Goal: Use online tool/utility: Utilize a website feature to perform a specific function

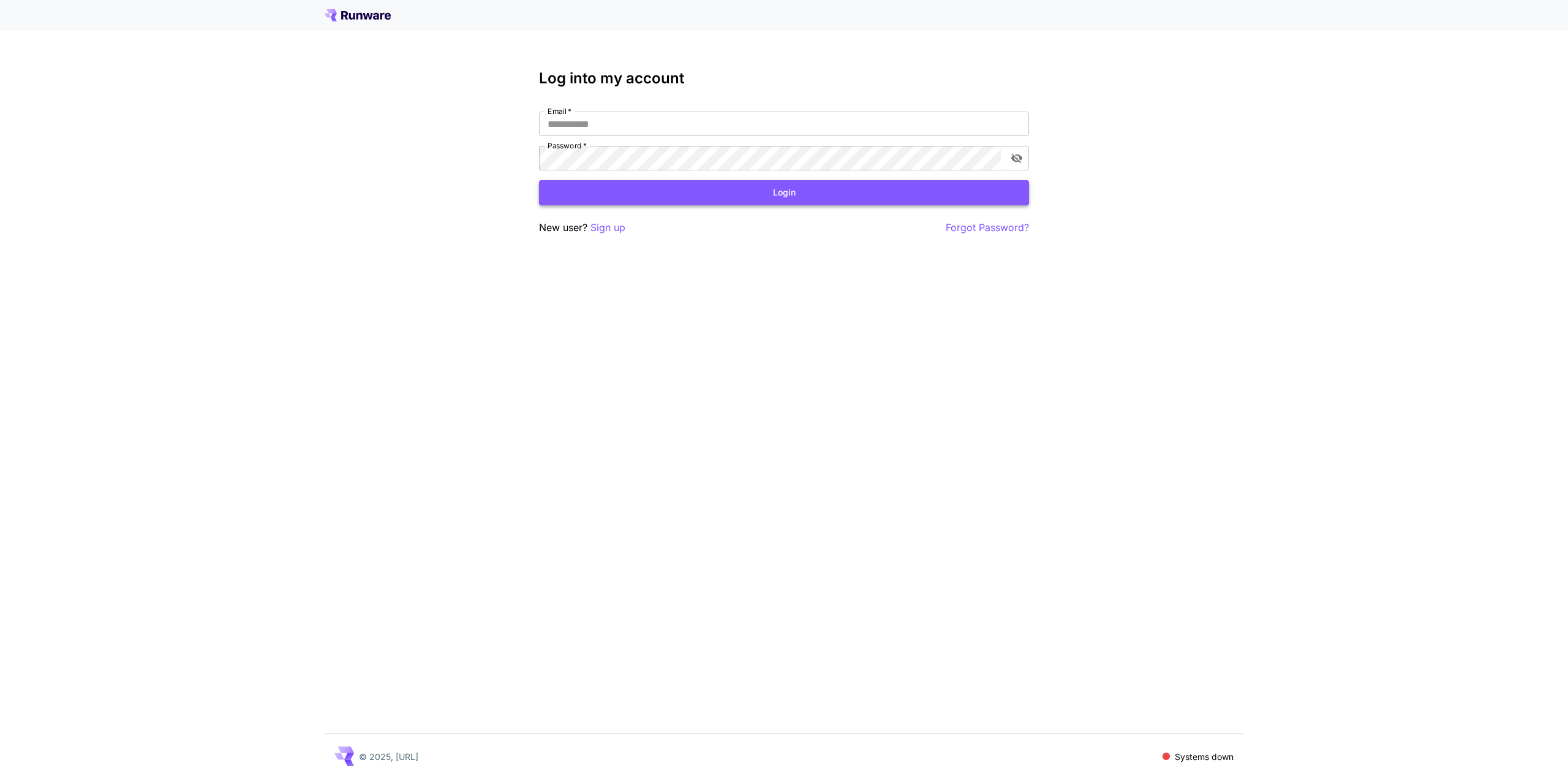
type input "**********"
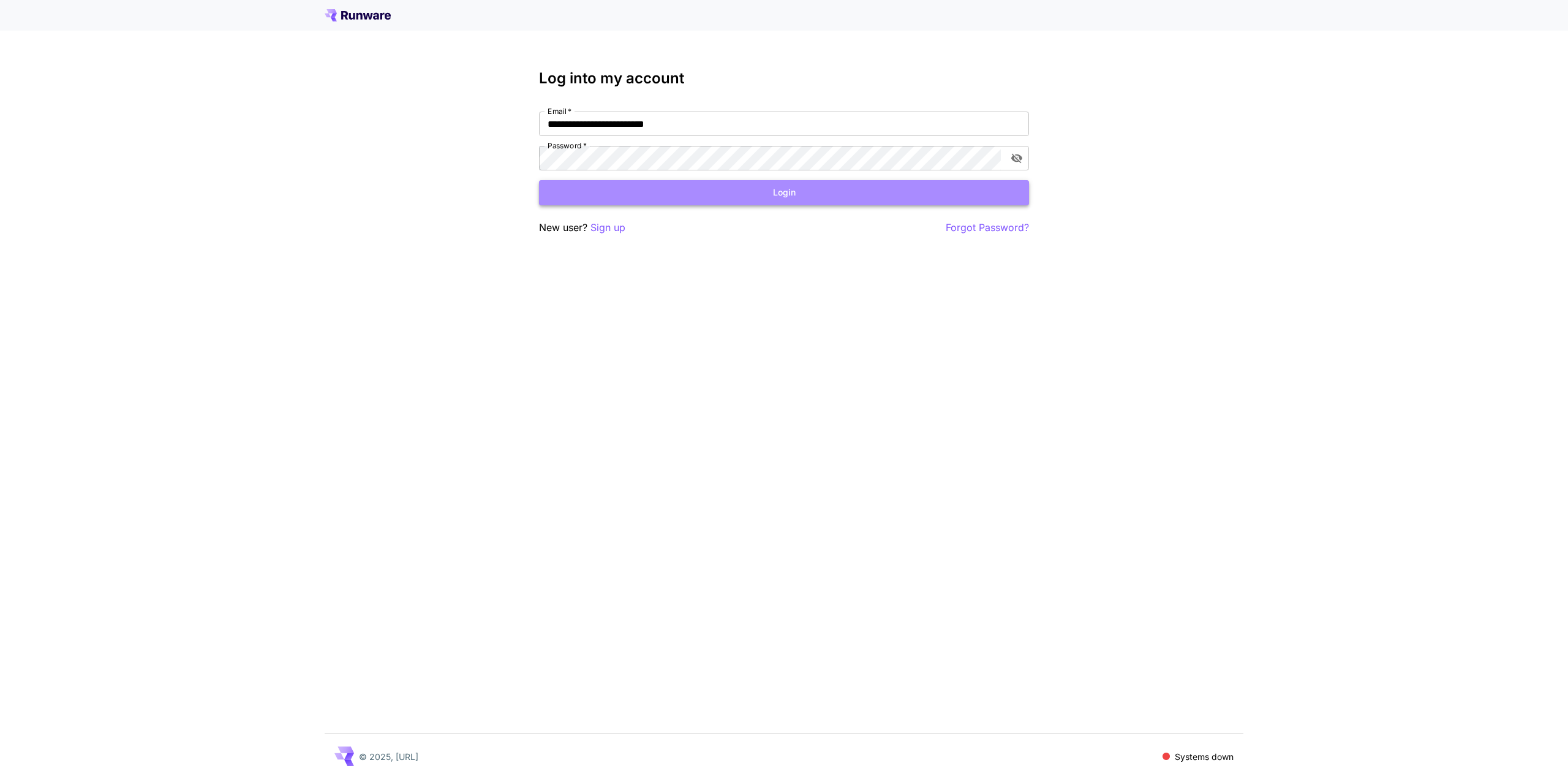
click at [774, 201] on button "Login" at bounding box center [784, 192] width 490 height 25
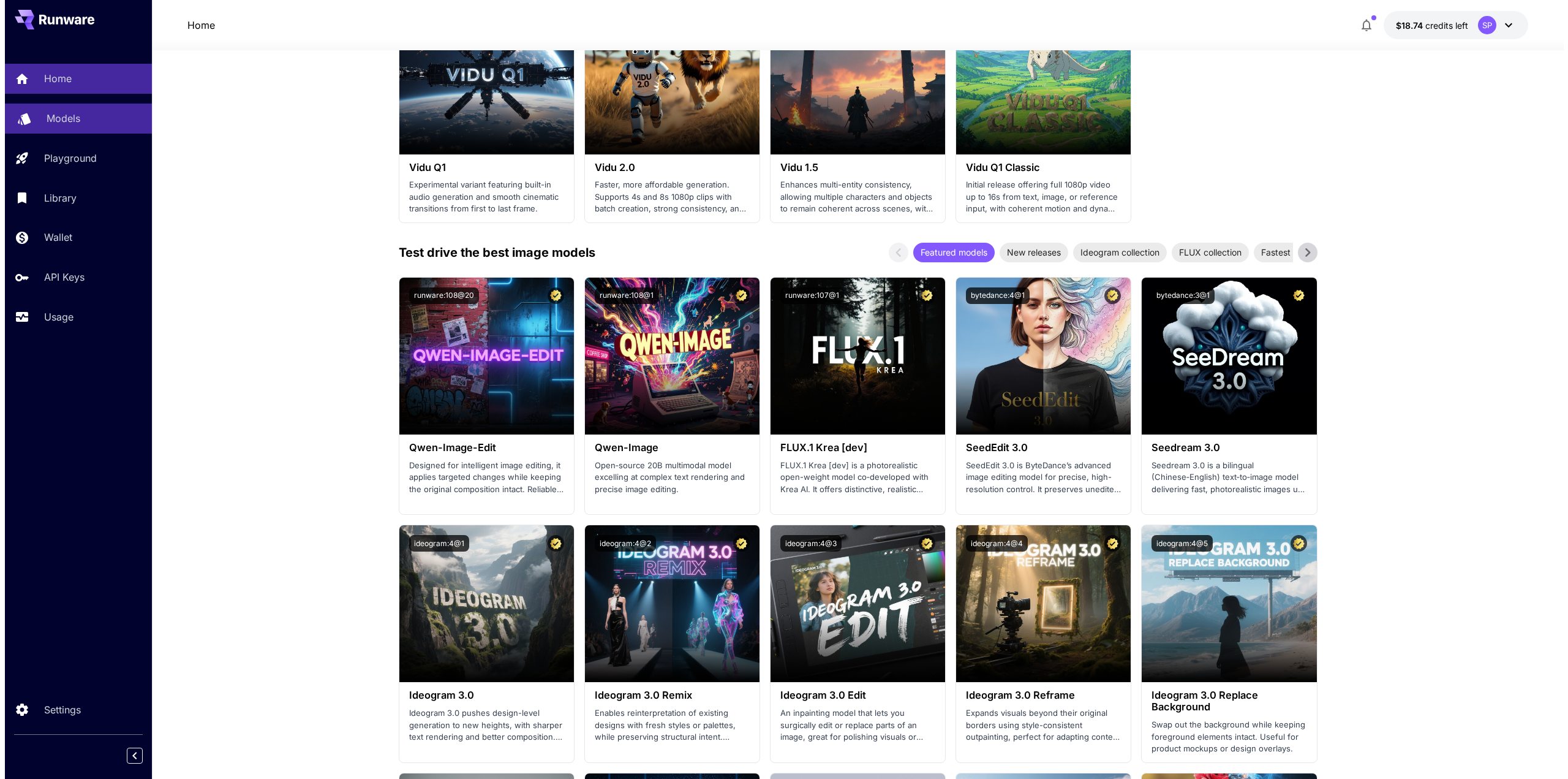
scroll to position [919, 0]
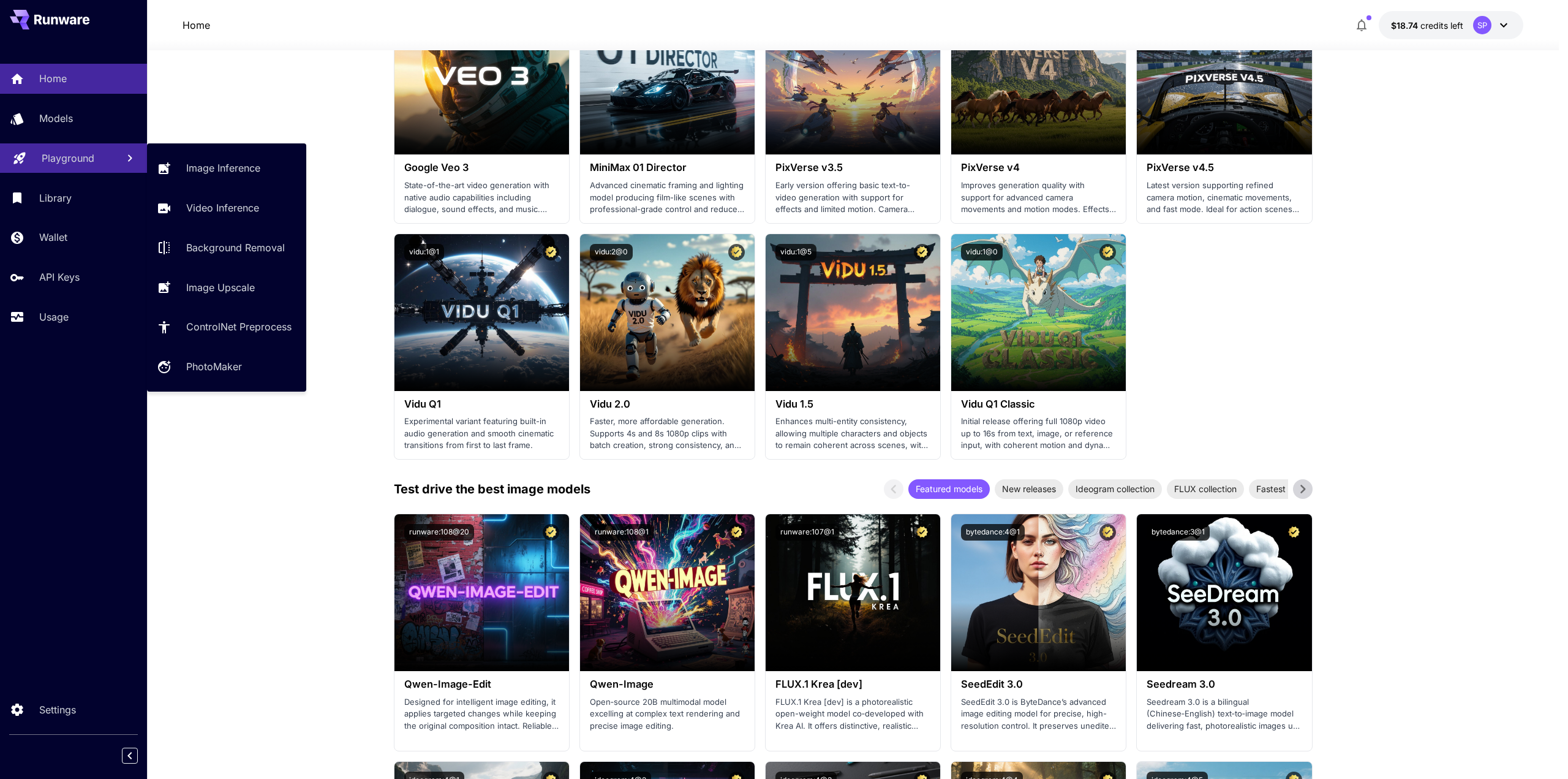
click at [69, 159] on p "Playground" at bounding box center [68, 158] width 52 height 15
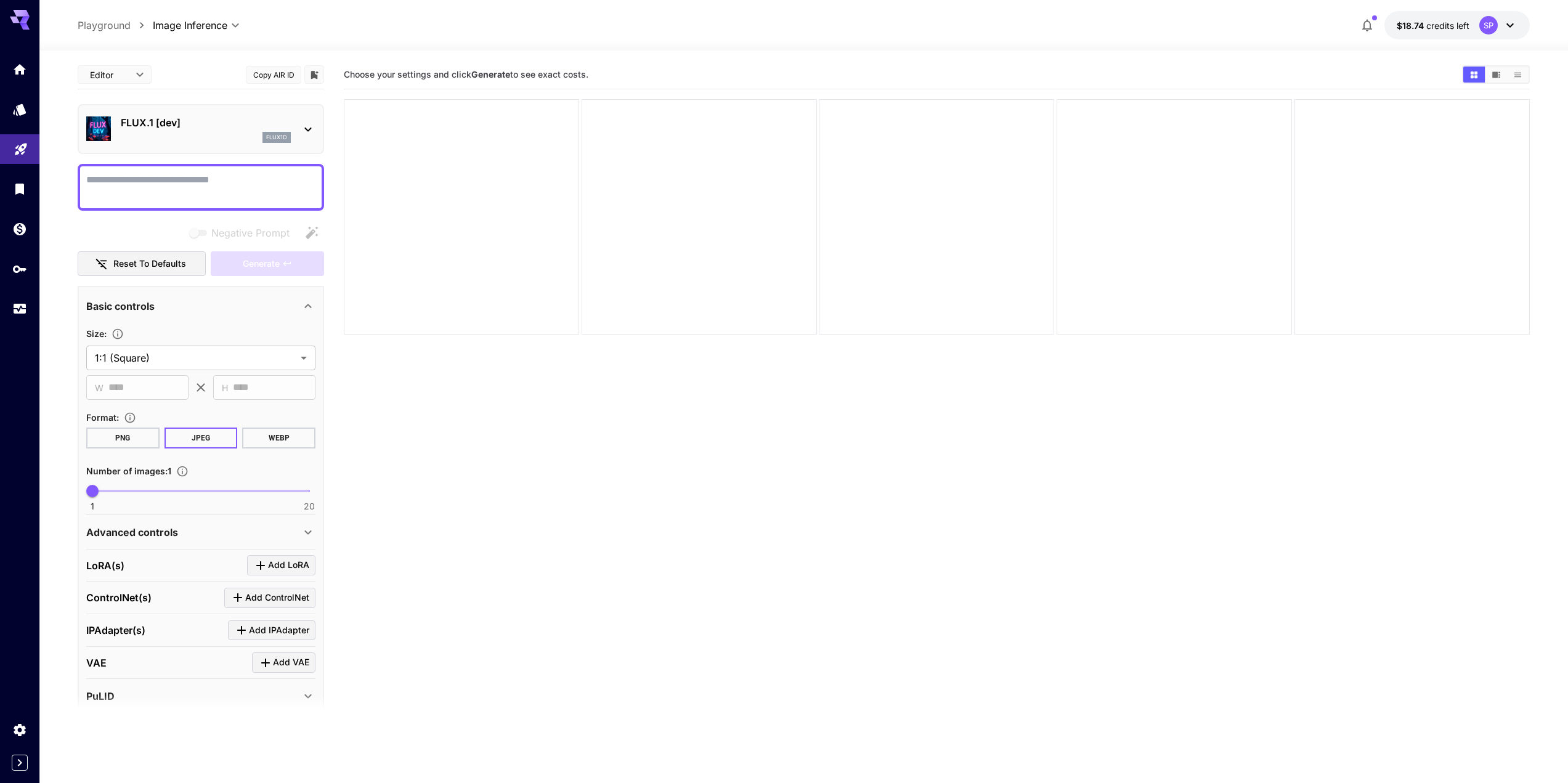
click at [293, 571] on span "Add LoRA" at bounding box center [289, 566] width 41 height 16
click at [179, 641] on p "Select model" at bounding box center [161, 640] width 63 height 15
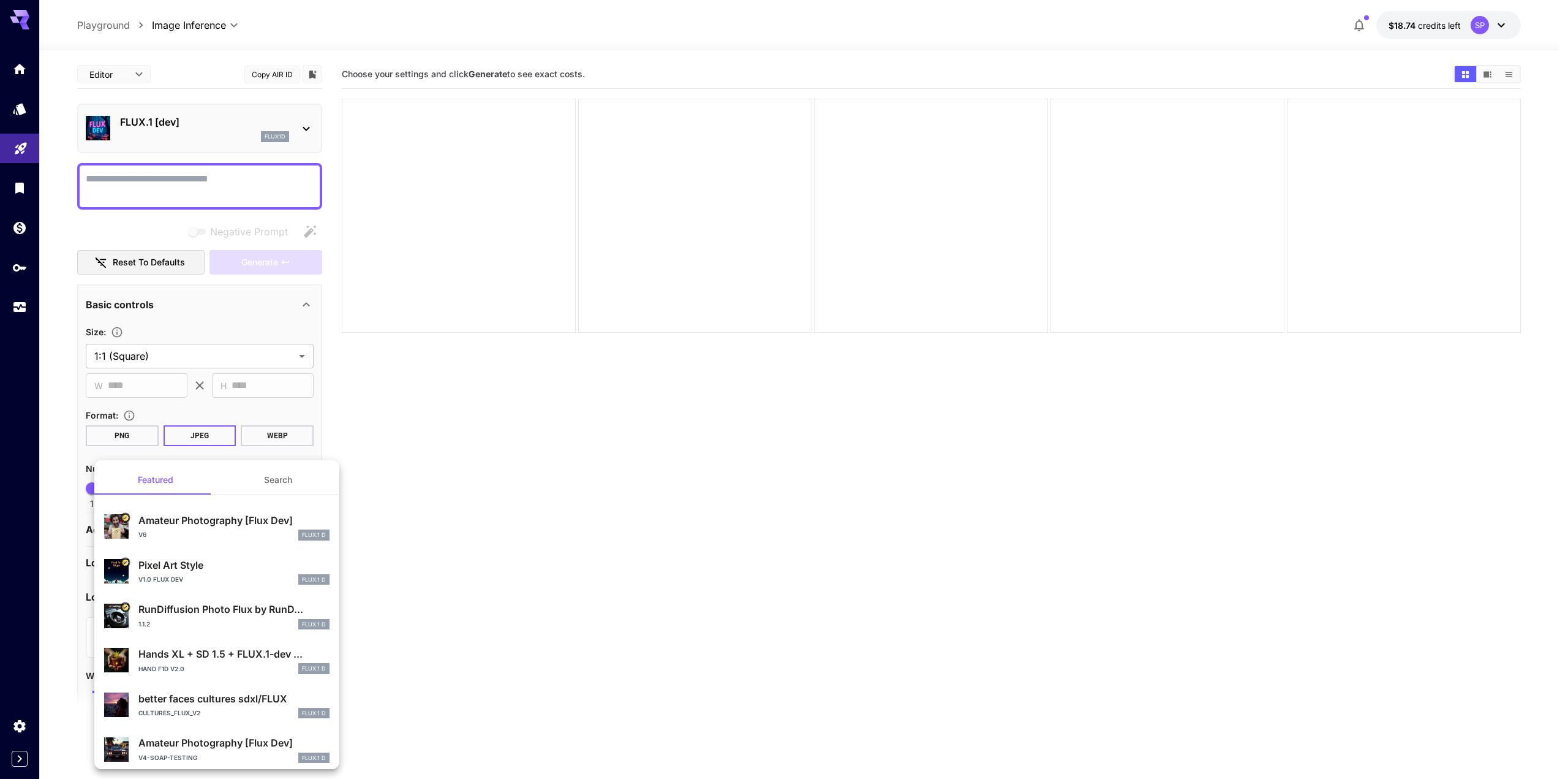
click at [232, 619] on div "1.1.2 FLUX.1 D" at bounding box center [234, 624] width 191 height 11
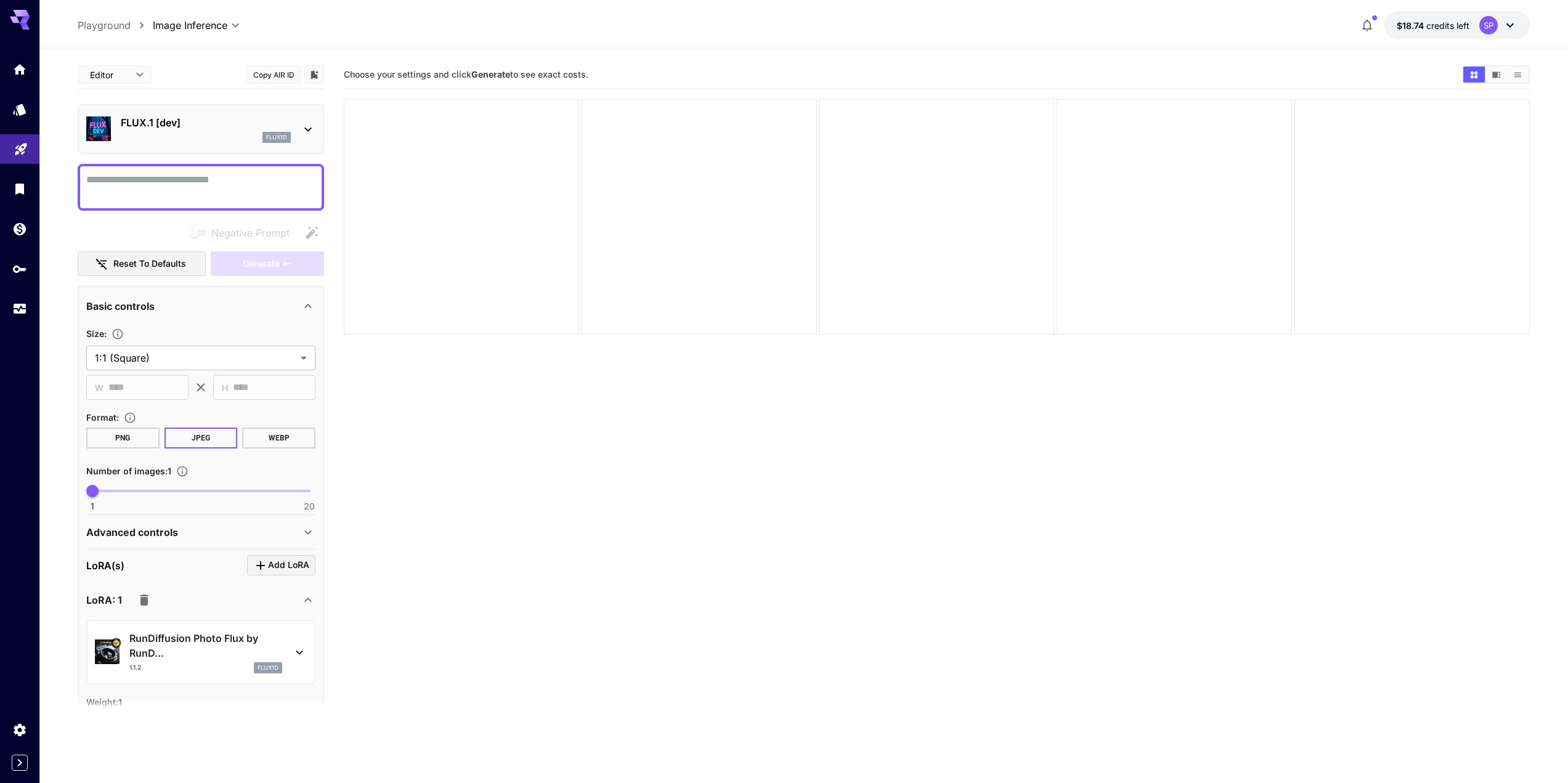
click at [178, 170] on div at bounding box center [201, 188] width 247 height 47
click at [243, 174] on textarea "Negative Prompt" at bounding box center [200, 187] width 229 height 29
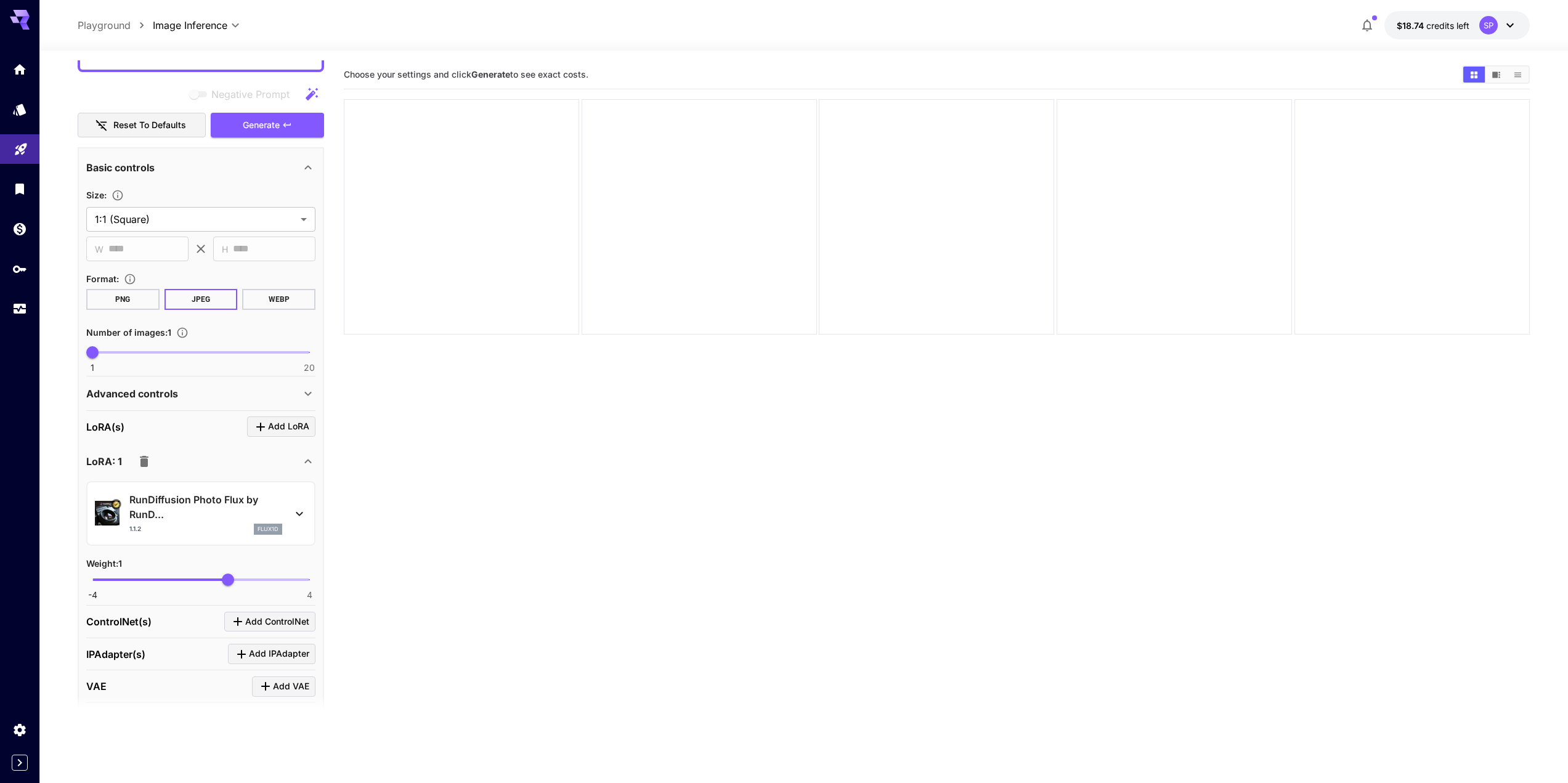
scroll to position [65, 0]
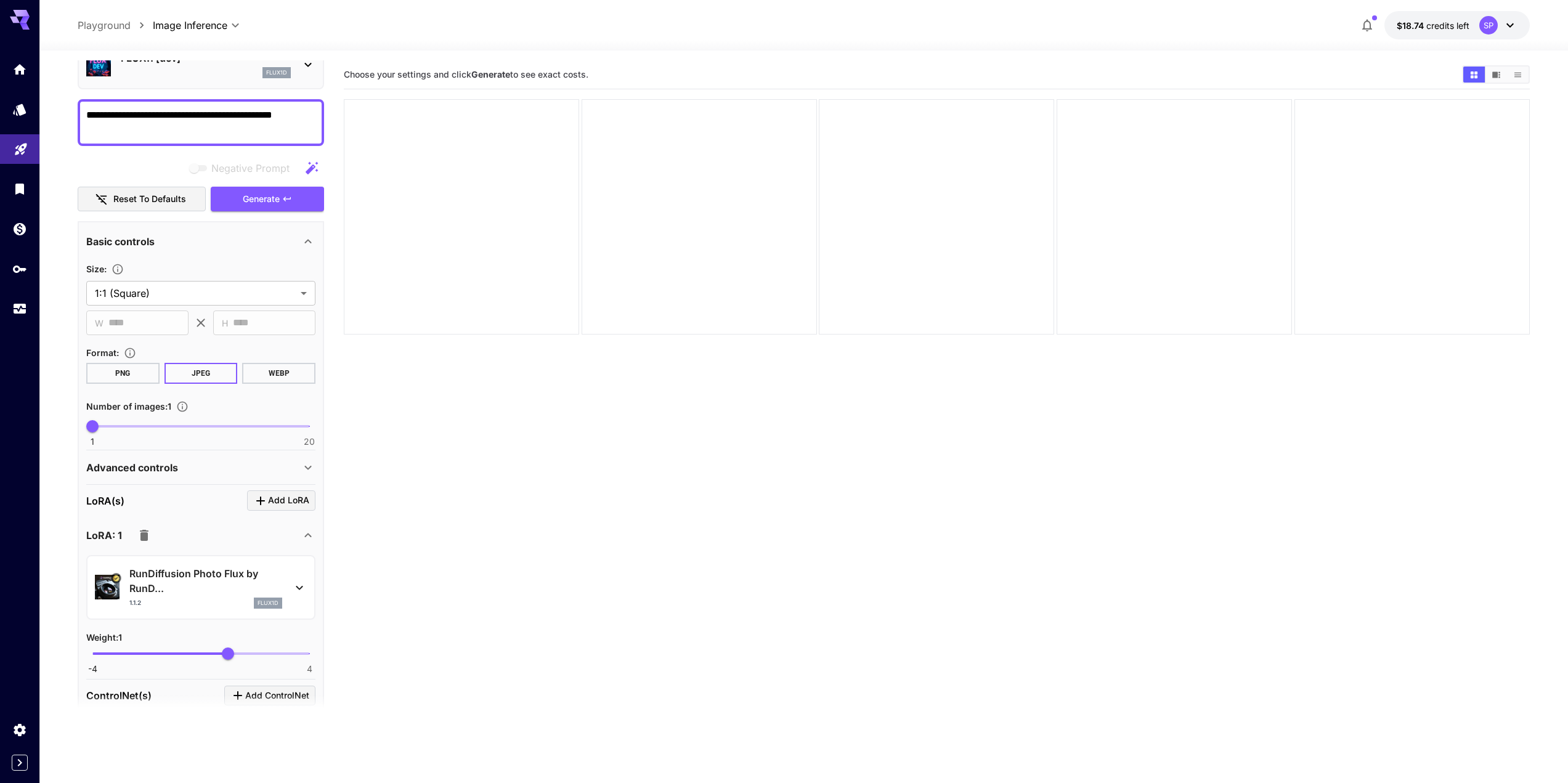
type textarea "**********"
click at [287, 465] on div "Advanced controls" at bounding box center [193, 467] width 215 height 15
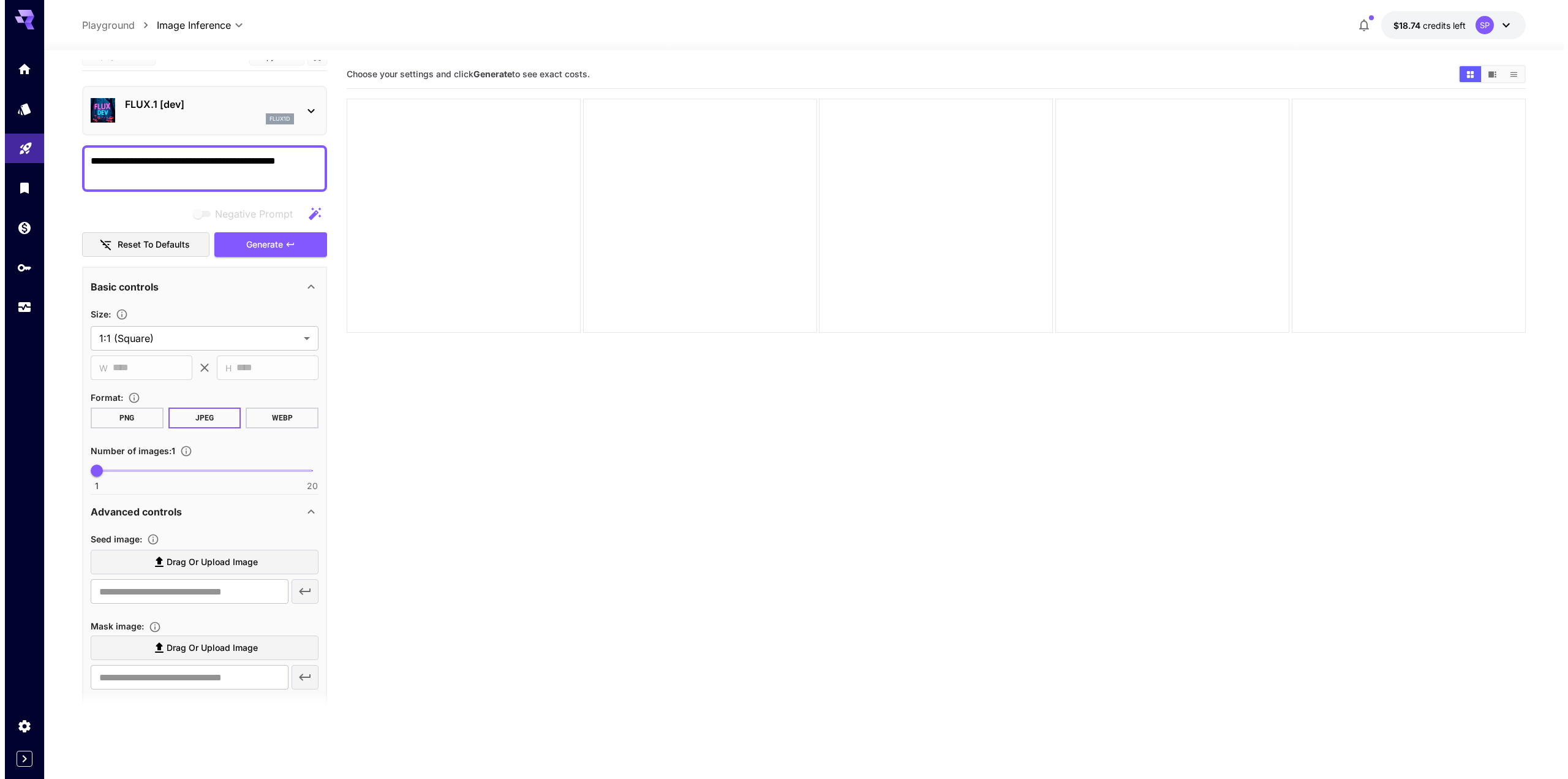
scroll to position [0, 0]
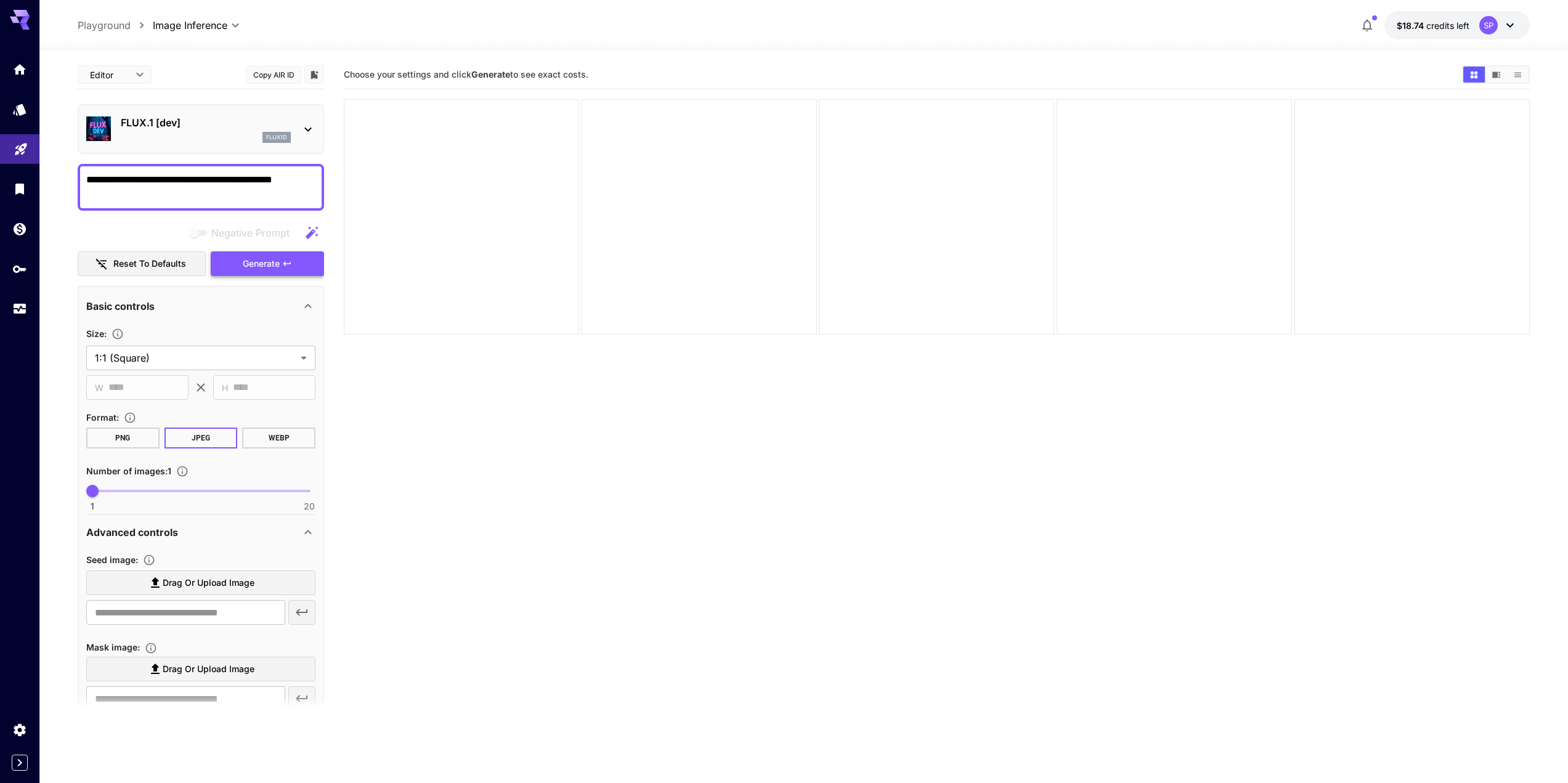
click at [254, 270] on span "Generate" at bounding box center [261, 264] width 37 height 16
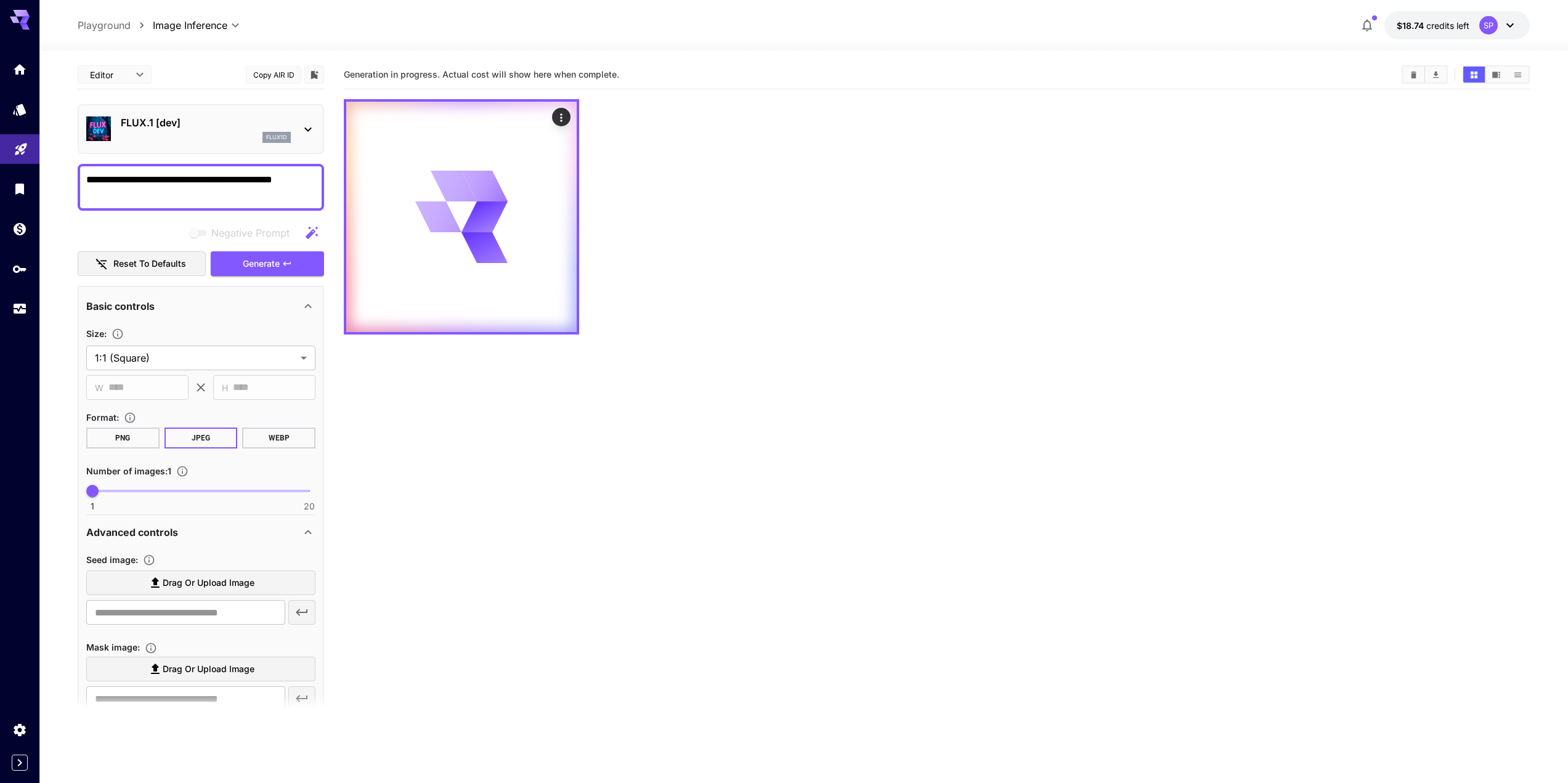
click at [188, 129] on p "FLUX.1 [dev]" at bounding box center [205, 123] width 170 height 15
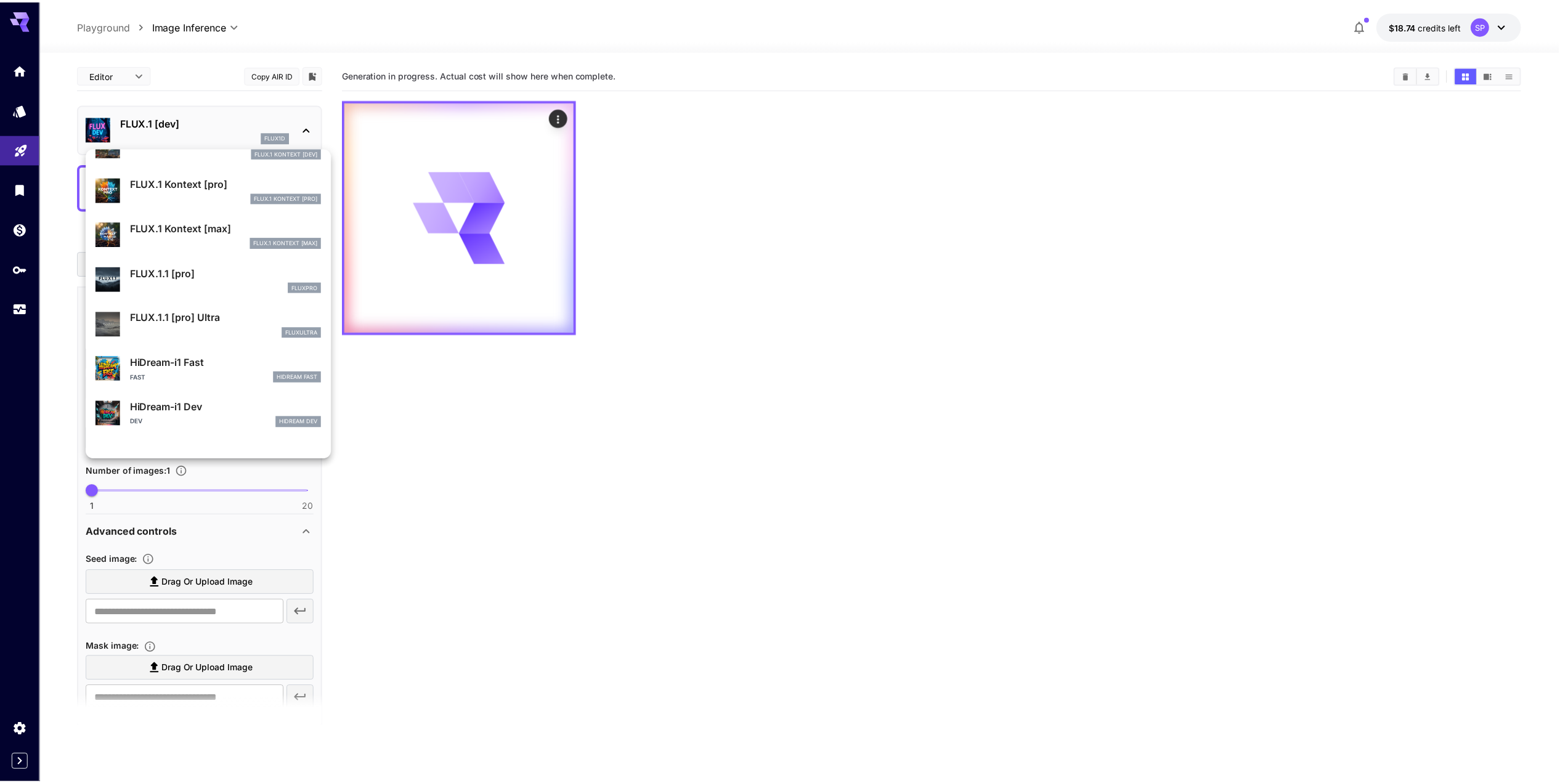
scroll to position [861, 0]
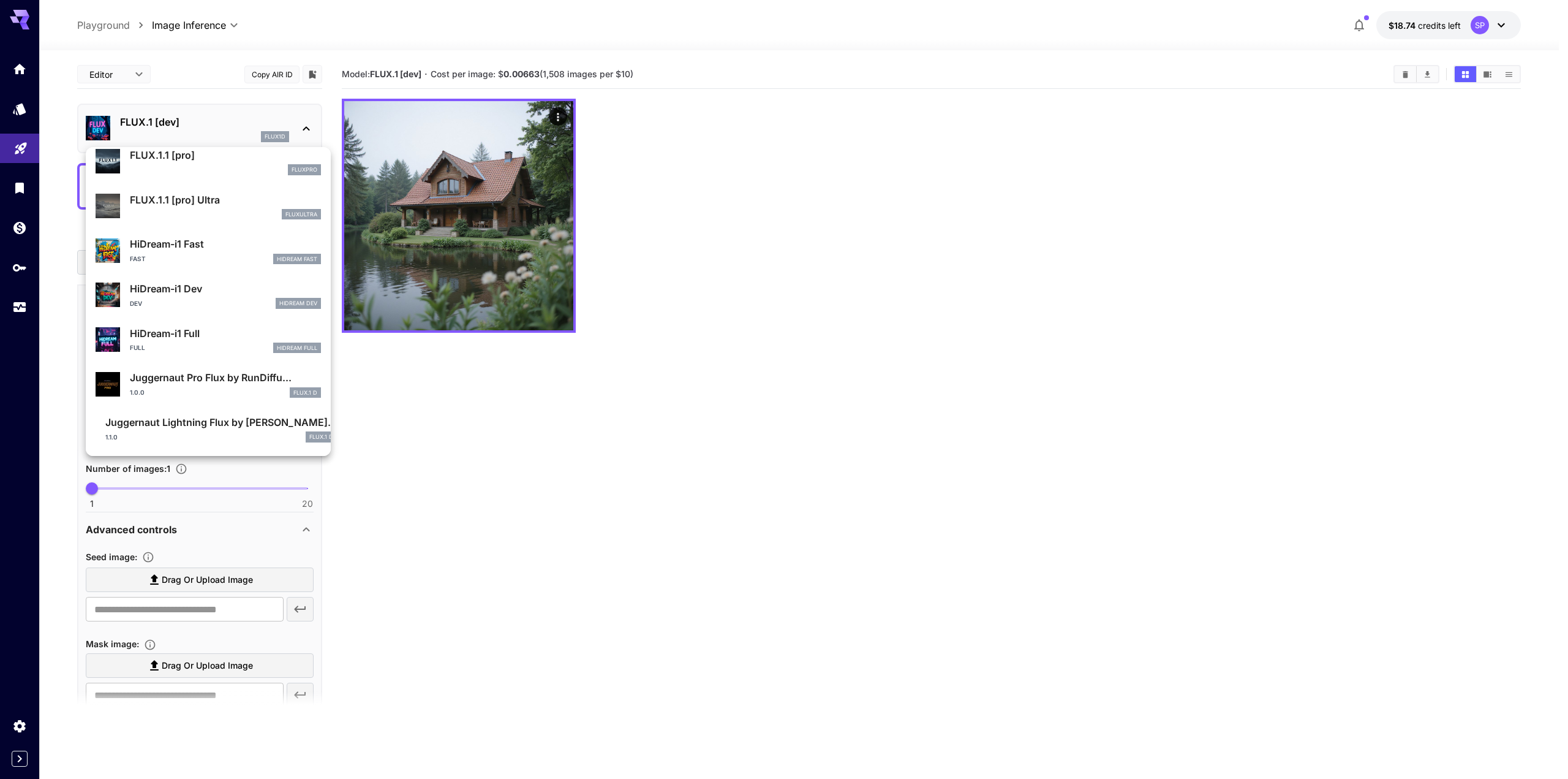
click at [166, 384] on p "Juggernaut Pro Flux by RunDiffu..." at bounding box center [226, 377] width 191 height 15
type input "**"
type input "*"
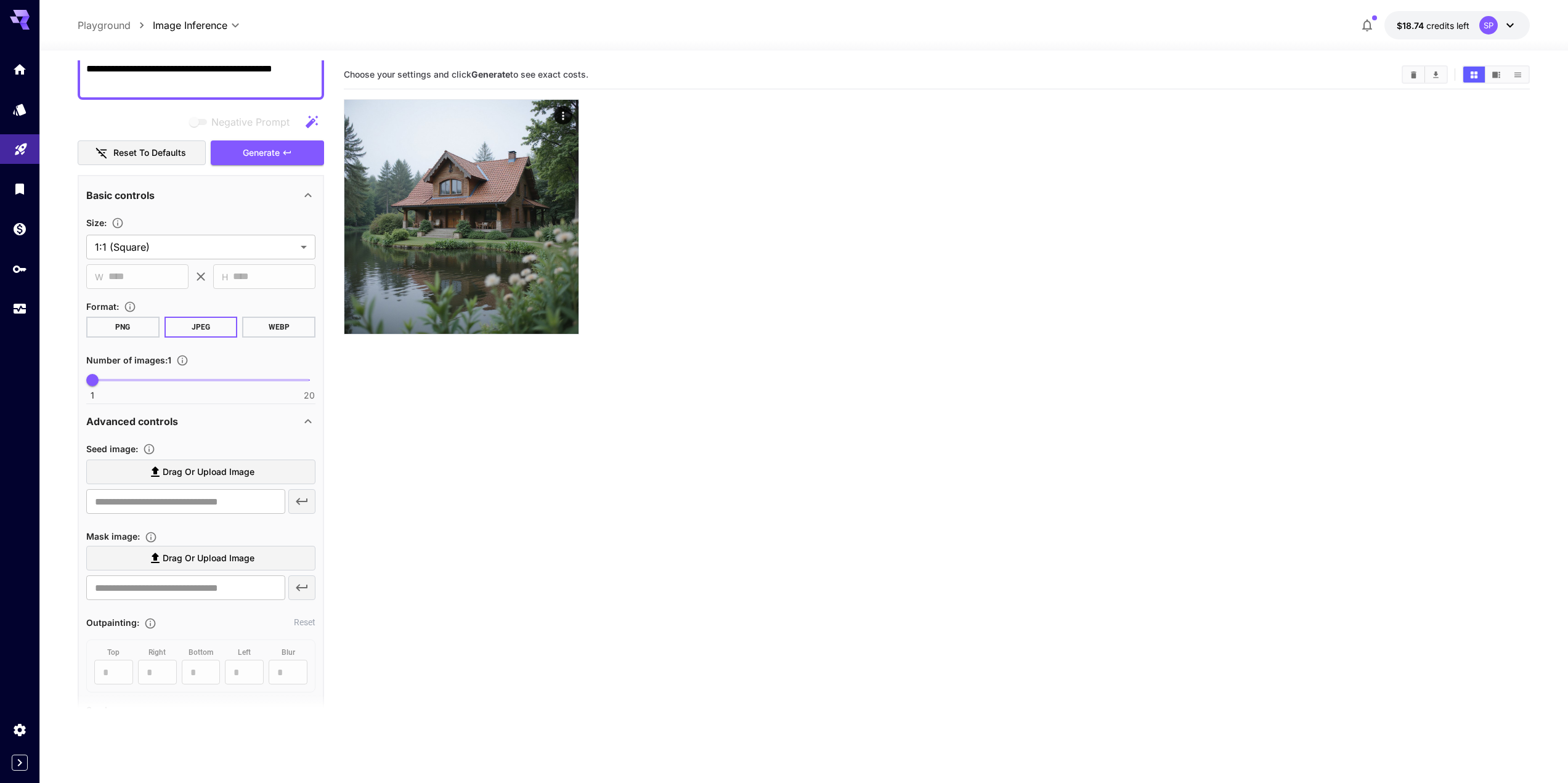
scroll to position [61, 0]
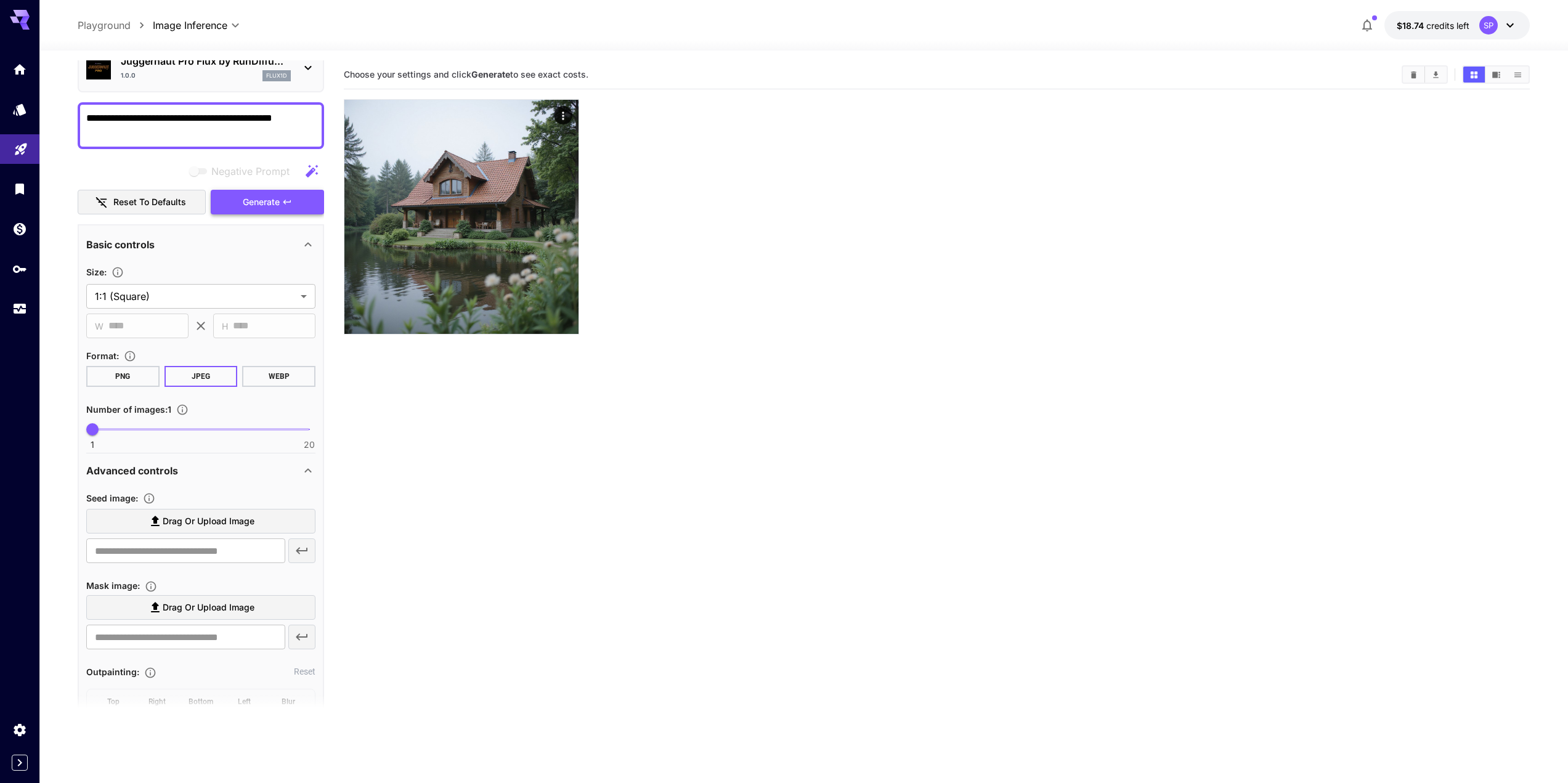
click at [255, 206] on span "Generate" at bounding box center [261, 203] width 37 height 16
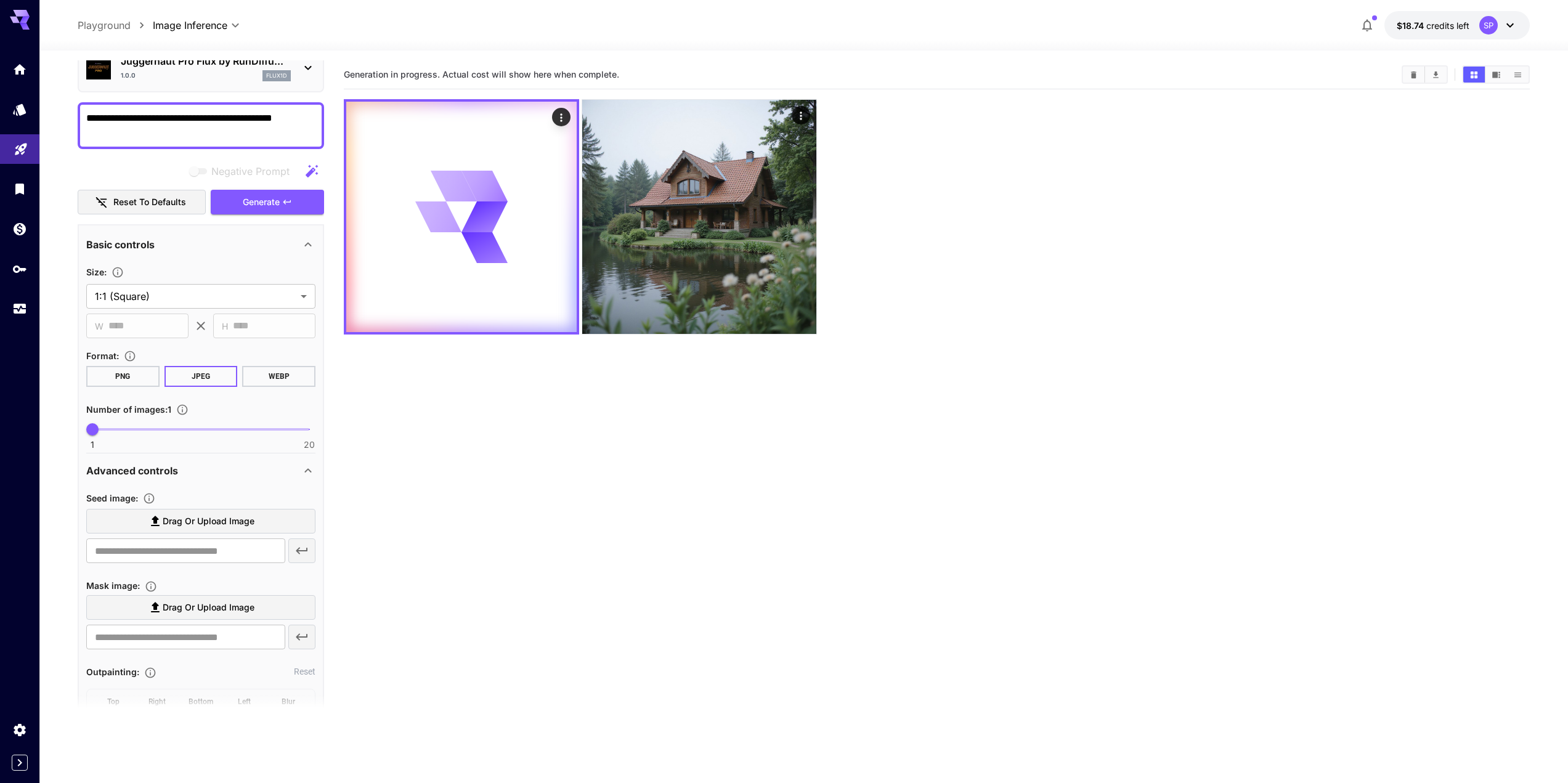
click at [297, 121] on textarea "**********" at bounding box center [200, 125] width 229 height 29
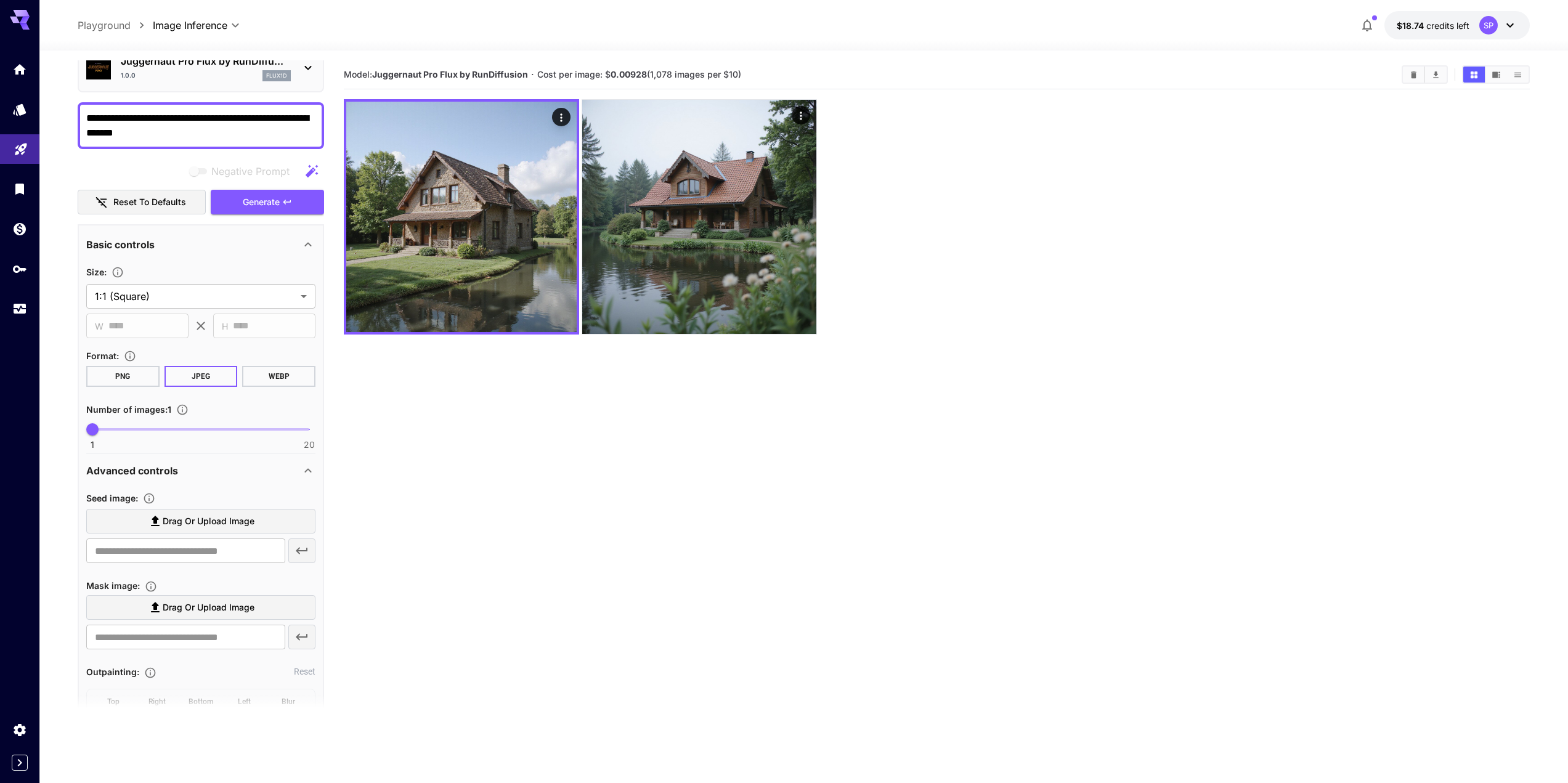
click at [188, 118] on textarea "**********" at bounding box center [200, 125] width 229 height 29
type textarea "**********"
click at [297, 202] on button "Generate" at bounding box center [267, 202] width 113 height 25
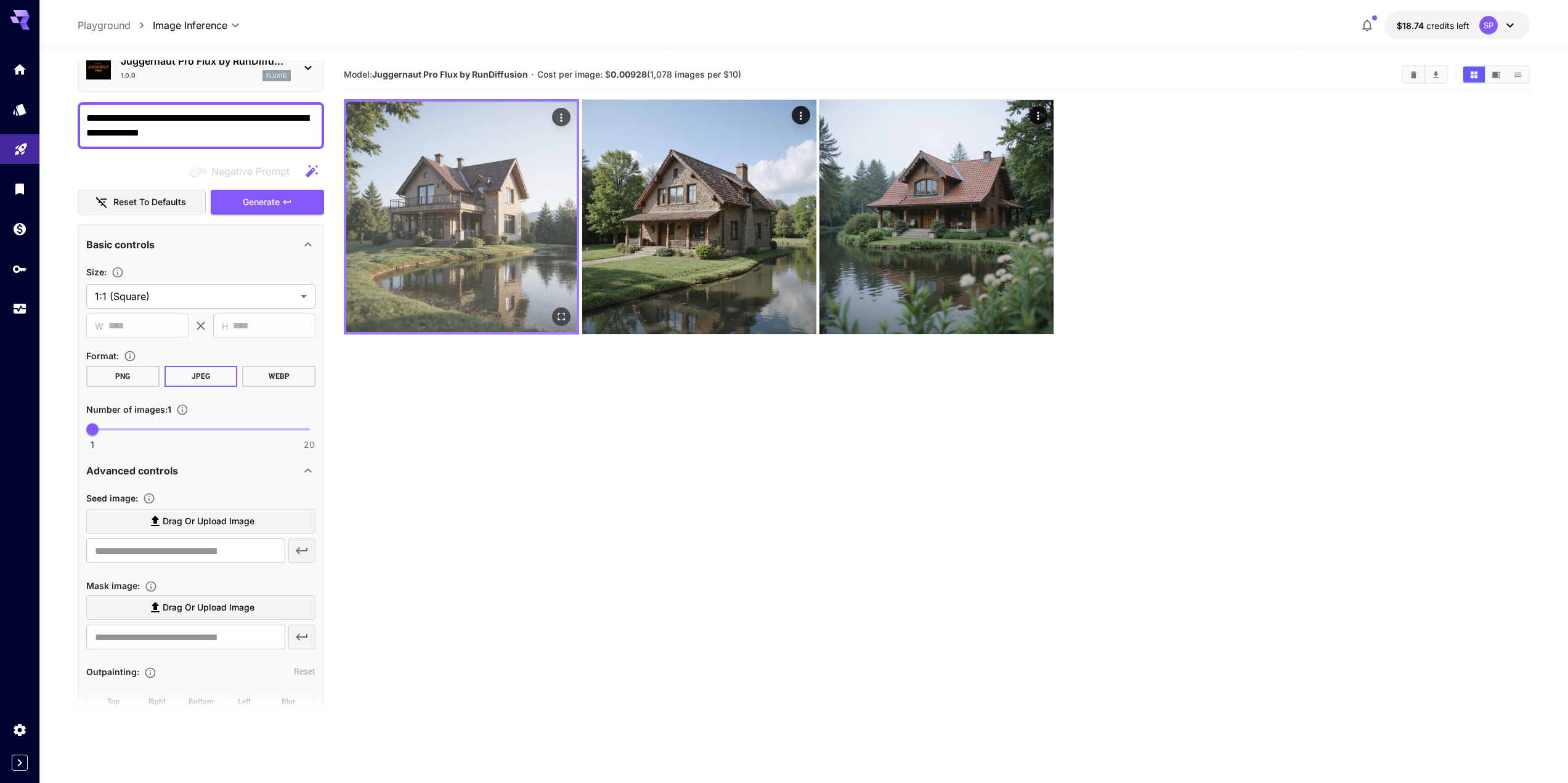
click at [443, 228] on img at bounding box center [461, 217] width 230 height 230
click at [563, 313] on icon "Open in fullscreen" at bounding box center [561, 316] width 12 height 12
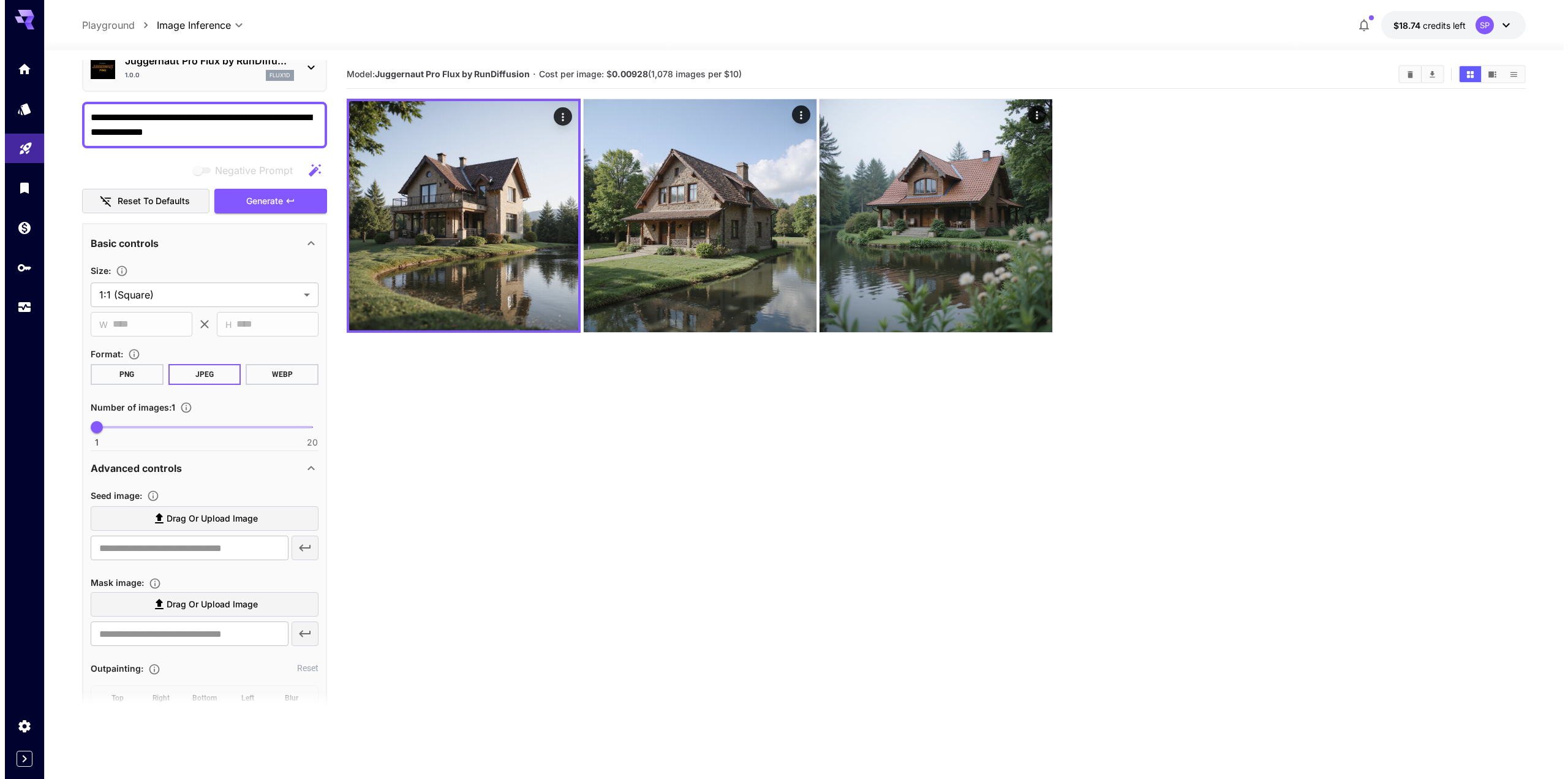
scroll to position [0, 0]
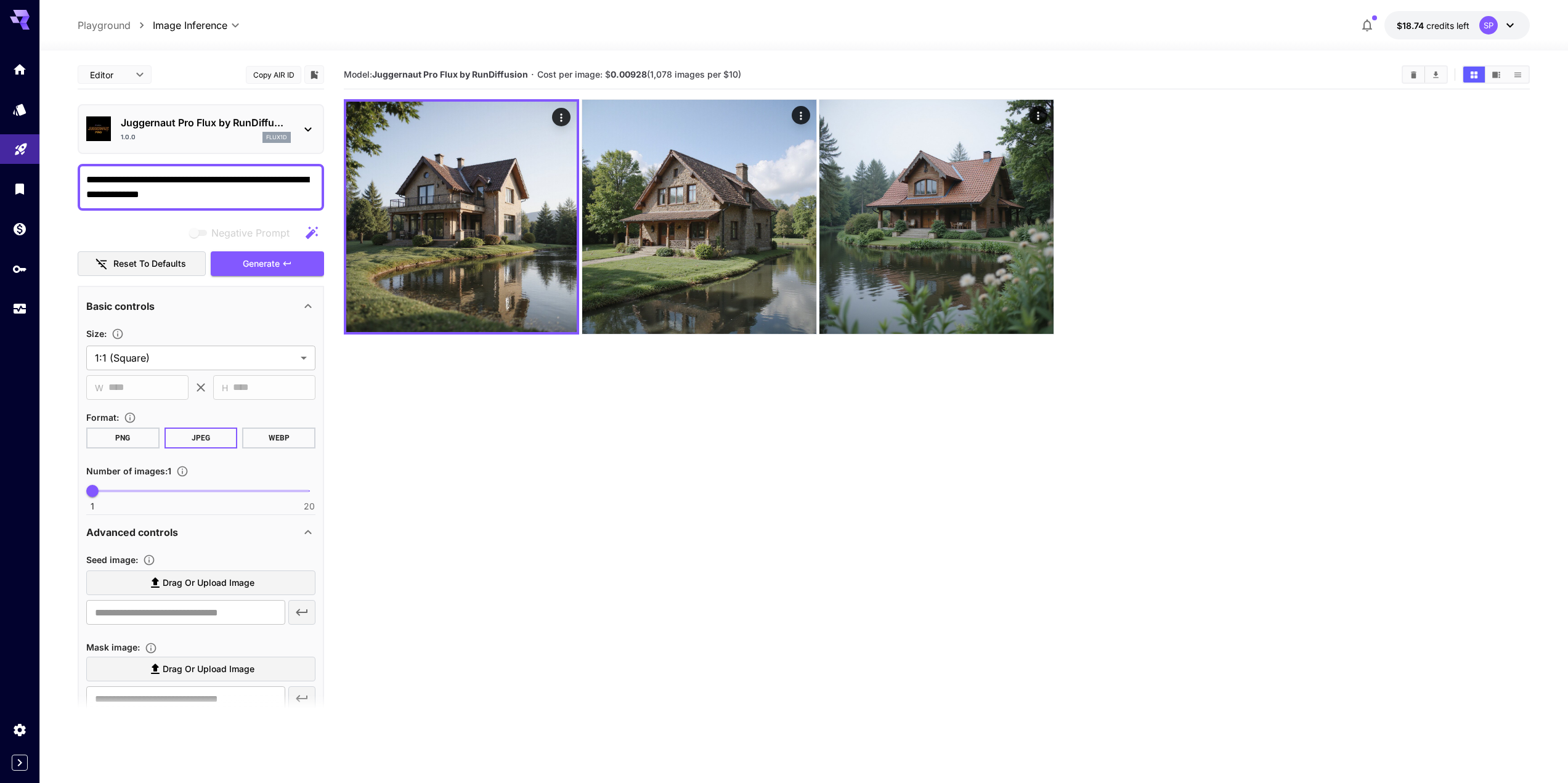
click at [206, 126] on p "Juggernaut Pro Flux by RunDiffu..." at bounding box center [205, 123] width 170 height 15
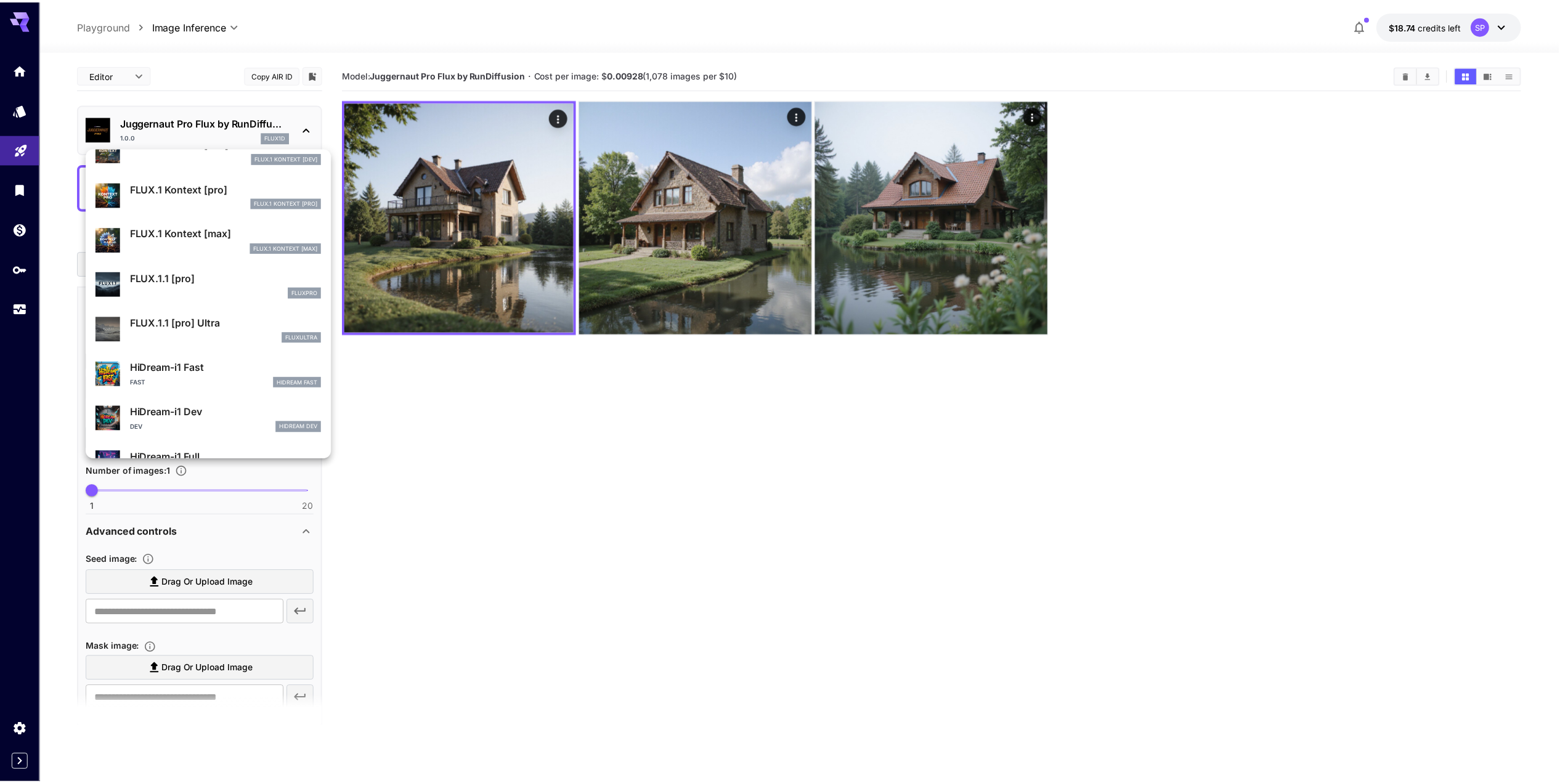
scroll to position [861, 0]
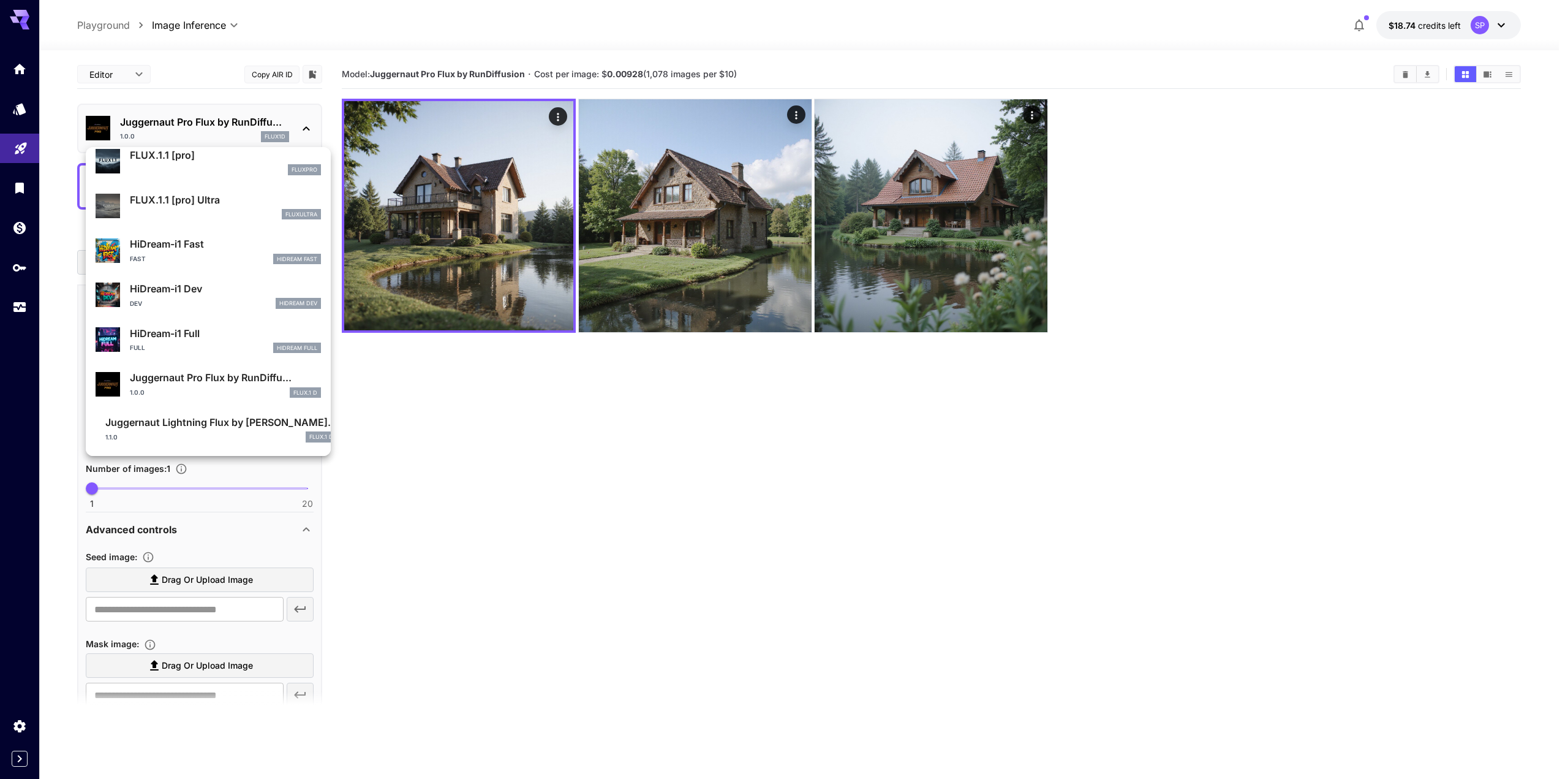
click at [221, 429] on p "Juggernaut Lightning Flux by Ru..." at bounding box center [221, 422] width 232 height 15
type input "*"
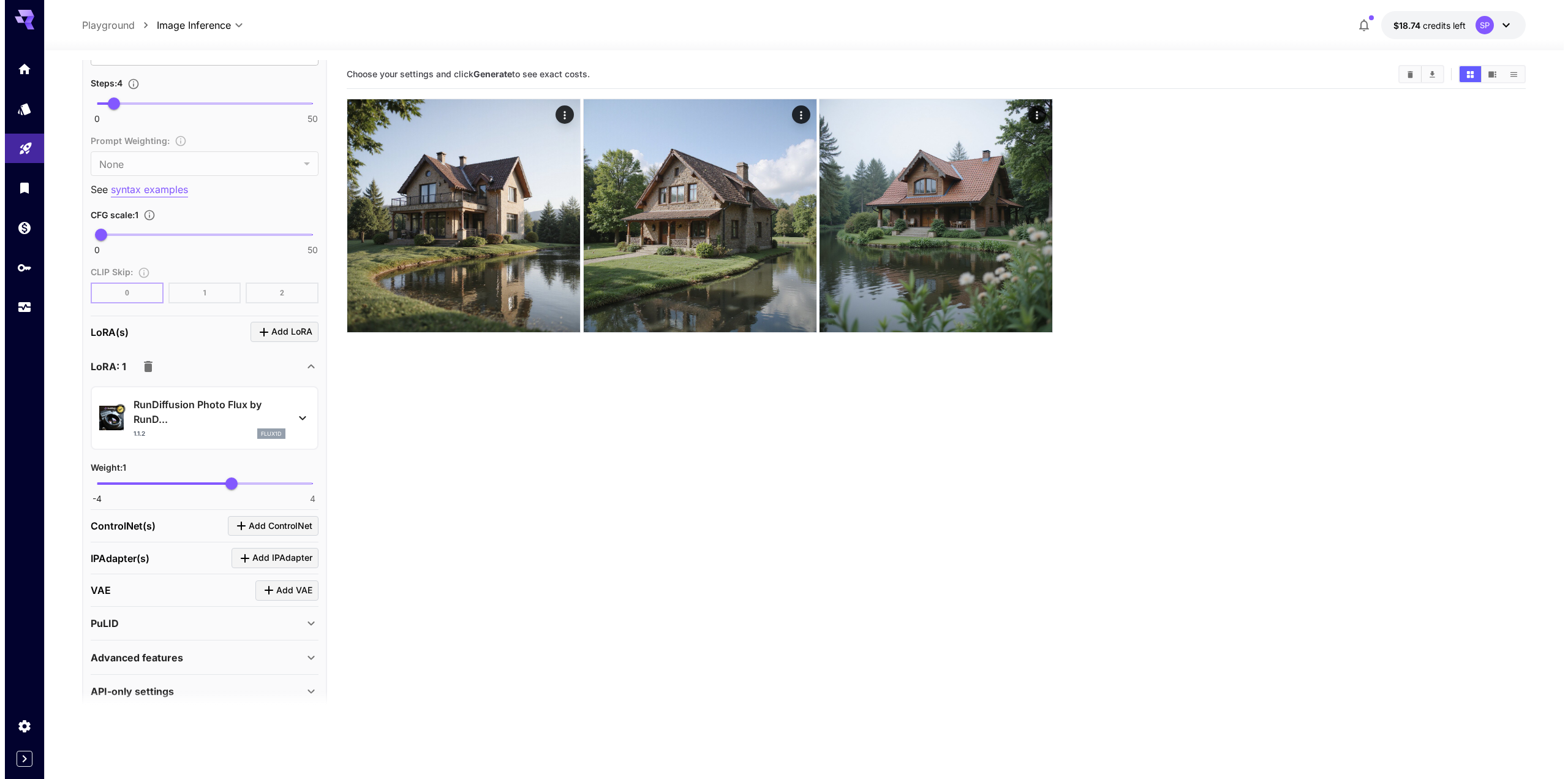
scroll to position [856, 0]
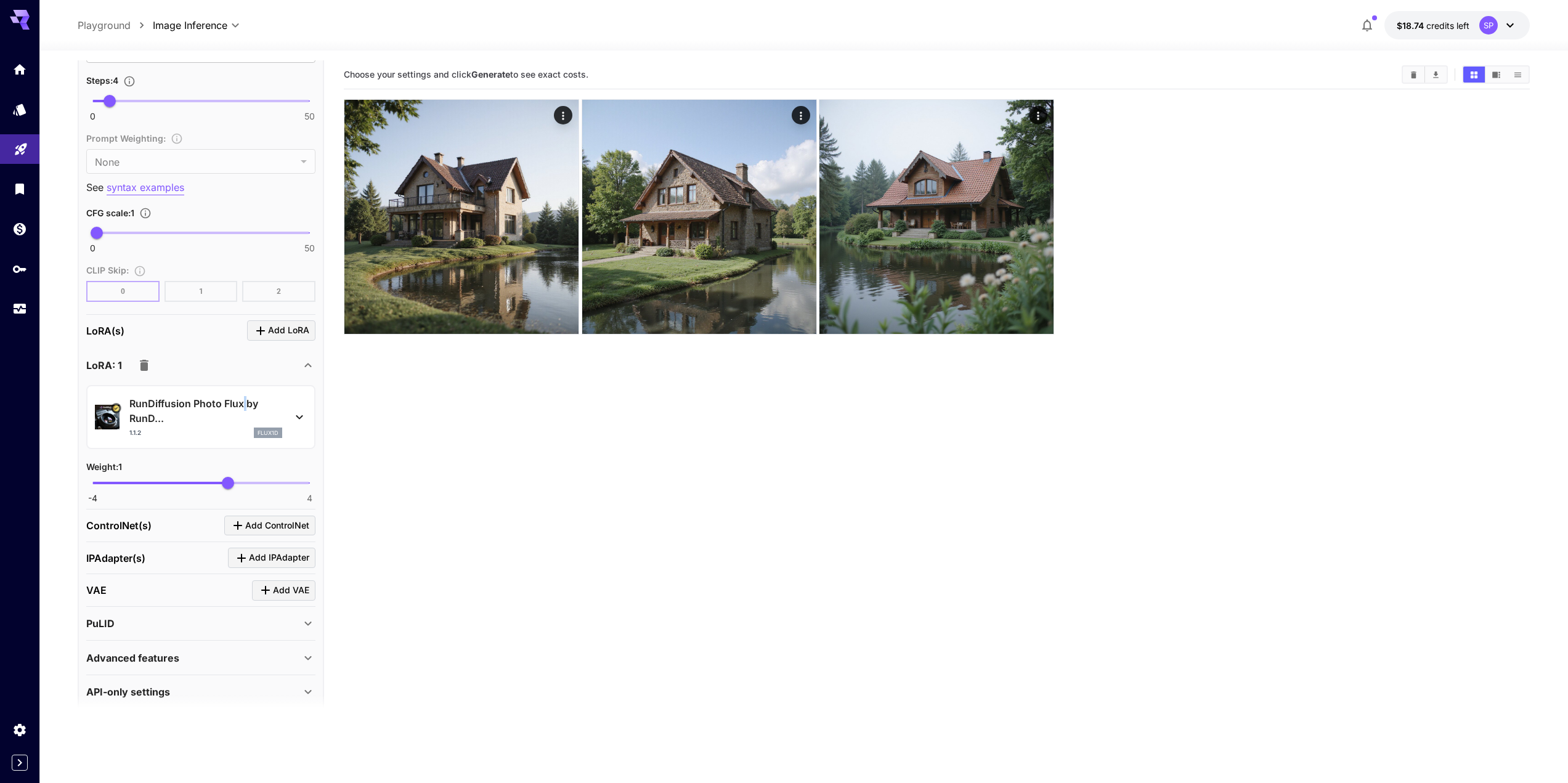
click at [245, 396] on p "RunDiffusion Photo Flux by RunD..." at bounding box center [205, 410] width 153 height 29
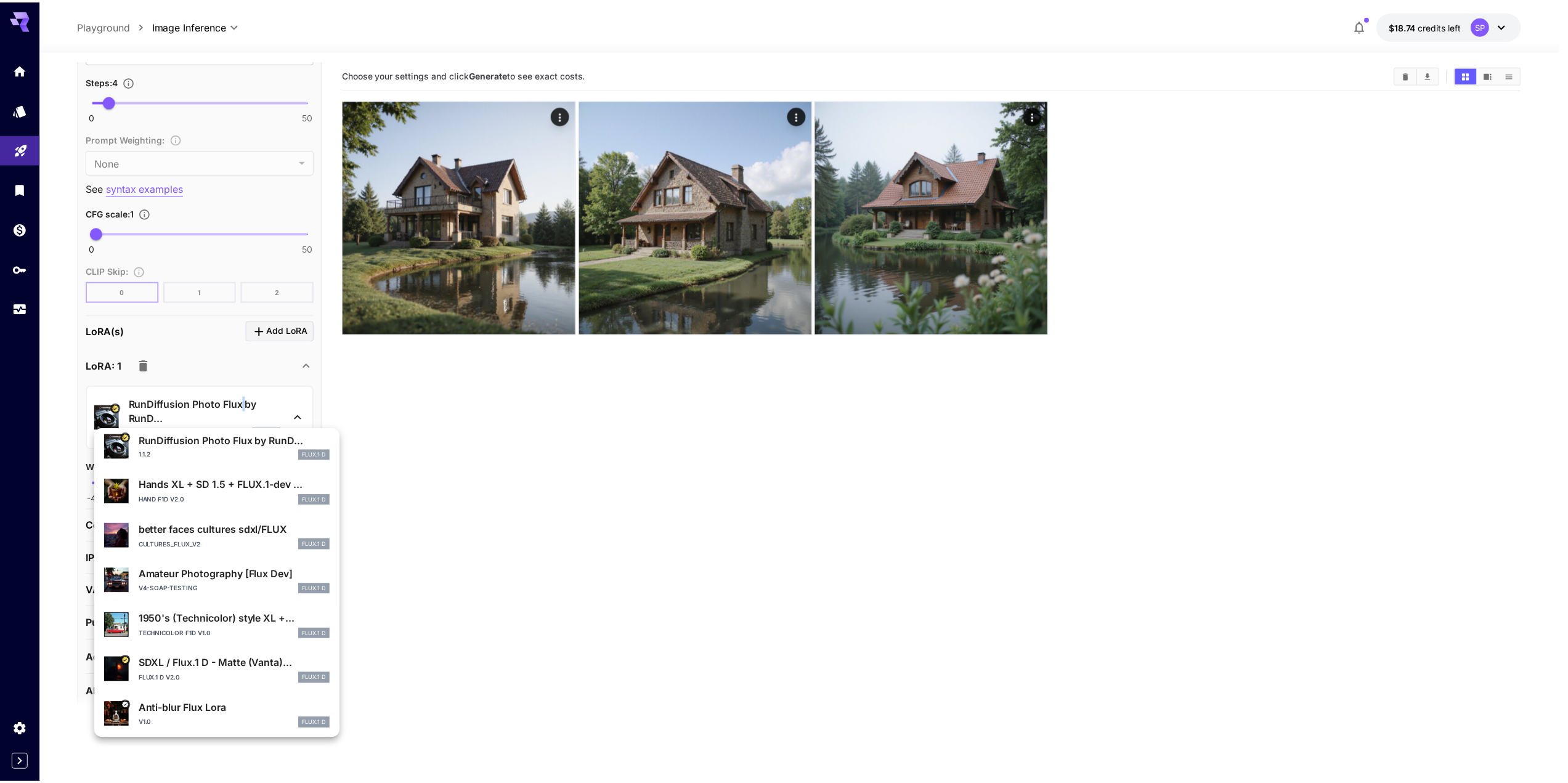
scroll to position [232, 0]
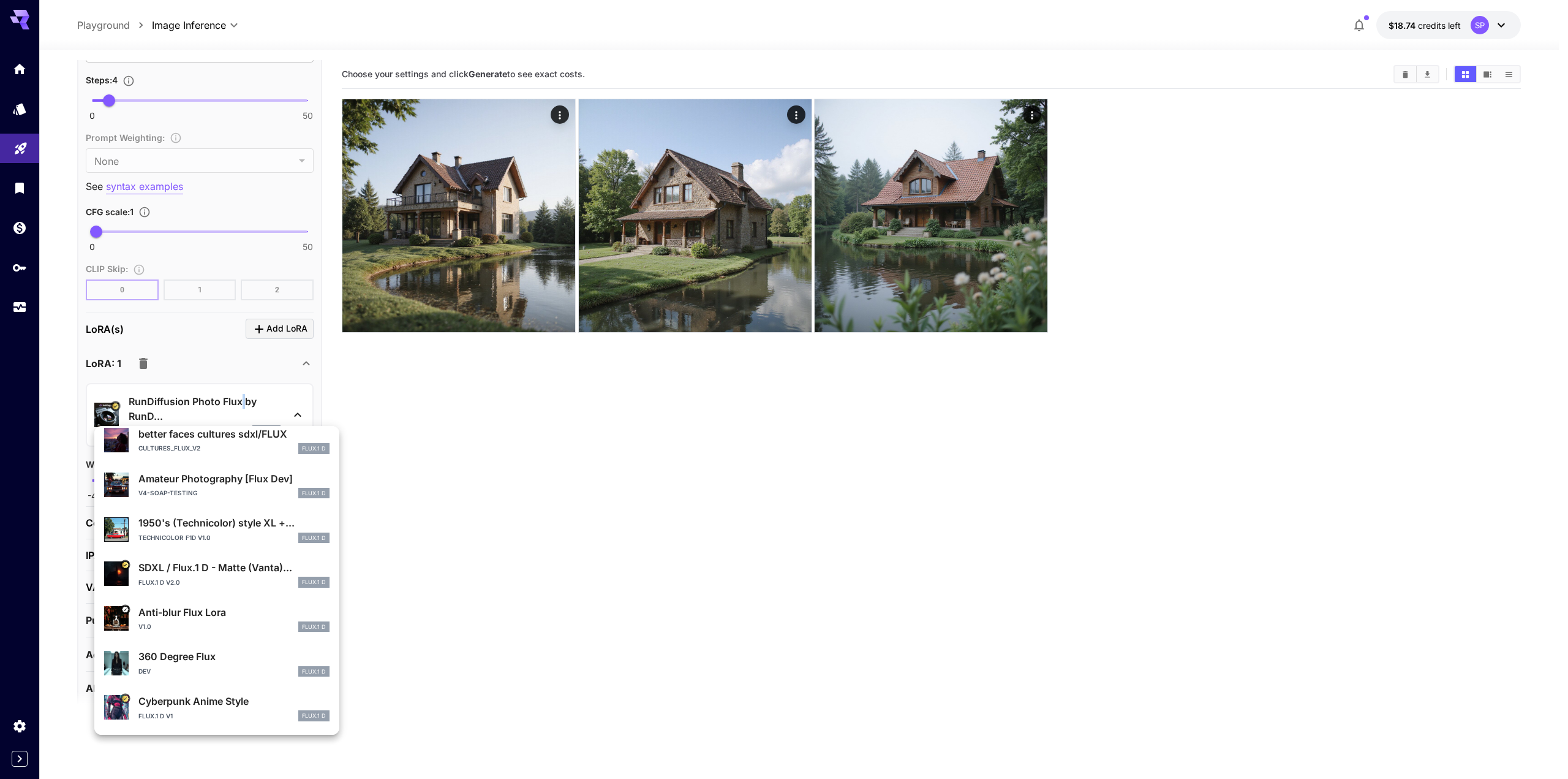
click at [223, 477] on p "Amateur Photography [Flux Dev]" at bounding box center [234, 478] width 191 height 15
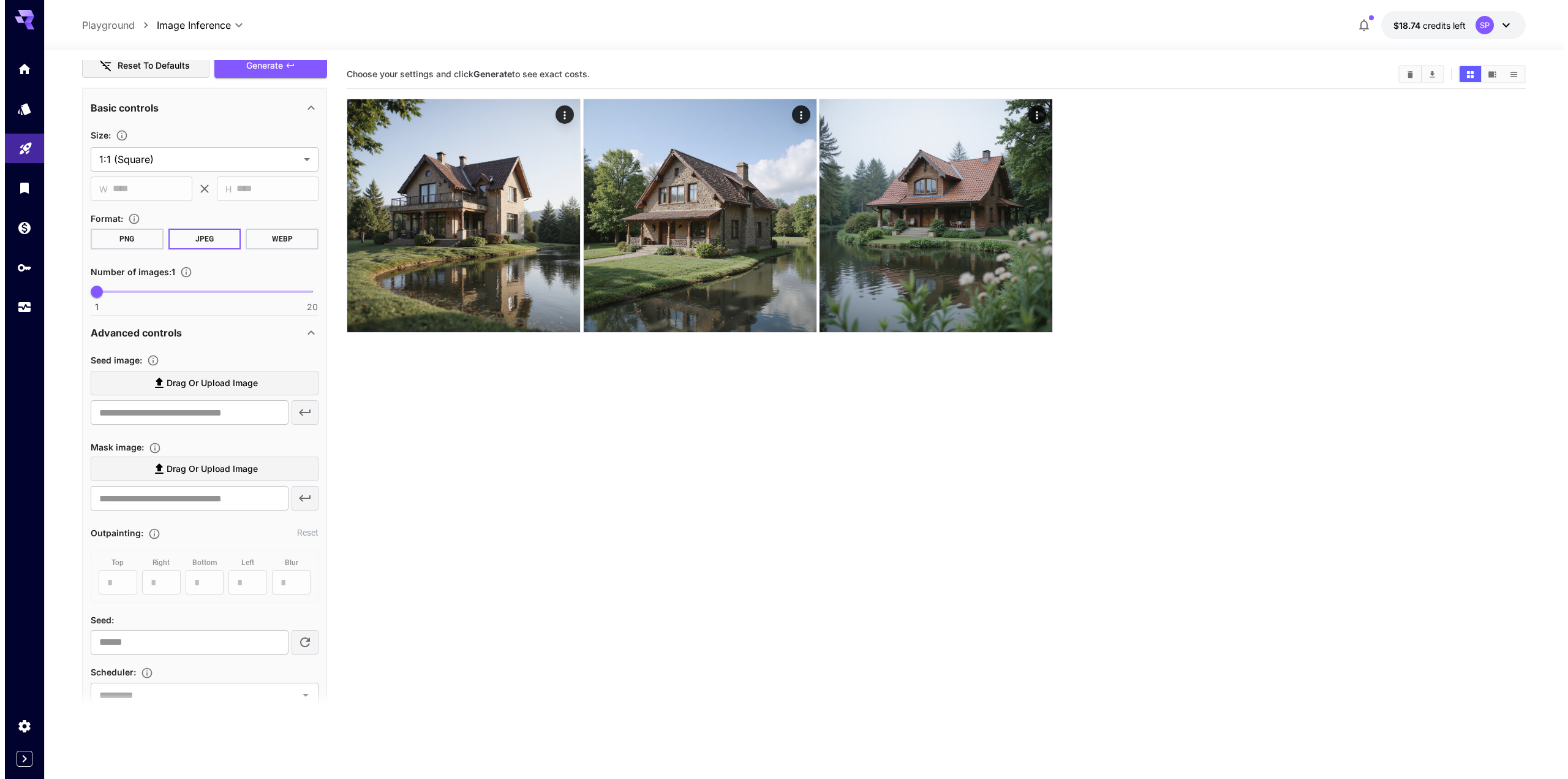
scroll to position [0, 0]
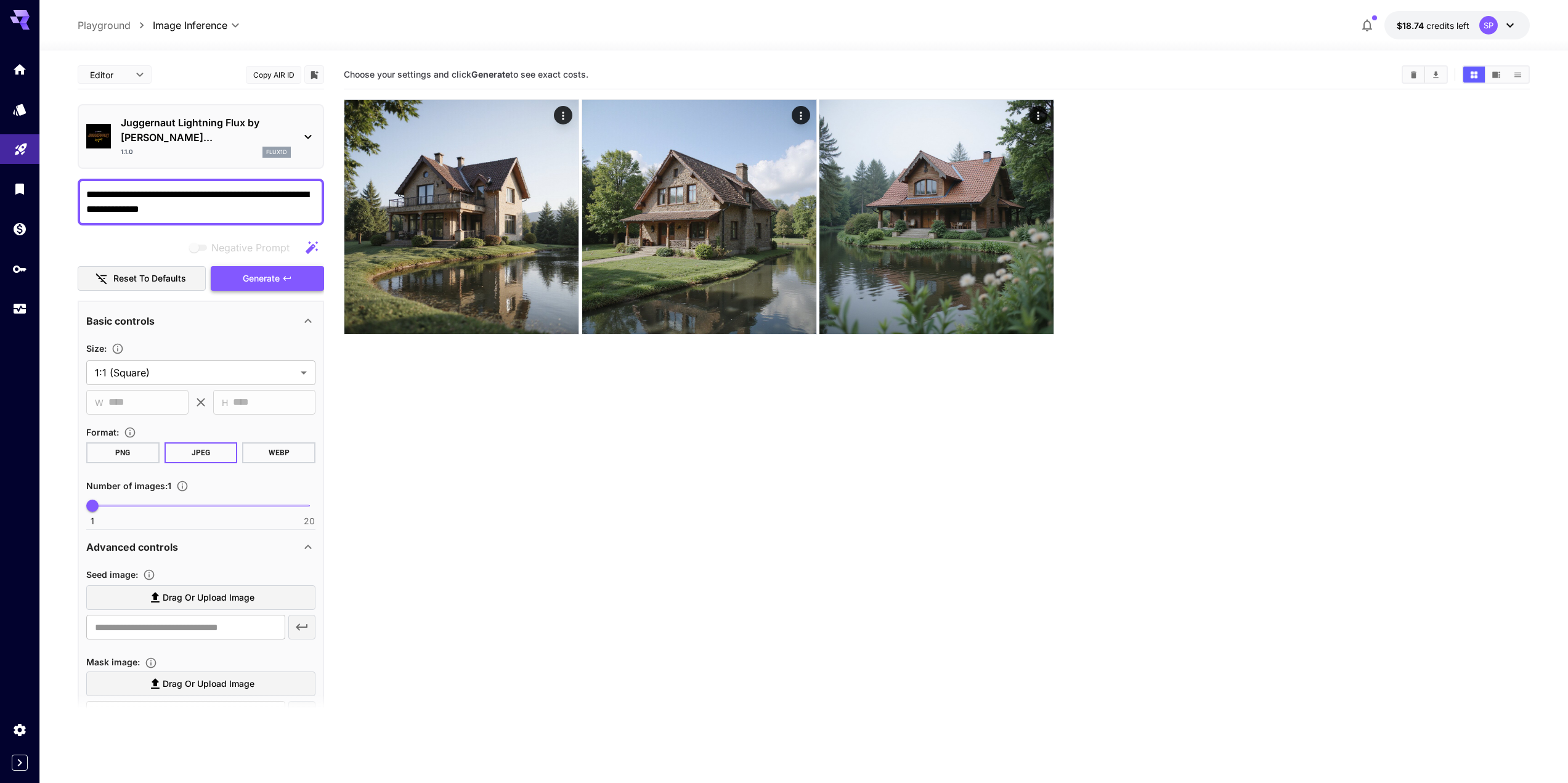
click at [300, 269] on button "Generate" at bounding box center [267, 278] width 113 height 25
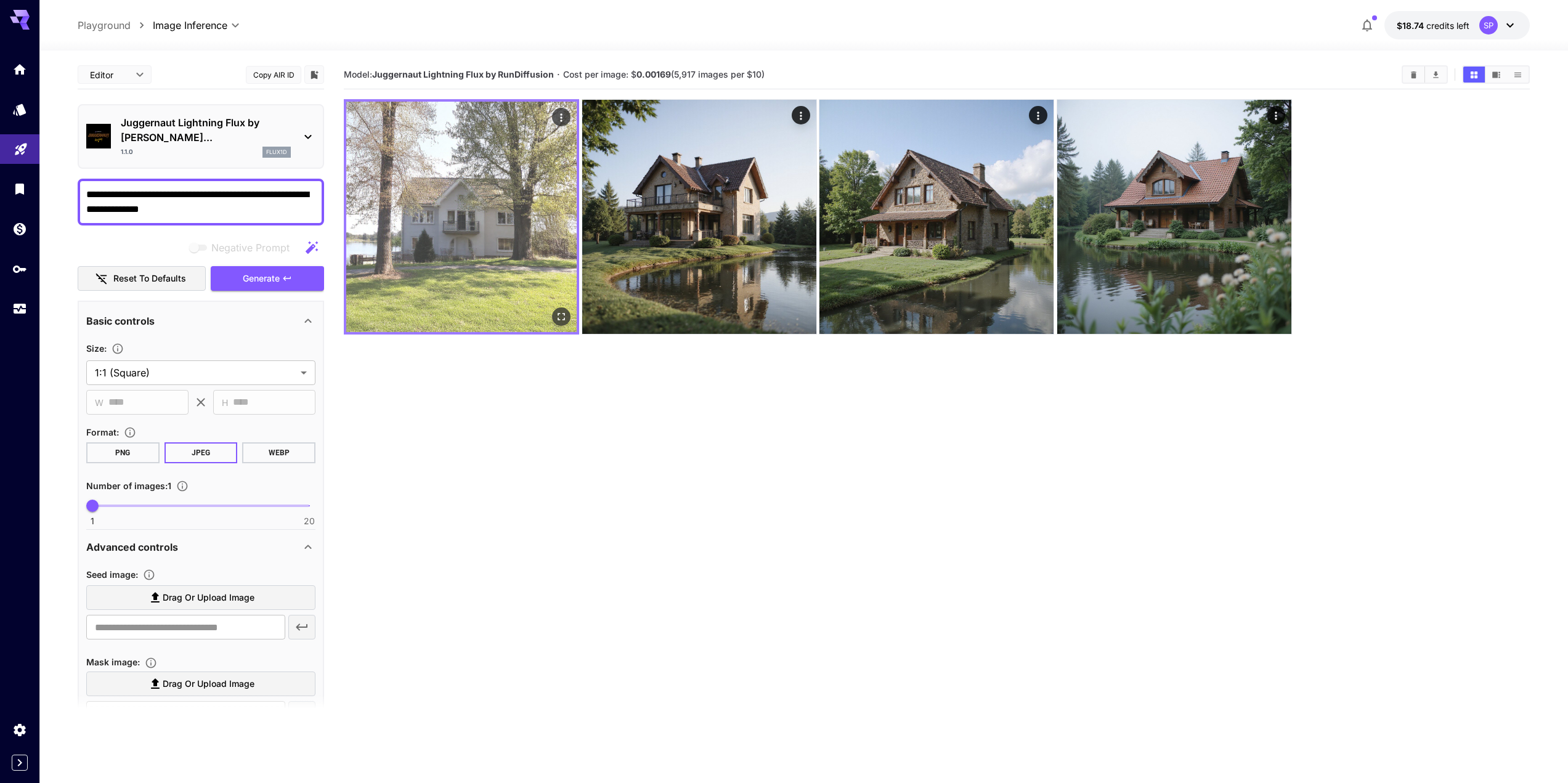
click at [502, 242] on img at bounding box center [461, 217] width 230 height 230
click at [571, 310] on img at bounding box center [461, 217] width 230 height 230
click at [559, 317] on icon "Open in fullscreen" at bounding box center [561, 316] width 12 height 12
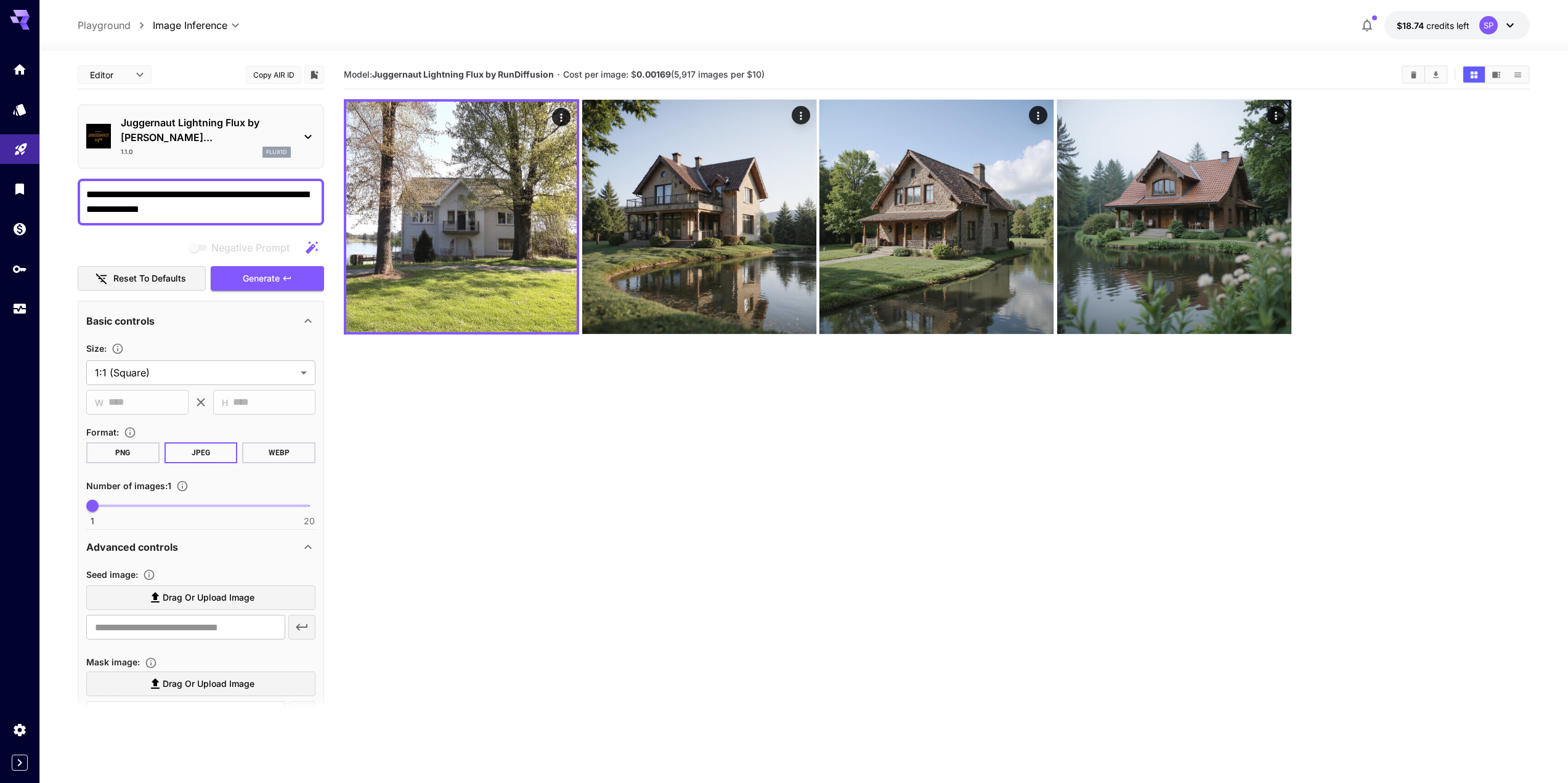
click at [161, 115] on div "Juggernaut Lightning Flux by Ru... 1.1.0 flux1d" at bounding box center [200, 136] width 229 height 52
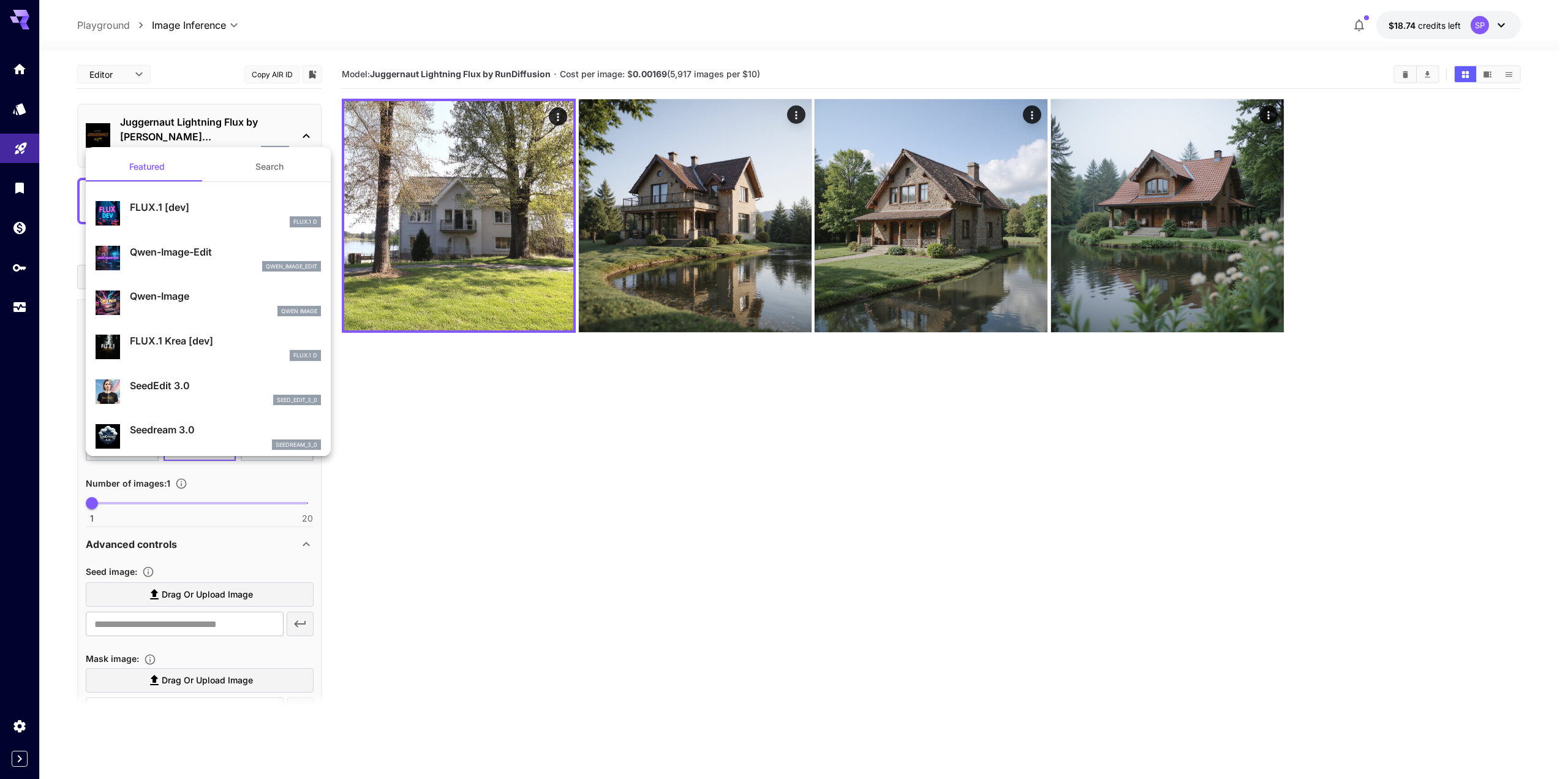
drag, startPoint x: 250, startPoint y: 164, endPoint x: 254, endPoint y: 170, distance: 7.2
click at [244, 168] on button "Search" at bounding box center [269, 166] width 123 height 29
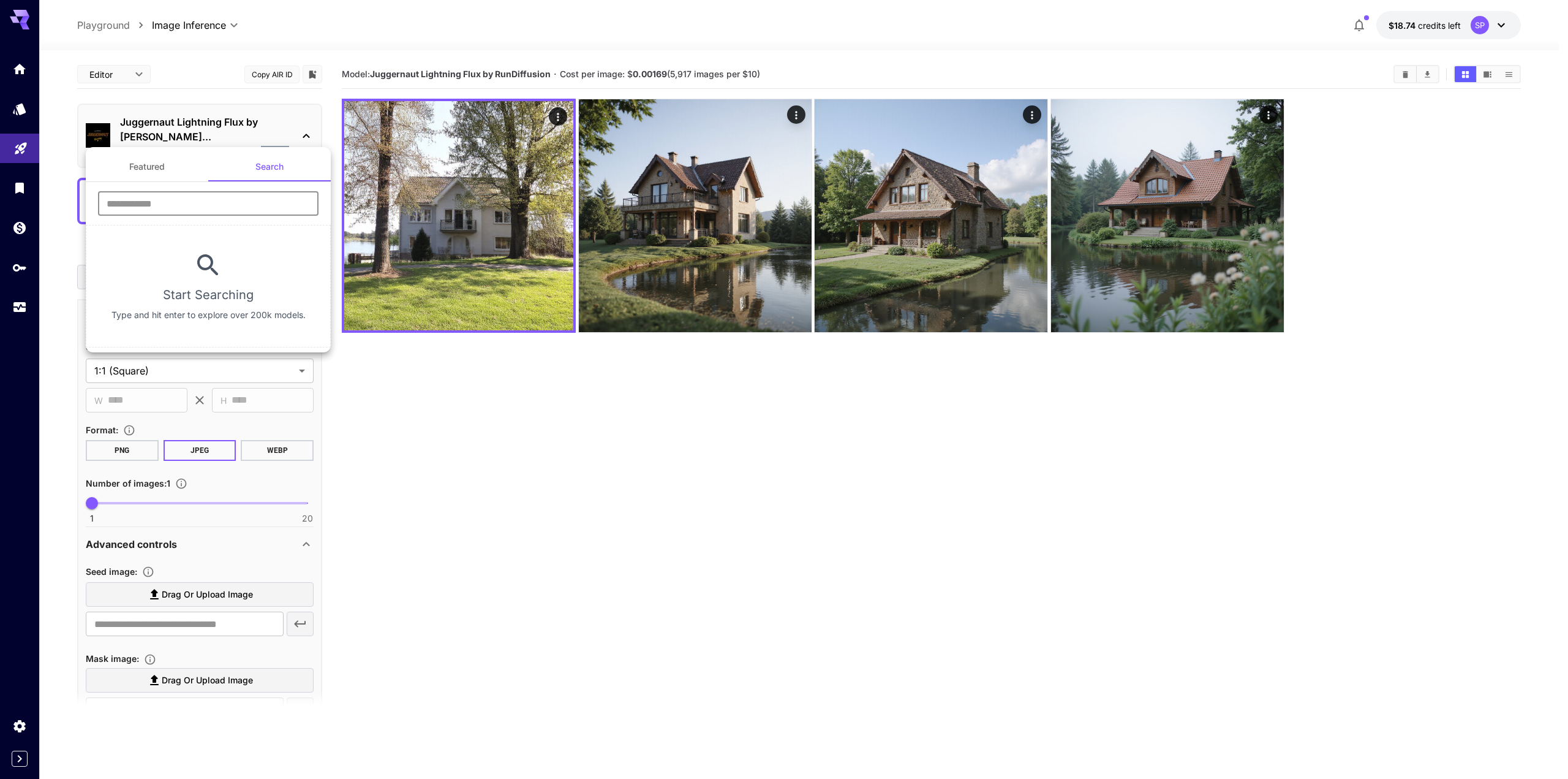
click at [188, 192] on input "text" at bounding box center [208, 204] width 221 height 25
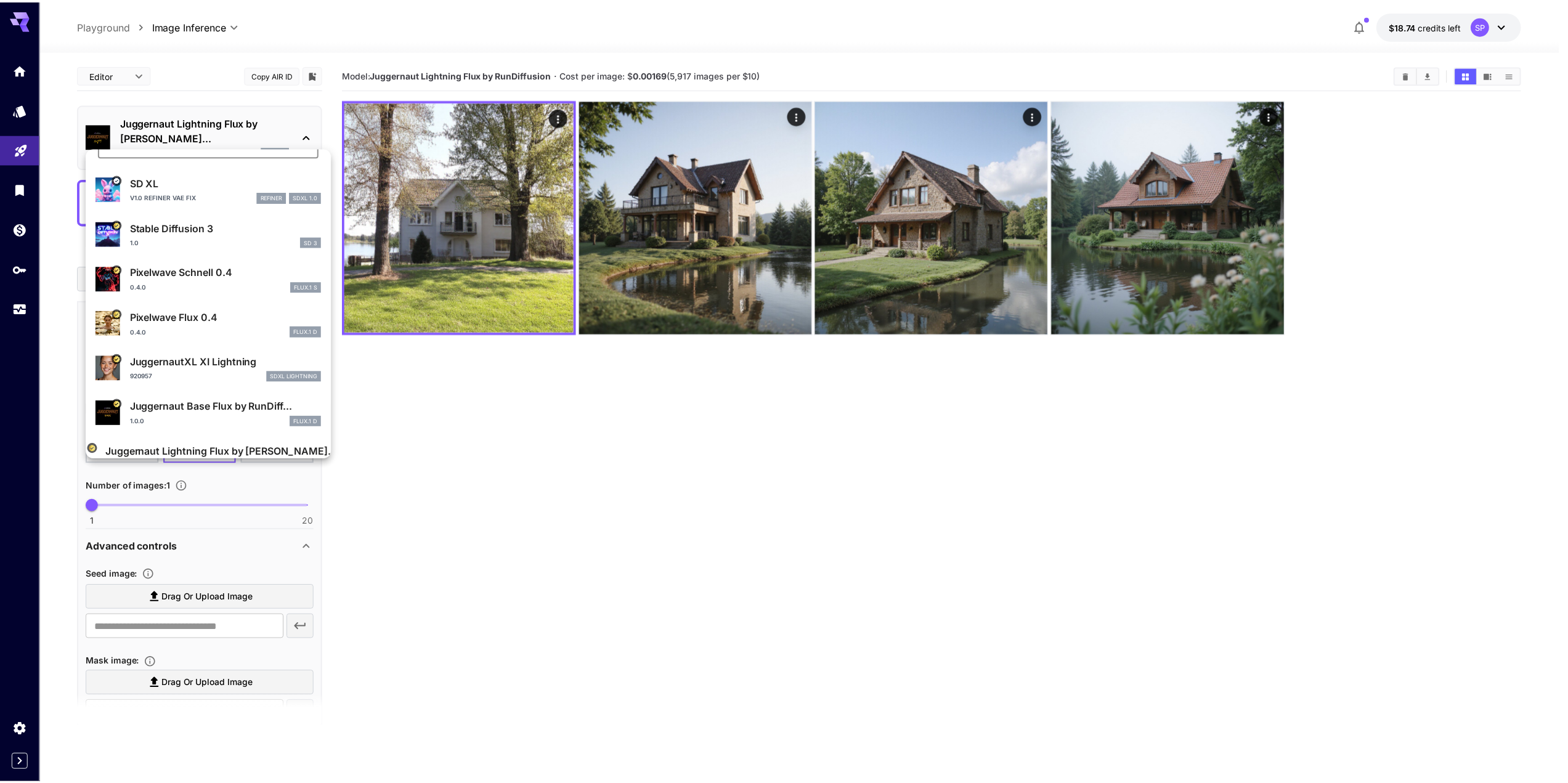
scroll to position [185, 0]
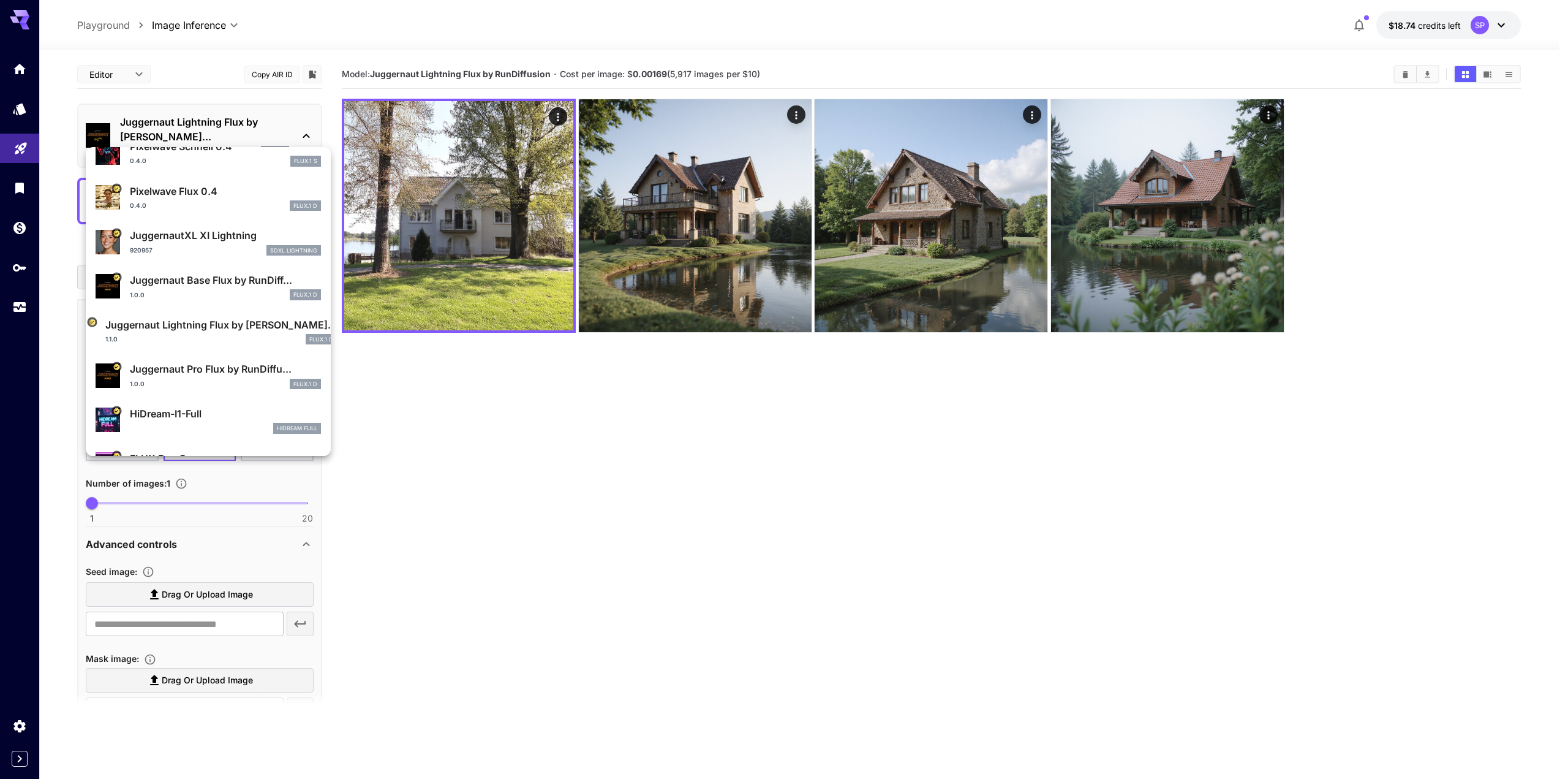
type input "***"
click at [215, 296] on div "1.0.0 FLUX.1 D" at bounding box center [226, 295] width 191 height 11
type input "**"
type input "*"
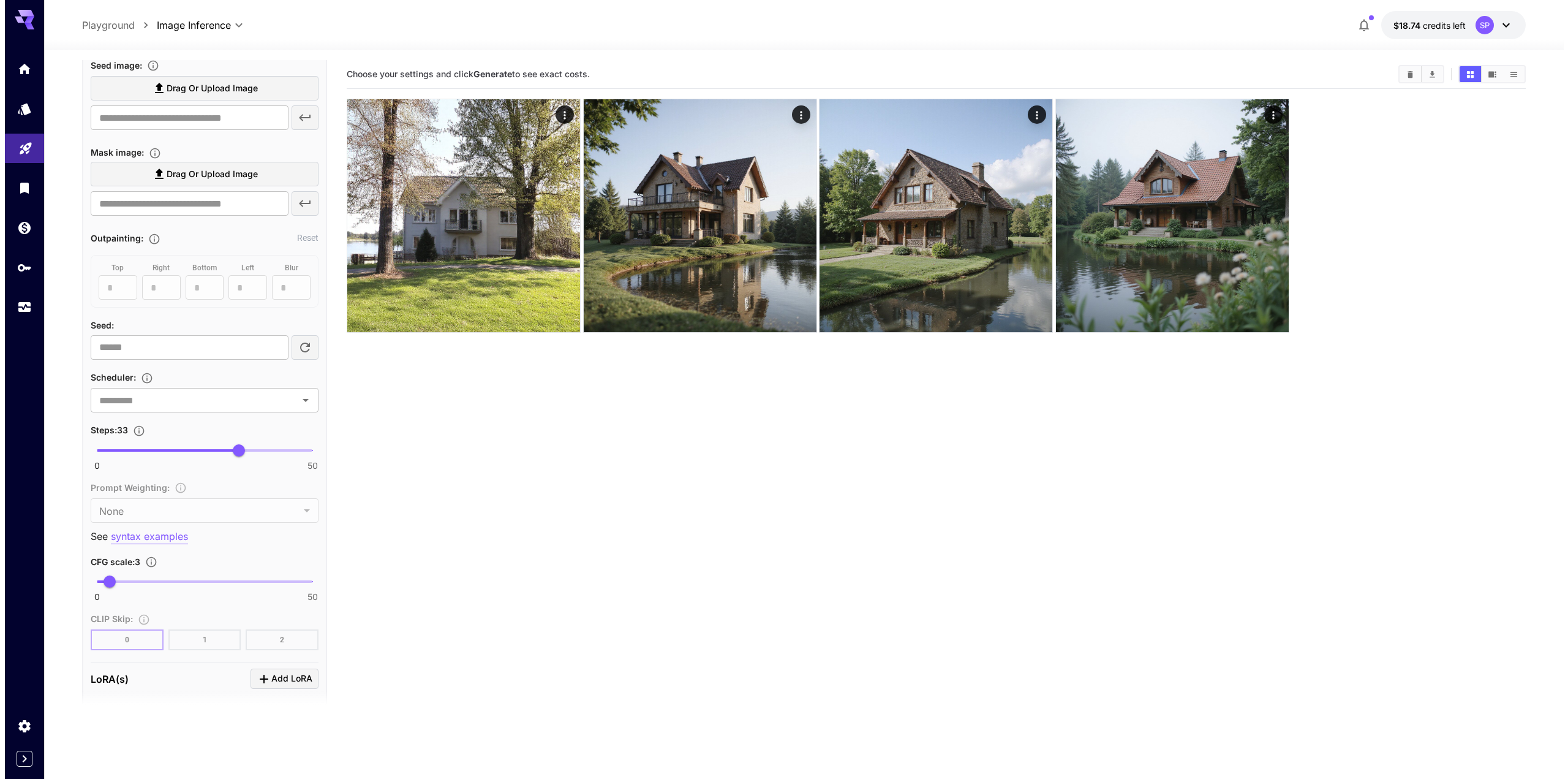
scroll to position [736, 0]
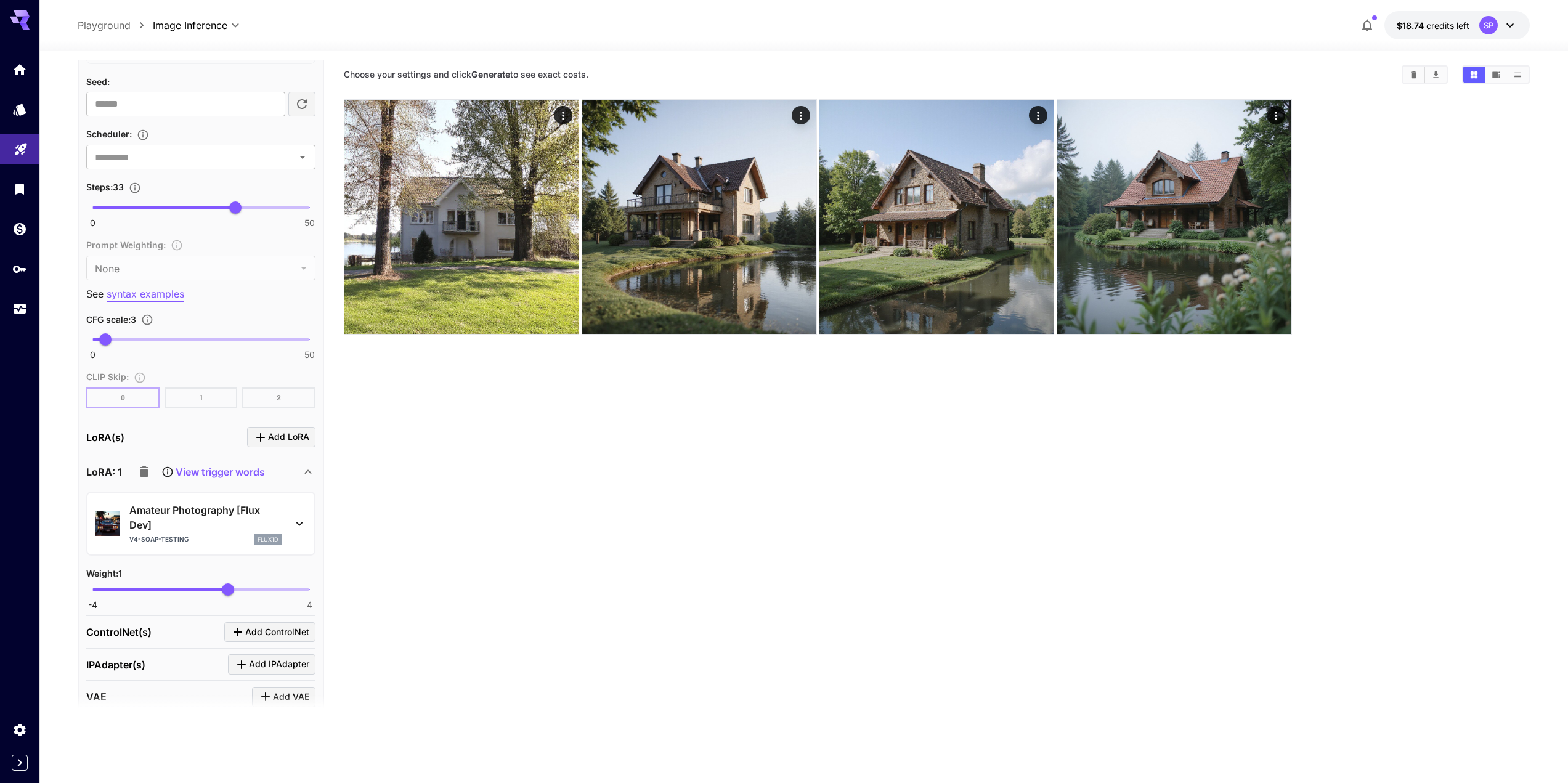
click at [249, 518] on p "Amateur Photography [Flux Dev]" at bounding box center [205, 517] width 153 height 29
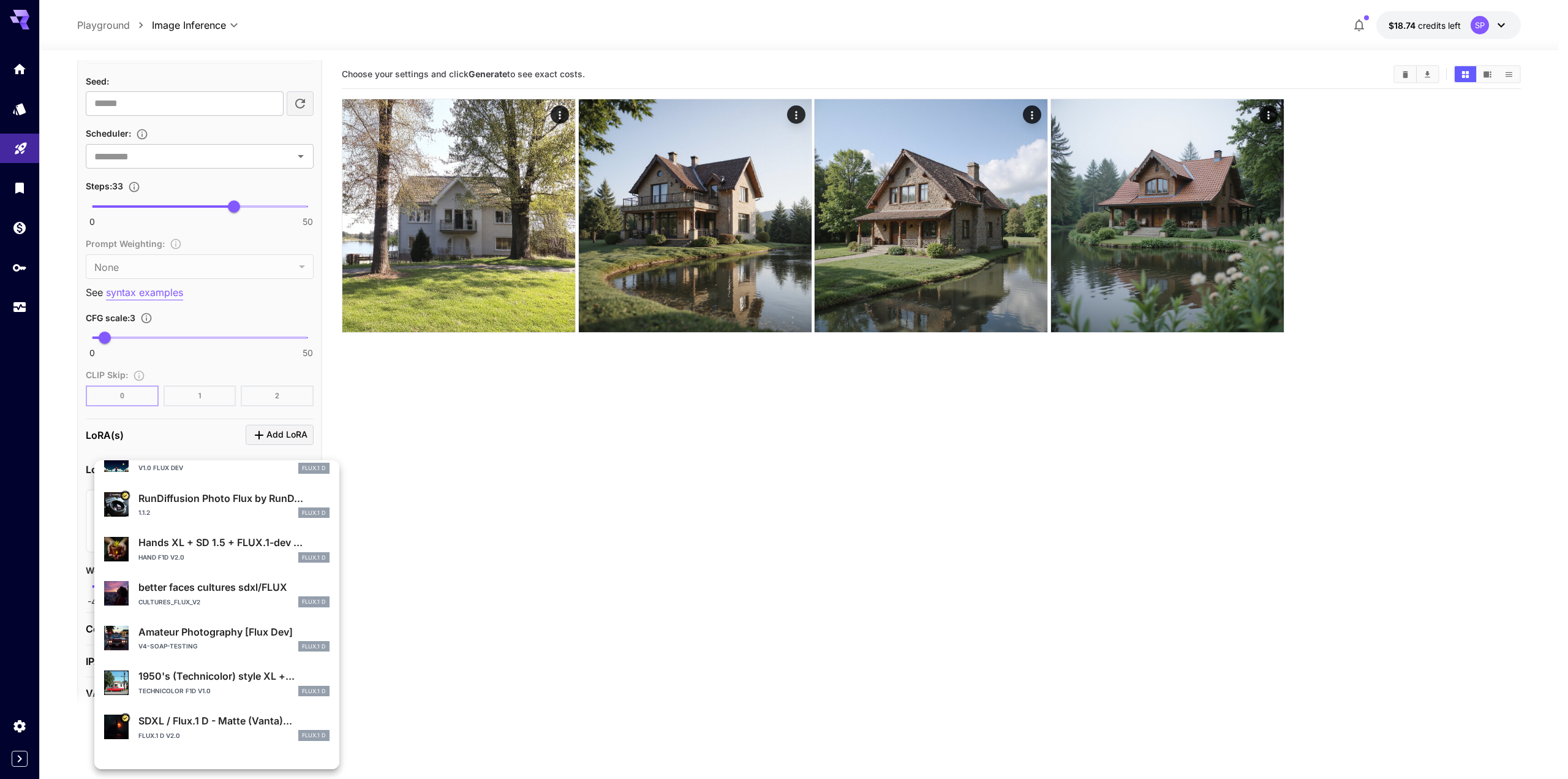
scroll to position [0, 0]
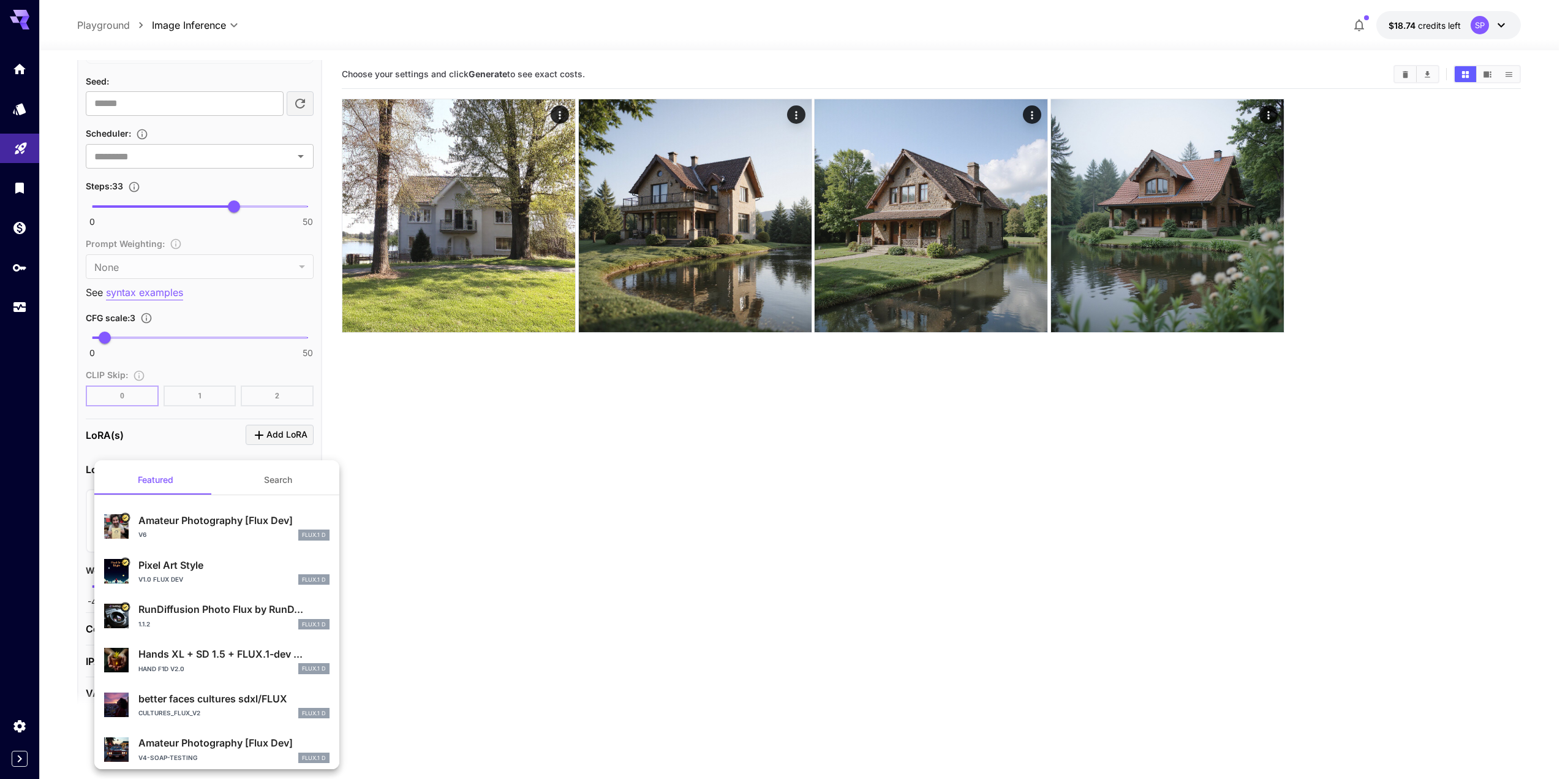
click at [252, 479] on button "Search" at bounding box center [278, 480] width 123 height 29
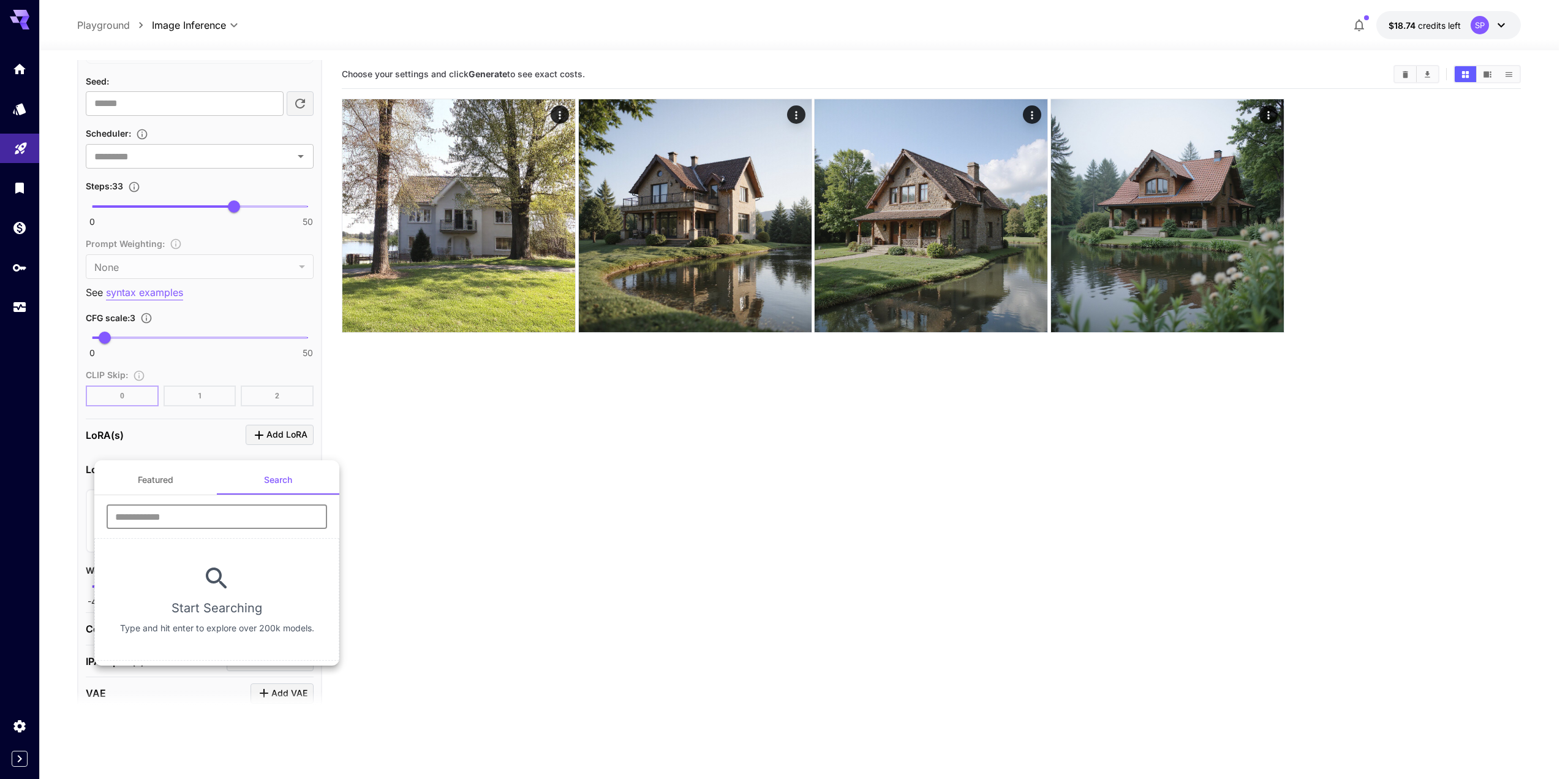
click at [250, 520] on input "text" at bounding box center [216, 516] width 221 height 25
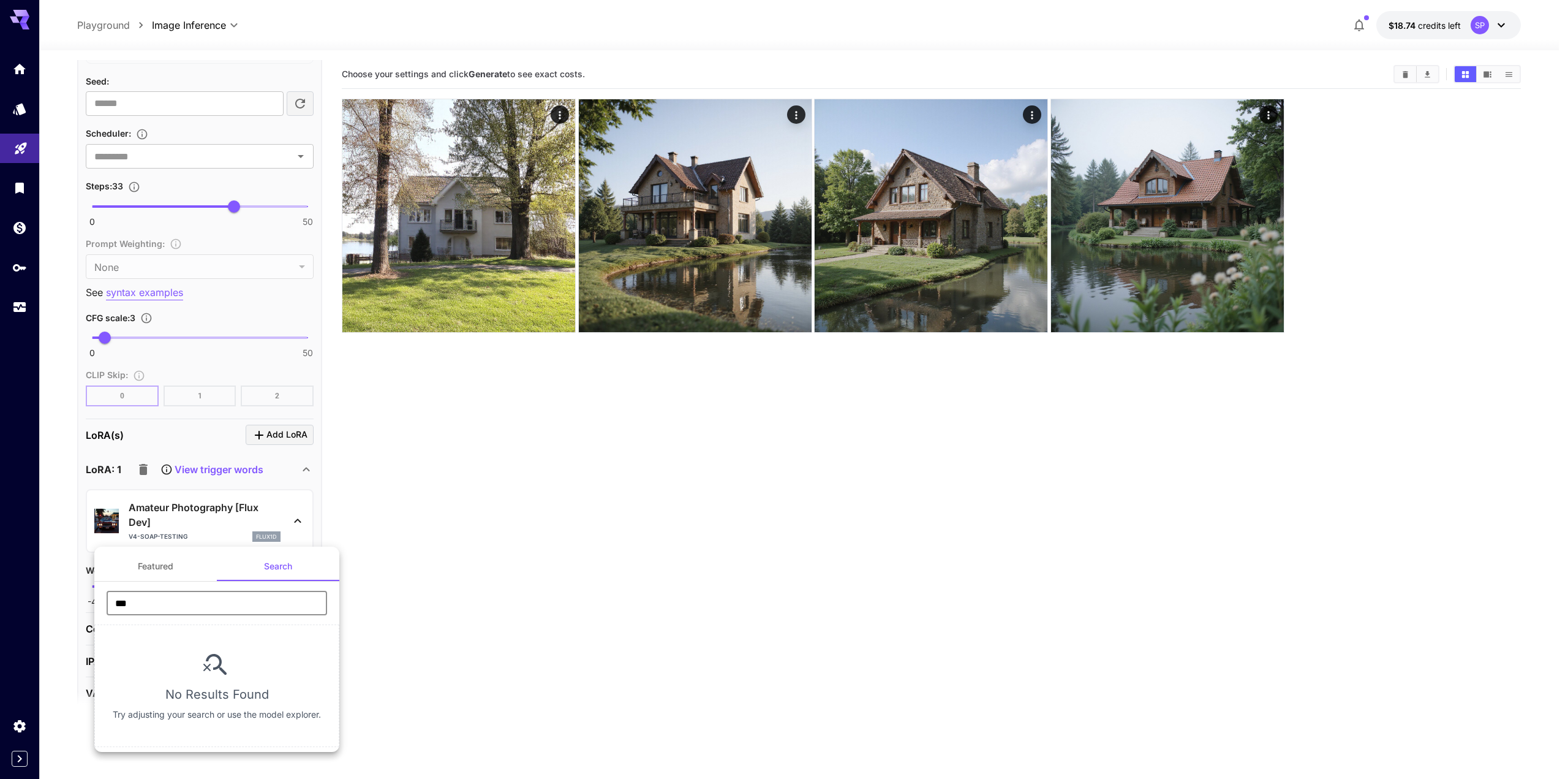
type input "***"
click at [163, 571] on button "Featured" at bounding box center [155, 565] width 123 height 29
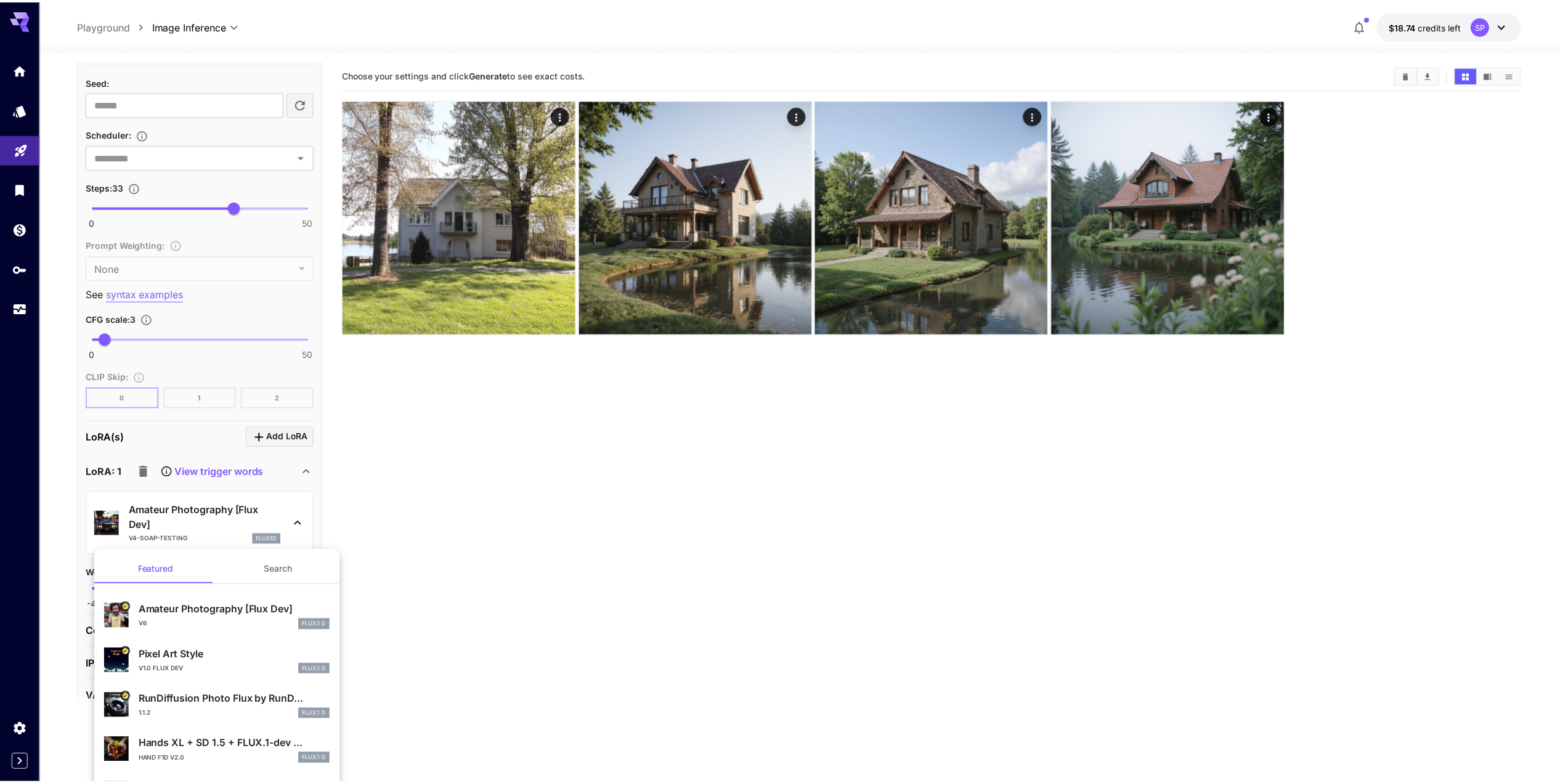
scroll to position [123, 0]
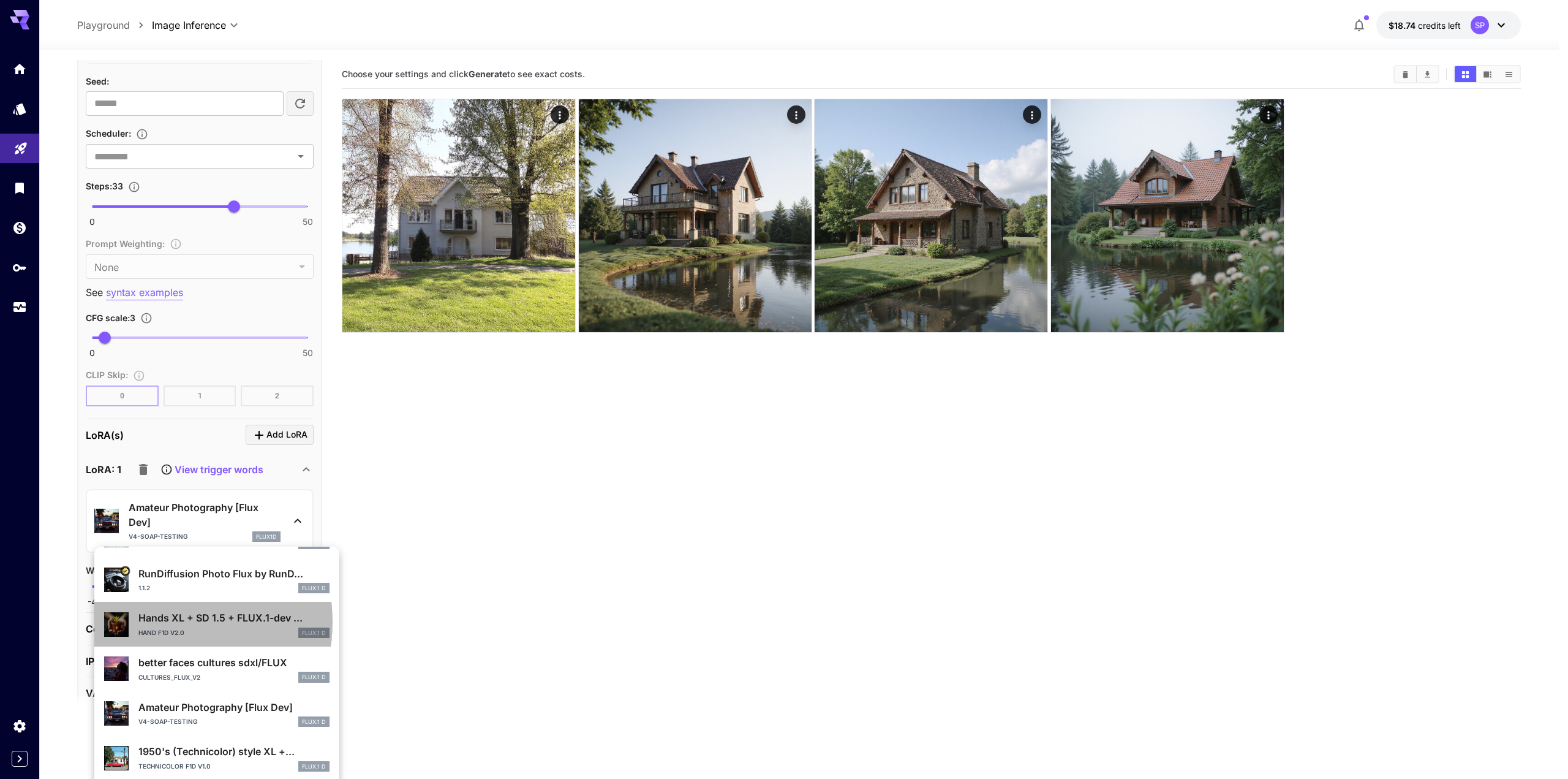
click at [156, 622] on p "Hands XL + SD 1.5 + FLUX.1-dev ..." at bounding box center [234, 617] width 191 height 15
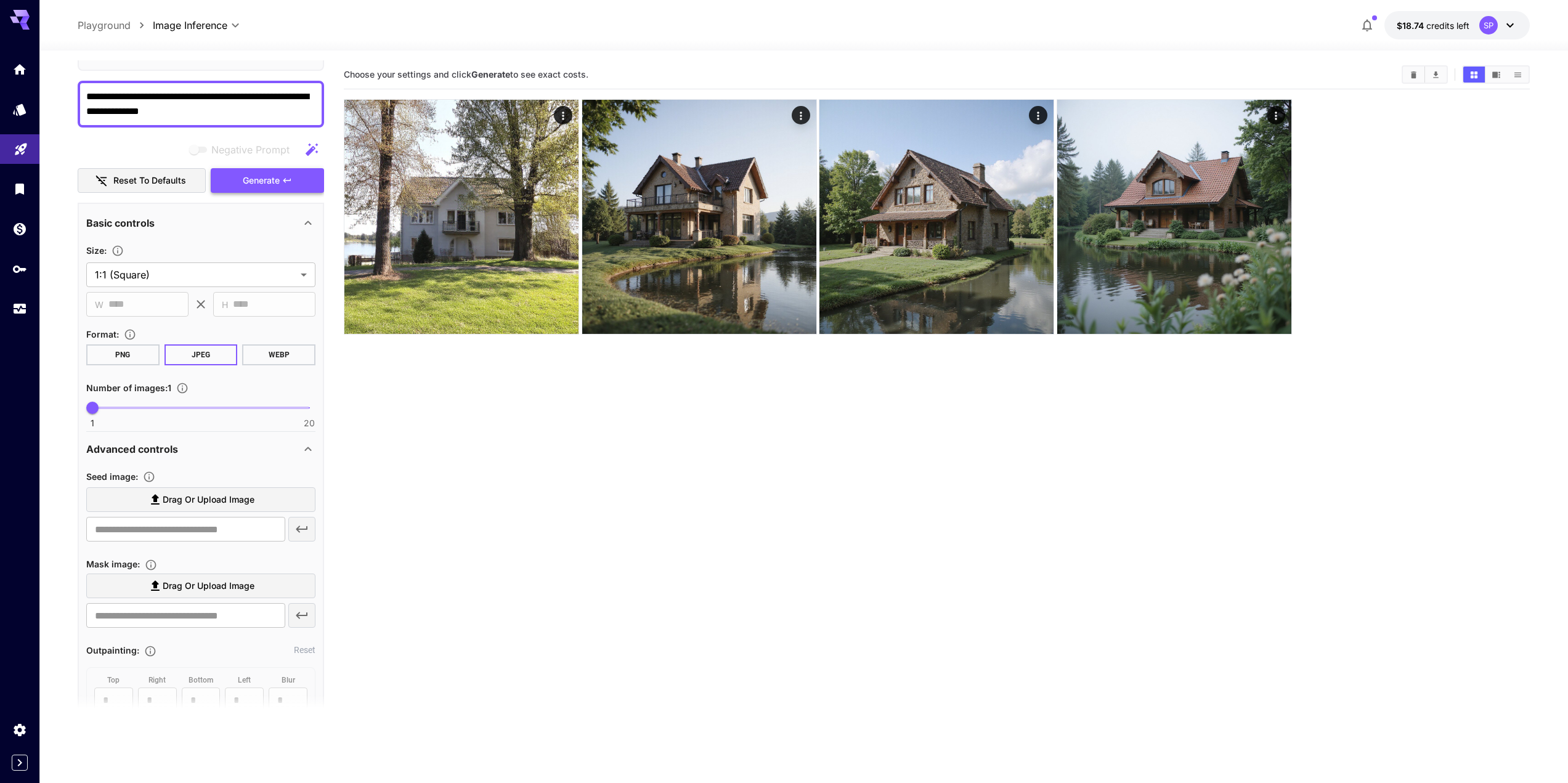
scroll to position [61, 0]
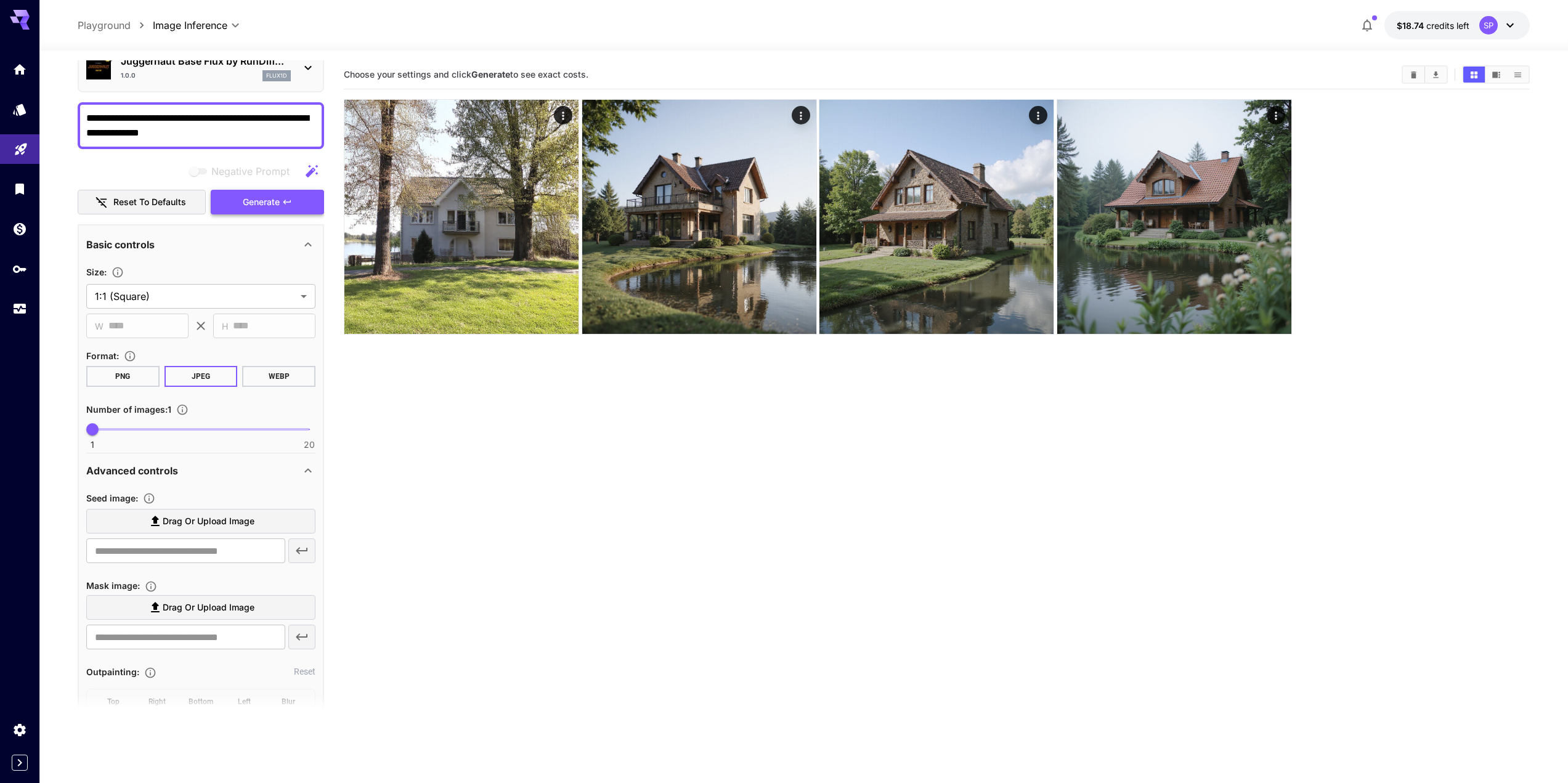
click at [256, 197] on span "Generate" at bounding box center [261, 203] width 37 height 16
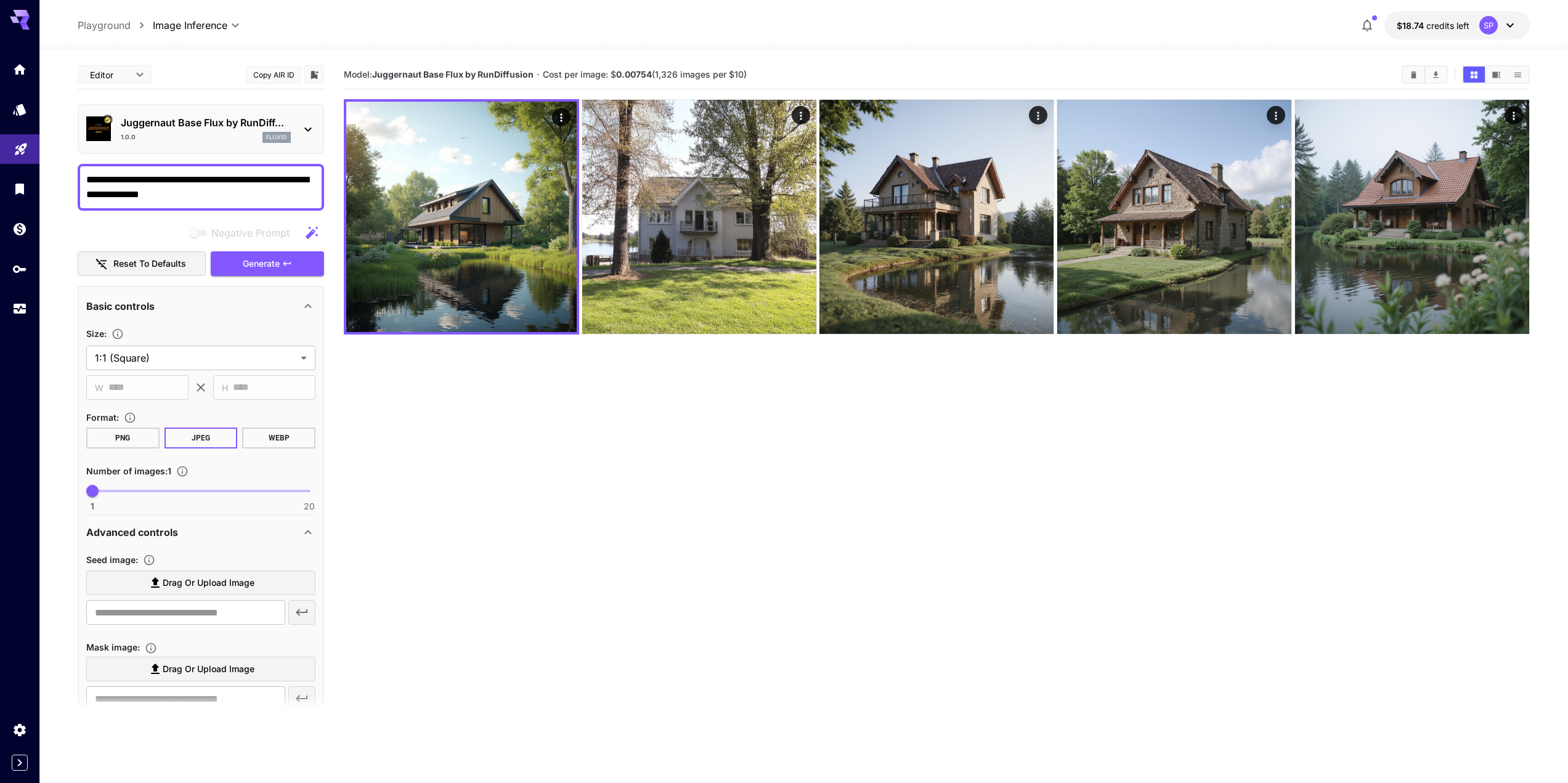
scroll to position [247, 0]
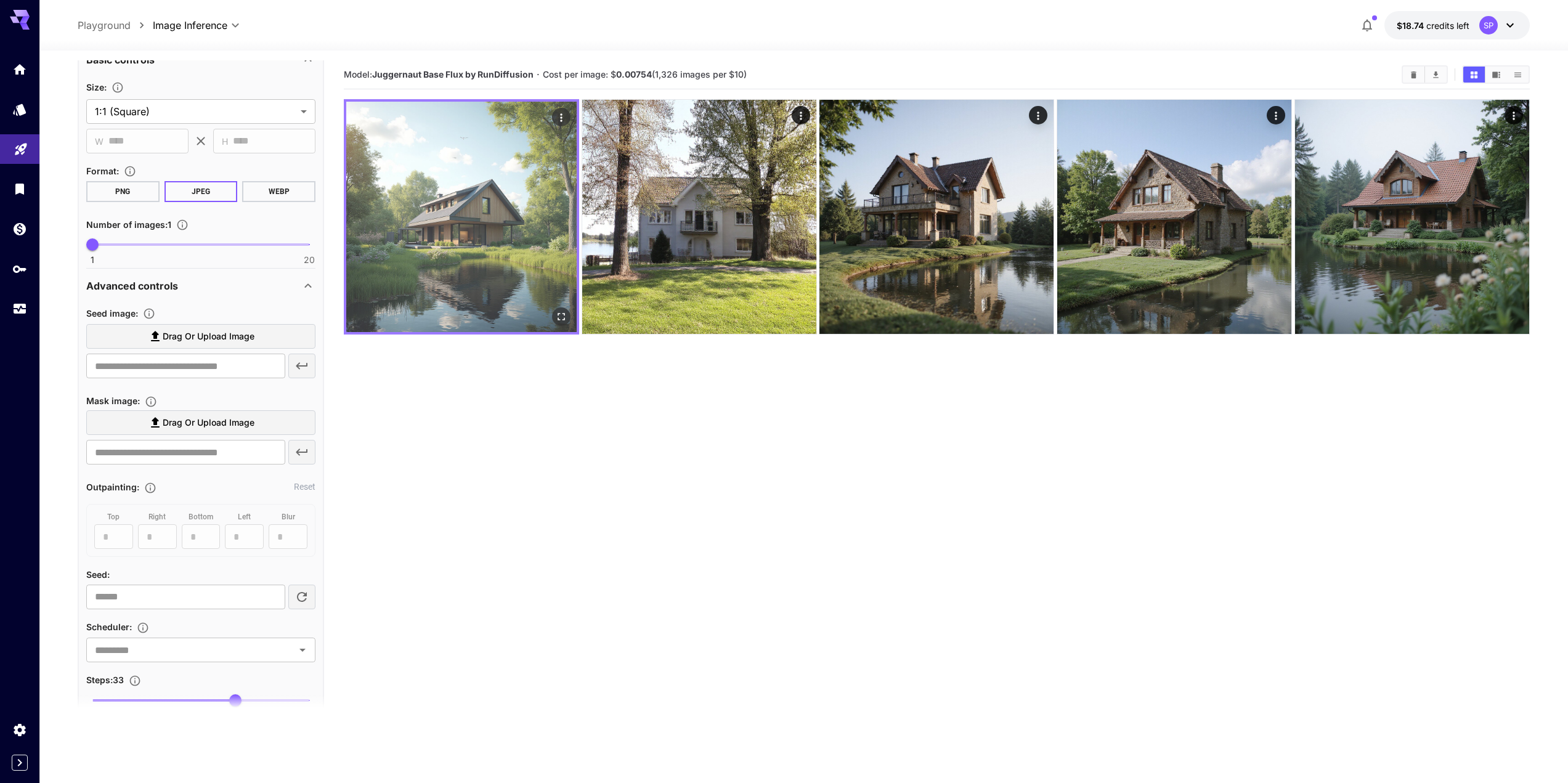
click at [427, 250] on img at bounding box center [461, 217] width 230 height 230
click at [559, 315] on icon "Open in fullscreen" at bounding box center [562, 317] width 7 height 7
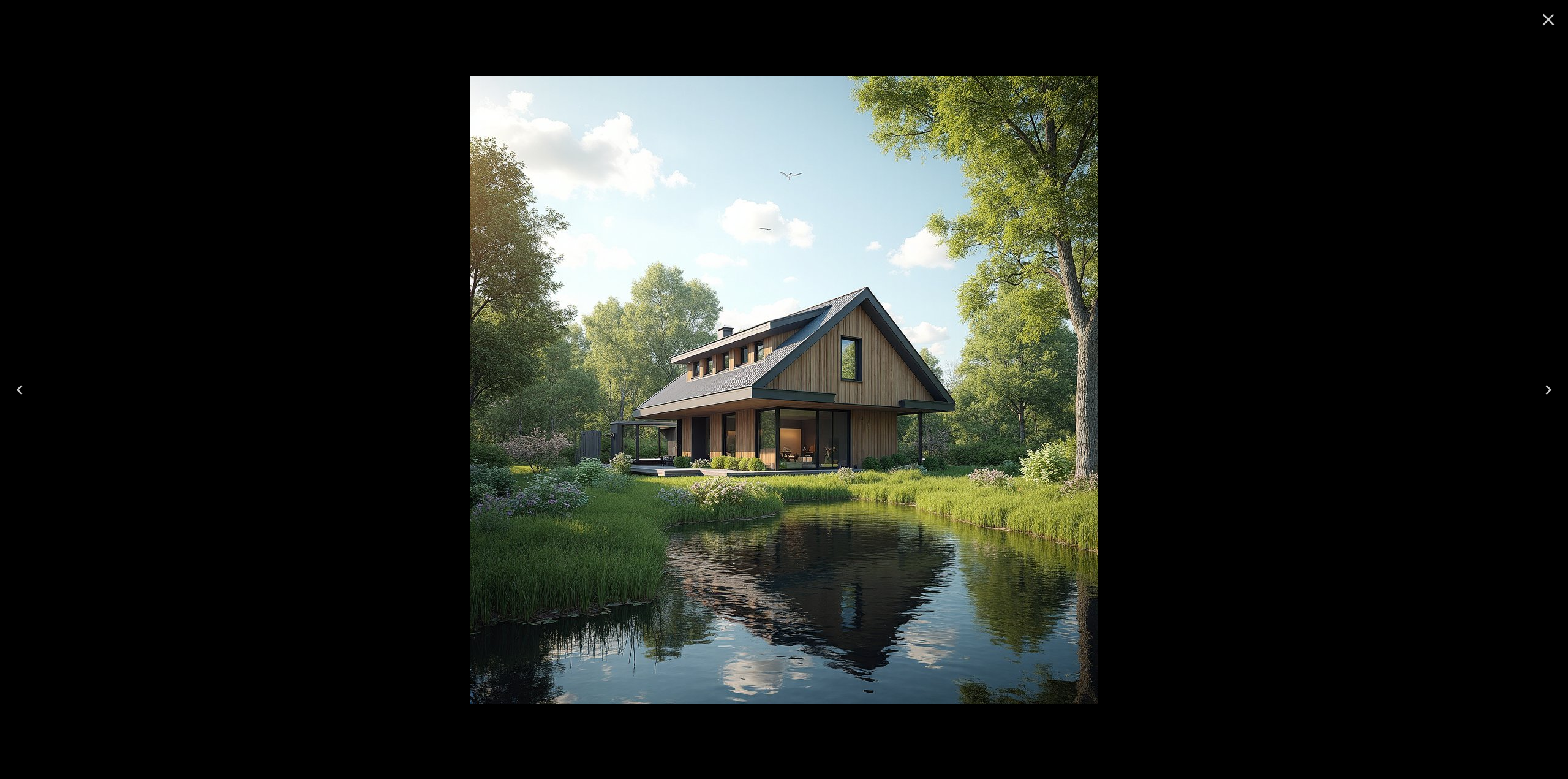
click at [1320, 350] on div at bounding box center [784, 390] width 1568 height 779
drag, startPoint x: 1550, startPoint y: 23, endPoint x: 1452, endPoint y: 47, distance: 100.9
click at [1552, 22] on icon "Close" at bounding box center [1549, 20] width 20 height 20
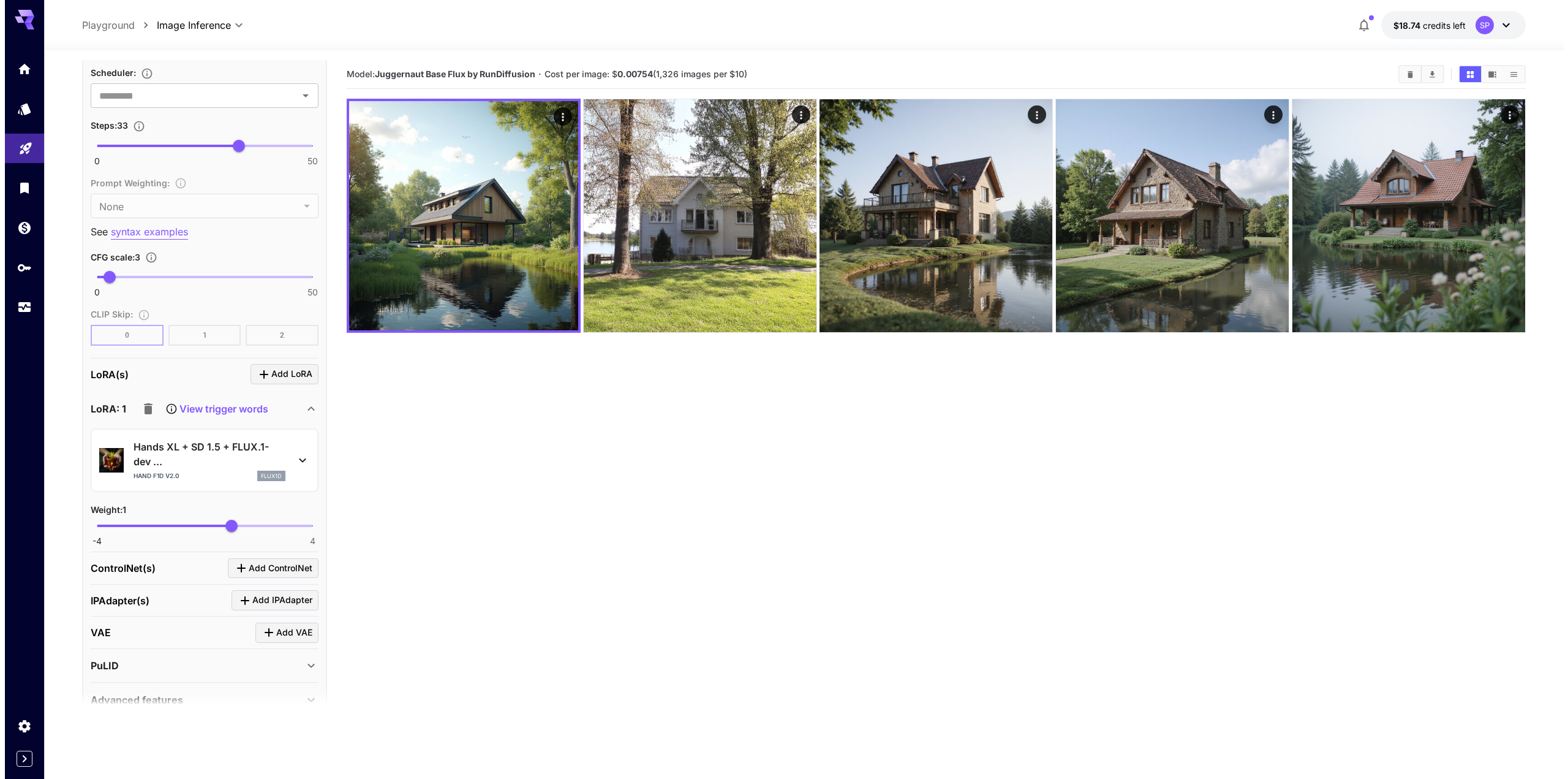
scroll to position [797, 0]
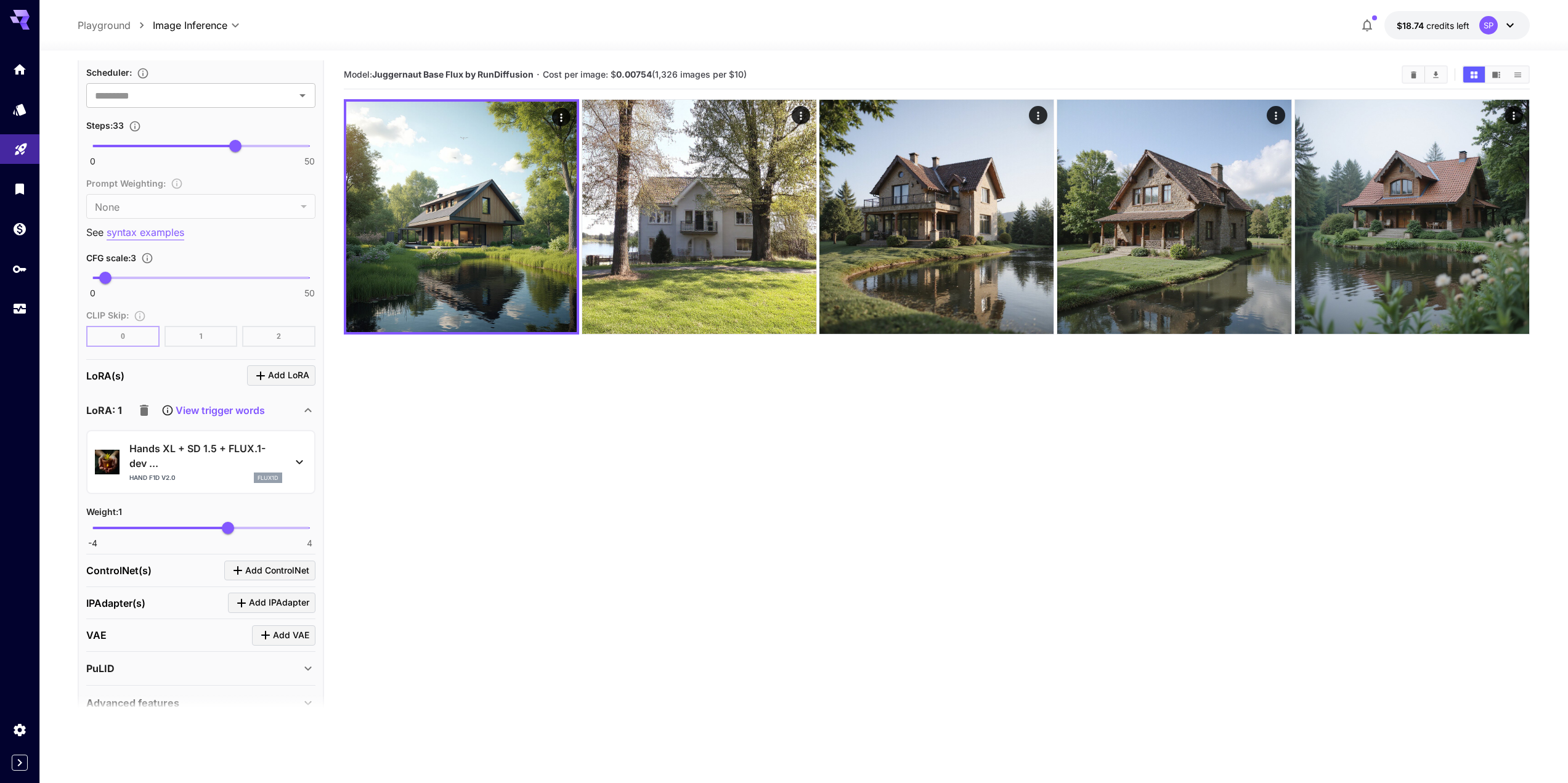
click at [235, 442] on p "Hands XL + SD 1.5 + FLUX.1-dev ..." at bounding box center [205, 455] width 153 height 29
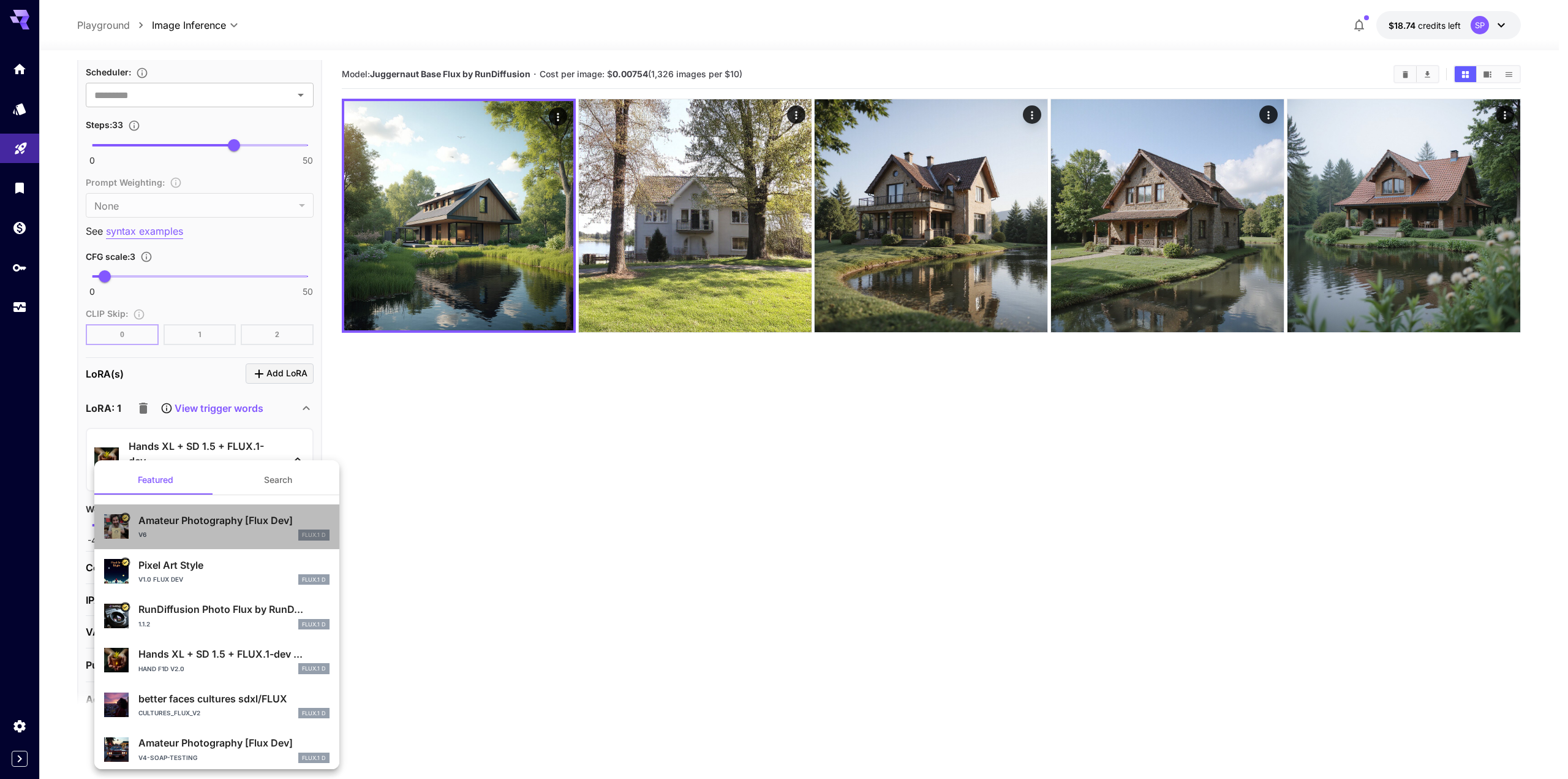
click at [219, 524] on p "Amateur Photography [Flux Dev]" at bounding box center [234, 520] width 191 height 15
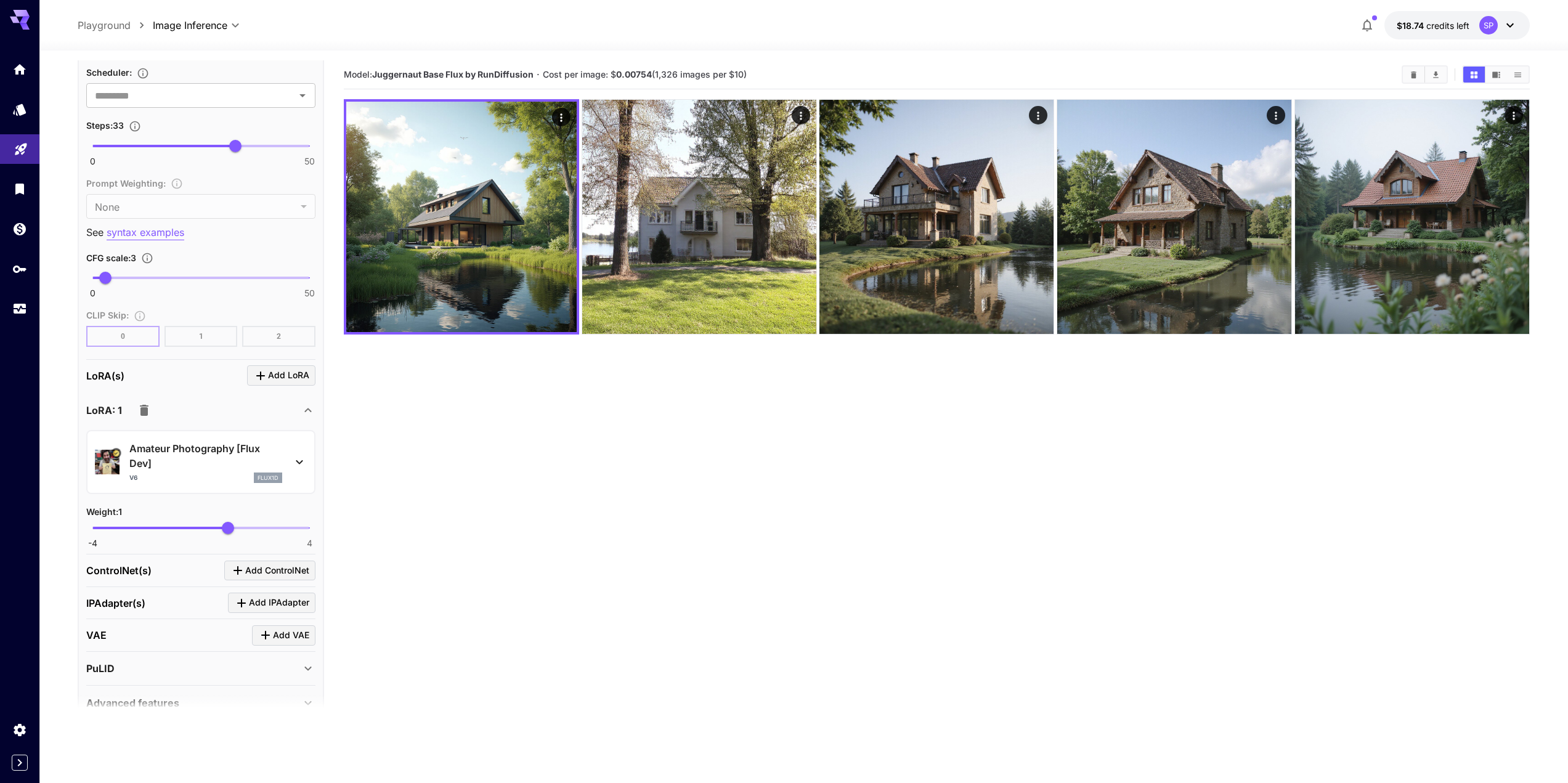
click at [227, 454] on p "Amateur Photography [Flux Dev]" at bounding box center [205, 455] width 153 height 29
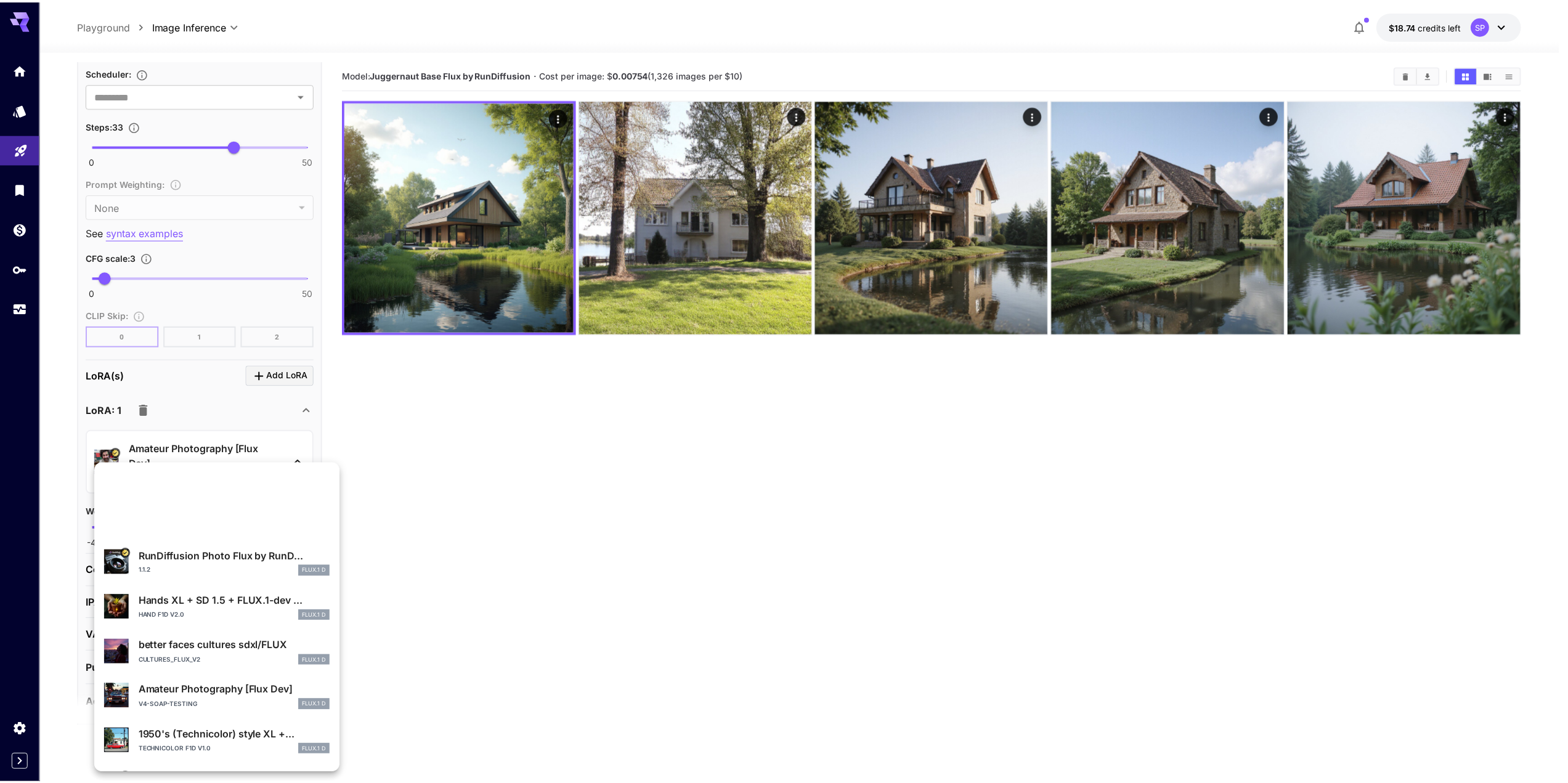
scroll to position [0, 0]
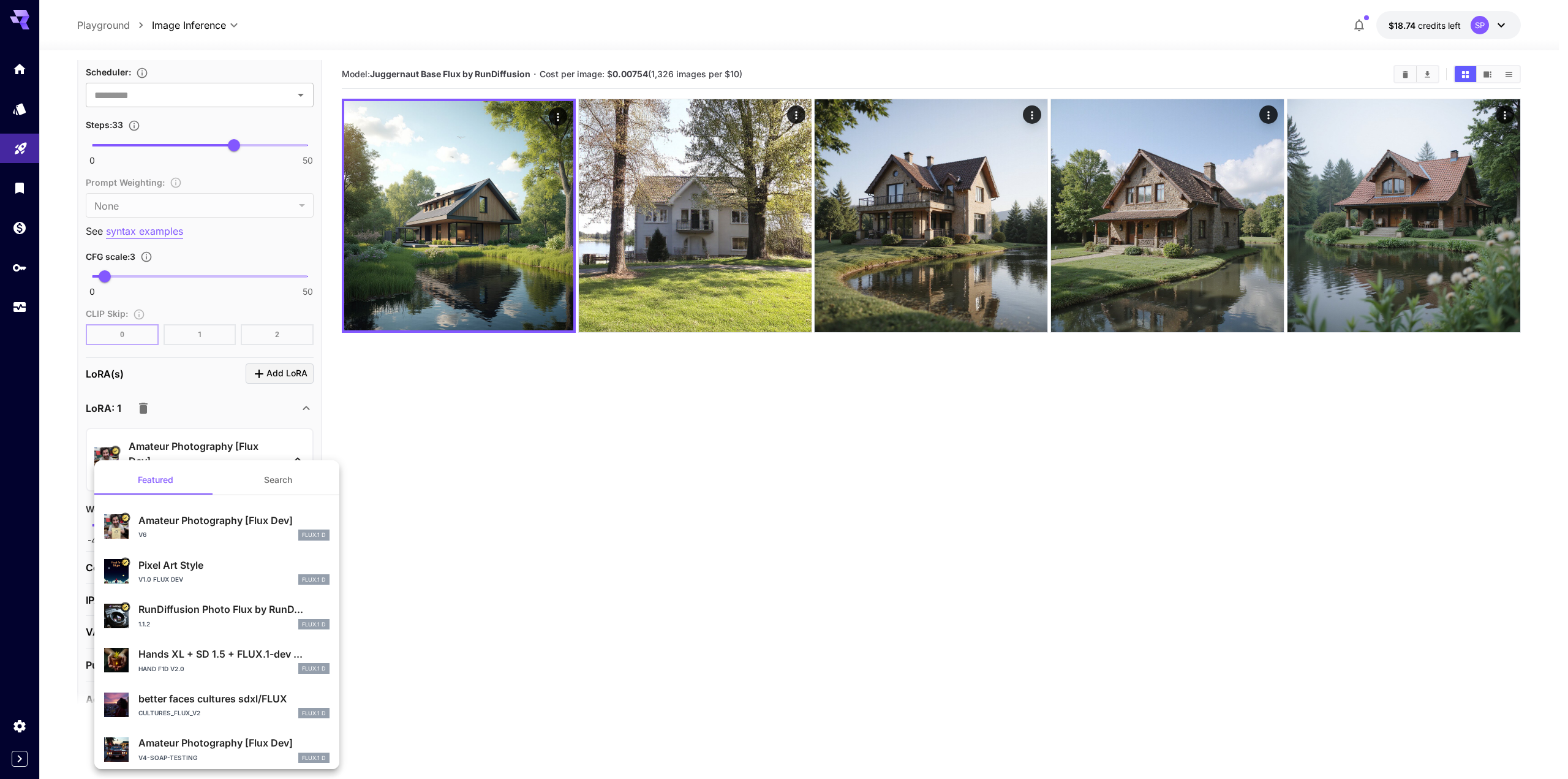
click at [227, 611] on p "RunDiffusion Photo Flux by RunD..." at bounding box center [234, 609] width 191 height 15
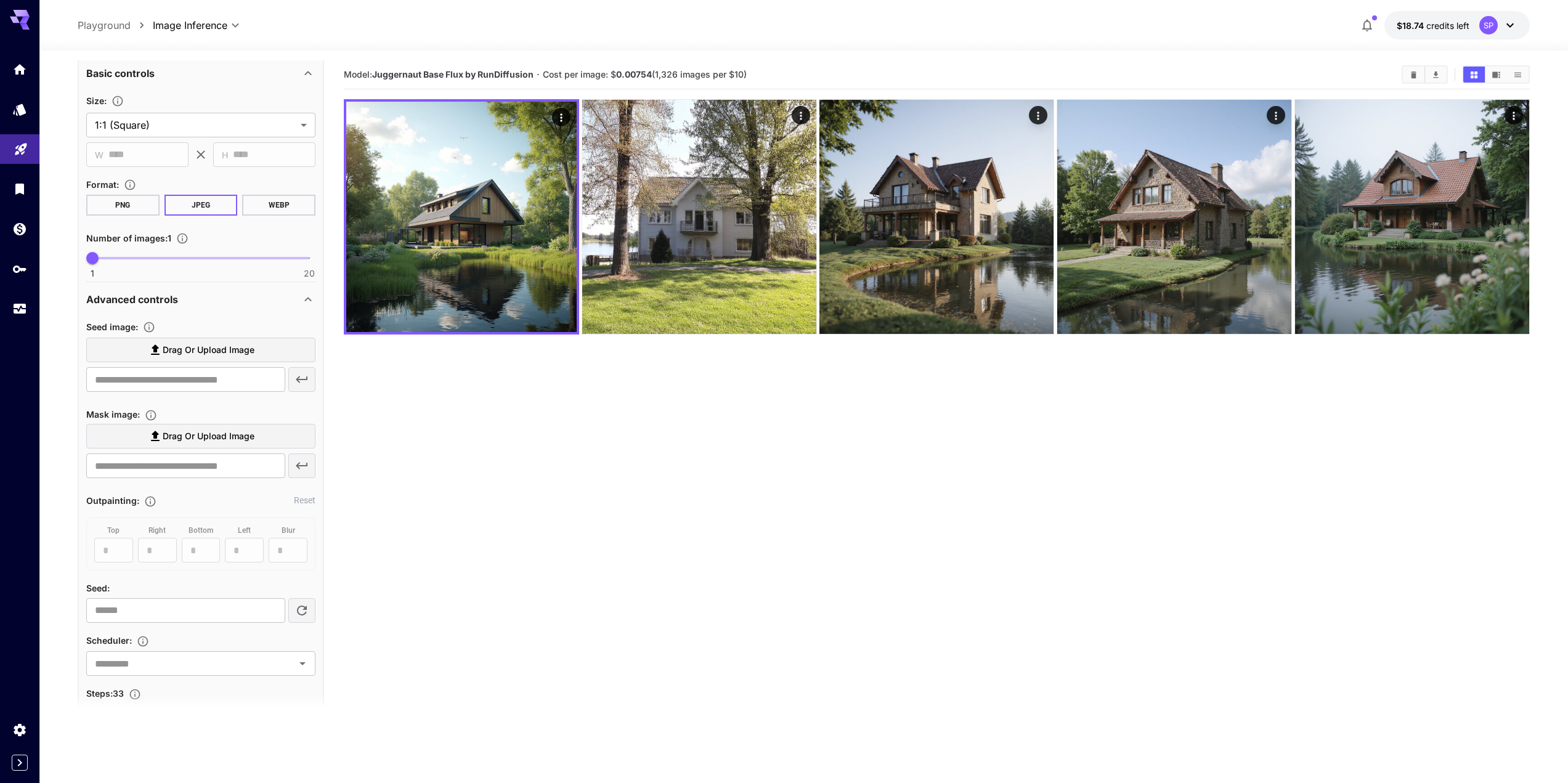
scroll to position [123, 0]
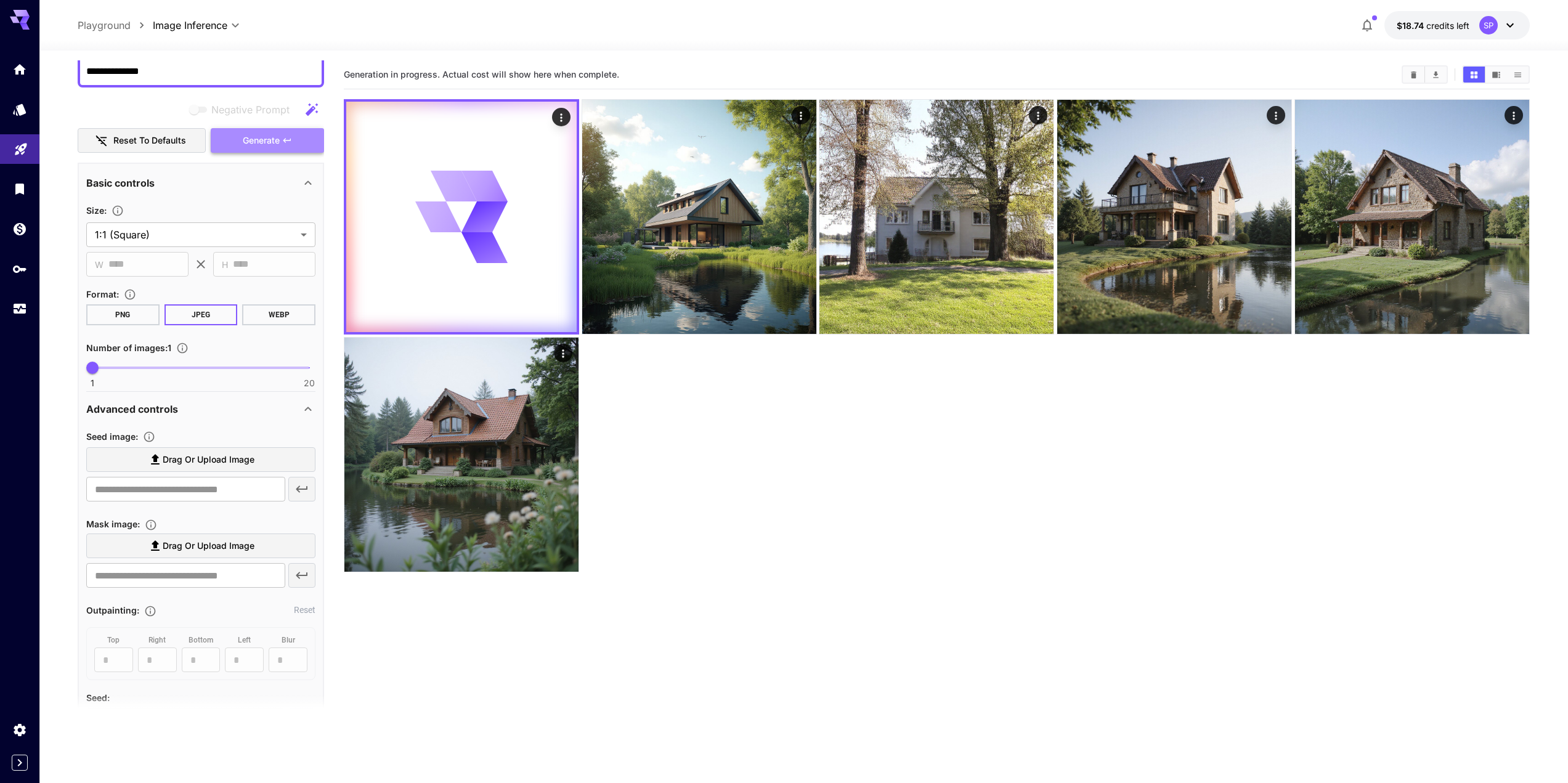
click at [287, 138] on icon "button" at bounding box center [287, 140] width 10 height 10
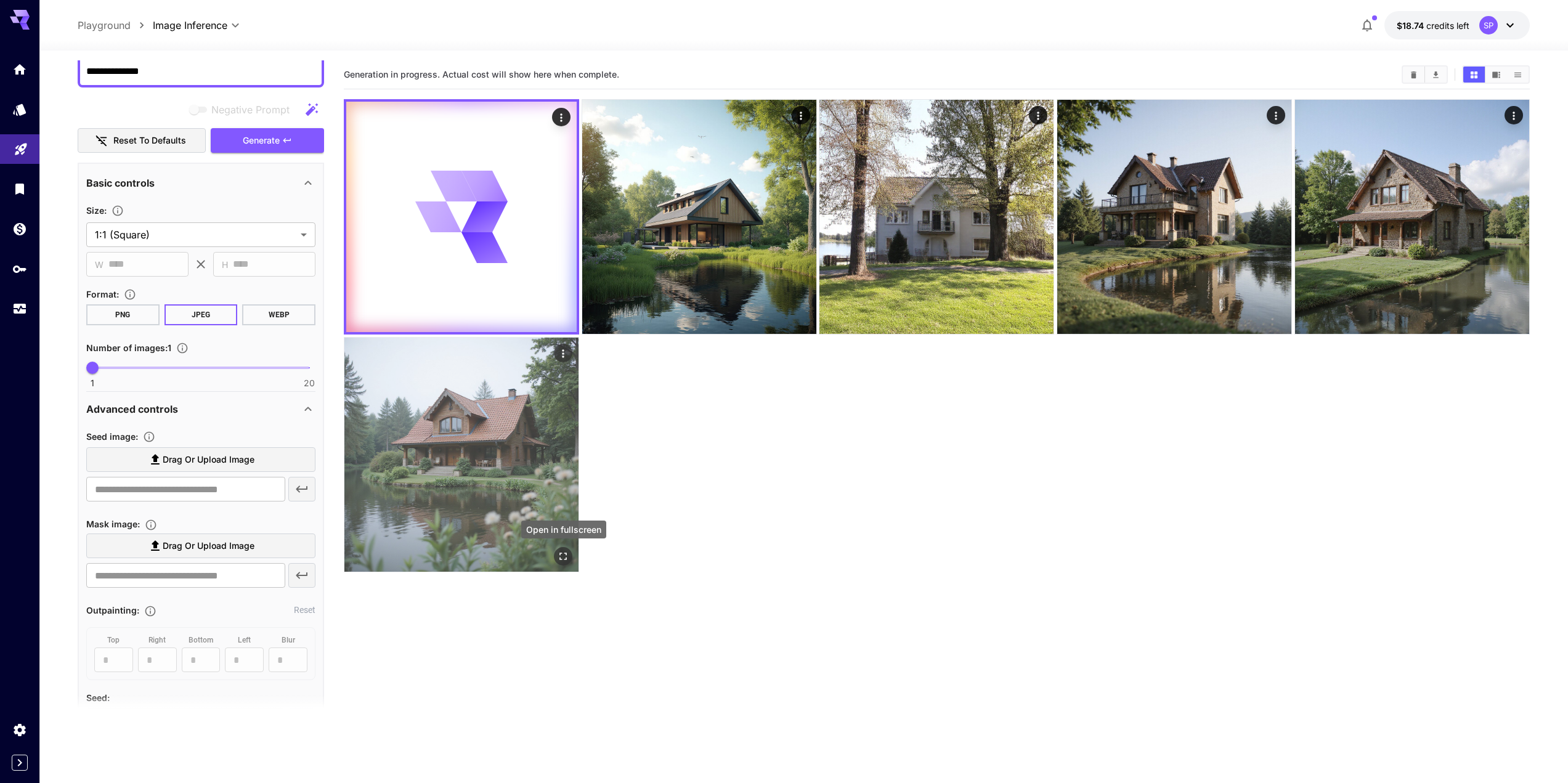
click at [559, 566] on div "Open in fullscreen" at bounding box center [564, 556] width 19 height 19
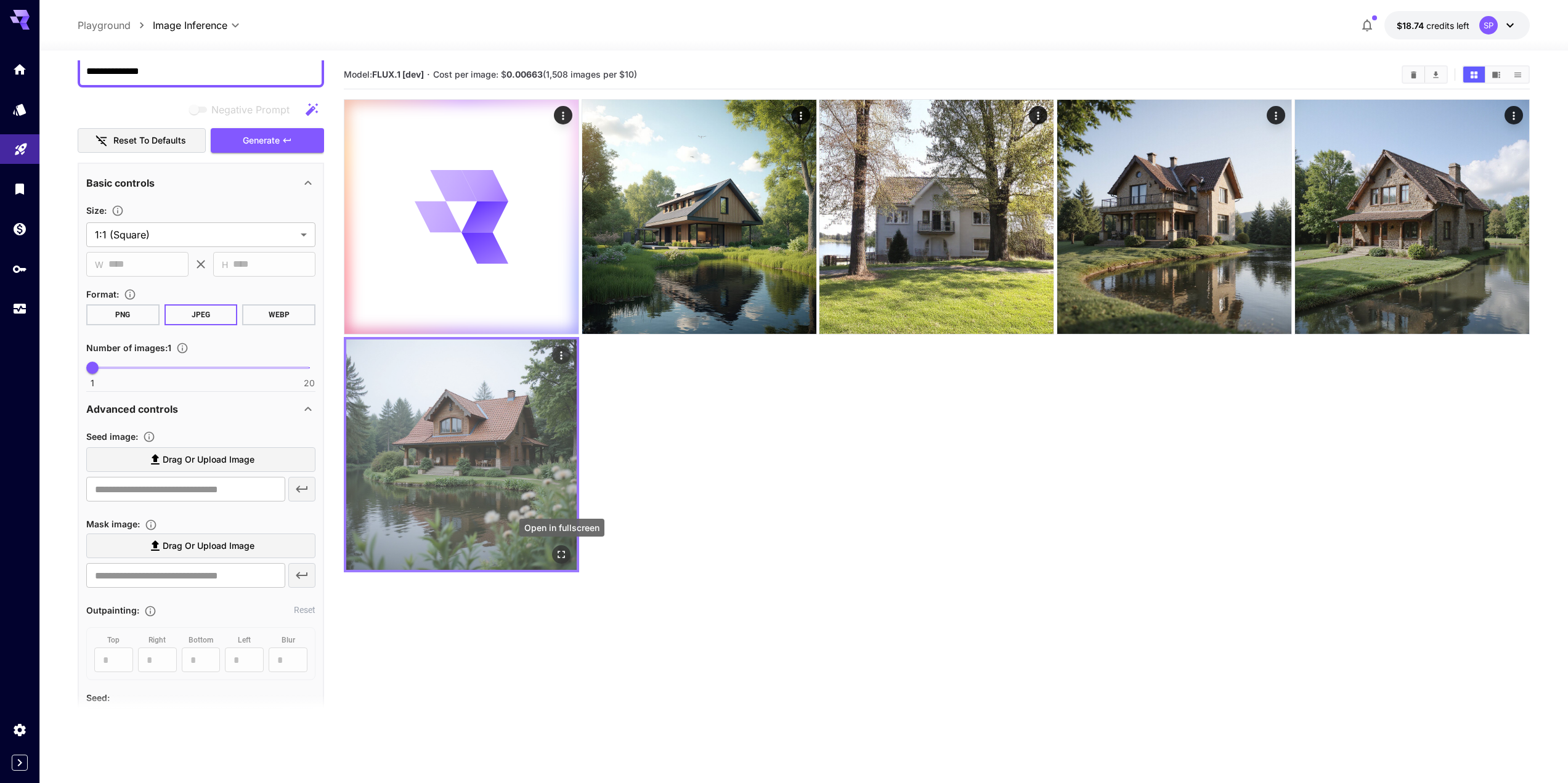
click at [565, 554] on icon "Open in fullscreen" at bounding box center [561, 554] width 12 height 12
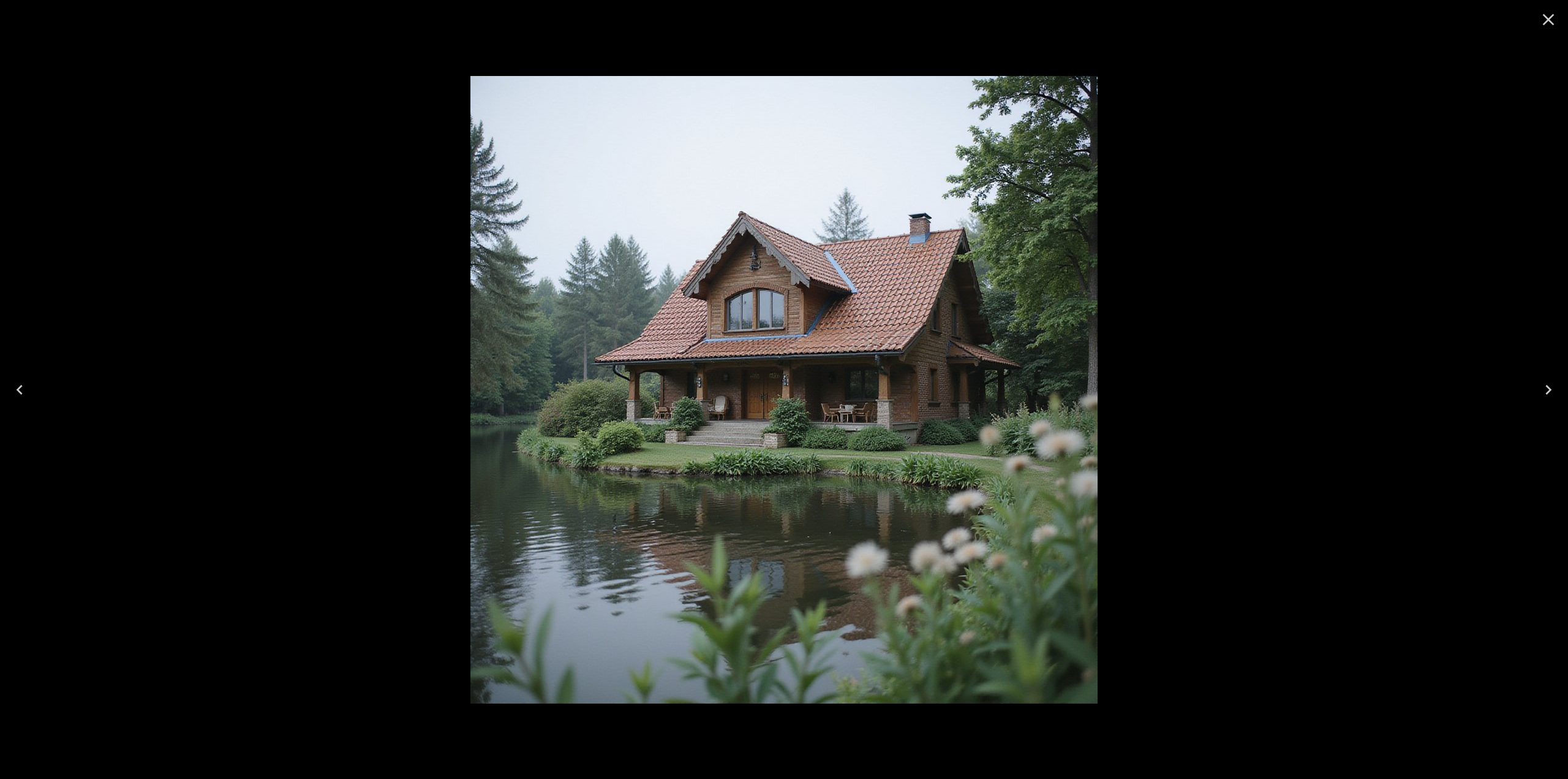
click at [1338, 214] on div at bounding box center [784, 390] width 1568 height 779
click at [1550, 27] on icon "Close" at bounding box center [1549, 20] width 20 height 20
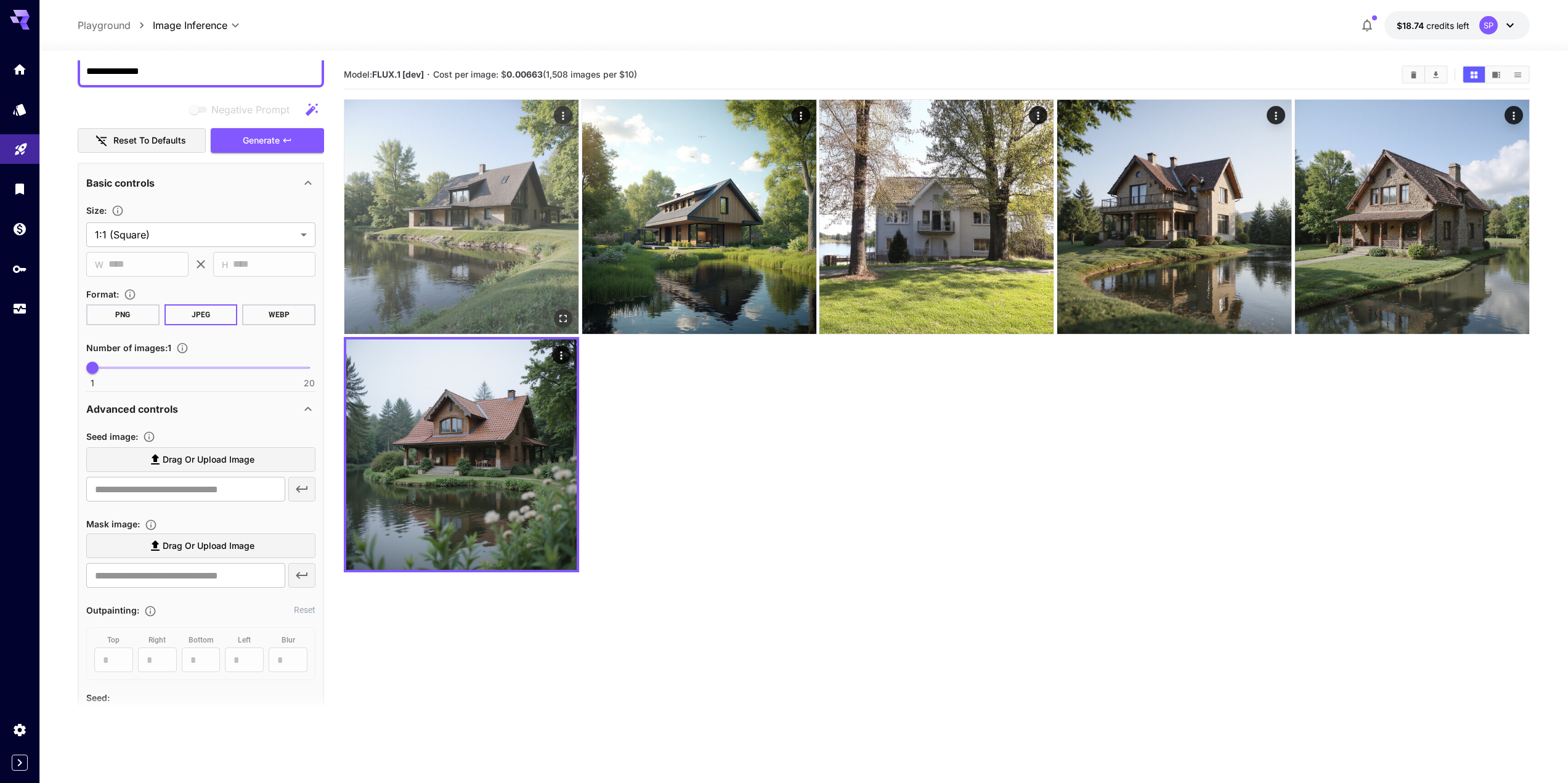
click at [480, 232] on img at bounding box center [462, 217] width 234 height 234
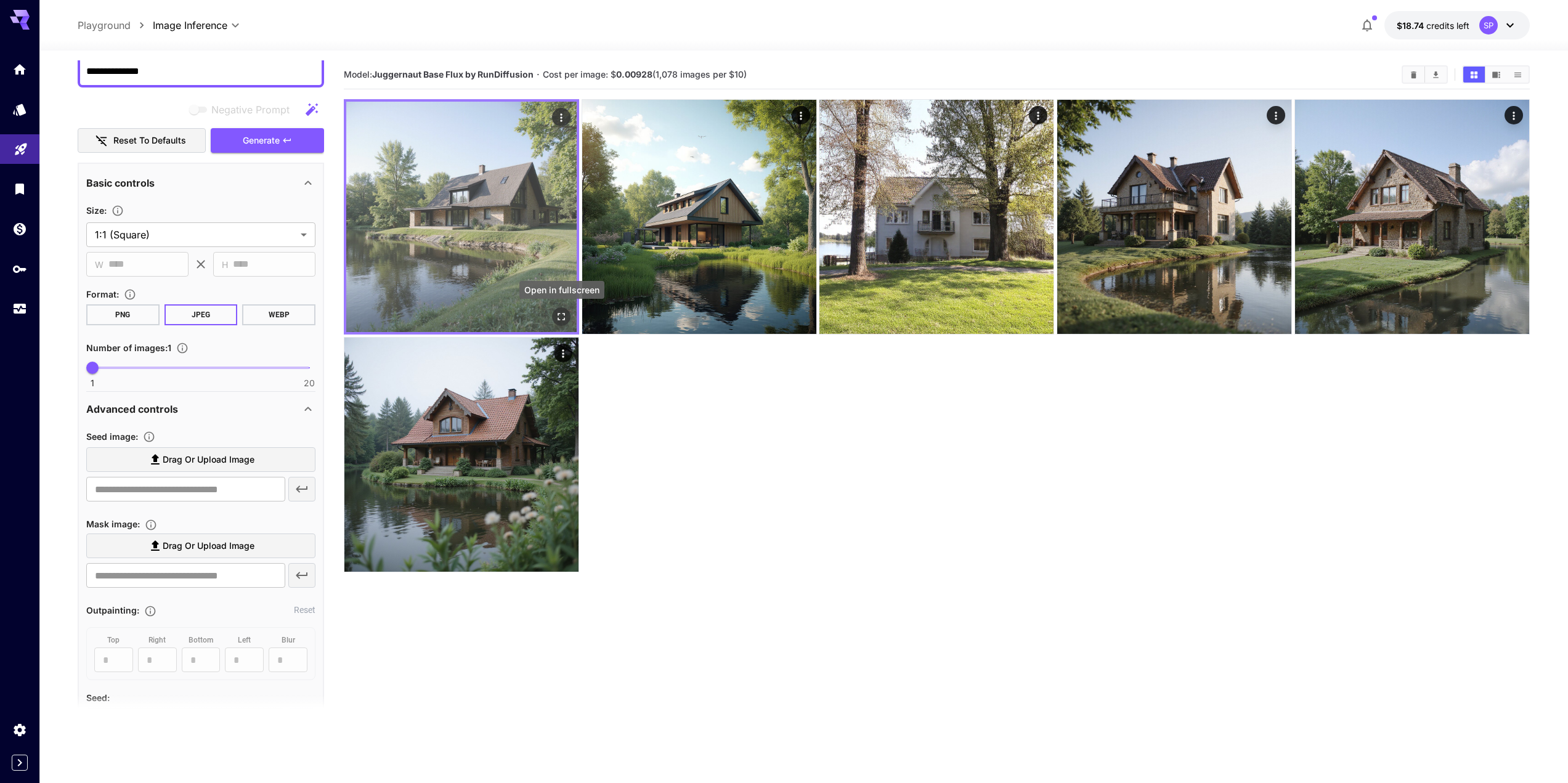
click at [561, 314] on icon "Open in fullscreen" at bounding box center [561, 316] width 12 height 12
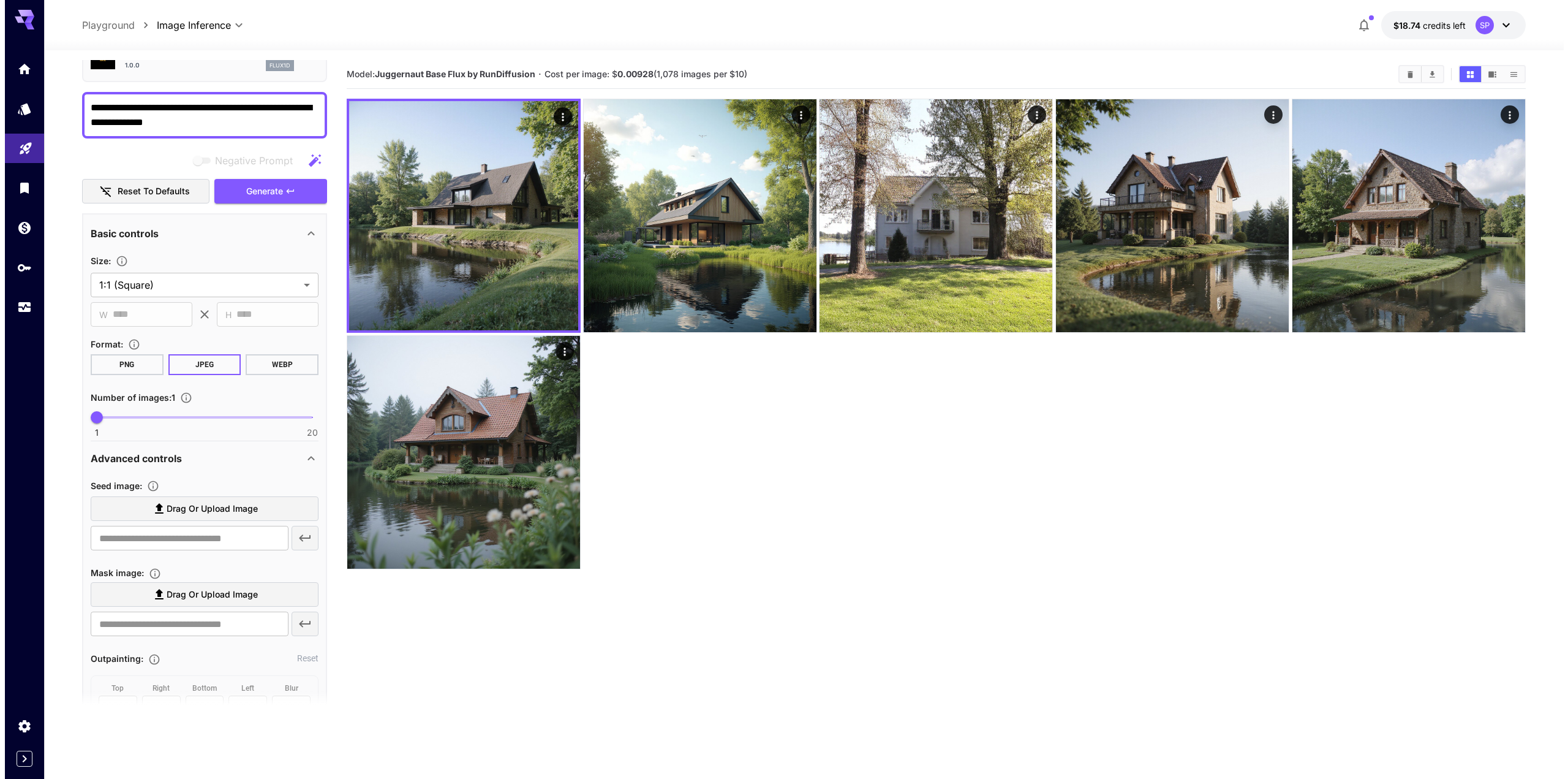
scroll to position [0, 0]
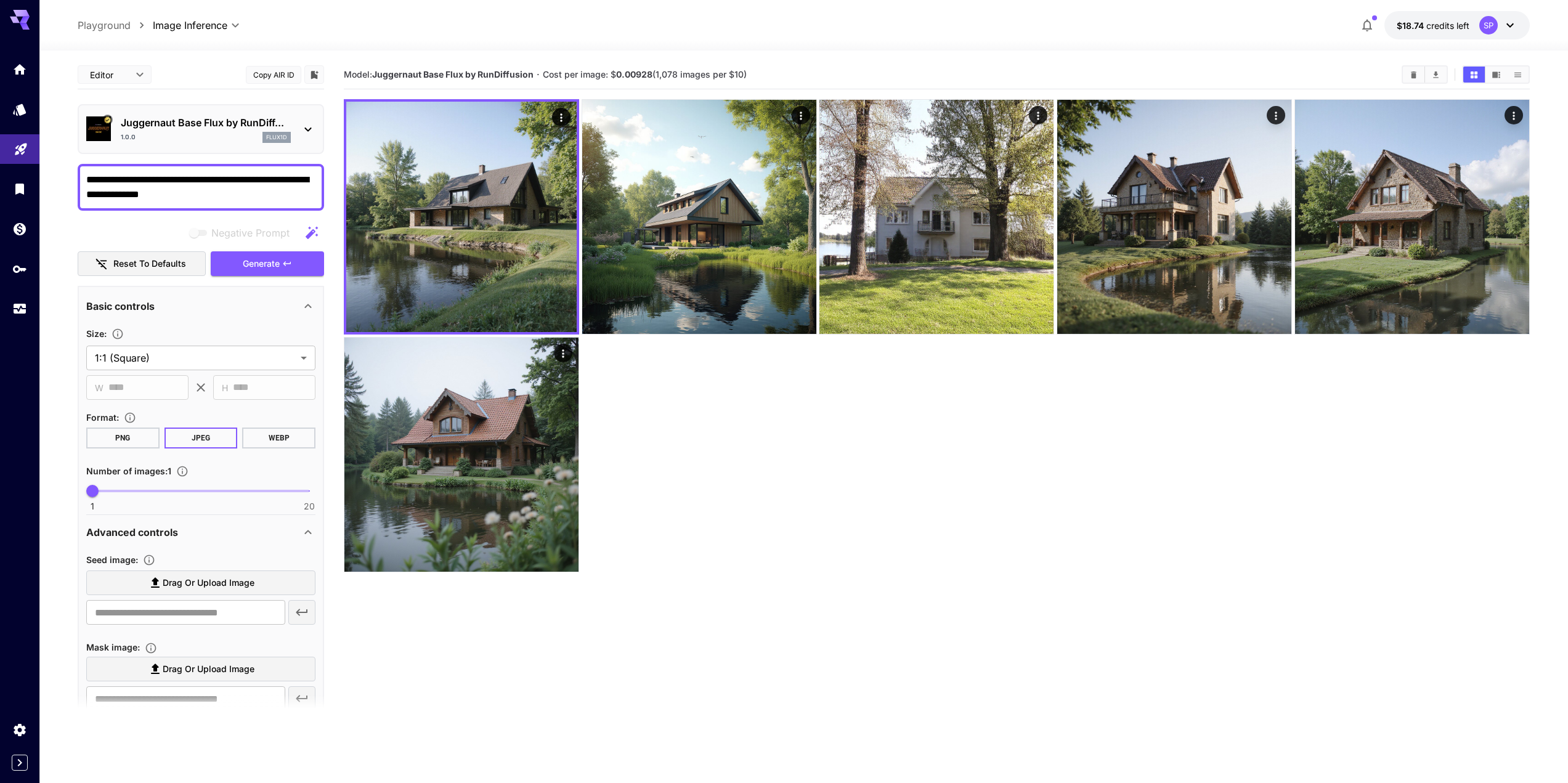
click at [291, 116] on p "Juggernaut Base Flux by RunDiff..." at bounding box center [205, 123] width 170 height 15
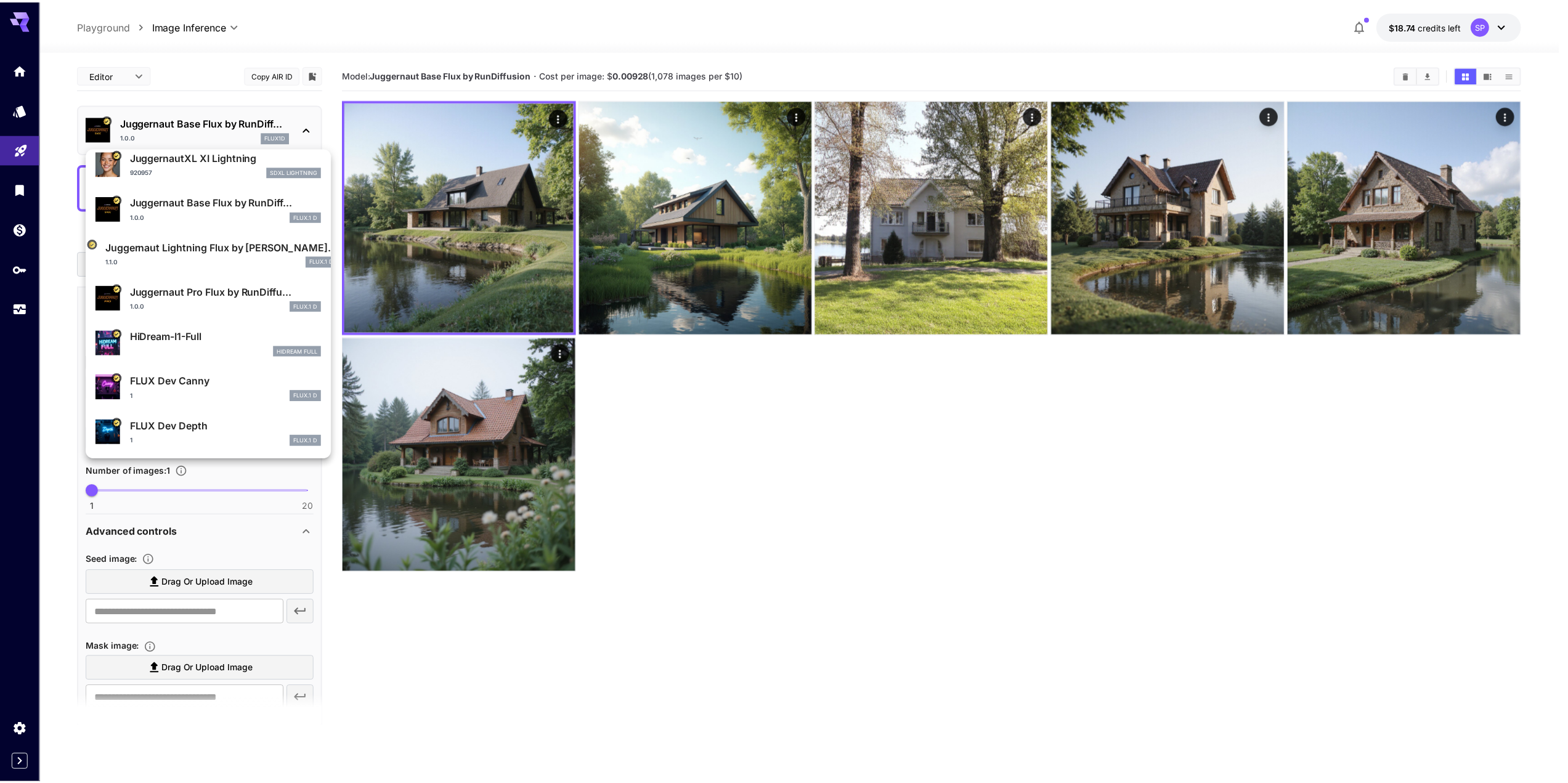
scroll to position [129, 0]
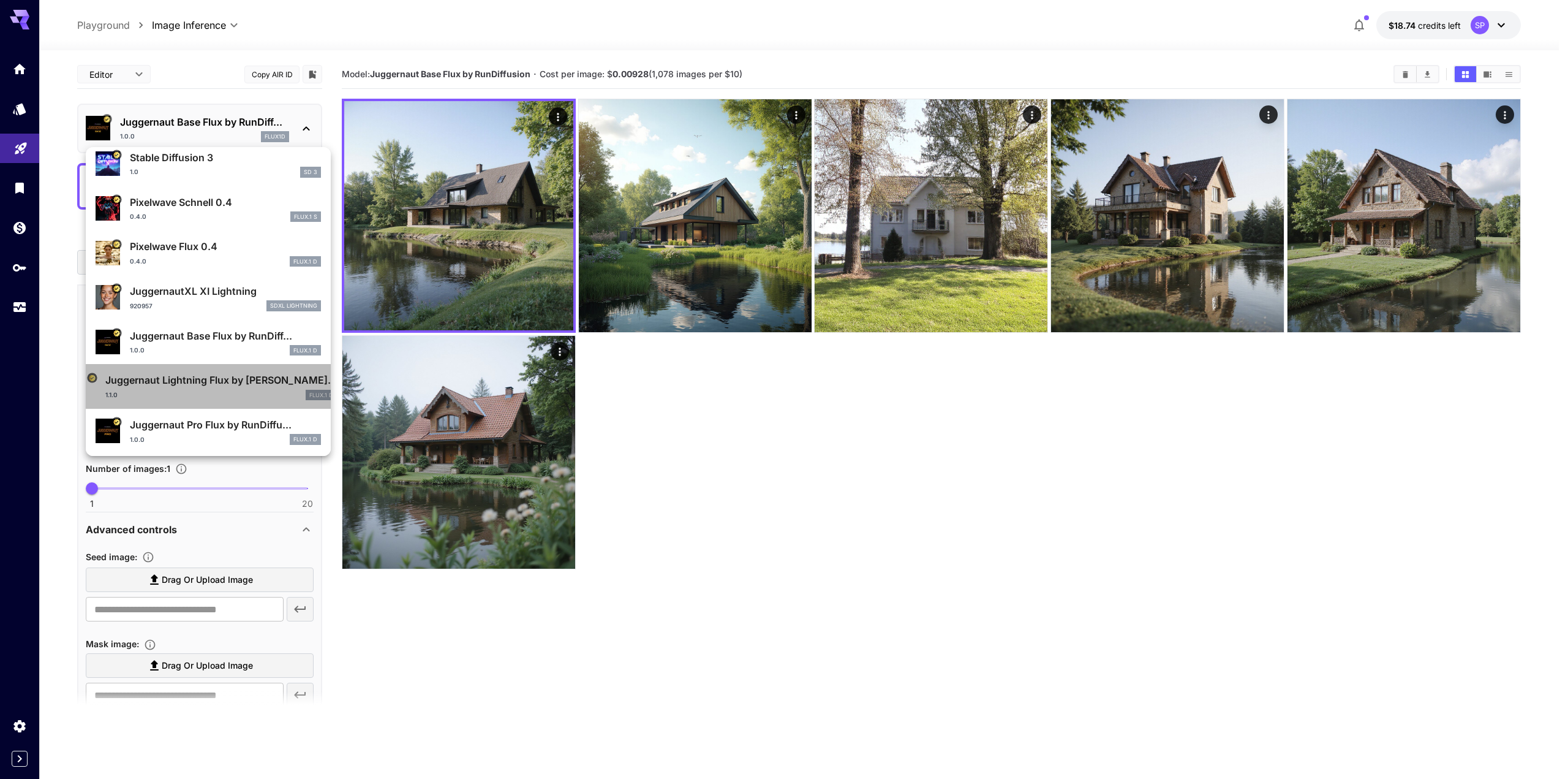
click at [240, 382] on p "Juggernaut Lightning Flux by [PERSON_NAME]..." at bounding box center [221, 380] width 232 height 15
type input "*"
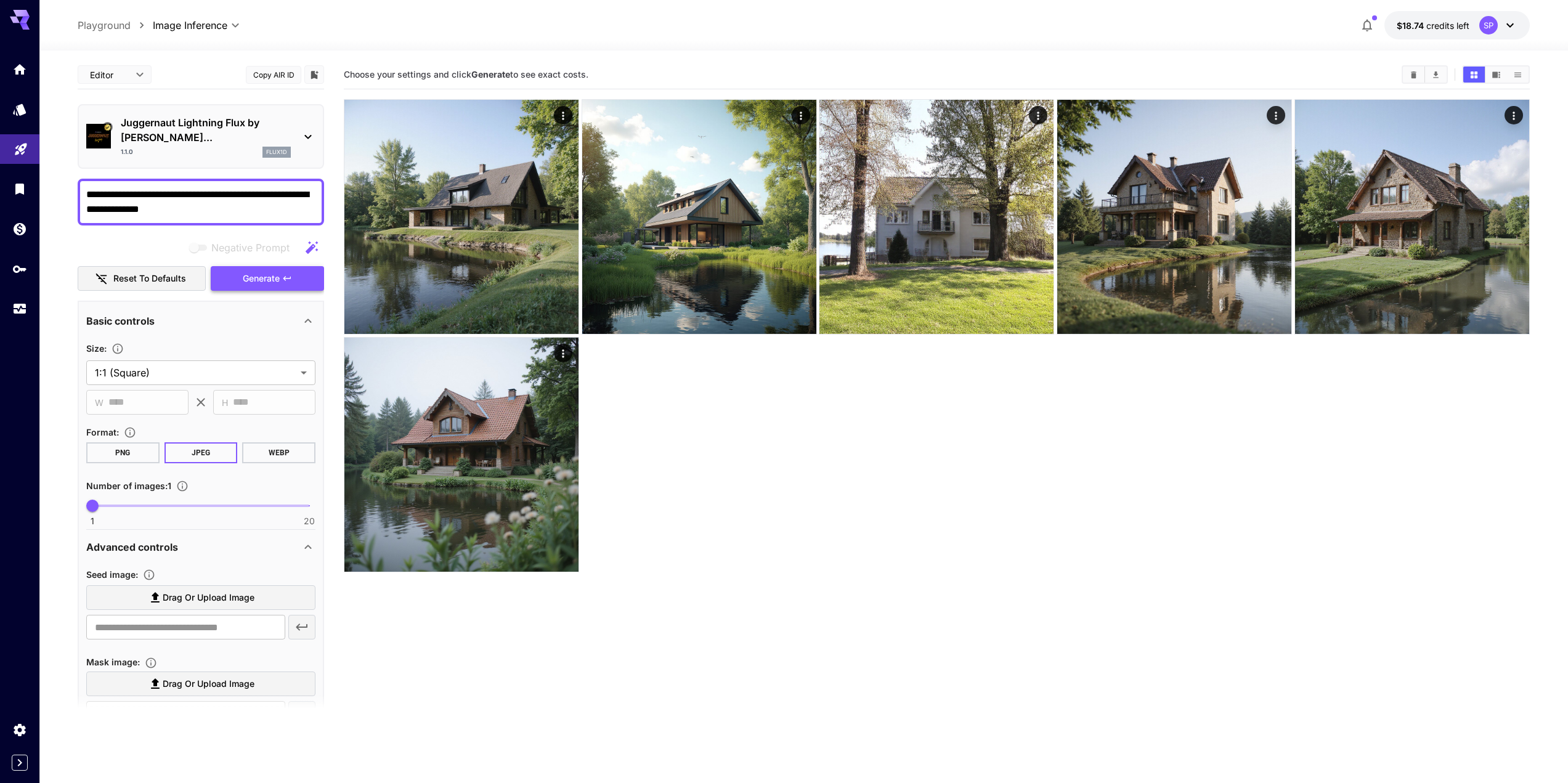
click at [275, 271] on span "Generate" at bounding box center [261, 279] width 37 height 16
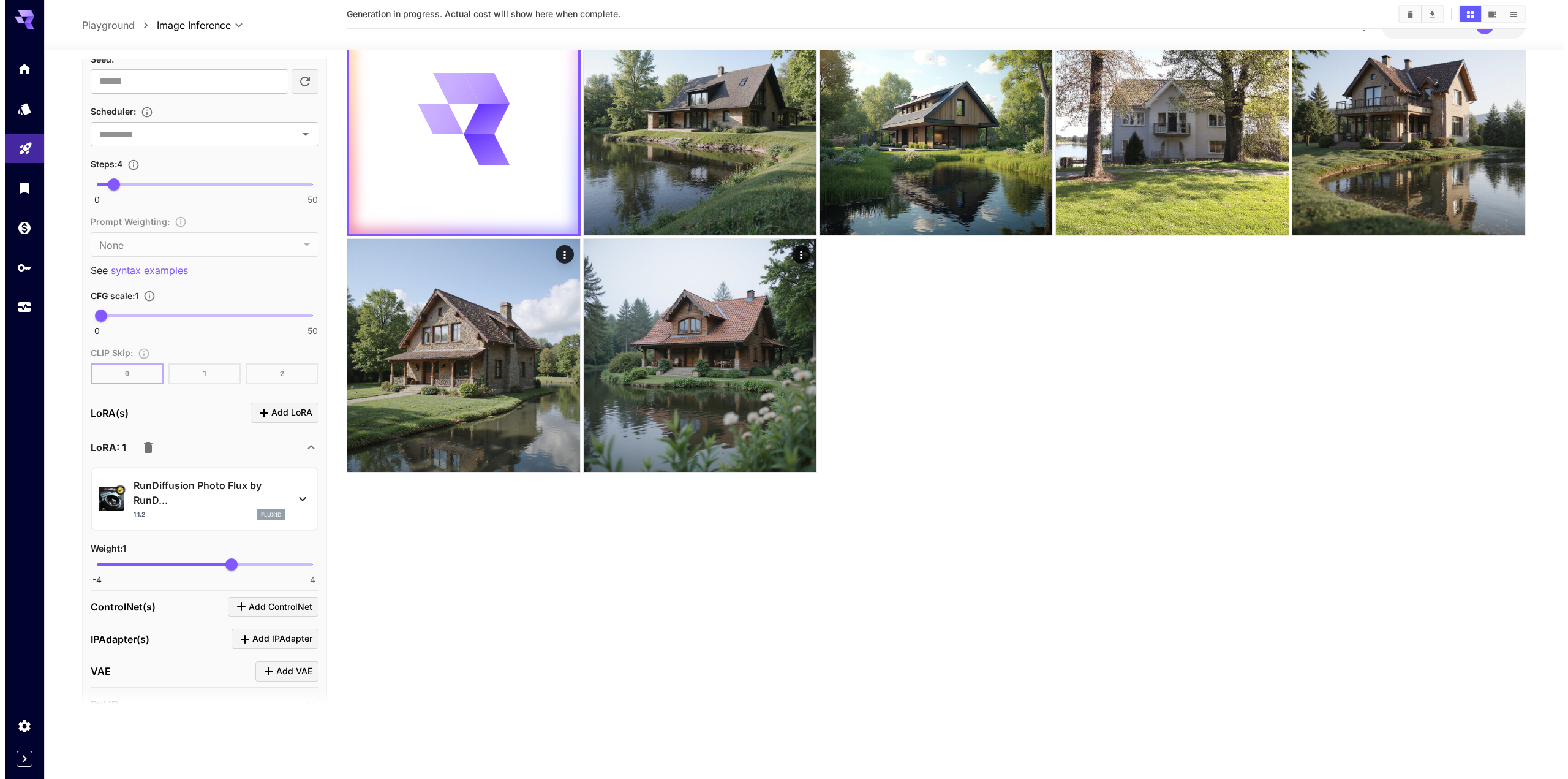
scroll to position [797, 0]
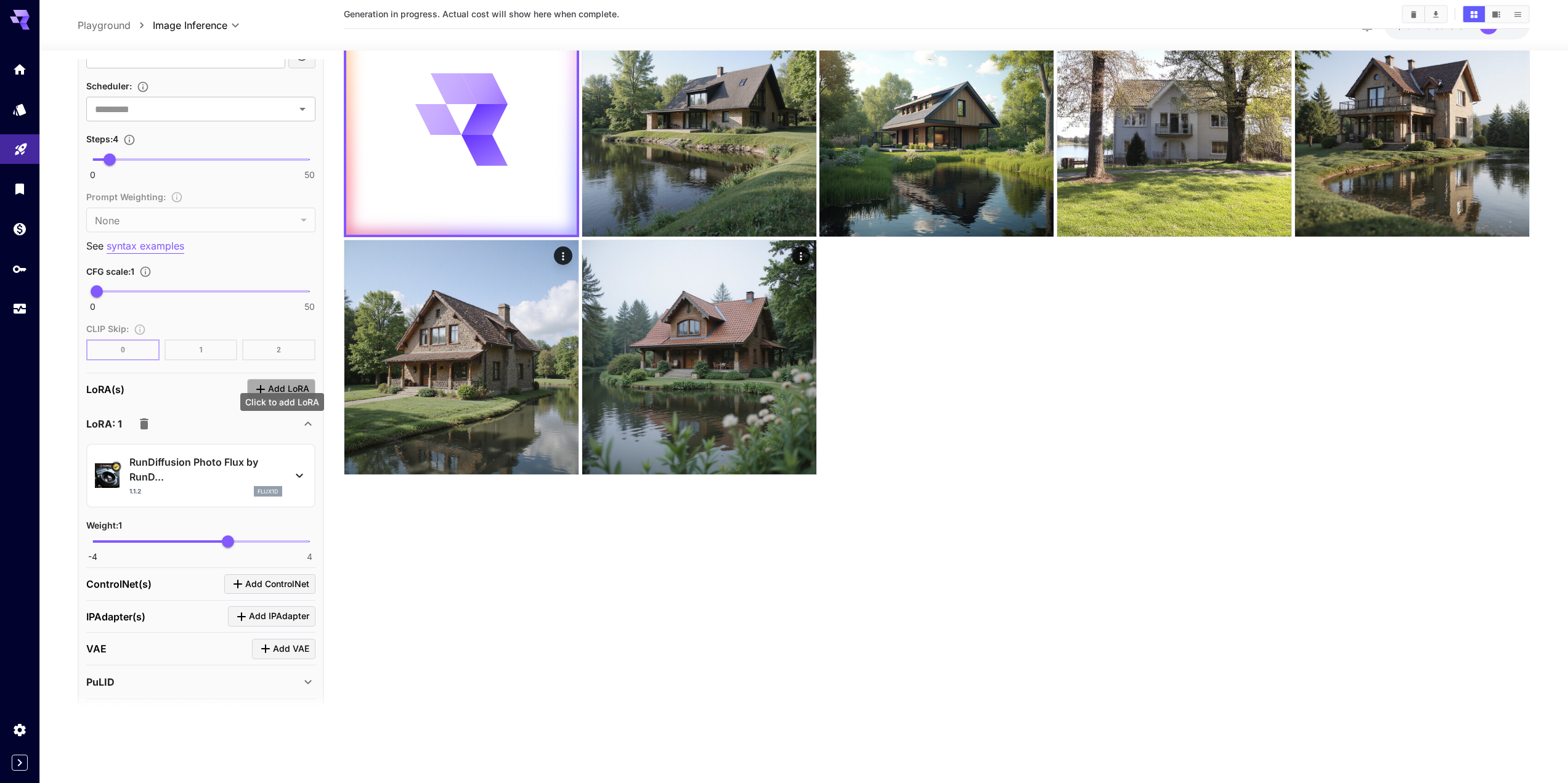
click at [279, 382] on span "Add LoRA" at bounding box center [289, 389] width 41 height 16
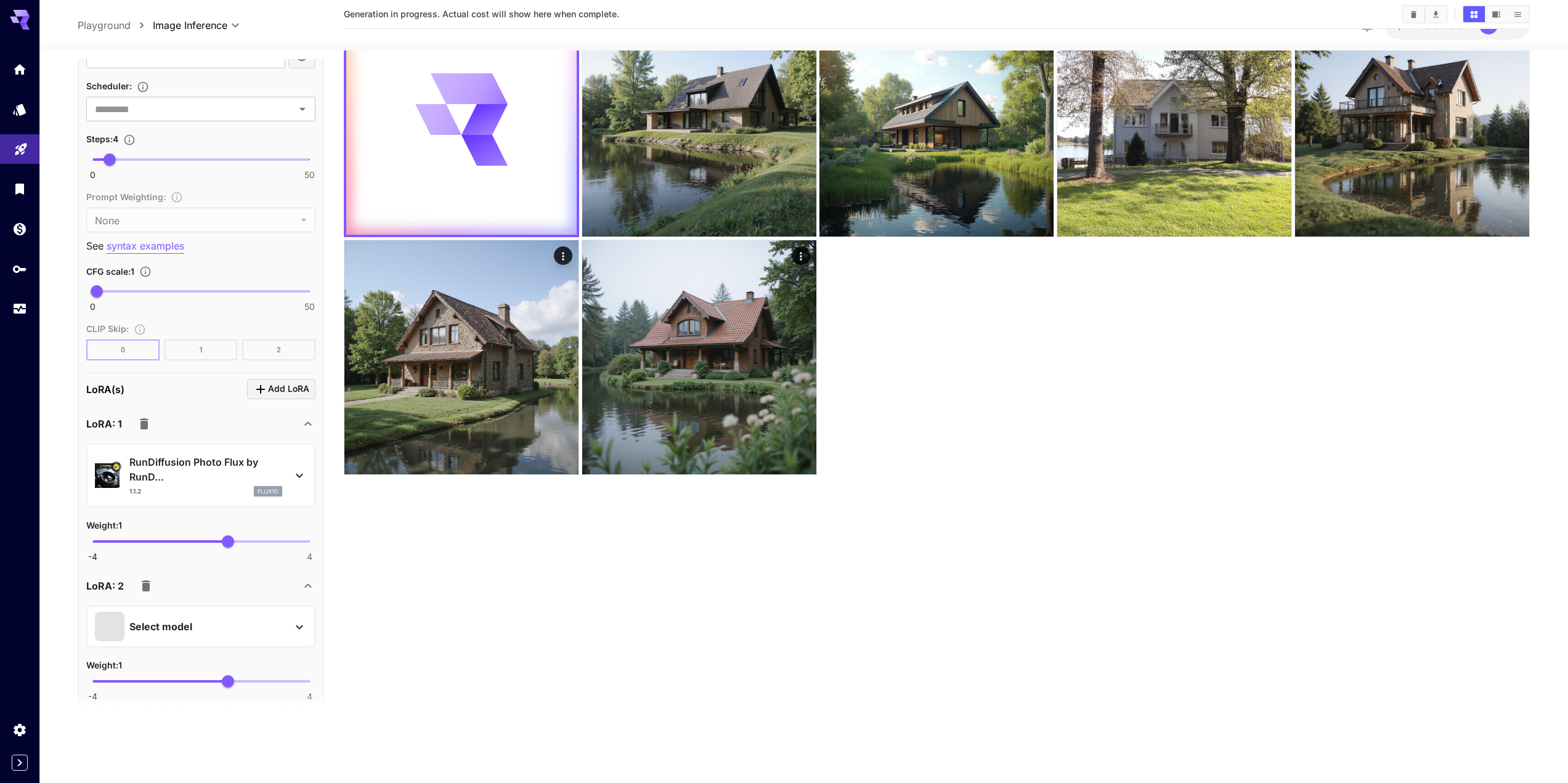
click at [210, 615] on div "Select model" at bounding box center [191, 626] width 193 height 29
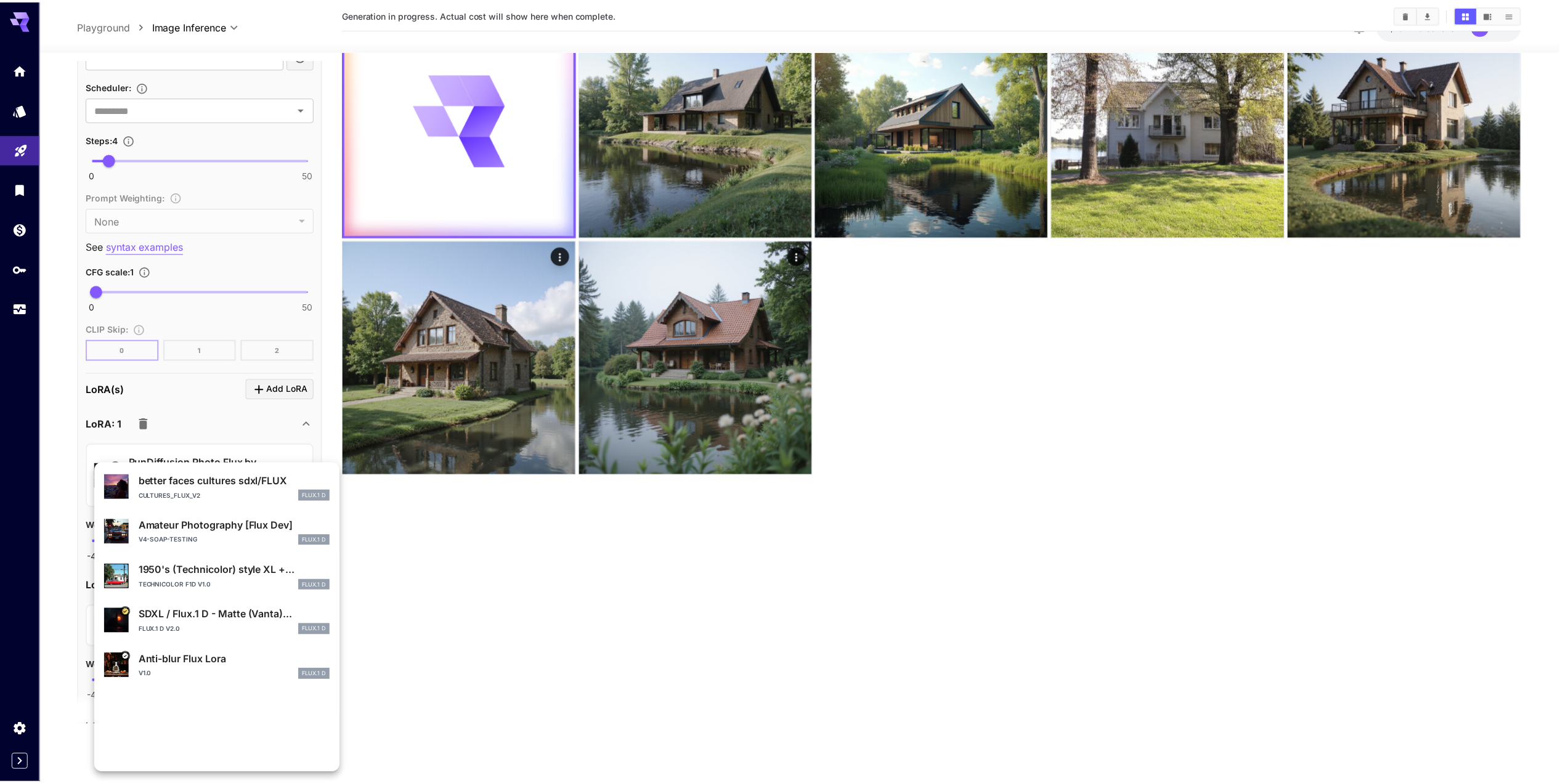
scroll to position [232, 0]
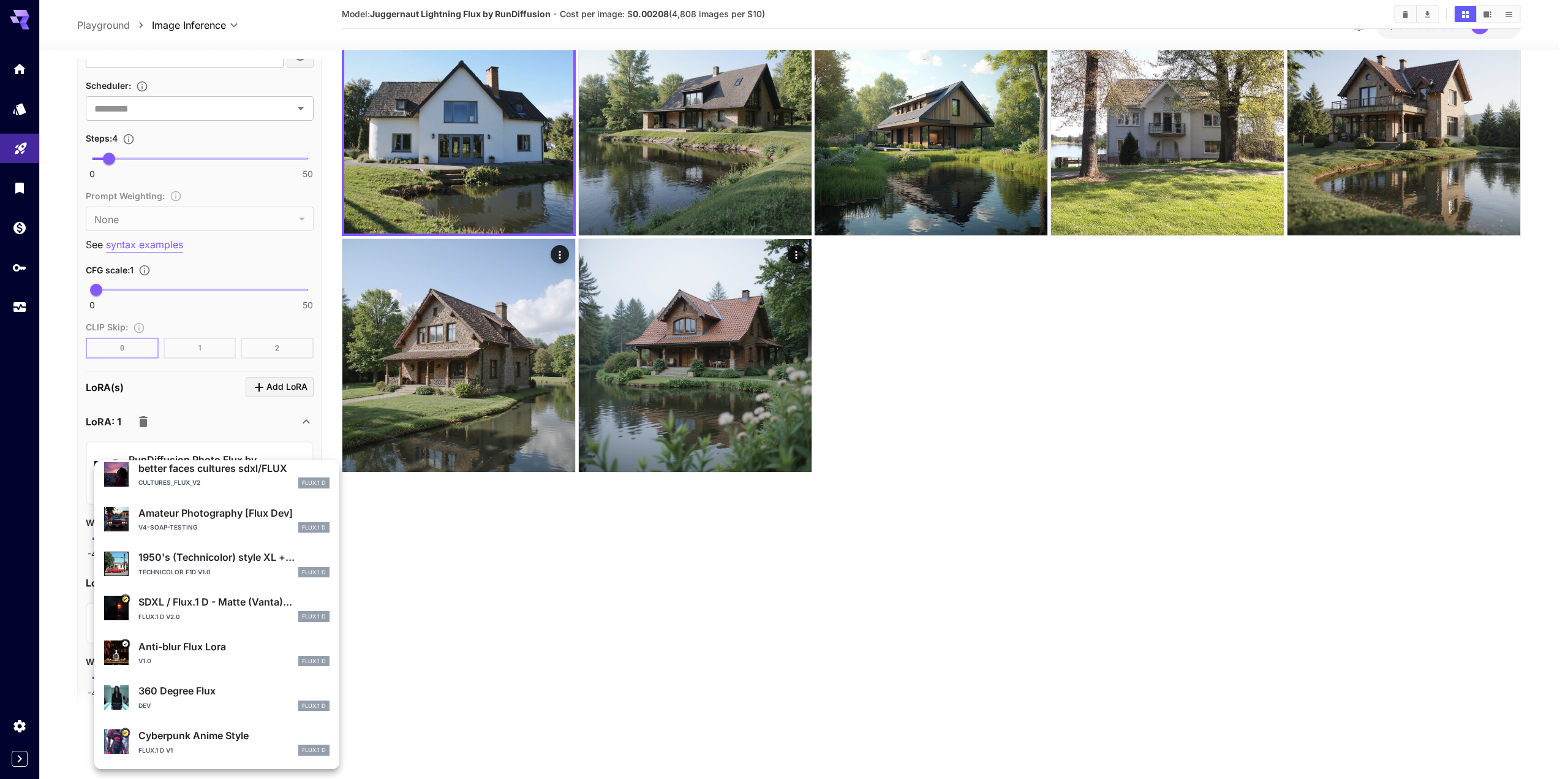
click at [704, 569] on div at bounding box center [784, 390] width 1568 height 779
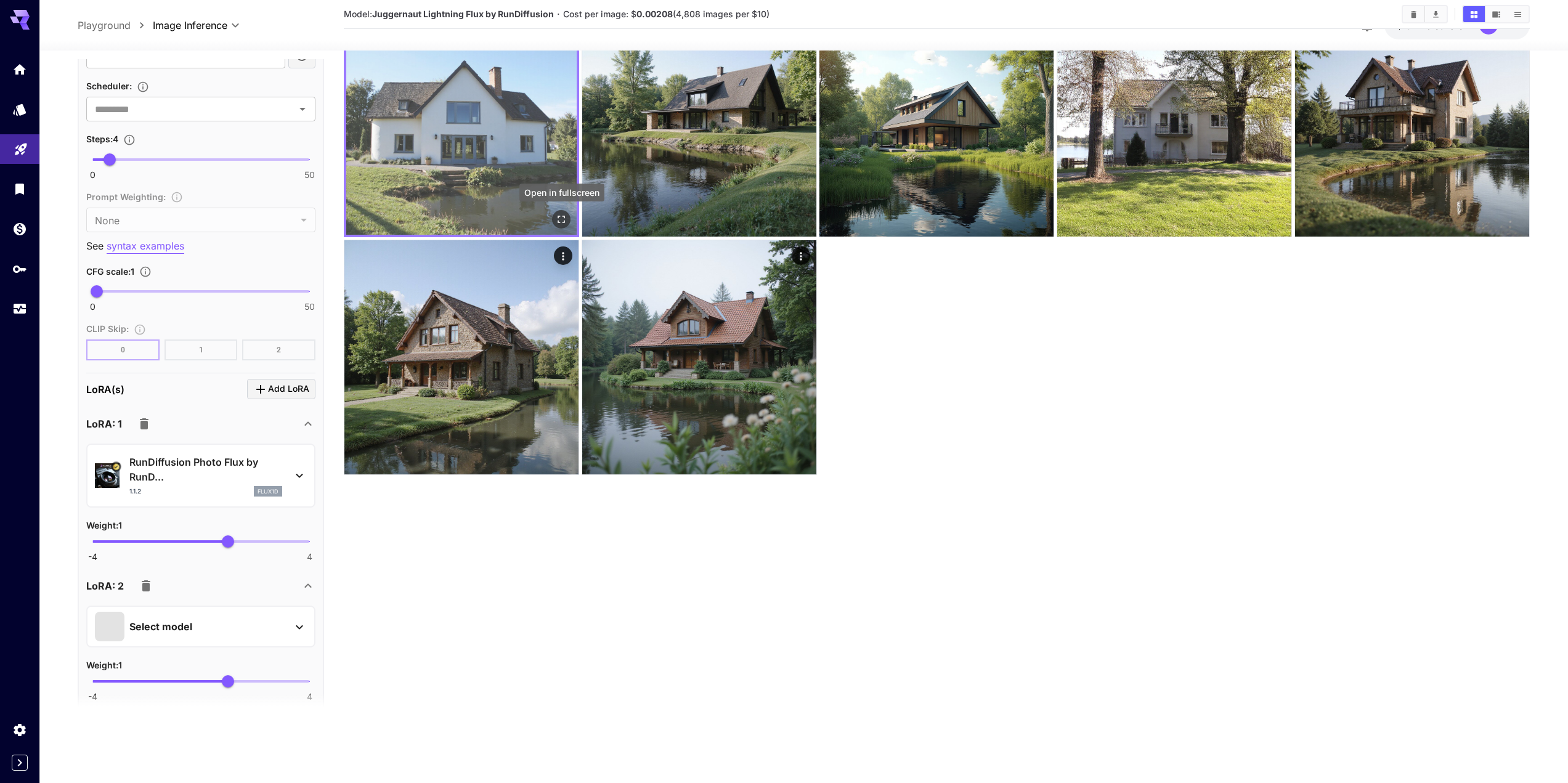
click at [556, 216] on icon "Open in fullscreen" at bounding box center [561, 219] width 12 height 12
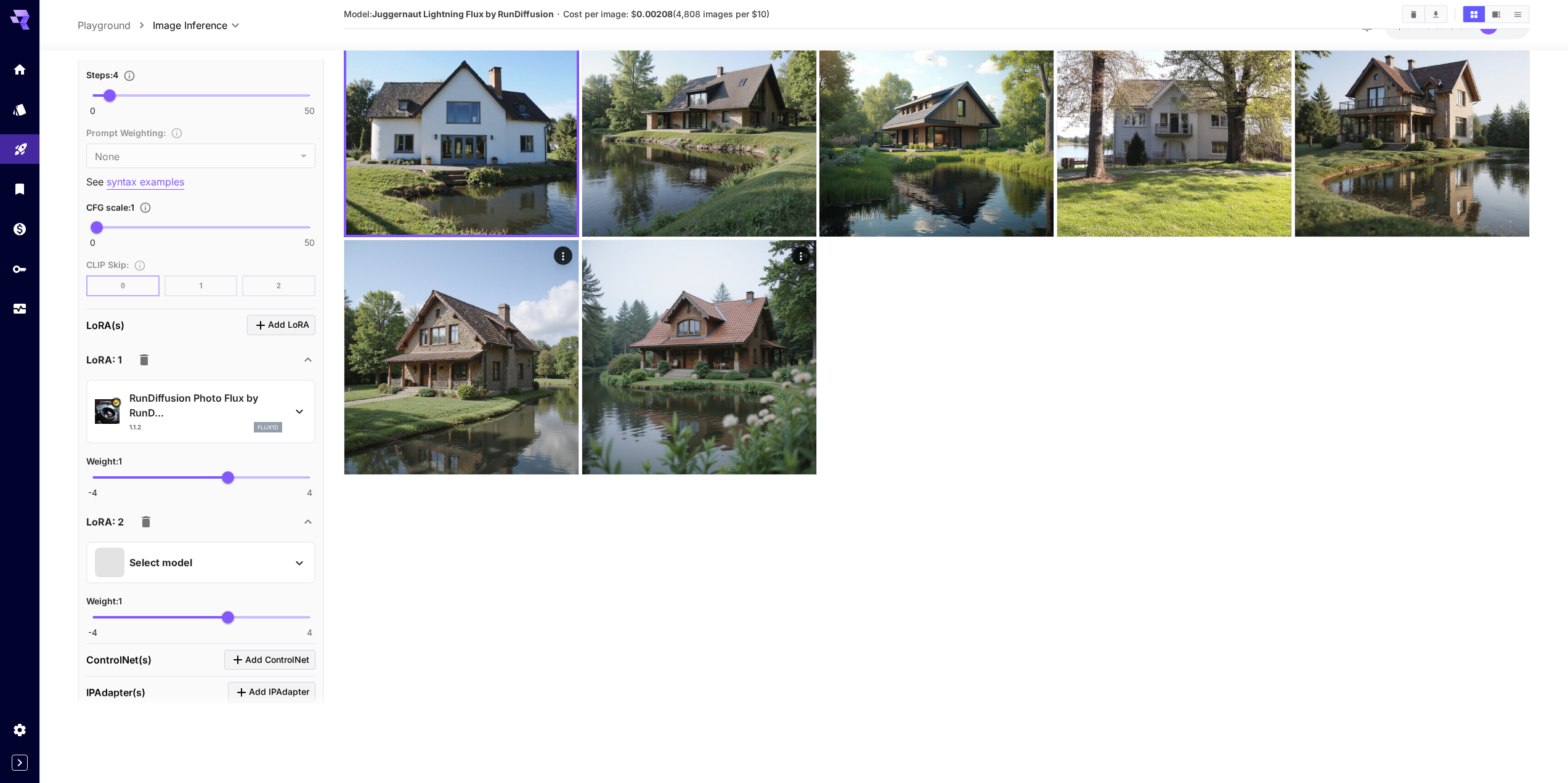
scroll to position [1000, 0]
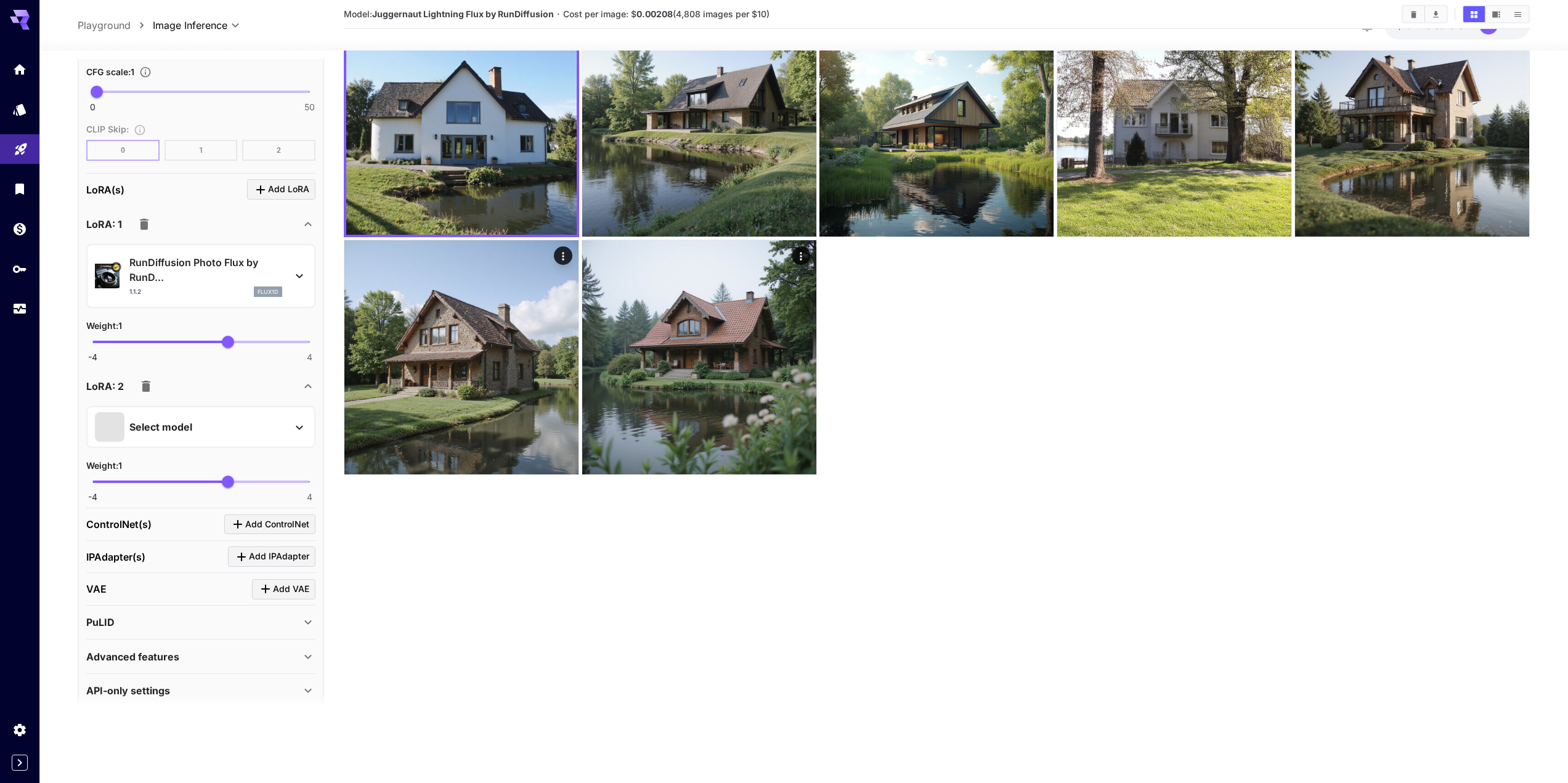
click at [161, 419] on p "Select model" at bounding box center [161, 426] width 63 height 15
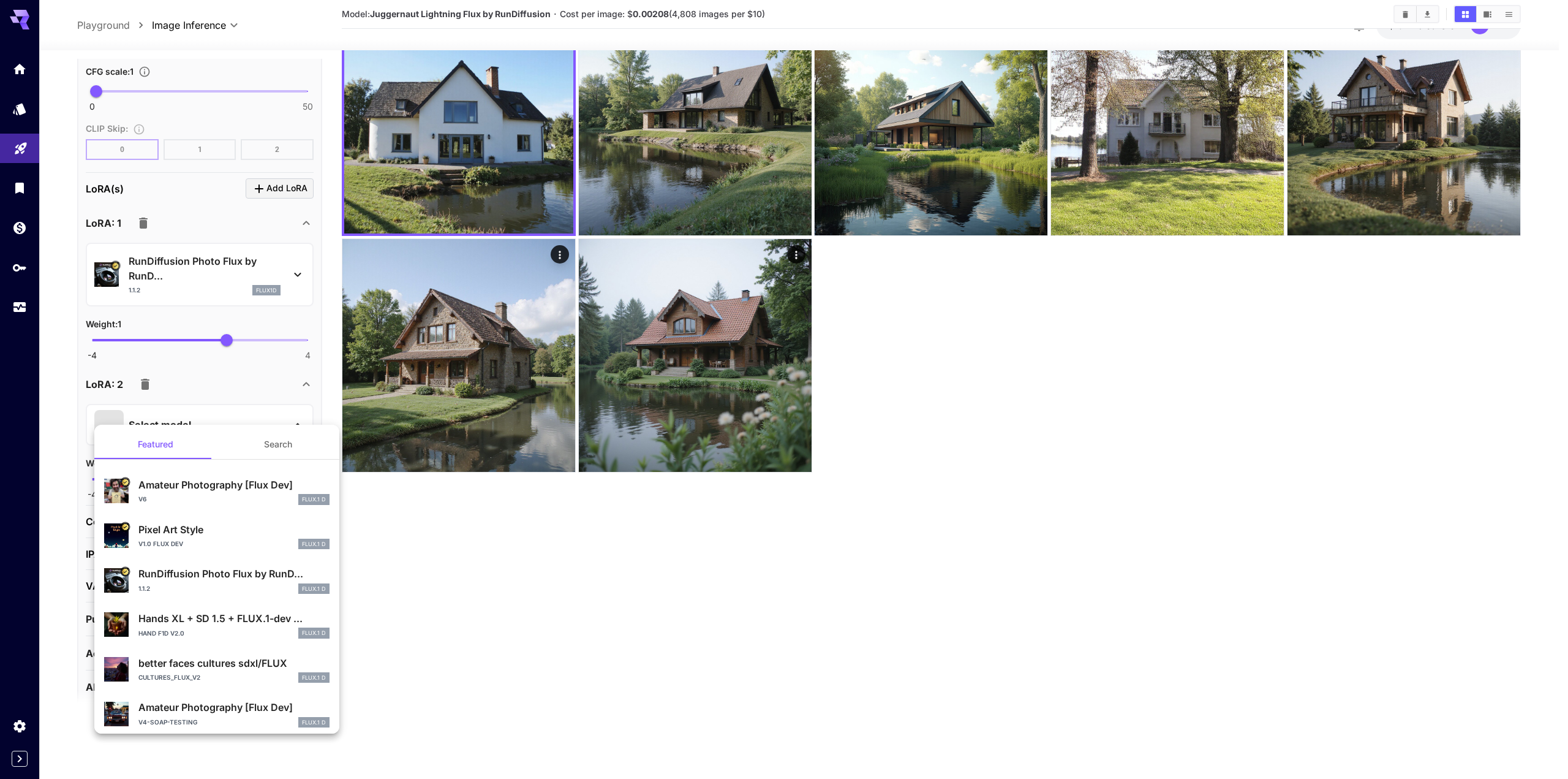
click at [217, 675] on div "cultures_flux_v2 FLUX.1 D" at bounding box center [234, 678] width 191 height 11
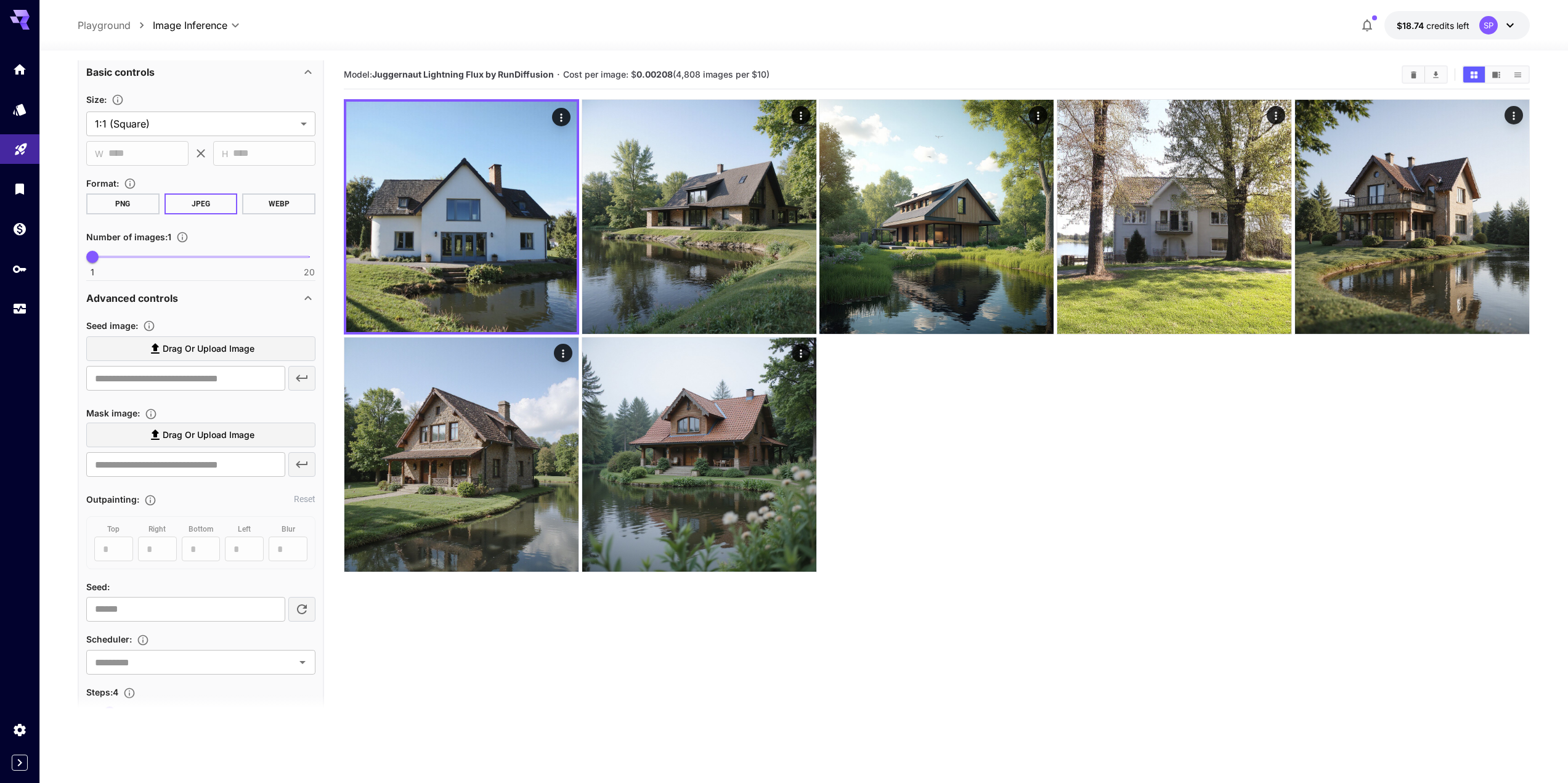
scroll to position [138, 0]
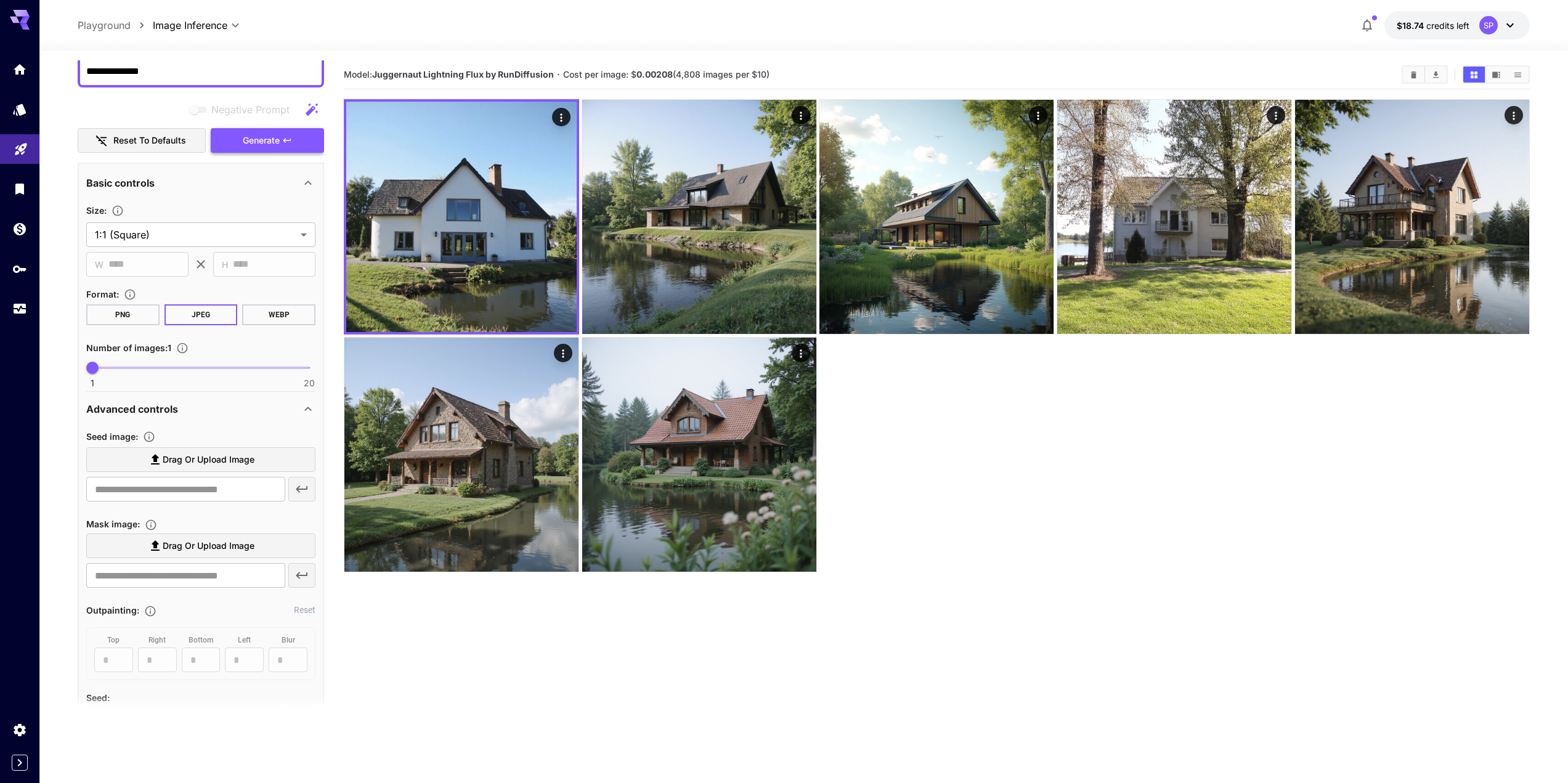
click at [250, 133] on span "Generate" at bounding box center [261, 141] width 37 height 16
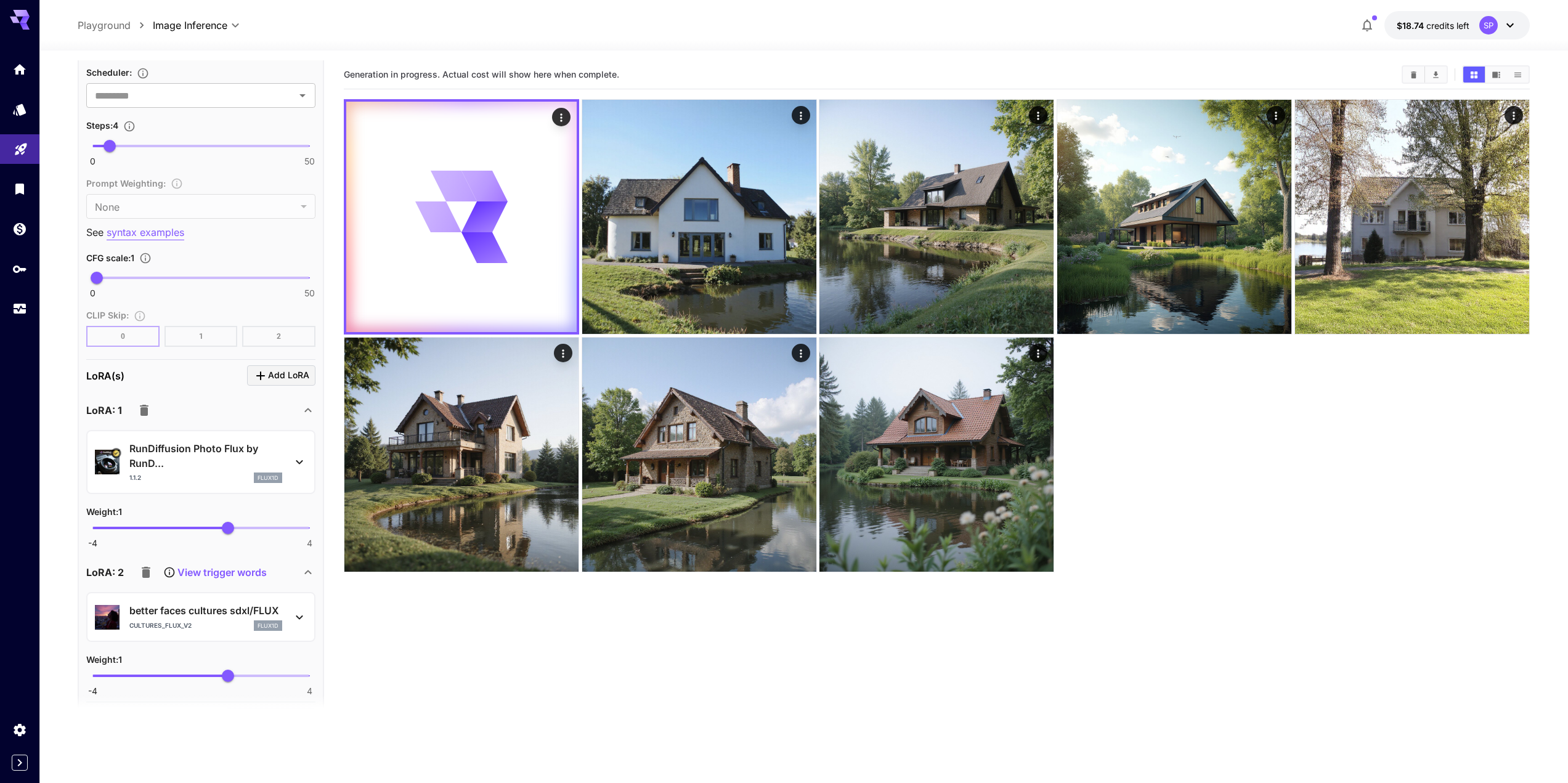
scroll to position [1008, 0]
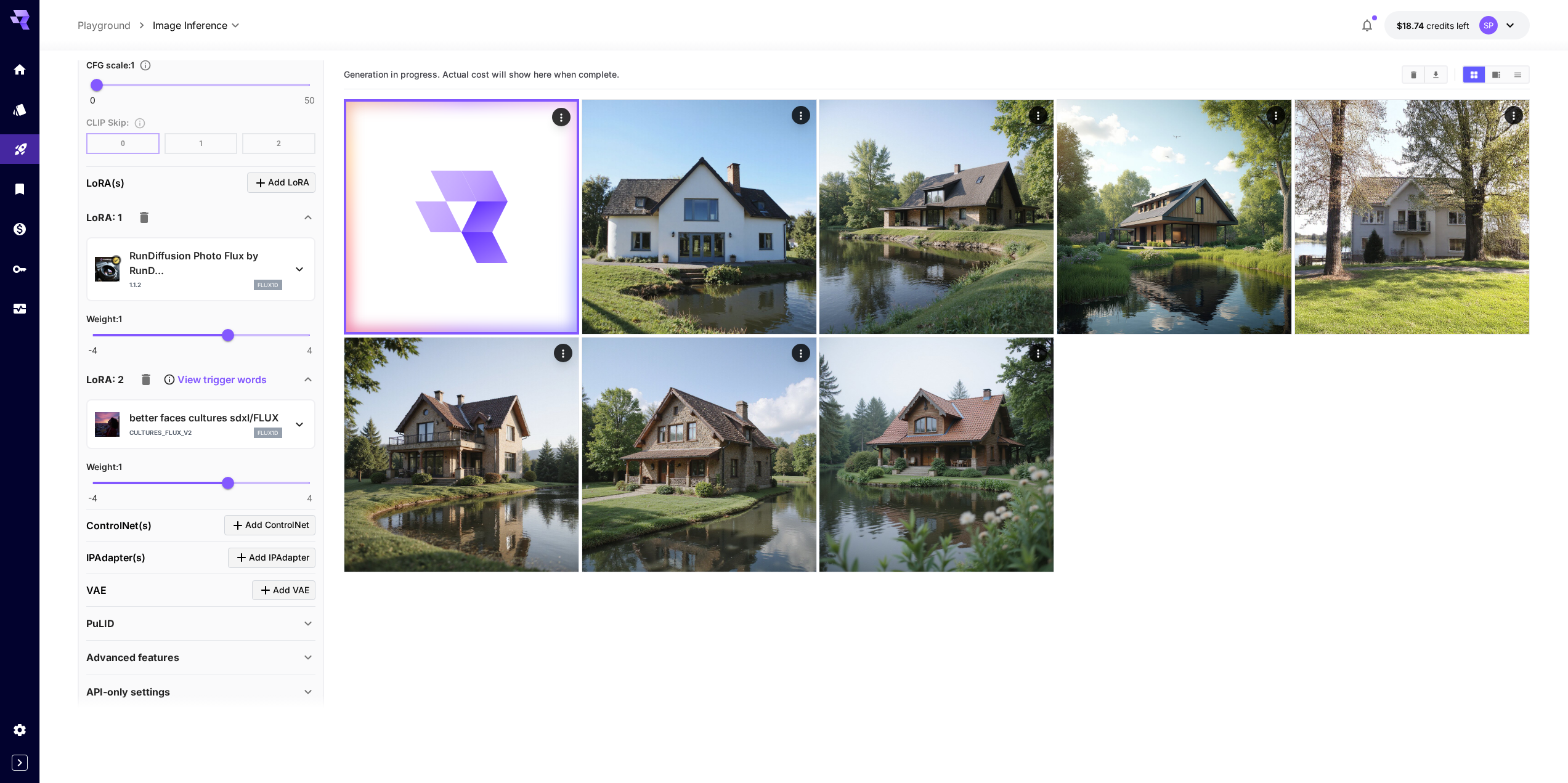
click at [240, 650] on div "Advanced features" at bounding box center [193, 657] width 215 height 15
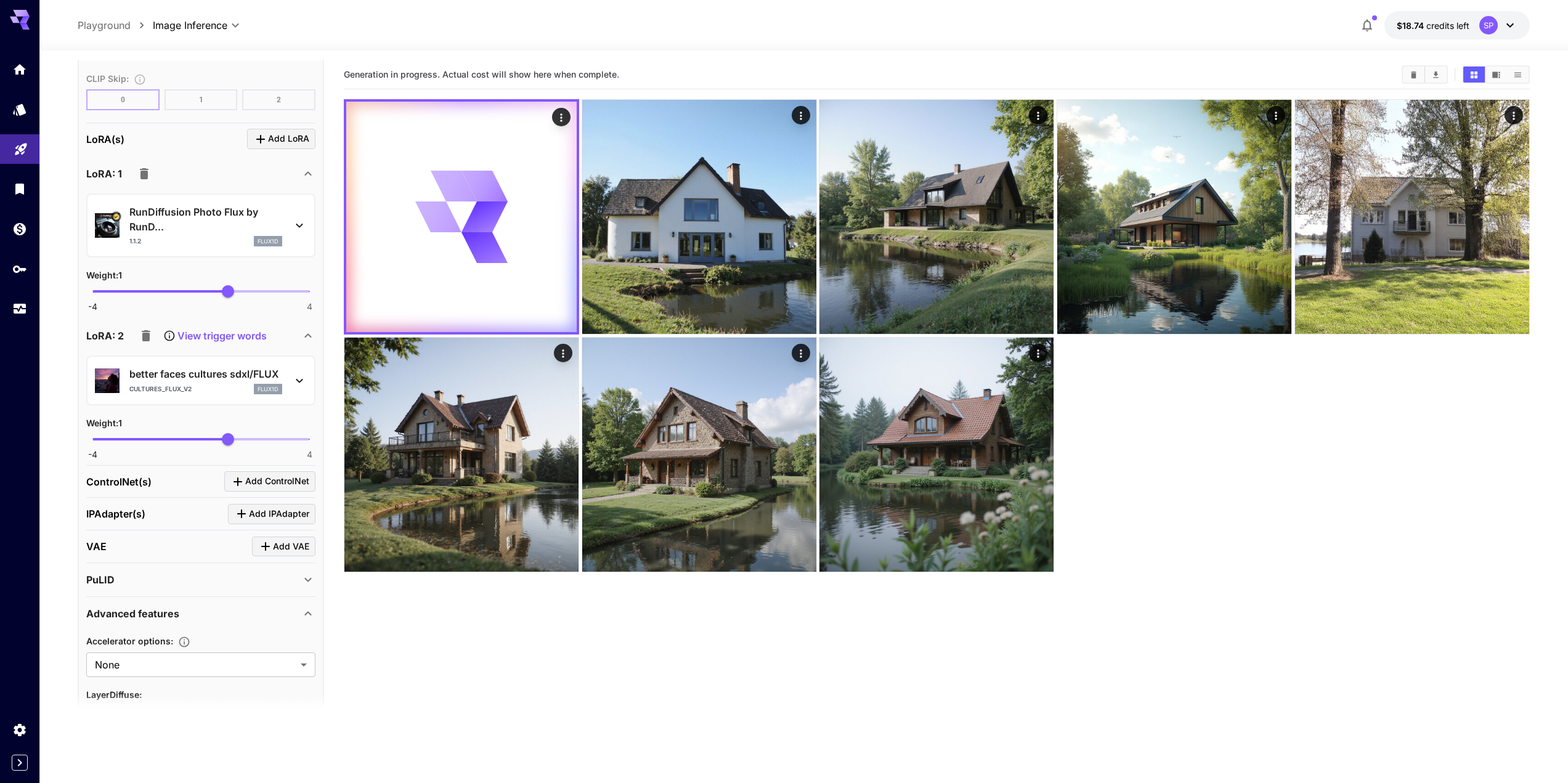
scroll to position [1110, 0]
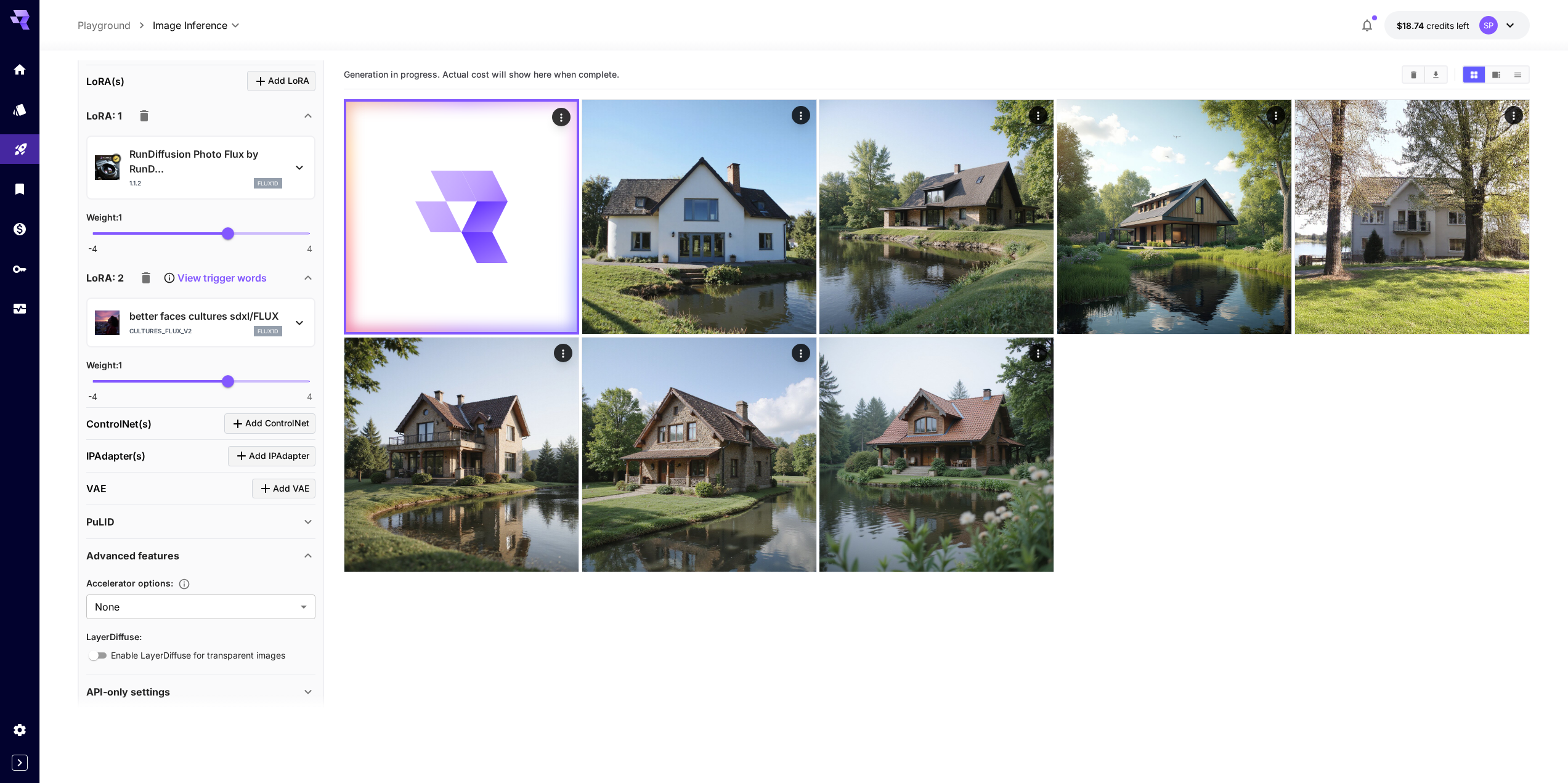
click at [194, 685] on div "API-only settings" at bounding box center [193, 692] width 215 height 15
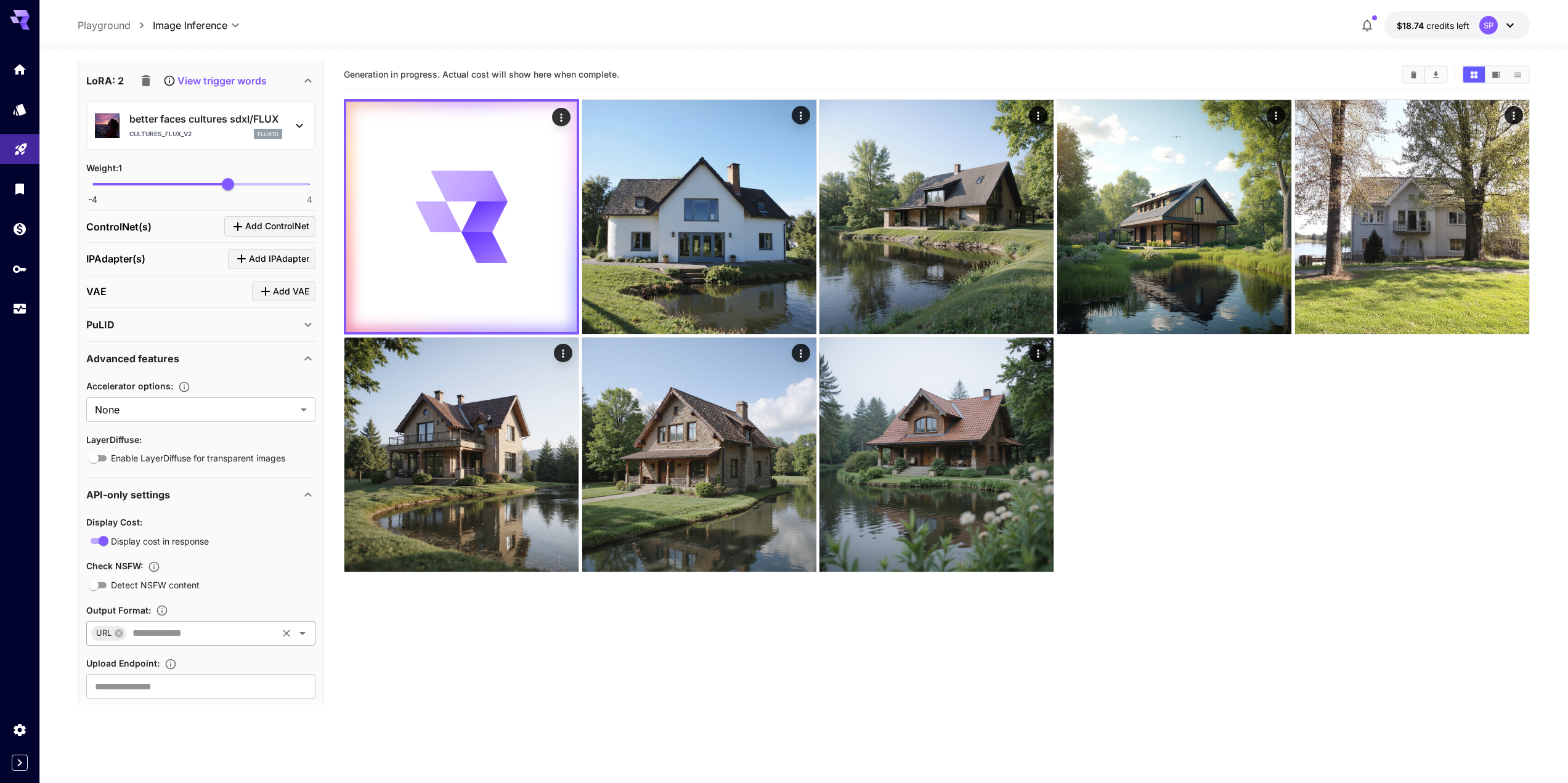
scroll to position [1319, 0]
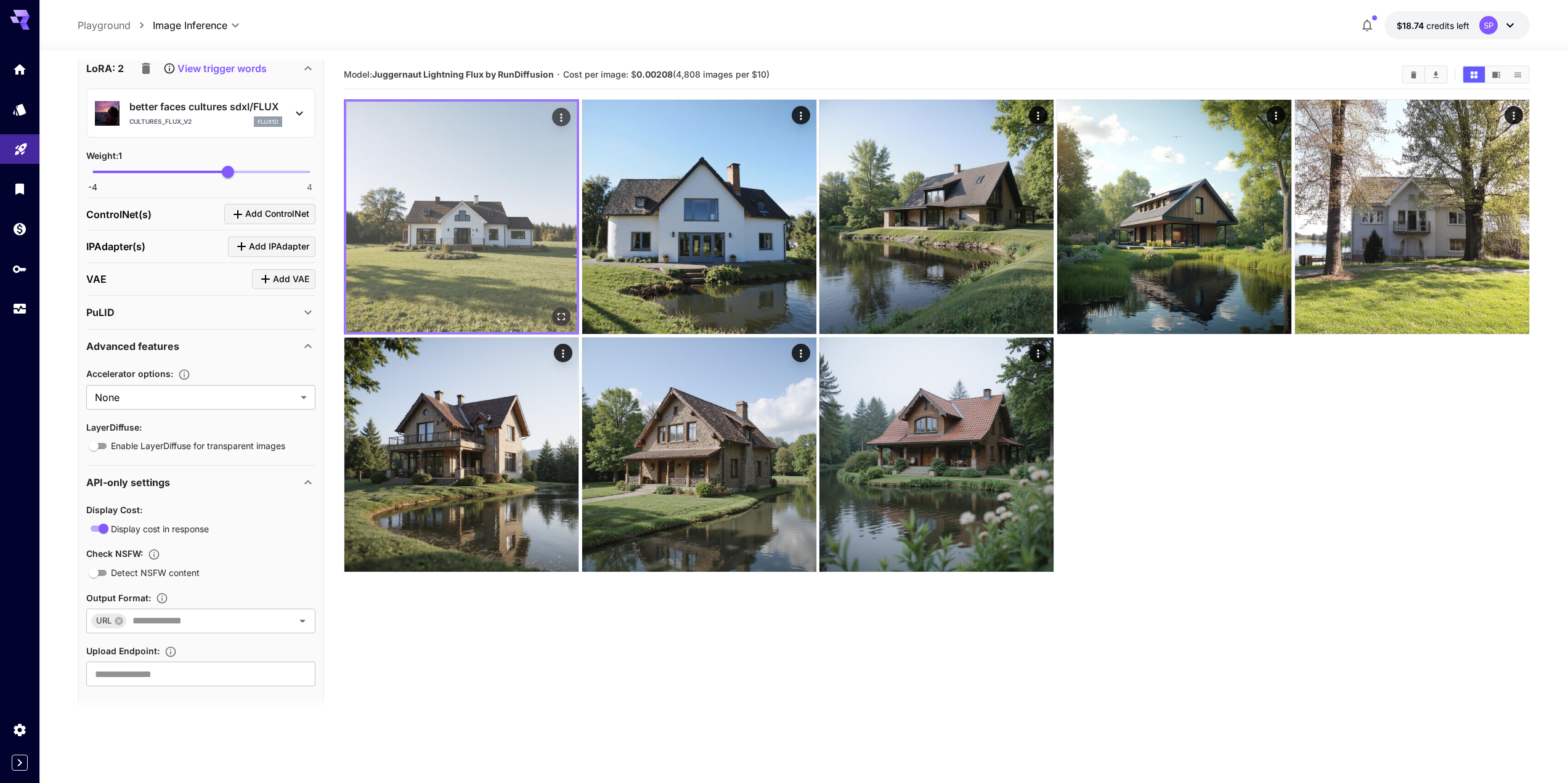
click at [412, 218] on img at bounding box center [461, 217] width 230 height 230
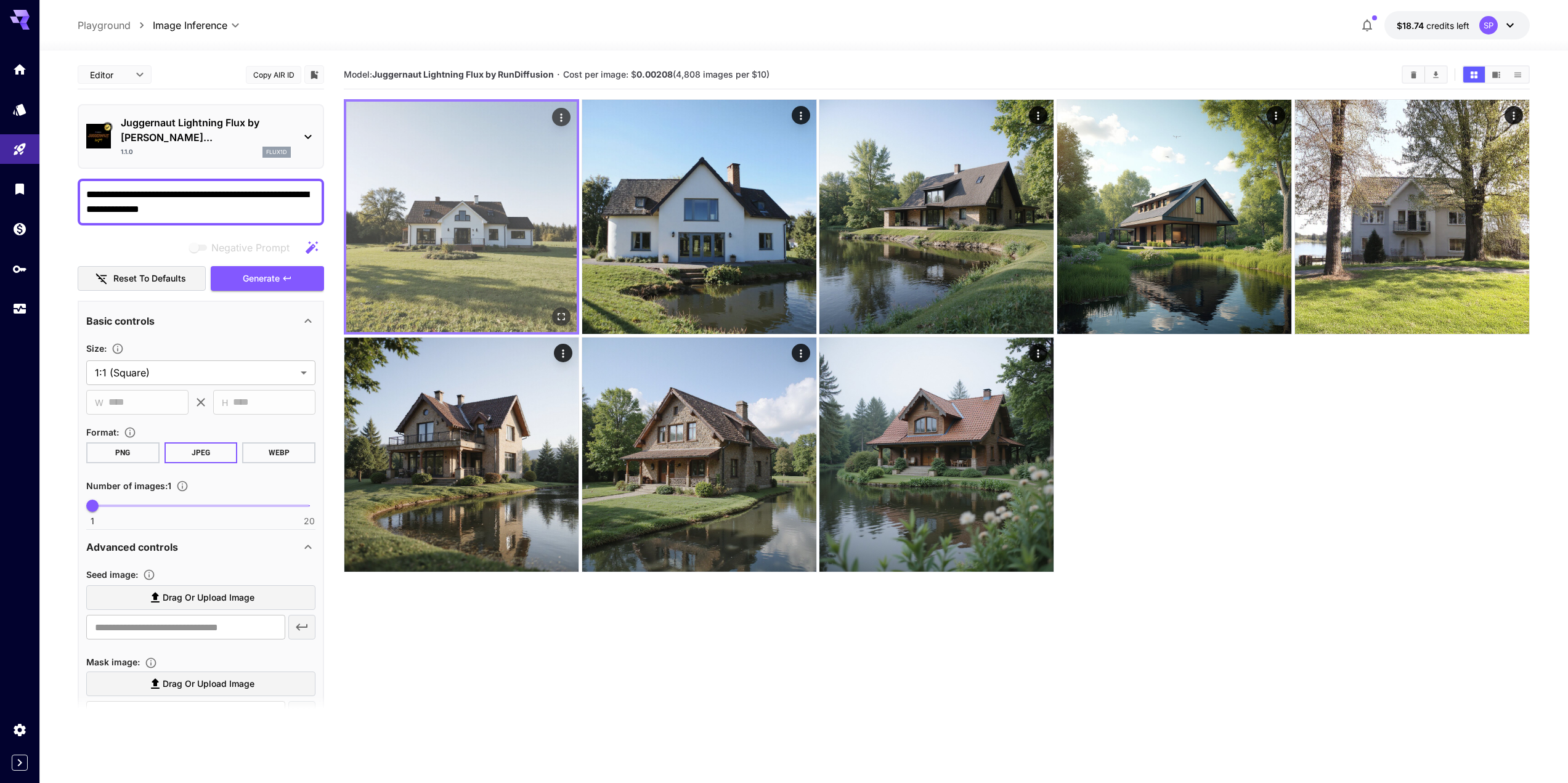
scroll to position [1319, 0]
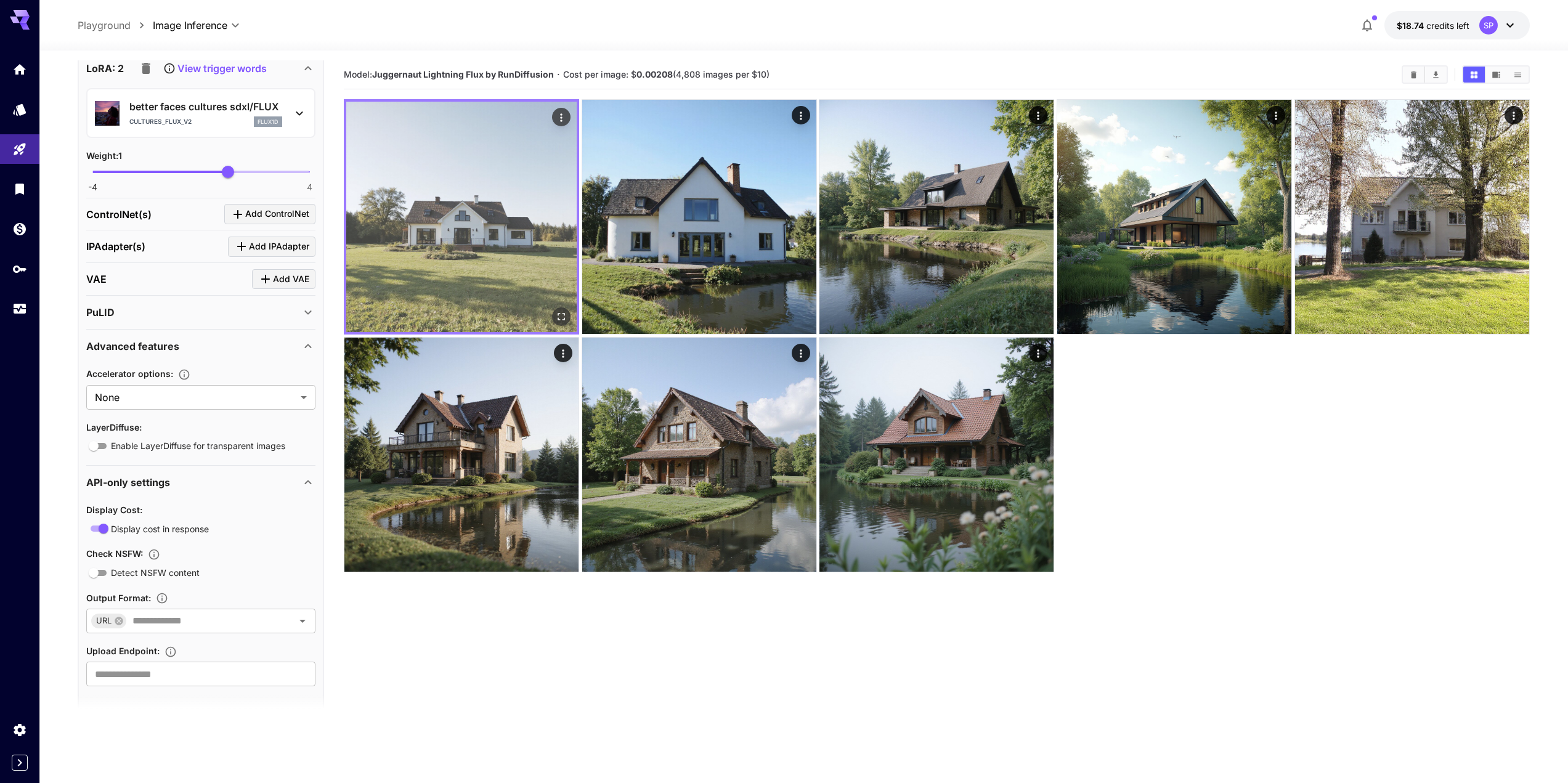
click at [559, 317] on icon "Open in fullscreen" at bounding box center [561, 316] width 12 height 12
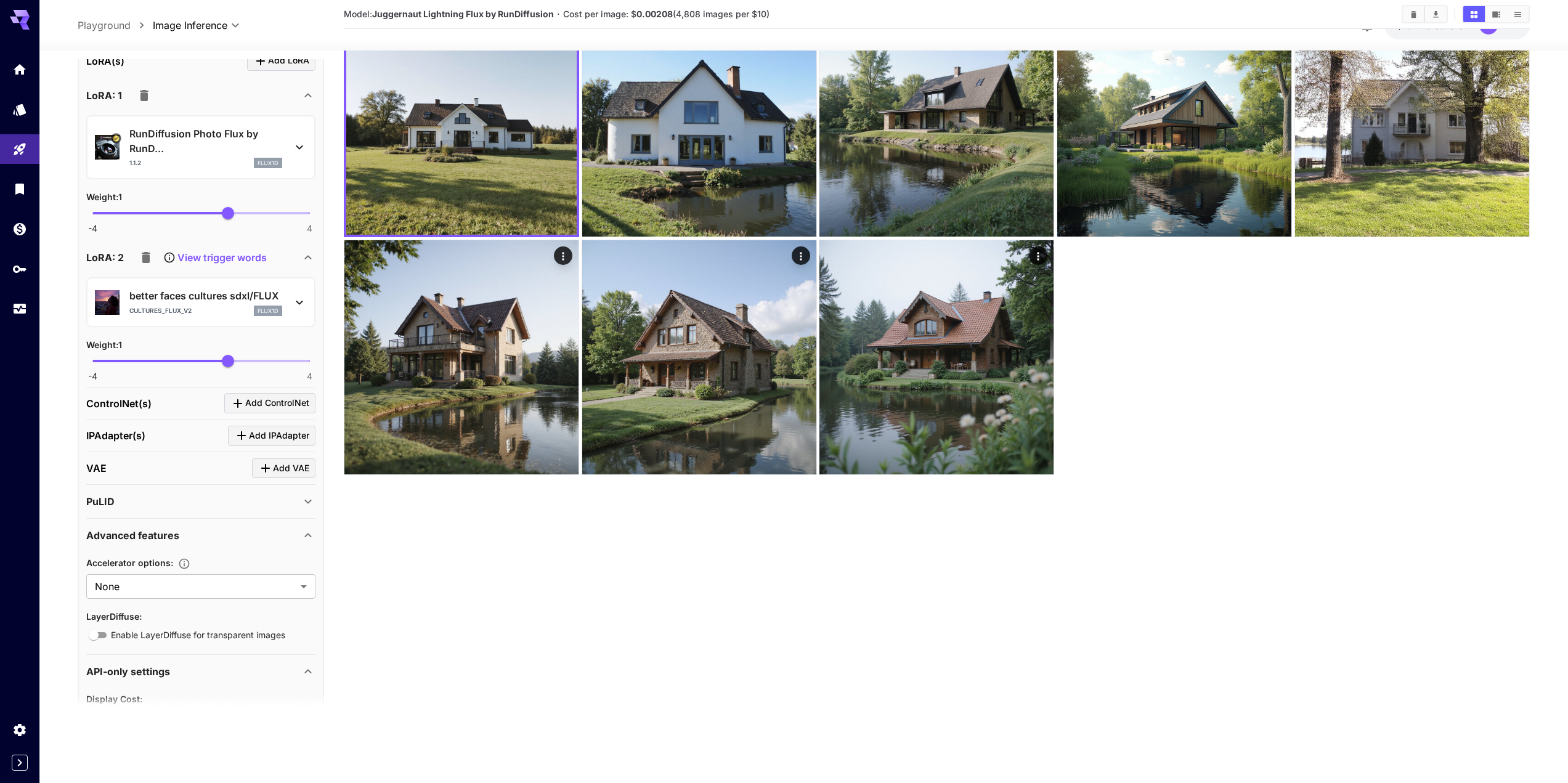
scroll to position [1073, 0]
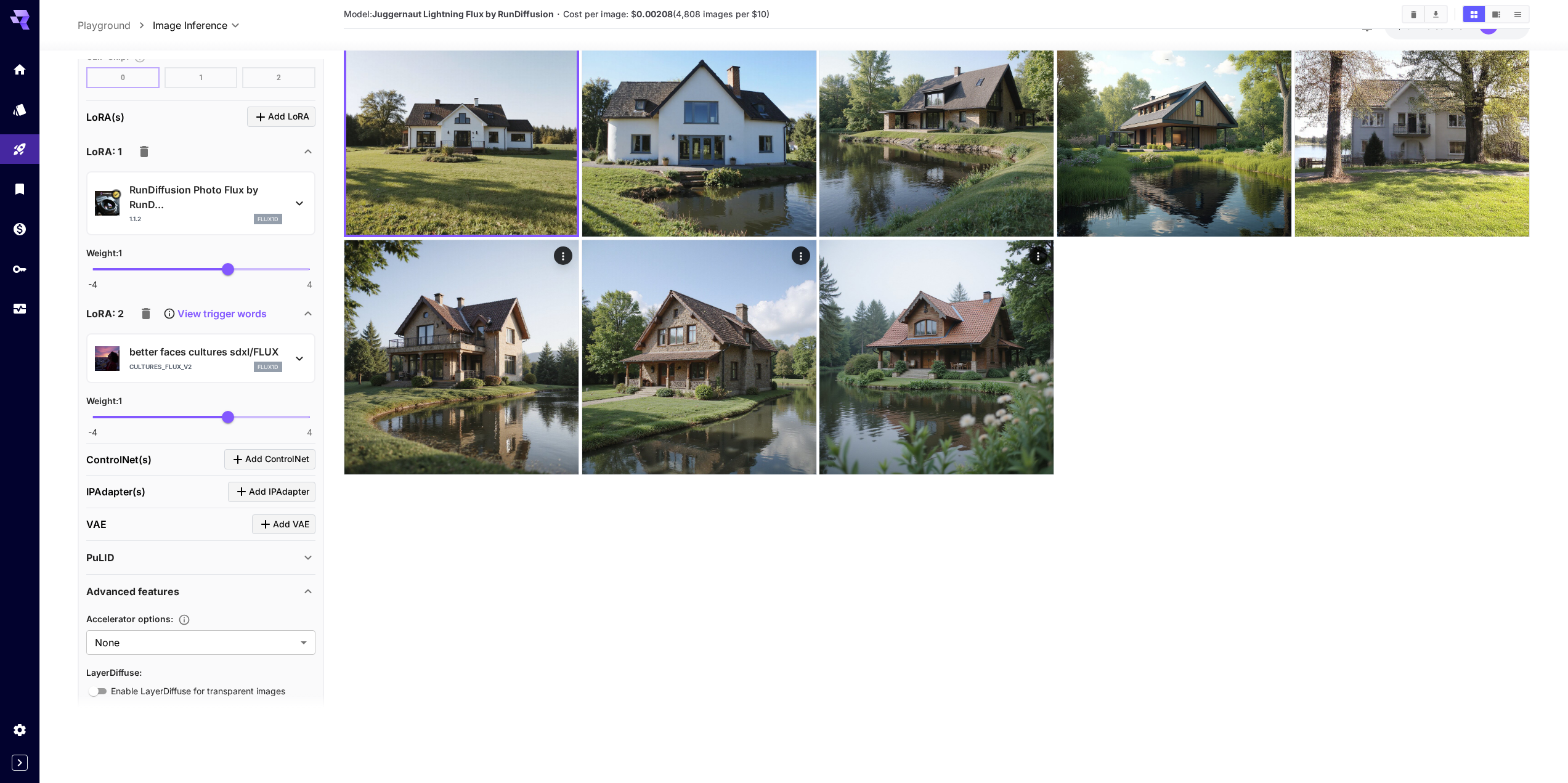
click at [286, 339] on div "better faces cultures sdxl/FLUX cultures_flux_v2 flux1d" at bounding box center [200, 358] width 212 height 38
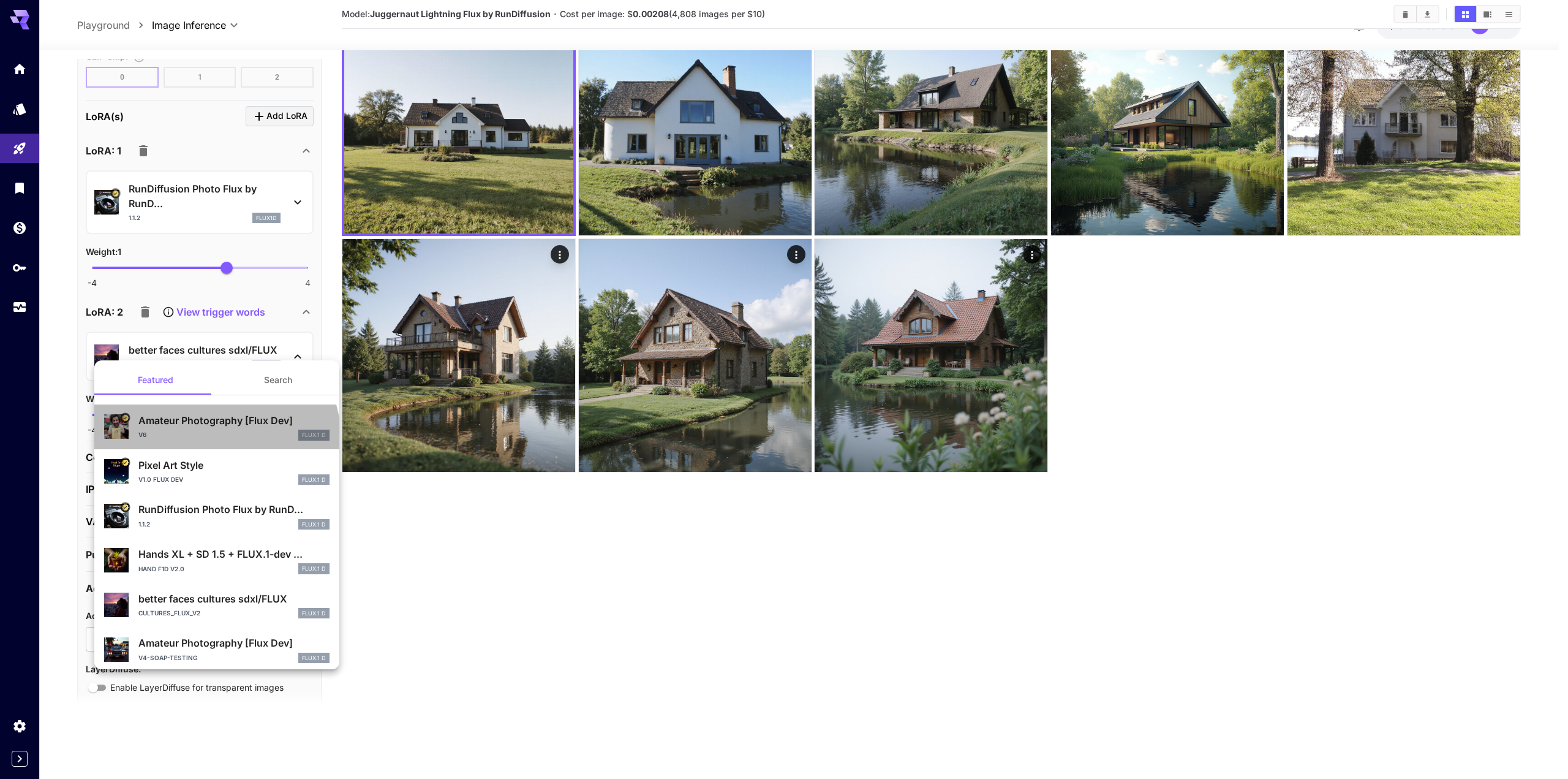
click at [215, 439] on div "v6 FLUX.1 D" at bounding box center [234, 436] width 191 height 11
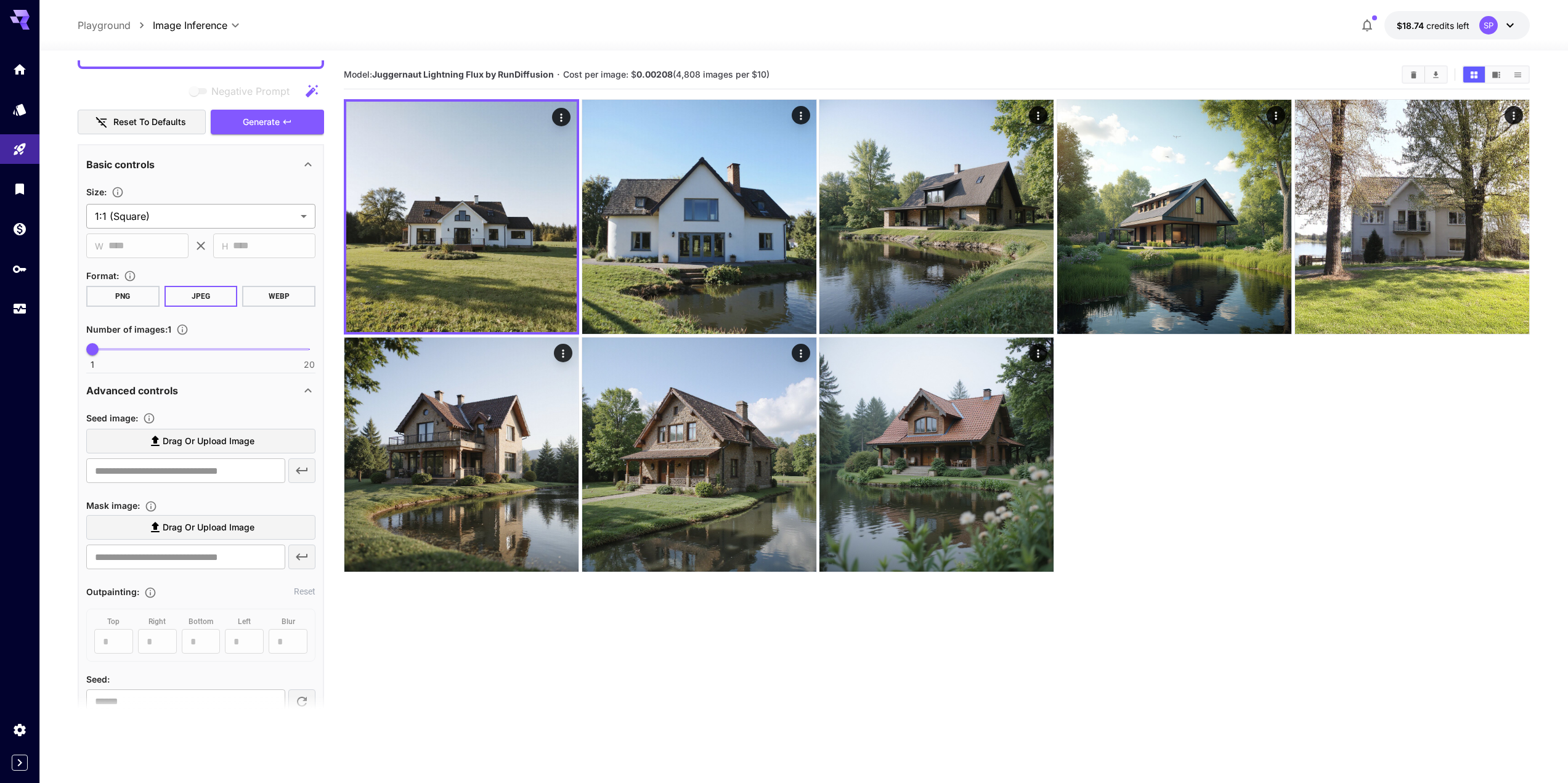
scroll to position [149, 0]
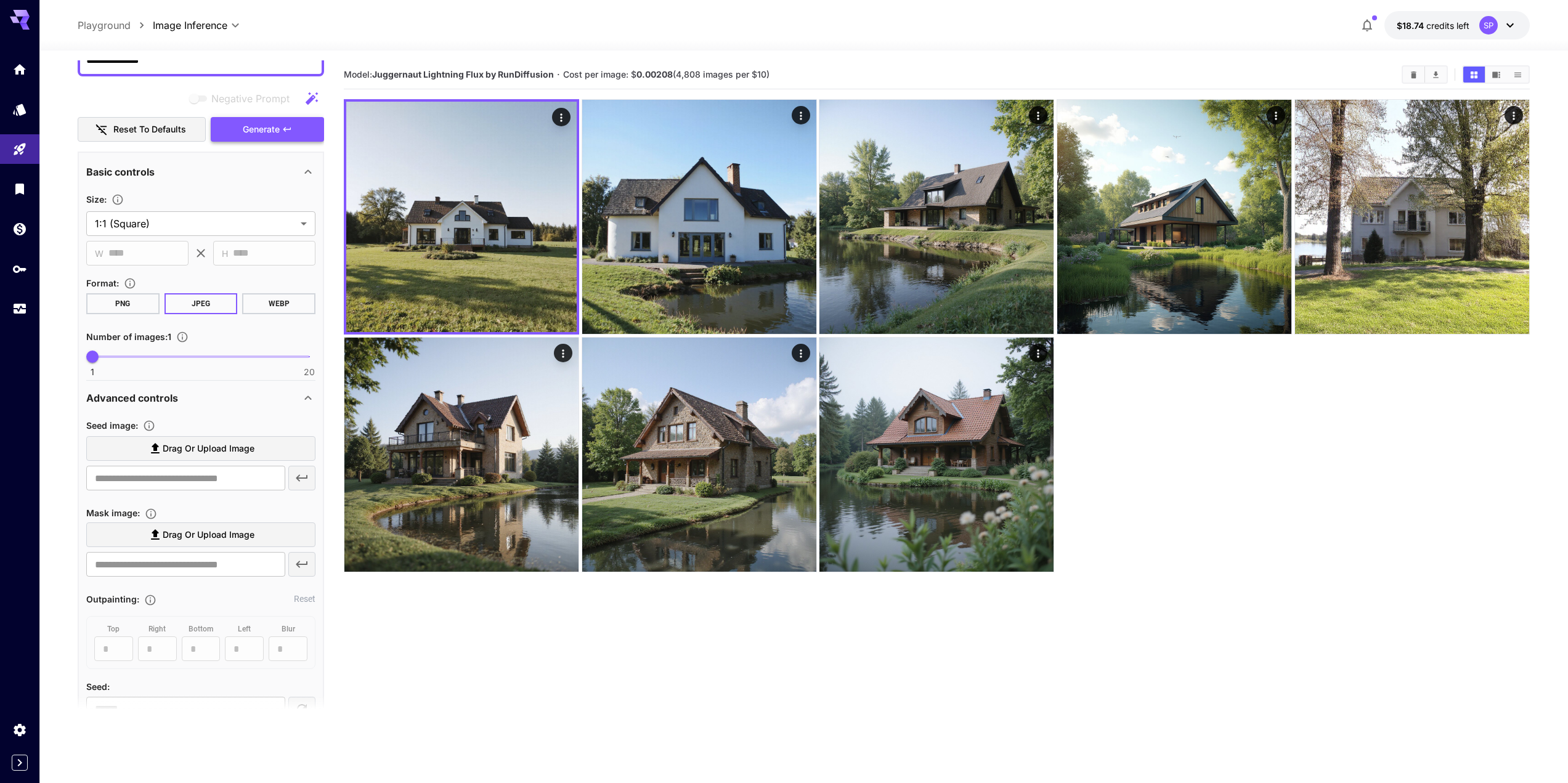
click at [297, 117] on button "Generate" at bounding box center [267, 129] width 113 height 25
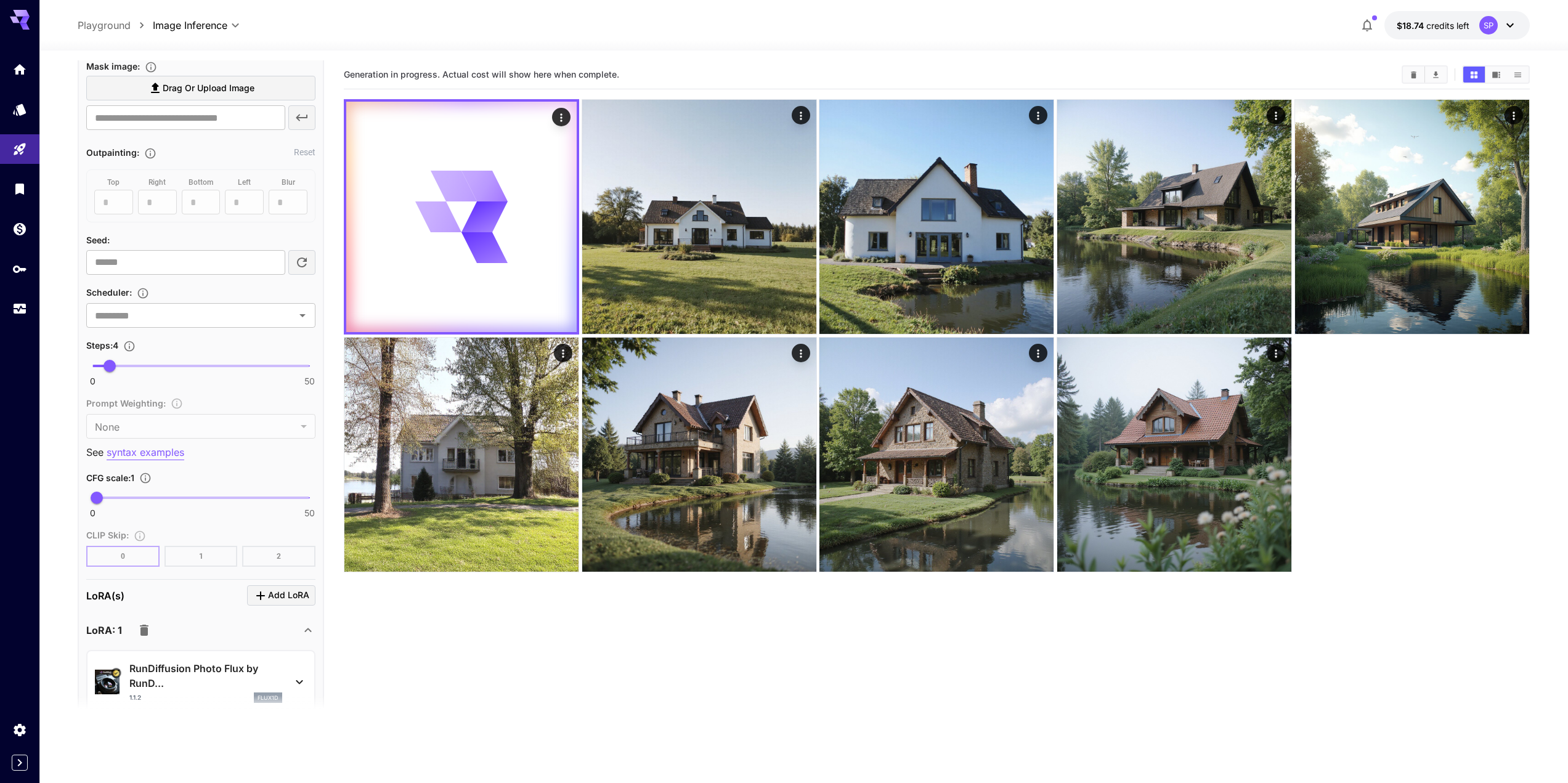
scroll to position [595, 0]
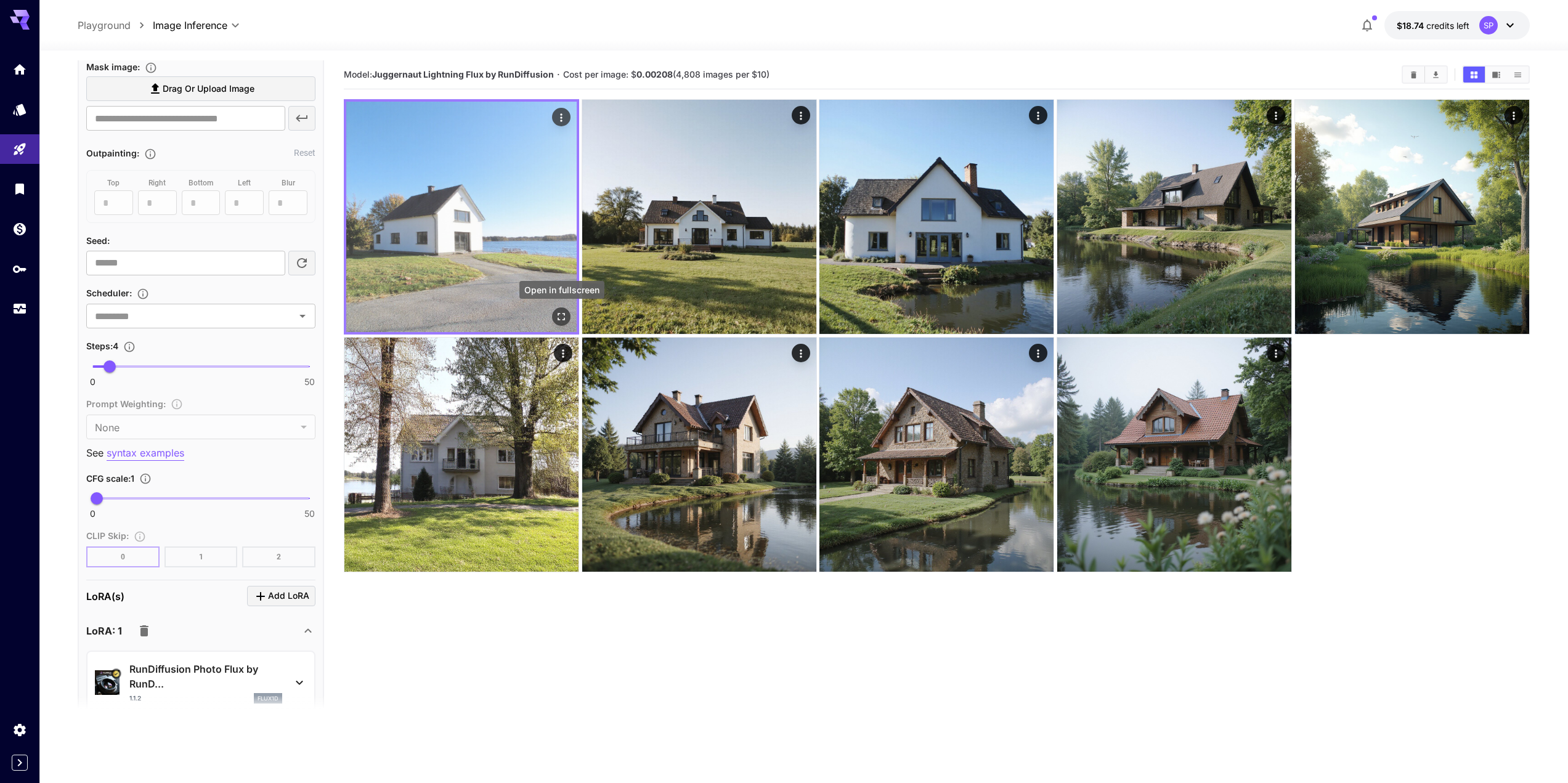
click at [564, 314] on icon "Open in fullscreen" at bounding box center [562, 317] width 7 height 7
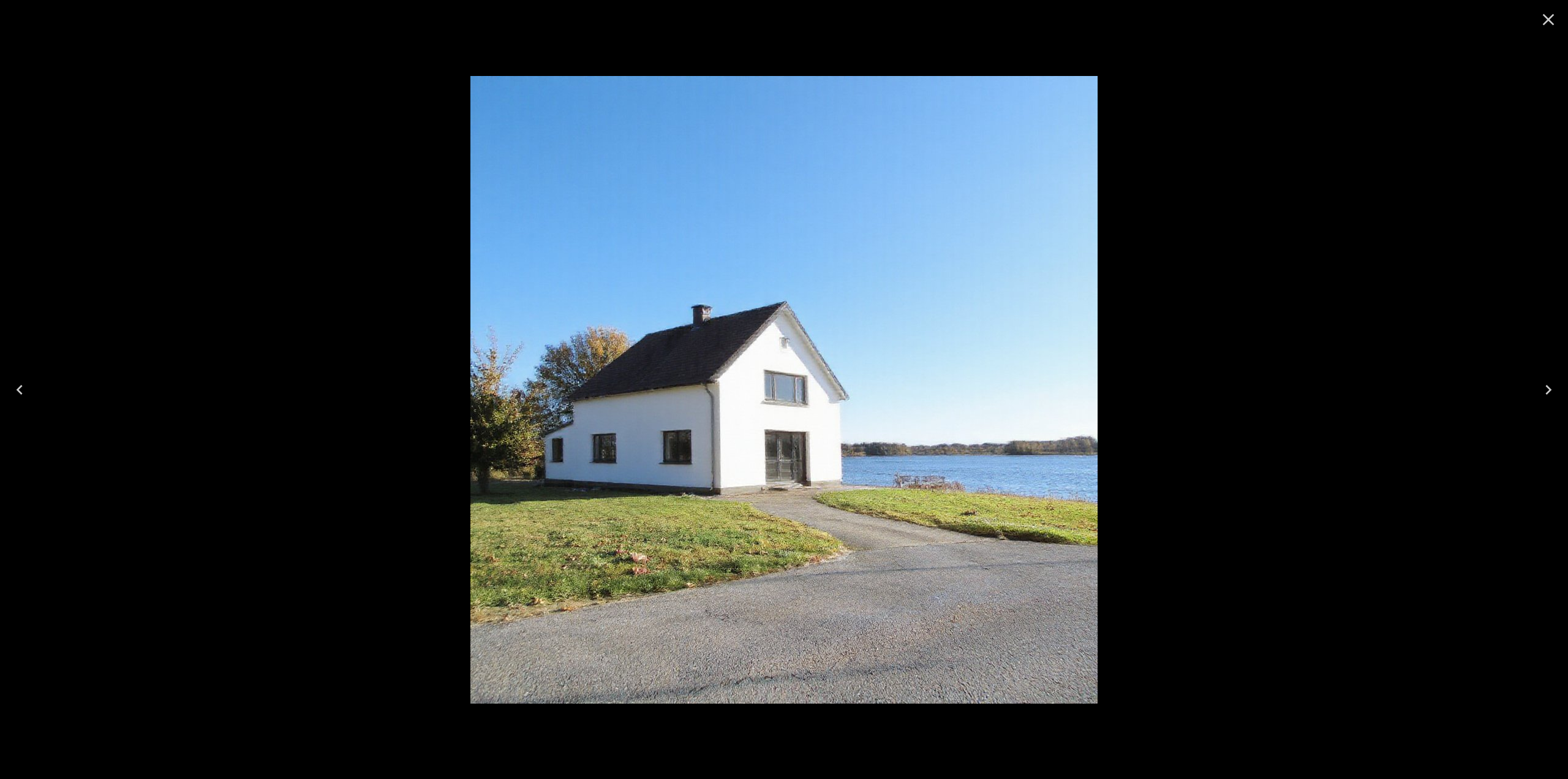
click at [1204, 372] on div at bounding box center [784, 390] width 1568 height 779
click at [1543, 18] on icon "Close" at bounding box center [1549, 20] width 20 height 20
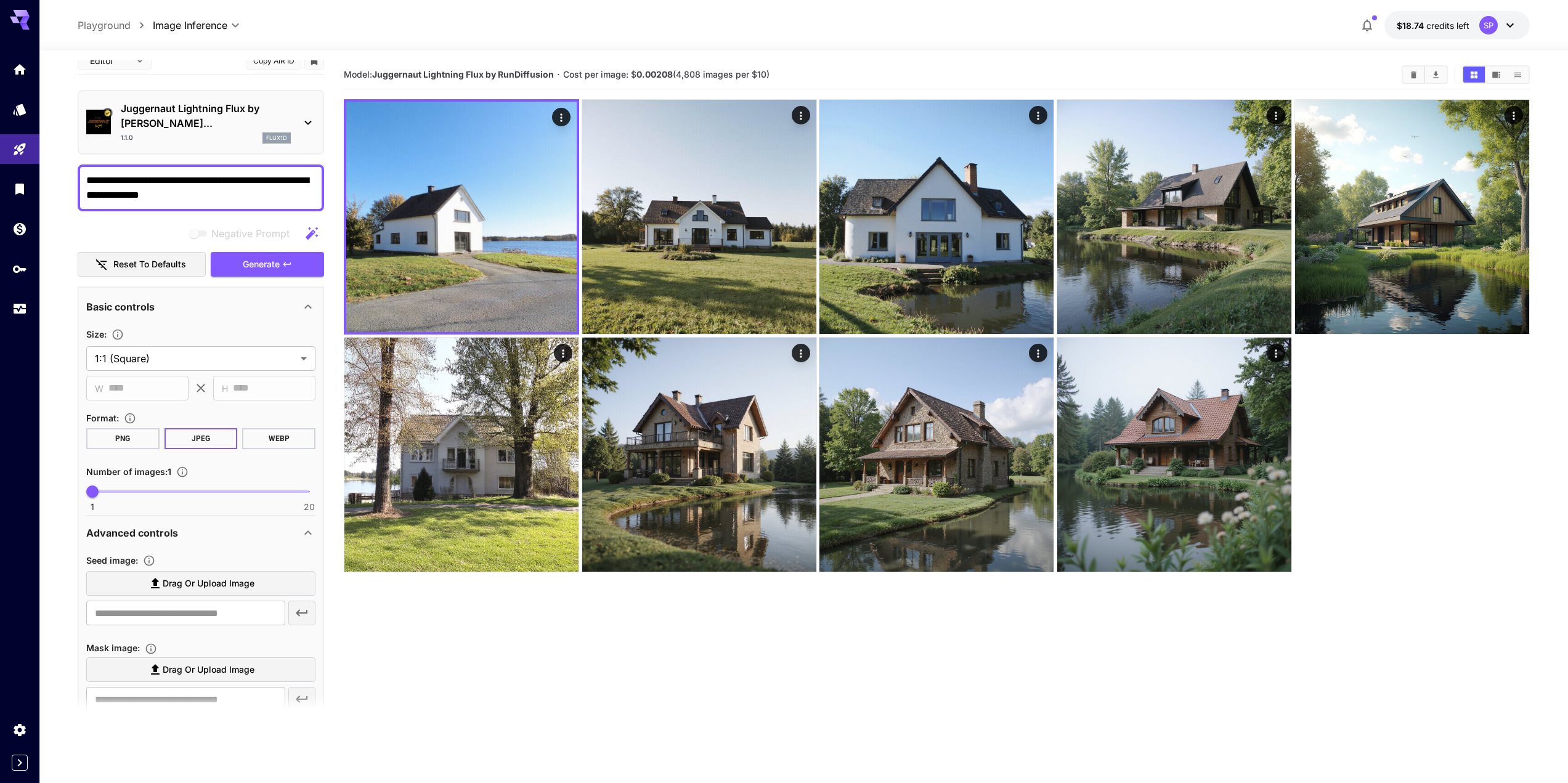
scroll to position [0, 0]
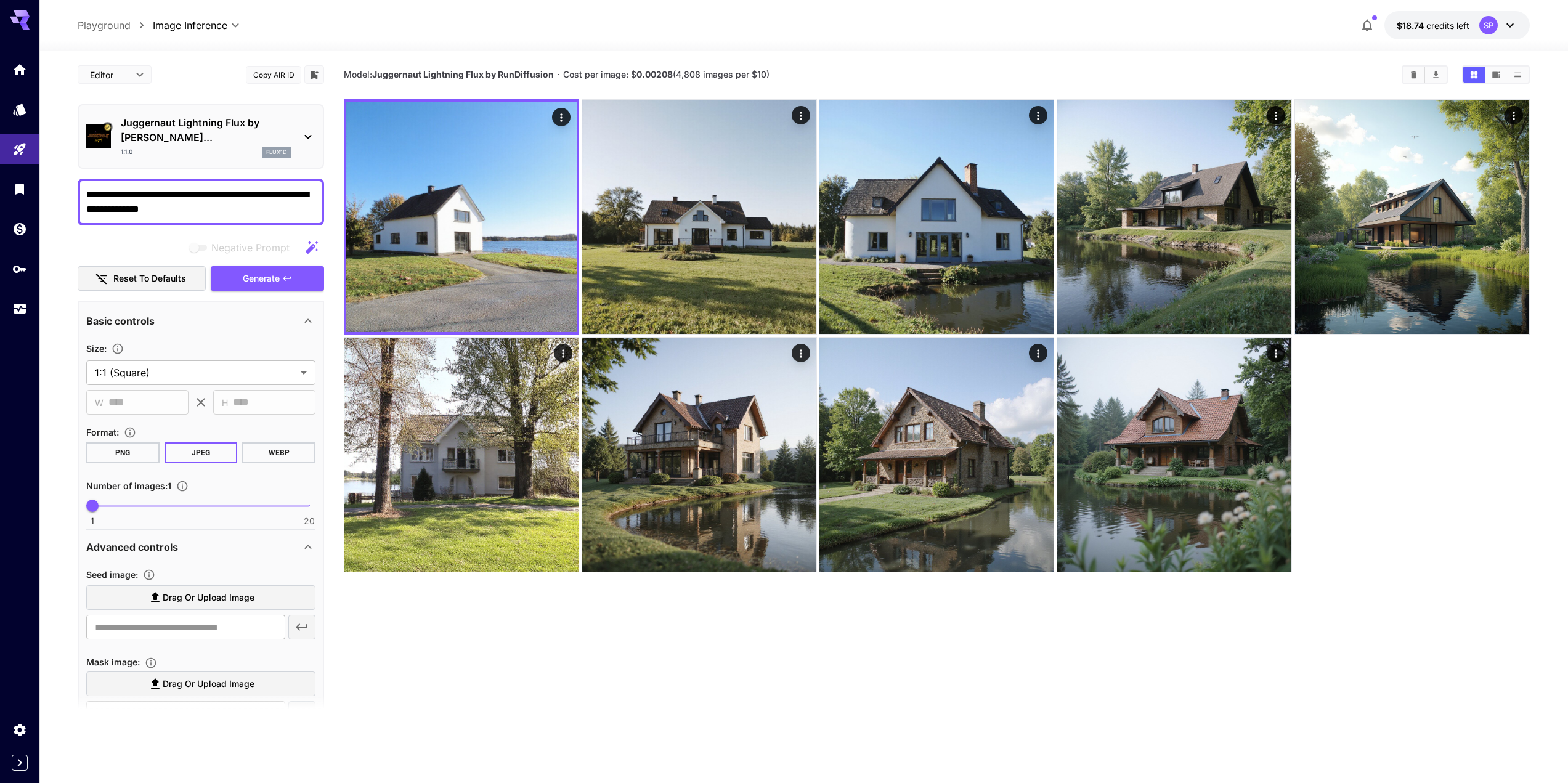
click at [189, 193] on textarea "**********" at bounding box center [200, 202] width 229 height 29
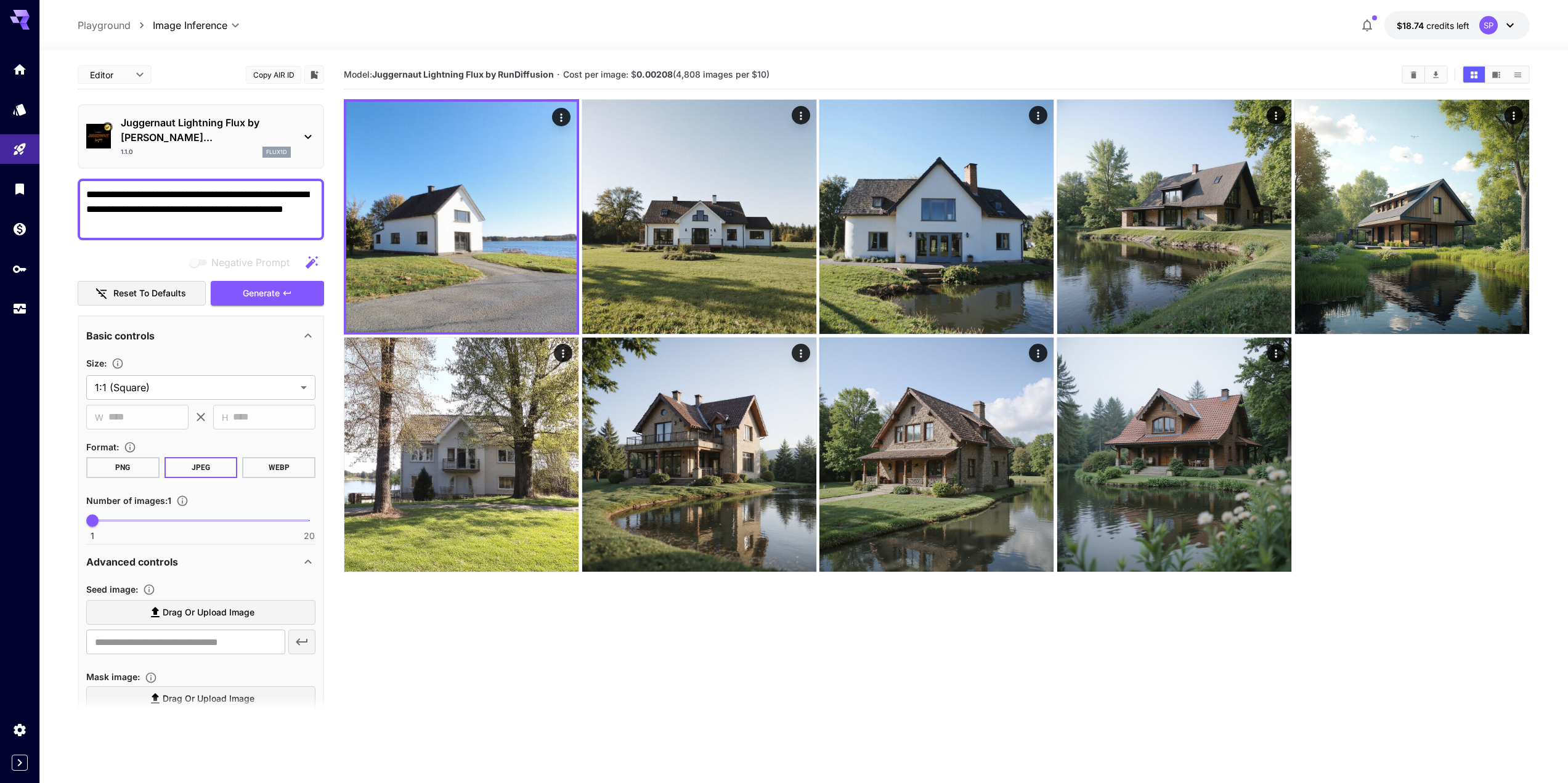
click at [240, 193] on textarea "**********" at bounding box center [200, 210] width 229 height 44
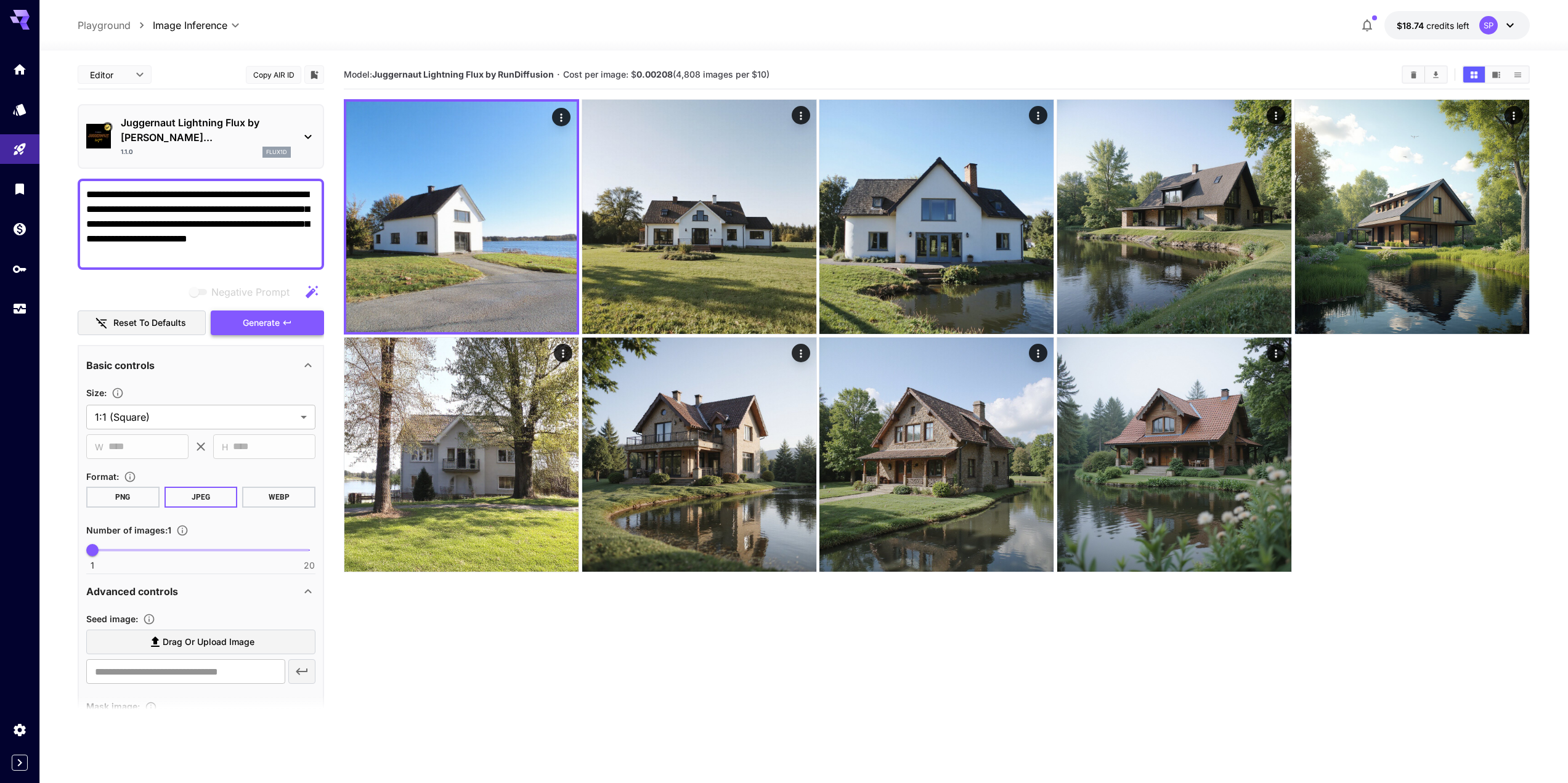
click at [226, 310] on button "Generate" at bounding box center [267, 322] width 113 height 25
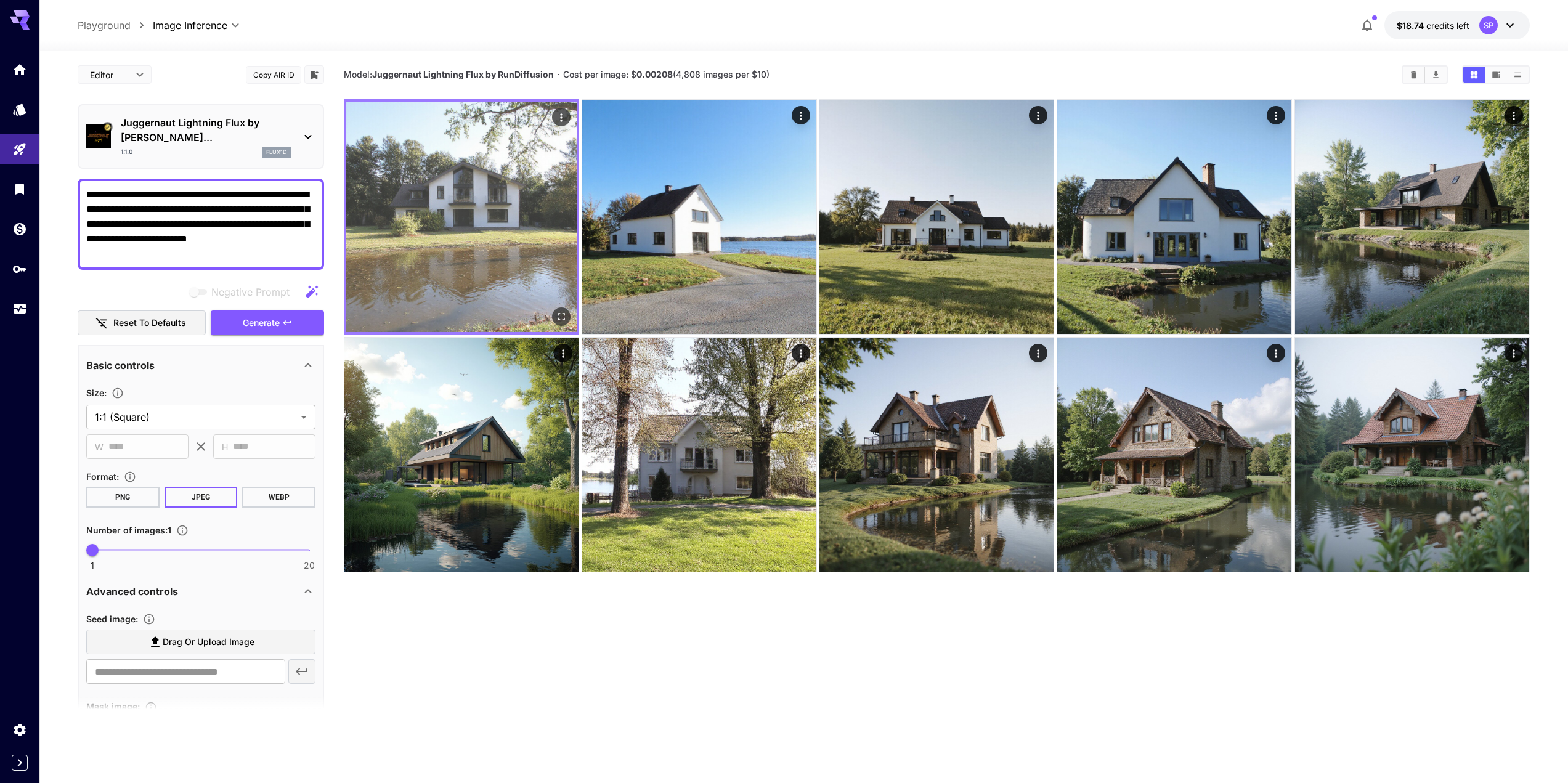
click at [457, 205] on img at bounding box center [461, 217] width 230 height 230
click at [561, 311] on icon "Open in fullscreen" at bounding box center [561, 316] width 12 height 12
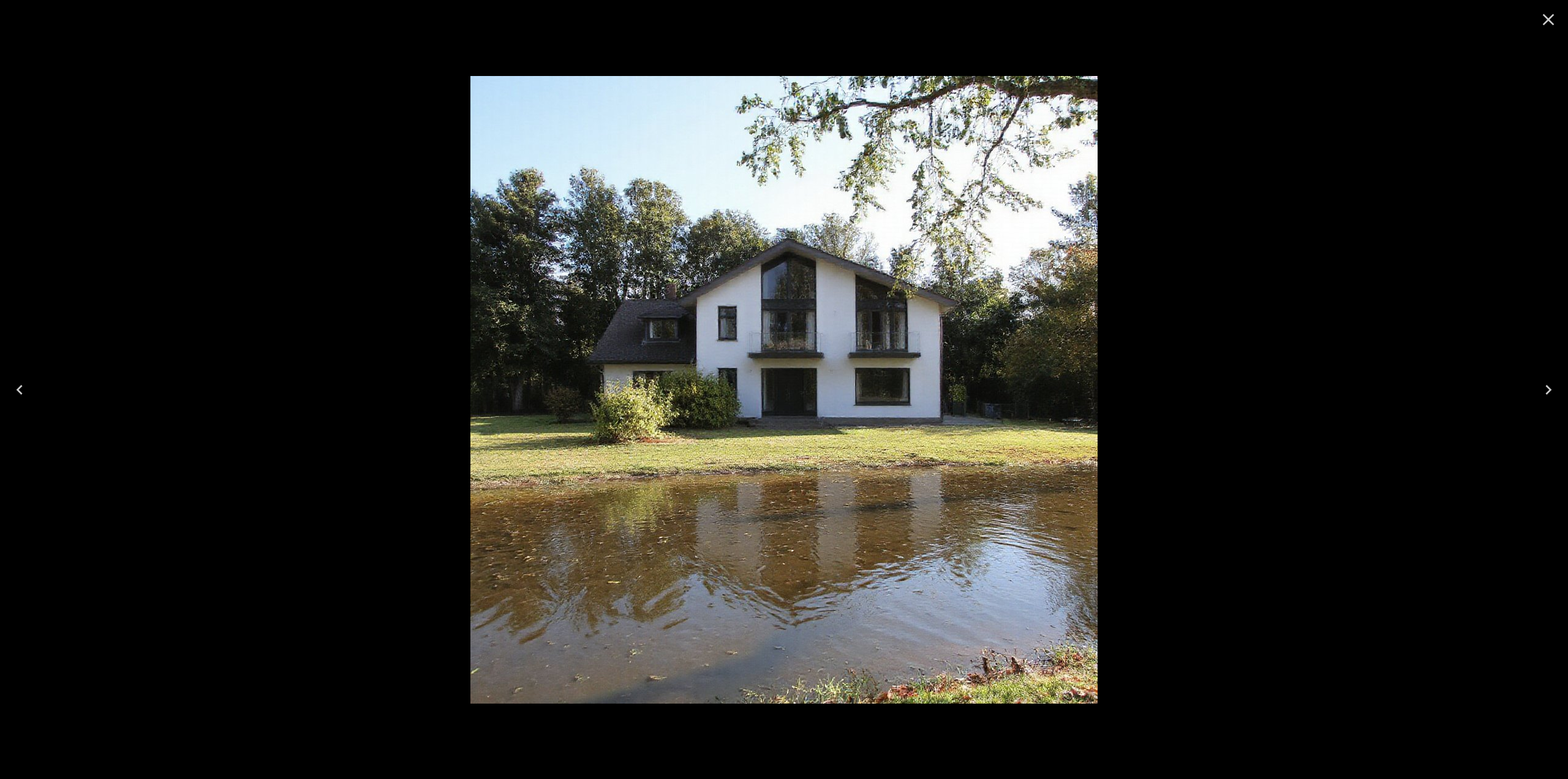
click at [1554, 20] on icon "Close" at bounding box center [1549, 20] width 20 height 20
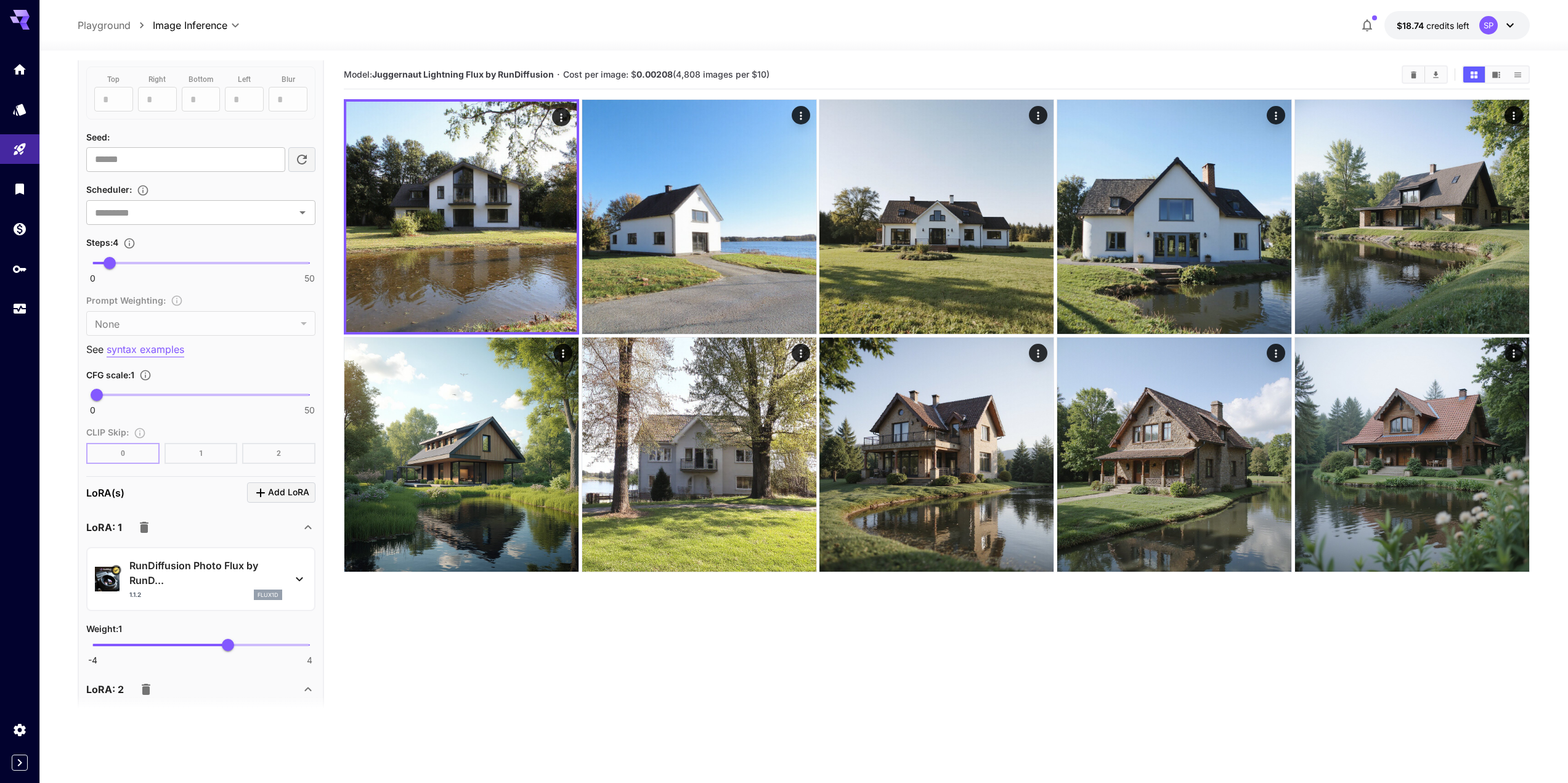
scroll to position [862, 0]
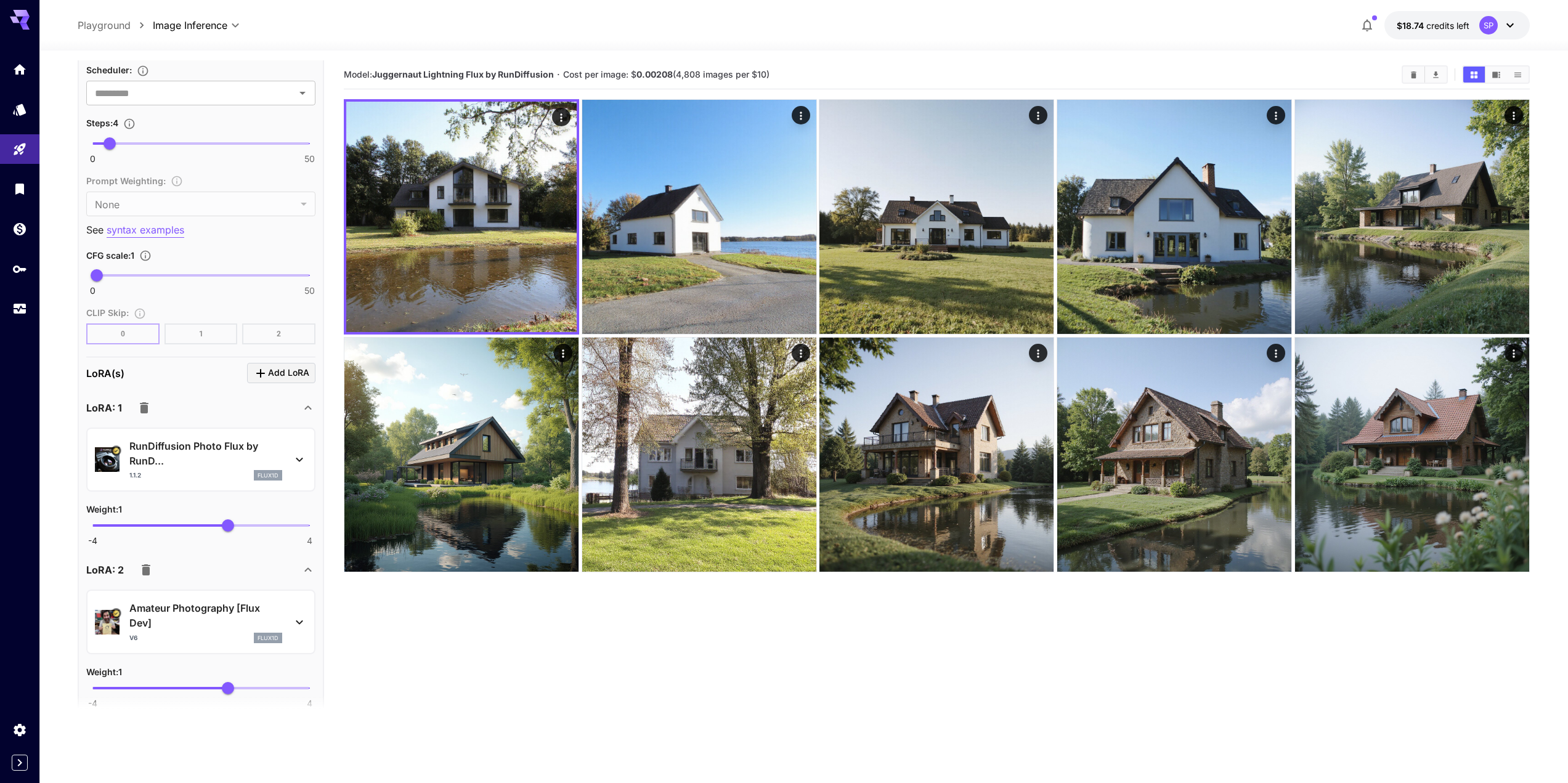
click at [151, 558] on button "button" at bounding box center [146, 570] width 25 height 25
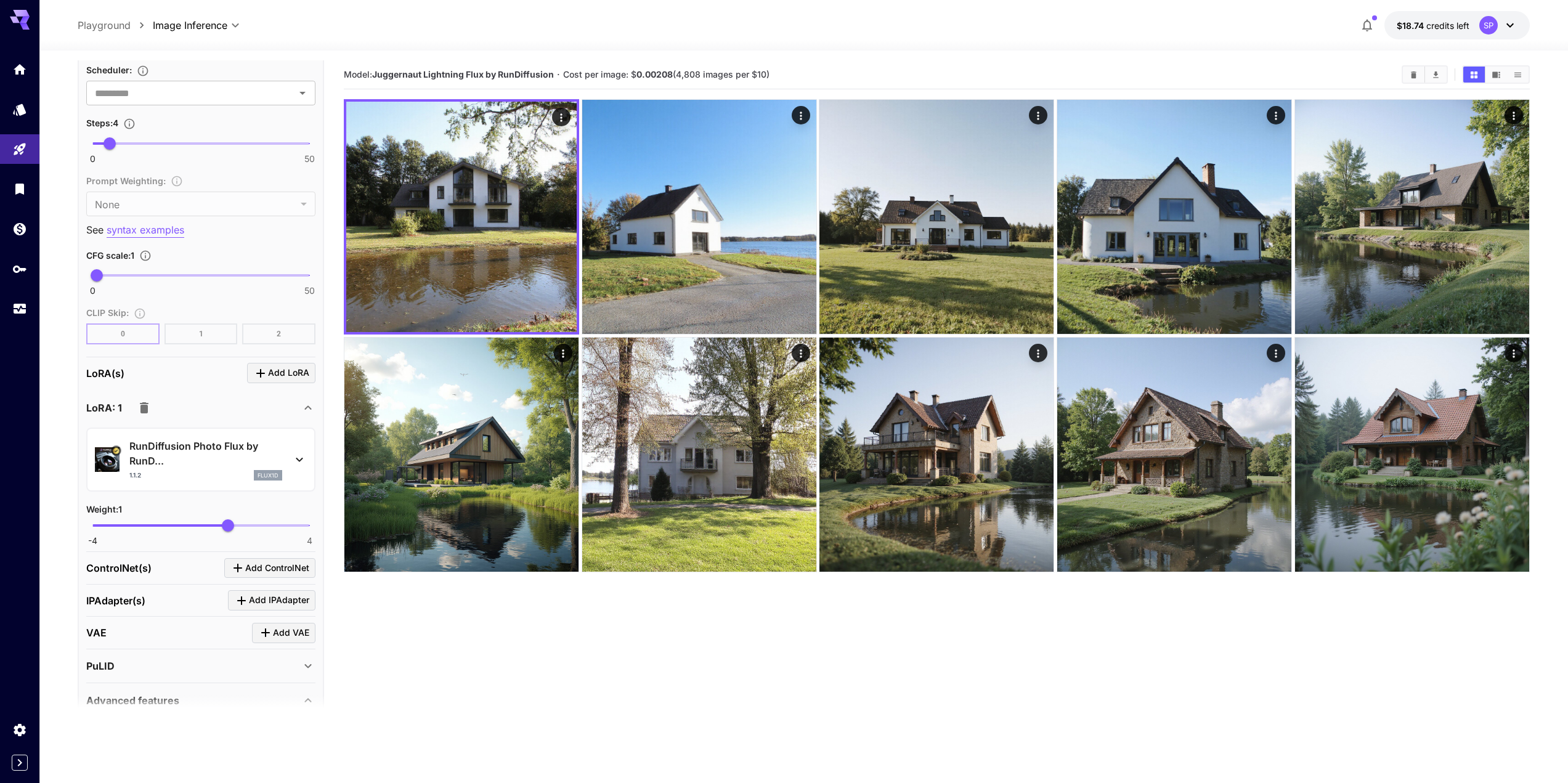
click at [230, 470] on div "1.1.2 flux1d" at bounding box center [205, 476] width 153 height 11
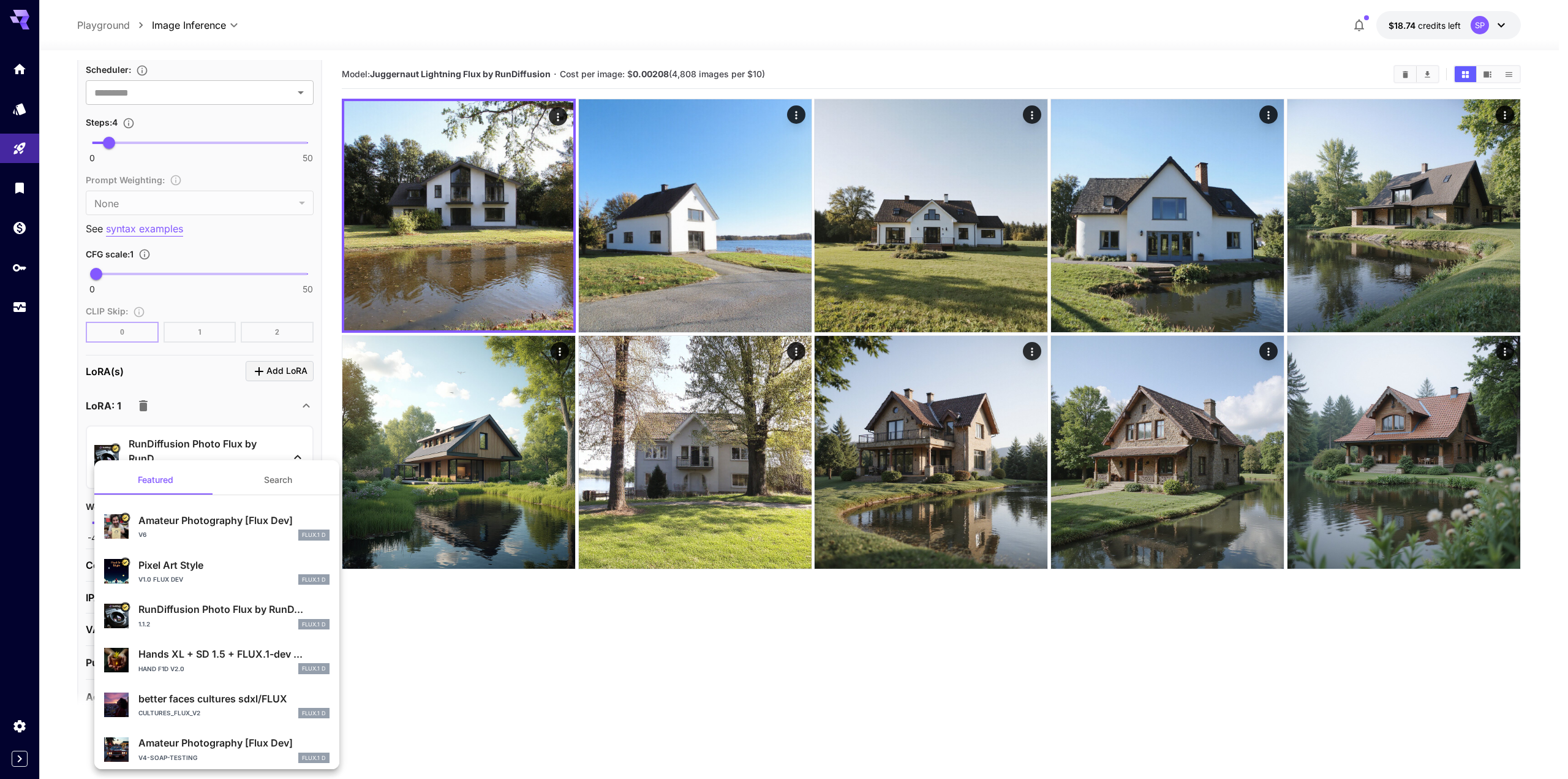
drag, startPoint x: 407, startPoint y: 673, endPoint x: 351, endPoint y: 244, distance: 432.6
click at [407, 665] on div at bounding box center [784, 390] width 1568 height 779
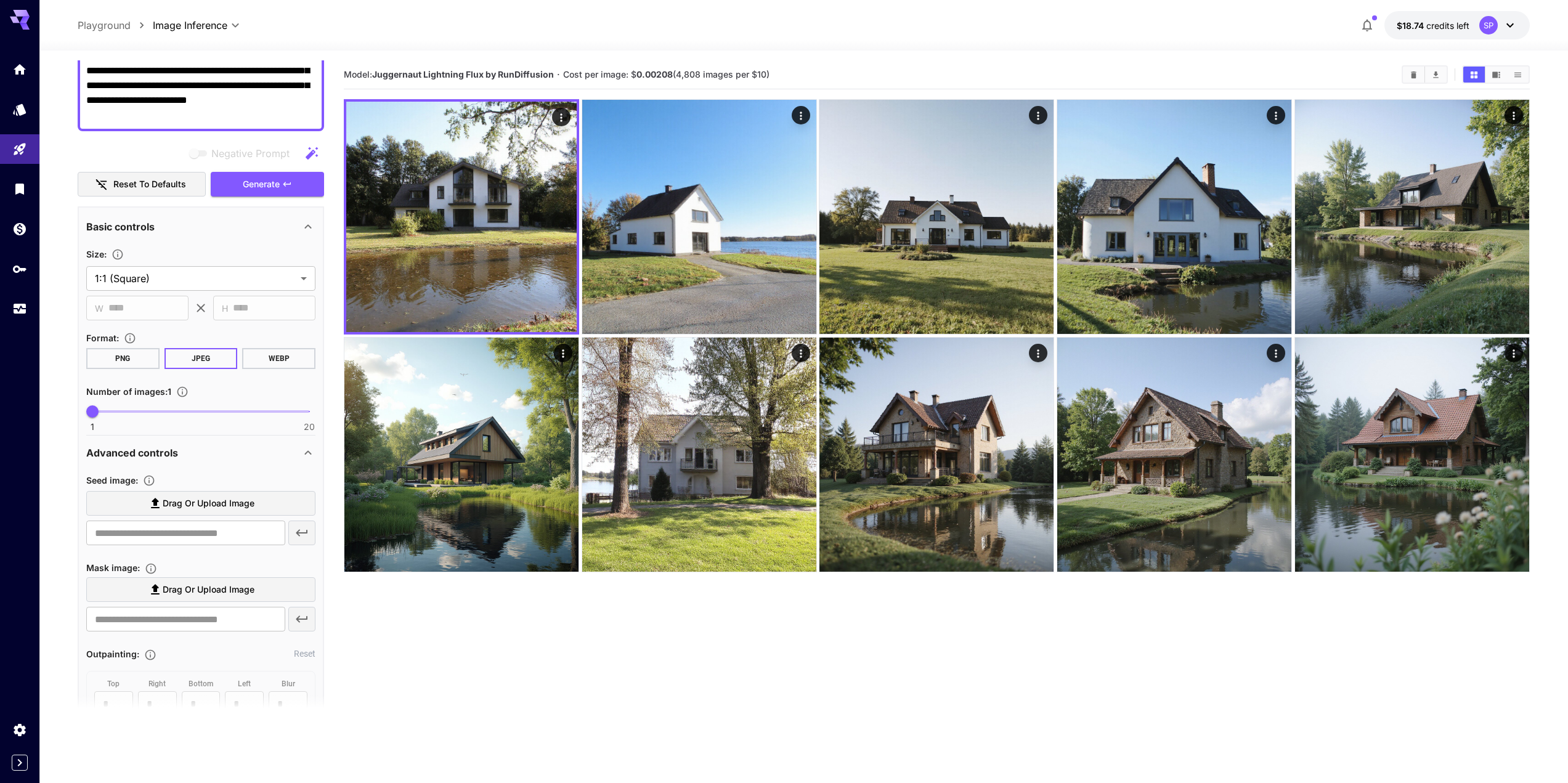
scroll to position [123, 0]
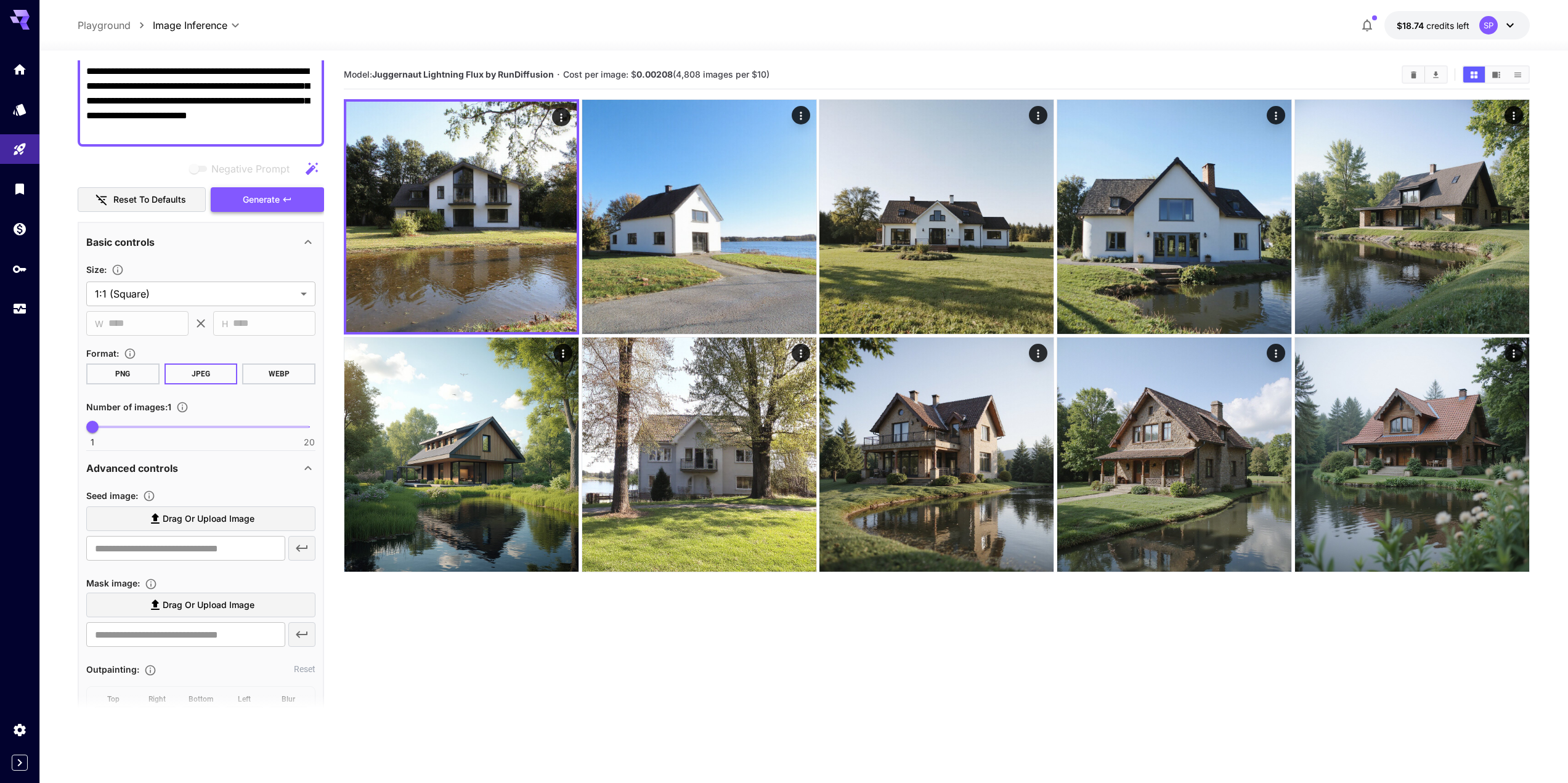
click at [262, 193] on span "Generate" at bounding box center [261, 200] width 37 height 16
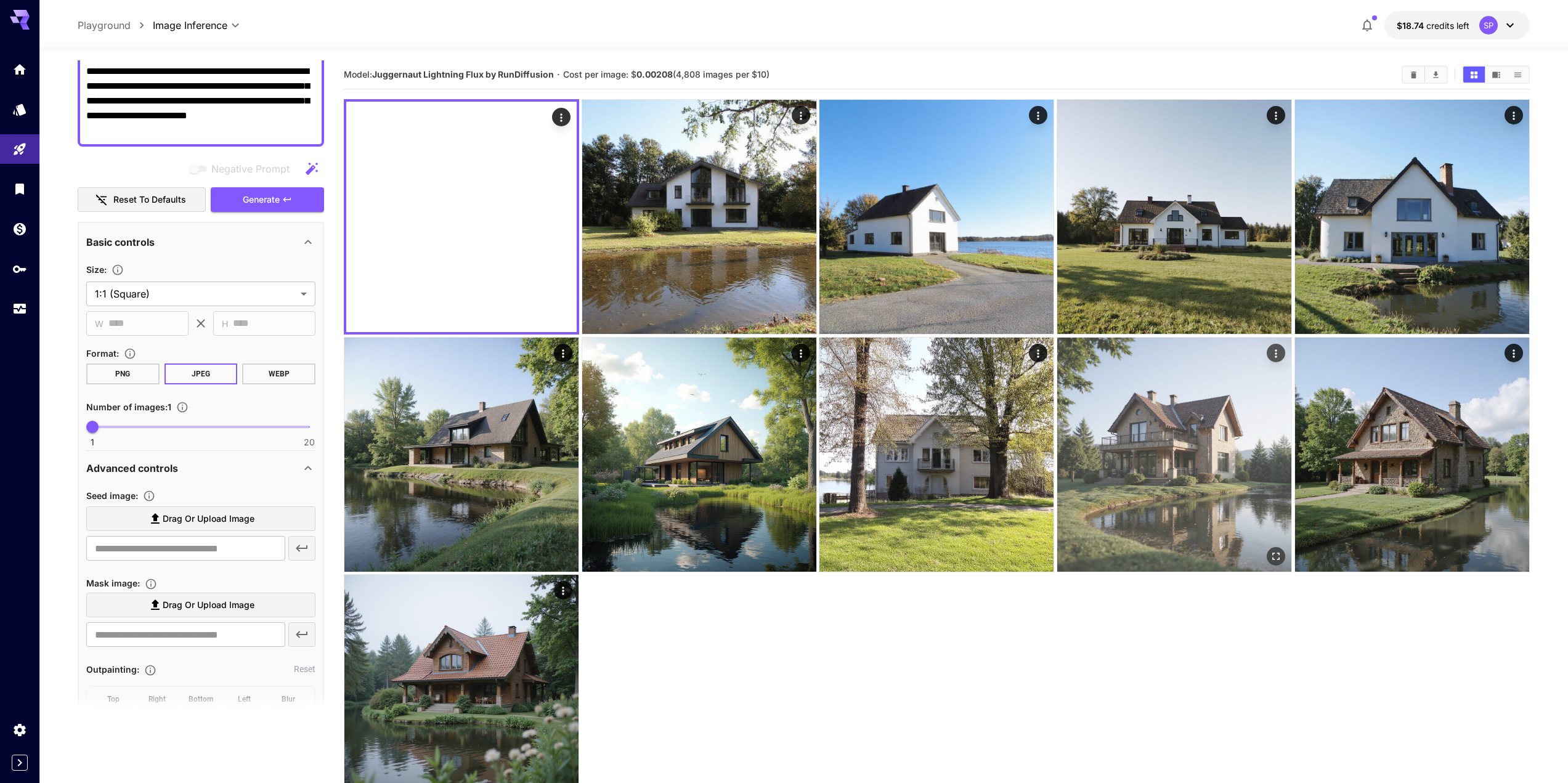
click at [1174, 483] on img at bounding box center [1174, 454] width 234 height 234
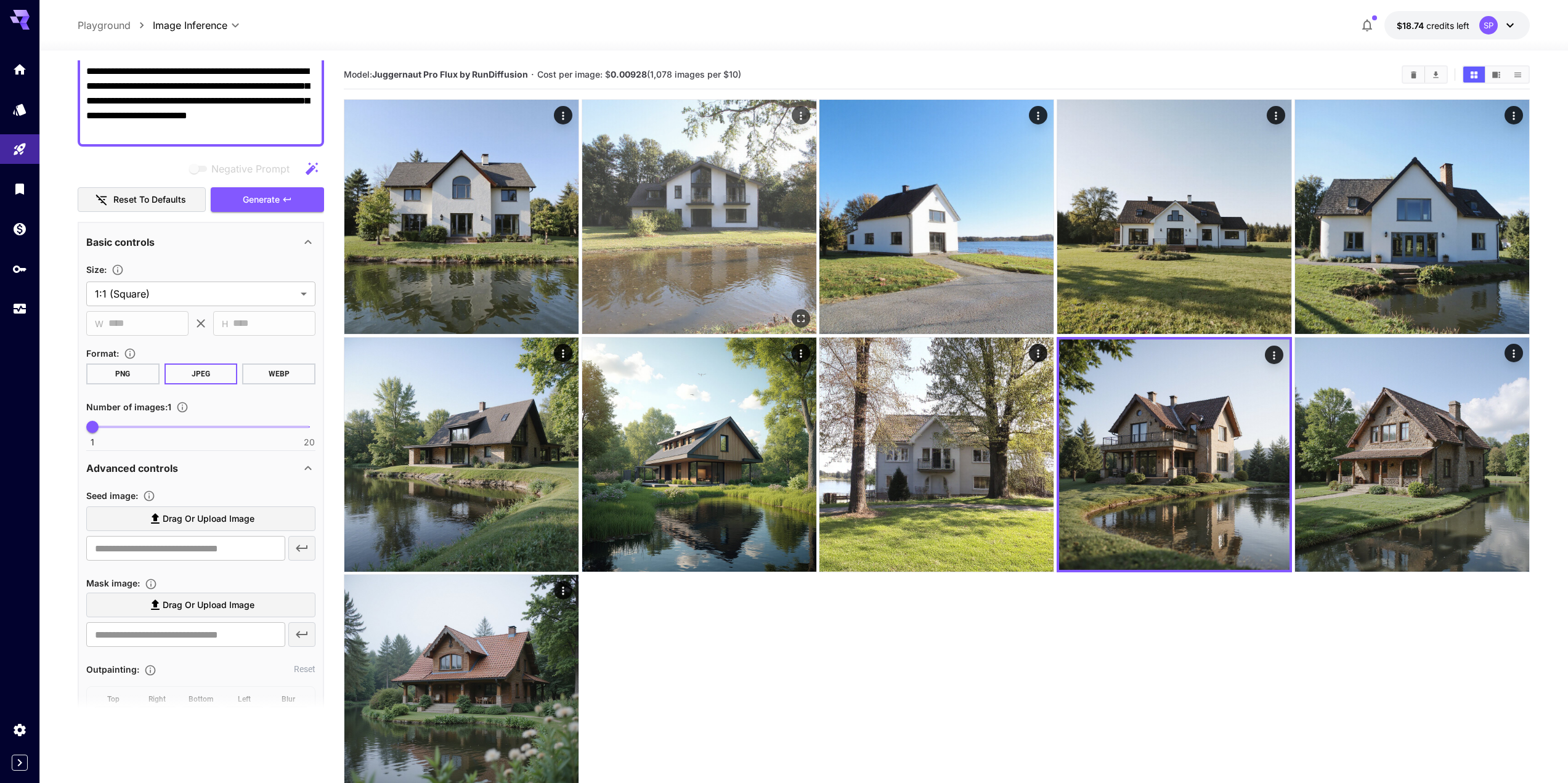
click at [600, 215] on img at bounding box center [699, 217] width 234 height 234
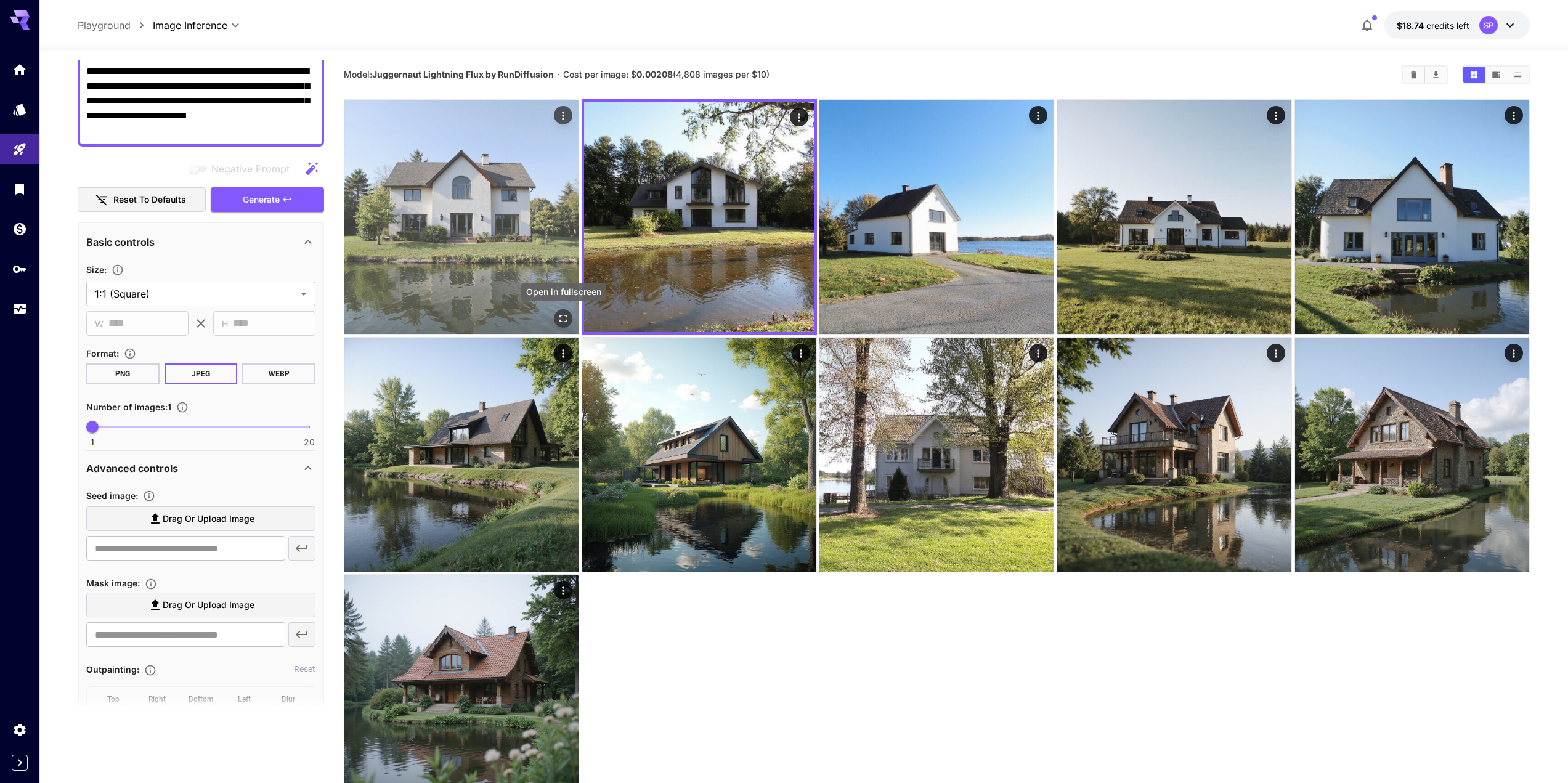
click at [563, 323] on icon "Open in fullscreen" at bounding box center [563, 318] width 12 height 12
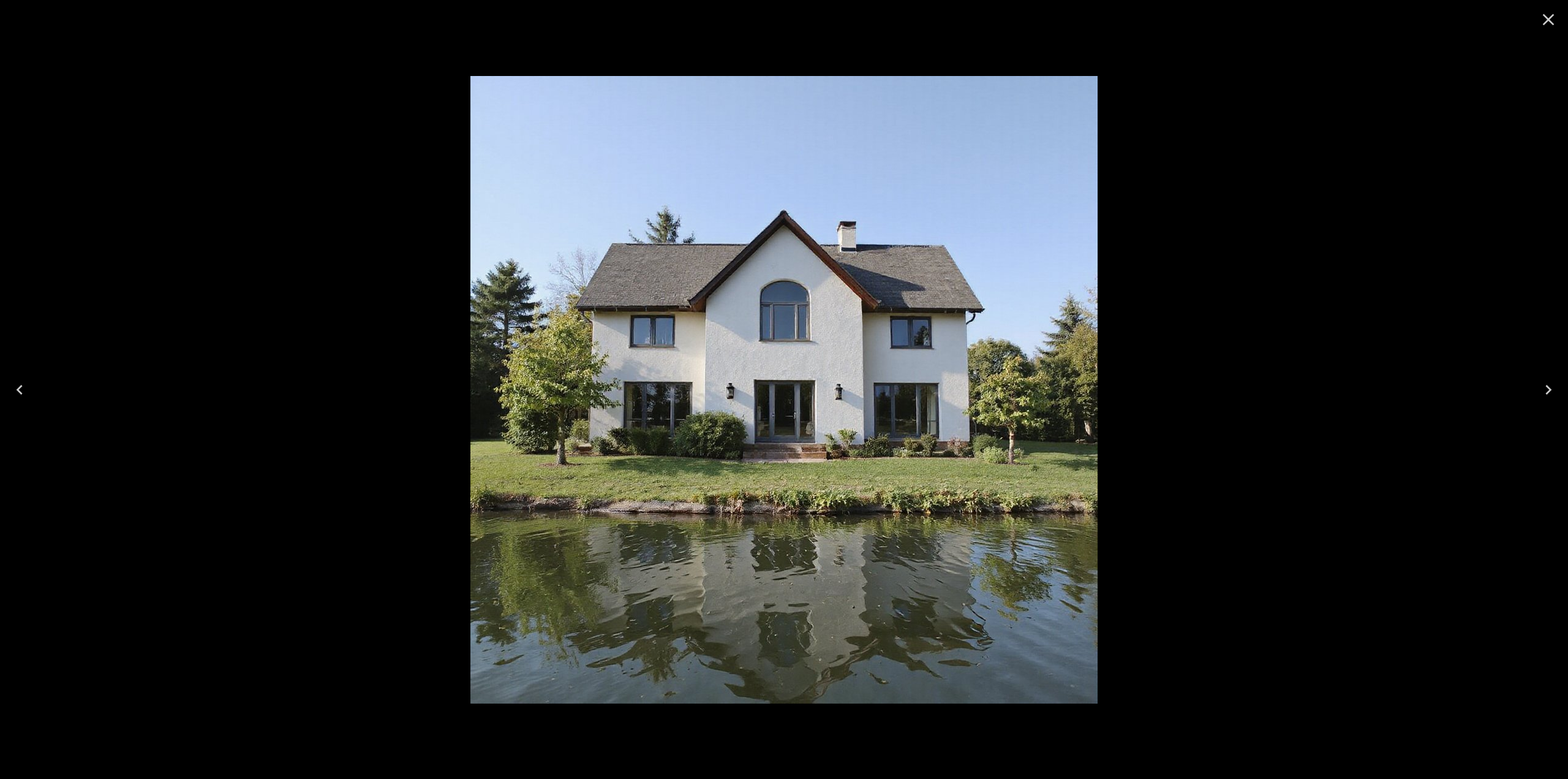
click at [736, 349] on img at bounding box center [784, 390] width 628 height 628
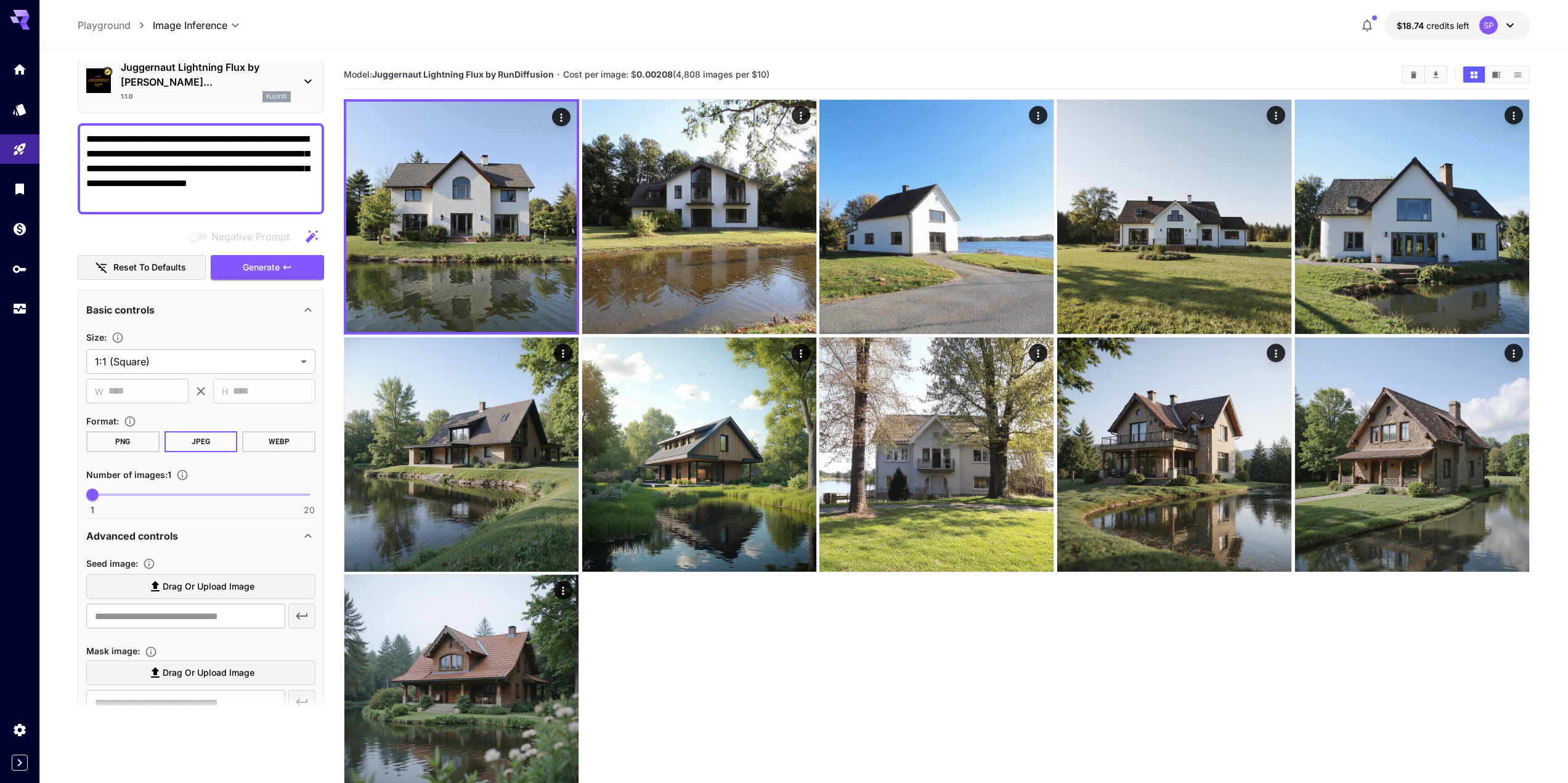
scroll to position [0, 0]
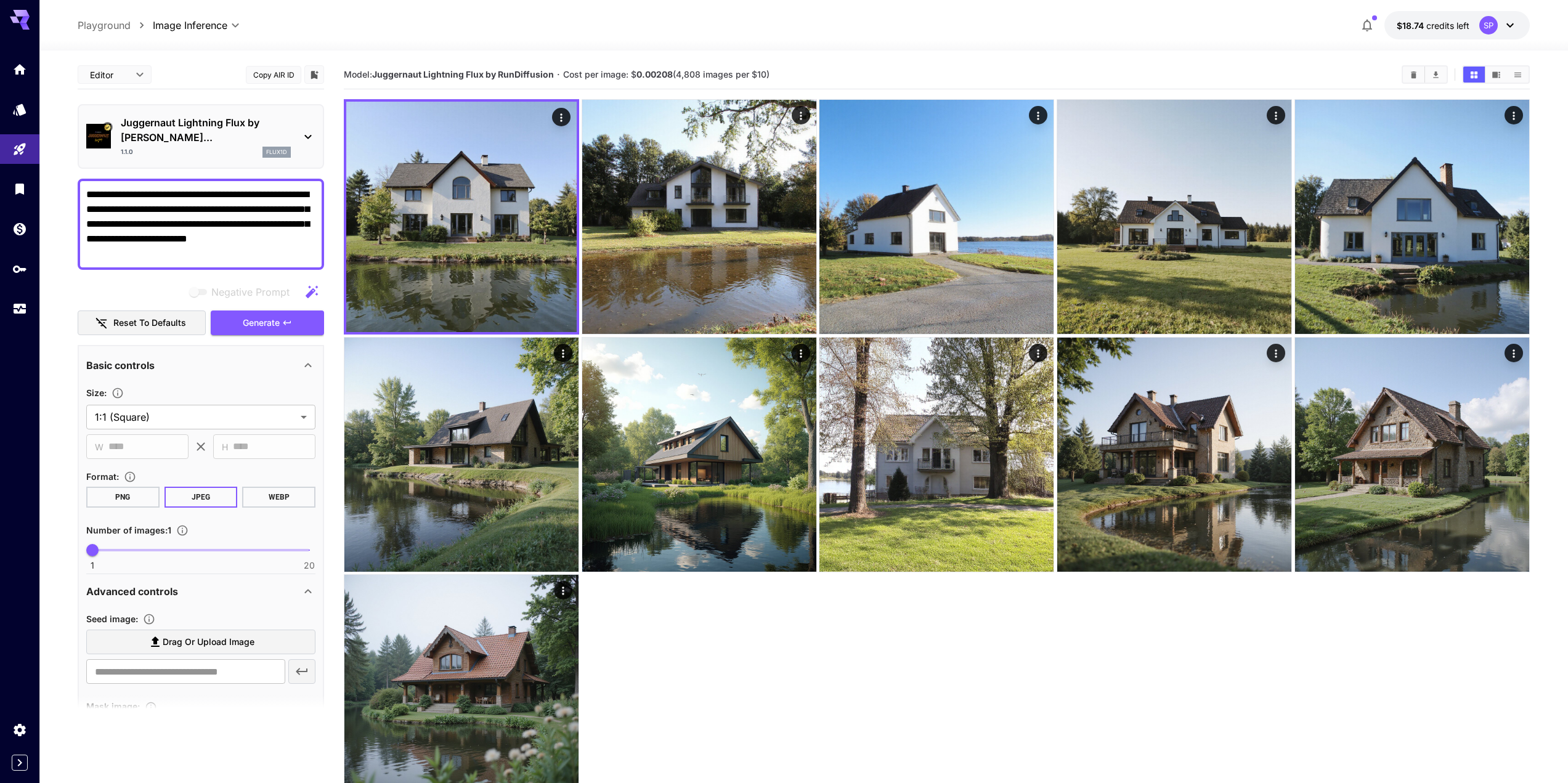
click at [286, 188] on textarea "**********" at bounding box center [200, 225] width 229 height 74
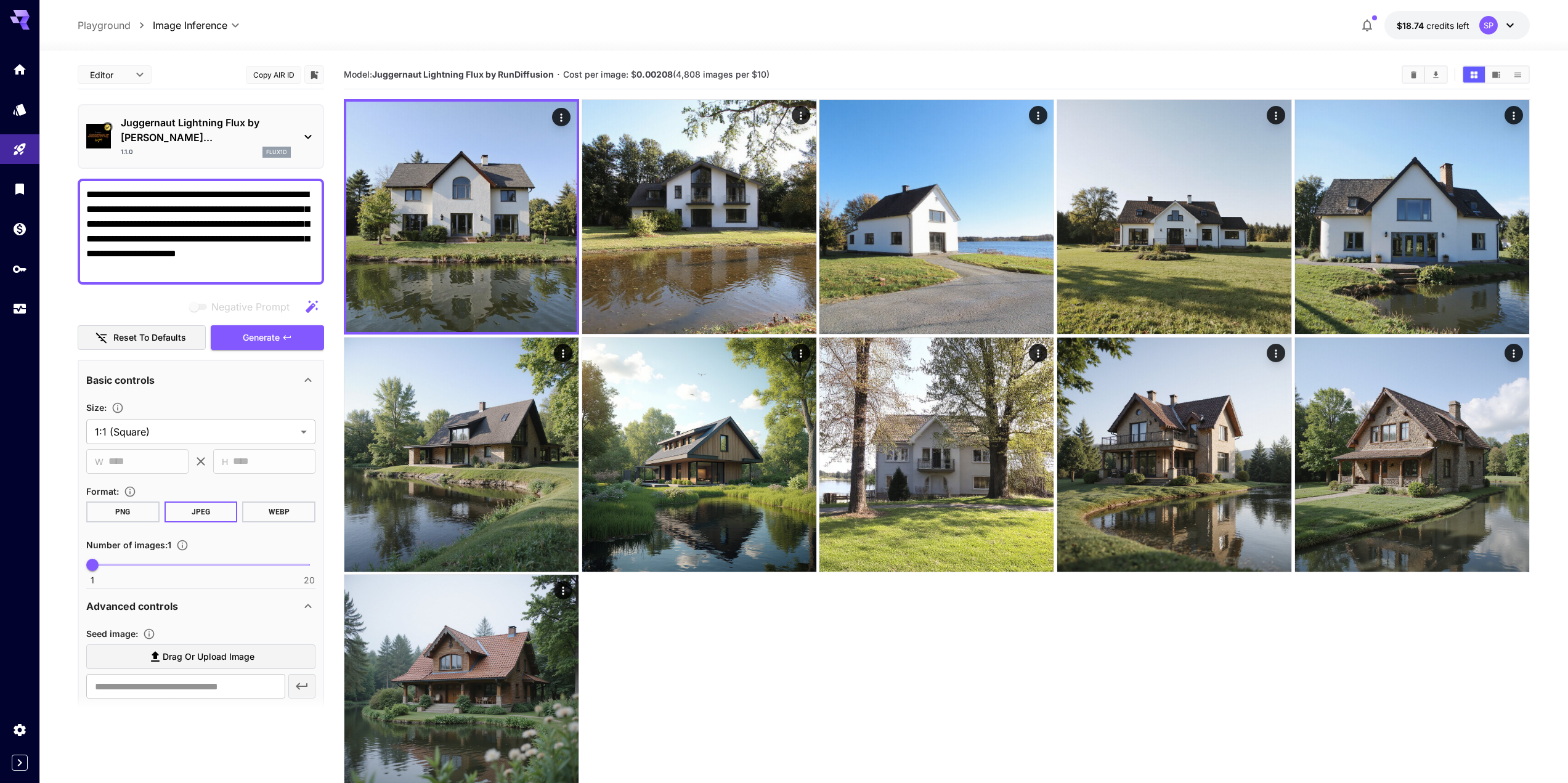
type textarea "**********"
click at [243, 128] on p "Juggernaut Lightning Flux by [PERSON_NAME]..." at bounding box center [205, 130] width 170 height 29
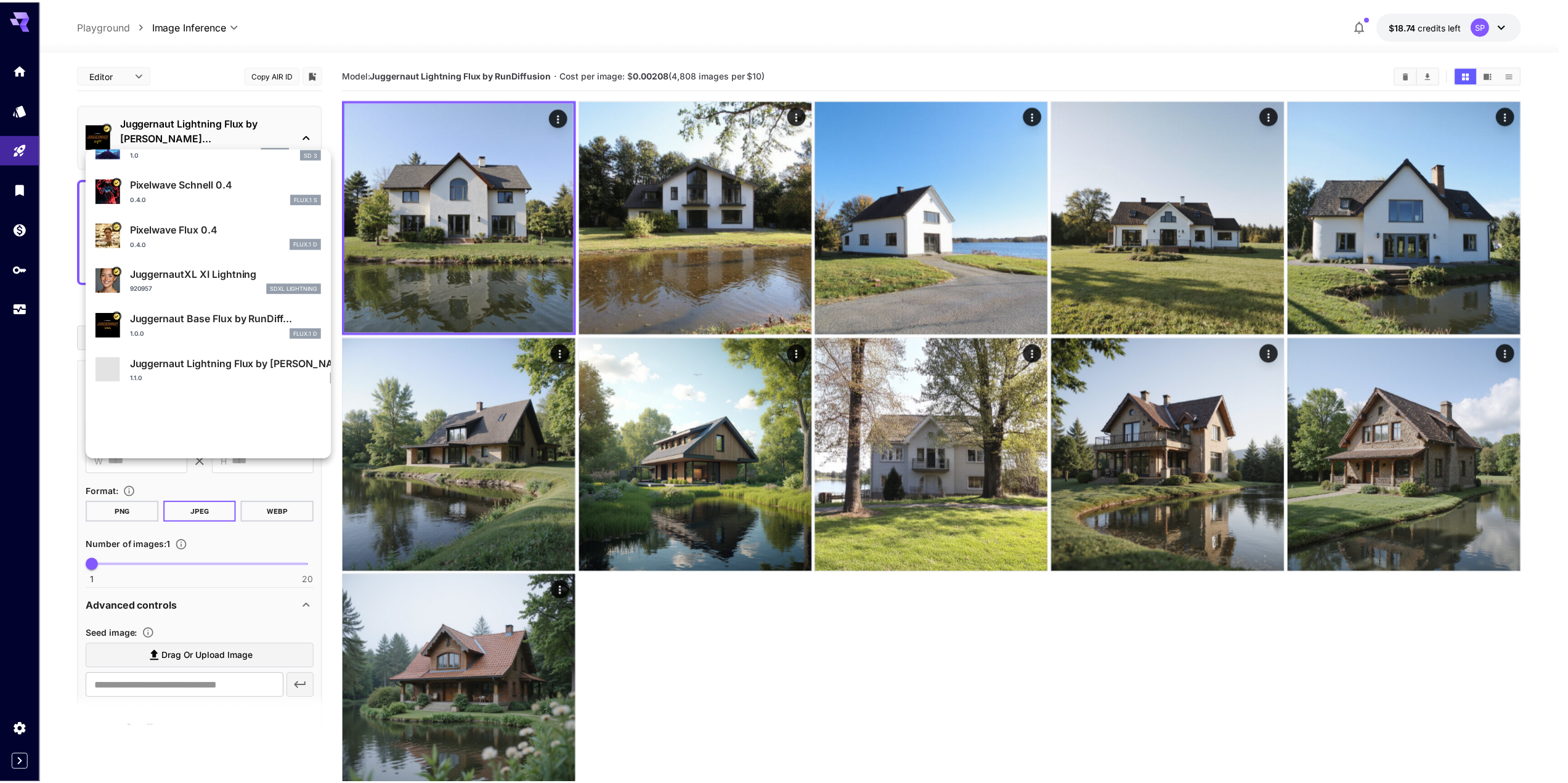
scroll to position [185, 0]
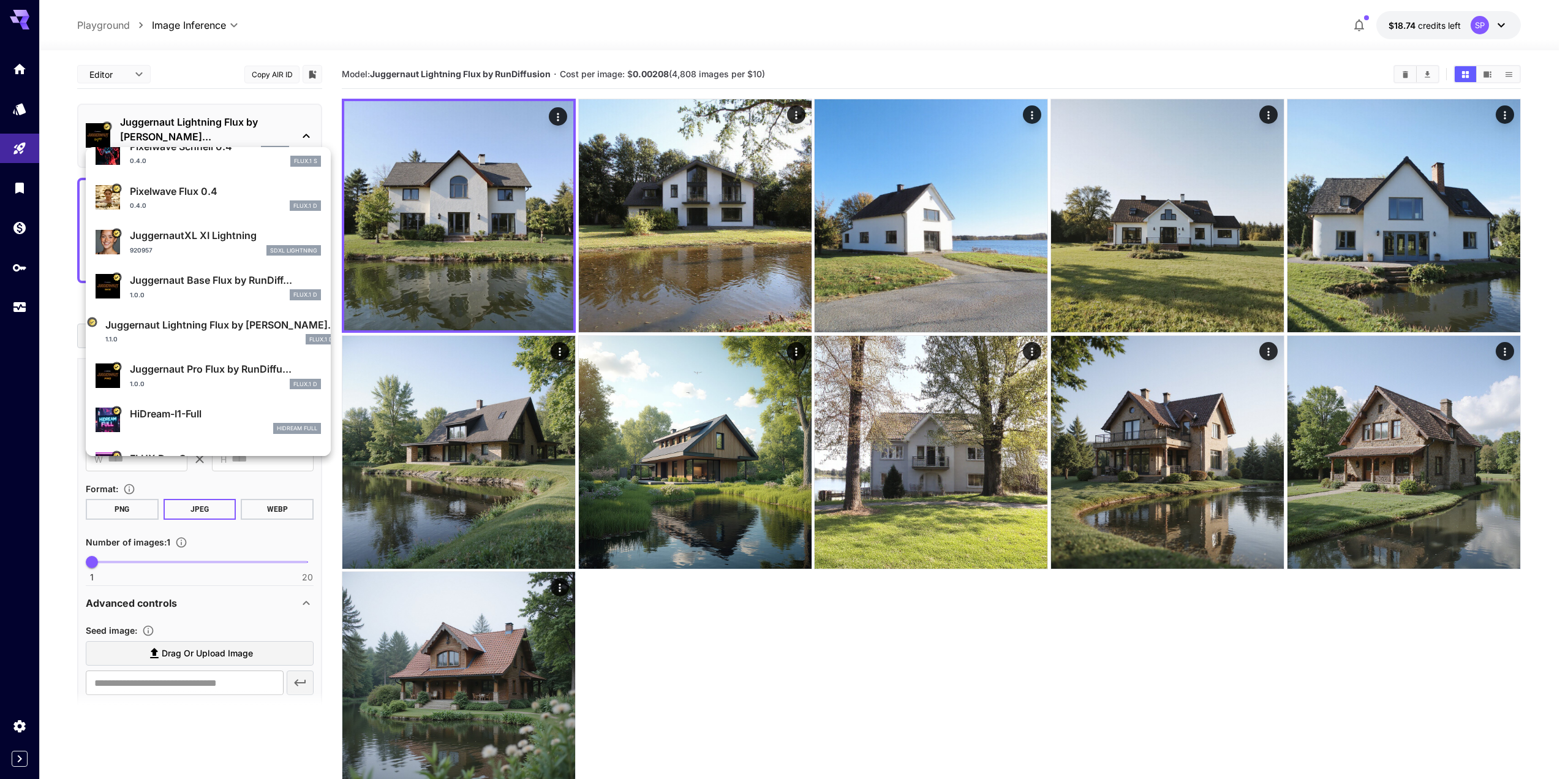
click at [184, 210] on div "0.4.0 FLUX.1 D" at bounding box center [226, 206] width 191 height 11
type input "**"
type input "*"
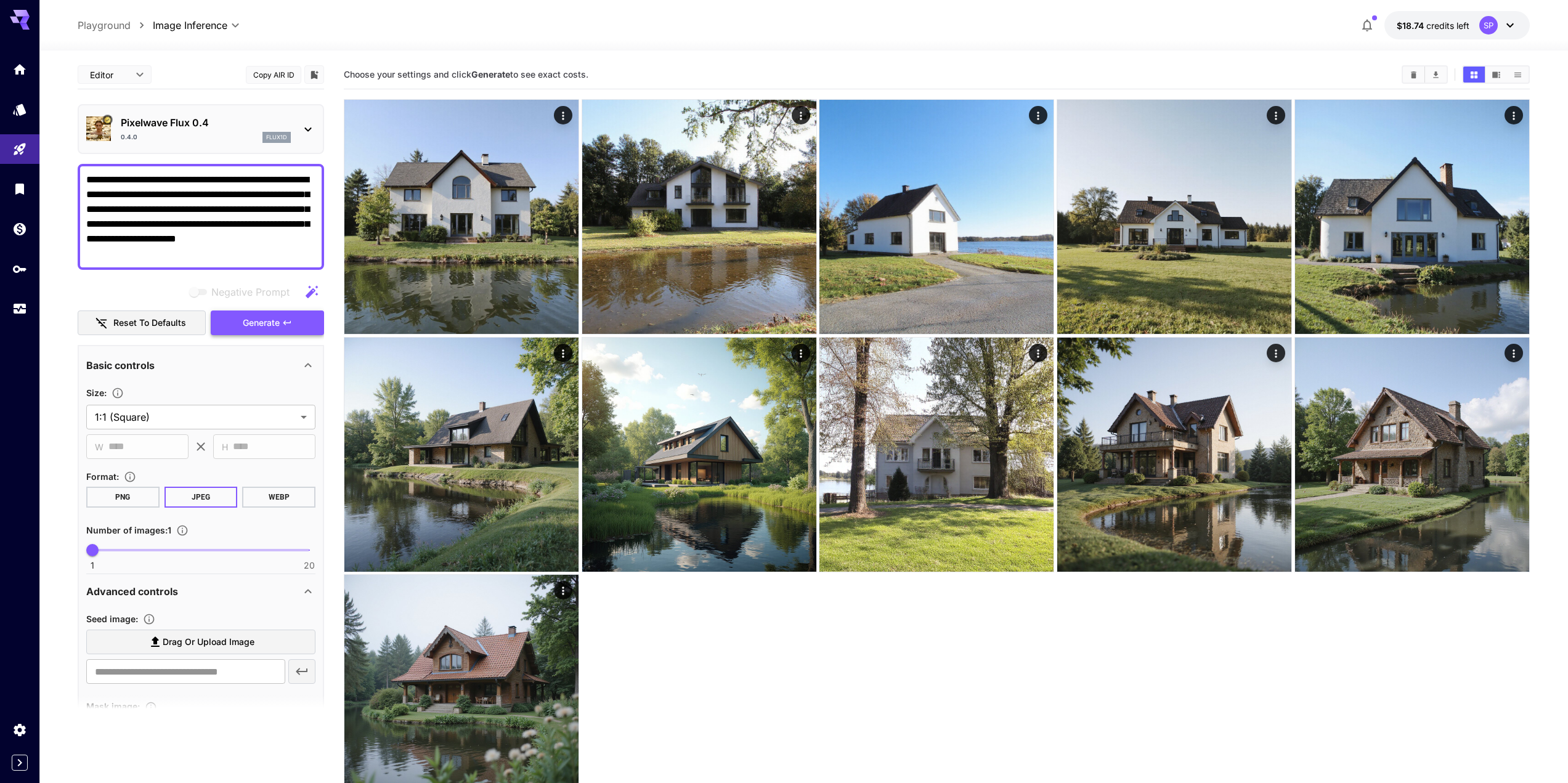
click at [280, 319] on span "Generate" at bounding box center [261, 323] width 37 height 16
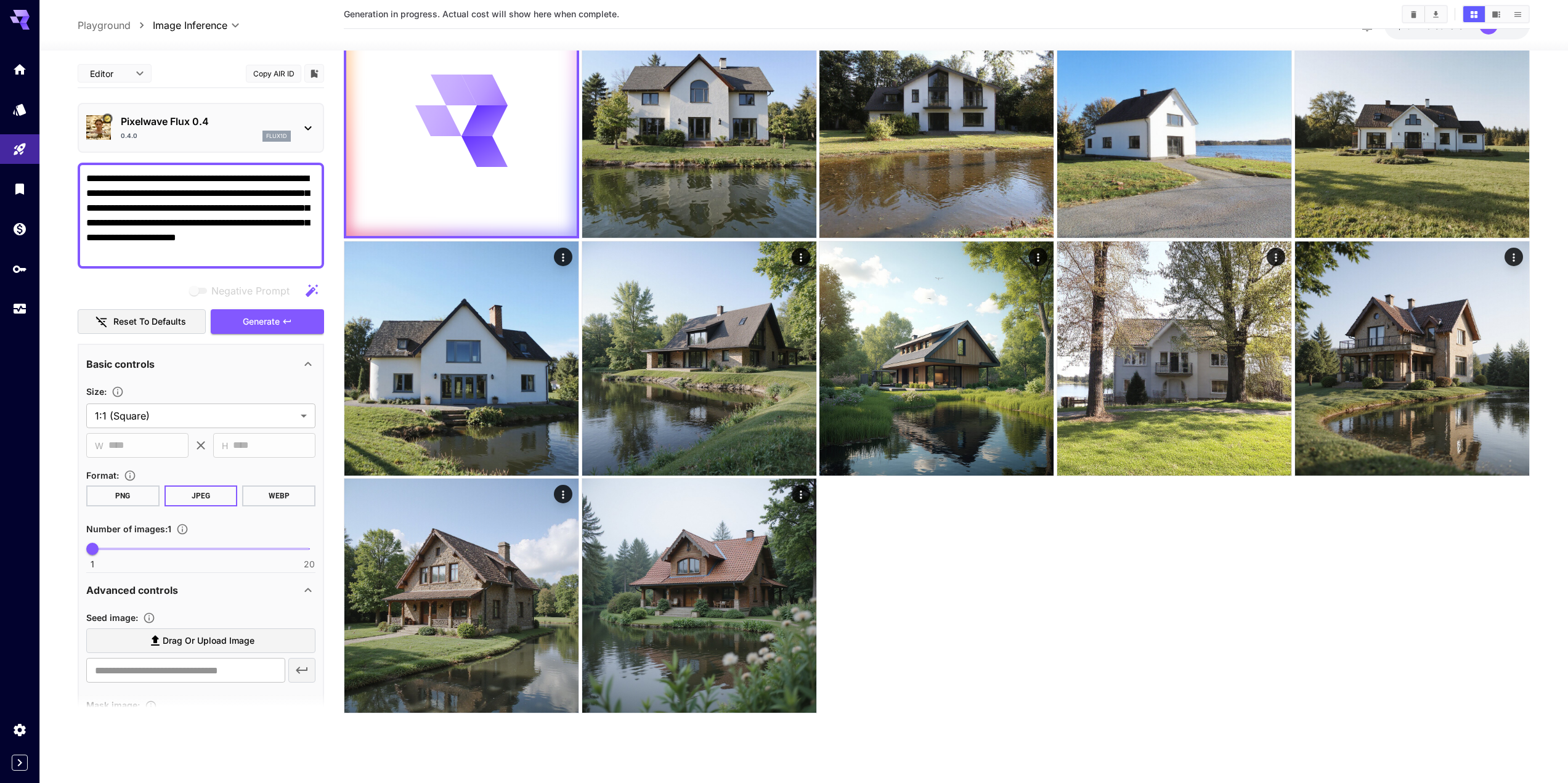
scroll to position [97, 0]
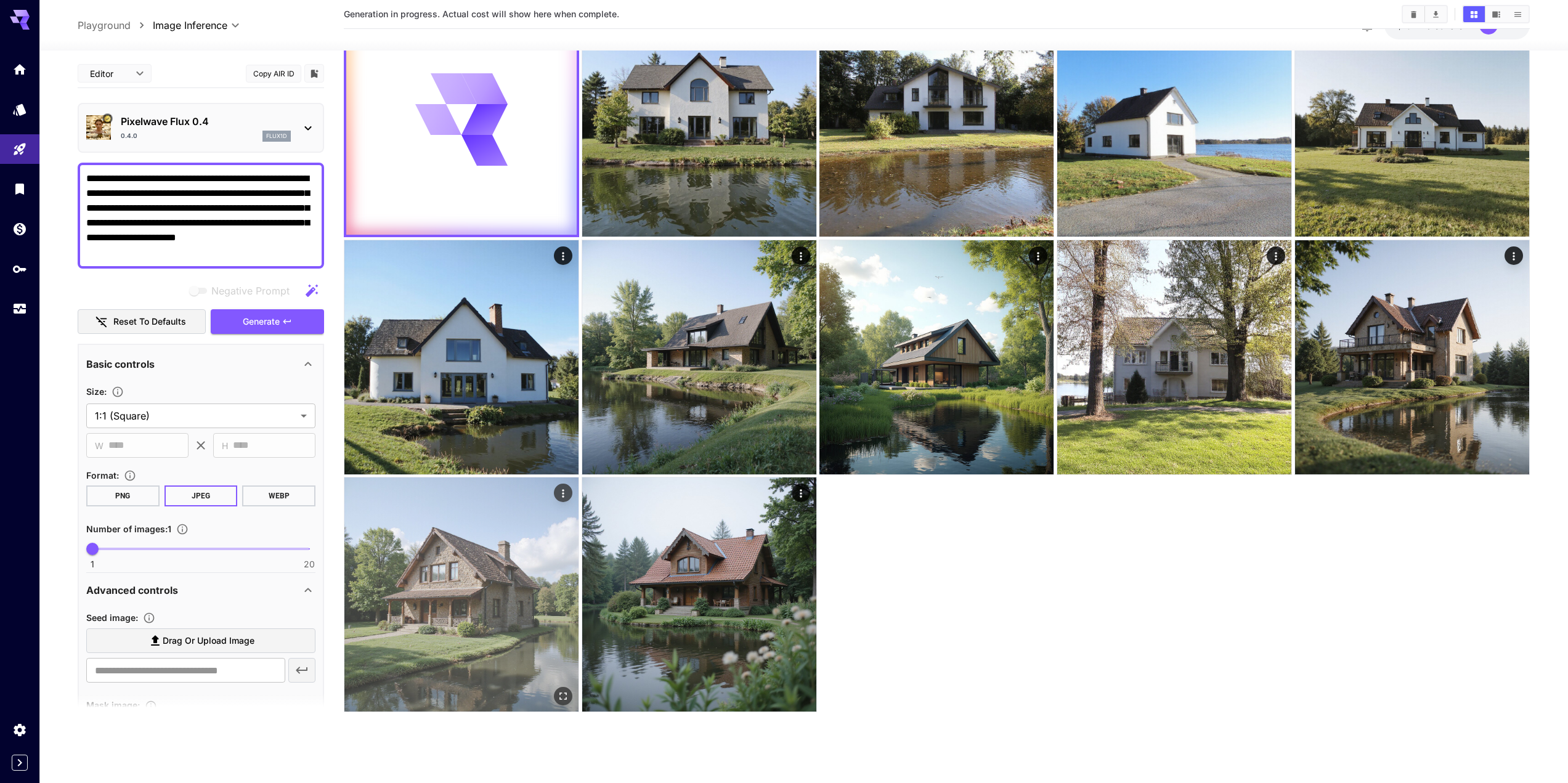
click at [507, 578] on img at bounding box center [462, 594] width 234 height 234
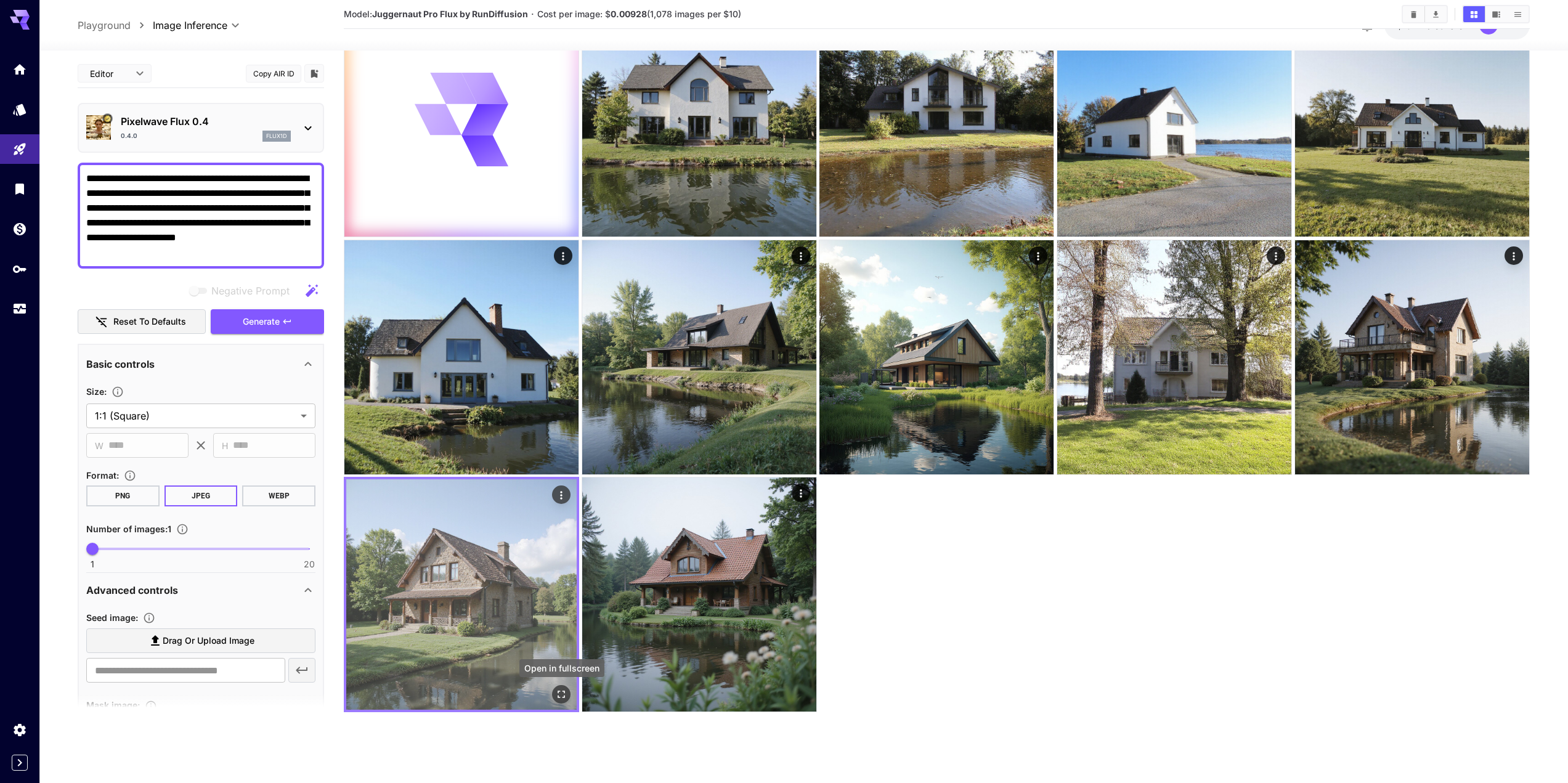
click at [561, 693] on icon "Open in fullscreen" at bounding box center [561, 695] width 12 height 12
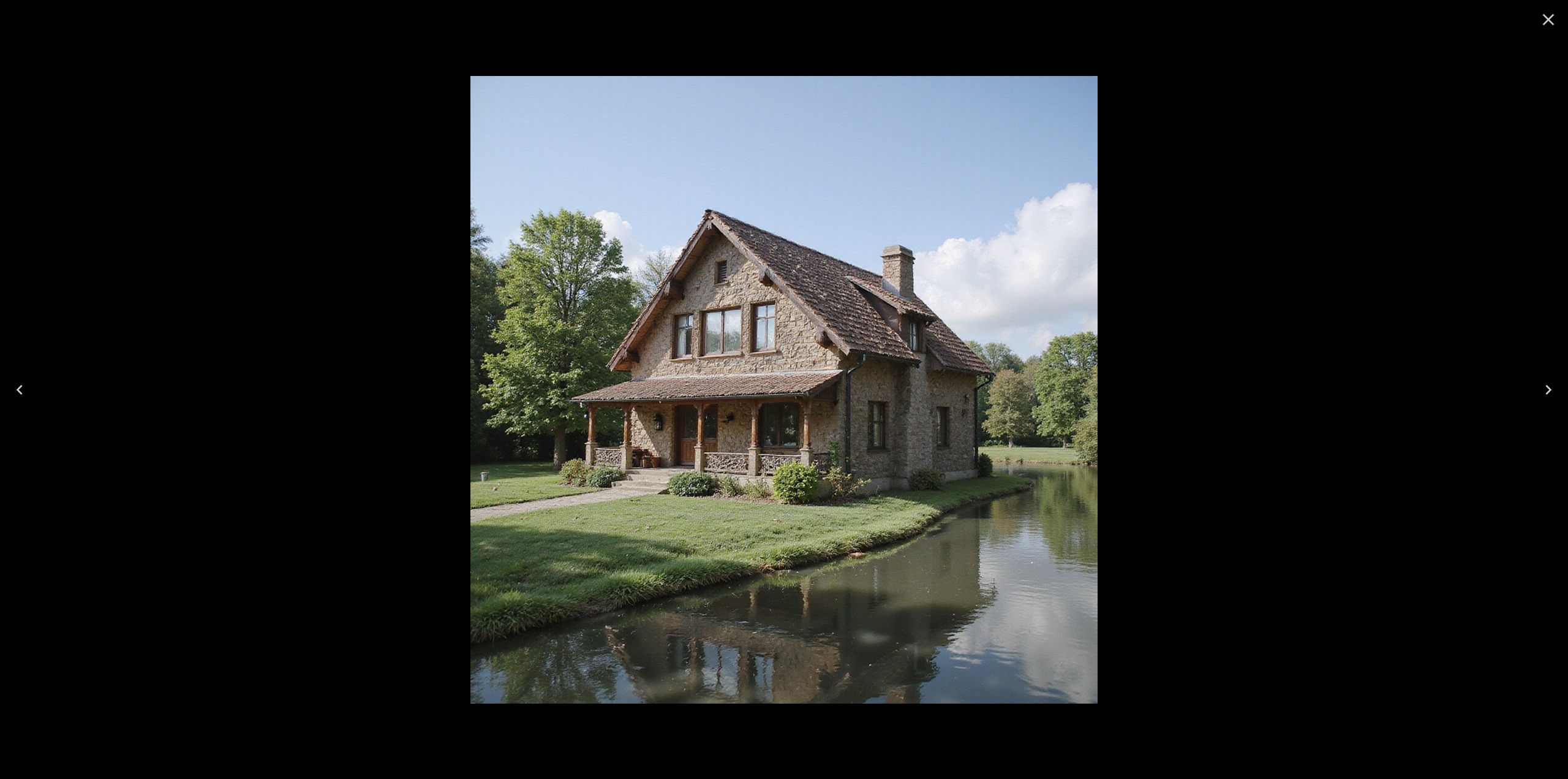
click at [1230, 431] on div at bounding box center [784, 390] width 1568 height 779
click at [1552, 16] on icon "Close" at bounding box center [1549, 20] width 11 height 11
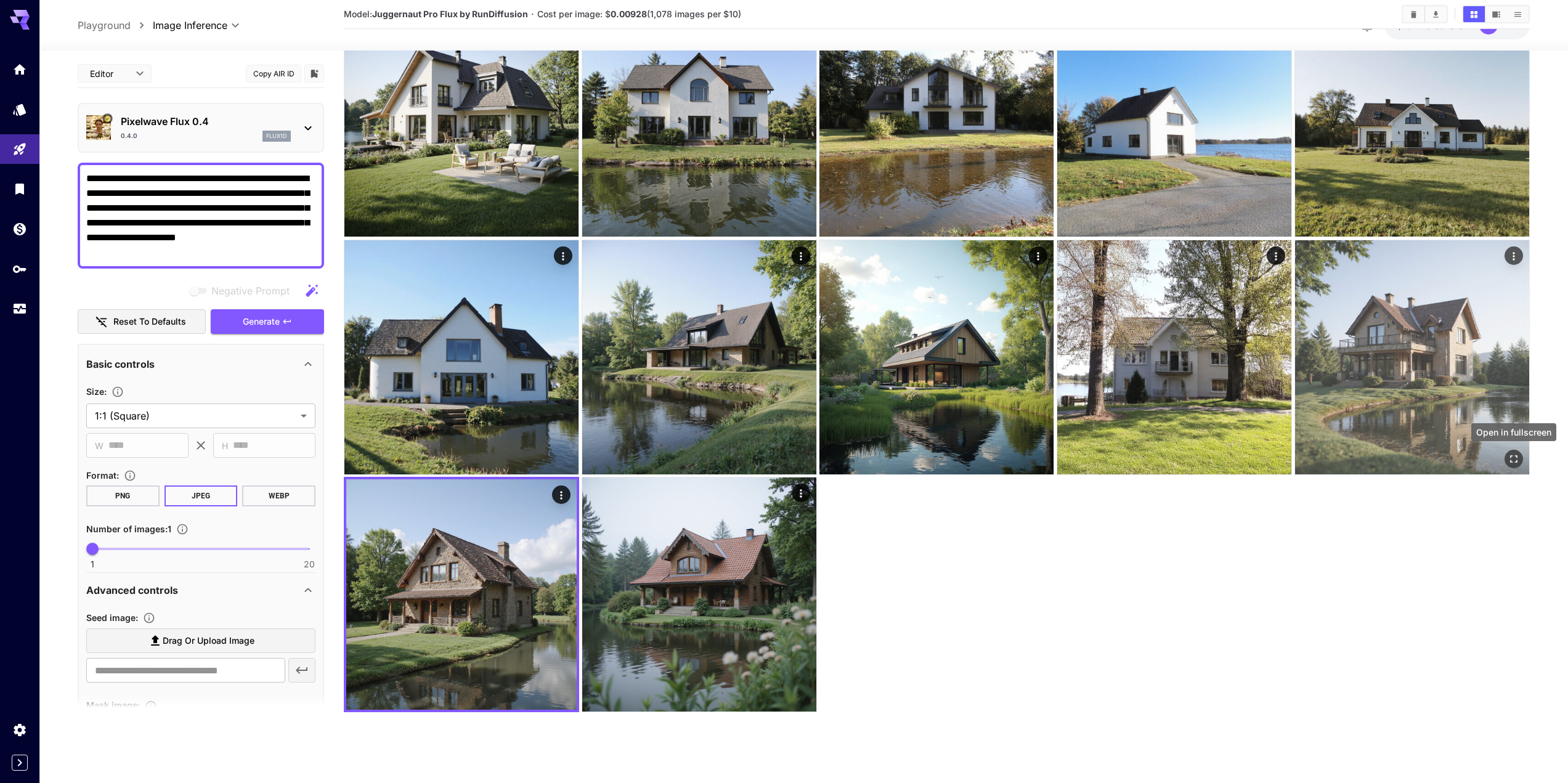
click at [1514, 455] on icon "Open in fullscreen" at bounding box center [1514, 459] width 12 height 12
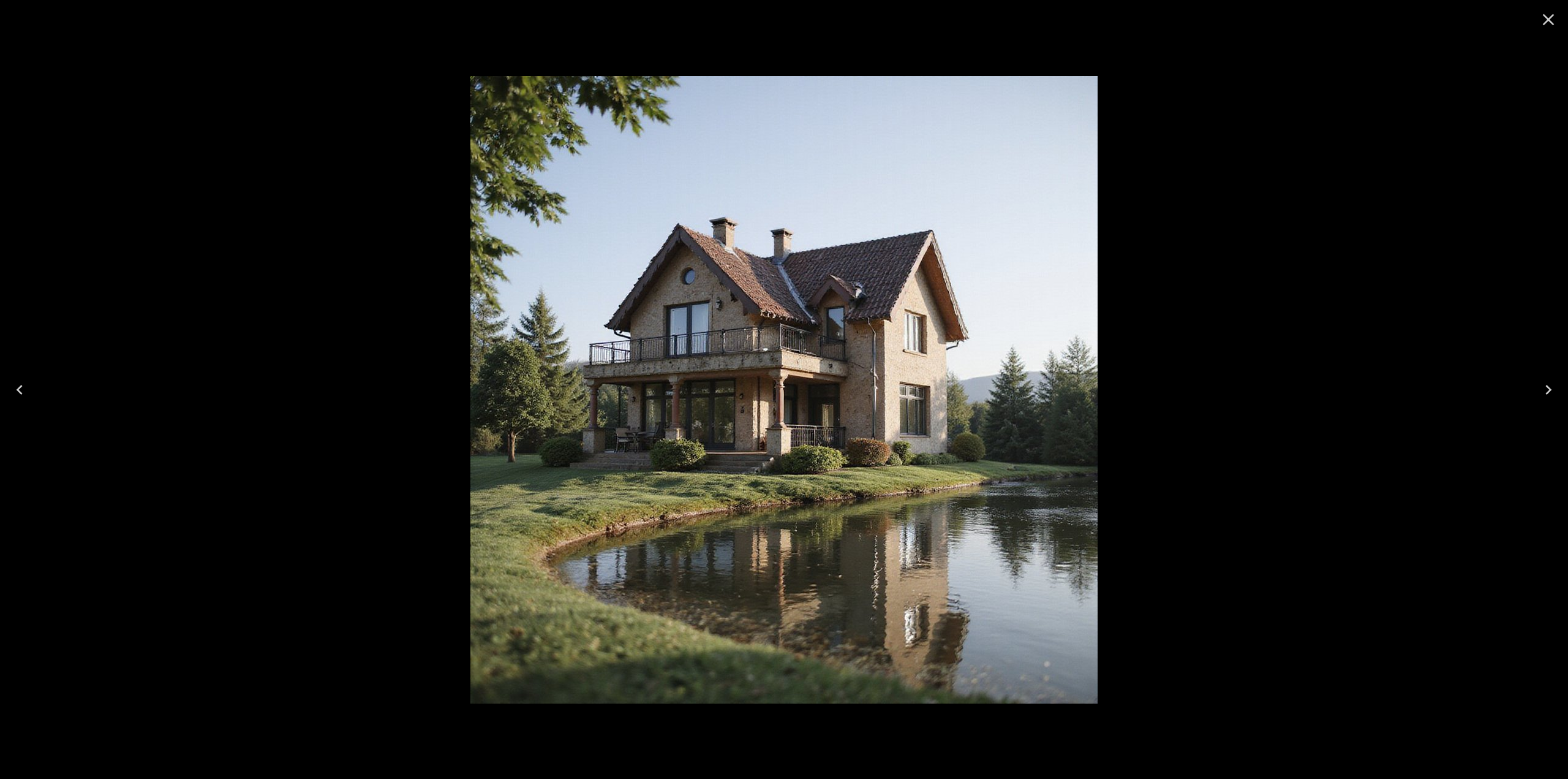
click at [1552, 13] on icon "Close" at bounding box center [1549, 20] width 20 height 20
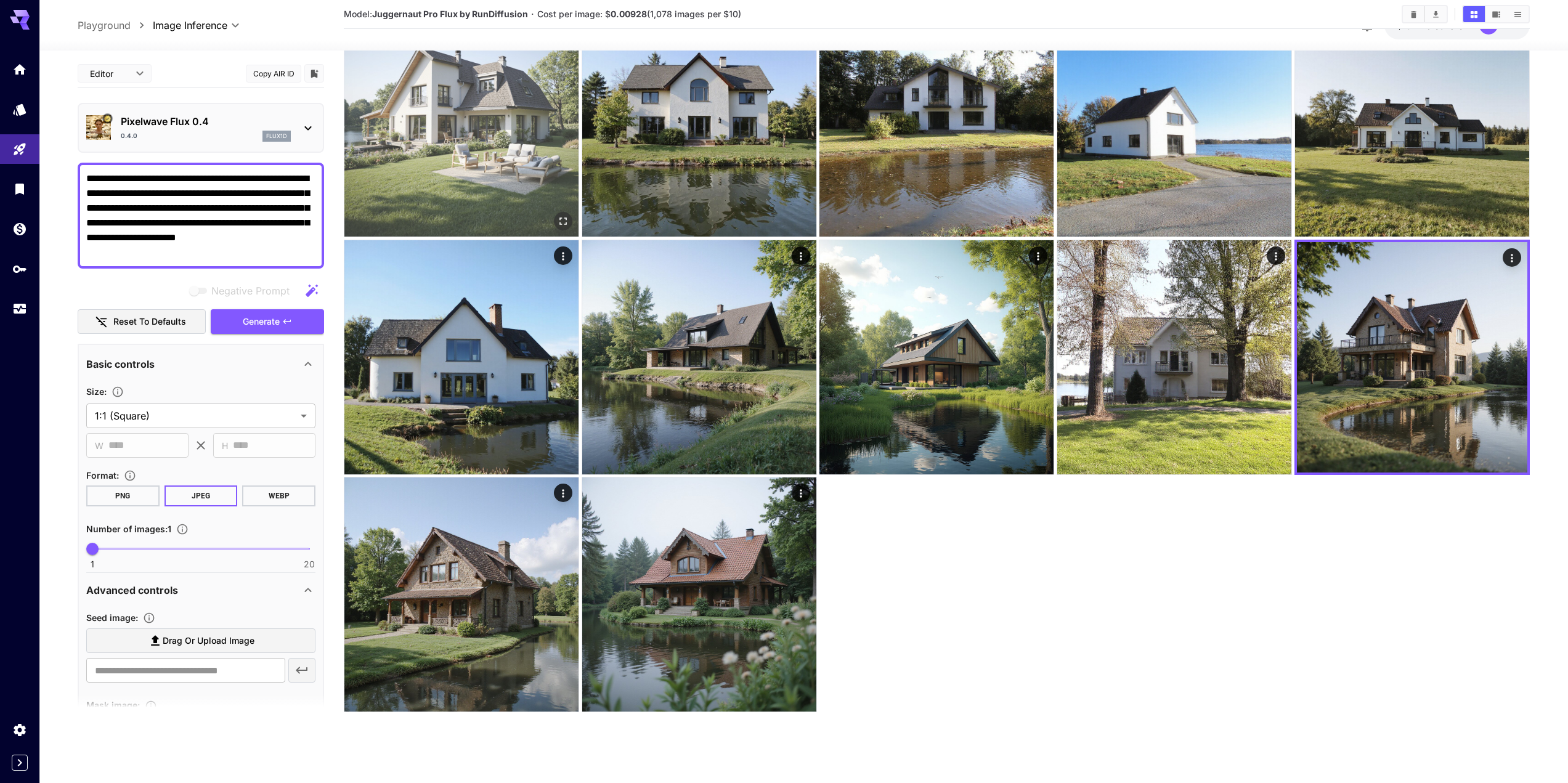
click at [397, 116] on img at bounding box center [462, 119] width 234 height 234
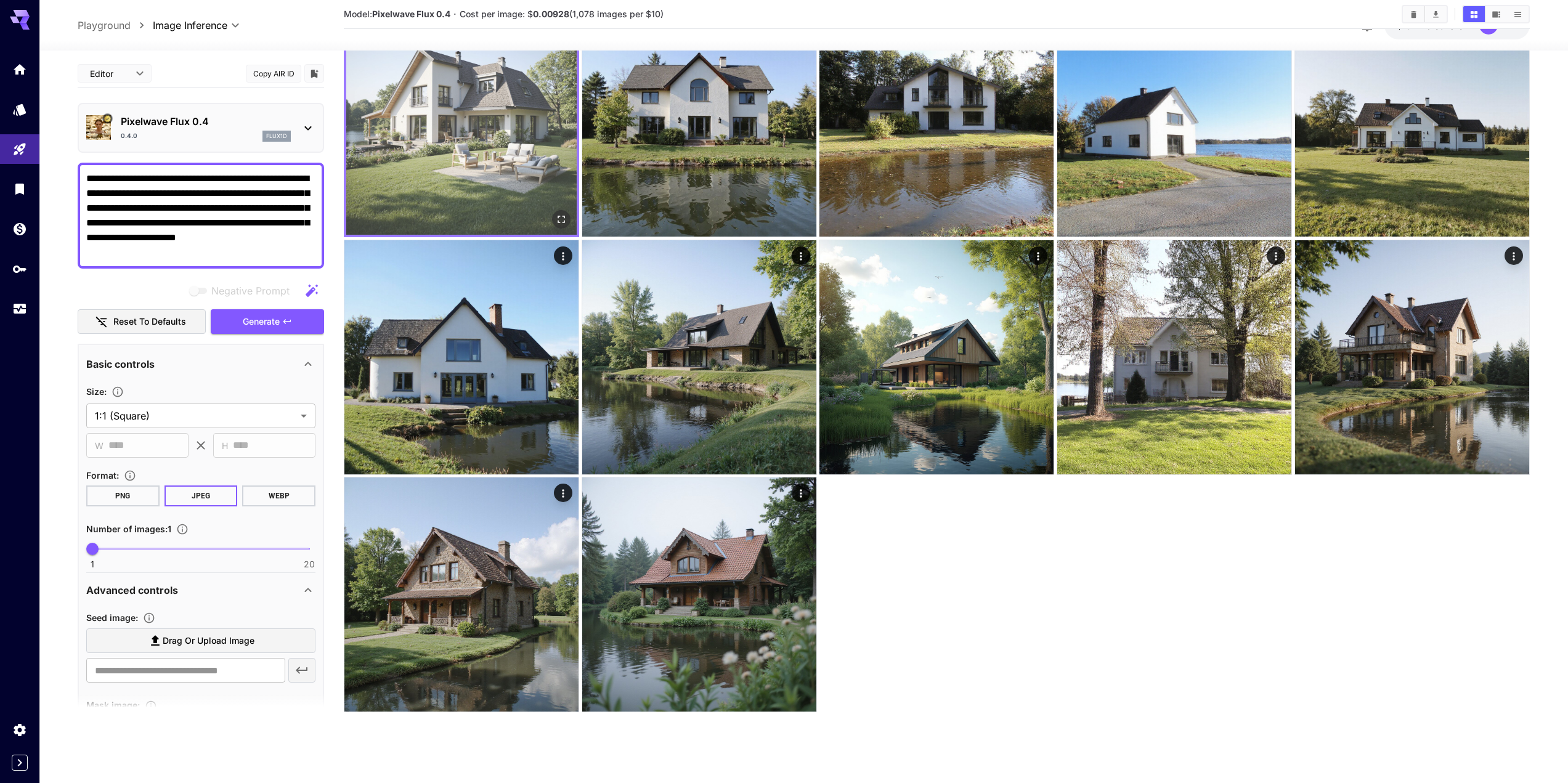
click at [474, 165] on img at bounding box center [461, 119] width 230 height 230
click at [559, 219] on icon "Open in fullscreen" at bounding box center [561, 219] width 12 height 12
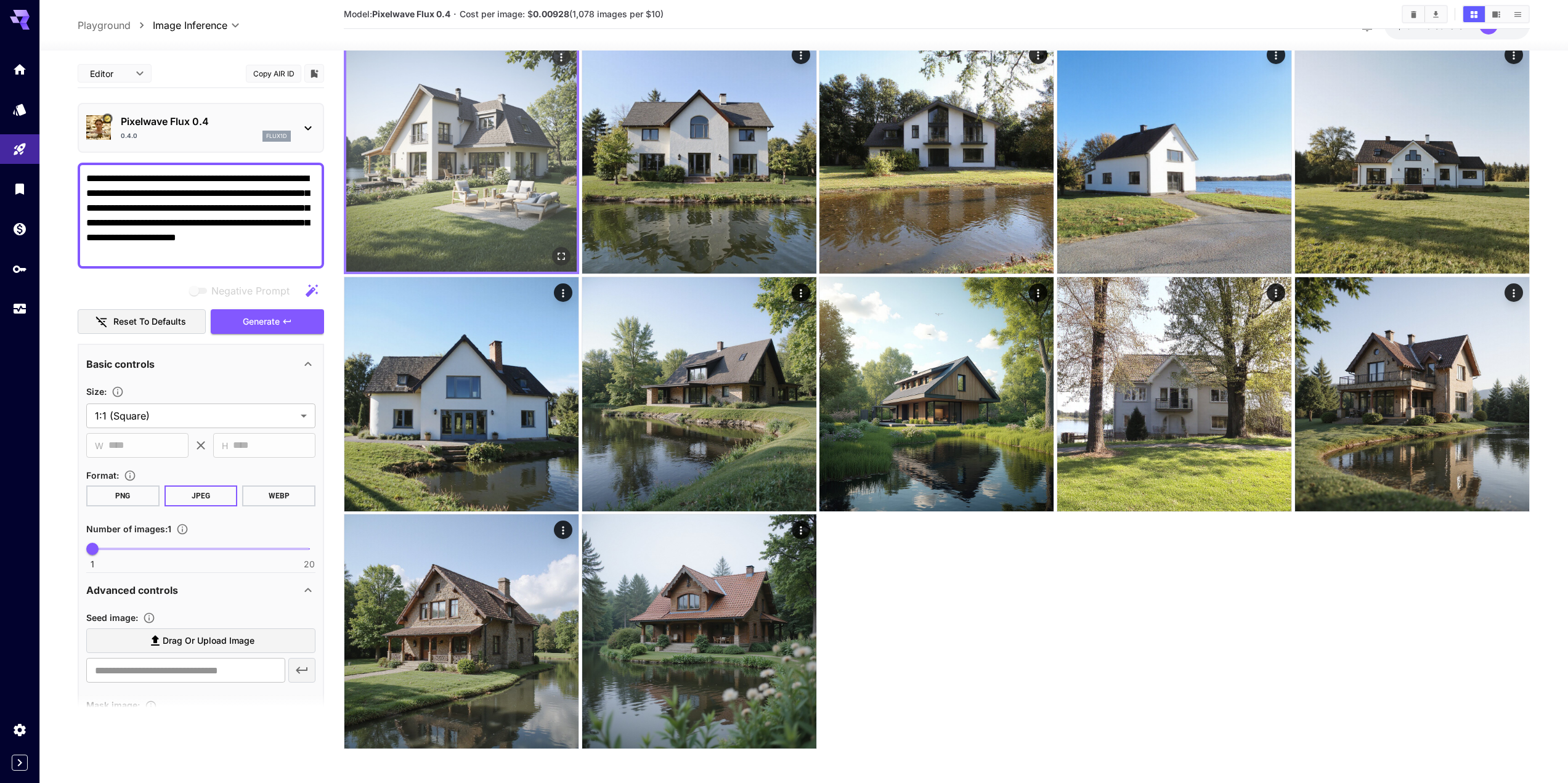
scroll to position [0, 0]
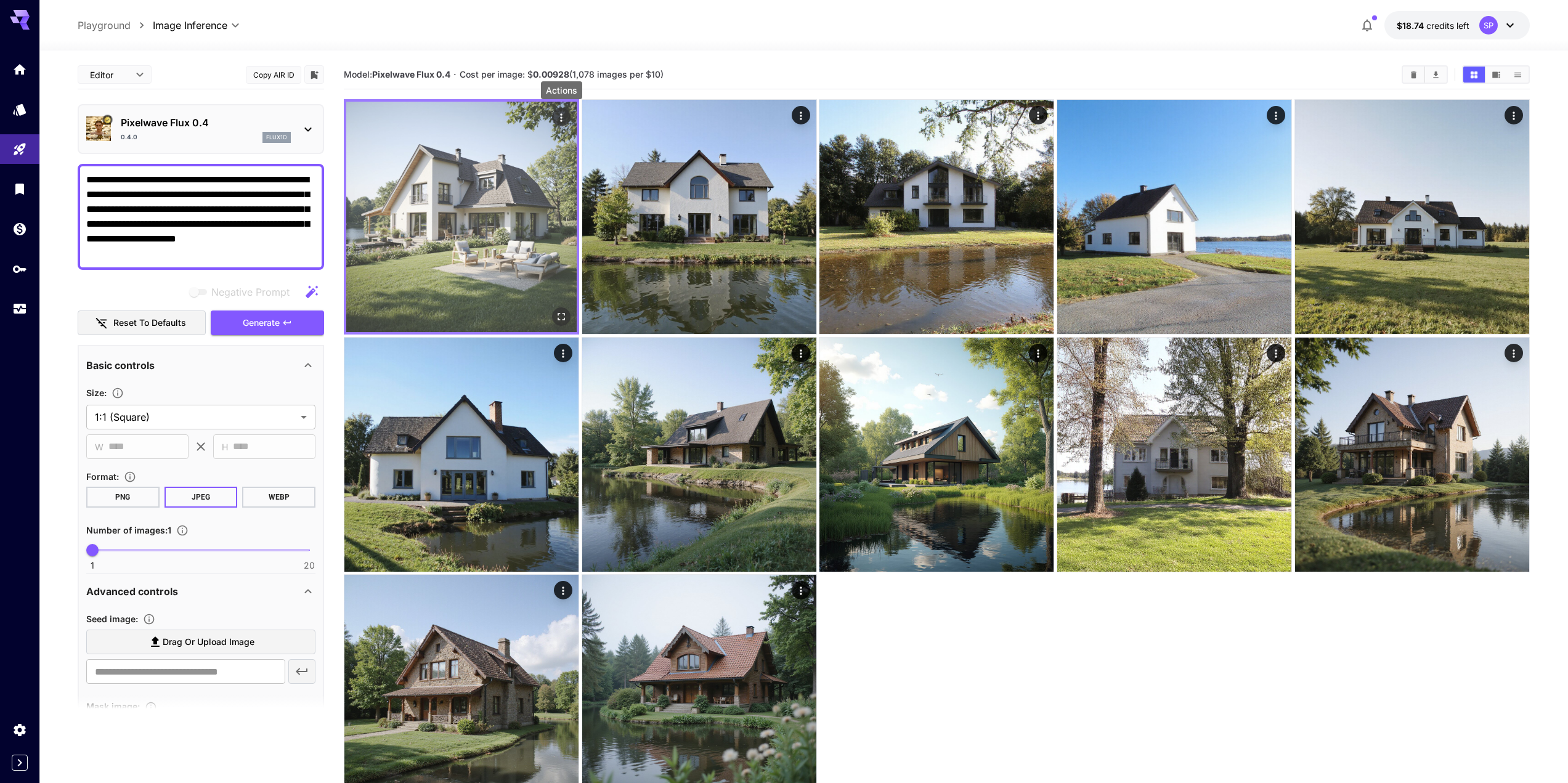
click at [564, 116] on icon "Actions" at bounding box center [561, 117] width 12 height 12
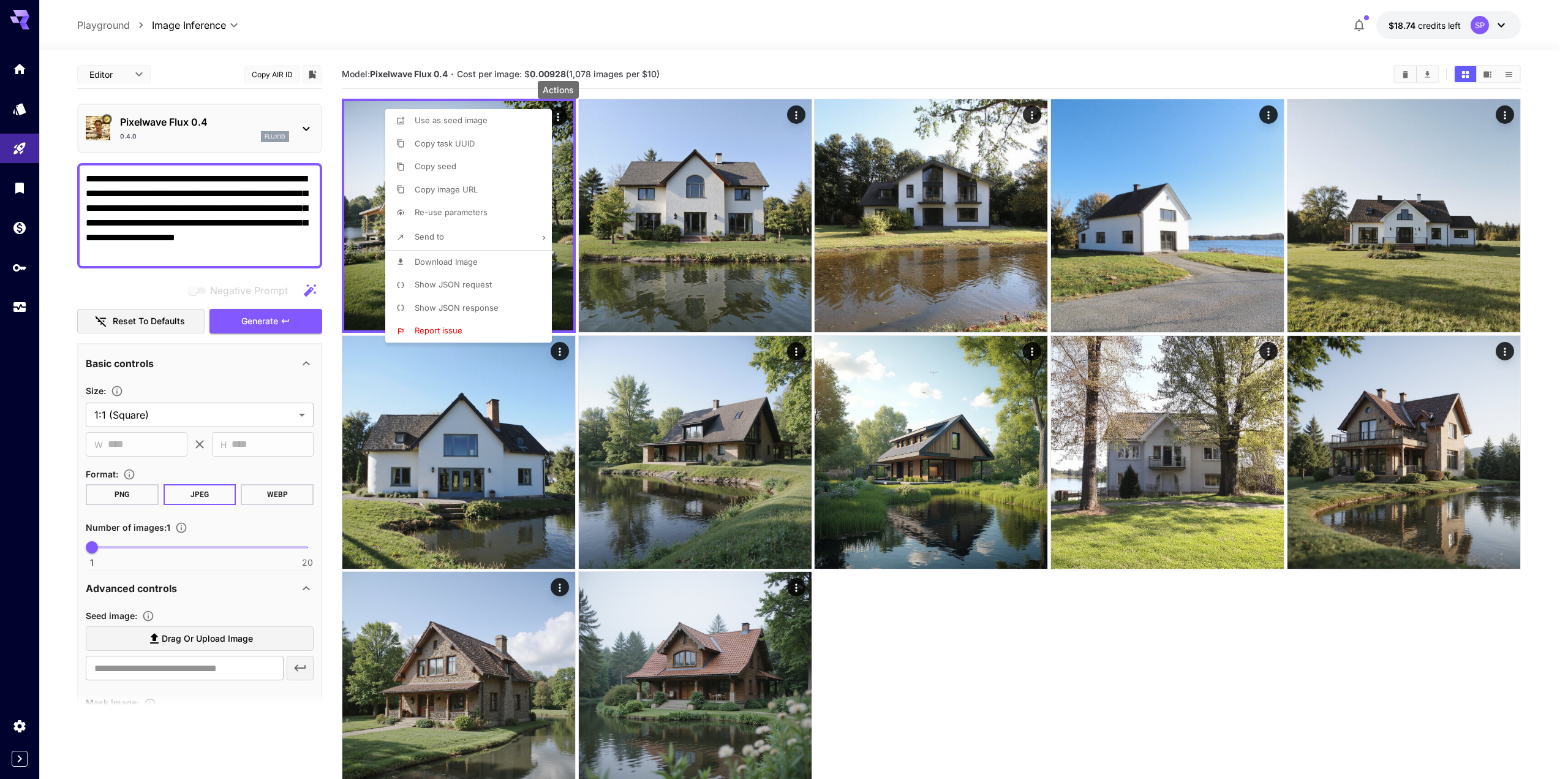
click at [479, 259] on li "Download Image" at bounding box center [472, 262] width 174 height 23
click at [201, 606] on div at bounding box center [784, 390] width 1568 height 779
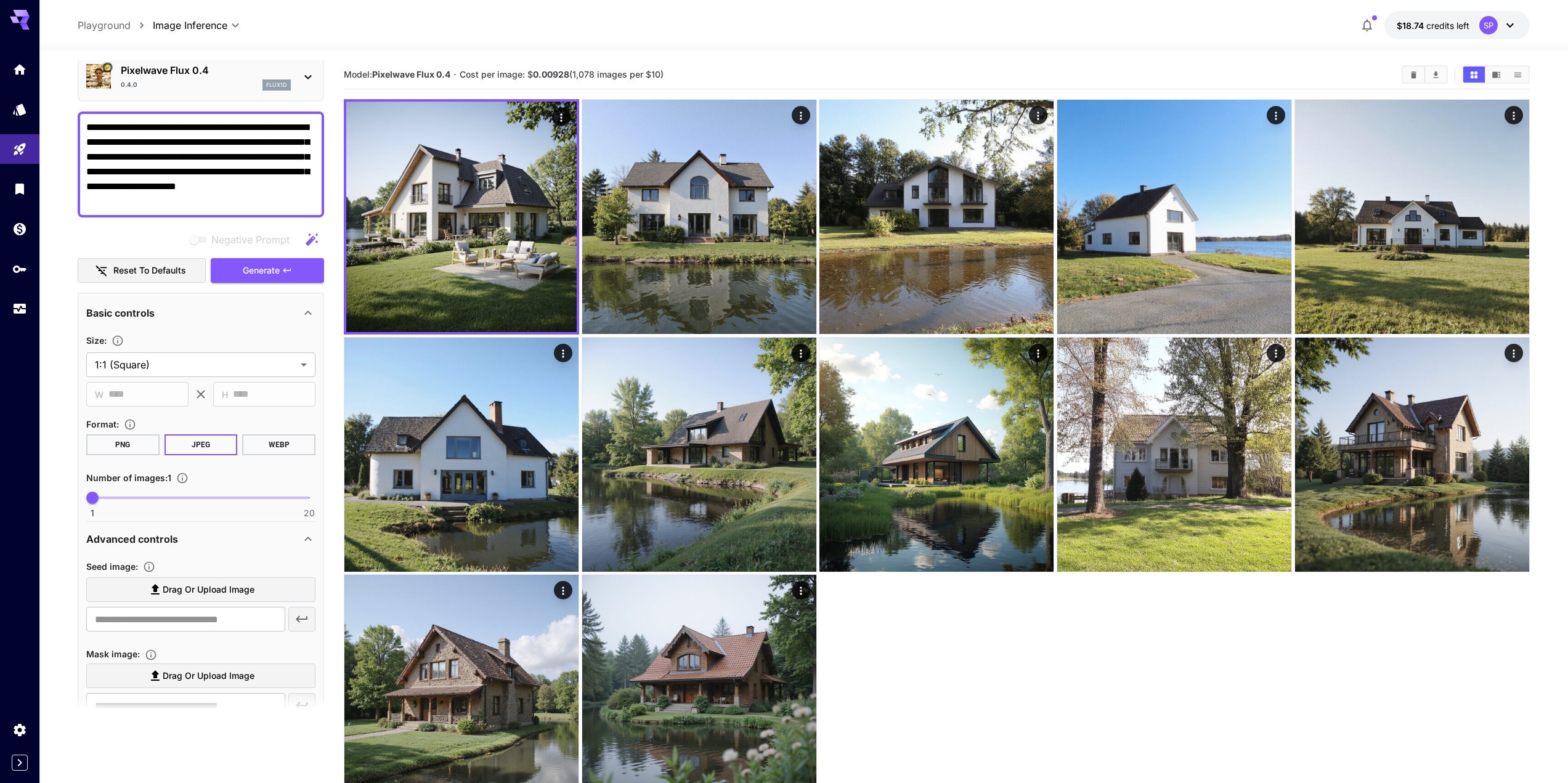
scroll to position [123, 0]
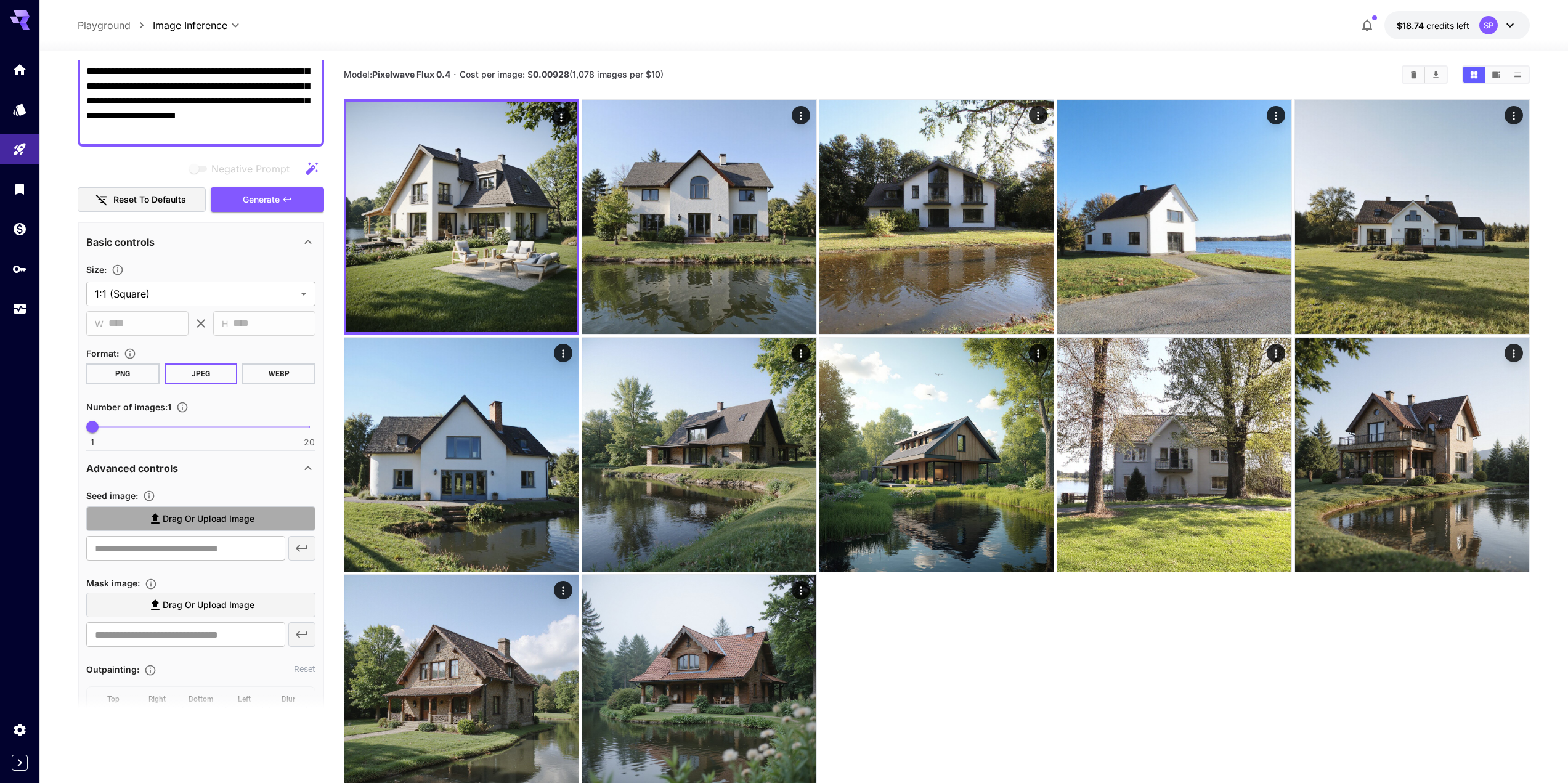
click at [253, 518] on label "Drag or upload image" at bounding box center [200, 518] width 229 height 25
click at [0, 0] on input "Drag or upload image" at bounding box center [0, 0] width 0 height 0
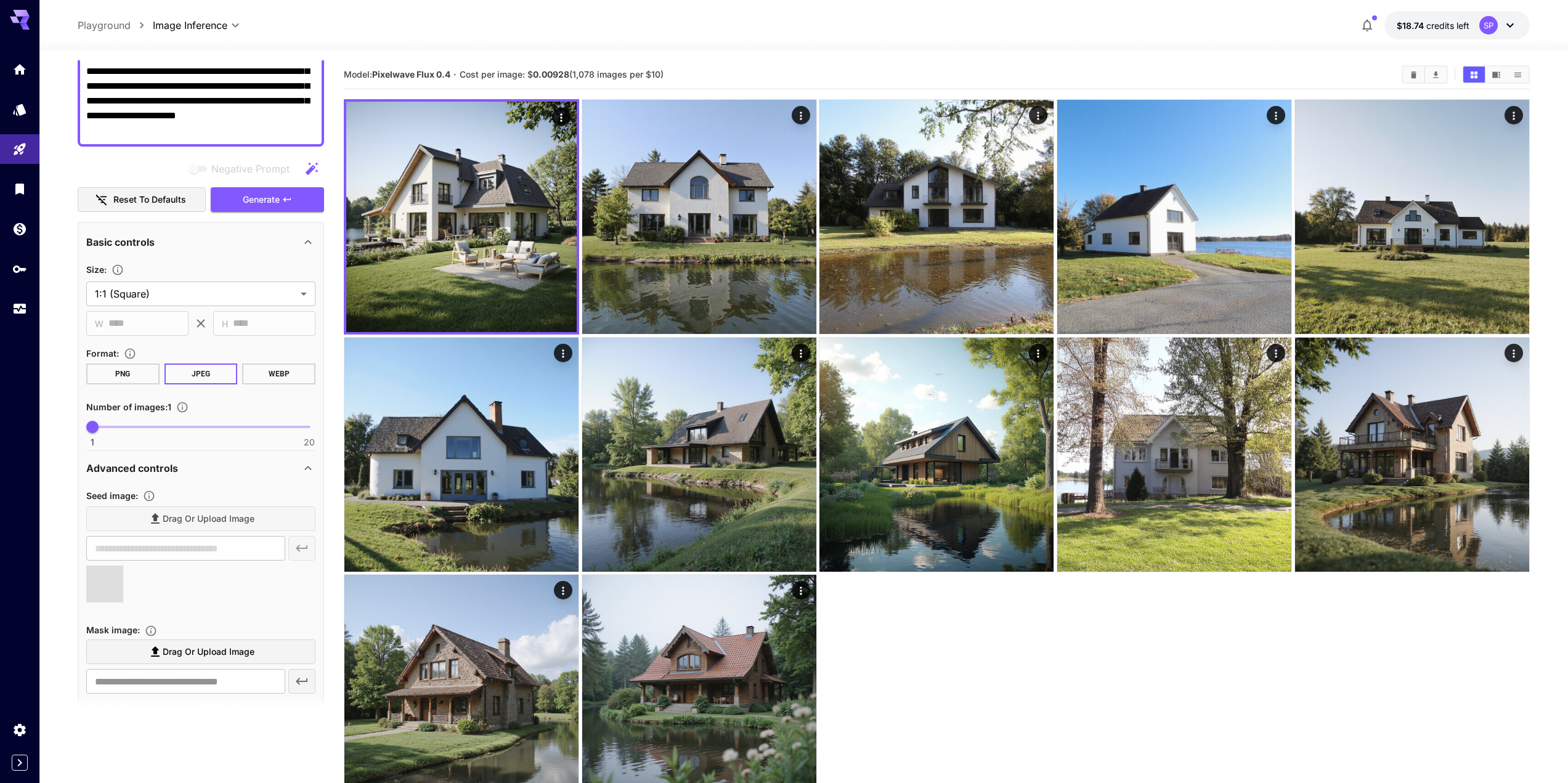
type input "**********"
click at [263, 189] on button "Generate" at bounding box center [267, 200] width 113 height 25
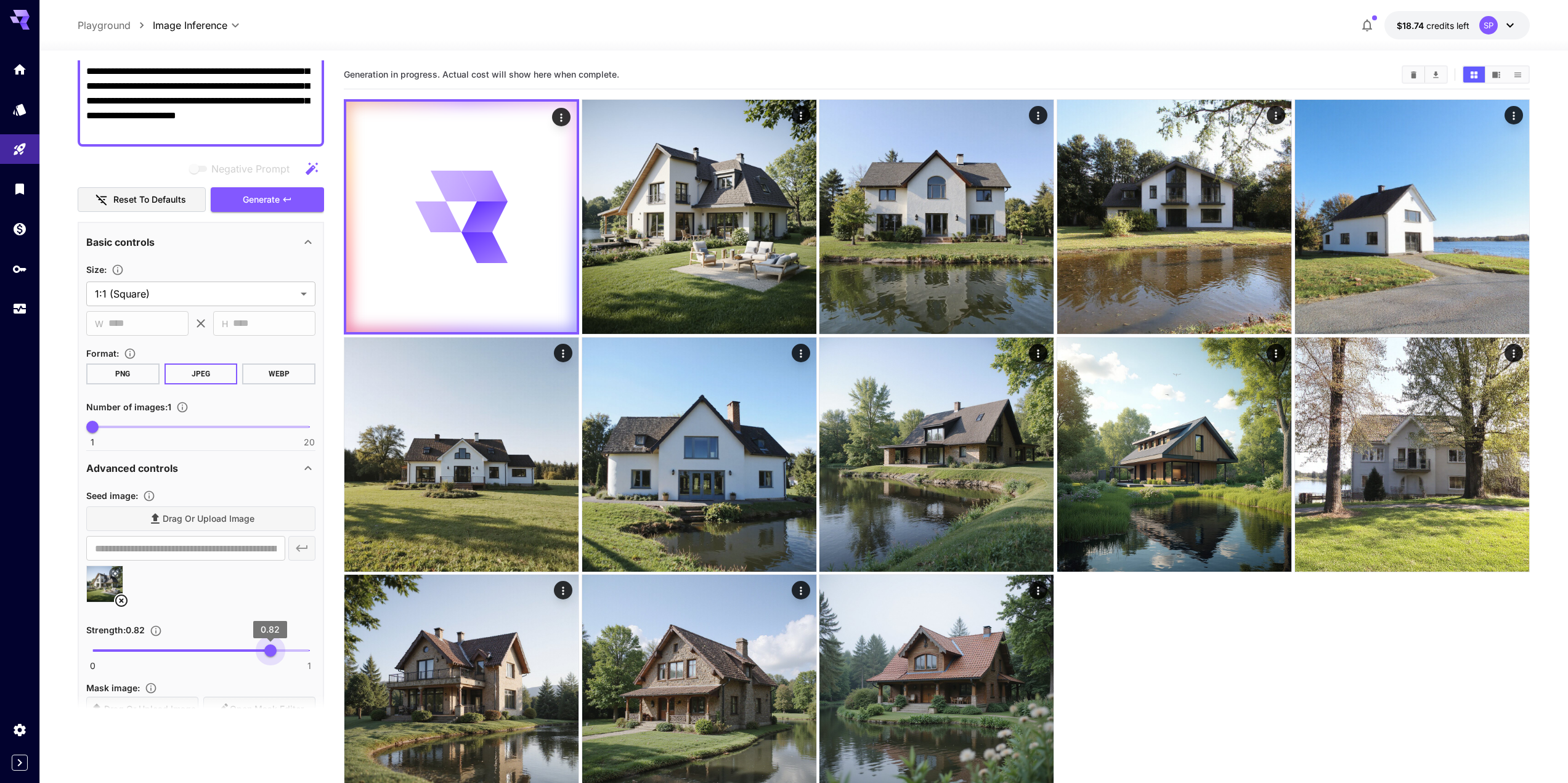
type input "*"
drag, startPoint x: 270, startPoint y: 651, endPoint x: 310, endPoint y: 649, distance: 40.0
click at [310, 649] on span "1" at bounding box center [309, 650] width 12 height 12
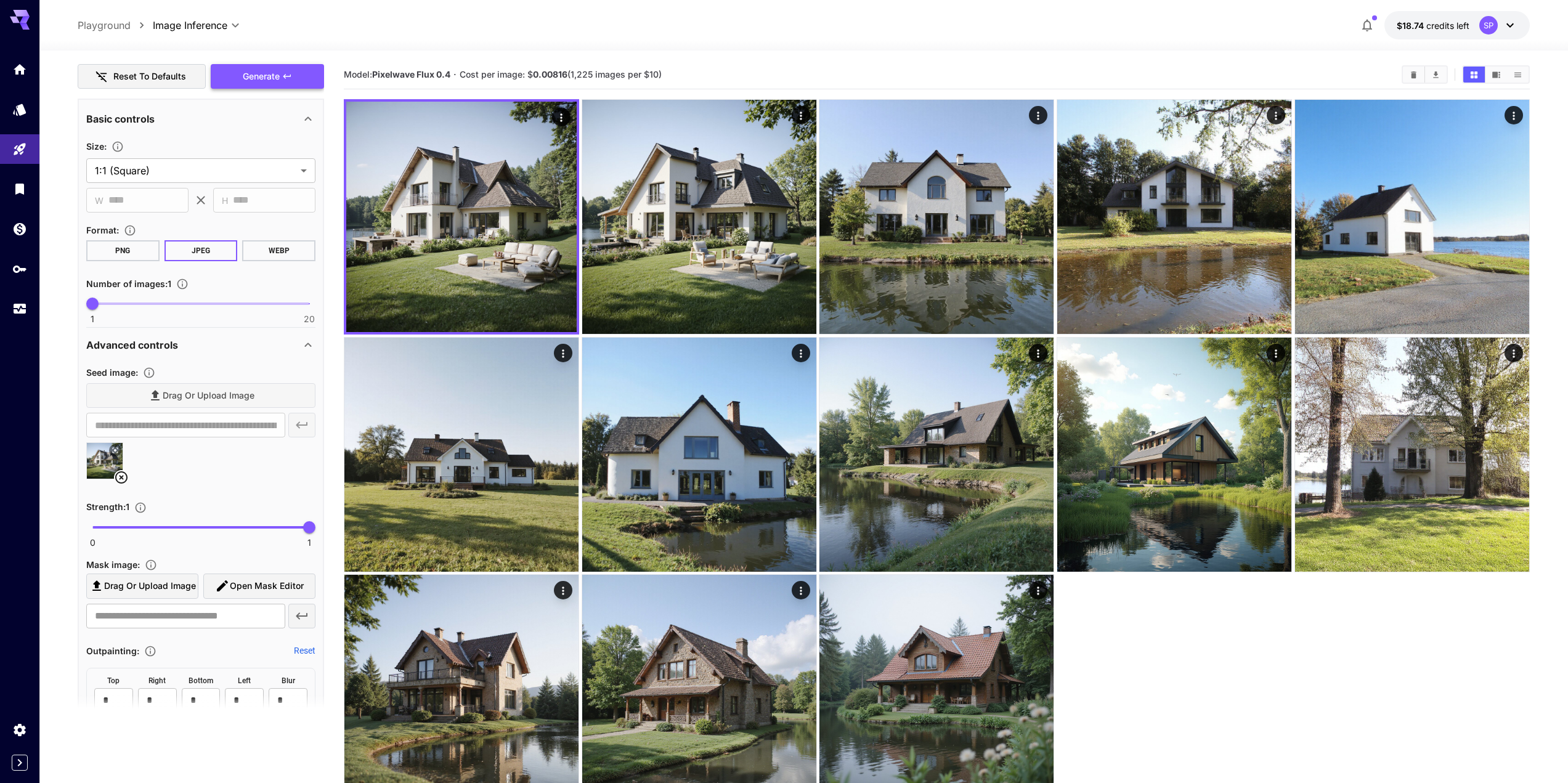
click at [251, 87] on button "Generate" at bounding box center [267, 76] width 113 height 25
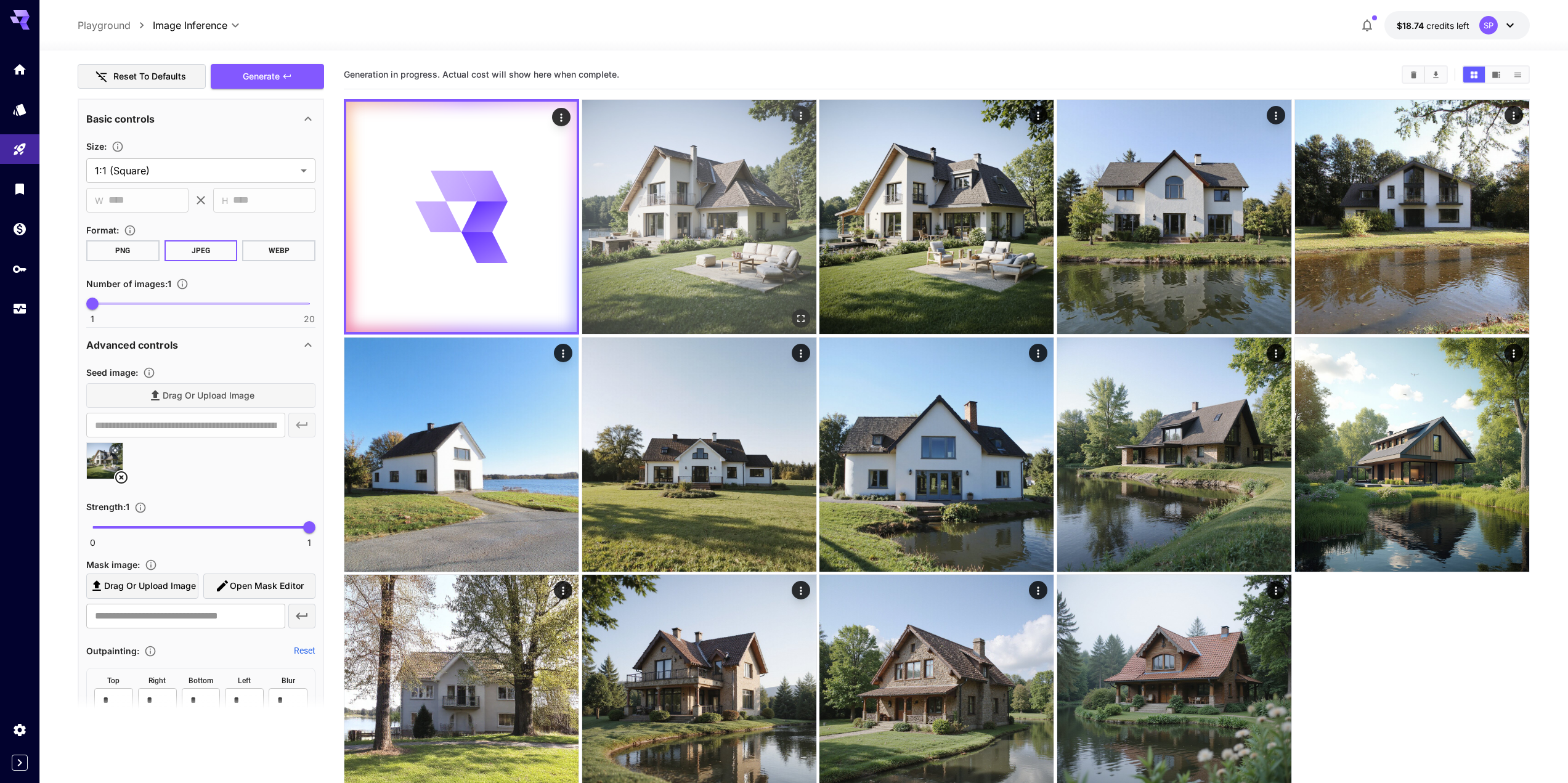
click at [708, 275] on img at bounding box center [699, 217] width 234 height 234
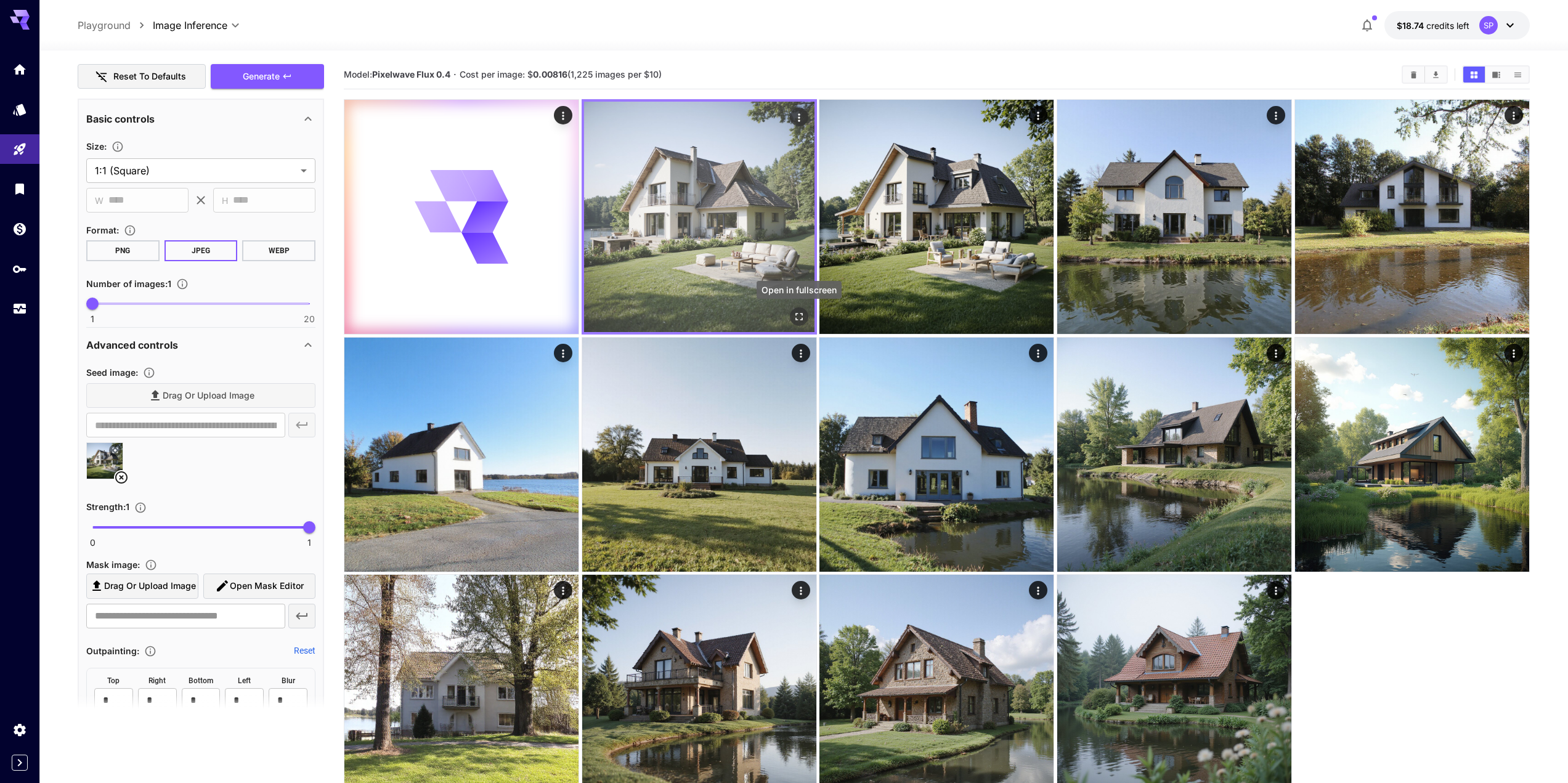
click at [796, 324] on button "Open in fullscreen" at bounding box center [799, 317] width 19 height 19
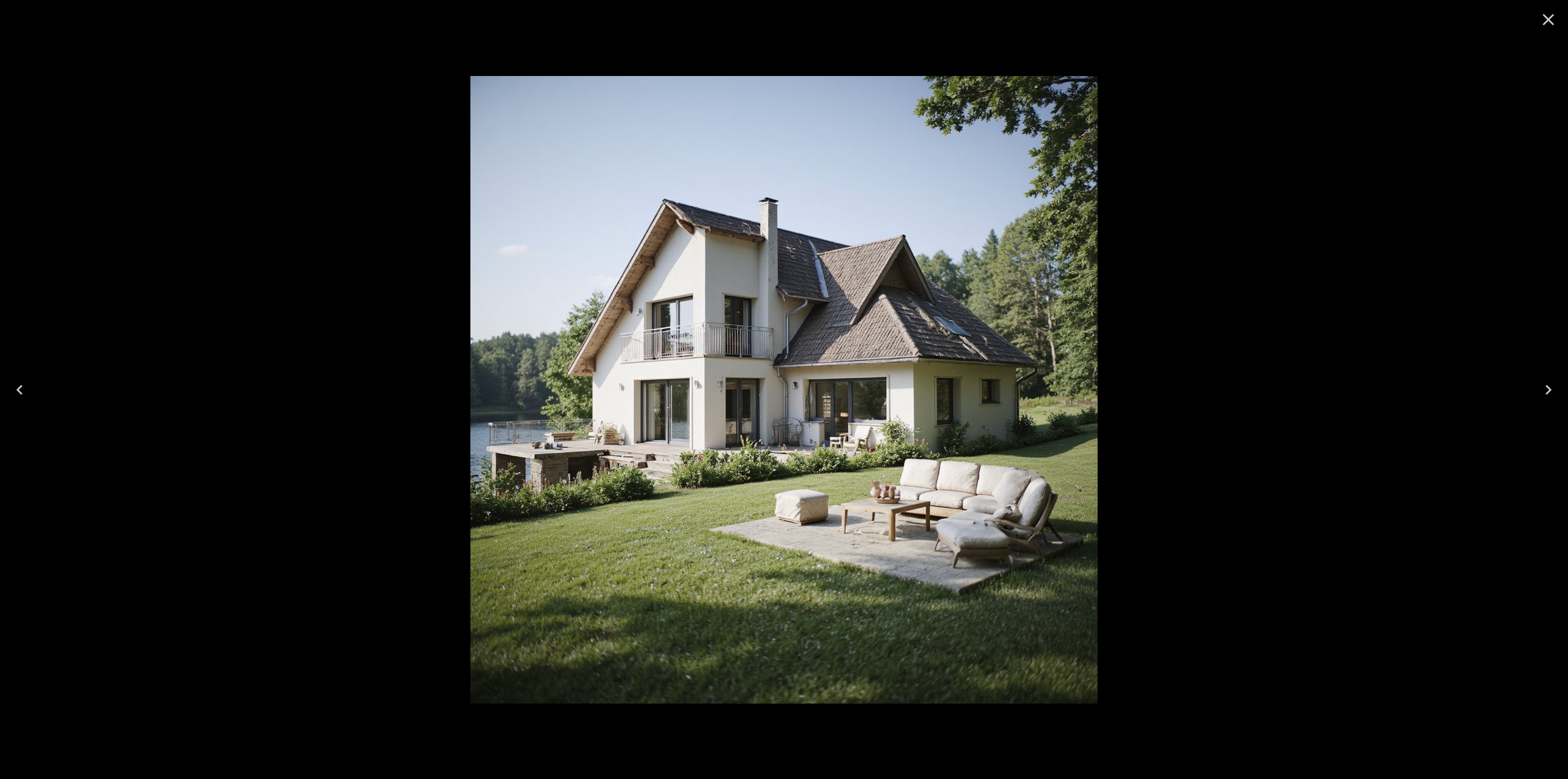
click at [1555, 17] on icon "Close" at bounding box center [1549, 20] width 20 height 20
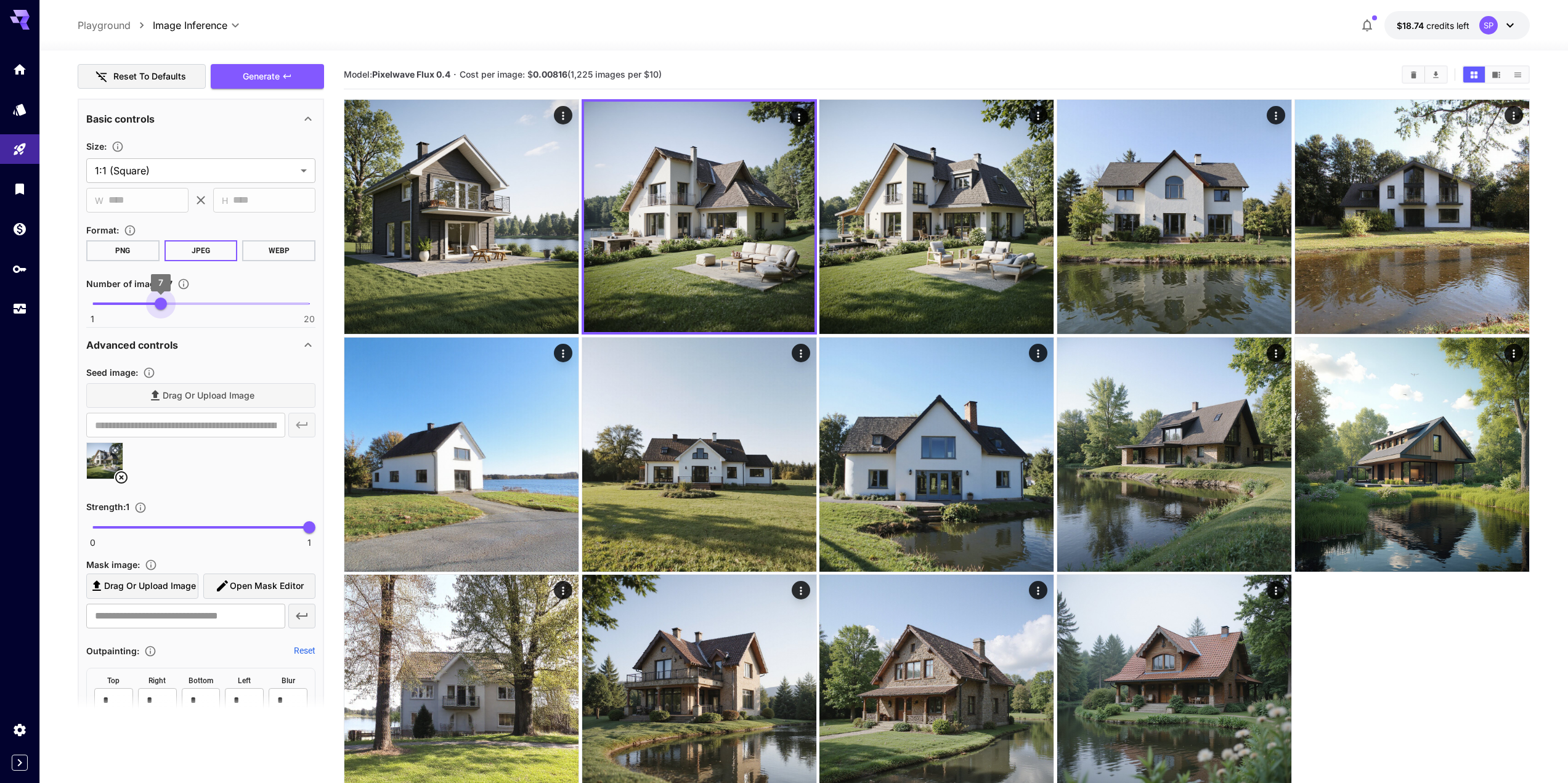
drag, startPoint x: 101, startPoint y: 304, endPoint x: 210, endPoint y: 353, distance: 119.5
click at [165, 298] on span "7" at bounding box center [161, 303] width 12 height 12
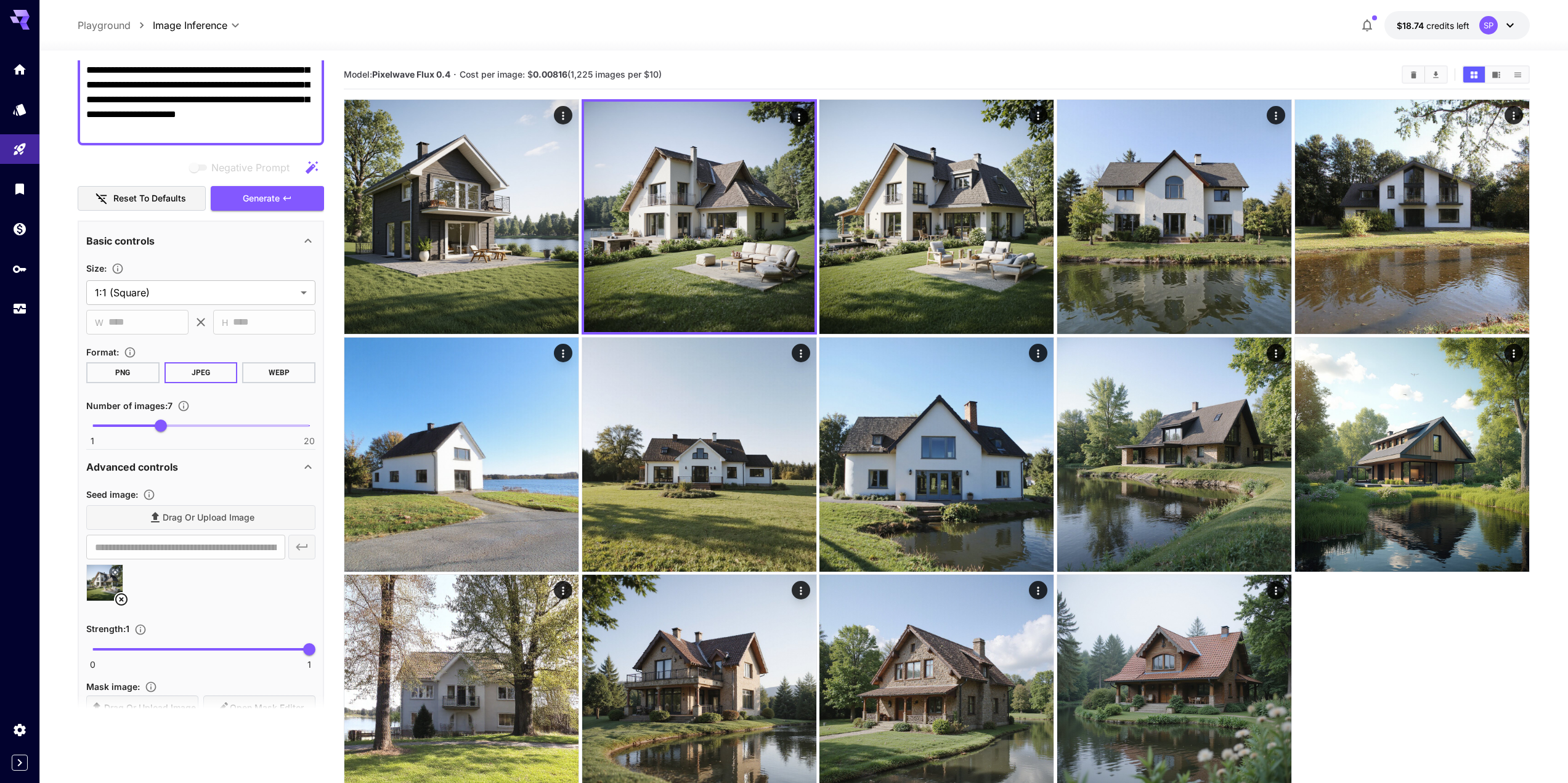
scroll to position [123, 0]
type input "*"
drag, startPoint x: 161, startPoint y: 426, endPoint x: 141, endPoint y: 437, distance: 22.8
click at [141, 433] on span "5" at bounding box center [138, 426] width 12 height 12
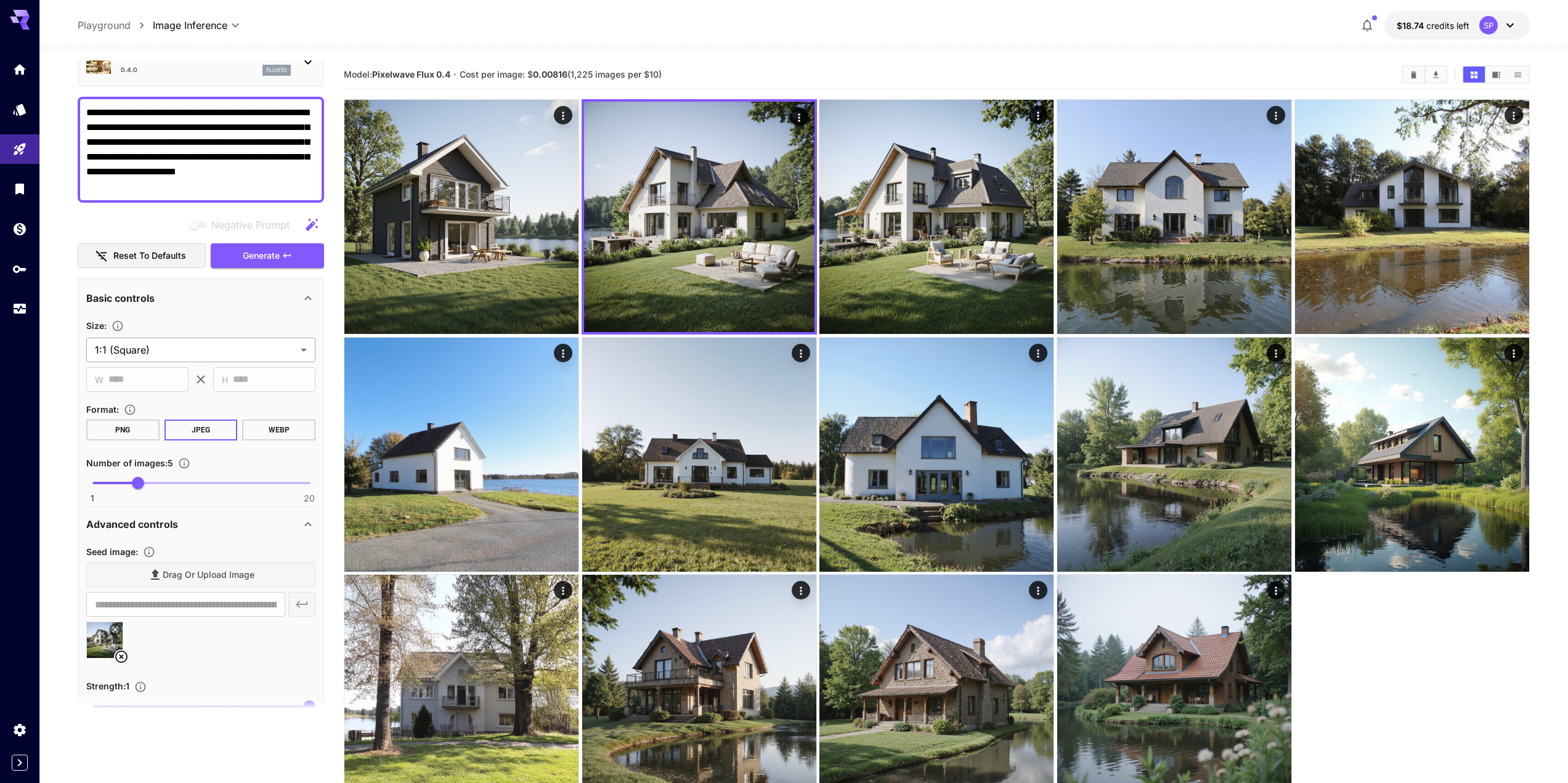
scroll to position [0, 0]
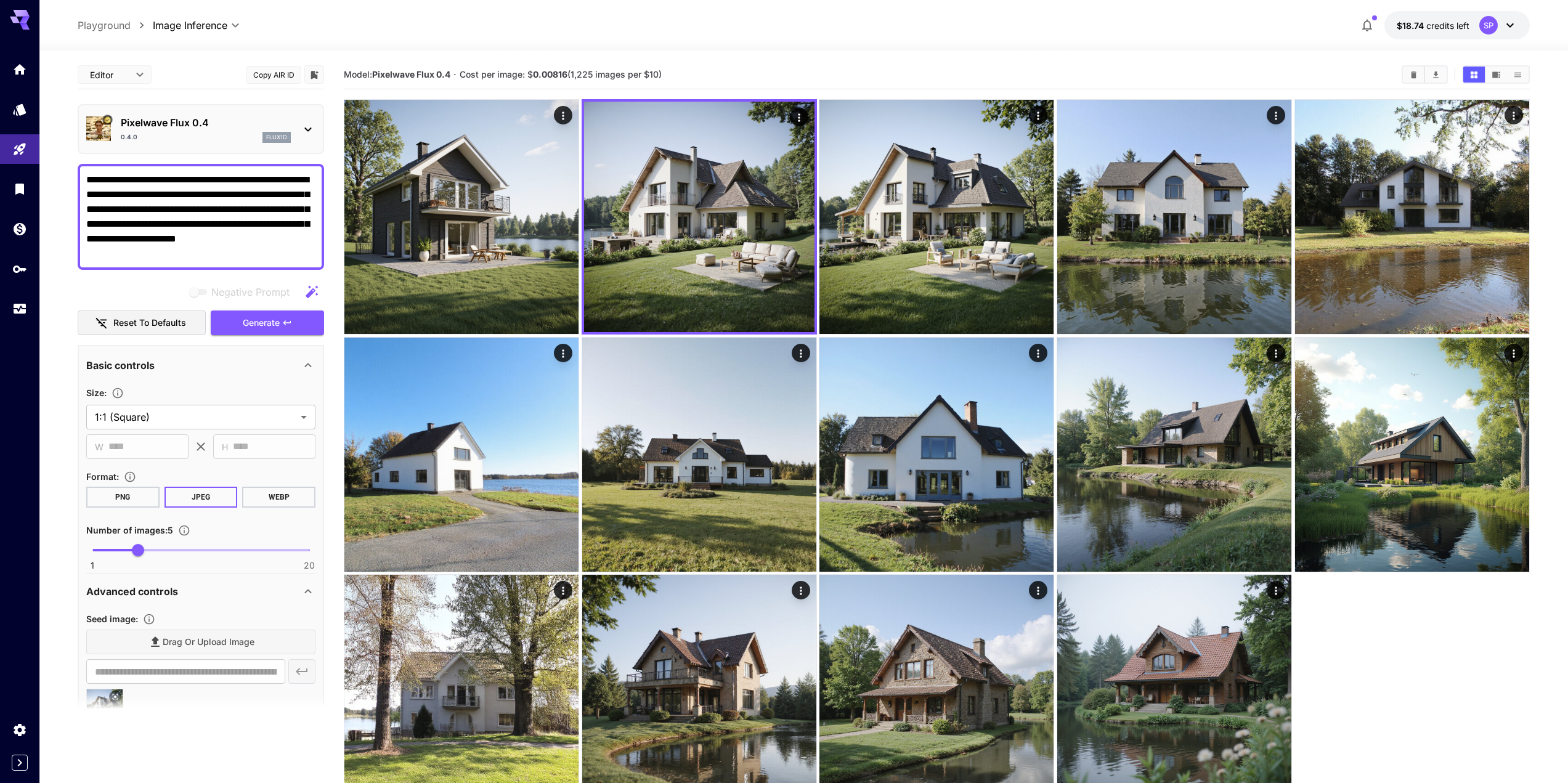
click at [148, 256] on textarea "**********" at bounding box center [200, 217] width 229 height 88
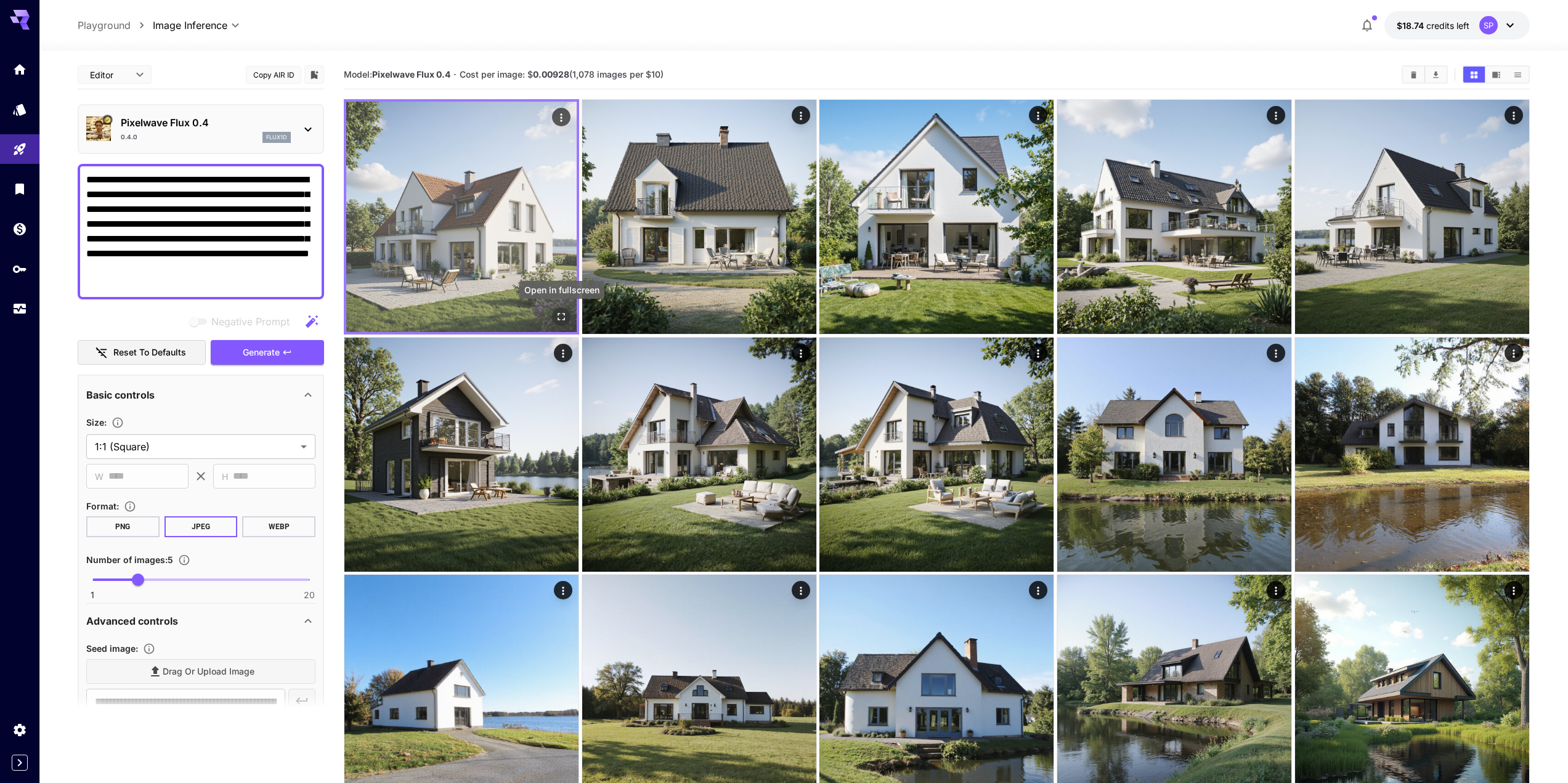
type textarea "**********"
click at [568, 310] on button "Open in fullscreen" at bounding box center [561, 317] width 19 height 19
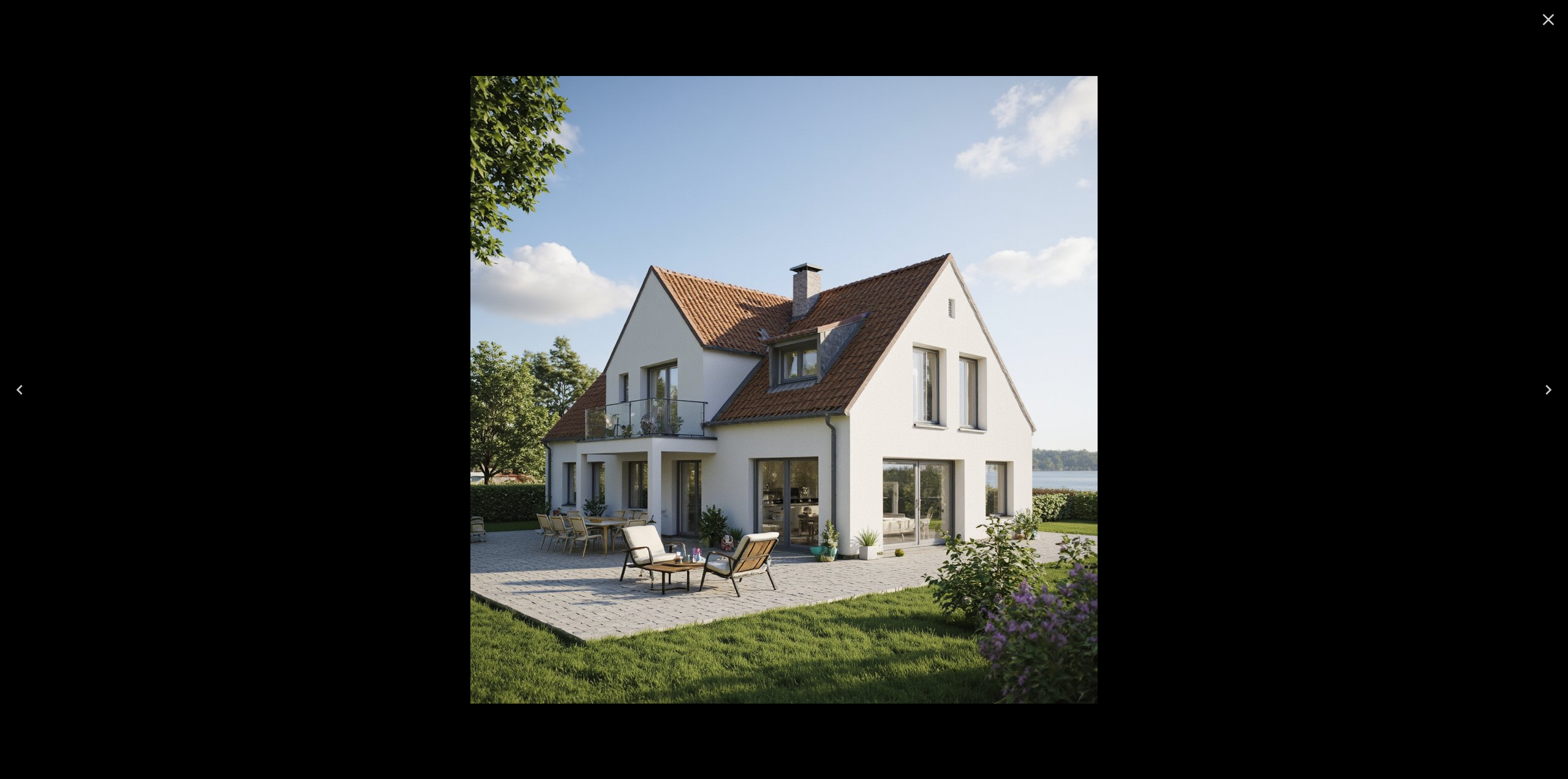
click at [1130, 330] on div at bounding box center [784, 390] width 1568 height 779
drag, startPoint x: 1554, startPoint y: 5, endPoint x: 1545, endPoint y: 18, distance: 15.8
click at [1553, 7] on button "Close" at bounding box center [1548, 19] width 29 height 29
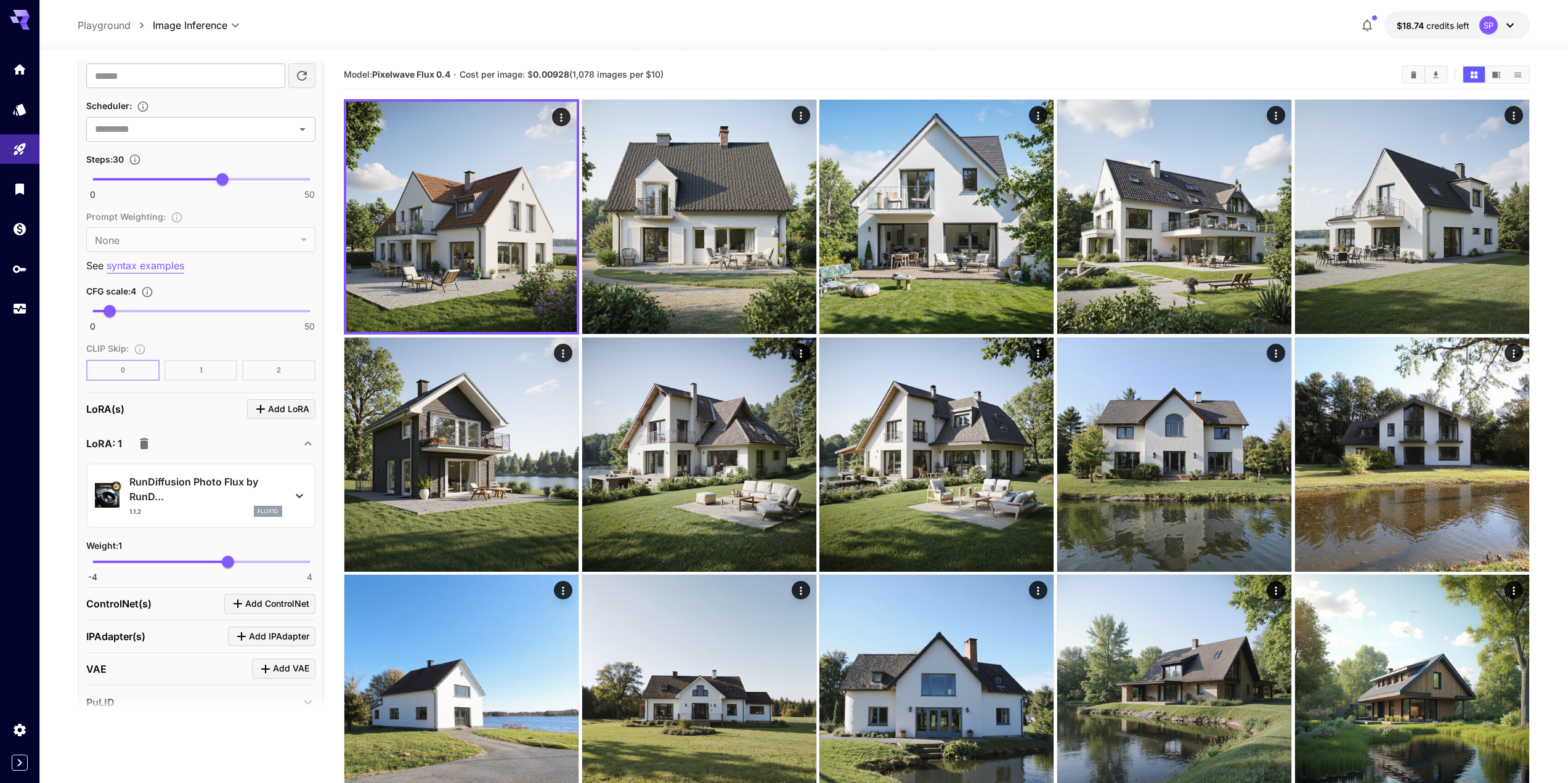
scroll to position [986, 0]
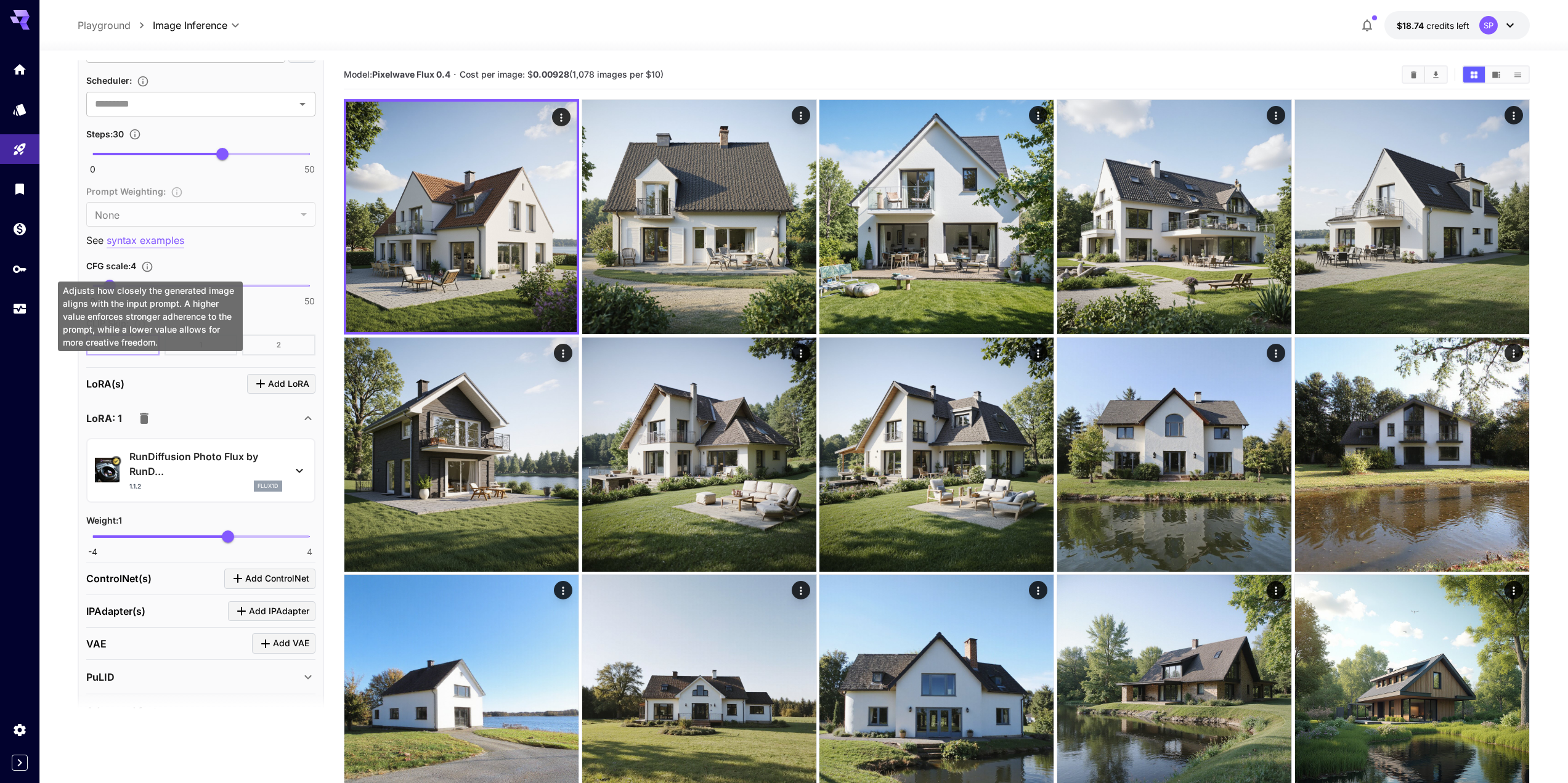
click at [111, 282] on div "Adjusts how closely the generated image aligns with the input prompt. A higher …" at bounding box center [150, 317] width 185 height 70
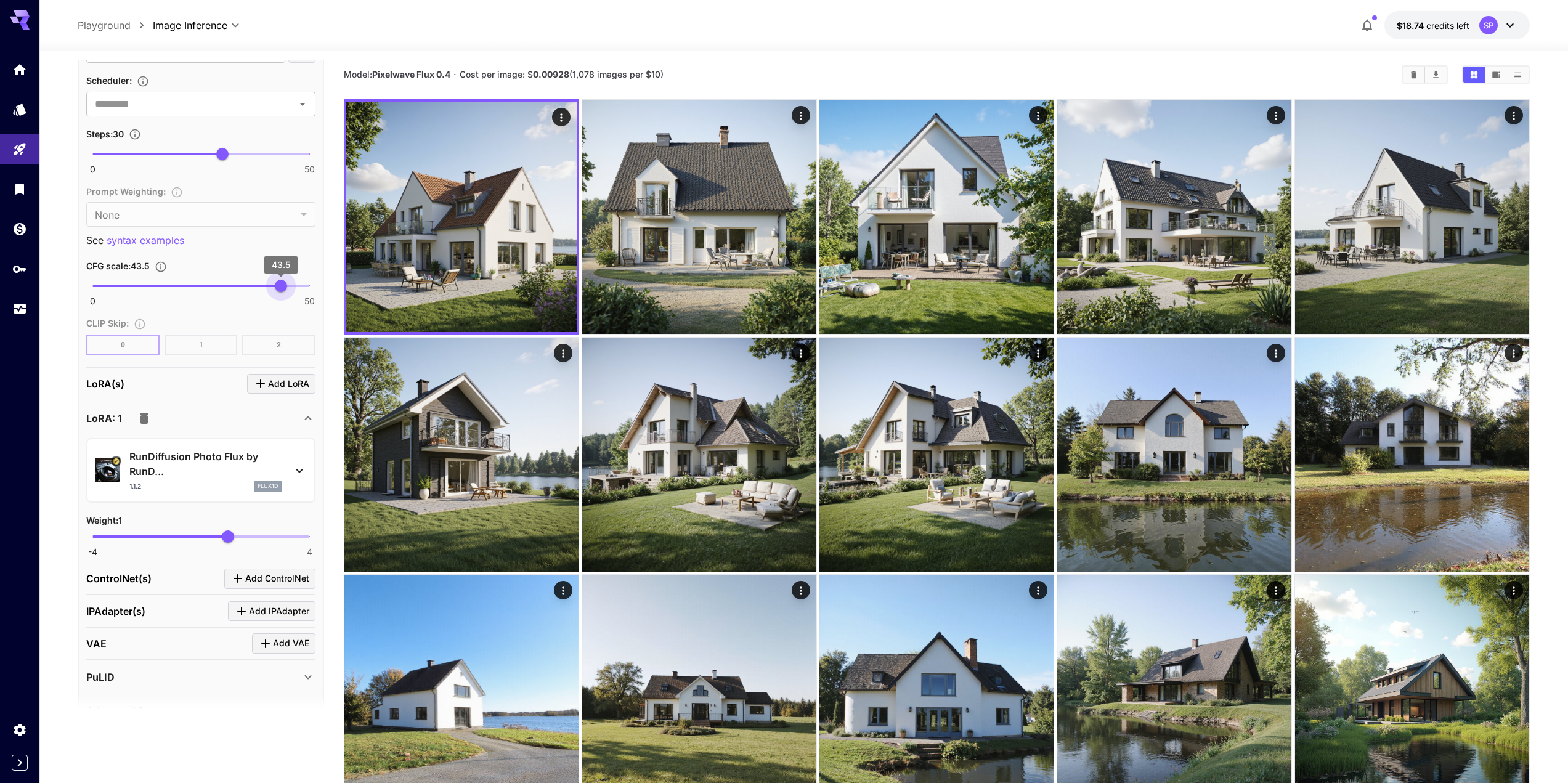
type input "****"
drag, startPoint x: 123, startPoint y: 282, endPoint x: 281, endPoint y: 280, distance: 158.0
click at [281, 280] on span "0 50 43.5" at bounding box center [201, 286] width 217 height 19
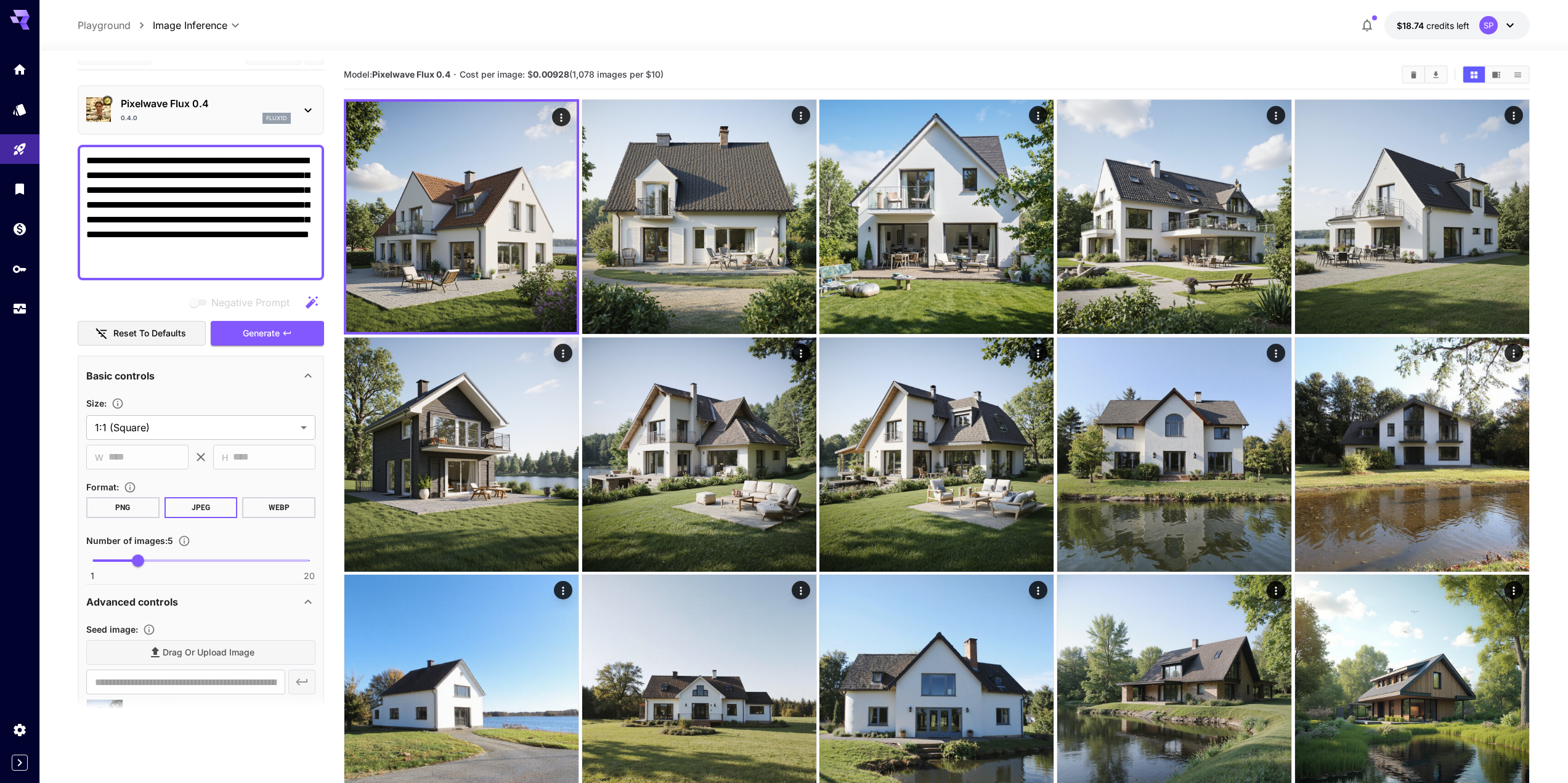
scroll to position [0, 0]
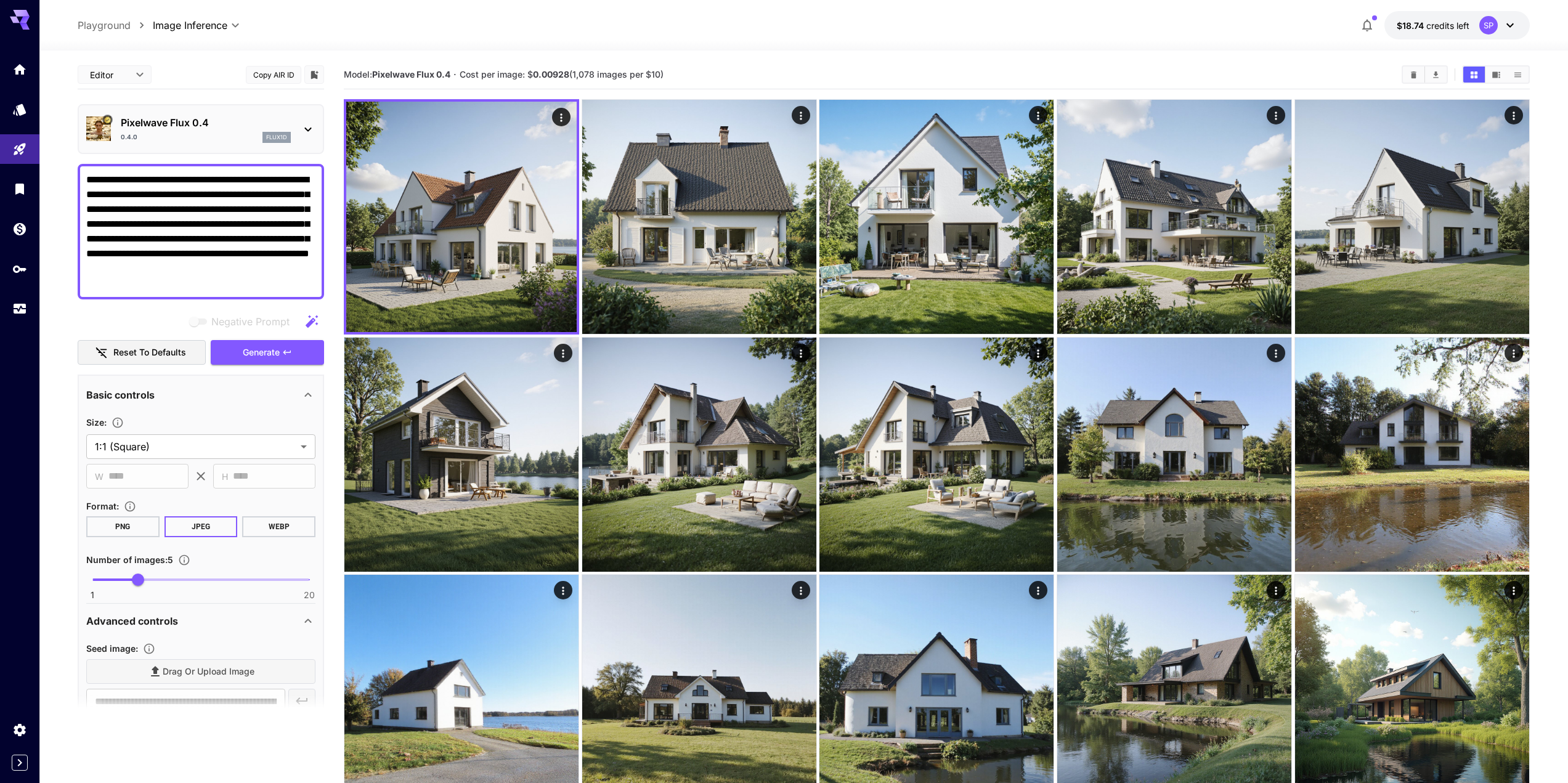
drag, startPoint x: 191, startPoint y: 179, endPoint x: 180, endPoint y: 183, distance: 11.7
click at [180, 183] on textarea "**********" at bounding box center [200, 232] width 229 height 118
drag, startPoint x: 170, startPoint y: 177, endPoint x: 124, endPoint y: 176, distance: 46.0
click at [124, 176] on textarea "**********" at bounding box center [200, 232] width 229 height 118
drag, startPoint x: 278, startPoint y: 208, endPoint x: 268, endPoint y: 209, distance: 10.0
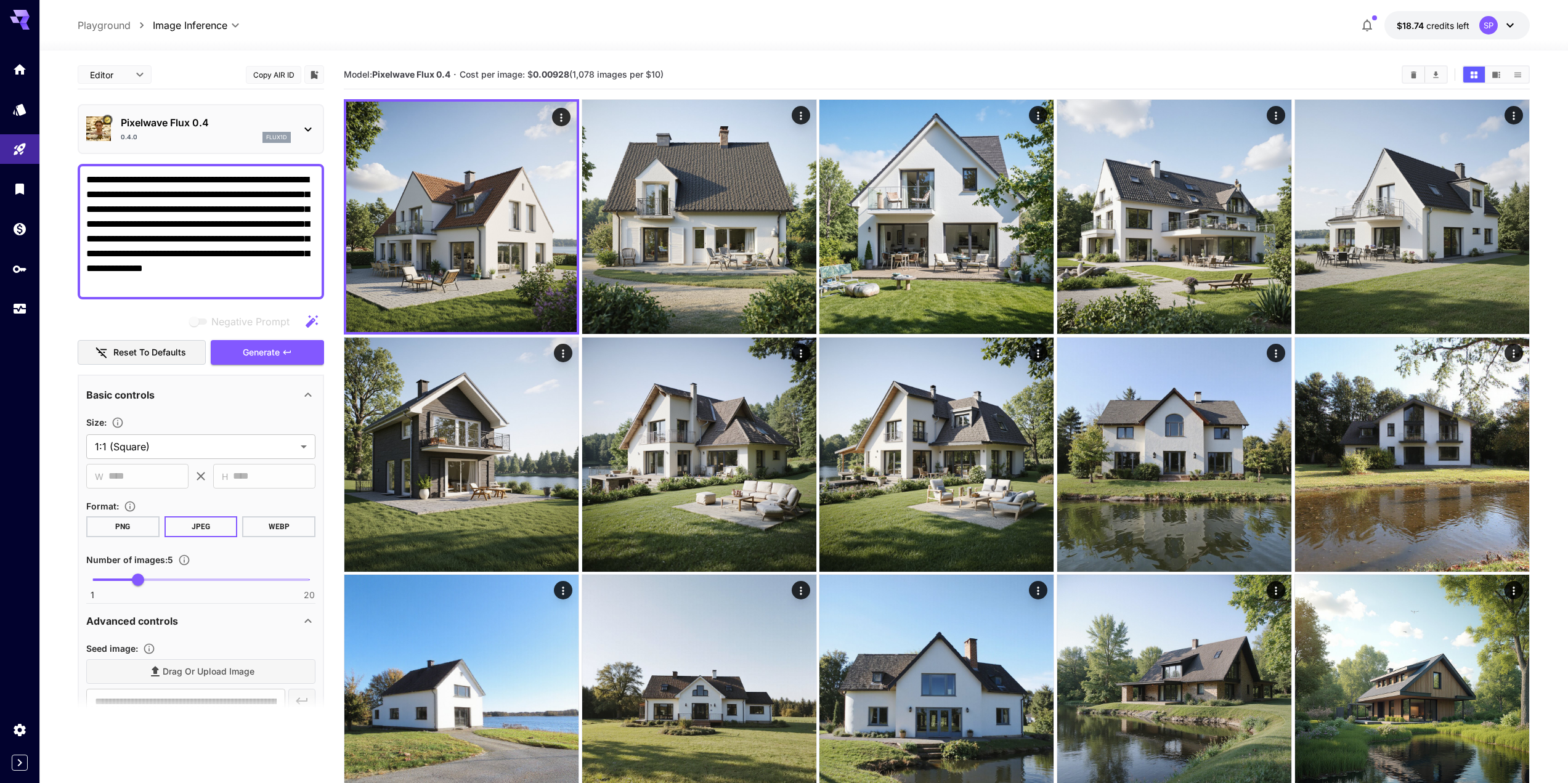
click at [278, 208] on textarea "**********" at bounding box center [200, 232] width 229 height 118
drag, startPoint x: 234, startPoint y: 179, endPoint x: 130, endPoint y: 178, distance: 104.0
click at [118, 179] on textarea "**********" at bounding box center [200, 232] width 229 height 118
click at [138, 177] on textarea "**********" at bounding box center [200, 232] width 229 height 118
drag, startPoint x: 128, startPoint y: 175, endPoint x: 239, endPoint y: 178, distance: 111.0
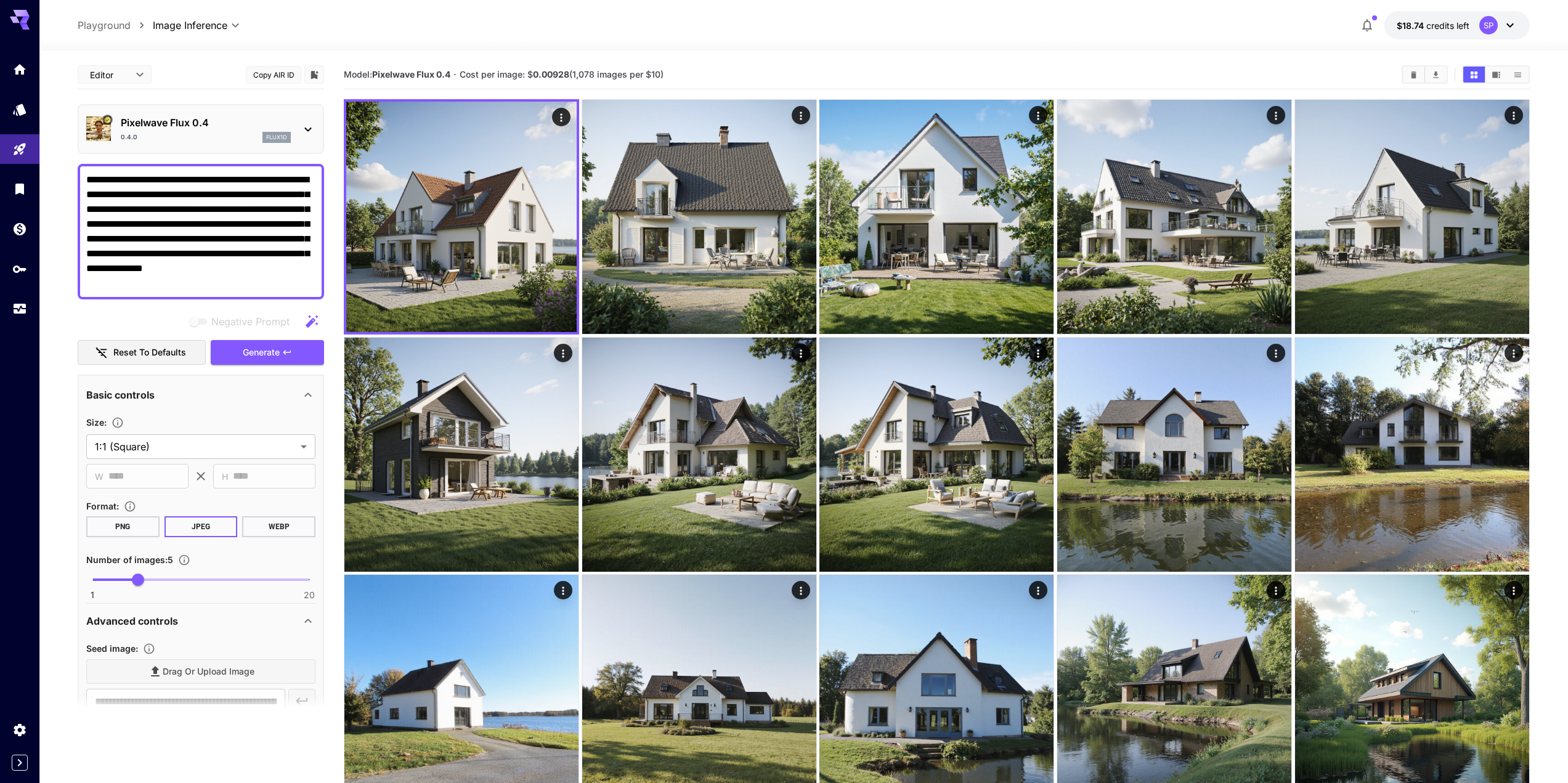
click at [239, 178] on textarea "**********" at bounding box center [200, 232] width 229 height 118
click at [296, 276] on div "Negative prompts are not compatible with the selected model." at bounding box center [243, 289] width 185 height 31
click at [320, 259] on div "**********" at bounding box center [201, 232] width 247 height 135
drag, startPoint x: 263, startPoint y: 290, endPoint x: 87, endPoint y: 202, distance: 196.8
click at [87, 202] on textarea "**********" at bounding box center [200, 232] width 229 height 118
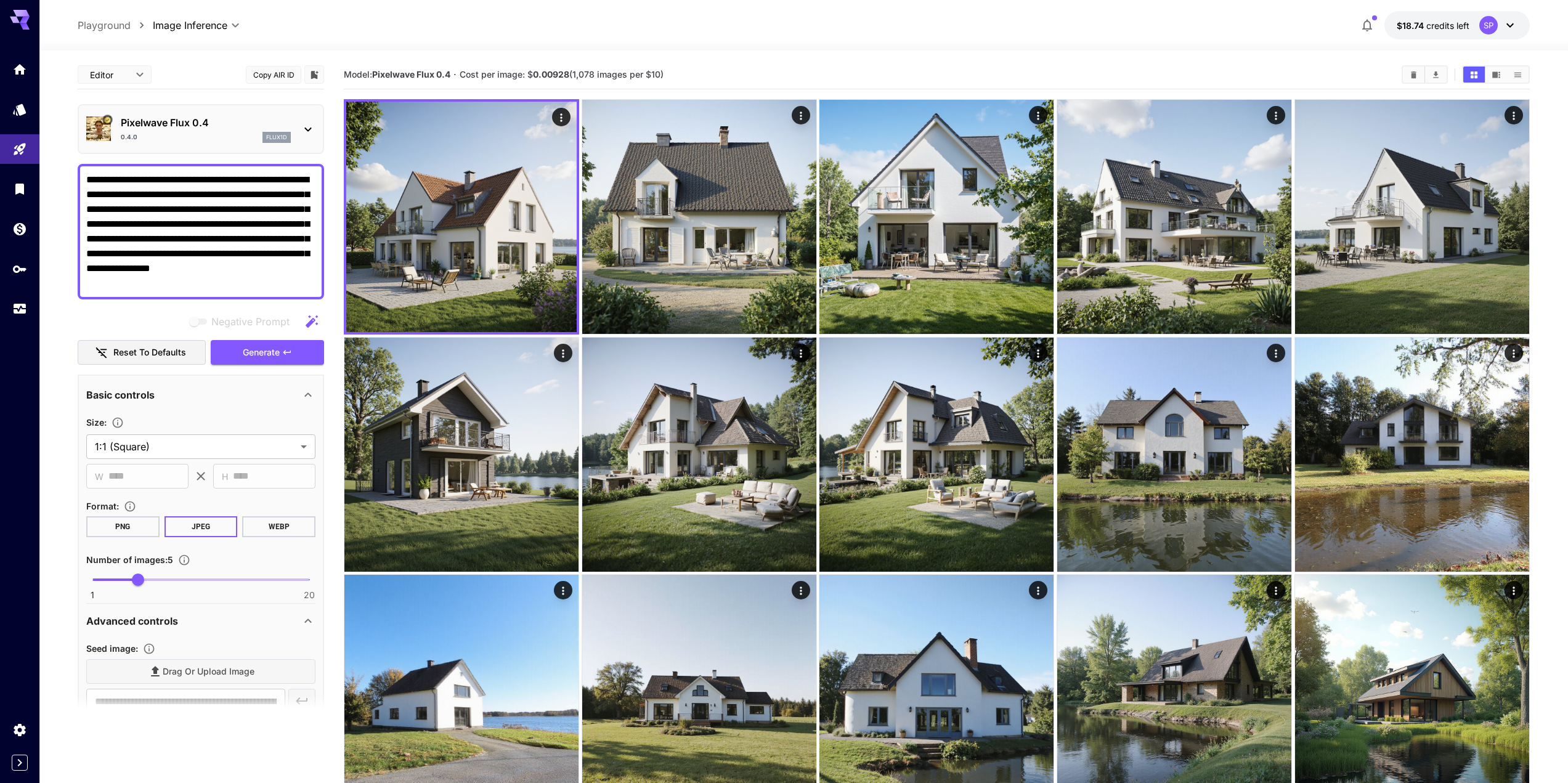
click at [248, 282] on textarea "**********" at bounding box center [200, 232] width 229 height 118
click at [302, 270] on textarea "**********" at bounding box center [200, 232] width 229 height 118
click at [262, 279] on textarea "**********" at bounding box center [200, 232] width 229 height 118
click at [256, 290] on textarea "**********" at bounding box center [200, 232] width 229 height 118
drag, startPoint x: 256, startPoint y: 290, endPoint x: 82, endPoint y: 196, distance: 197.8
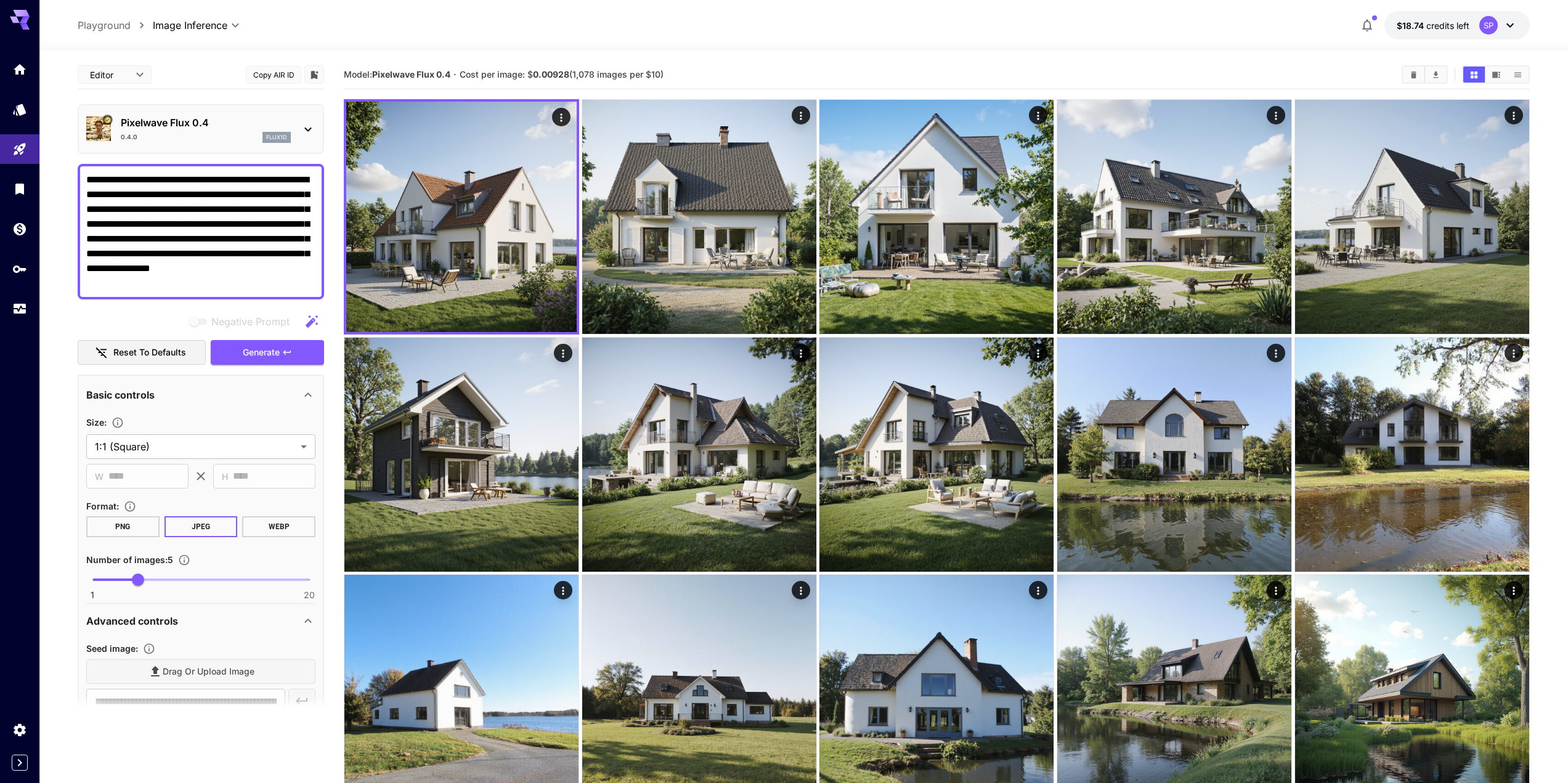
click at [84, 189] on div "**********" at bounding box center [201, 232] width 247 height 135
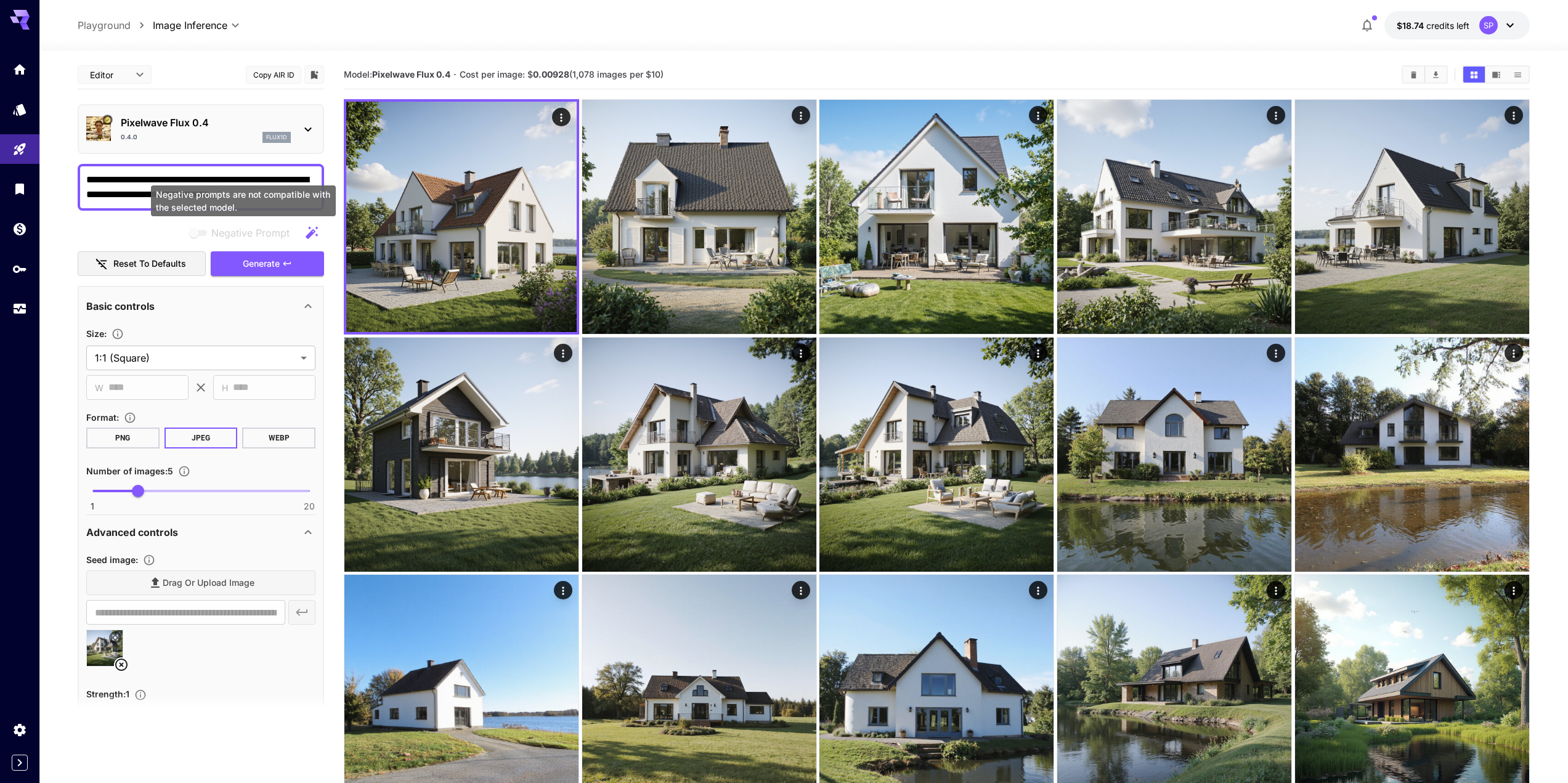
paste textarea "**********"
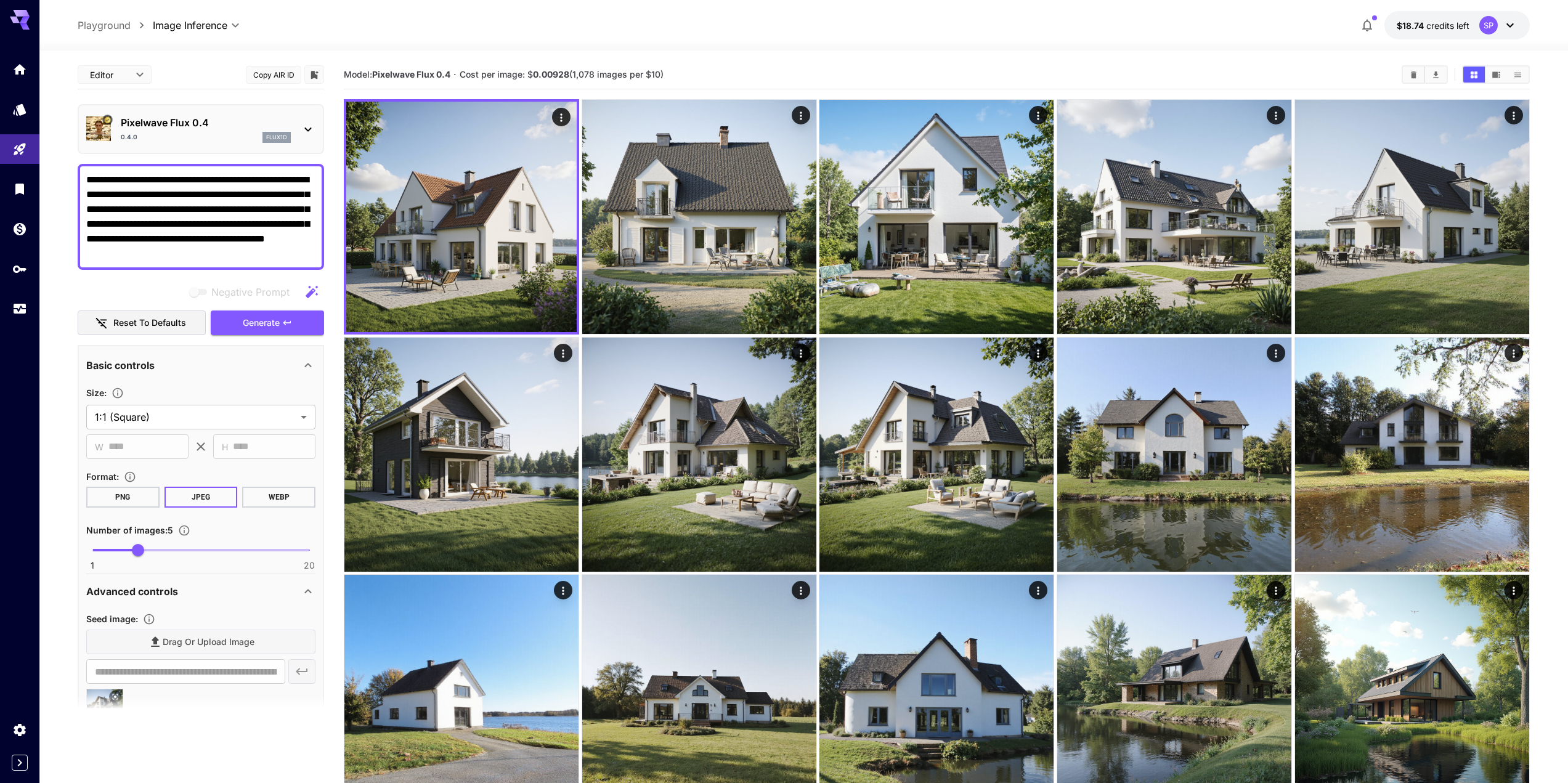
click at [265, 237] on textarea "**********" at bounding box center [200, 217] width 229 height 88
type textarea "**********"
click at [257, 323] on span "Generate" at bounding box center [261, 323] width 37 height 16
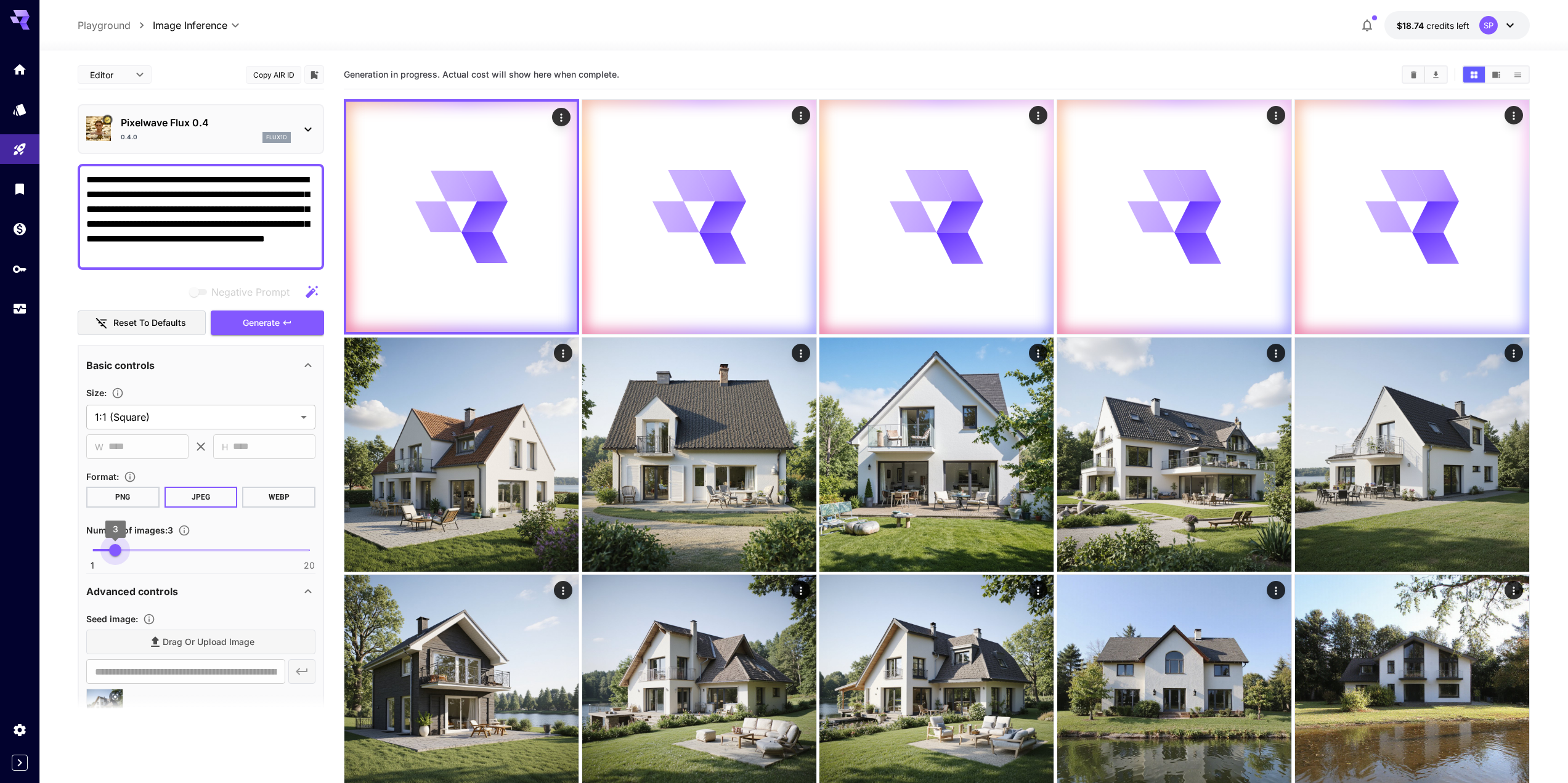
drag, startPoint x: 151, startPoint y: 550, endPoint x: 114, endPoint y: 553, distance: 37.1
click at [114, 553] on span "3" at bounding box center [115, 550] width 12 height 12
type input "*"
drag, startPoint x: 115, startPoint y: 553, endPoint x: 101, endPoint y: 558, distance: 14.9
click at [102, 556] on span "2" at bounding box center [103, 550] width 12 height 12
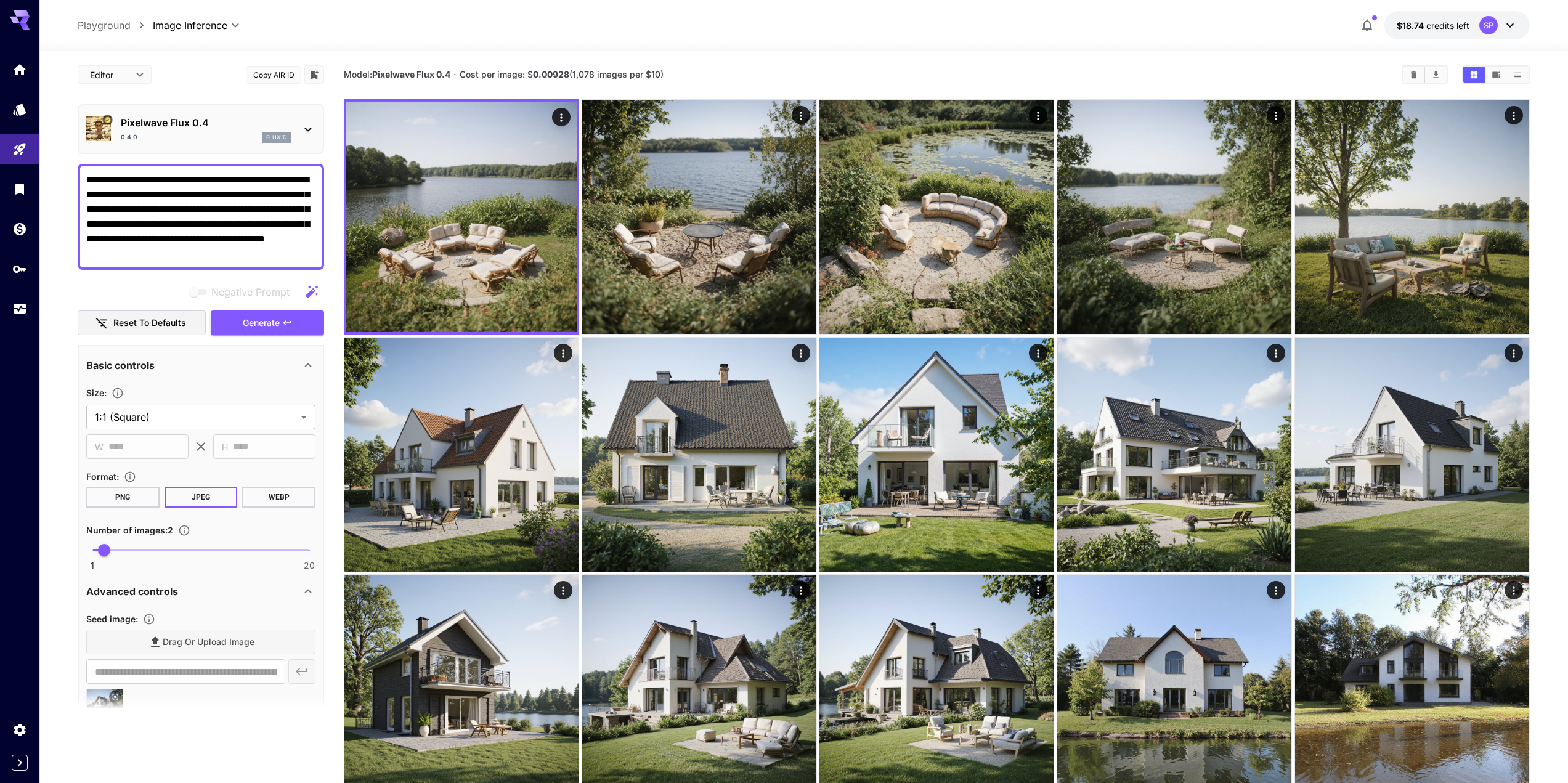
click at [246, 180] on textarea "**********" at bounding box center [200, 217] width 229 height 88
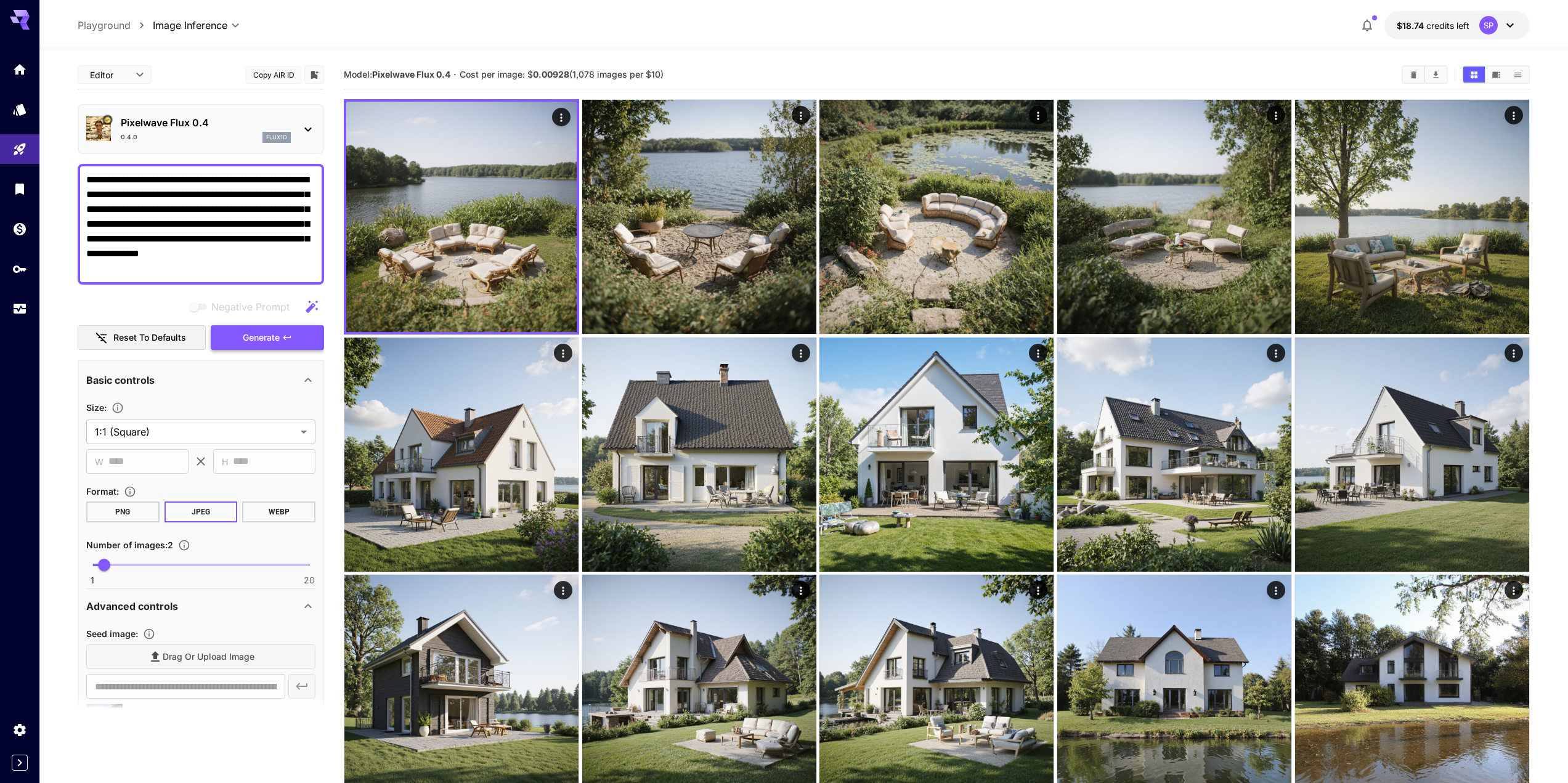
click at [292, 345] on button "Generate" at bounding box center [267, 337] width 113 height 25
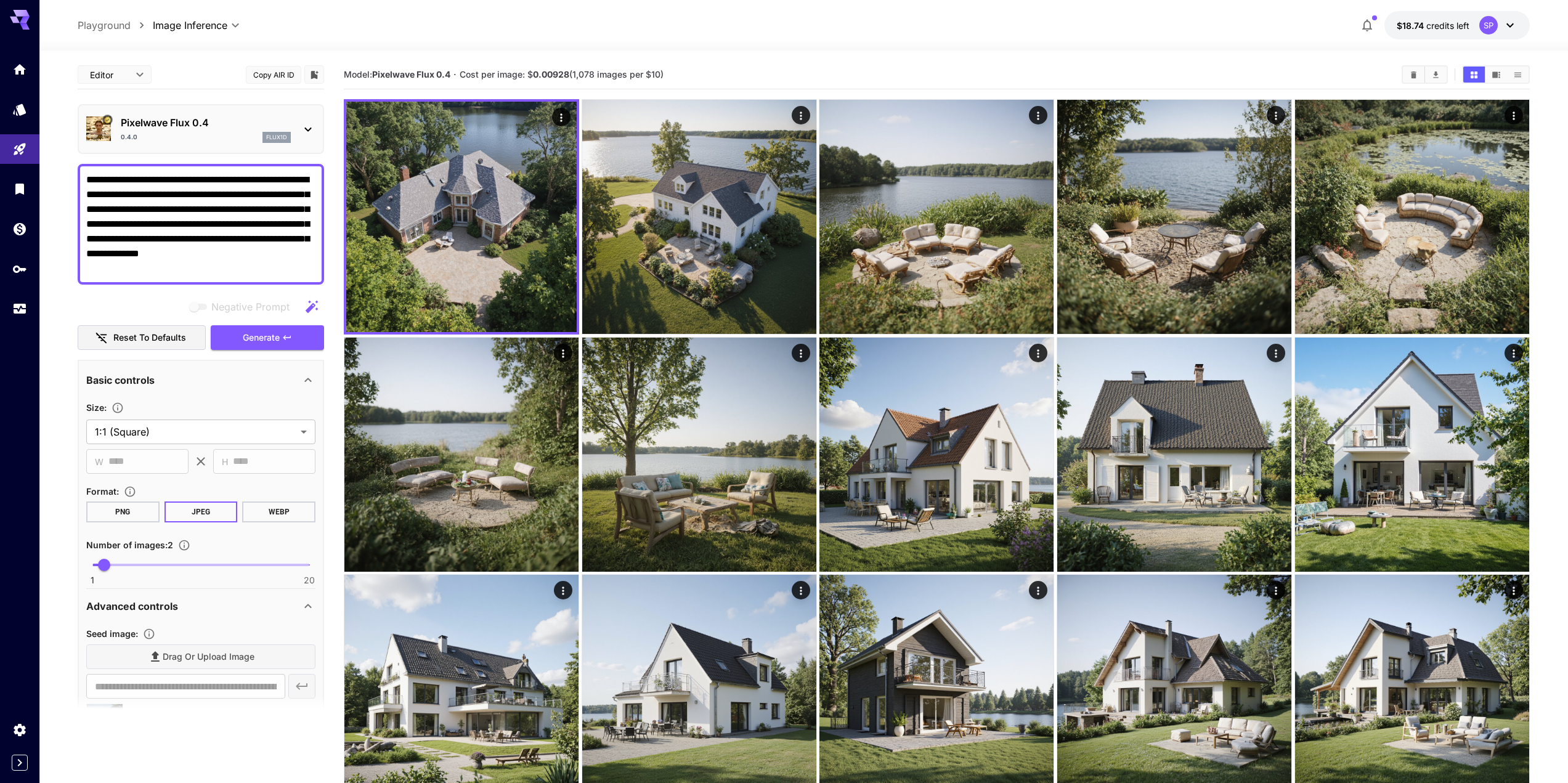
click at [198, 193] on textarea "**********" at bounding box center [200, 224] width 229 height 103
click at [161, 214] on textarea "**********" at bounding box center [200, 224] width 229 height 103
click at [166, 205] on textarea "**********" at bounding box center [200, 224] width 229 height 103
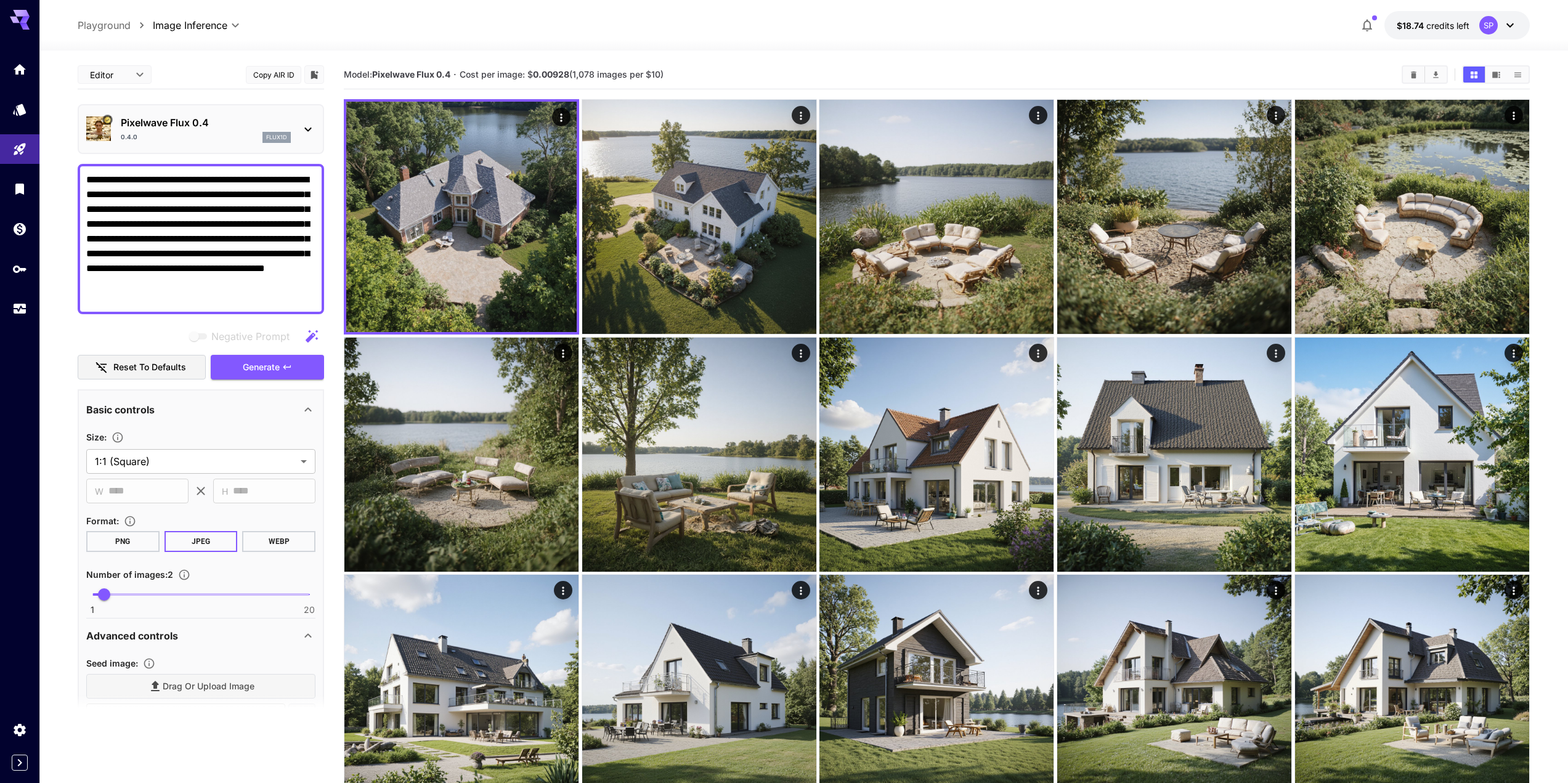
drag, startPoint x: 188, startPoint y: 252, endPoint x: 164, endPoint y: 236, distance: 28.8
click at [164, 236] on textarea "**********" at bounding box center [200, 239] width 229 height 133
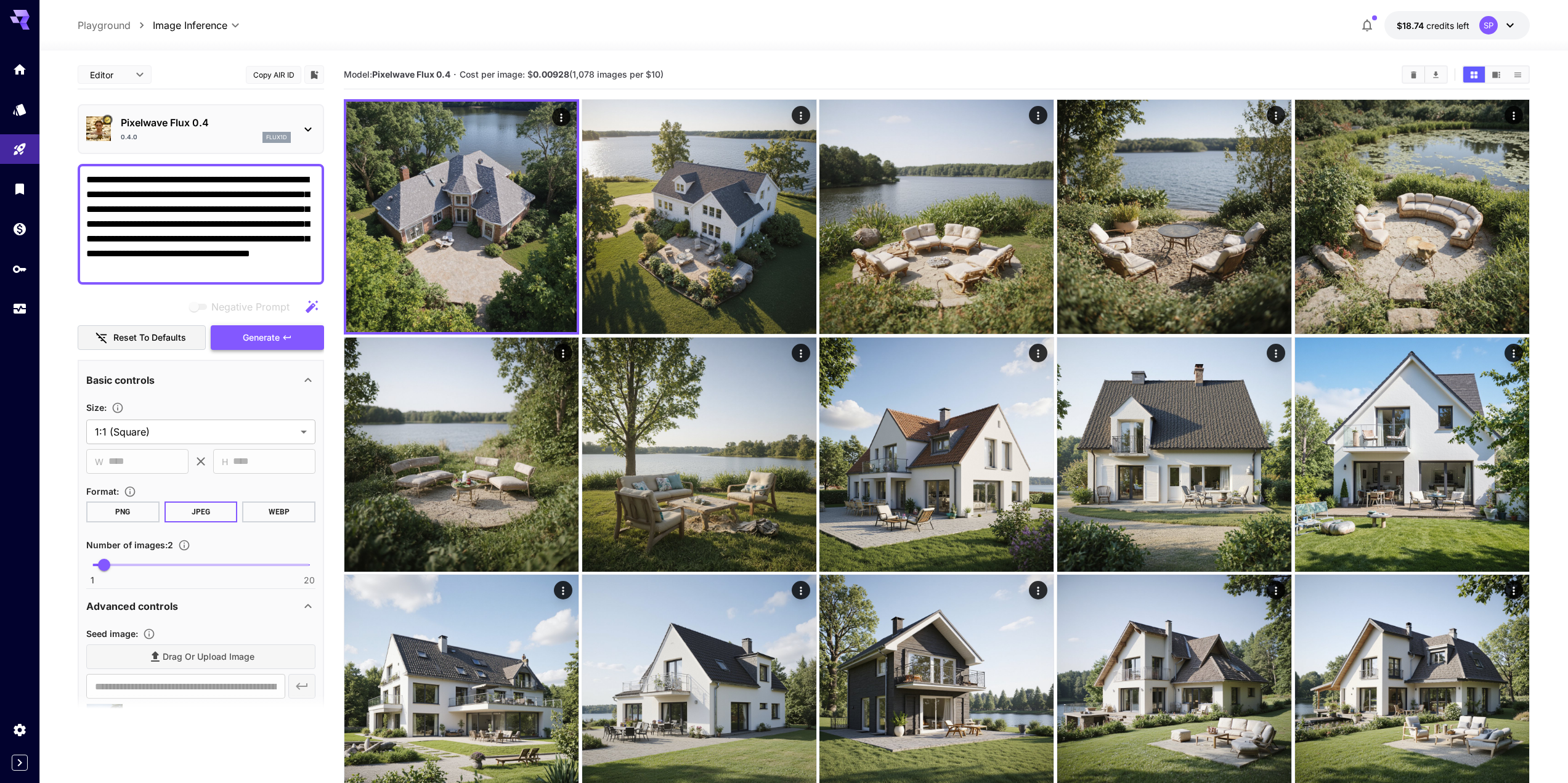
click at [303, 329] on button "Generate" at bounding box center [267, 337] width 113 height 25
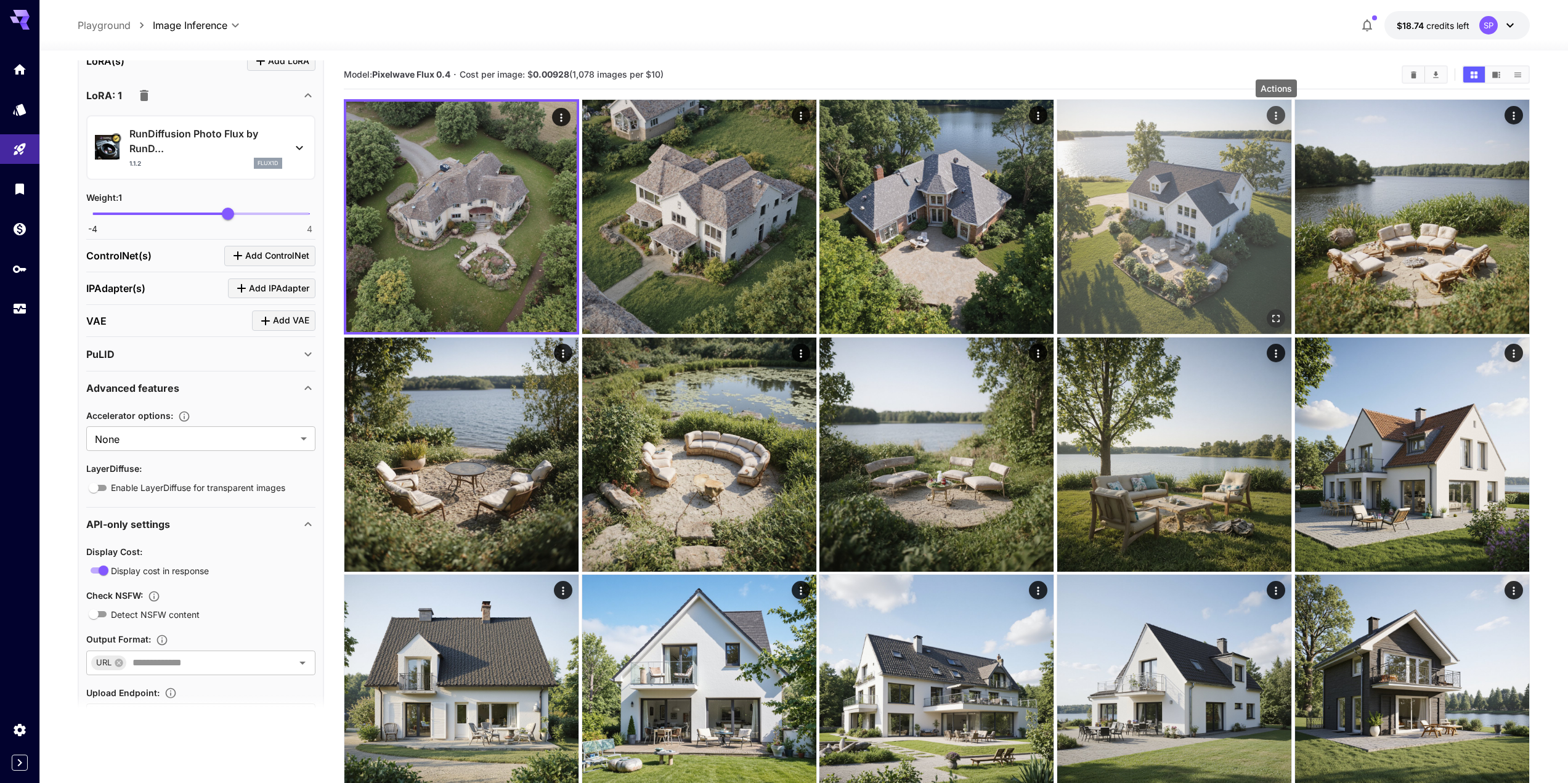
click at [1276, 117] on icon "Actions" at bounding box center [1276, 116] width 12 height 12
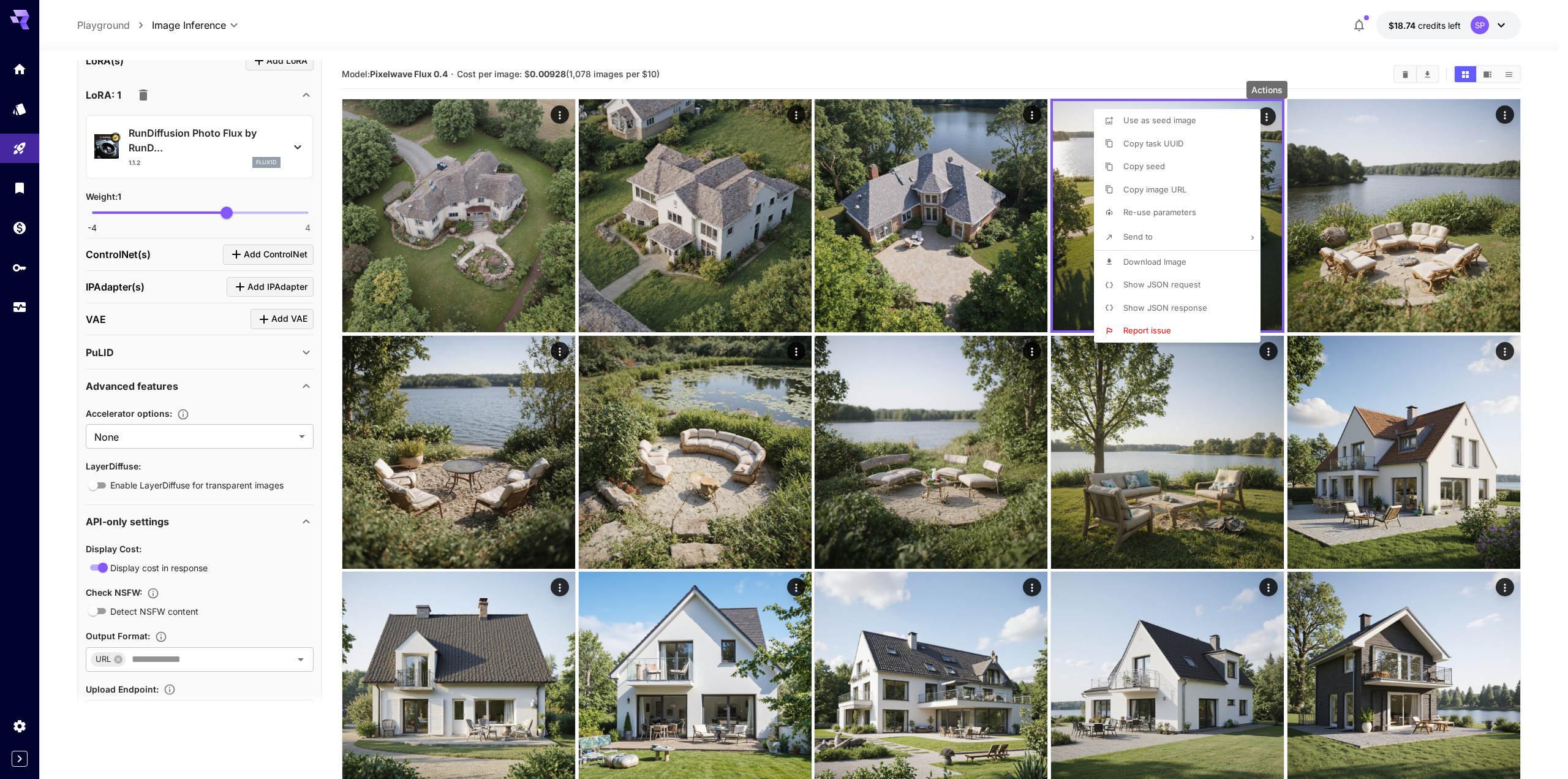
click at [1178, 121] on span "Use as seed image" at bounding box center [1160, 120] width 73 height 10
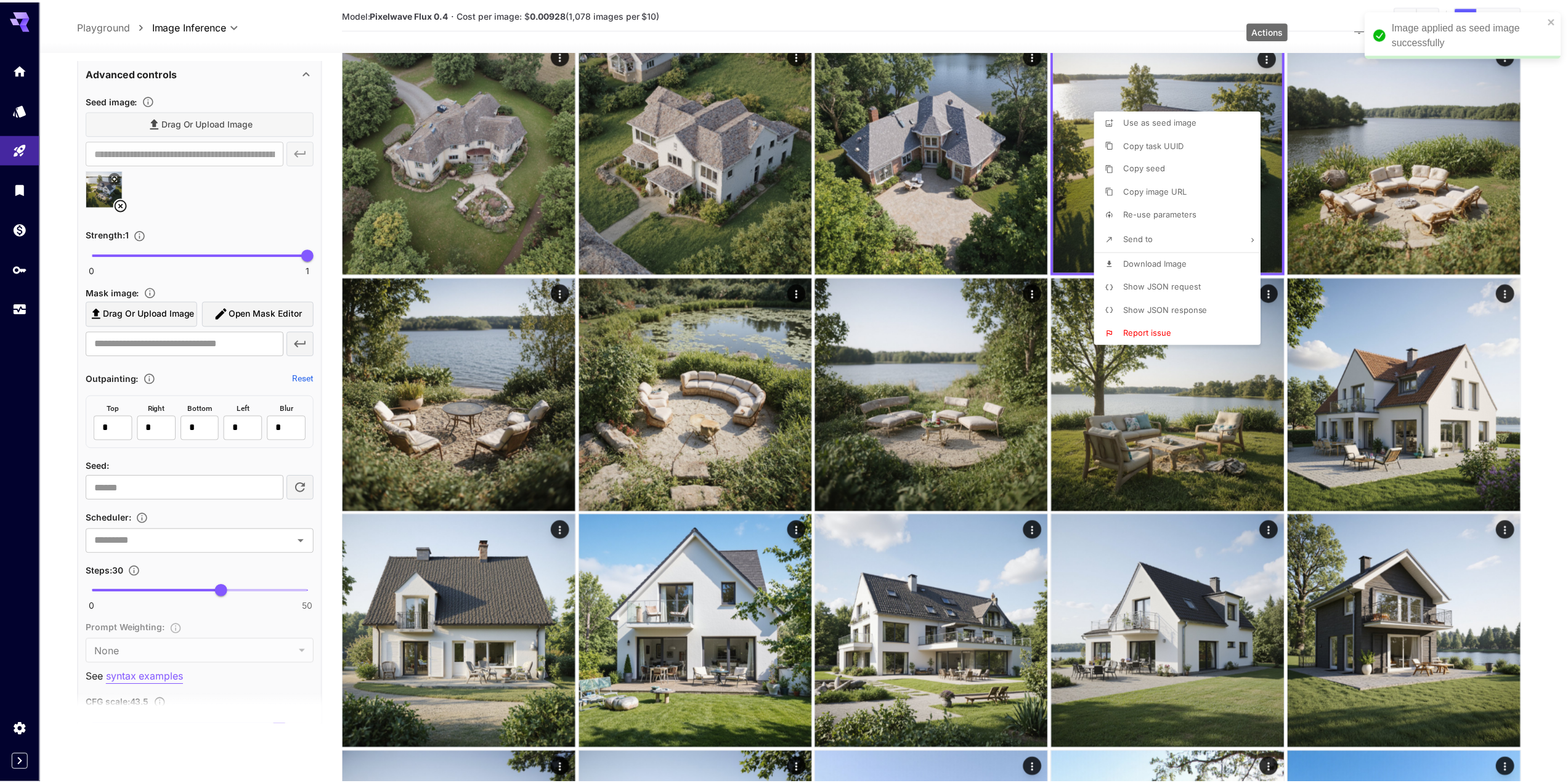
scroll to position [531, 0]
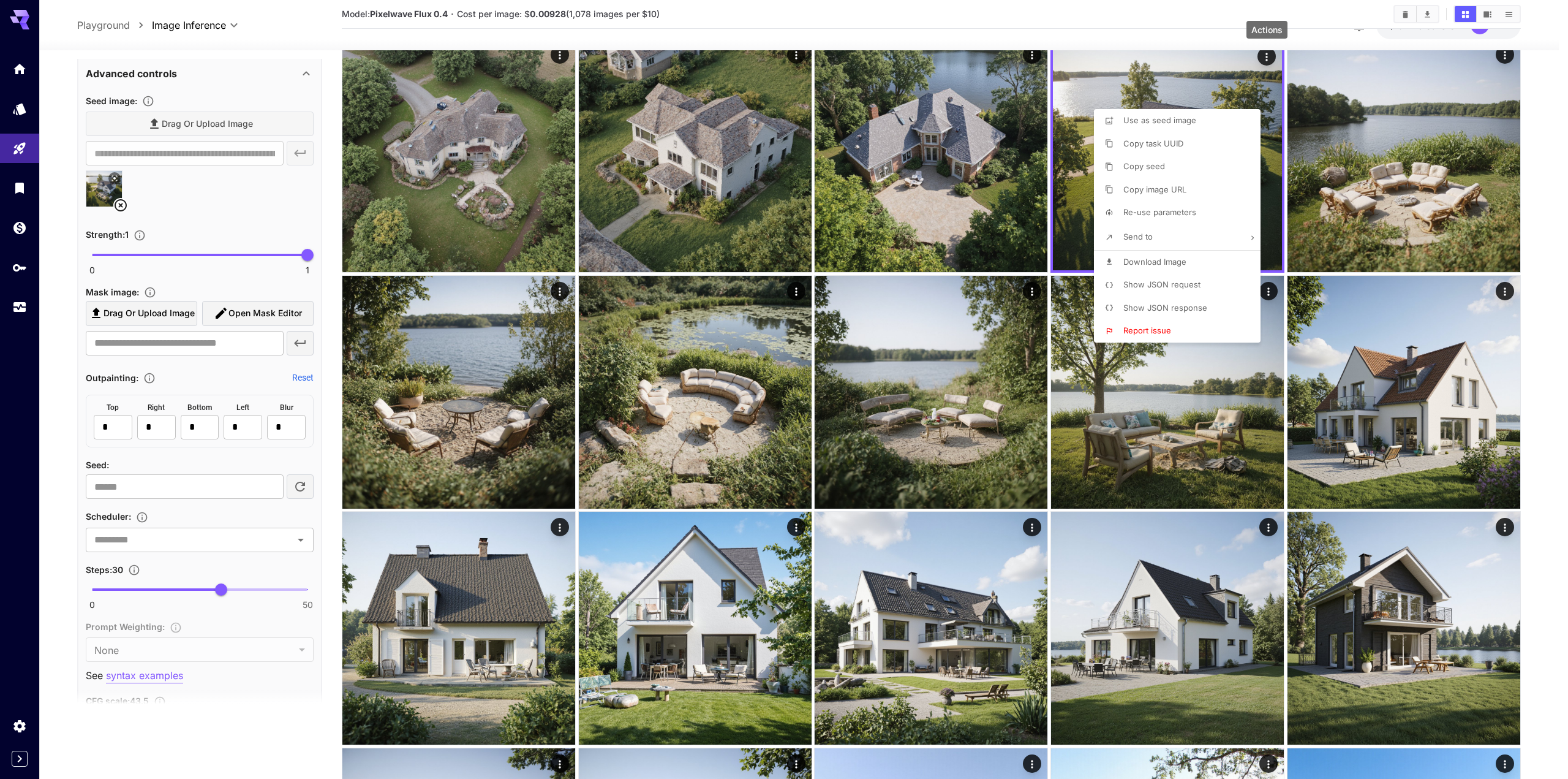
click at [1093, 14] on div at bounding box center [784, 390] width 1568 height 779
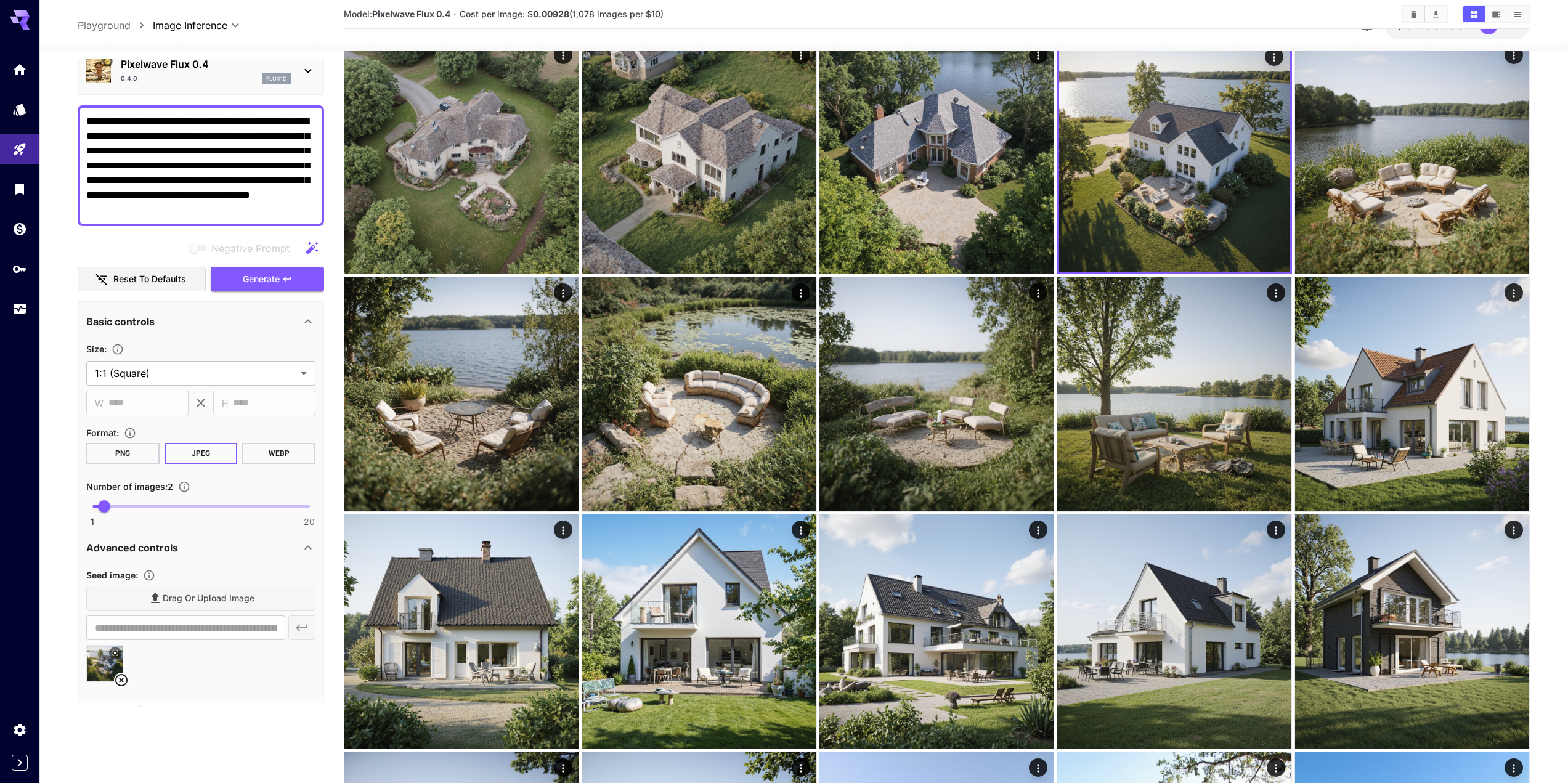
scroll to position [0, 0]
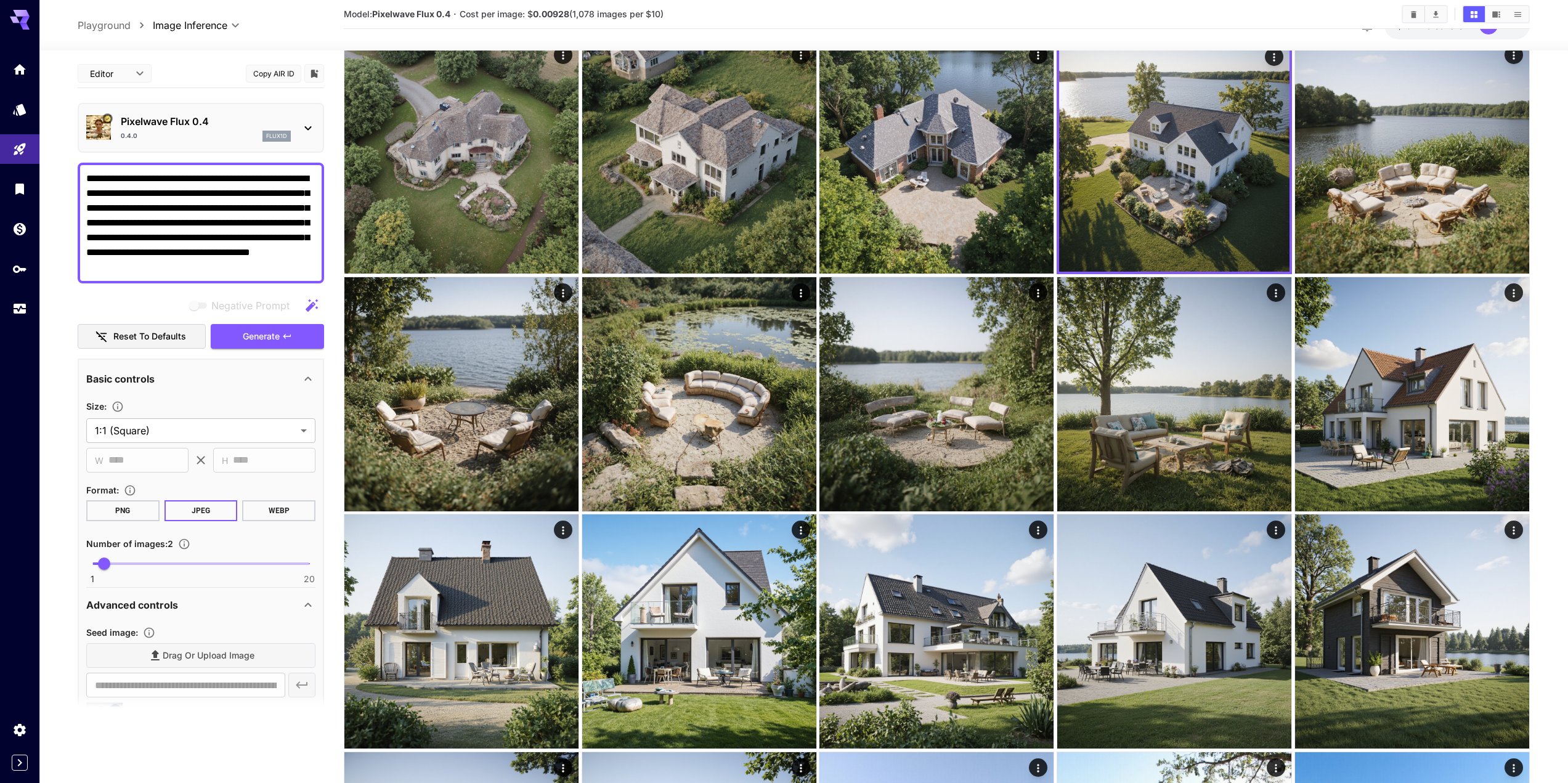
drag, startPoint x: 163, startPoint y: 213, endPoint x: 58, endPoint y: 165, distance: 115.5
click at [60, 169] on section "**********" at bounding box center [803, 744] width 1529 height 1509
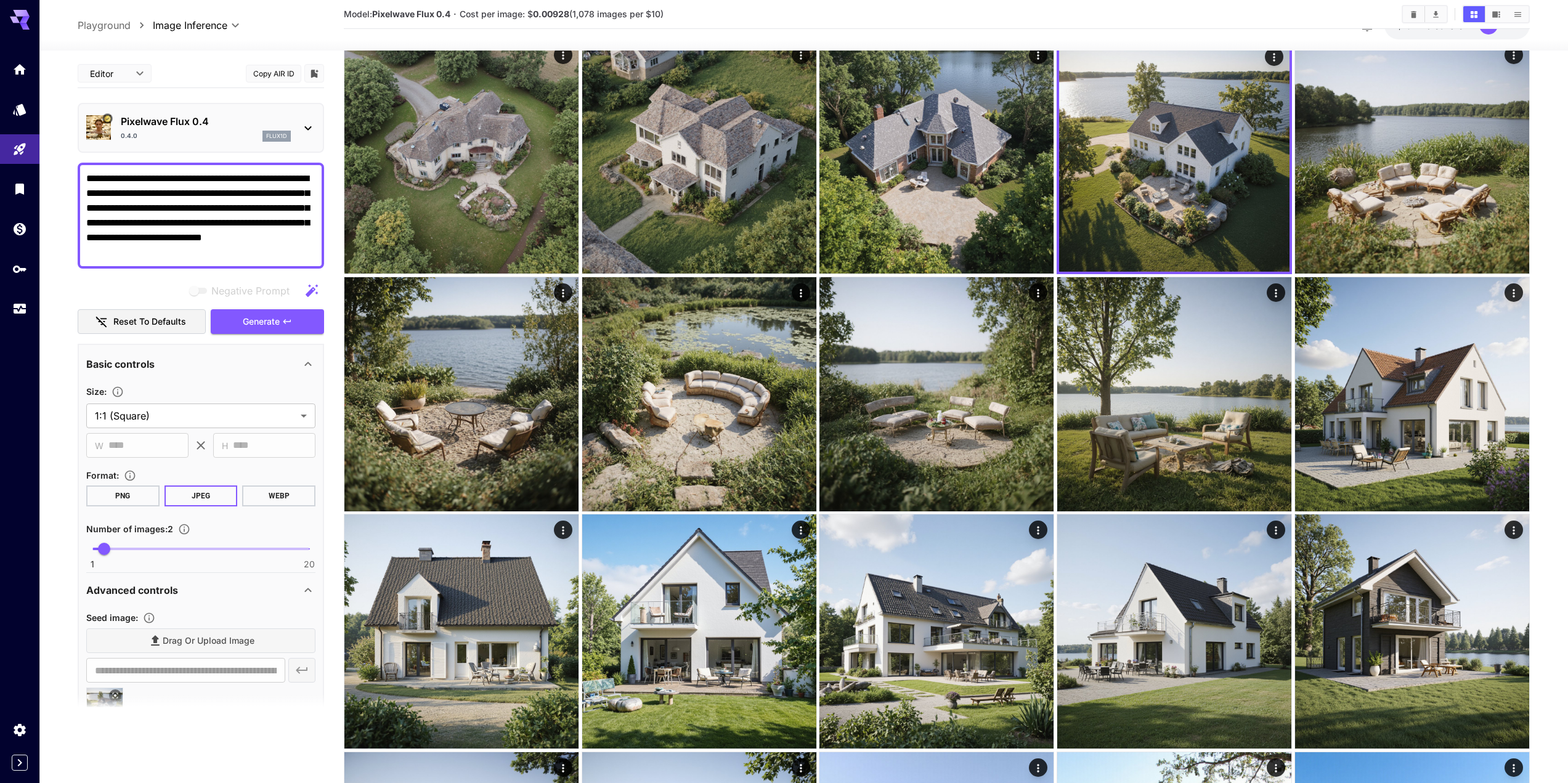
drag, startPoint x: 205, startPoint y: 176, endPoint x: 202, endPoint y: 223, distance: 47.1
click at [181, 178] on textarea "**********" at bounding box center [200, 215] width 229 height 88
click at [111, 178] on textarea "**********" at bounding box center [200, 215] width 229 height 88
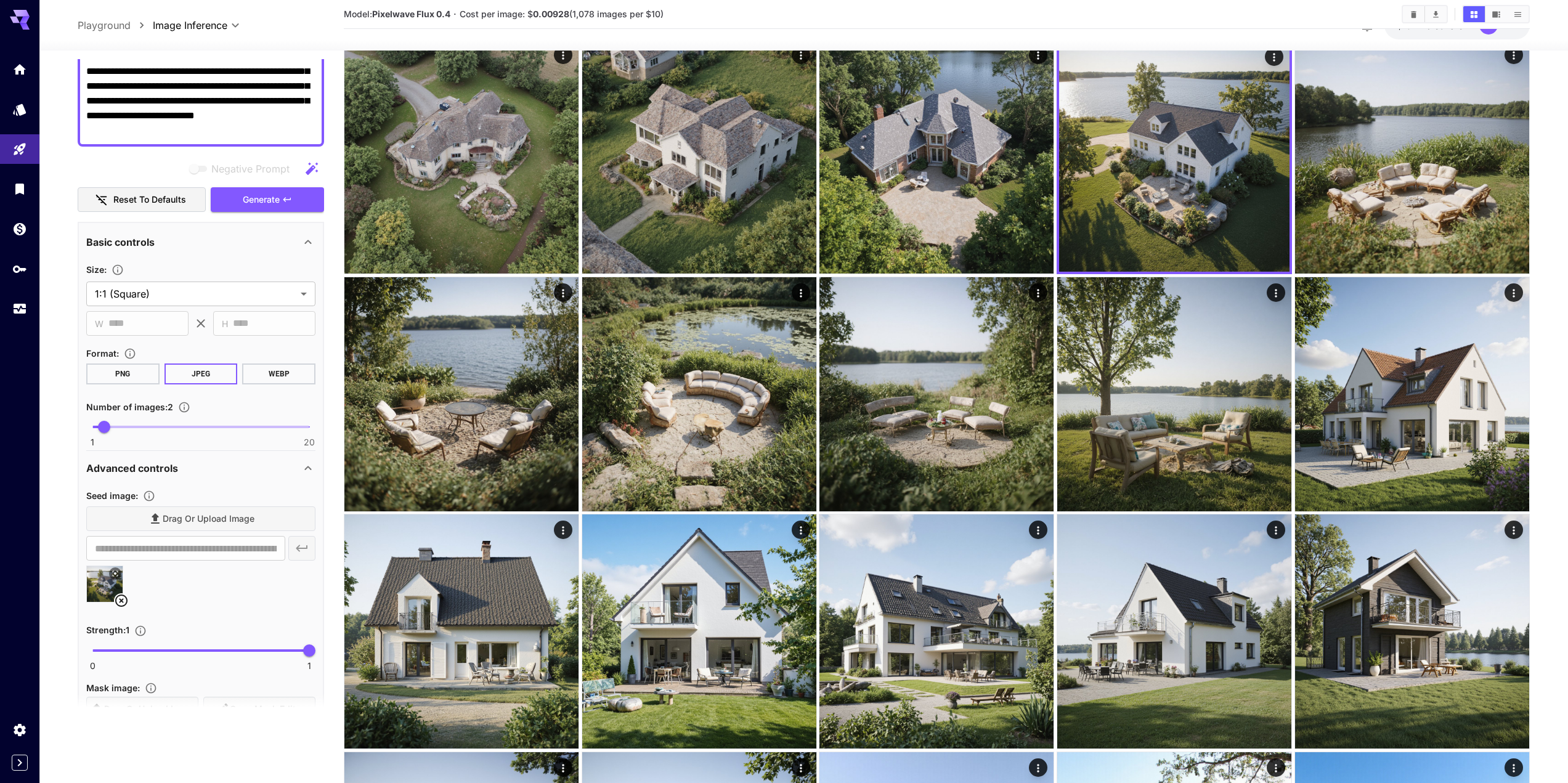
scroll to position [123, 0]
type textarea "**********"
click at [237, 199] on button "Generate" at bounding box center [267, 198] width 113 height 25
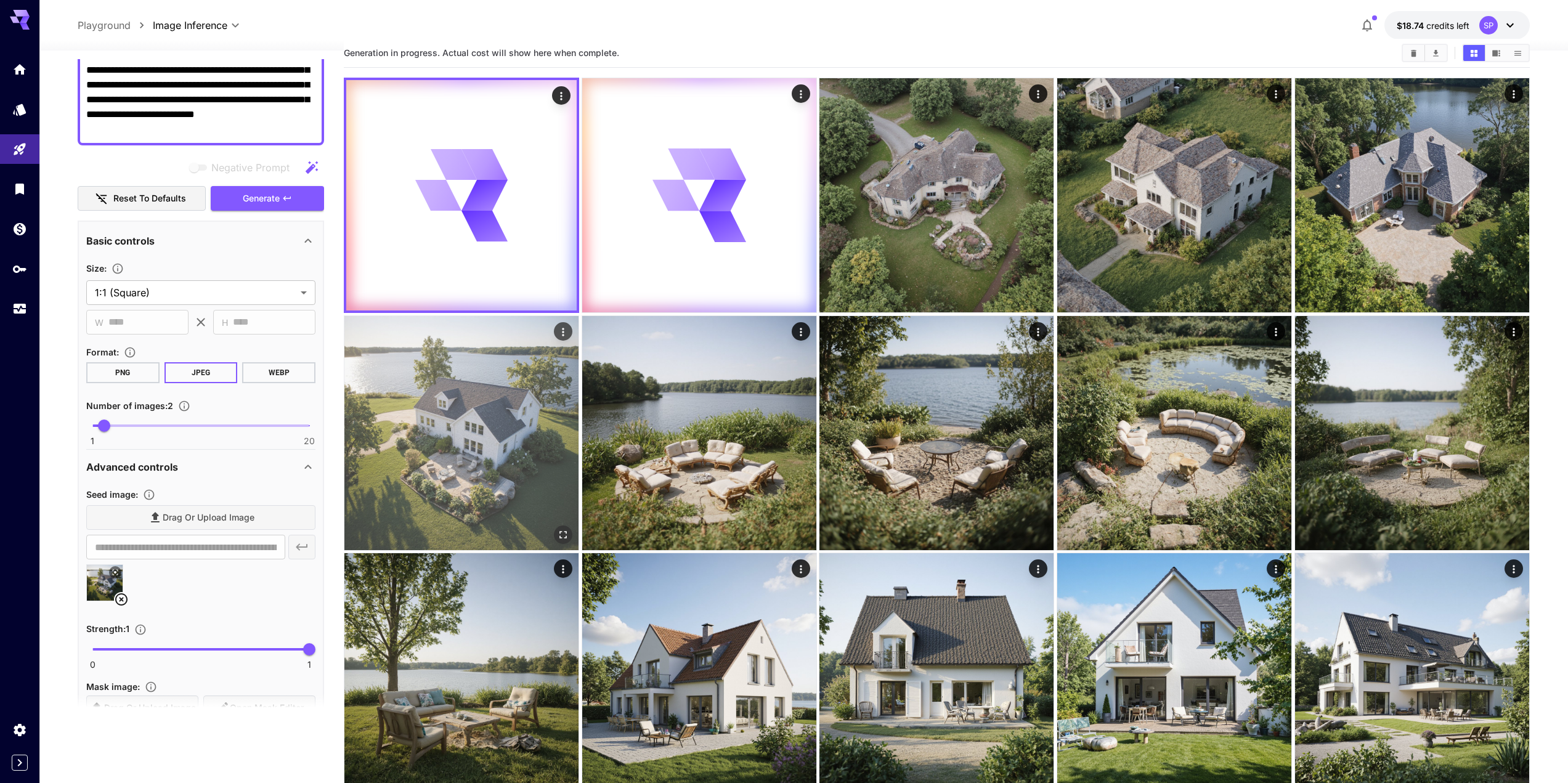
scroll to position [0, 0]
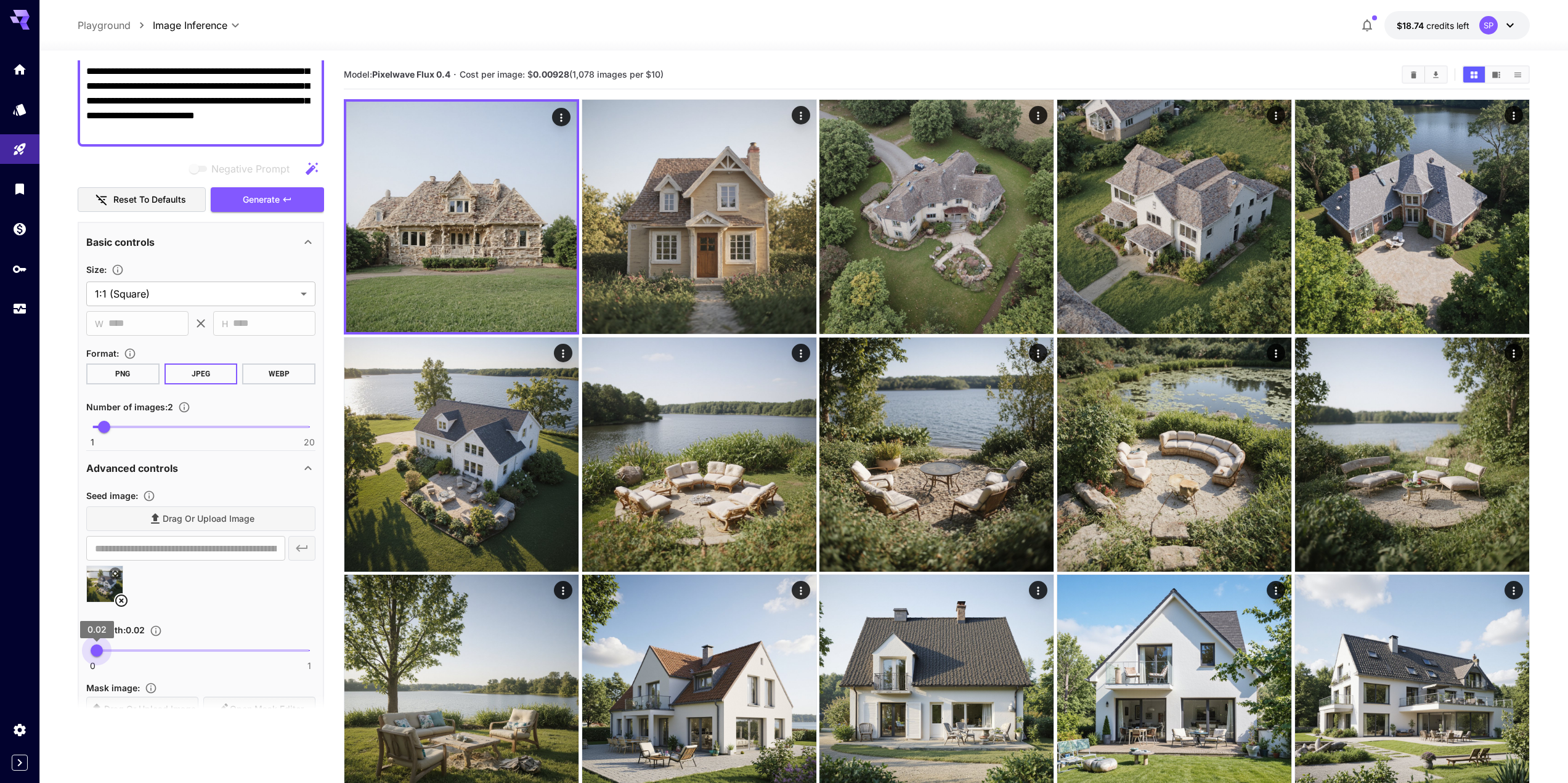
type input "****"
drag, startPoint x: 211, startPoint y: 649, endPoint x: 97, endPoint y: 670, distance: 115.9
click at [97, 670] on div "0 1 0.02" at bounding box center [200, 655] width 229 height 29
click at [269, 199] on span "Generate" at bounding box center [261, 200] width 37 height 16
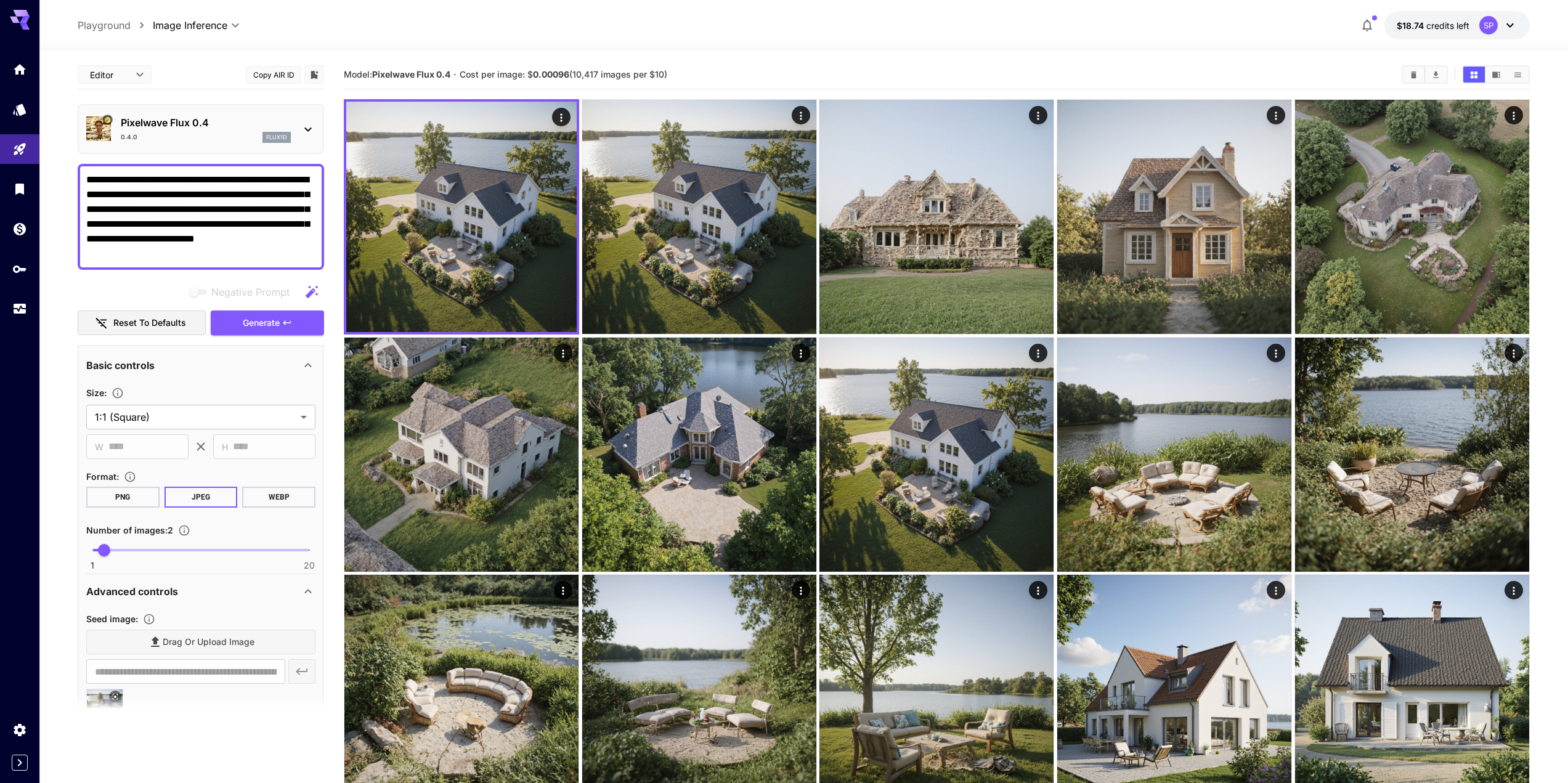
drag, startPoint x: 152, startPoint y: 178, endPoint x: 117, endPoint y: 179, distance: 35.0
click at [117, 179] on textarea "**********" at bounding box center [200, 217] width 229 height 88
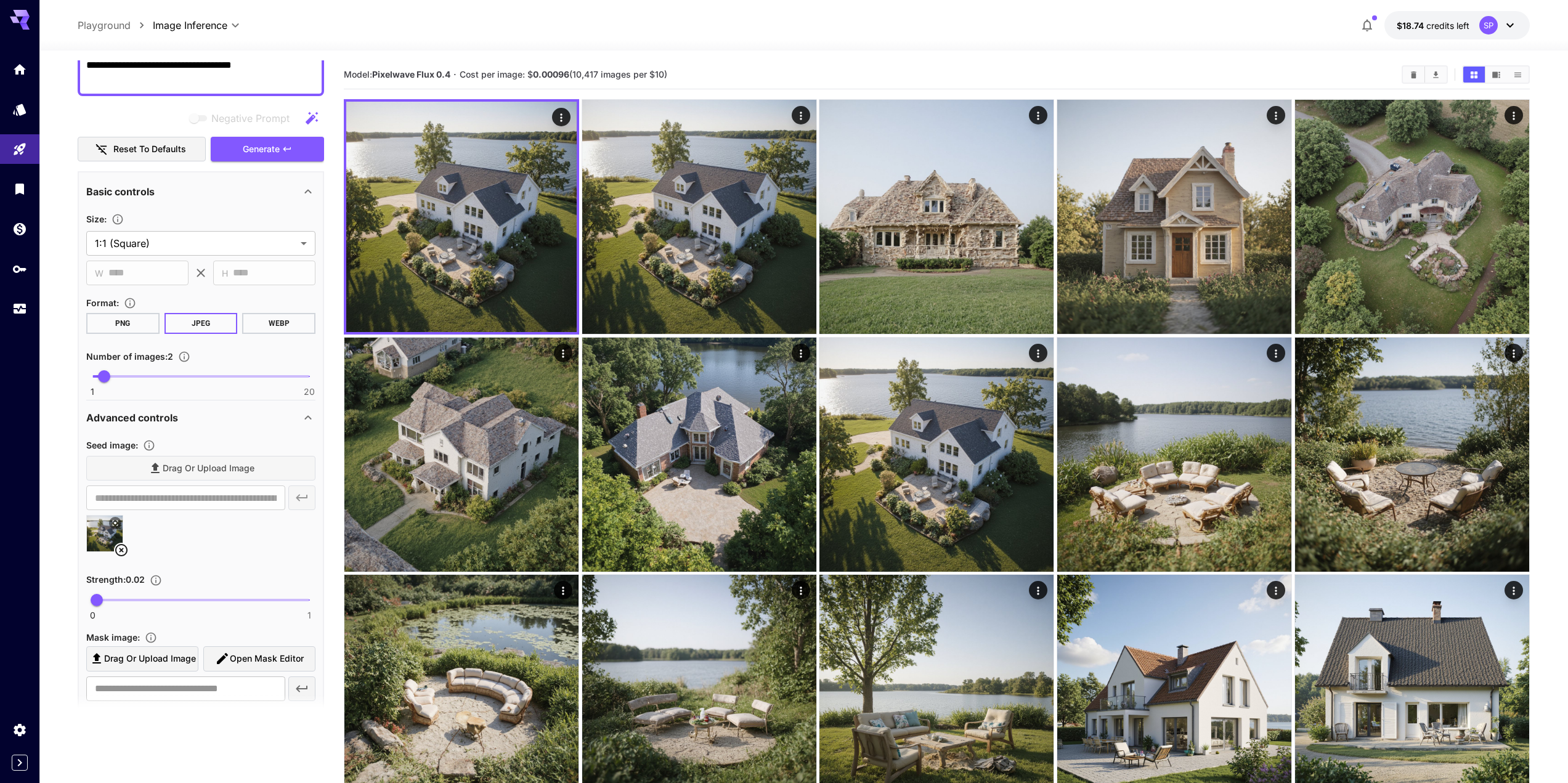
scroll to position [247, 0]
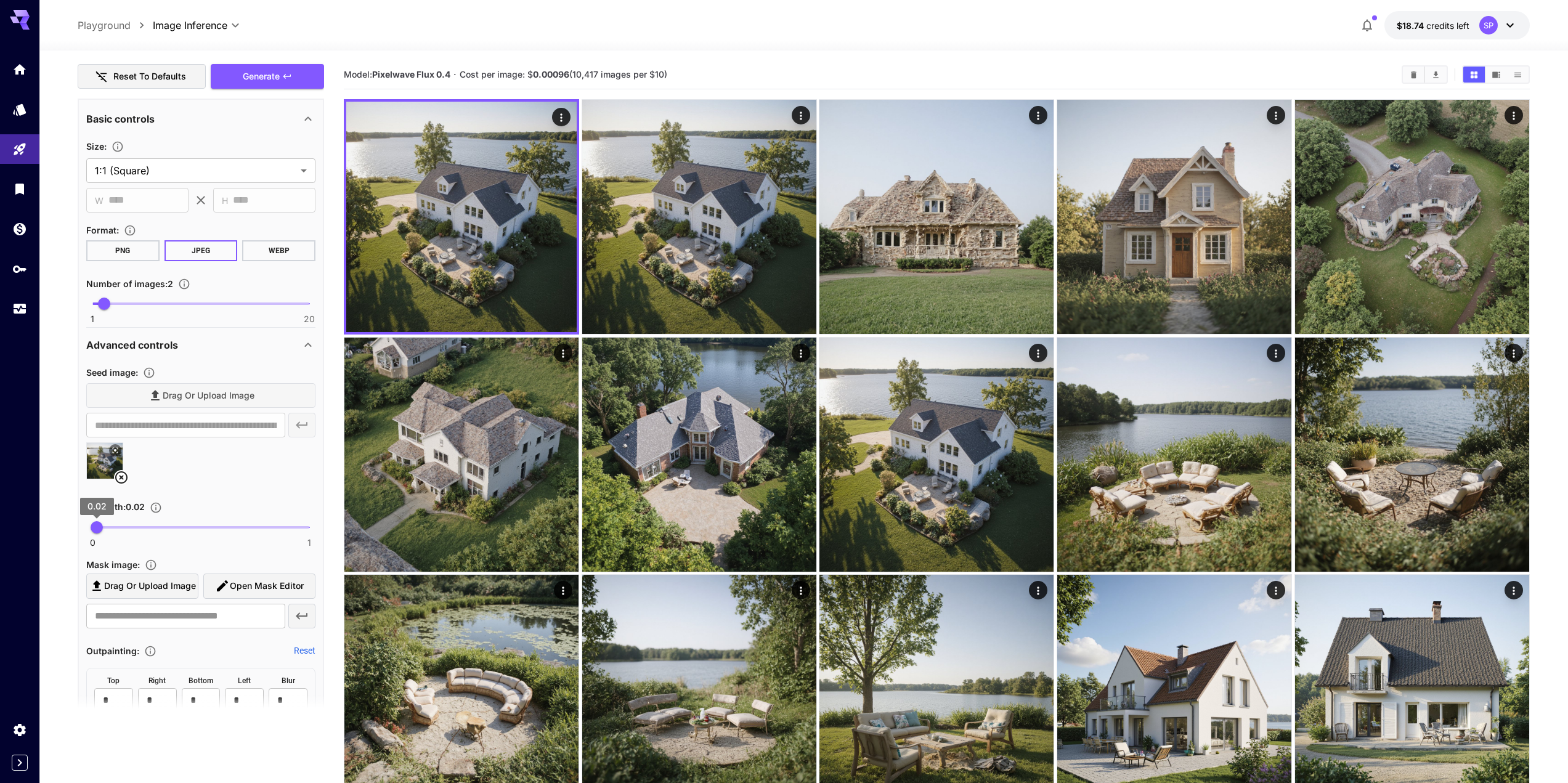
type textarea "**********"
type input "***"
drag, startPoint x: 94, startPoint y: 523, endPoint x: 137, endPoint y: 518, distance: 43.3
click at [137, 521] on span "0.2" at bounding box center [135, 527] width 12 height 12
click at [249, 70] on span "Generate" at bounding box center [261, 77] width 37 height 16
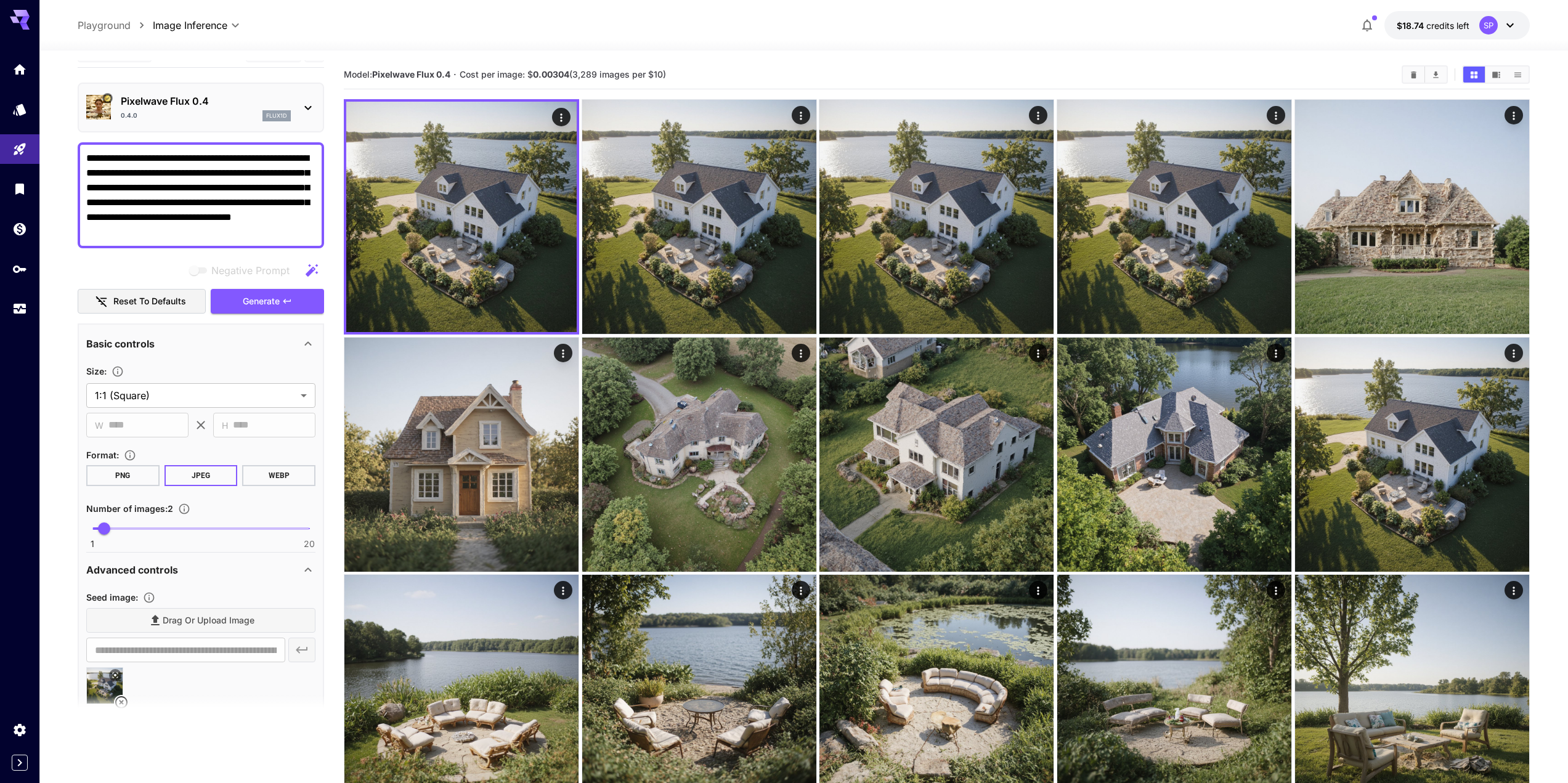
scroll to position [0, 0]
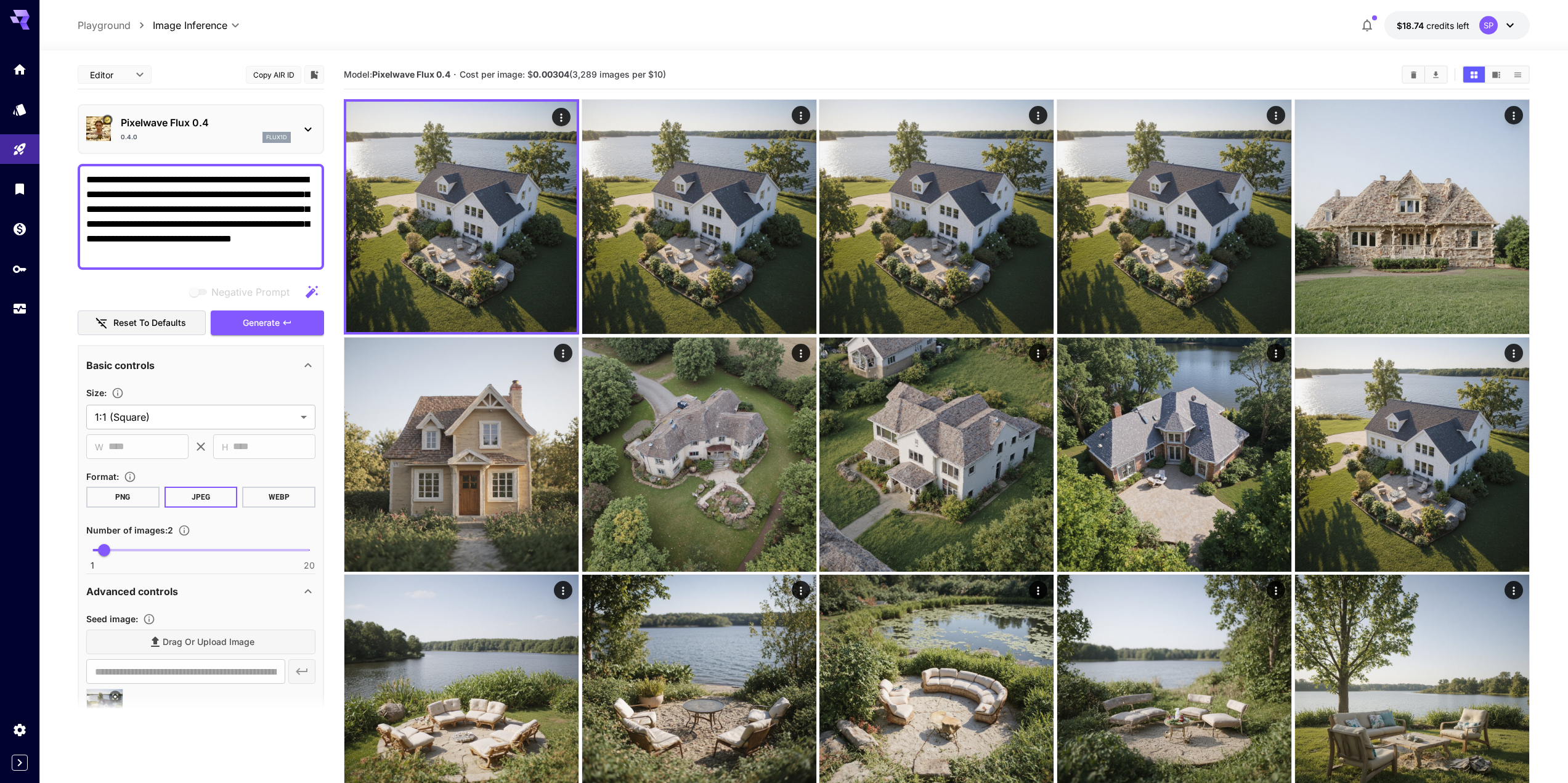
drag, startPoint x: 203, startPoint y: 181, endPoint x: 120, endPoint y: 184, distance: 83.1
click at [120, 184] on textarea "**********" at bounding box center [200, 217] width 229 height 88
type textarea "**********"
click at [273, 325] on span "Generate" at bounding box center [261, 323] width 37 height 16
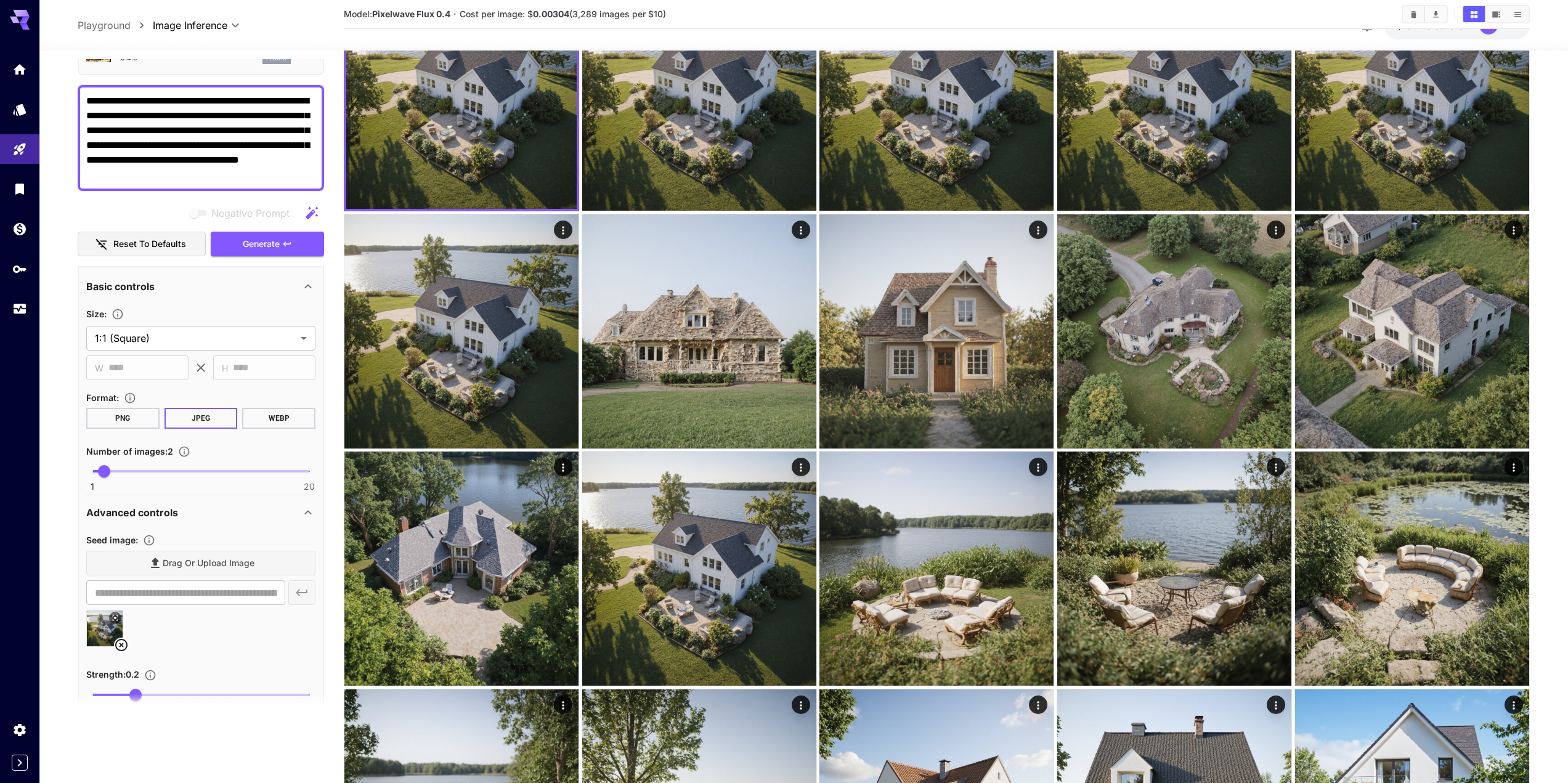
scroll to position [123, 0]
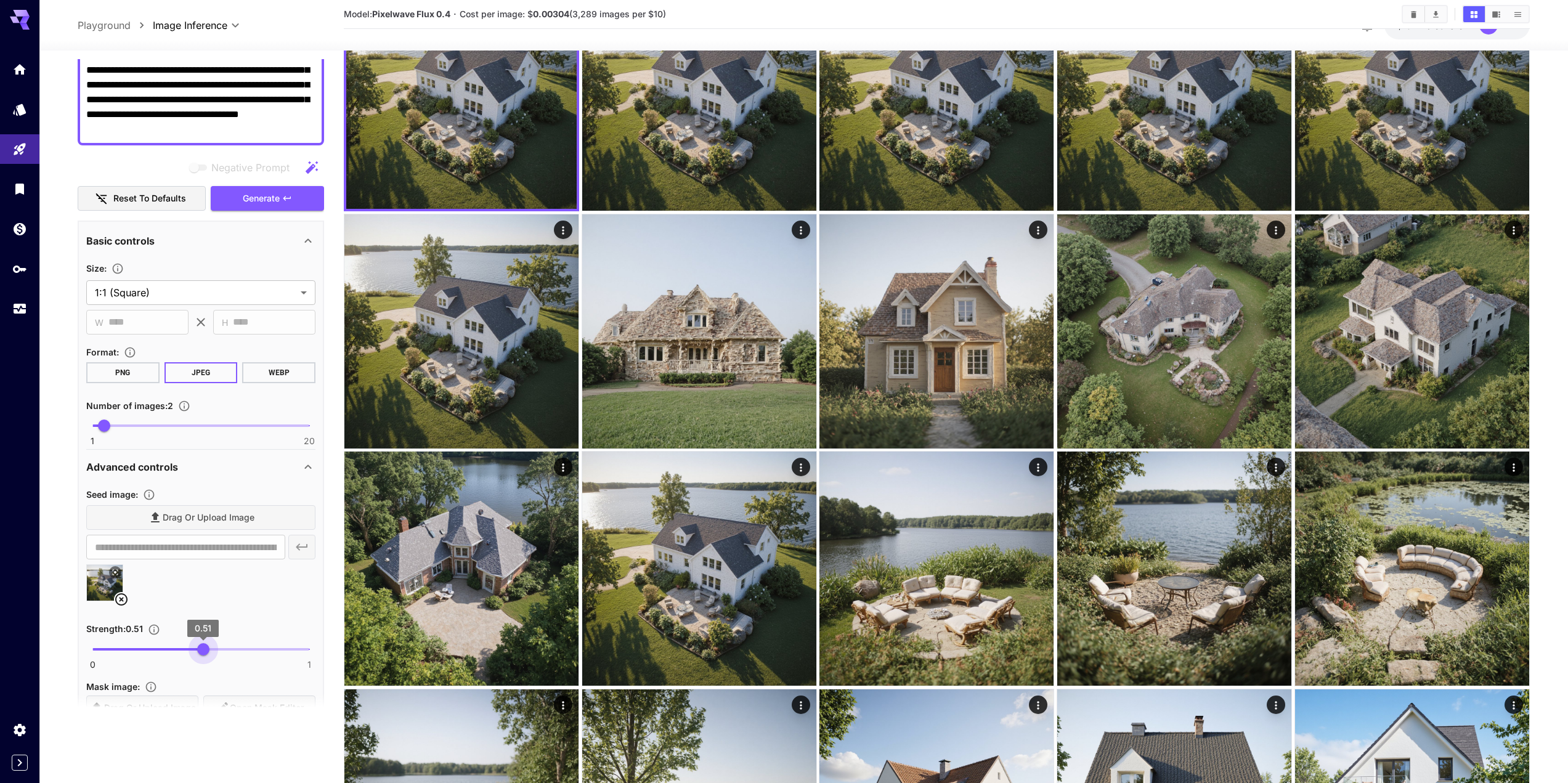
drag, startPoint x: 179, startPoint y: 639, endPoint x: 203, endPoint y: 633, distance: 24.7
click at [201, 640] on span "0 1 0.51" at bounding box center [201, 649] width 217 height 19
type input "***"
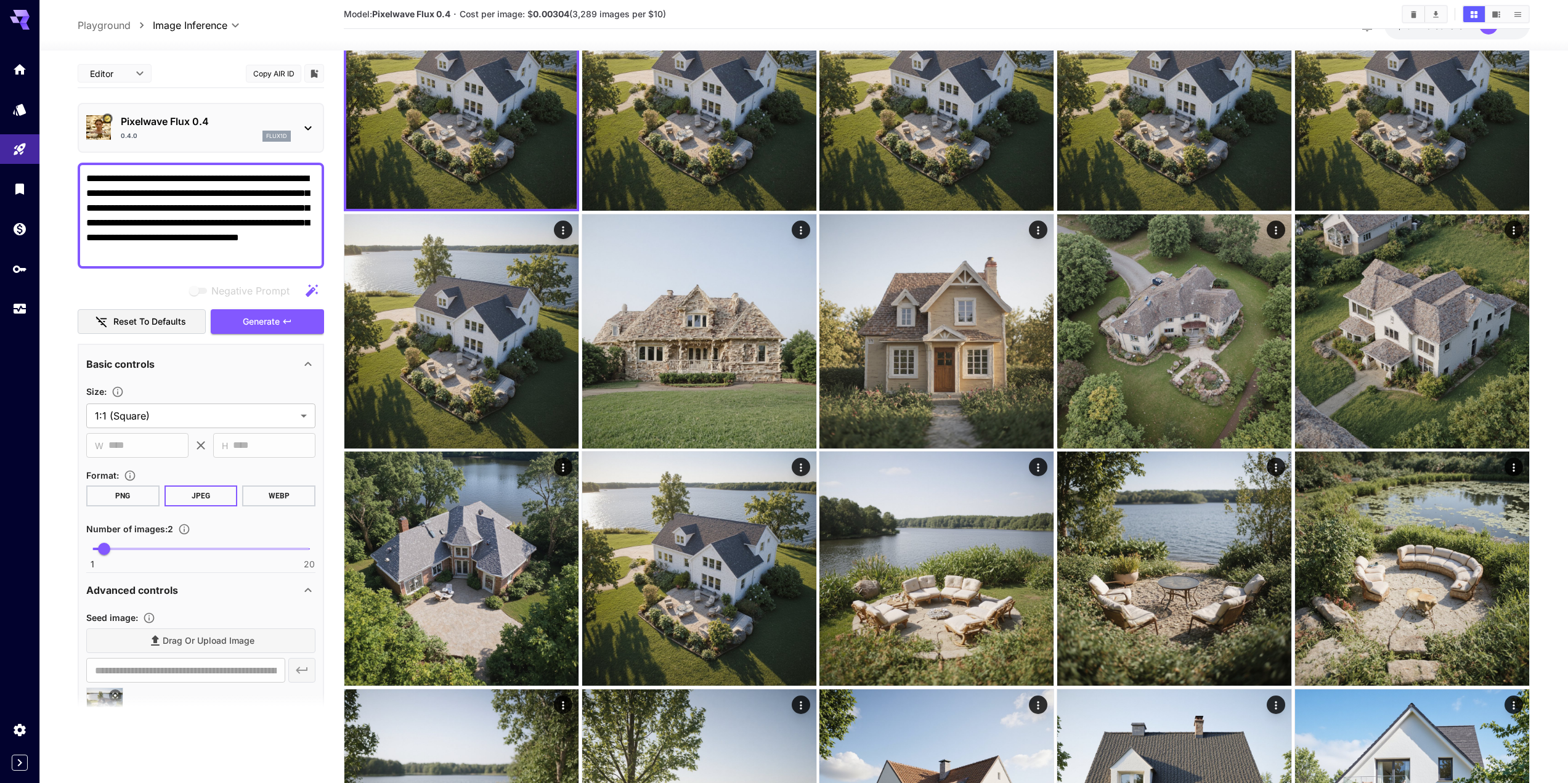
click at [265, 308] on div "Negative Prompt Reset to defaults Generate" at bounding box center [201, 306] width 247 height 56
click at [258, 324] on span "Generate" at bounding box center [261, 322] width 37 height 16
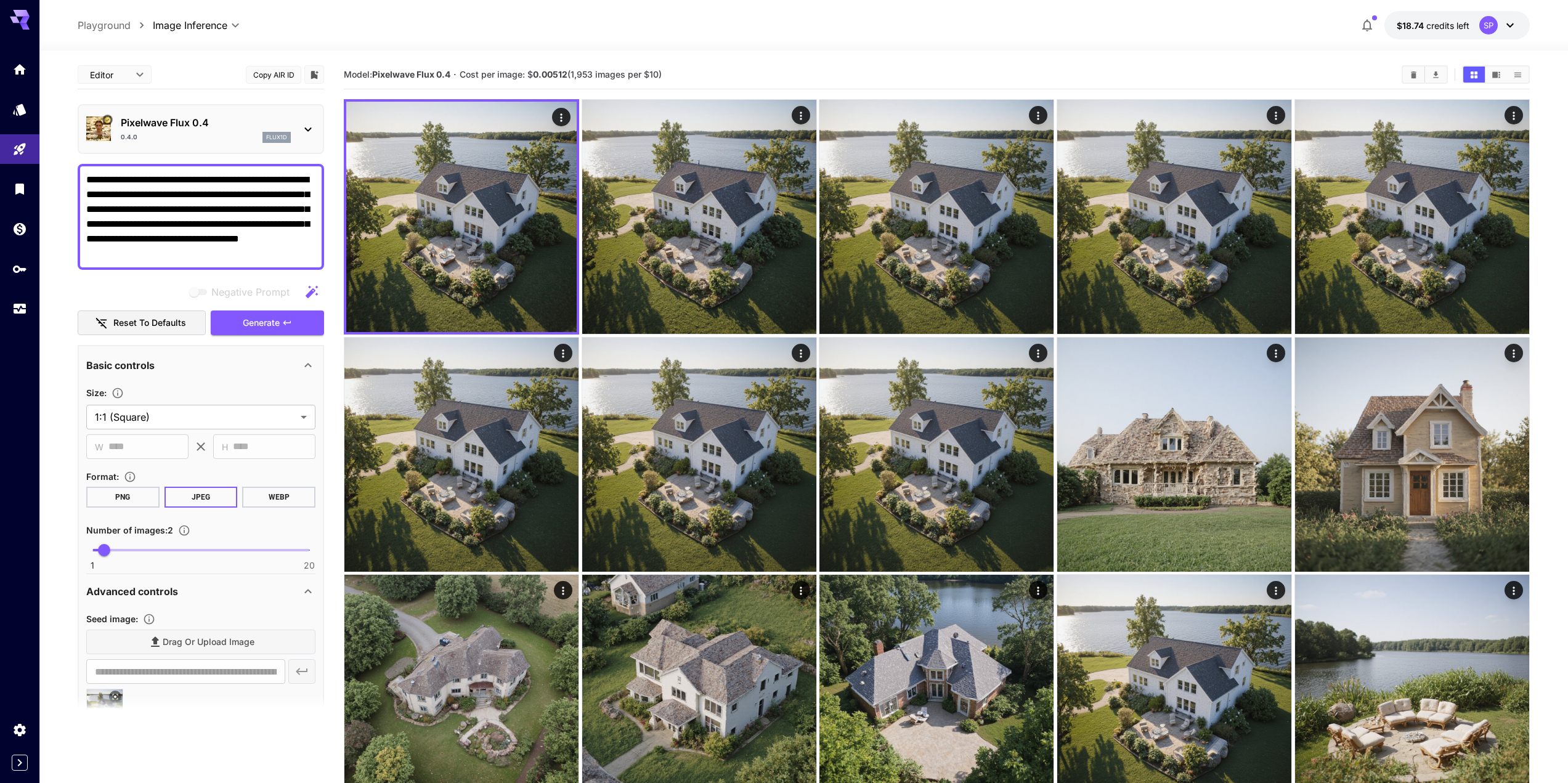
click at [308, 208] on textarea "**********" at bounding box center [200, 217] width 229 height 88
click at [141, 178] on textarea "**********" at bounding box center [200, 217] width 229 height 88
drag, startPoint x: 141, startPoint y: 178, endPoint x: 140, endPoint y: 197, distance: 19.0
click at [141, 178] on textarea "**********" at bounding box center [200, 217] width 229 height 88
click at [203, 178] on textarea "**********" at bounding box center [200, 217] width 229 height 88
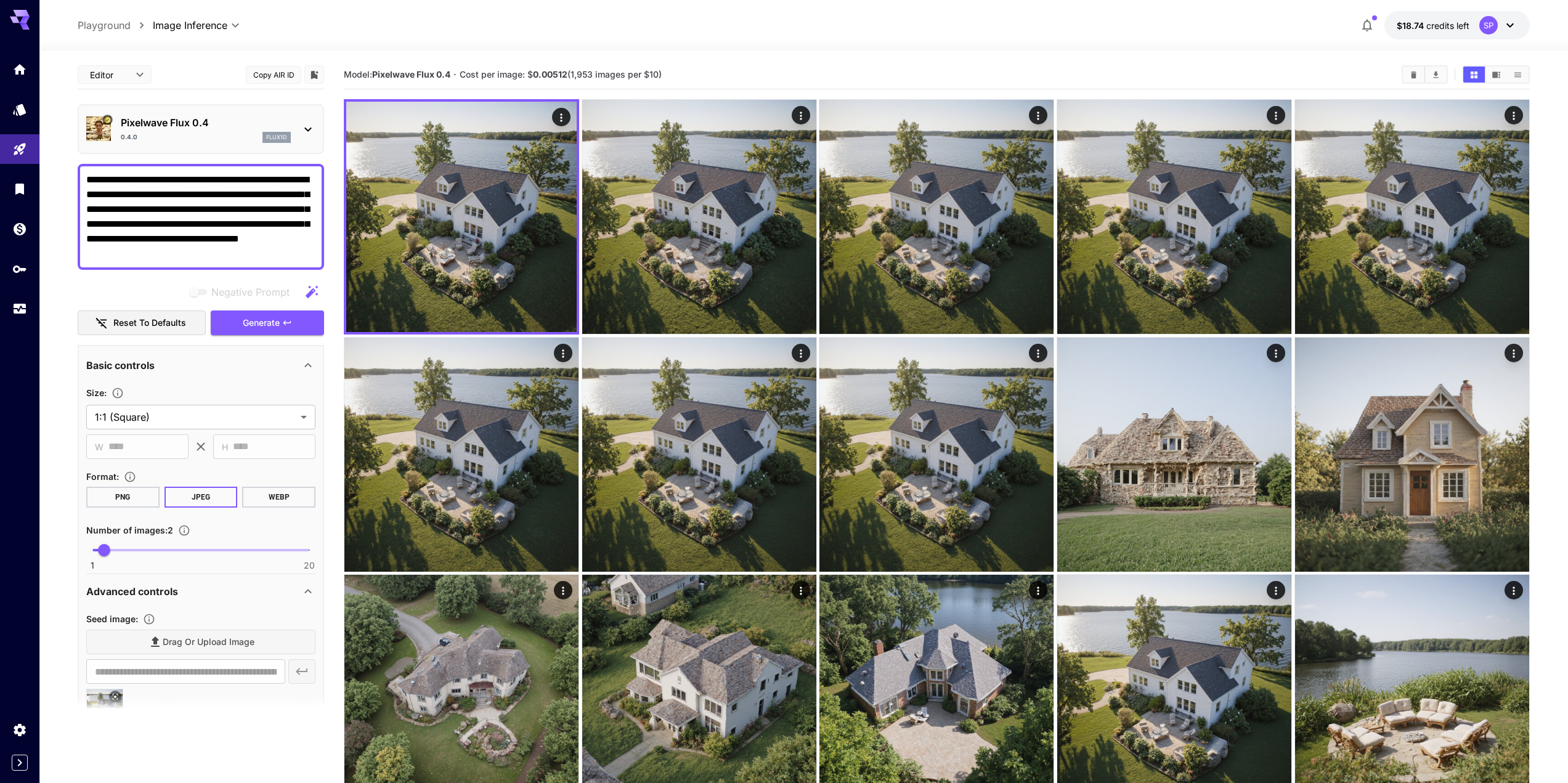
drag, startPoint x: 72, startPoint y: 187, endPoint x: 61, endPoint y: 199, distance: 16.3
type textarea "**********"
click at [176, 119] on p "Pixelwave Flux 0.4" at bounding box center [205, 123] width 170 height 15
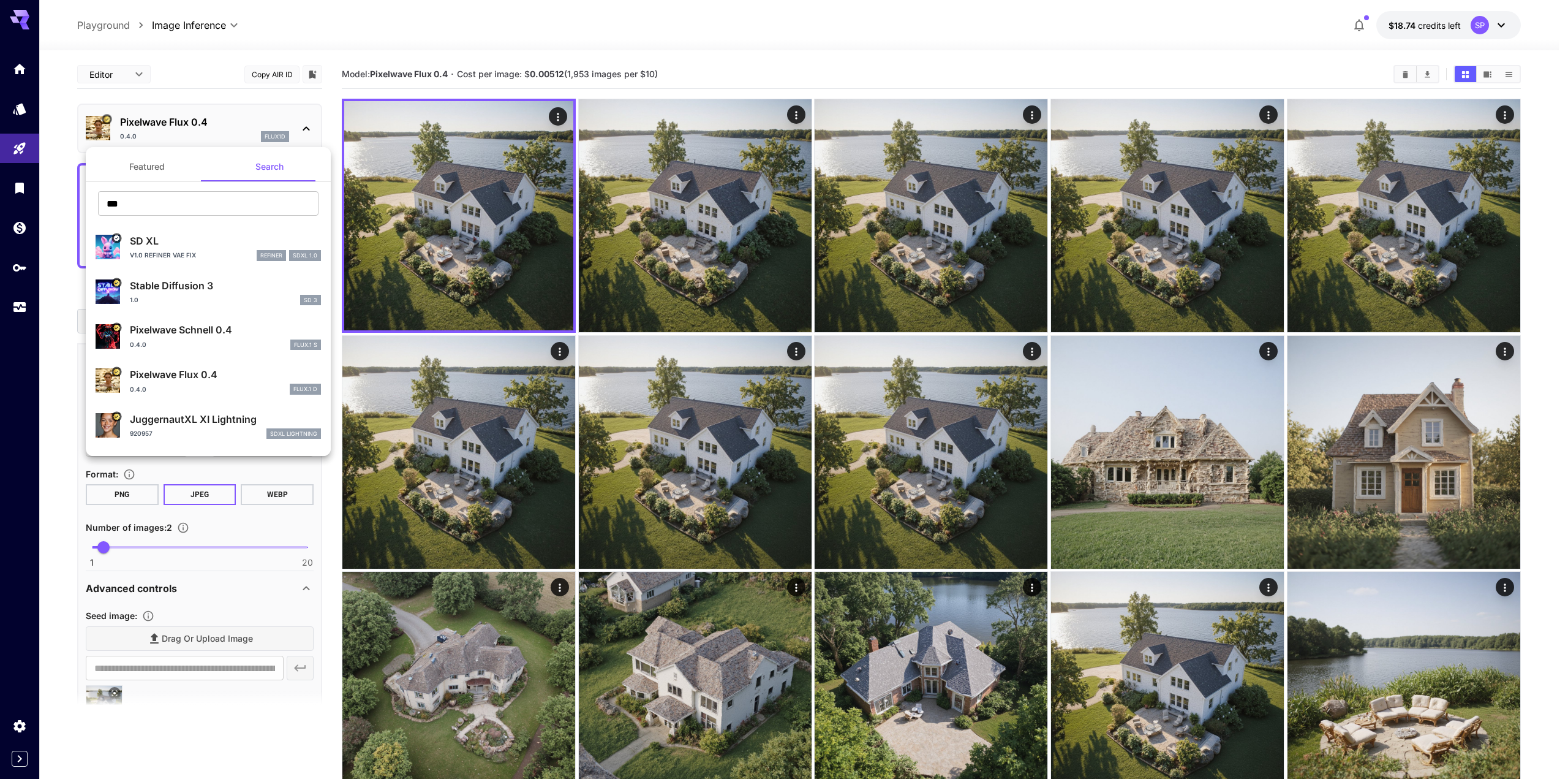
click at [216, 294] on div "1.0 SD 3" at bounding box center [226, 300] width 191 height 11
type input "**"
type input "*"
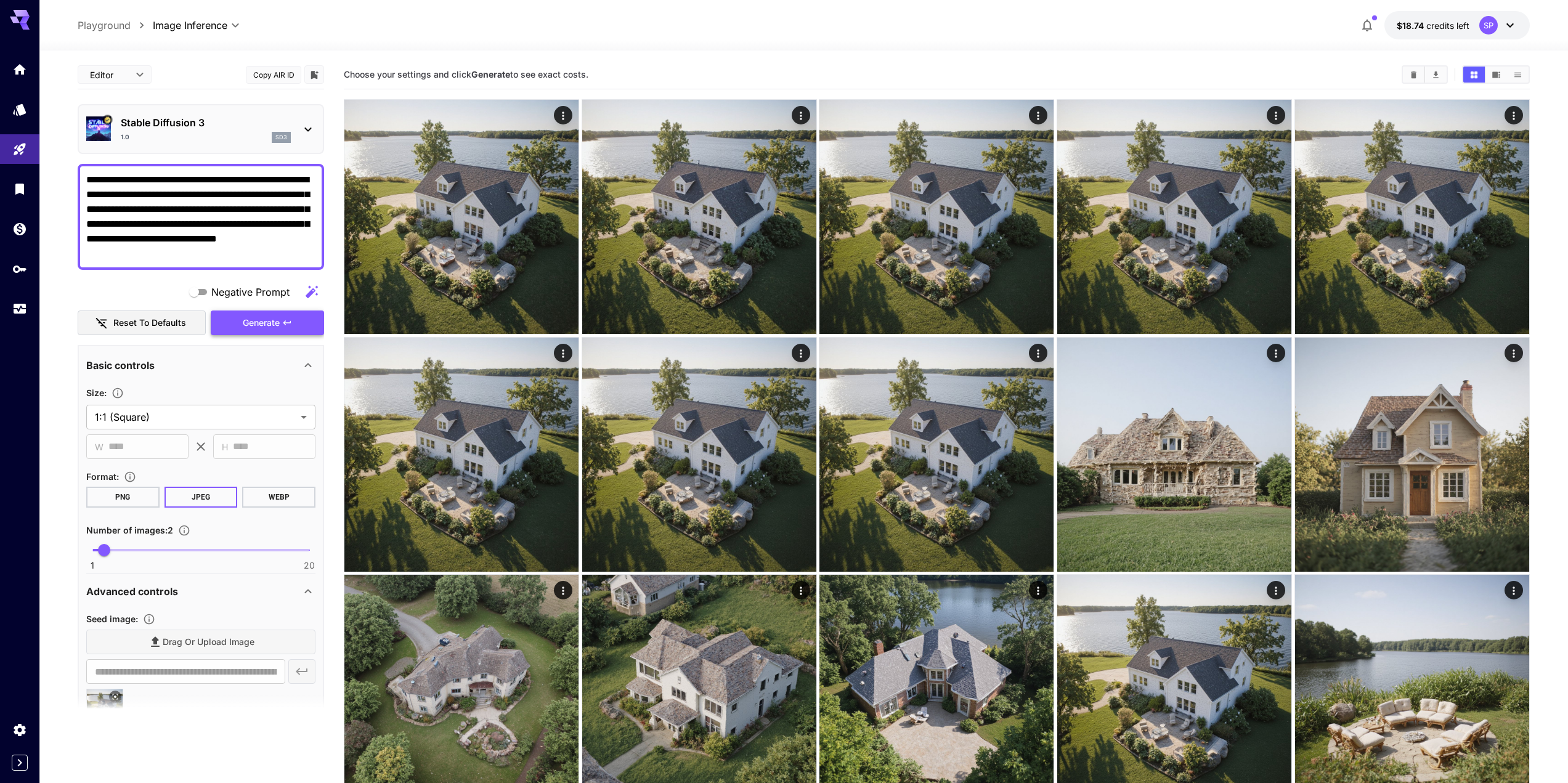
click at [285, 331] on button "Generate" at bounding box center [267, 322] width 113 height 25
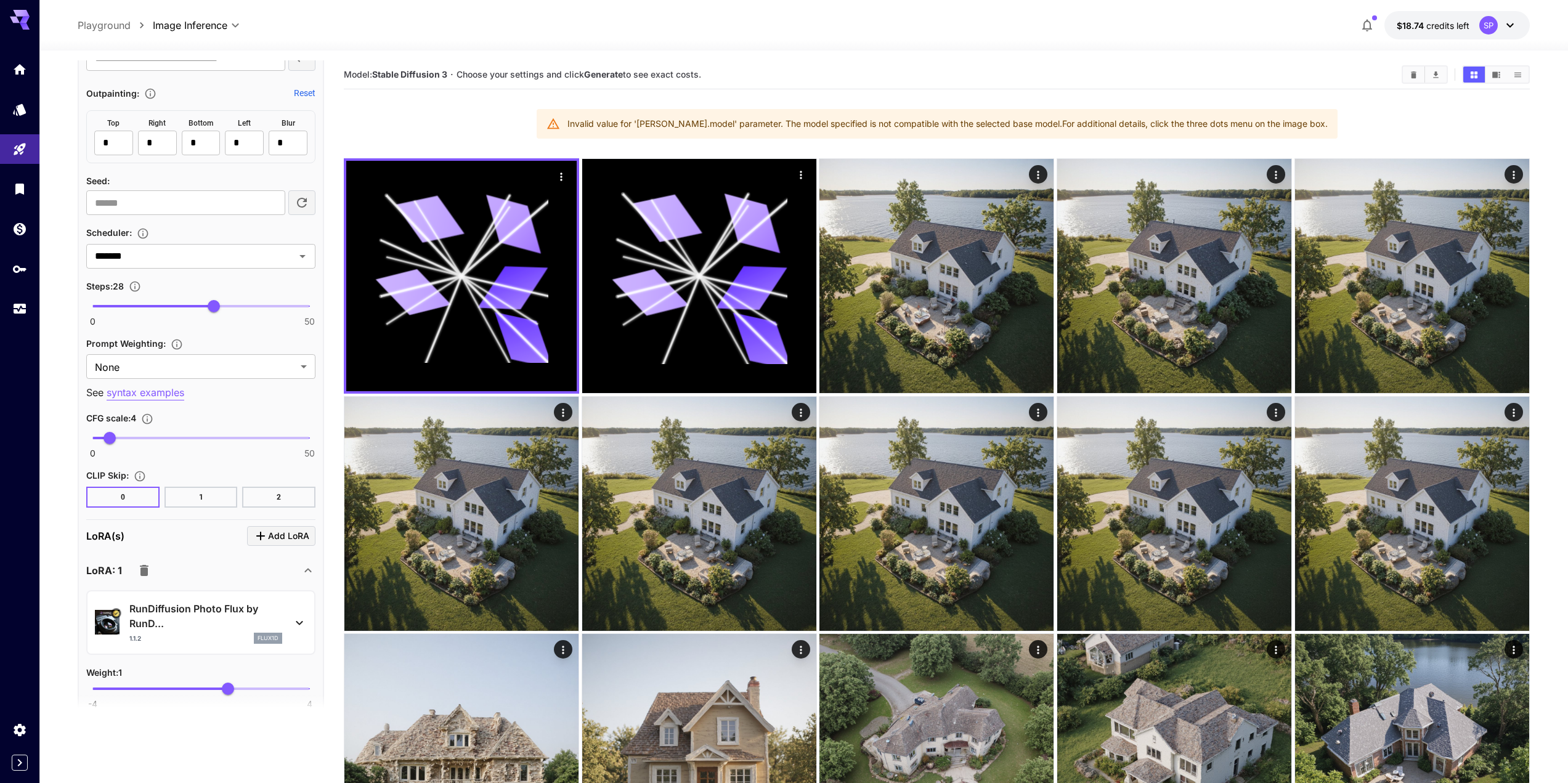
scroll to position [924, 0]
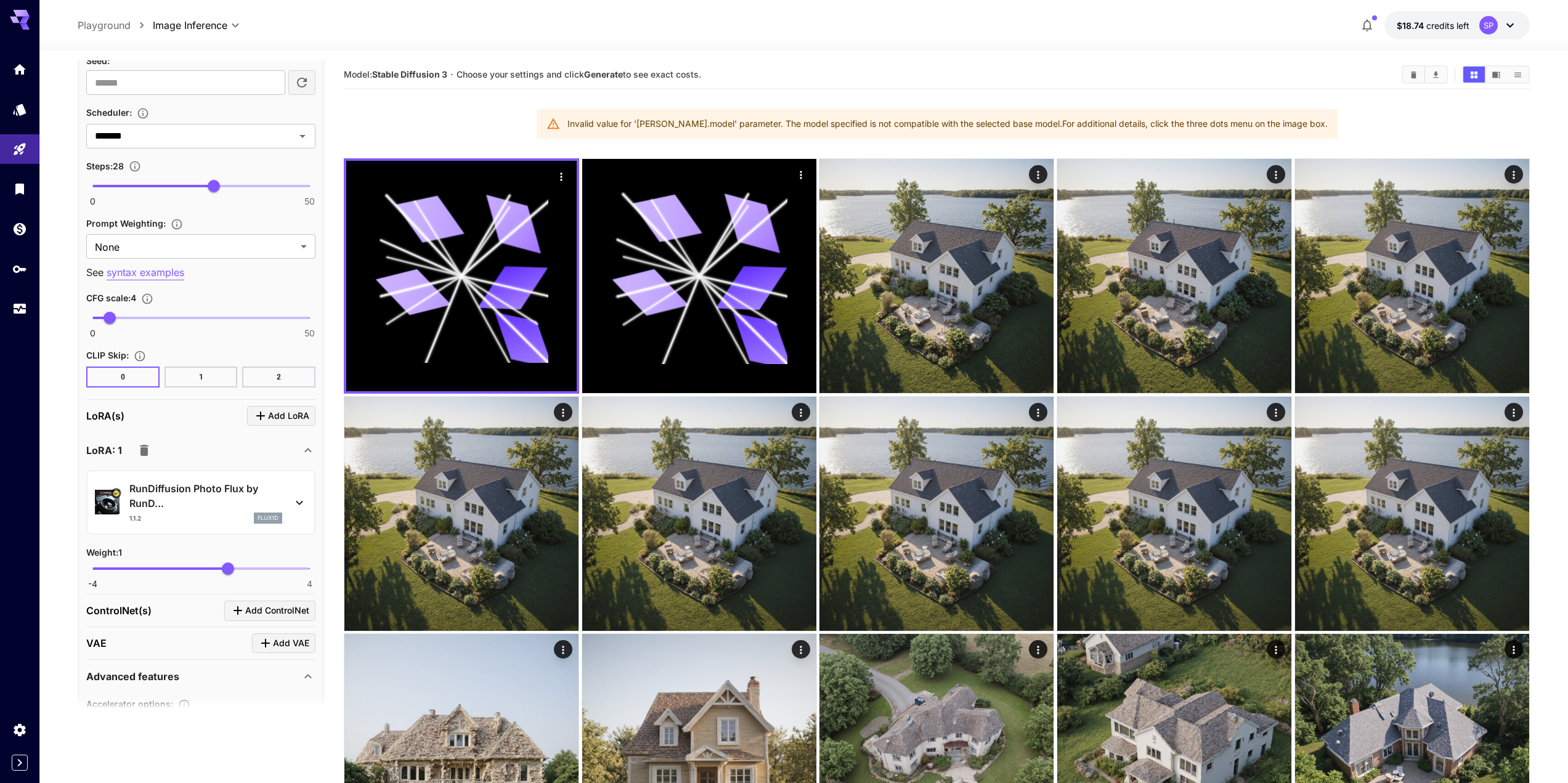
click at [230, 495] on p "RunDiffusion Photo Flux by RunD..." at bounding box center [205, 496] width 153 height 29
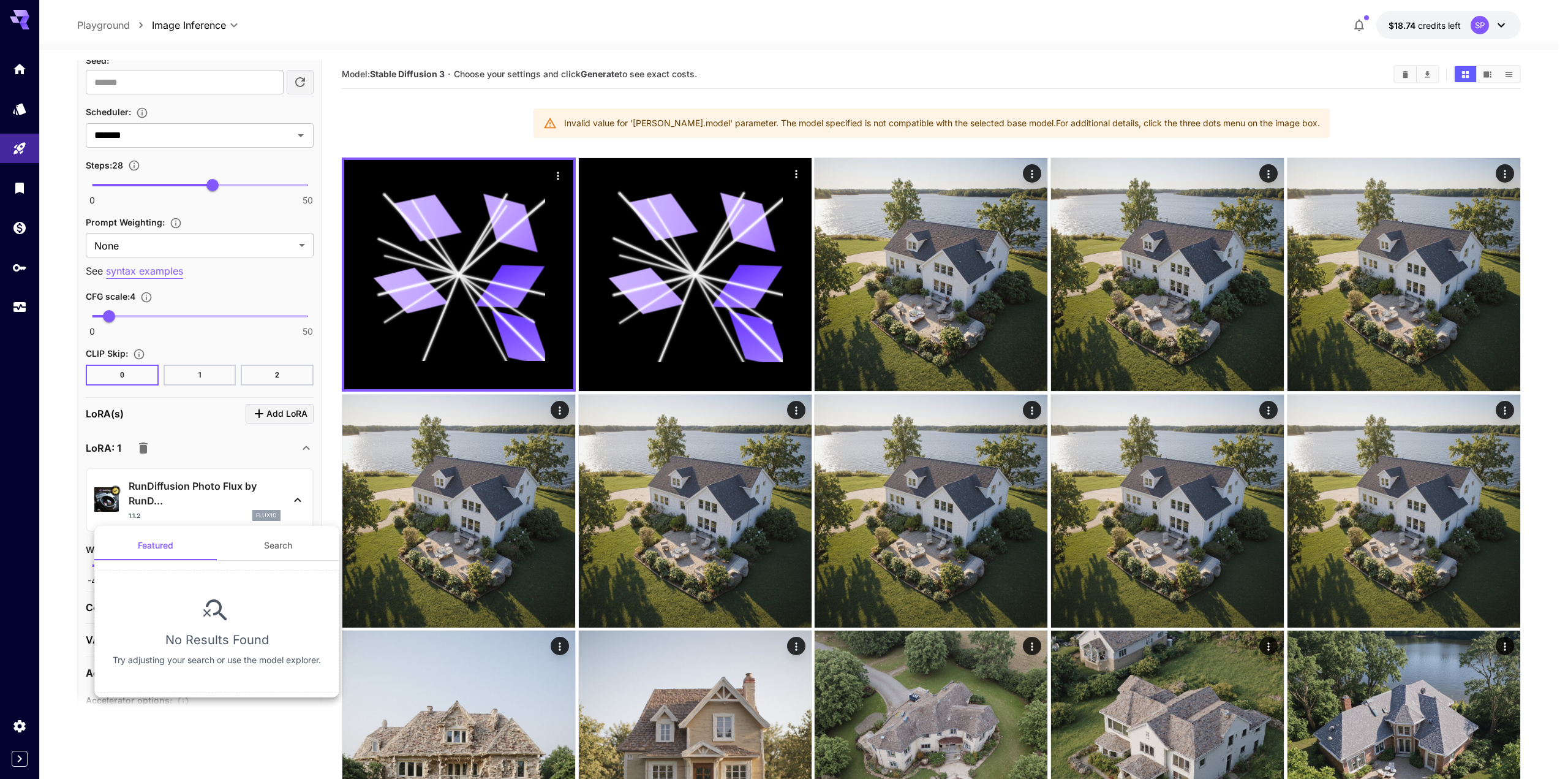
click at [272, 555] on button "Search" at bounding box center [278, 545] width 123 height 29
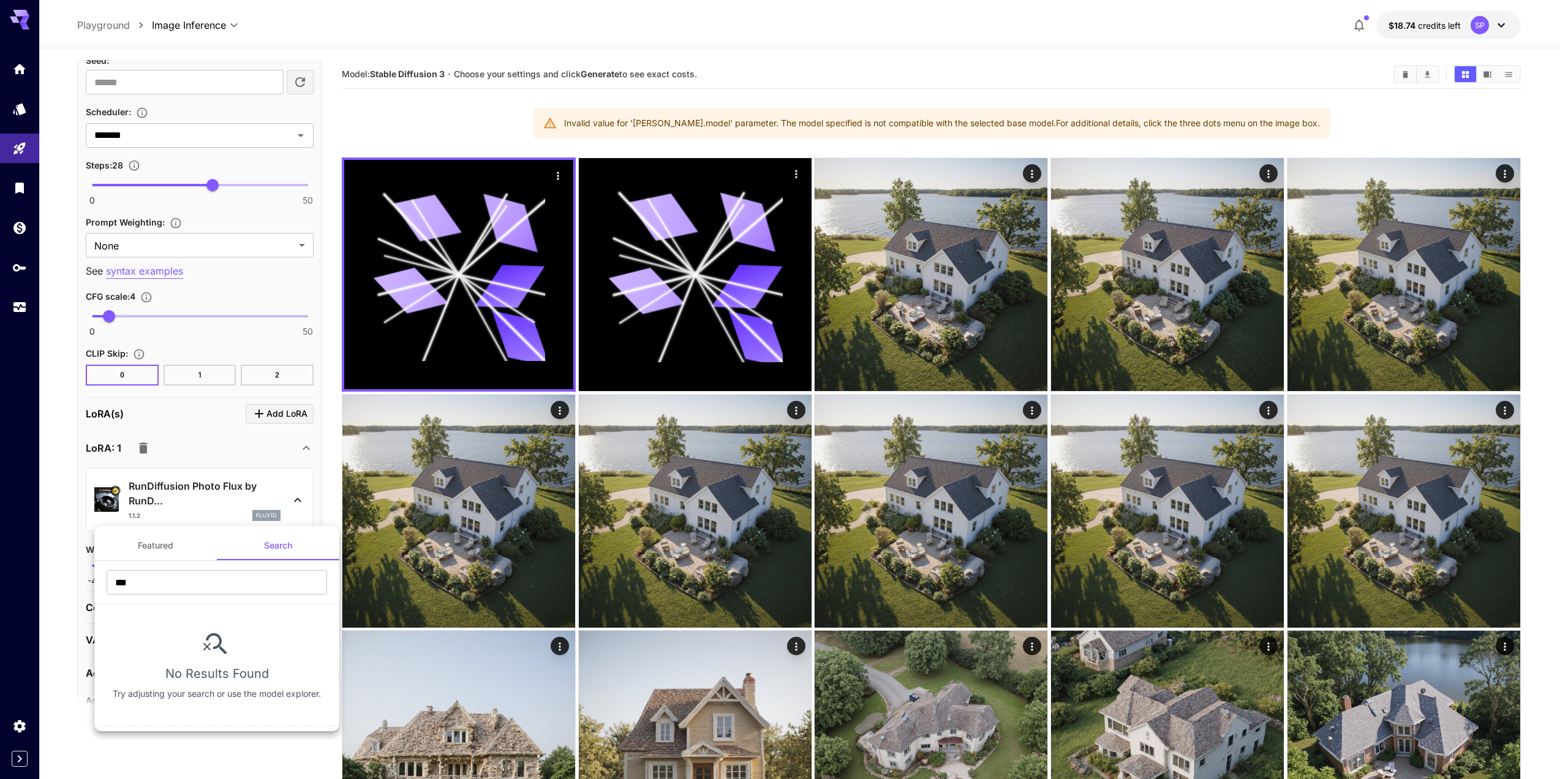
drag, startPoint x: 245, startPoint y: 124, endPoint x: 250, endPoint y: 107, distance: 17.7
click at [245, 123] on div at bounding box center [784, 390] width 1568 height 779
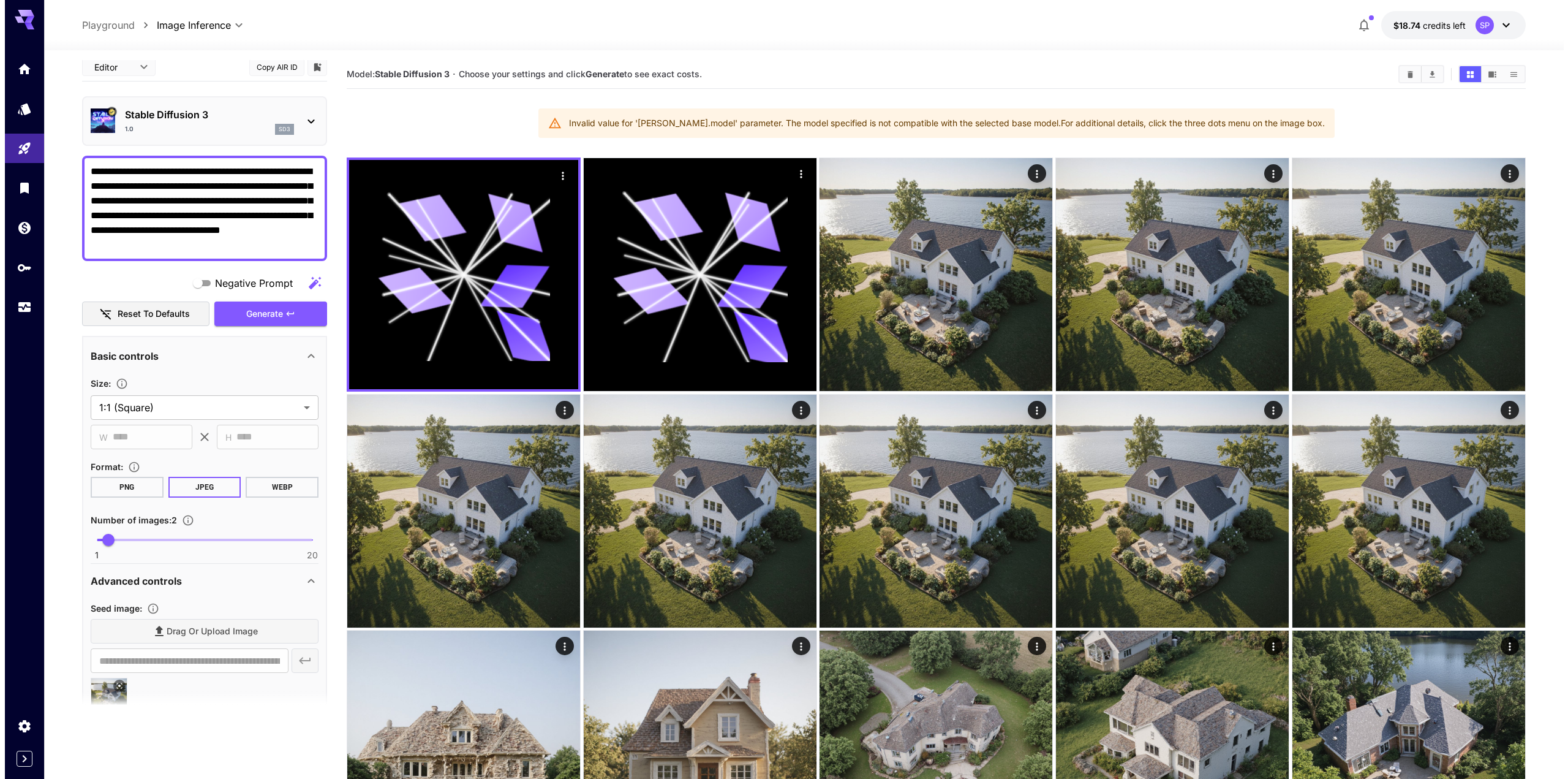
scroll to position [0, 0]
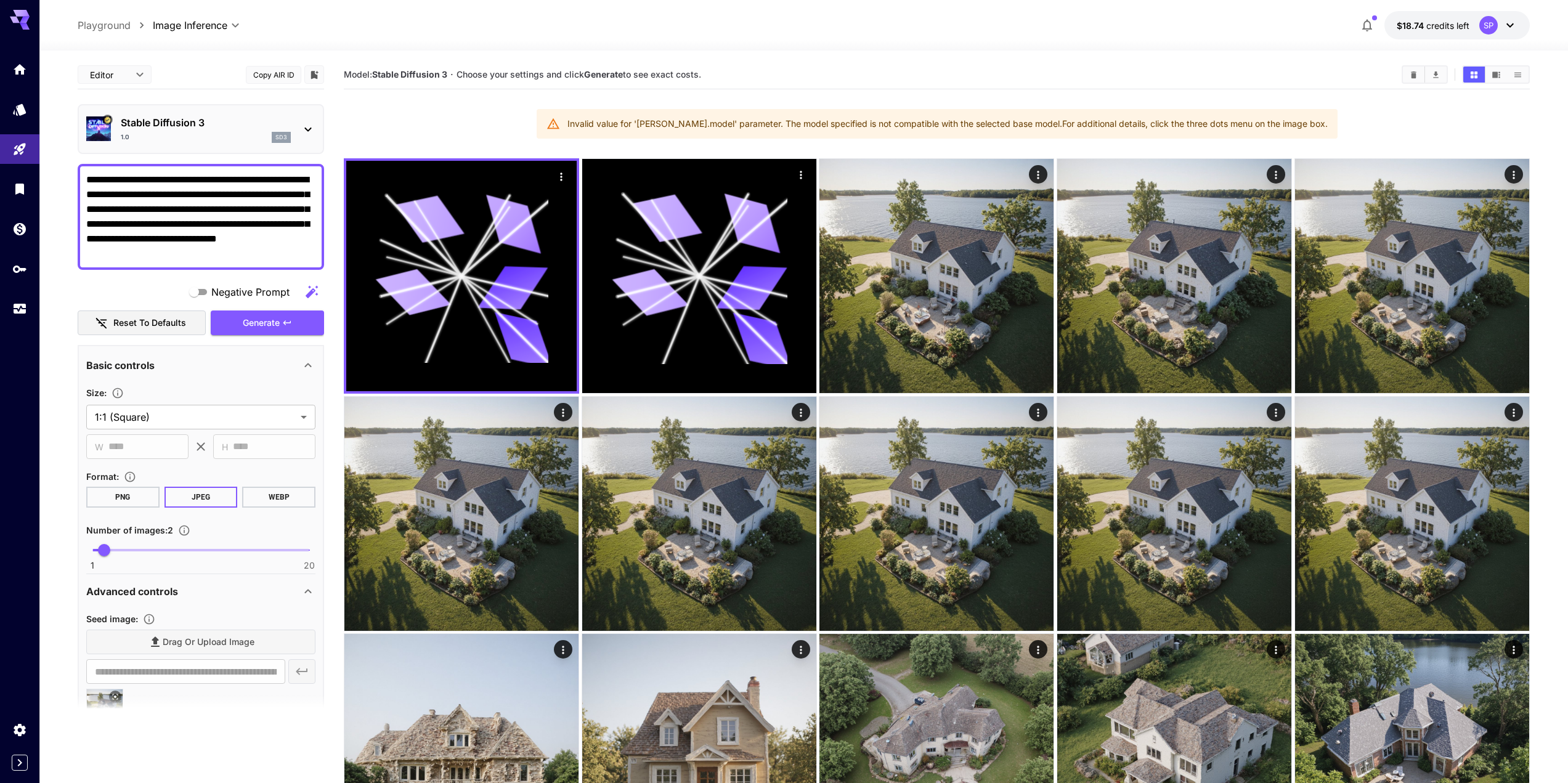
click at [224, 126] on p "Stable Diffusion 3" at bounding box center [205, 123] width 170 height 15
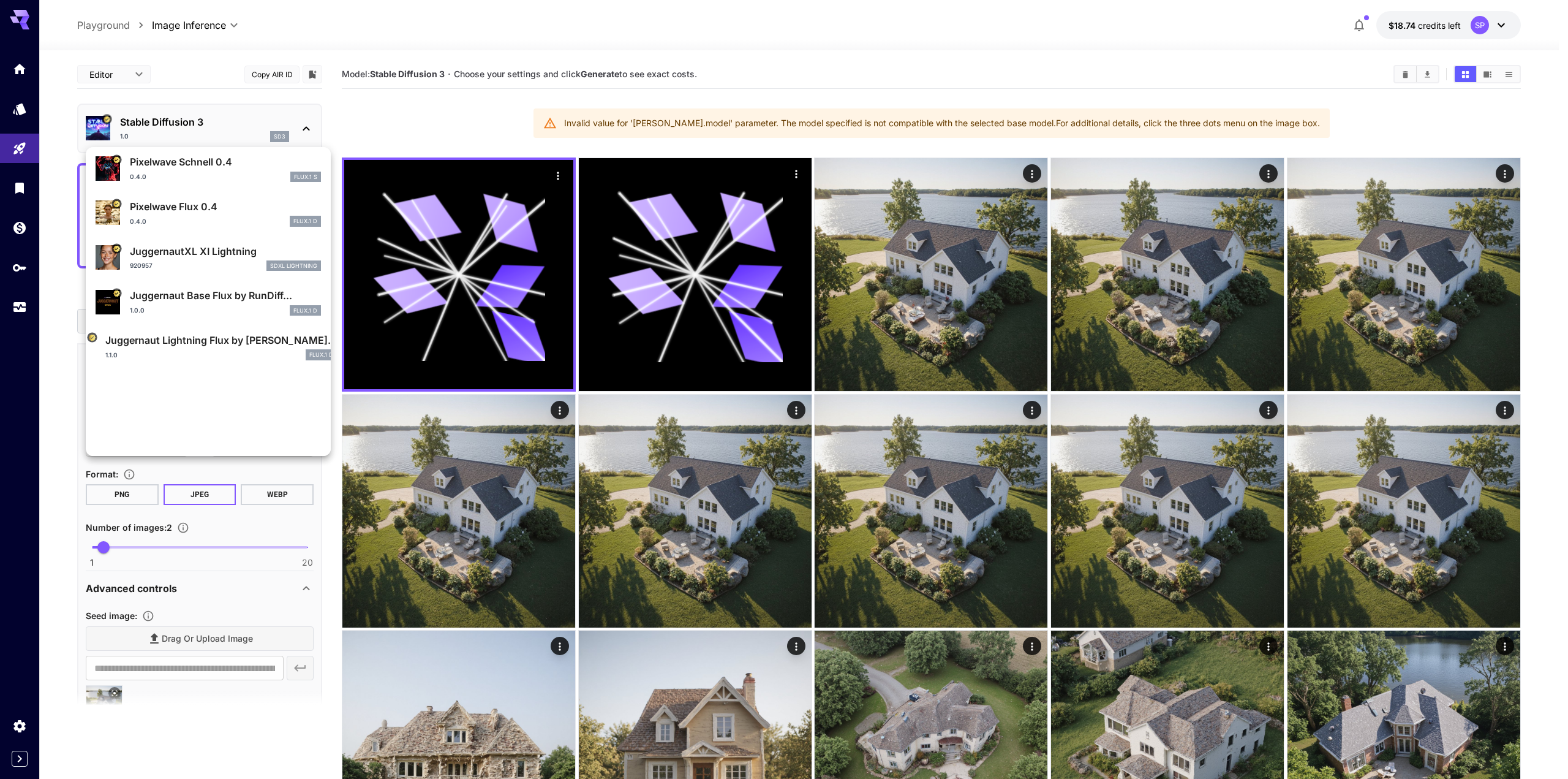
scroll to position [184, 0]
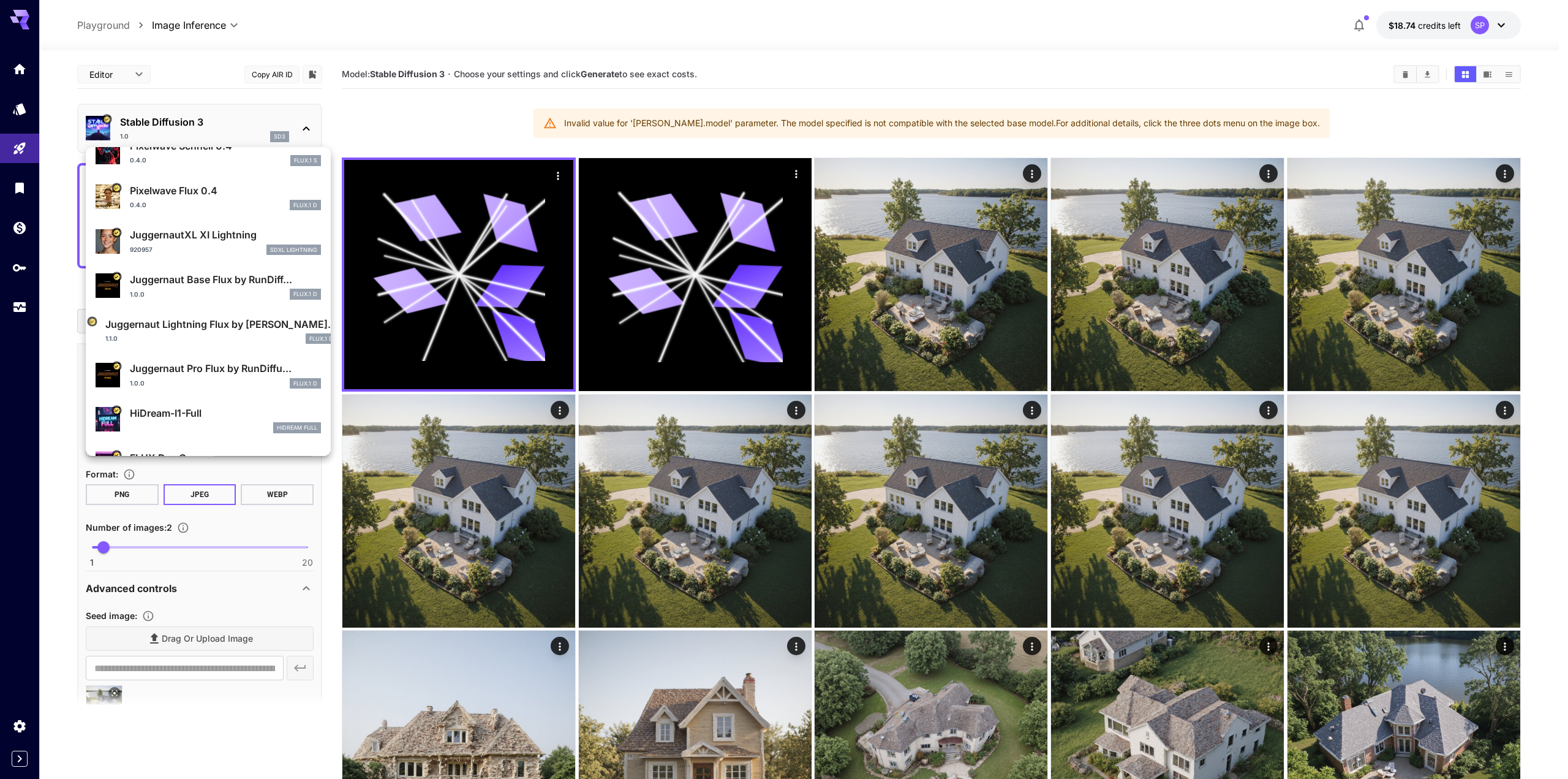
click at [201, 243] on div "JuggernautXL XI Lightning 920957 SDXL Lightning" at bounding box center [226, 241] width 191 height 28
type input "*"
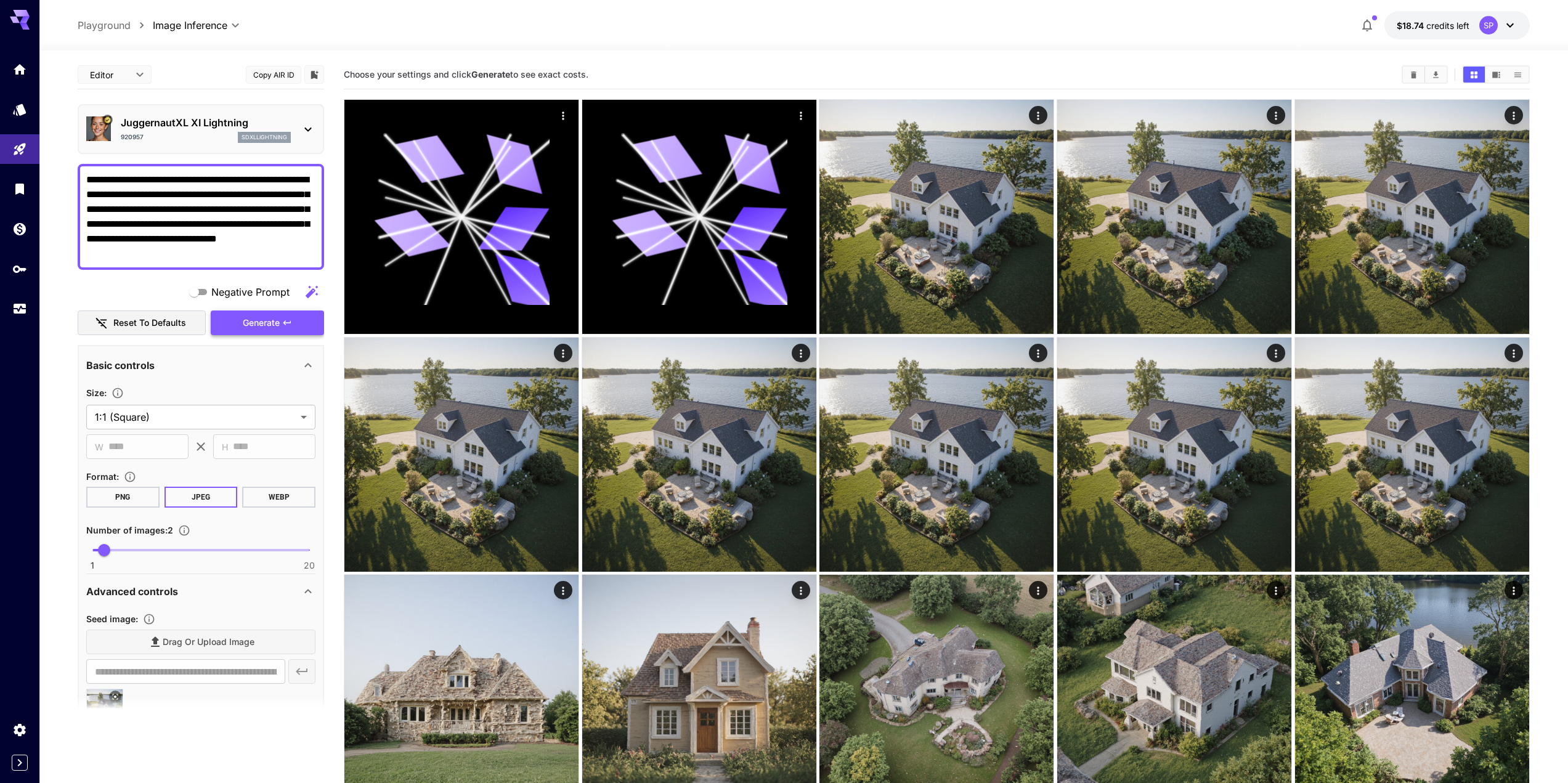
click at [238, 324] on button "Generate" at bounding box center [267, 322] width 113 height 25
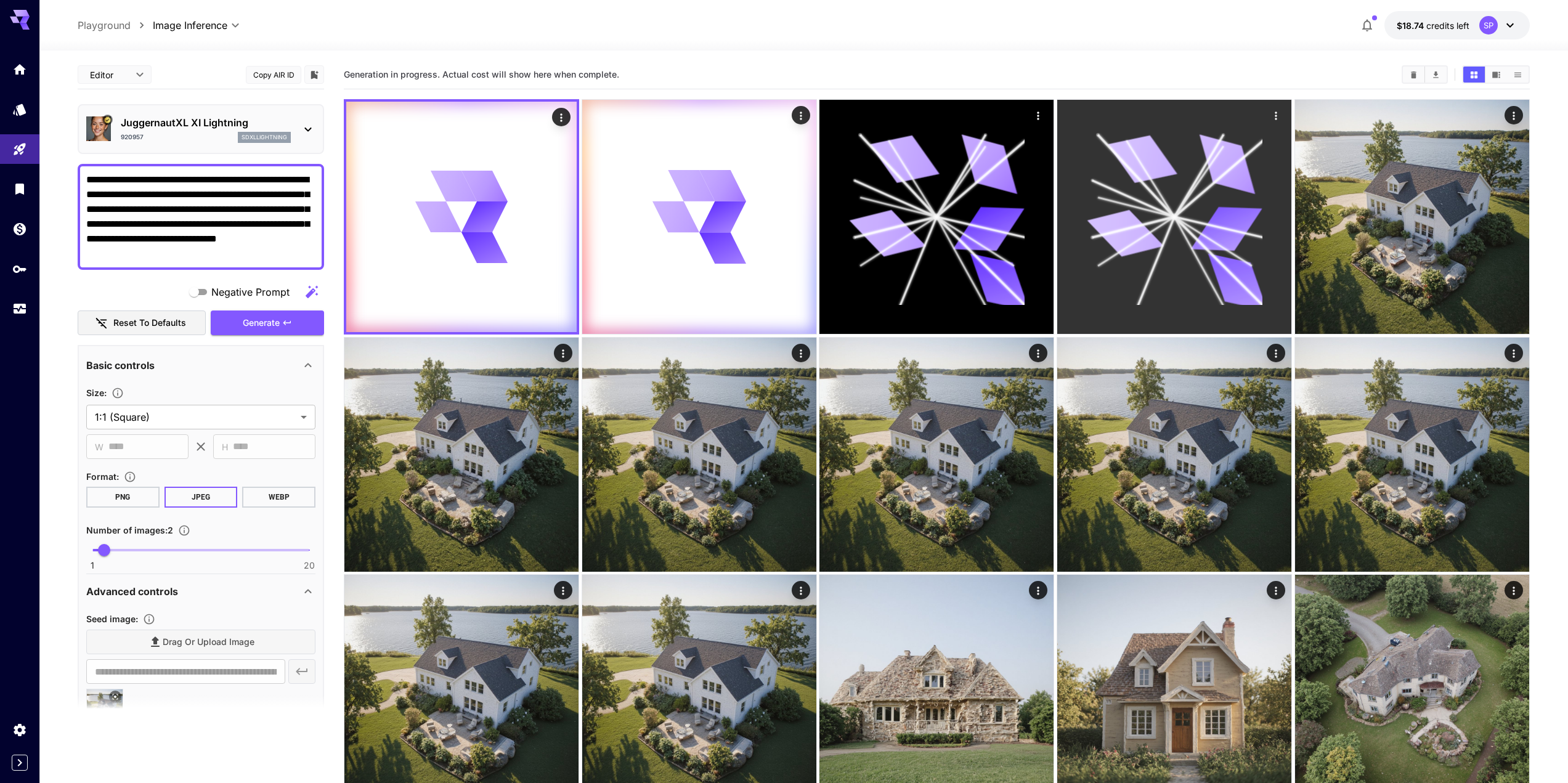
click at [1270, 116] on icon "Actions" at bounding box center [1276, 116] width 12 height 12
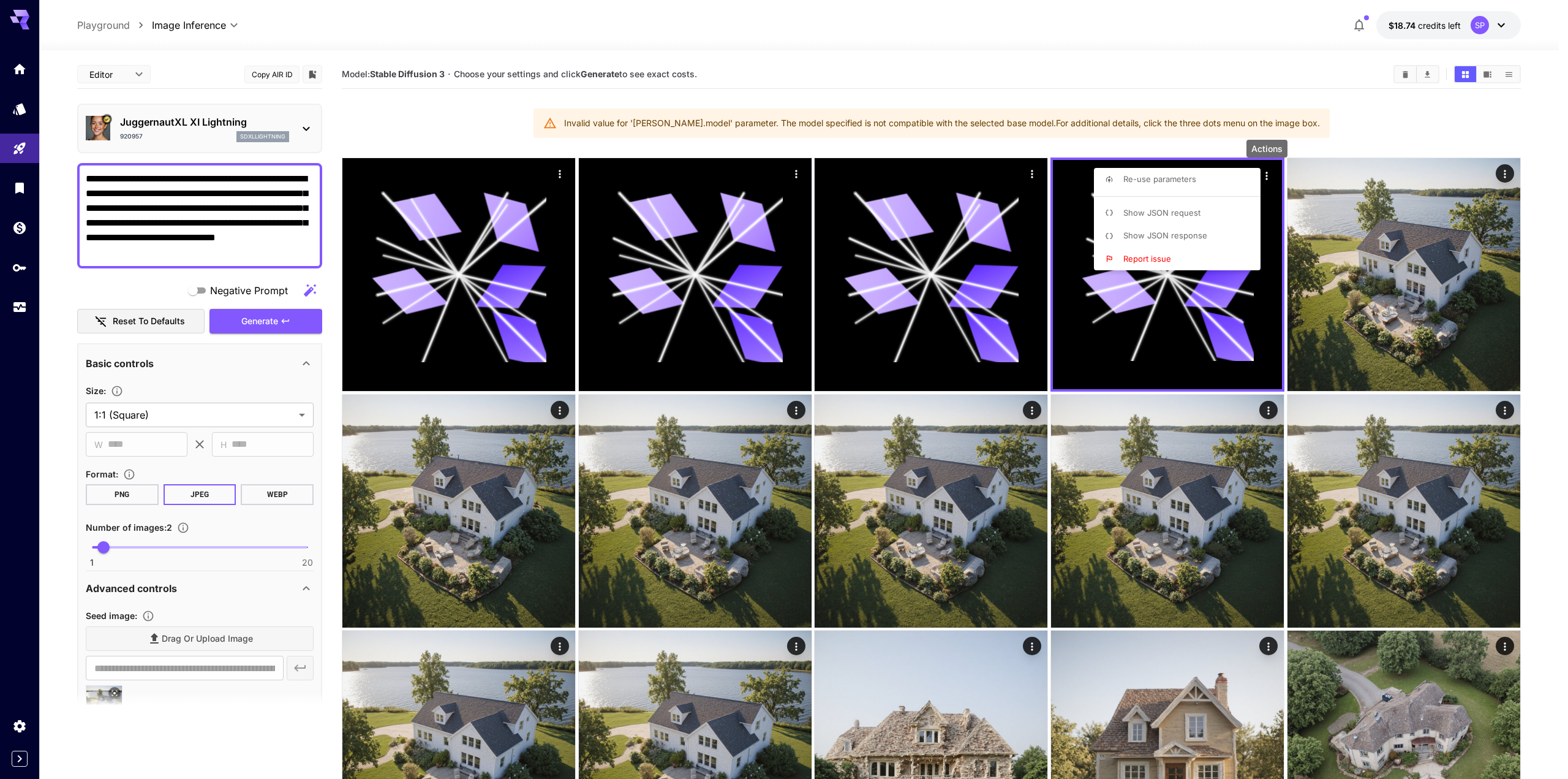
click at [484, 82] on div at bounding box center [784, 390] width 1568 height 779
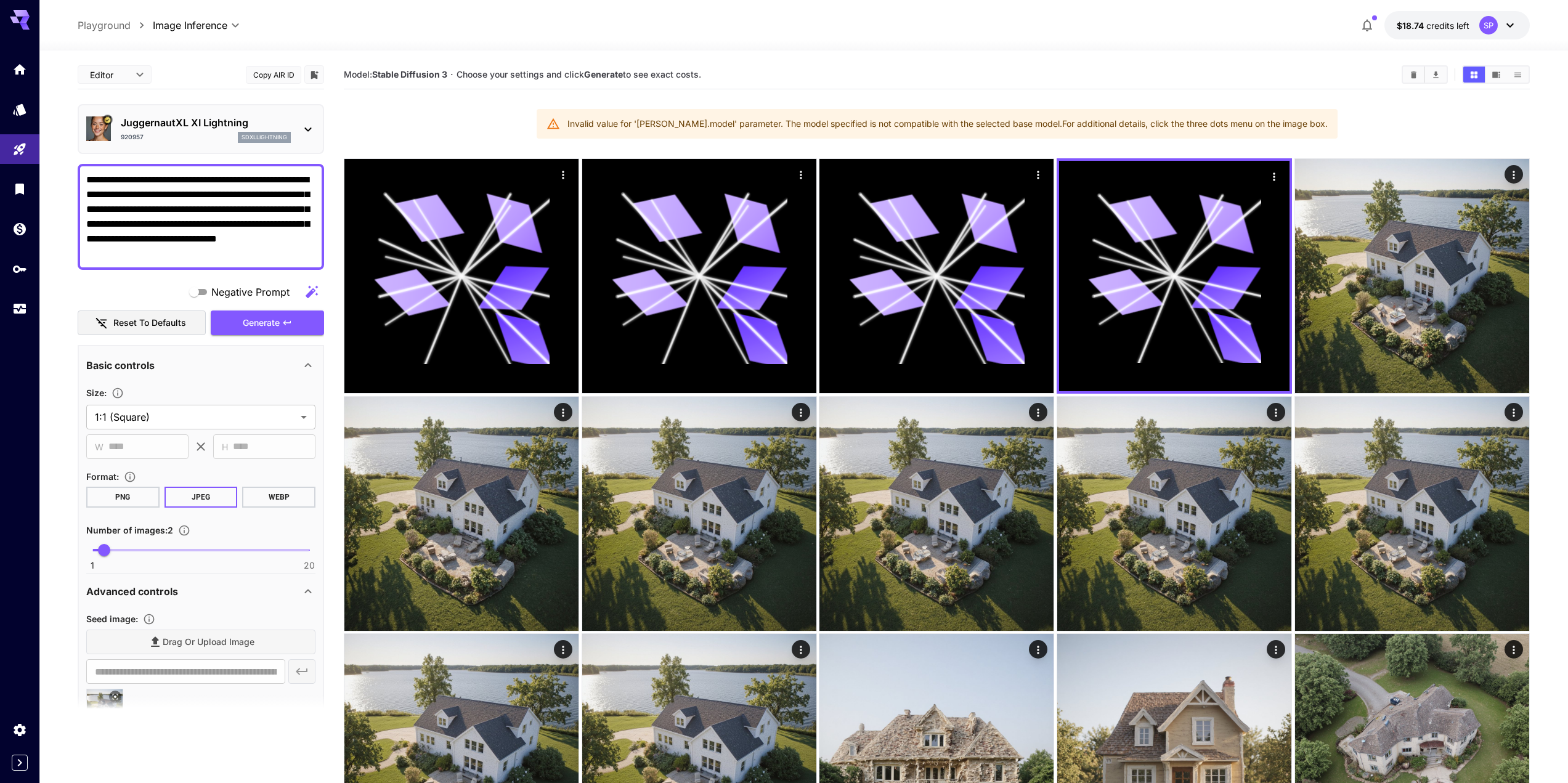
click at [275, 140] on p "sdxllightning" at bounding box center [265, 138] width 46 height 9
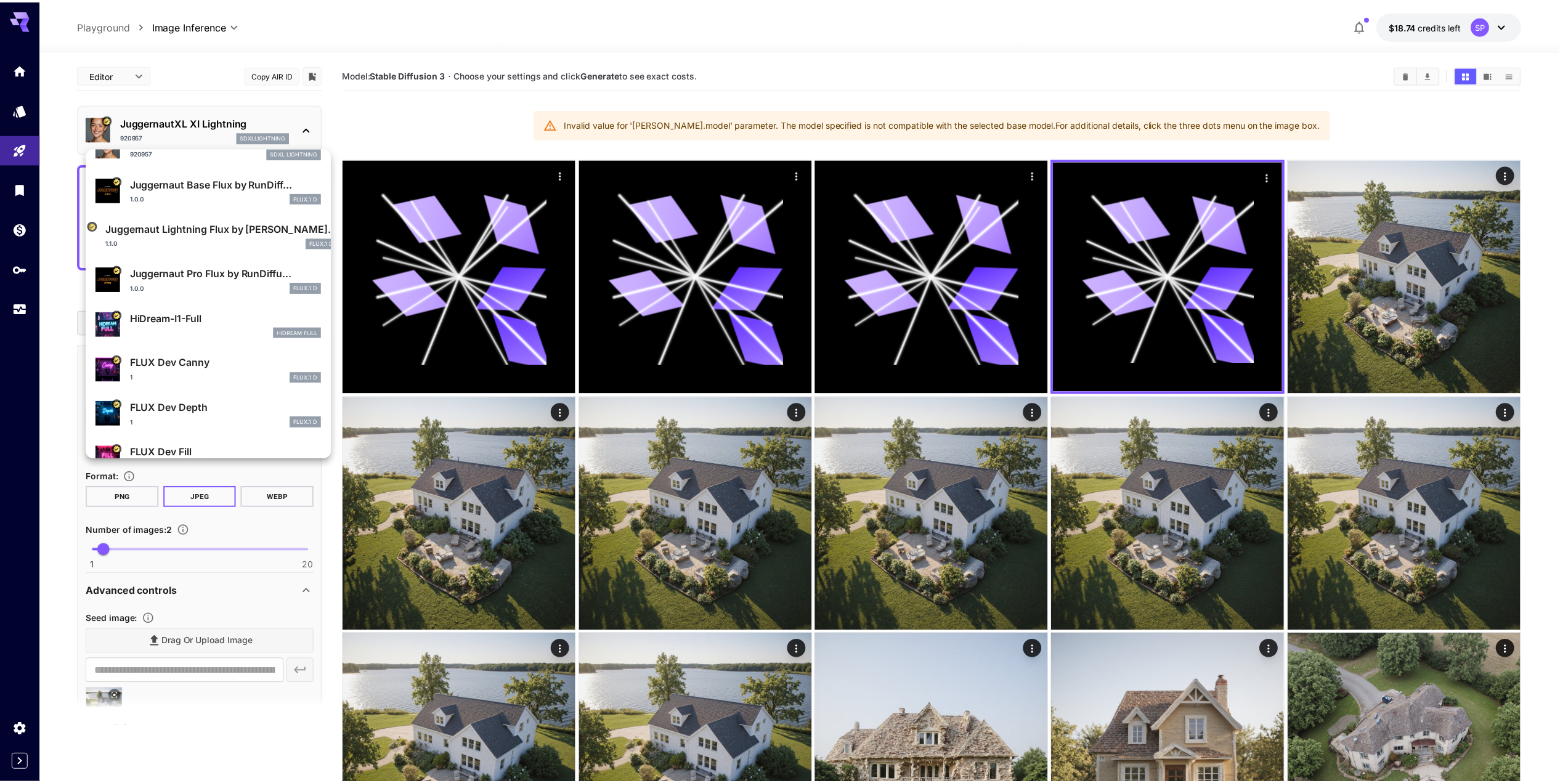
scroll to position [308, 0]
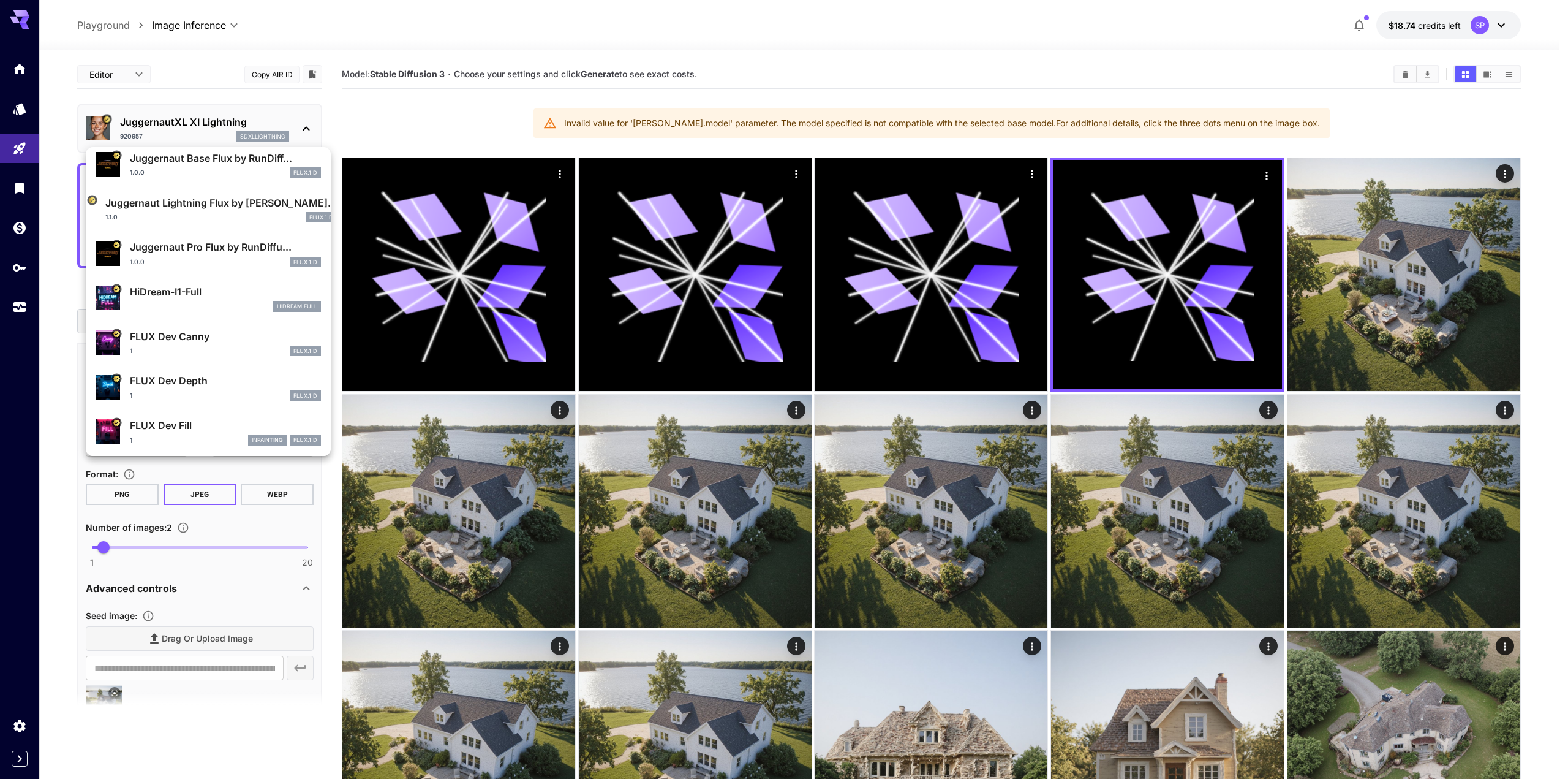
click at [205, 253] on p "Juggernaut Pro Flux by RunDiffu..." at bounding box center [226, 247] width 191 height 15
type input "**"
type input "*"
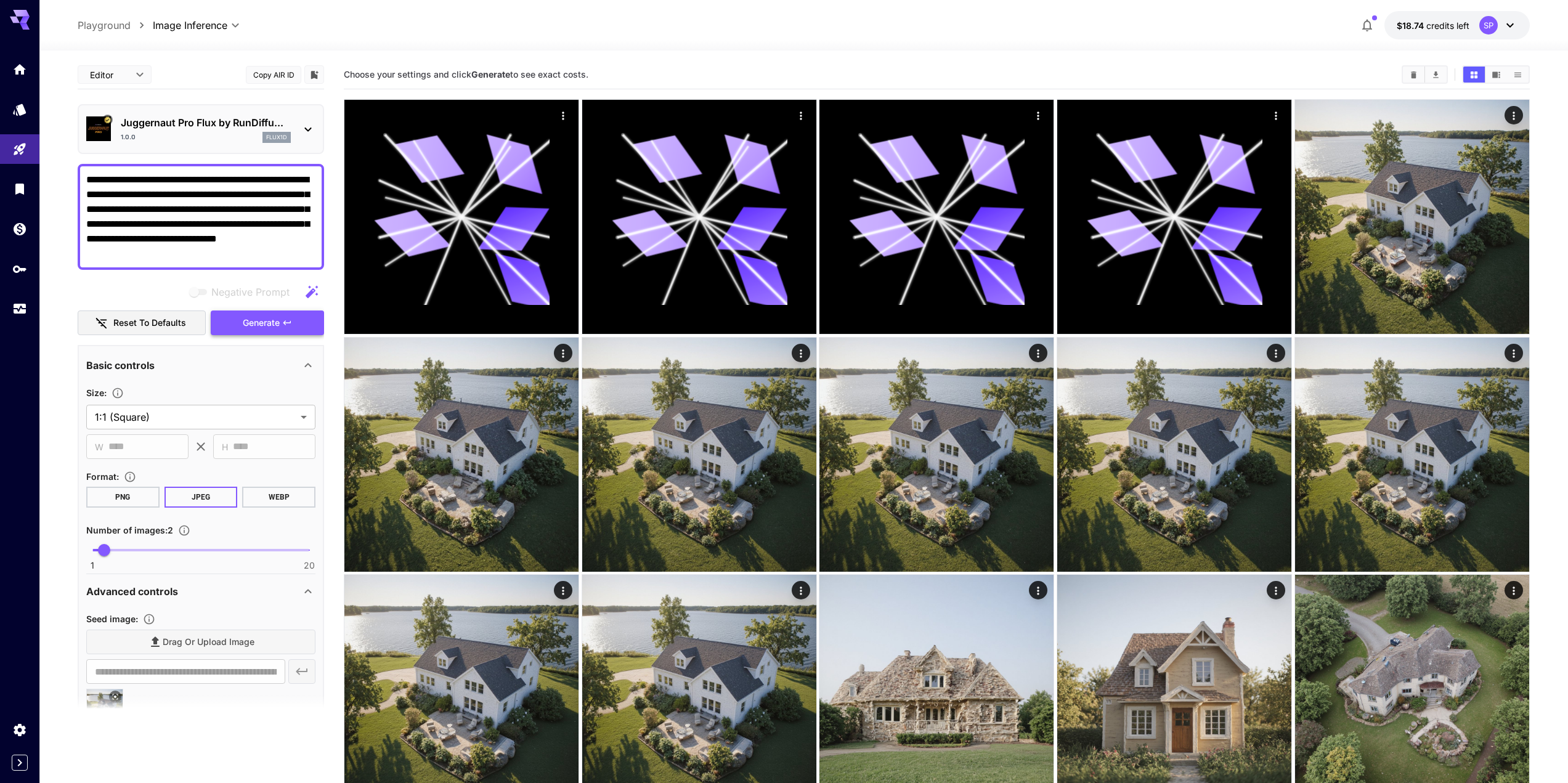
click at [281, 313] on button "Generate" at bounding box center [267, 322] width 113 height 25
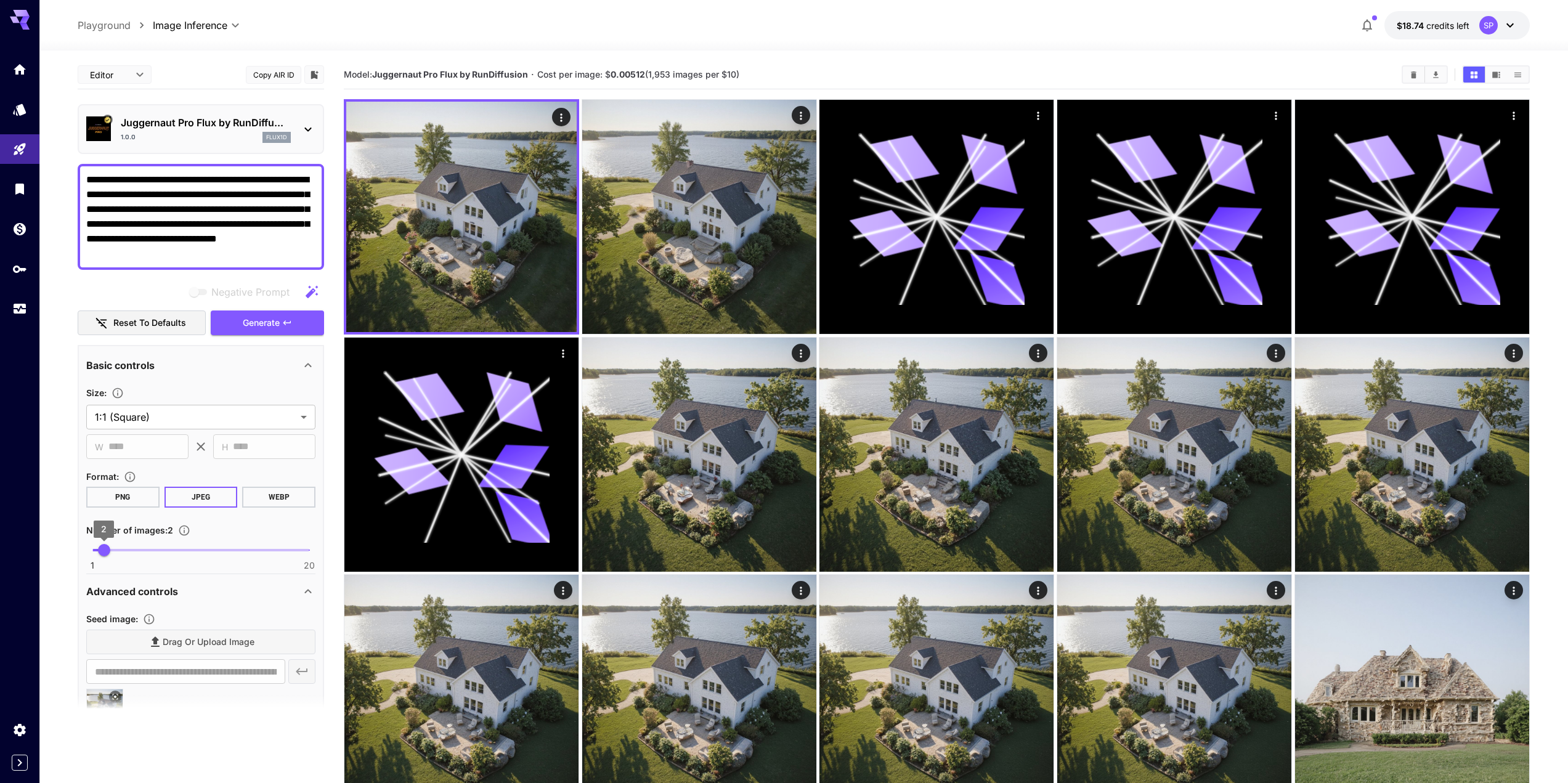
type input "*"
drag, startPoint x: 98, startPoint y: 554, endPoint x: 75, endPoint y: 553, distance: 23.0
drag, startPoint x: 156, startPoint y: 183, endPoint x: 34, endPoint y: 172, distance: 122.5
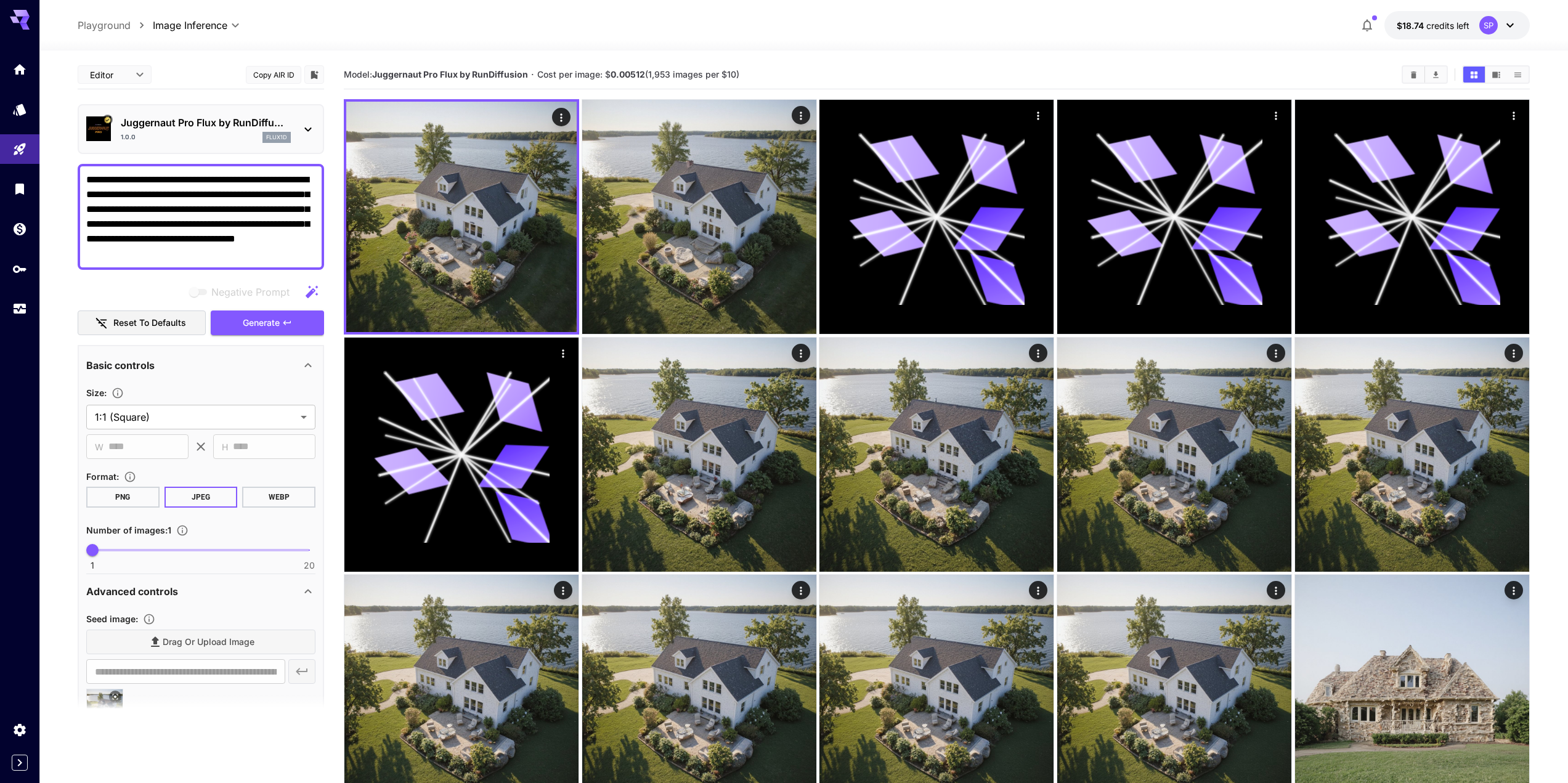
click at [88, 197] on textarea "**********" at bounding box center [200, 217] width 229 height 88
click at [89, 195] on textarea "**********" at bounding box center [200, 217] width 229 height 88
click at [103, 198] on textarea "**********" at bounding box center [200, 217] width 229 height 88
click at [105, 197] on textarea "**********" at bounding box center [200, 217] width 229 height 88
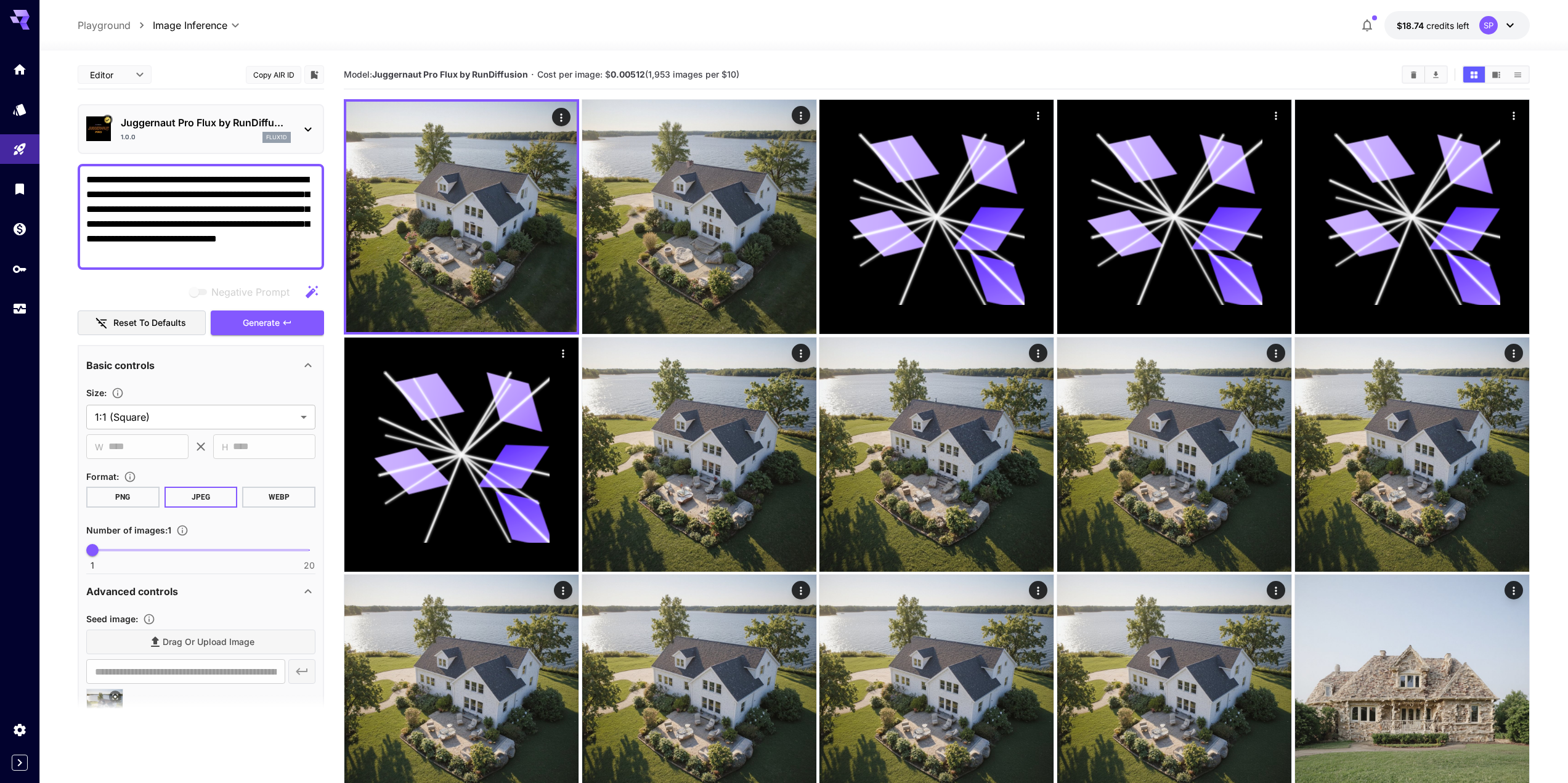
type textarea "**********"
click at [263, 307] on div "Negative Prompt Reset to defaults Generate" at bounding box center [201, 307] width 247 height 56
click at [263, 320] on span "Generate" at bounding box center [261, 323] width 37 height 16
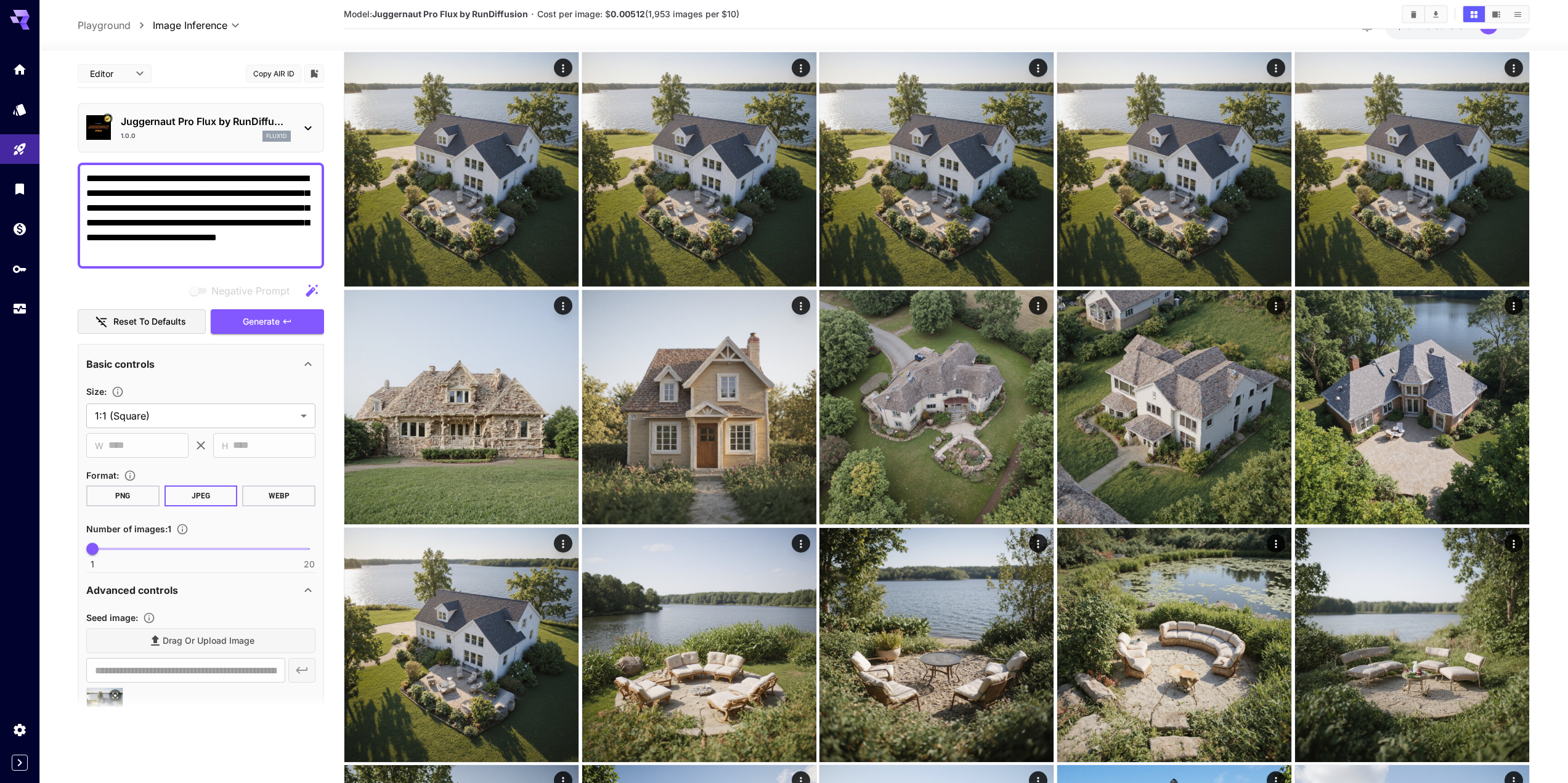
scroll to position [503, 0]
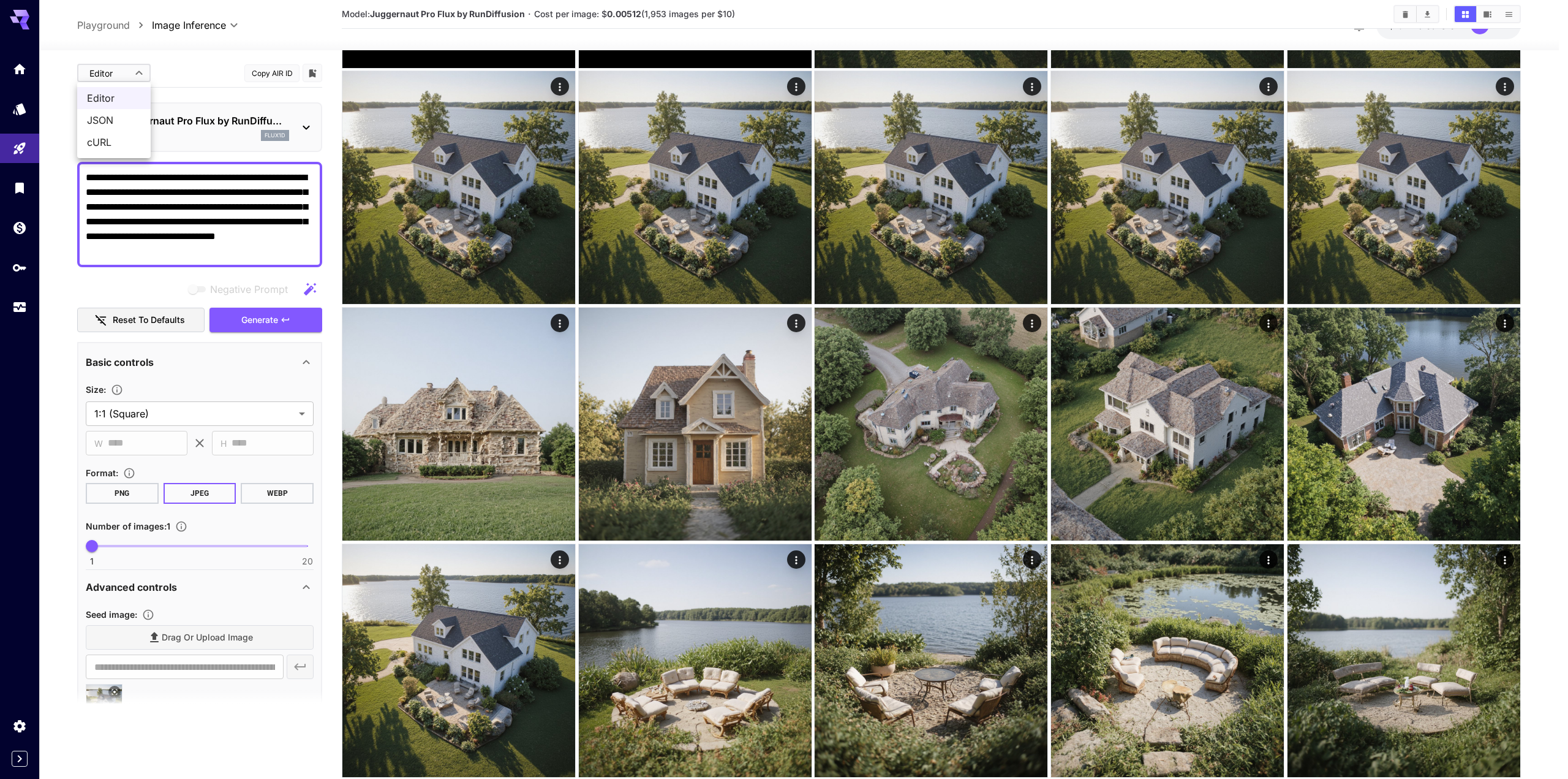
click at [130, 77] on body "**********" at bounding box center [784, 629] width 1568 height 2260
click at [130, 77] on div at bounding box center [784, 390] width 1568 height 779
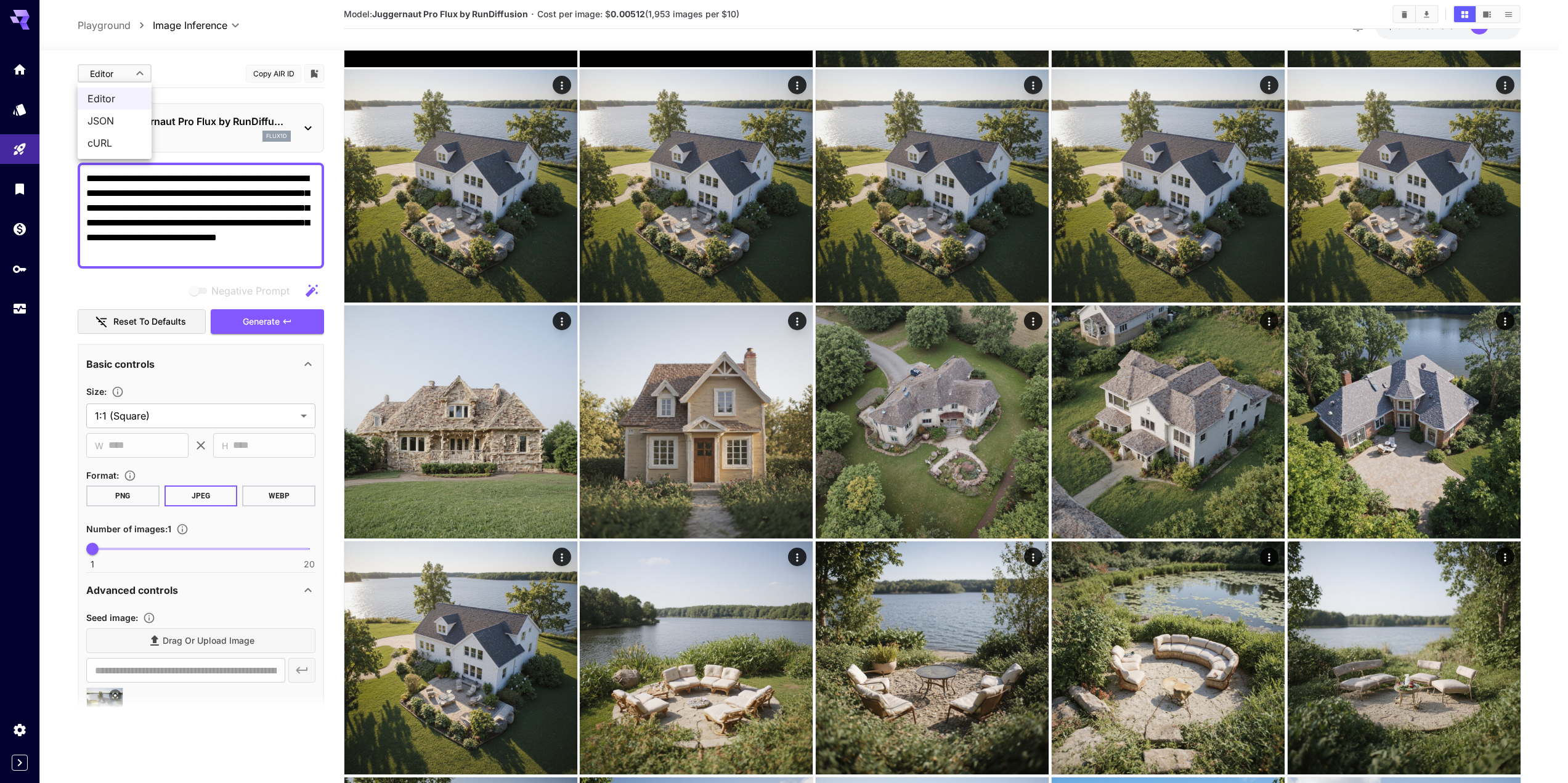
click at [104, 75] on body "**********" at bounding box center [784, 626] width 1568 height 2260
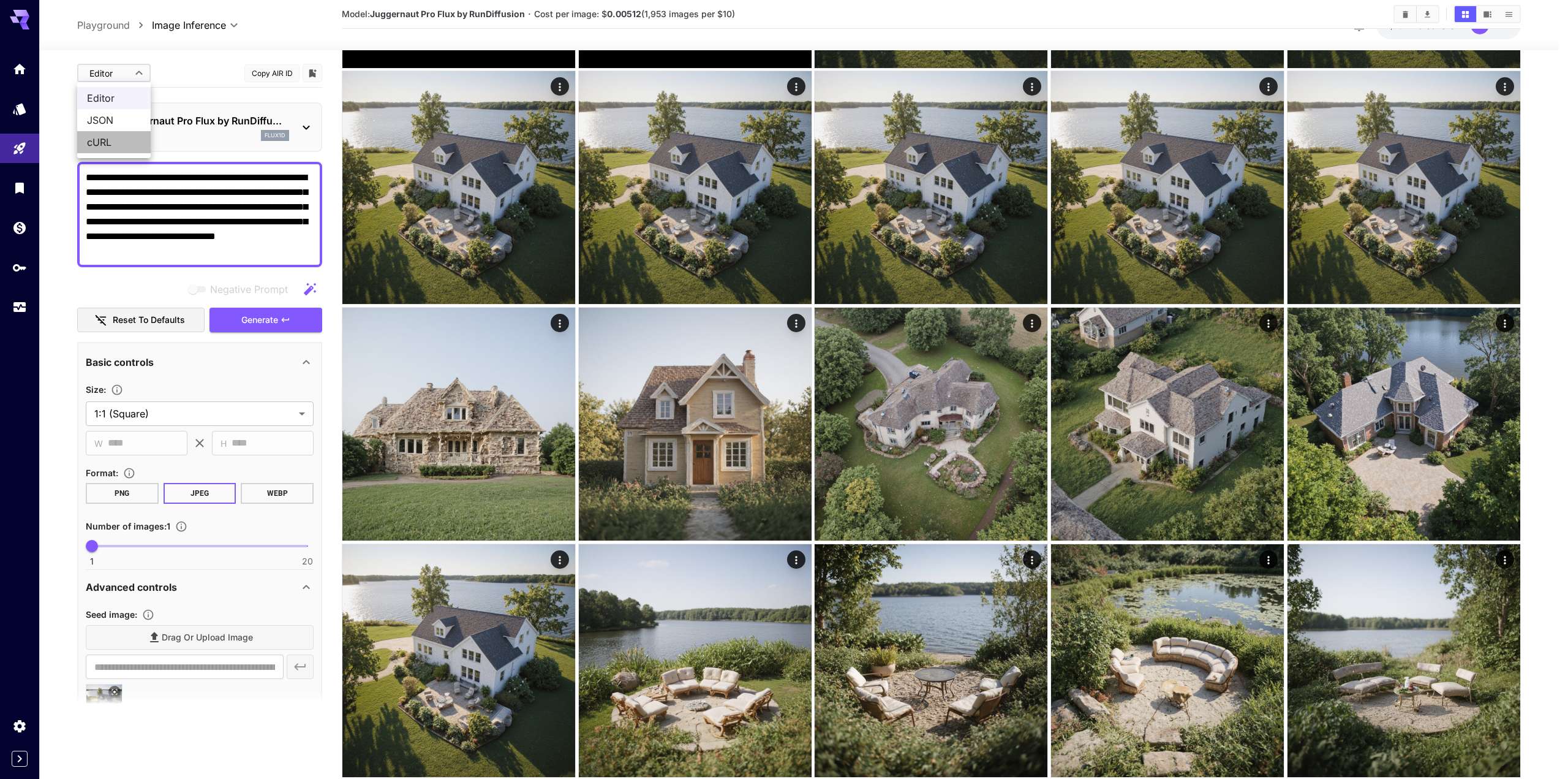
drag, startPoint x: 113, startPoint y: 137, endPoint x: 130, endPoint y: 92, distance: 48.1
click at [112, 138] on span "cURL" at bounding box center [114, 142] width 54 height 15
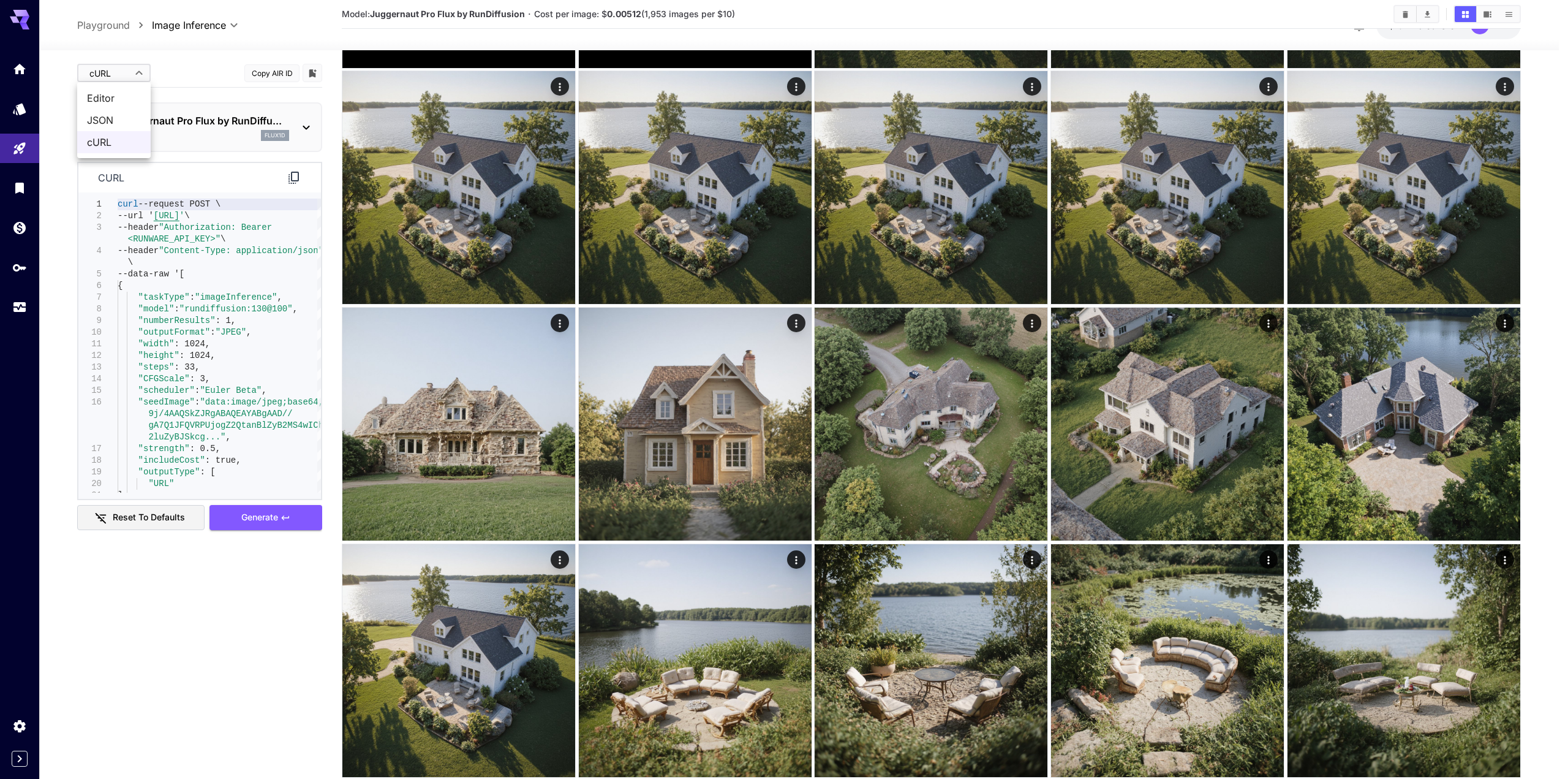
click at [123, 78] on body "**********" at bounding box center [784, 629] width 1568 height 2260
click at [101, 97] on span "Editor" at bounding box center [114, 98] width 54 height 15
type input "****"
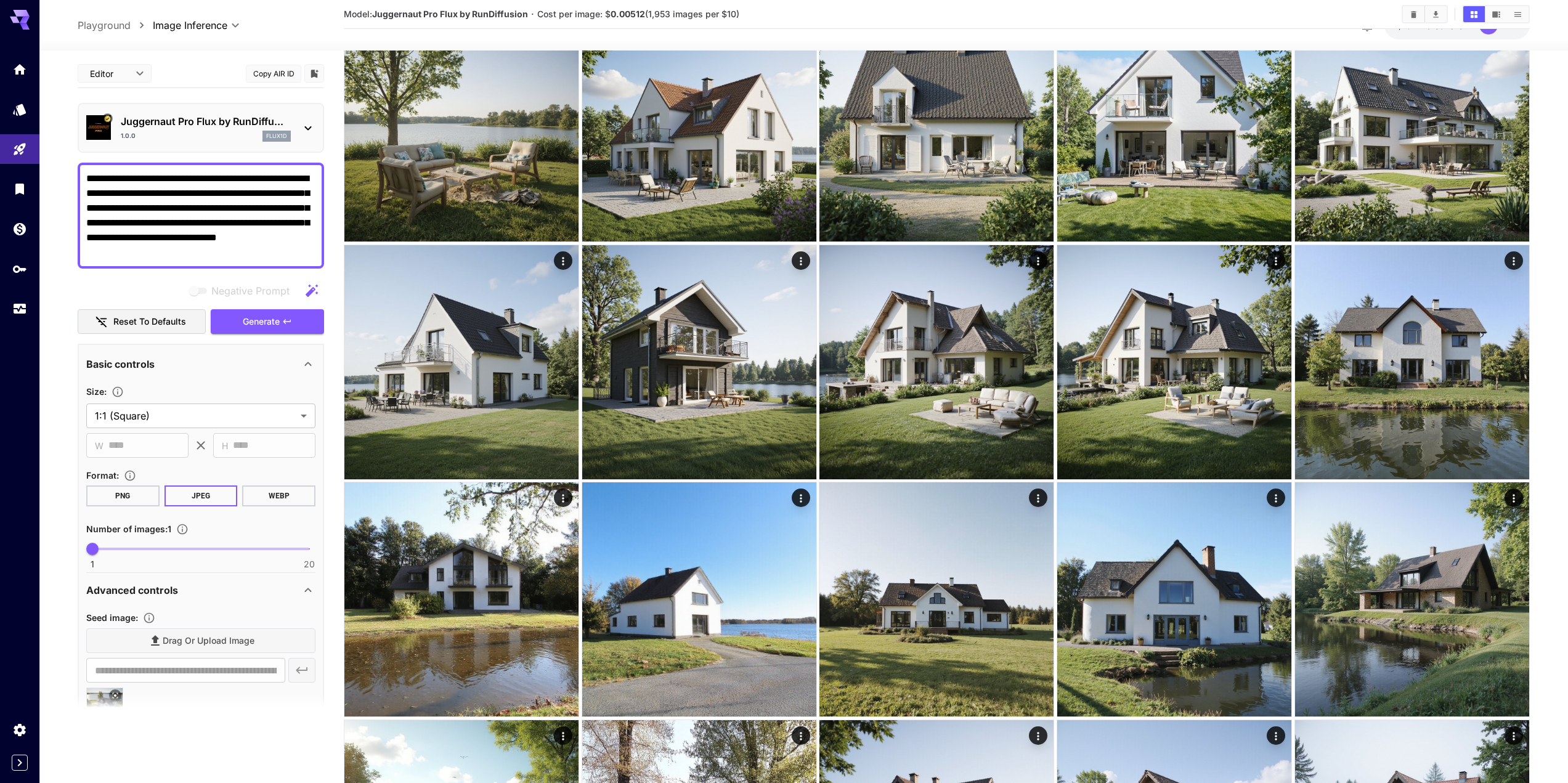
scroll to position [1304, 0]
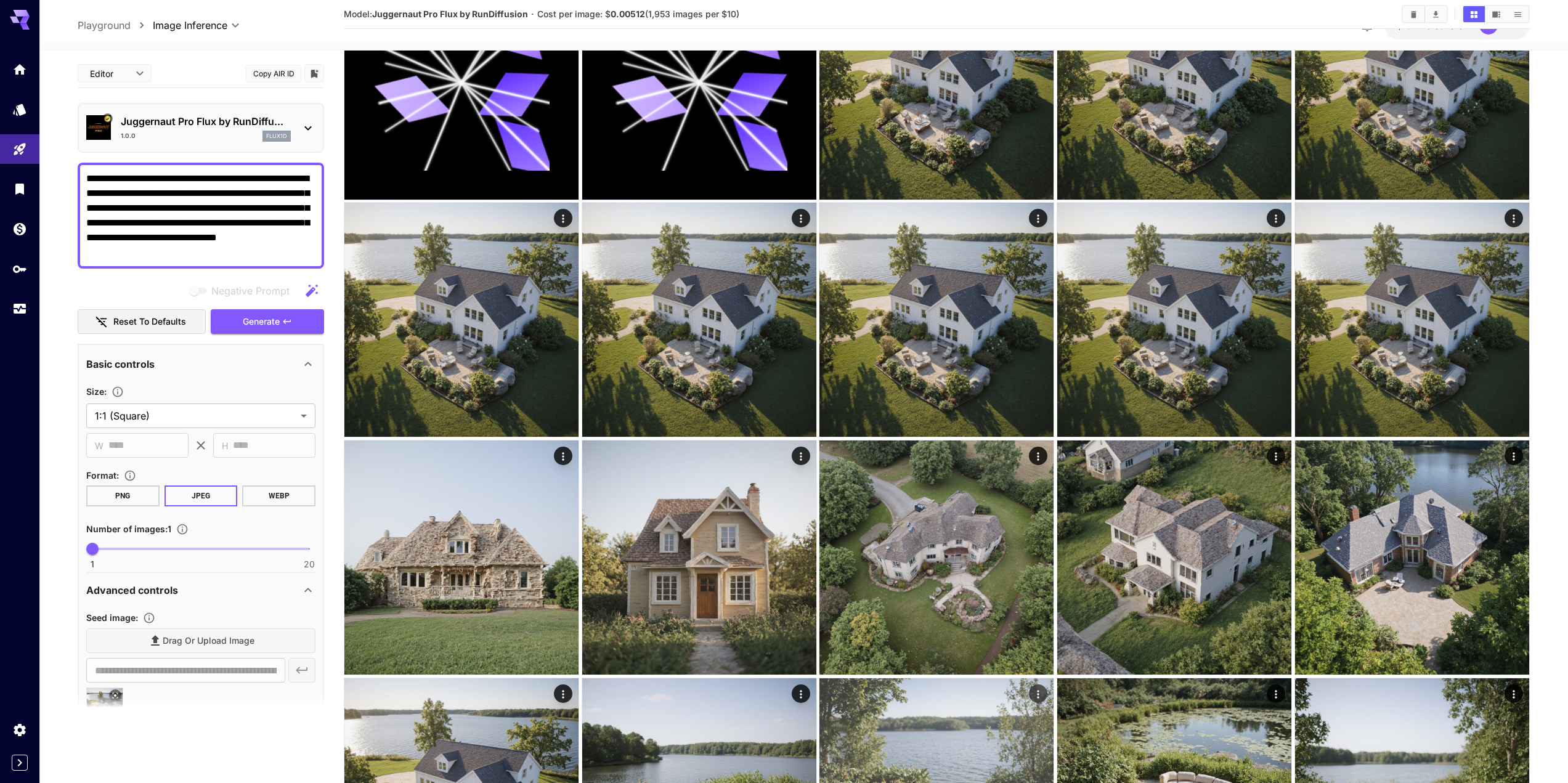
scroll to position [195, 0]
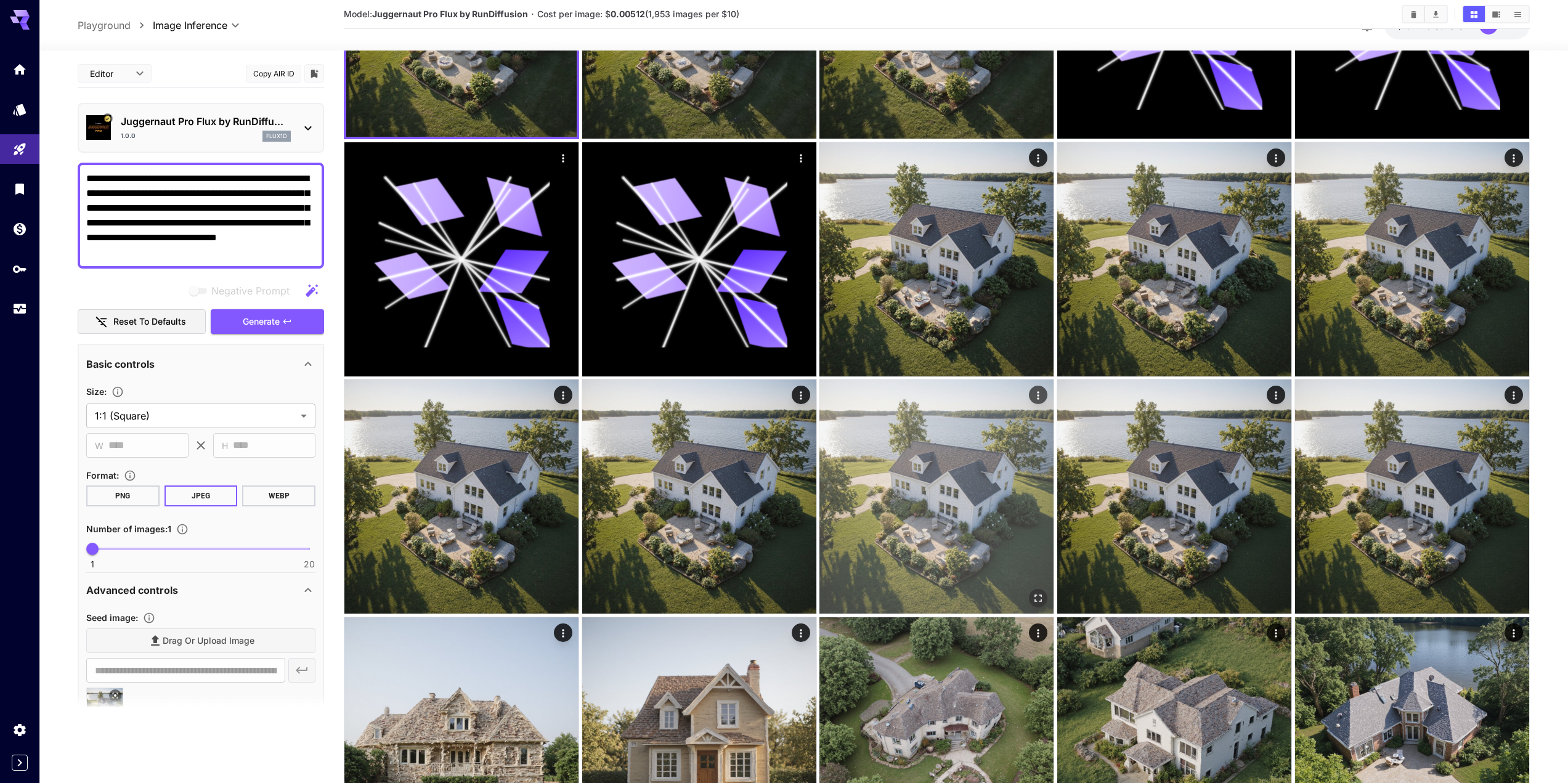
click at [1044, 392] on icon "Actions" at bounding box center [1039, 395] width 12 height 12
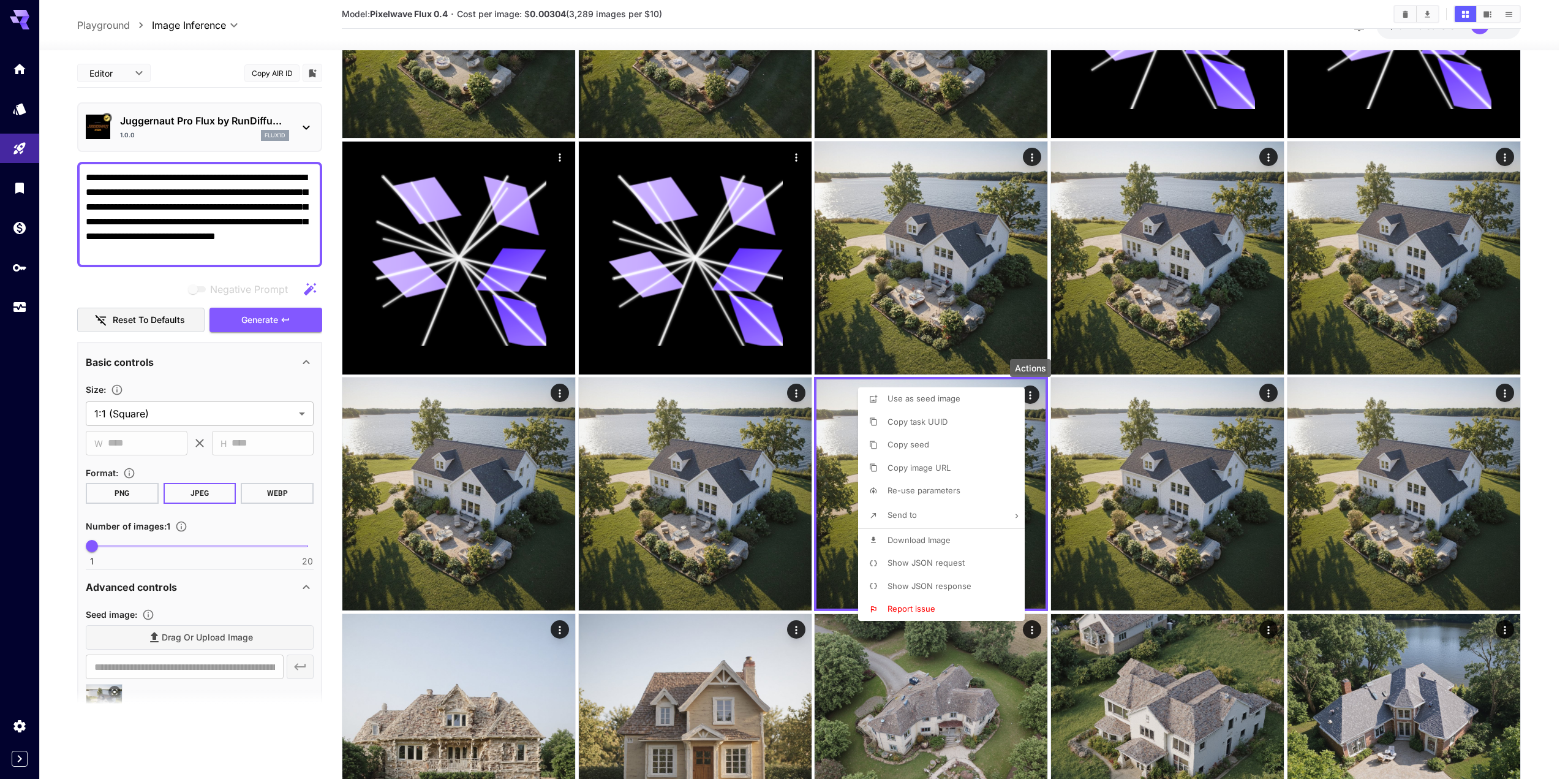
click at [1177, 670] on div at bounding box center [784, 390] width 1568 height 779
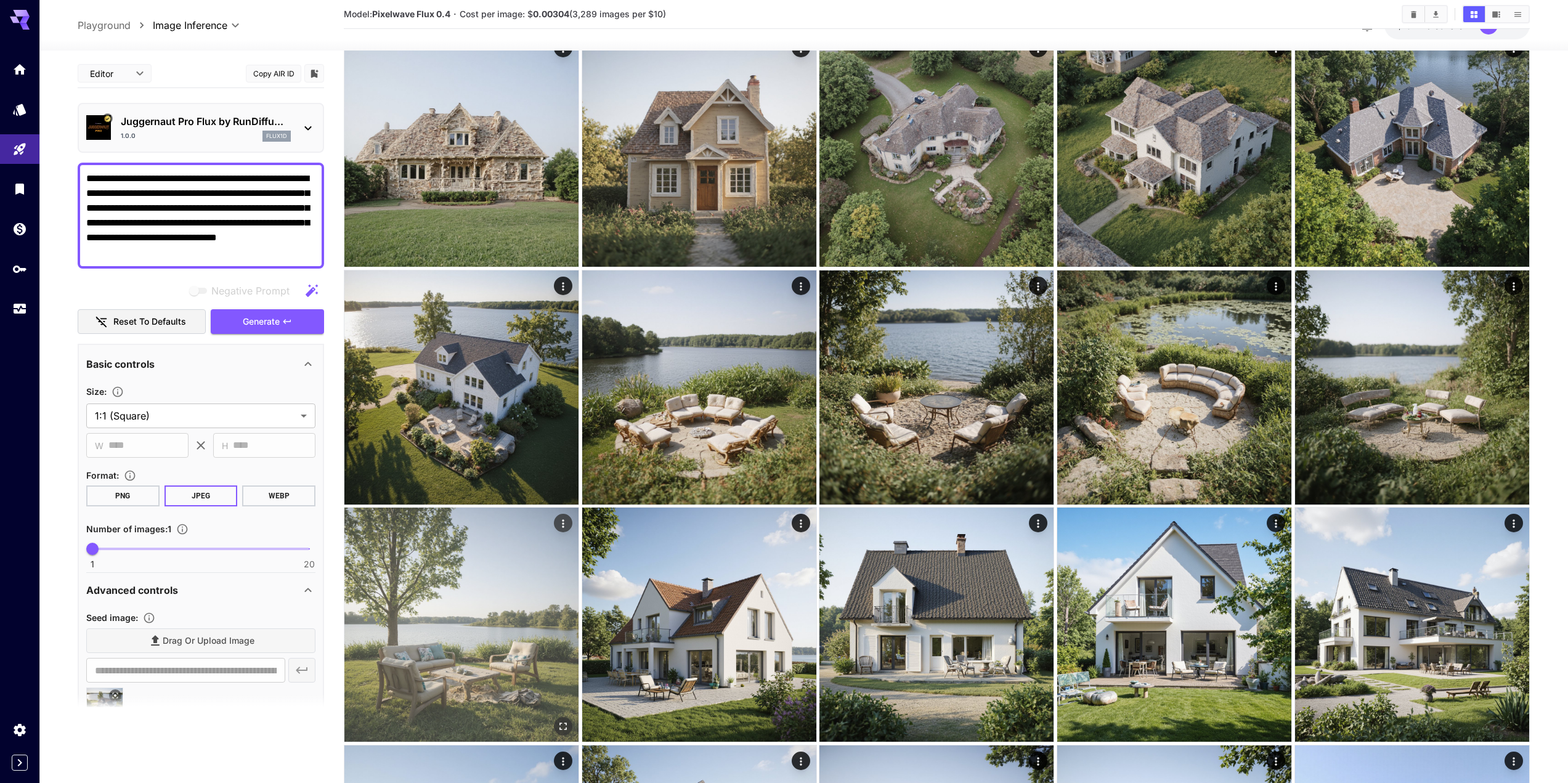
scroll to position [749, 0]
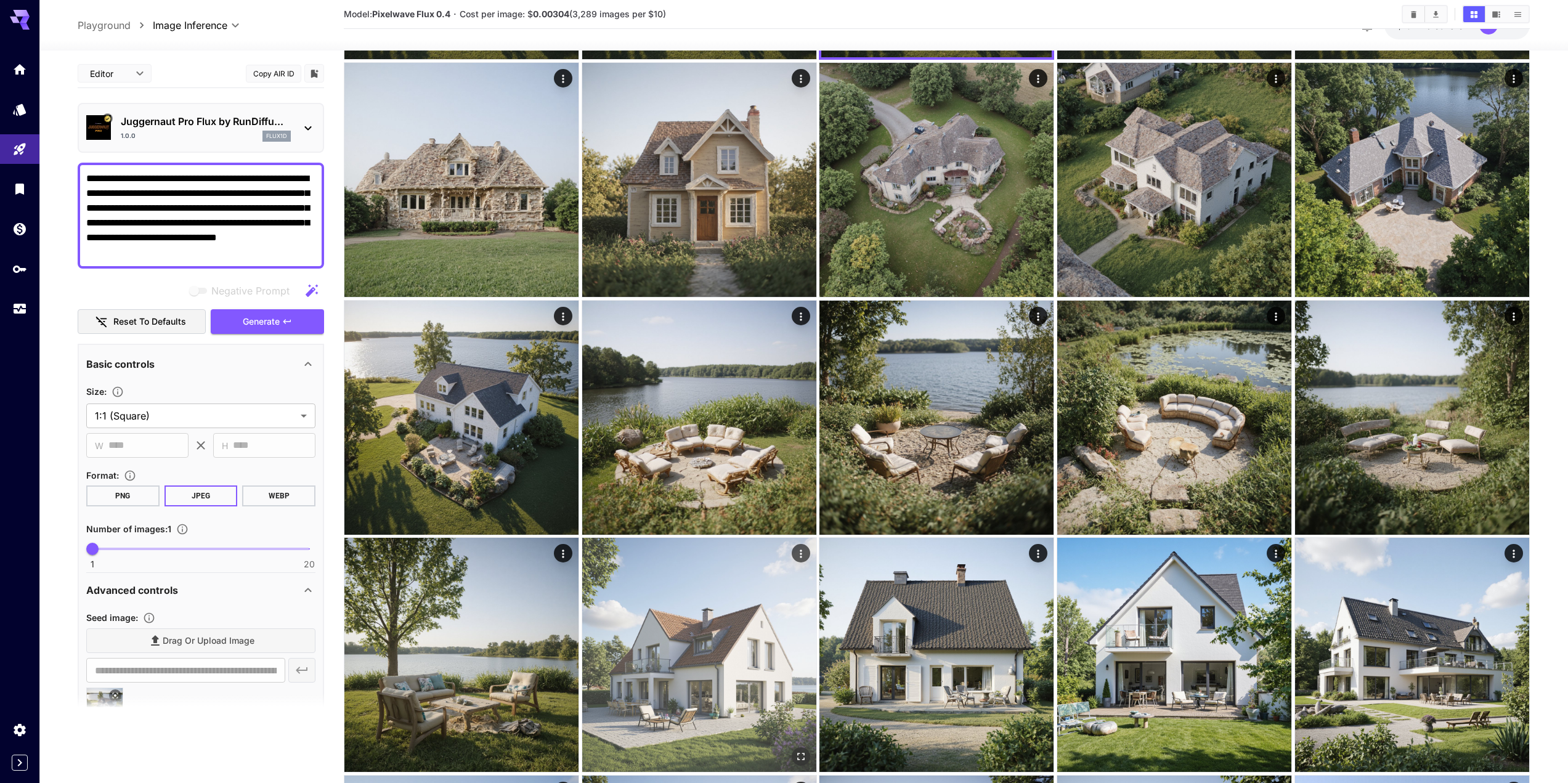
click at [801, 563] on img at bounding box center [699, 655] width 234 height 234
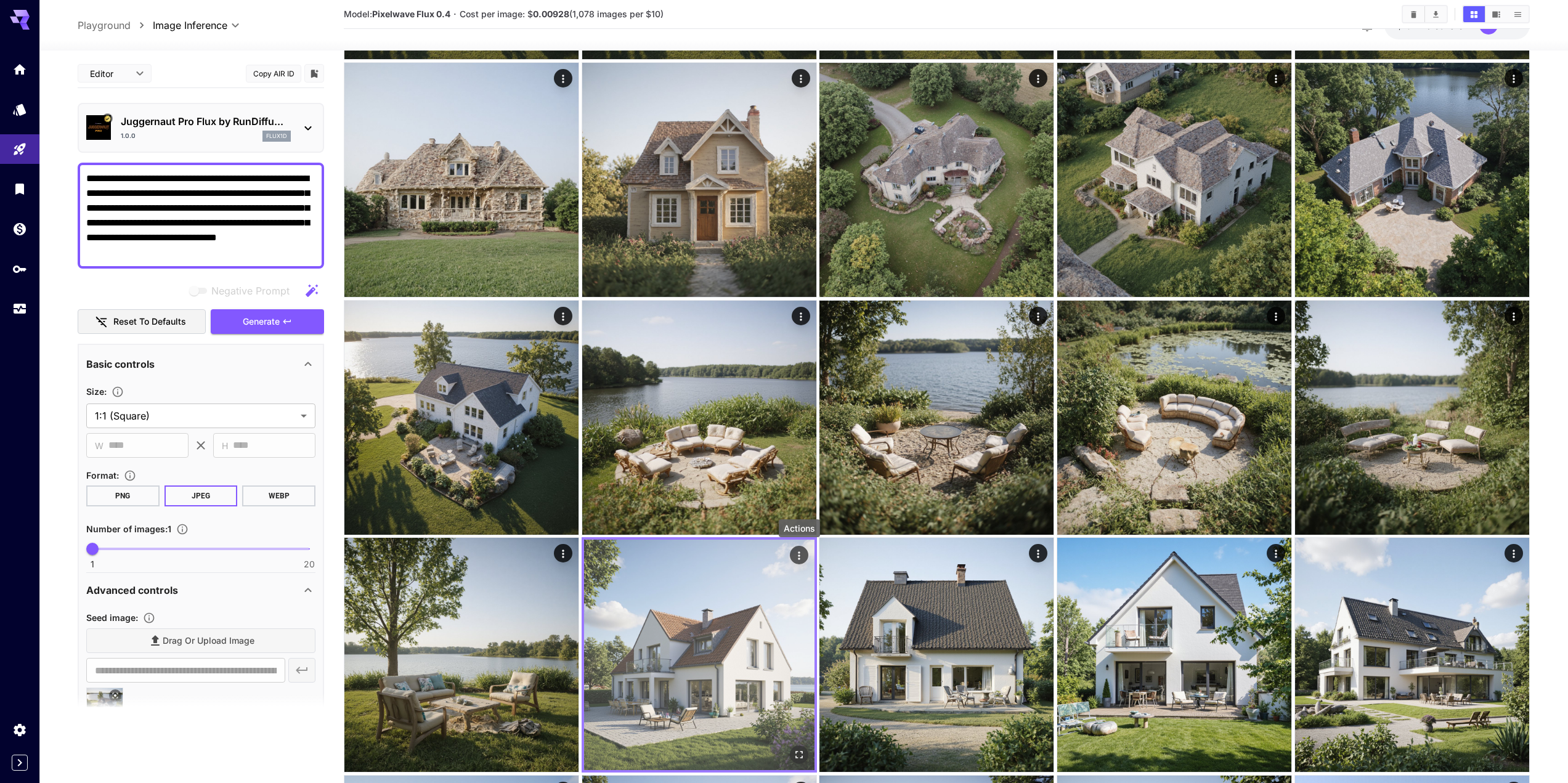
click at [803, 558] on icon "Actions" at bounding box center [799, 556] width 12 height 12
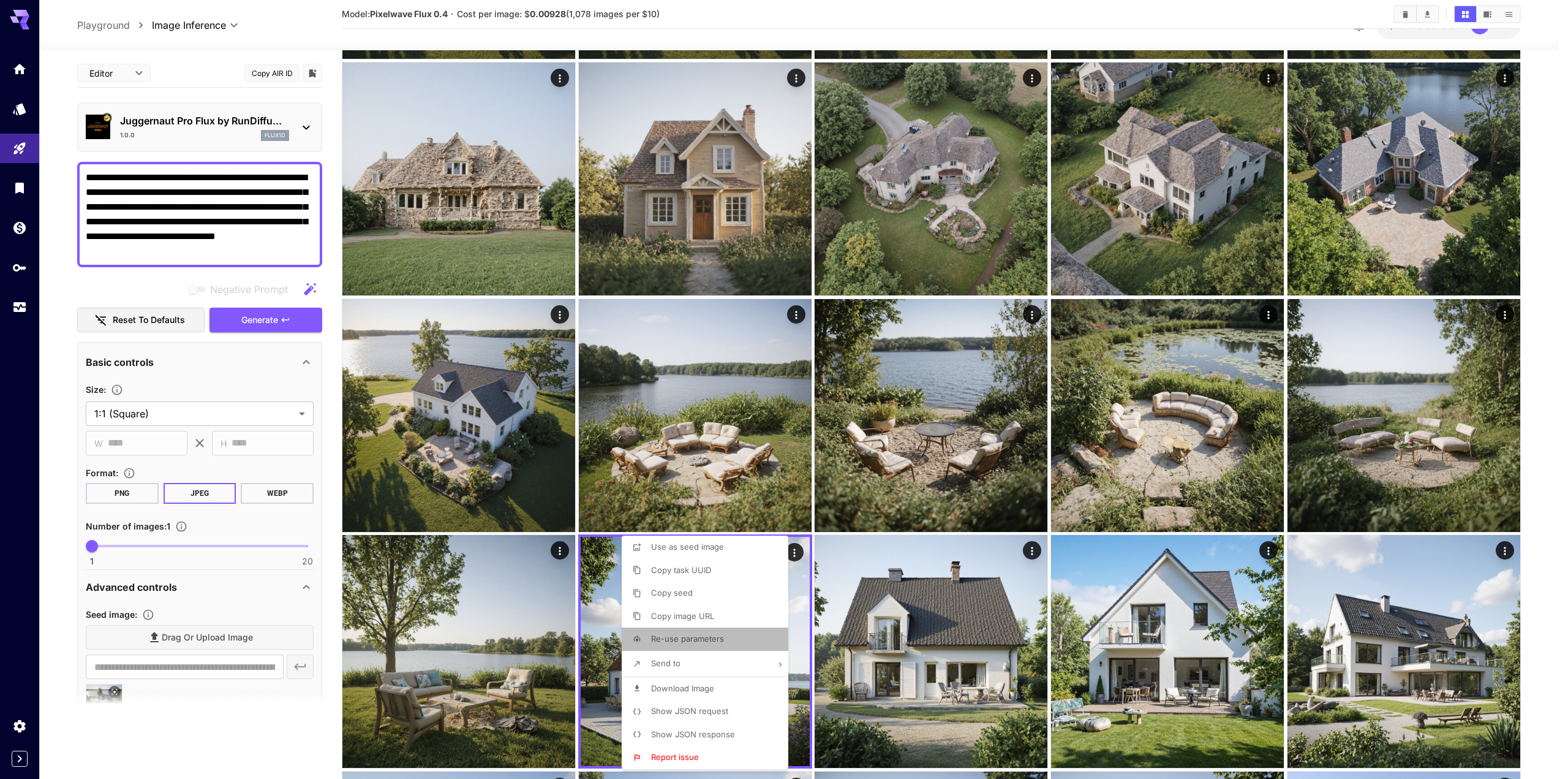
drag, startPoint x: 727, startPoint y: 639, endPoint x: 722, endPoint y: 645, distance: 7.8
click at [726, 640] on li "Re-use parameters" at bounding box center [708, 639] width 174 height 23
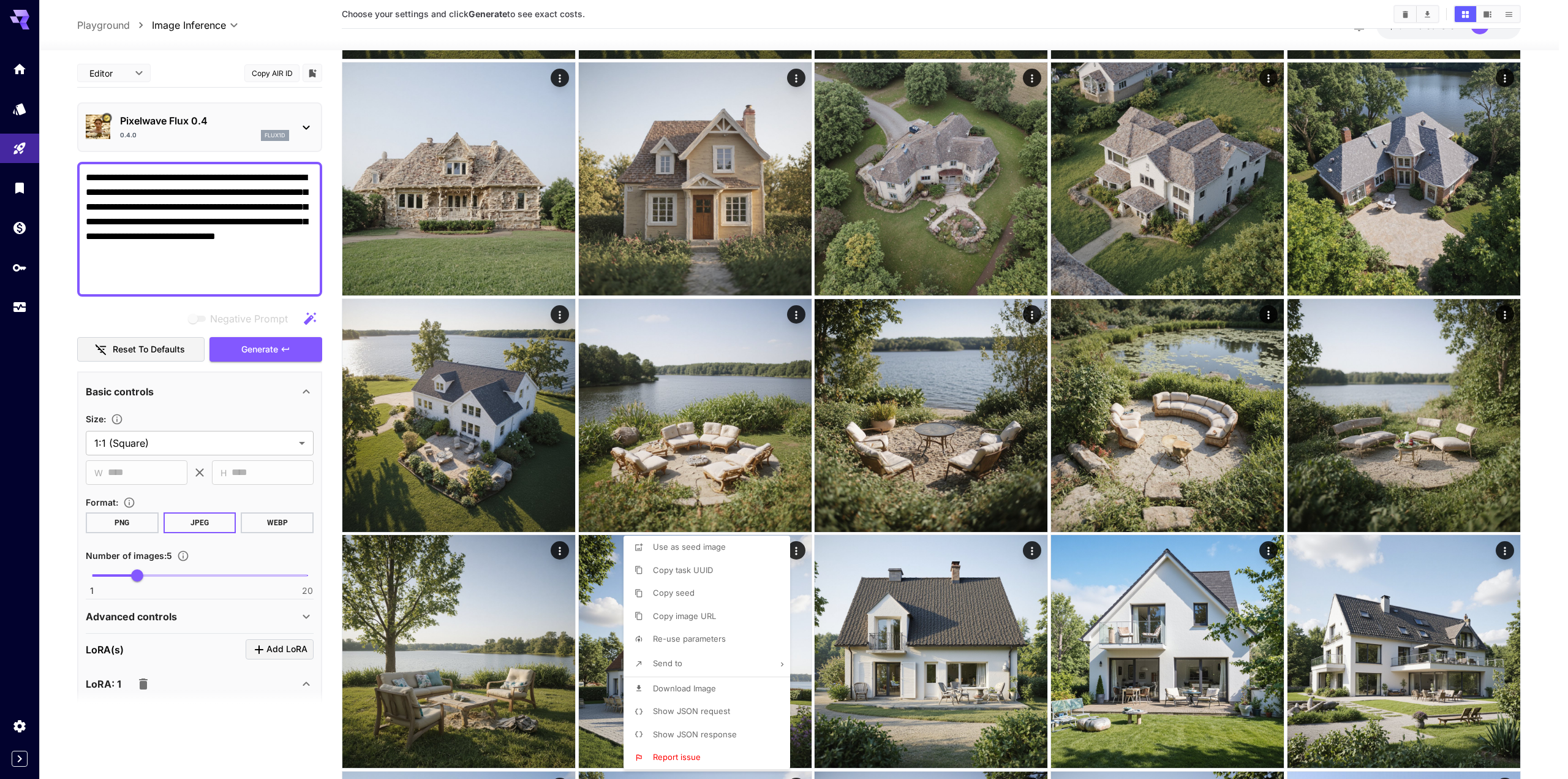
drag, startPoint x: 135, startPoint y: 575, endPoint x: 99, endPoint y: 585, distance: 37.4
click at [86, 587] on div at bounding box center [784, 390] width 1568 height 779
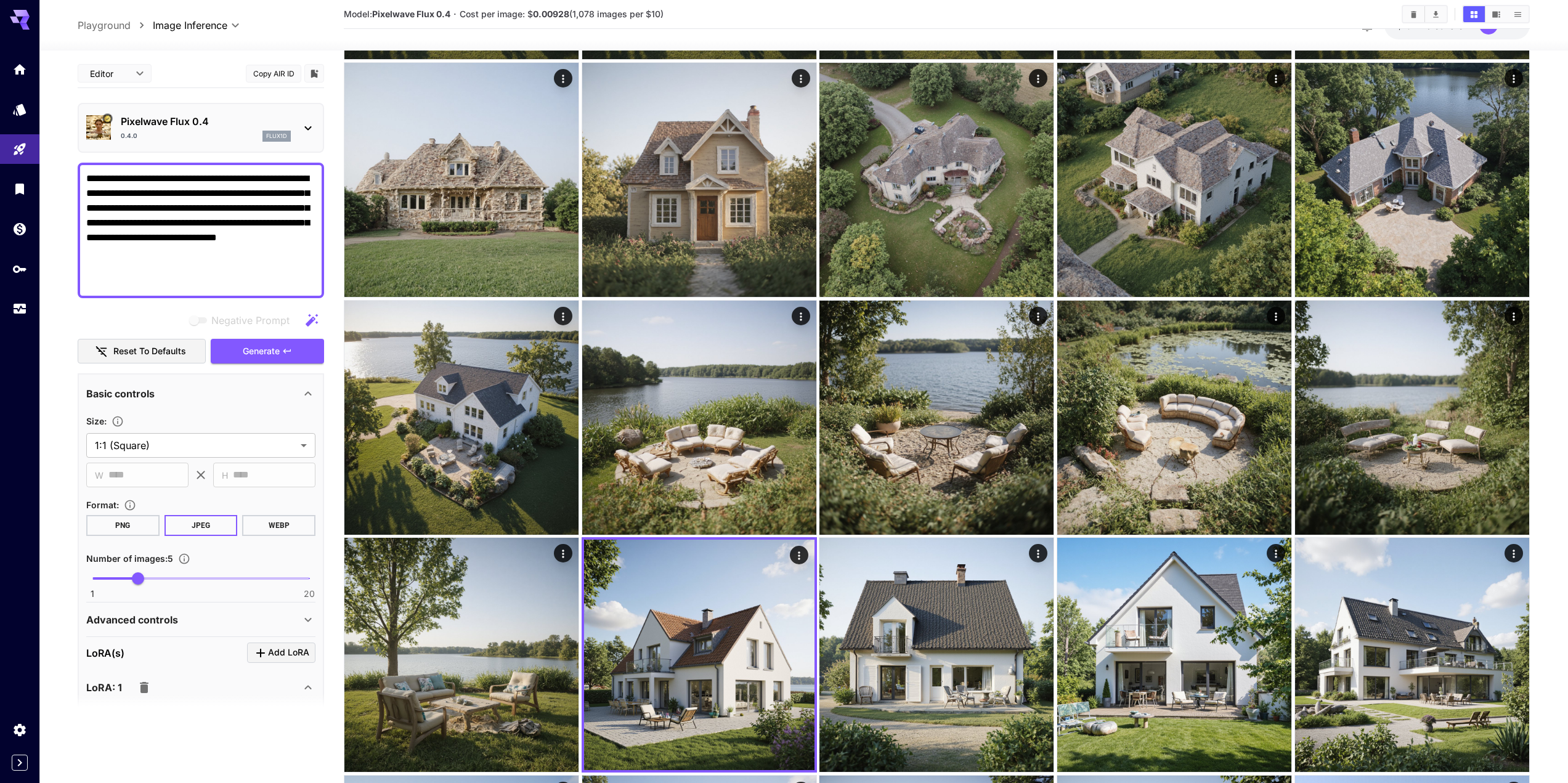
drag, startPoint x: 116, startPoint y: 573, endPoint x: 100, endPoint y: 574, distance: 16.0
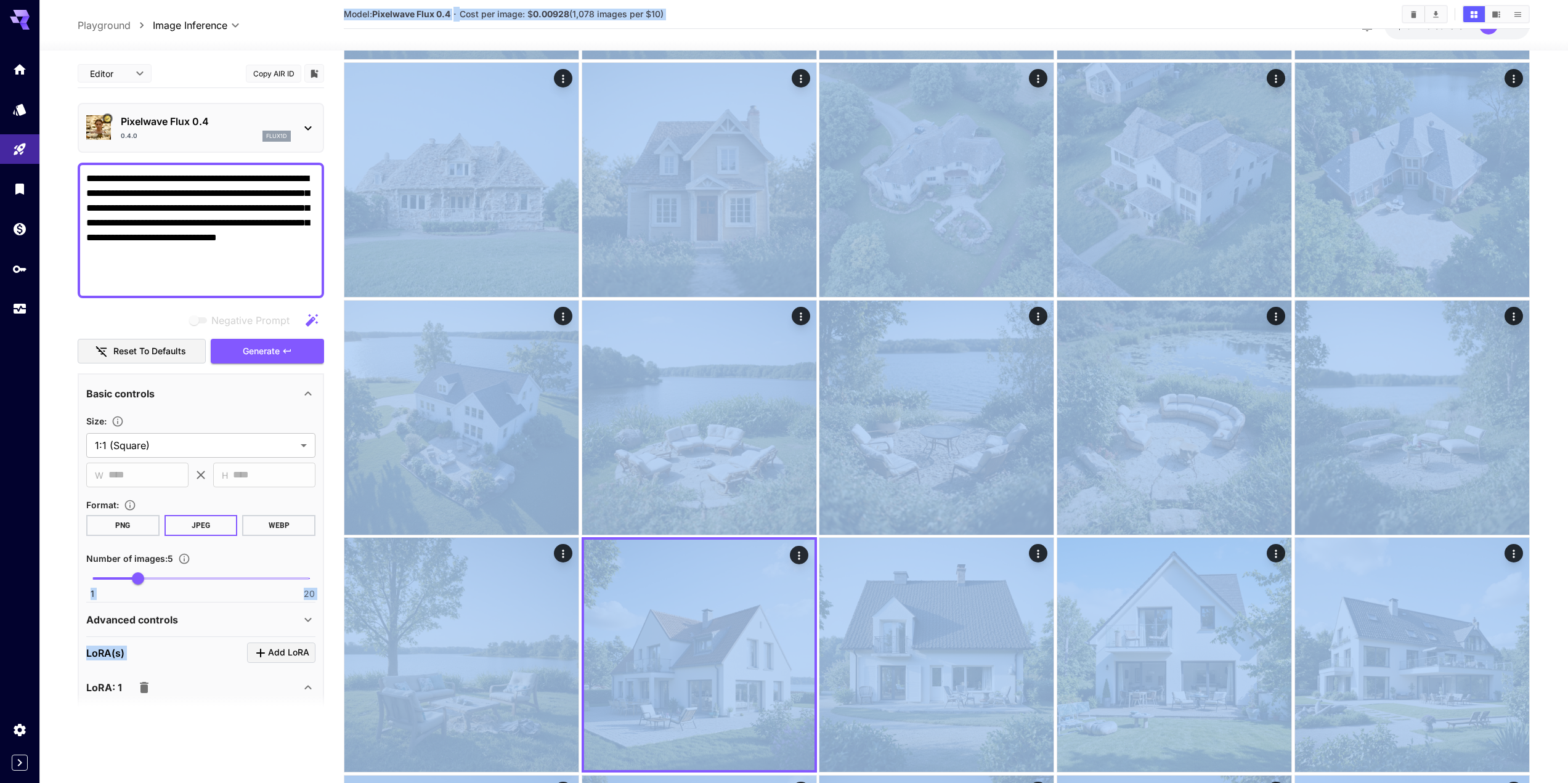
click at [101, 577] on span at bounding box center [116, 578] width 46 height 2
click at [120, 578] on span at bounding box center [201, 578] width 217 height 2
type input "*"
click at [222, 706] on section at bounding box center [201, 709] width 247 height 31
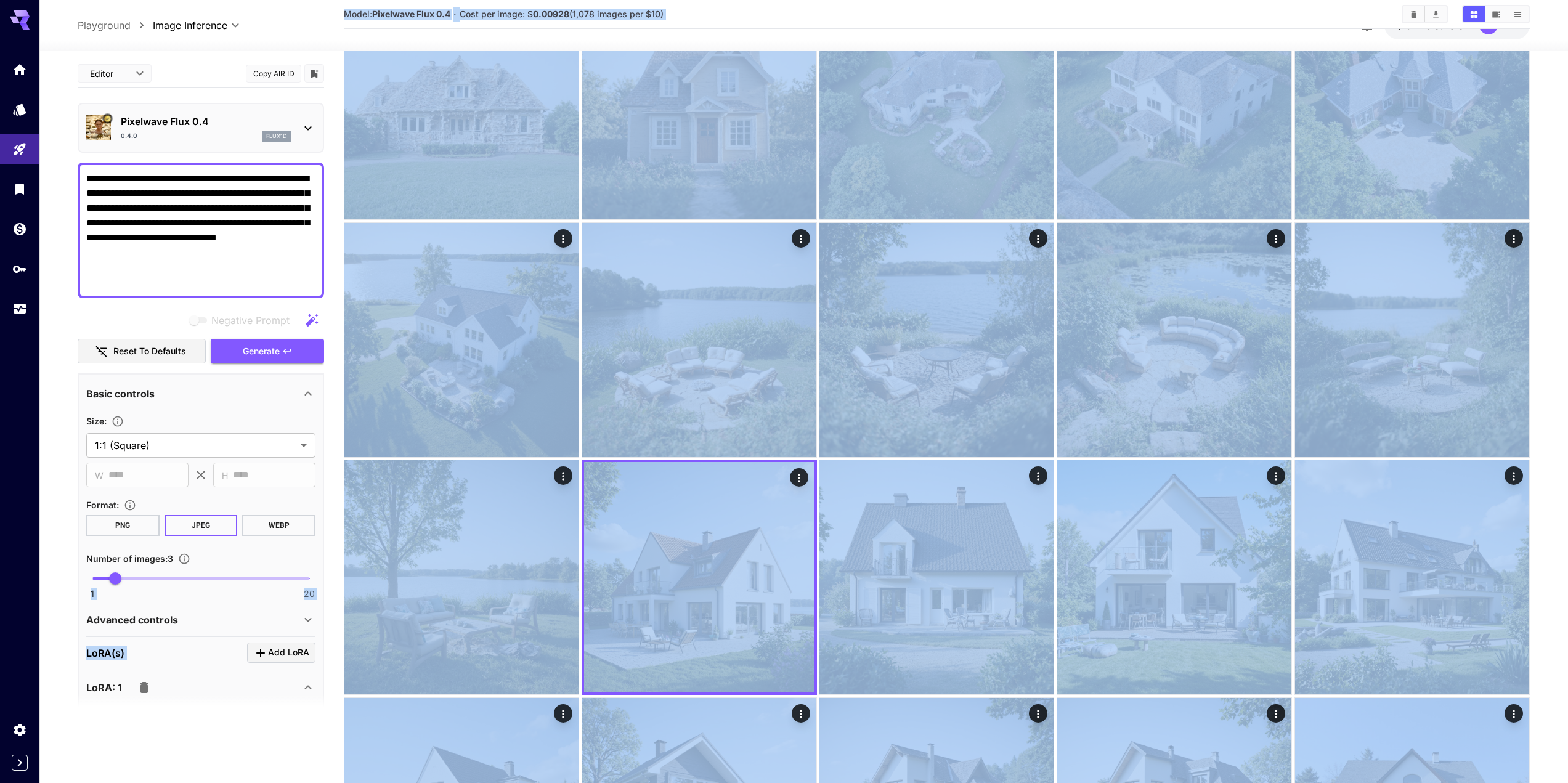
scroll to position [996, 0]
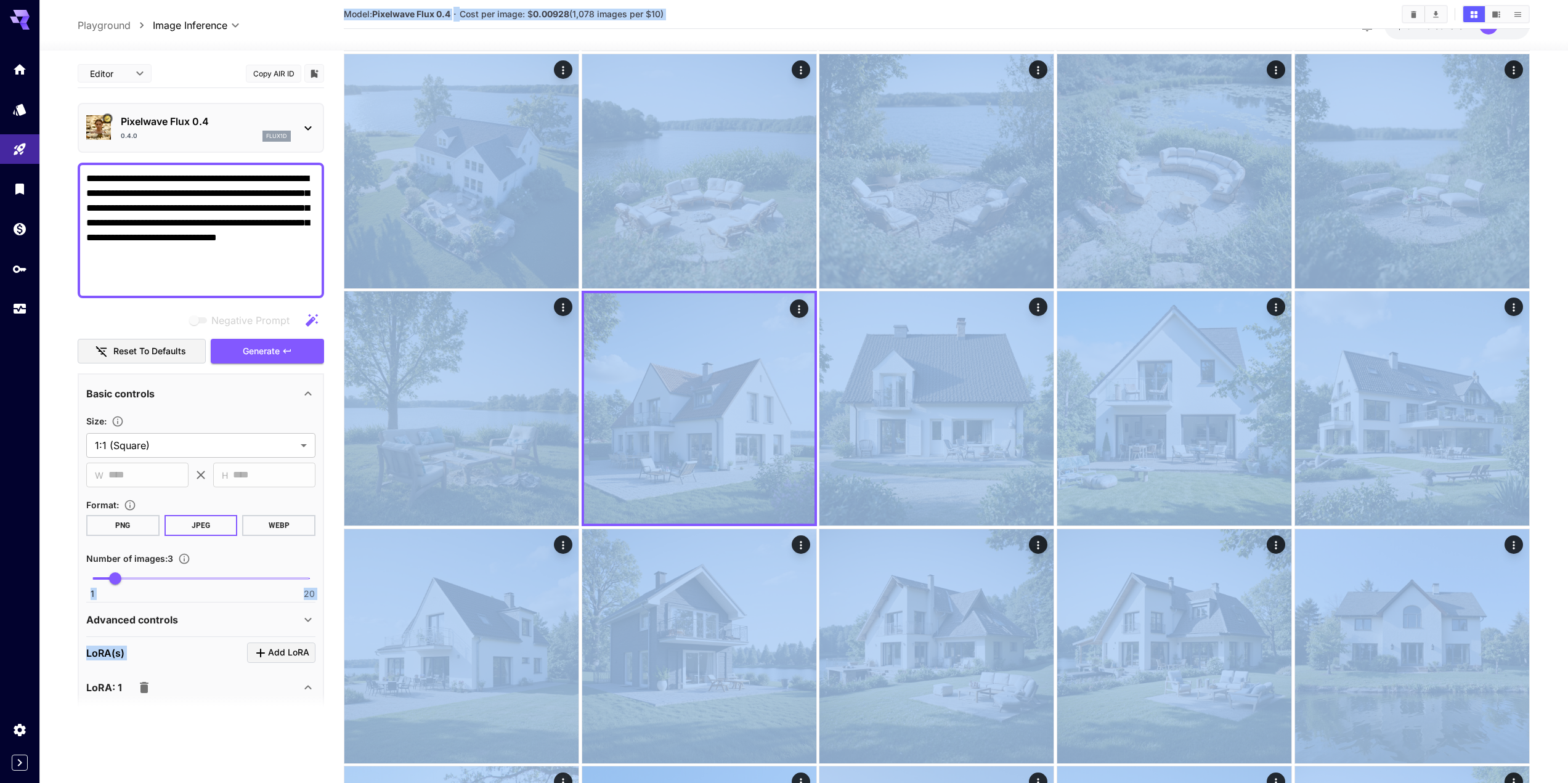
click at [268, 647] on icon "Click to add LoRA" at bounding box center [260, 652] width 15 height 15
click at [265, 654] on icon "Click to add LoRA" at bounding box center [260, 652] width 15 height 15
click at [228, 648] on div "[PERSON_NAME](s) Add [PERSON_NAME]" at bounding box center [200, 652] width 229 height 21
click at [237, 603] on div "**********" at bounding box center [200, 620] width 229 height 34
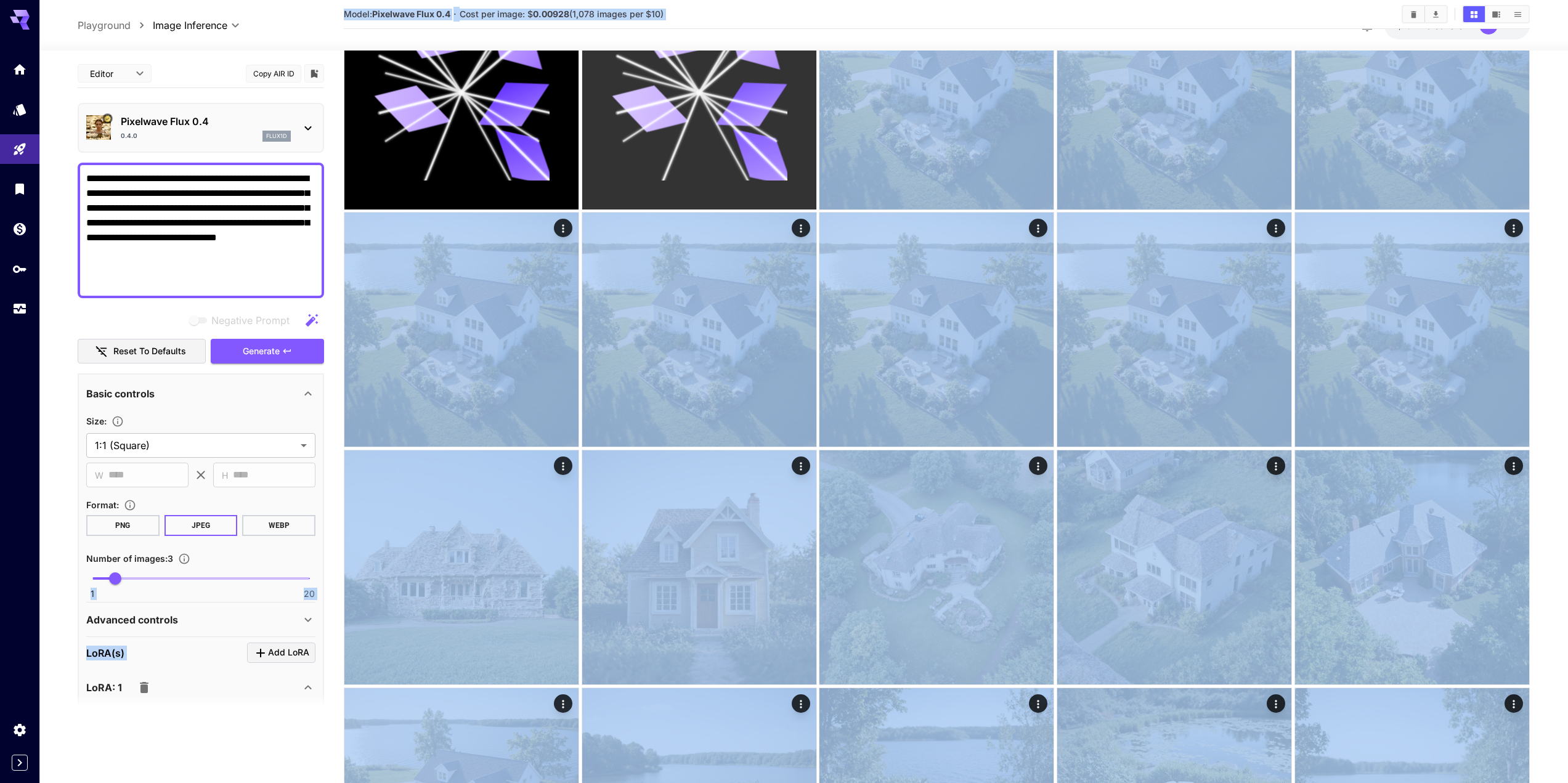
scroll to position [319, 0]
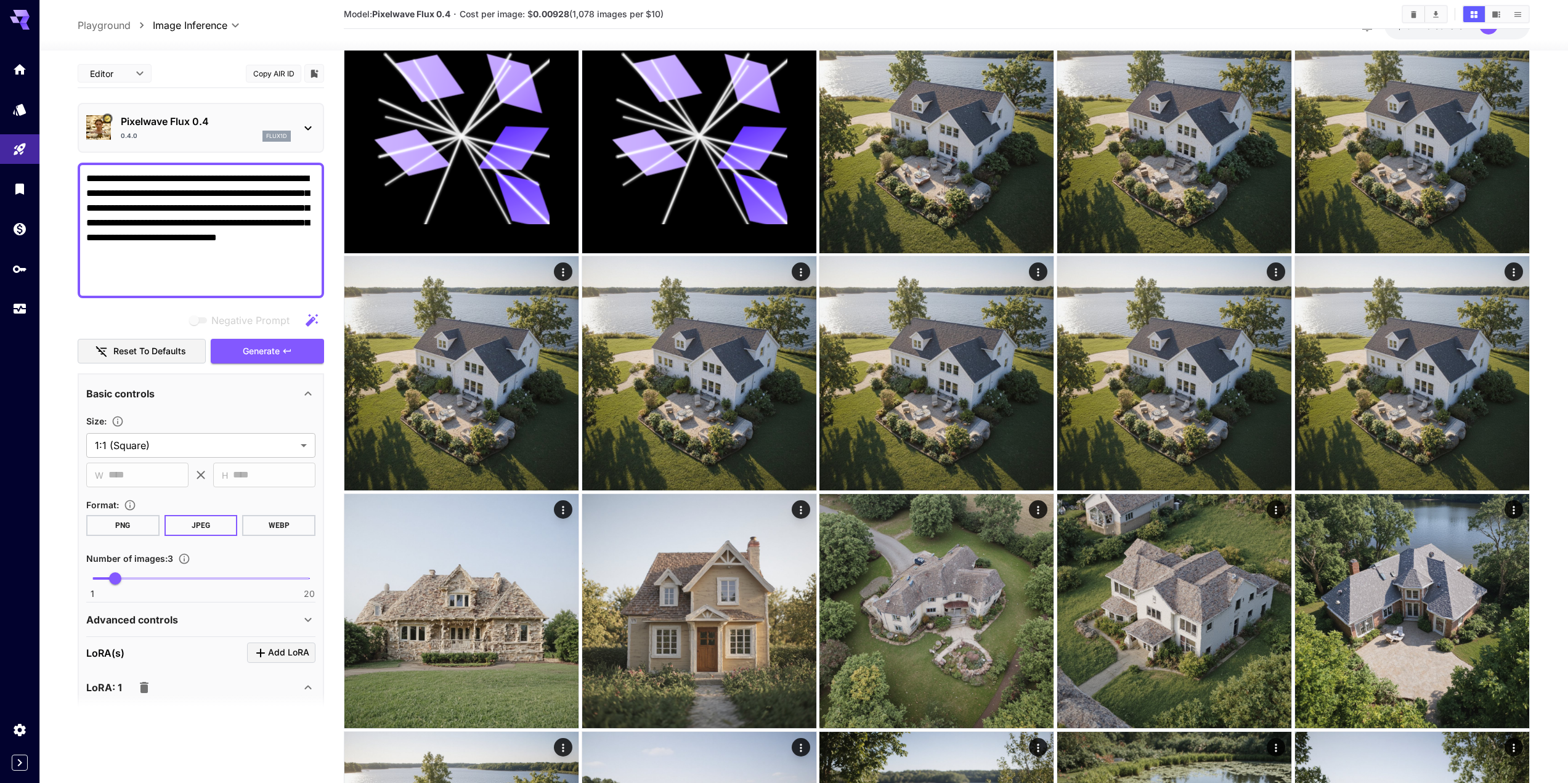
click at [847, 43] on div at bounding box center [803, 43] width 1529 height 15
click at [284, 654] on span "Add LoRA" at bounding box center [289, 652] width 41 height 16
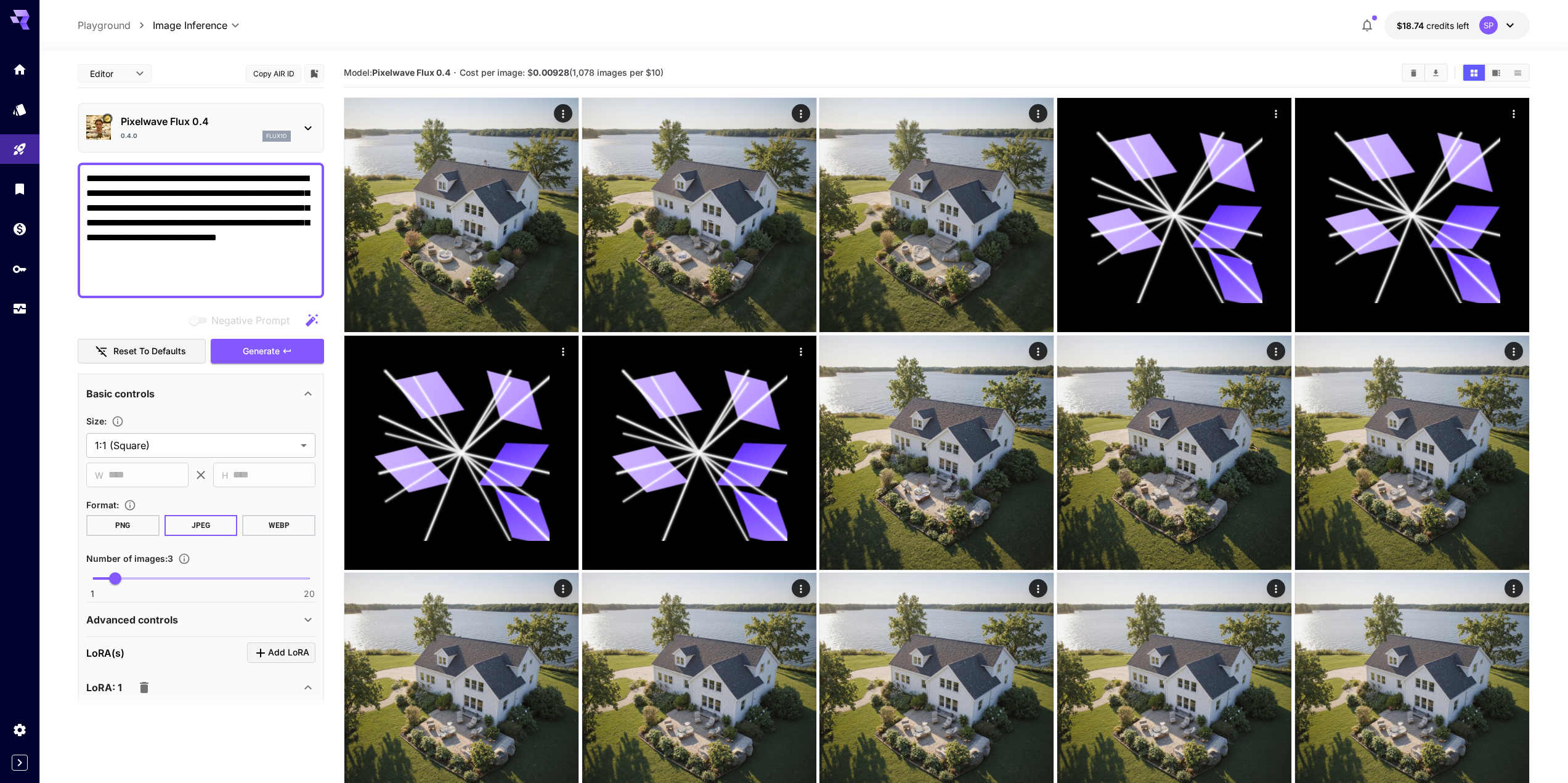
scroll to position [0, 0]
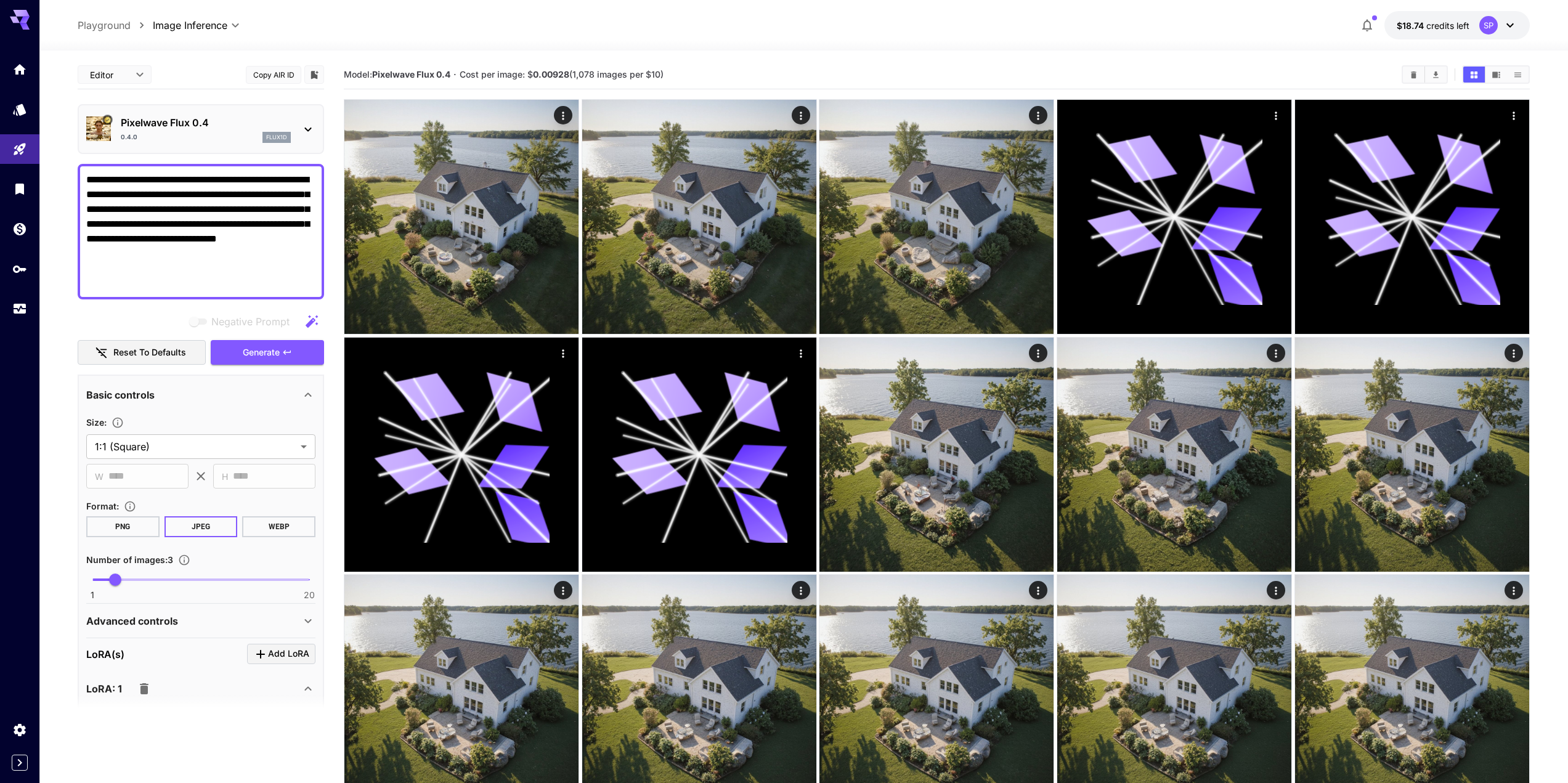
click at [218, 124] on p "Pixelwave Flux 0.4" at bounding box center [205, 123] width 170 height 15
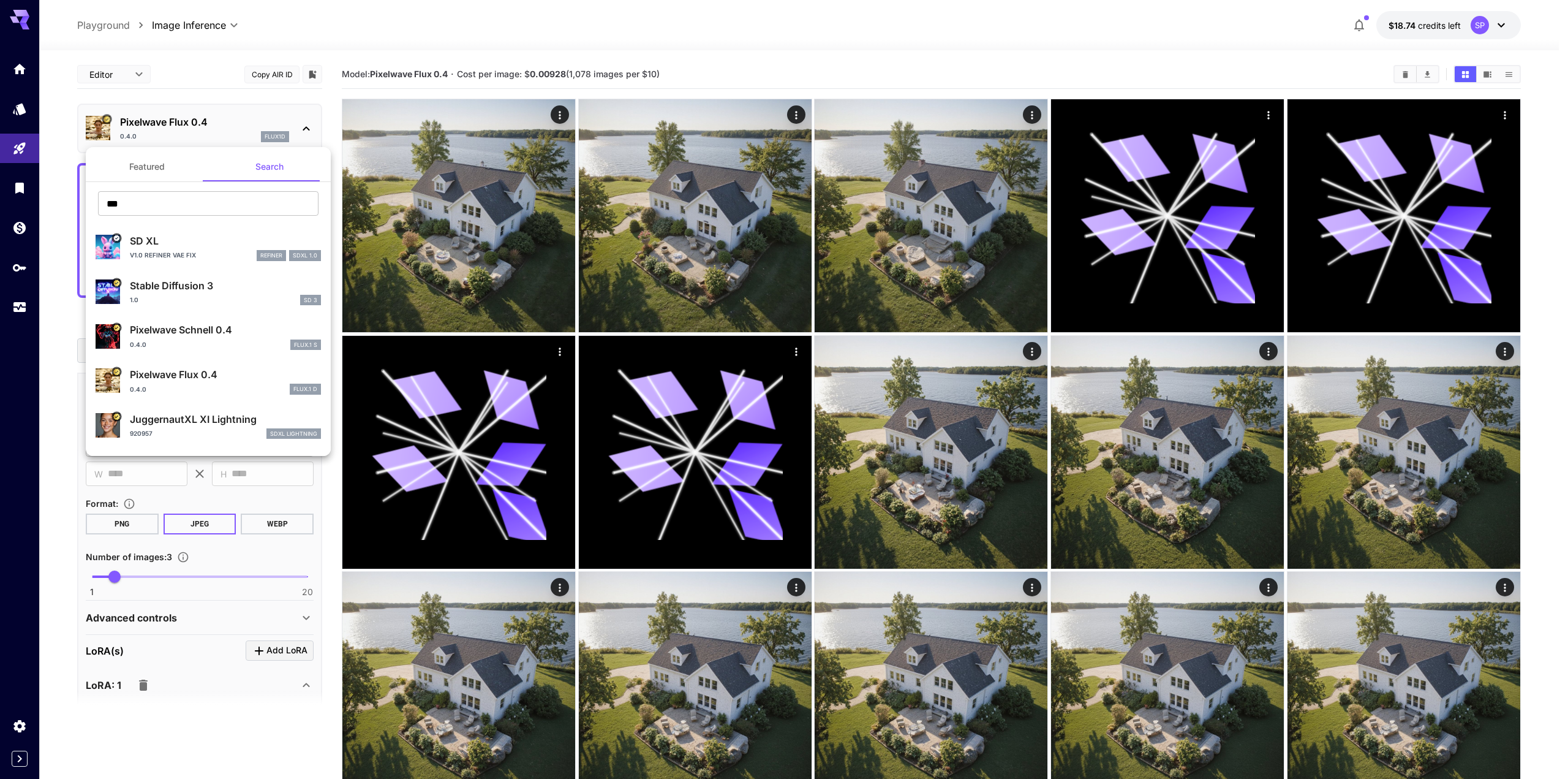
click at [564, 123] on div at bounding box center [784, 390] width 1568 height 779
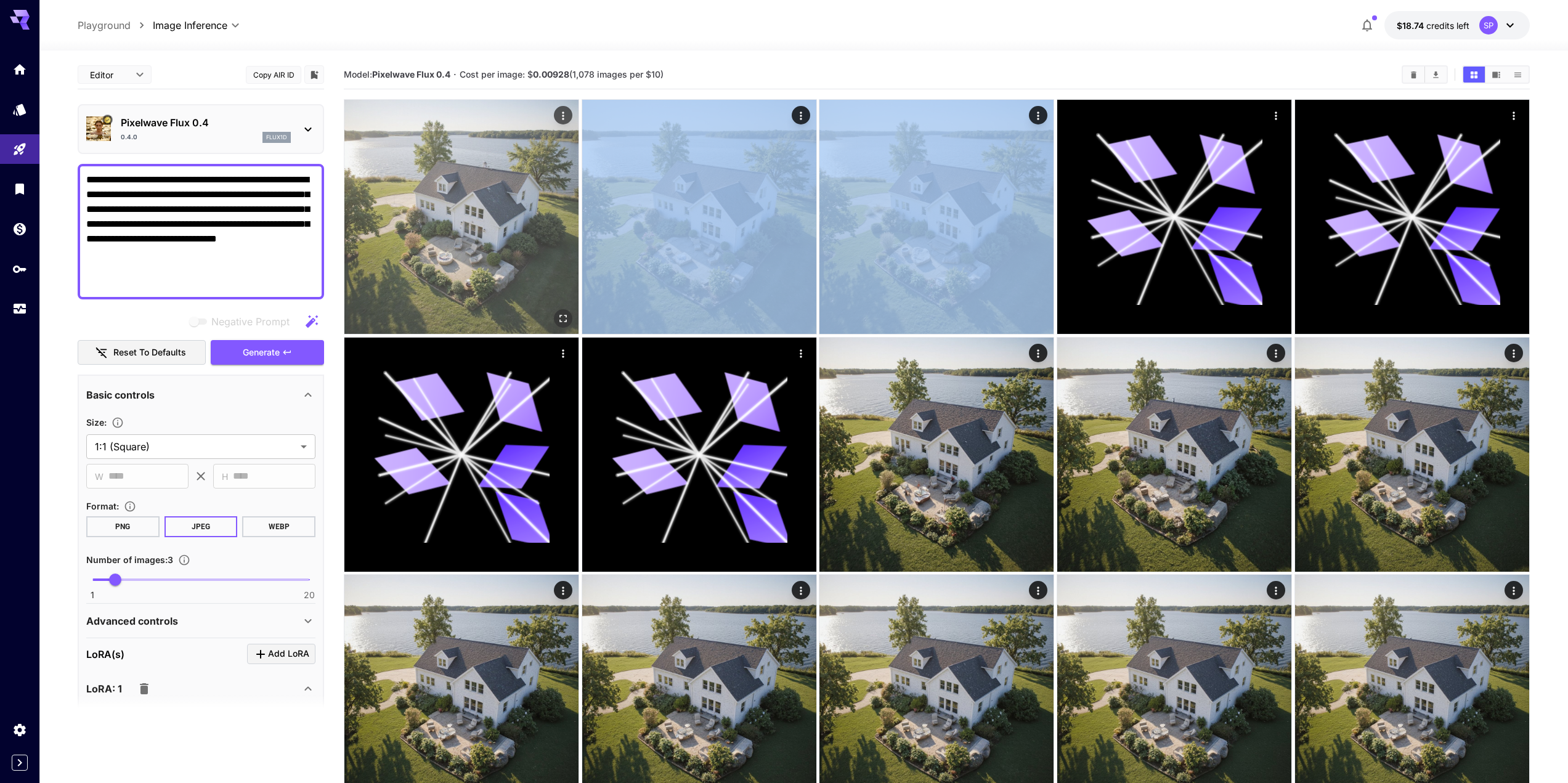
drag, startPoint x: 567, startPoint y: 124, endPoint x: 575, endPoint y: 116, distance: 11.3
click at [573, 120] on div at bounding box center [462, 217] width 235 height 235
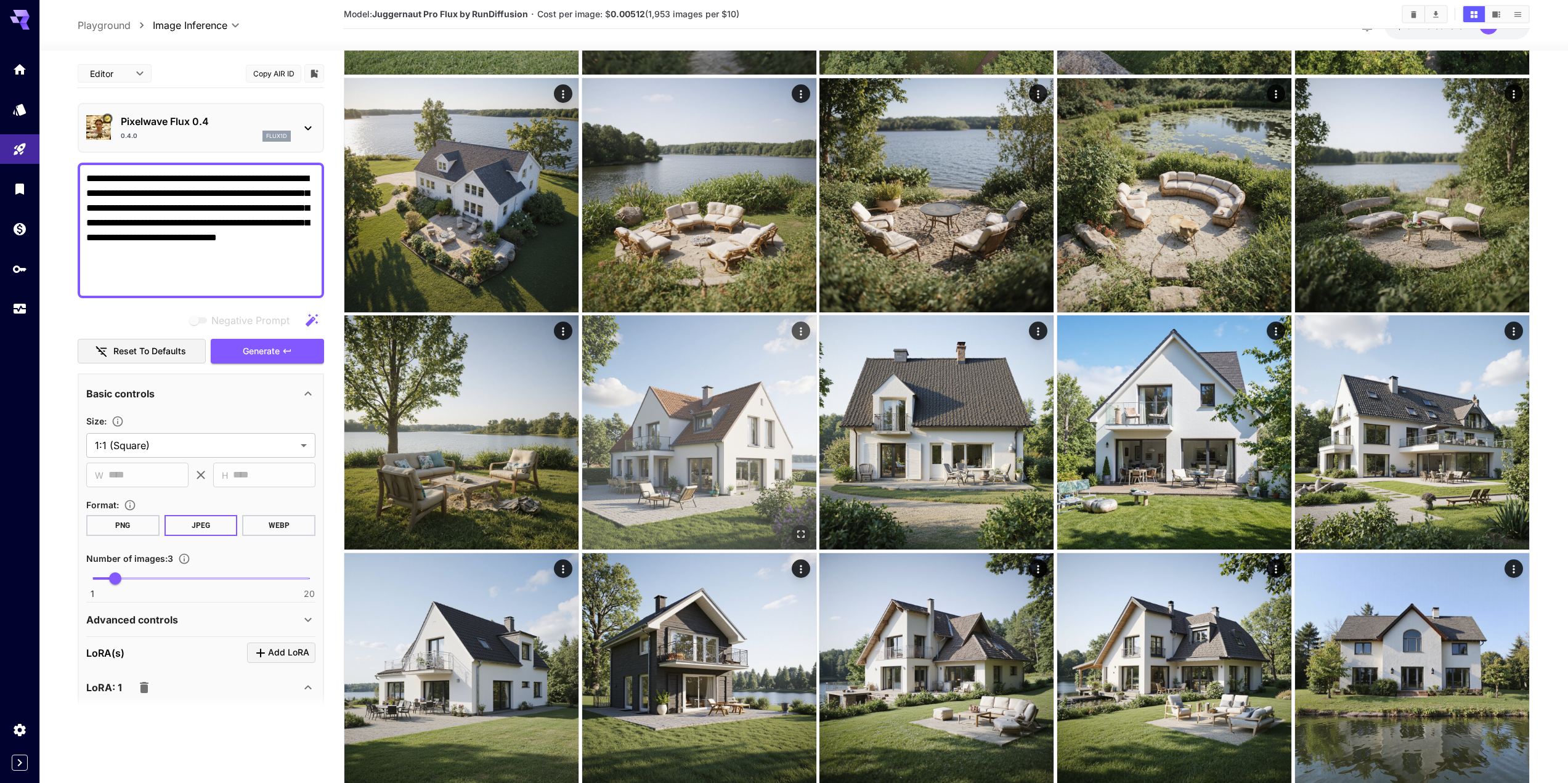
scroll to position [1170, 0]
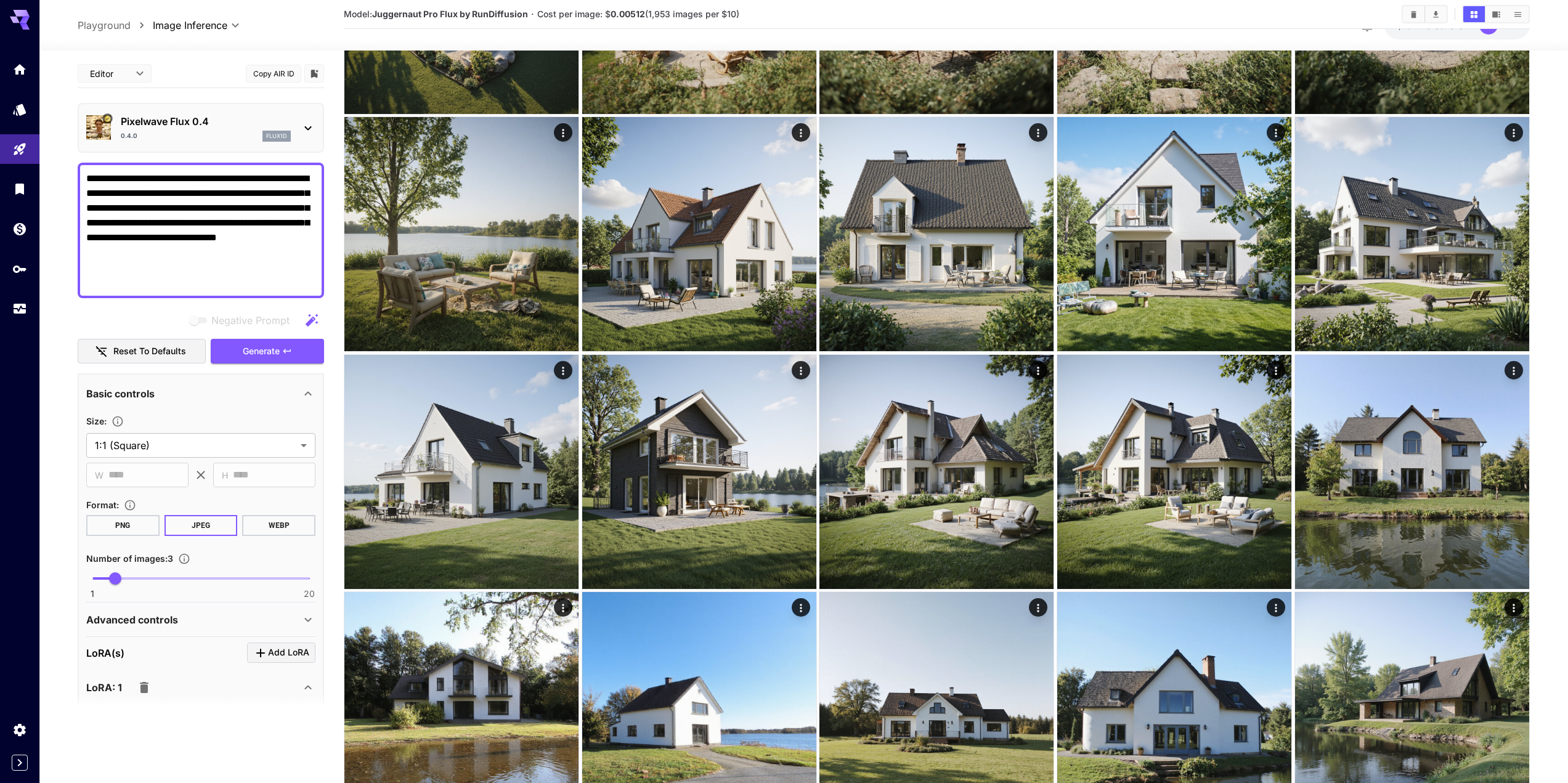
drag, startPoint x: 197, startPoint y: 203, endPoint x: 174, endPoint y: 195, distance: 24.4
click at [179, 199] on textarea "**********" at bounding box center [200, 230] width 229 height 118
click at [238, 194] on textarea "**********" at bounding box center [200, 230] width 229 height 118
click at [228, 208] on textarea "**********" at bounding box center [200, 230] width 229 height 118
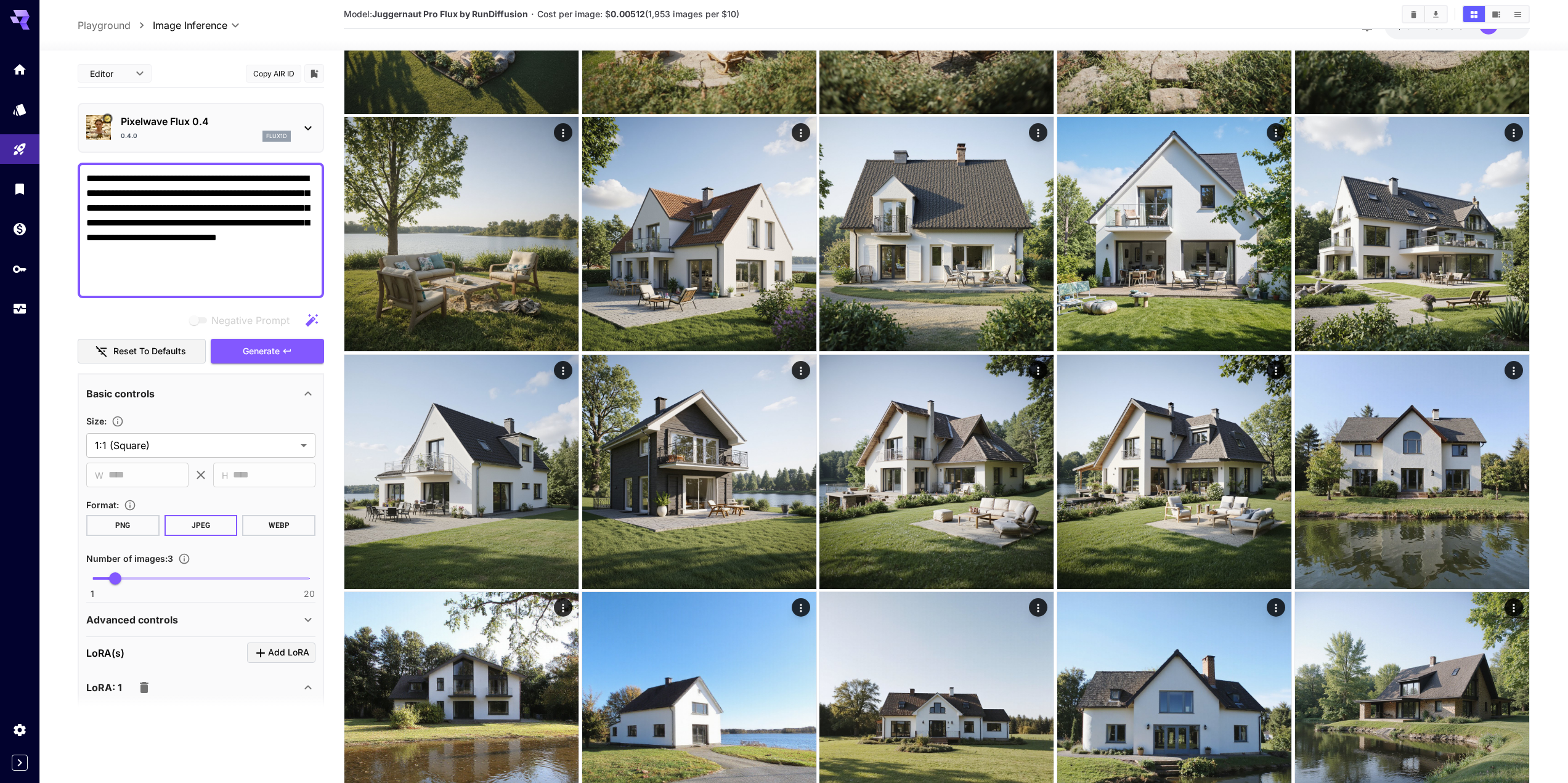
click at [234, 208] on textarea "**********" at bounding box center [200, 230] width 229 height 118
drag, startPoint x: 232, startPoint y: 207, endPoint x: 125, endPoint y: 177, distance: 111.1
click at [125, 177] on textarea "**********" at bounding box center [200, 230] width 229 height 118
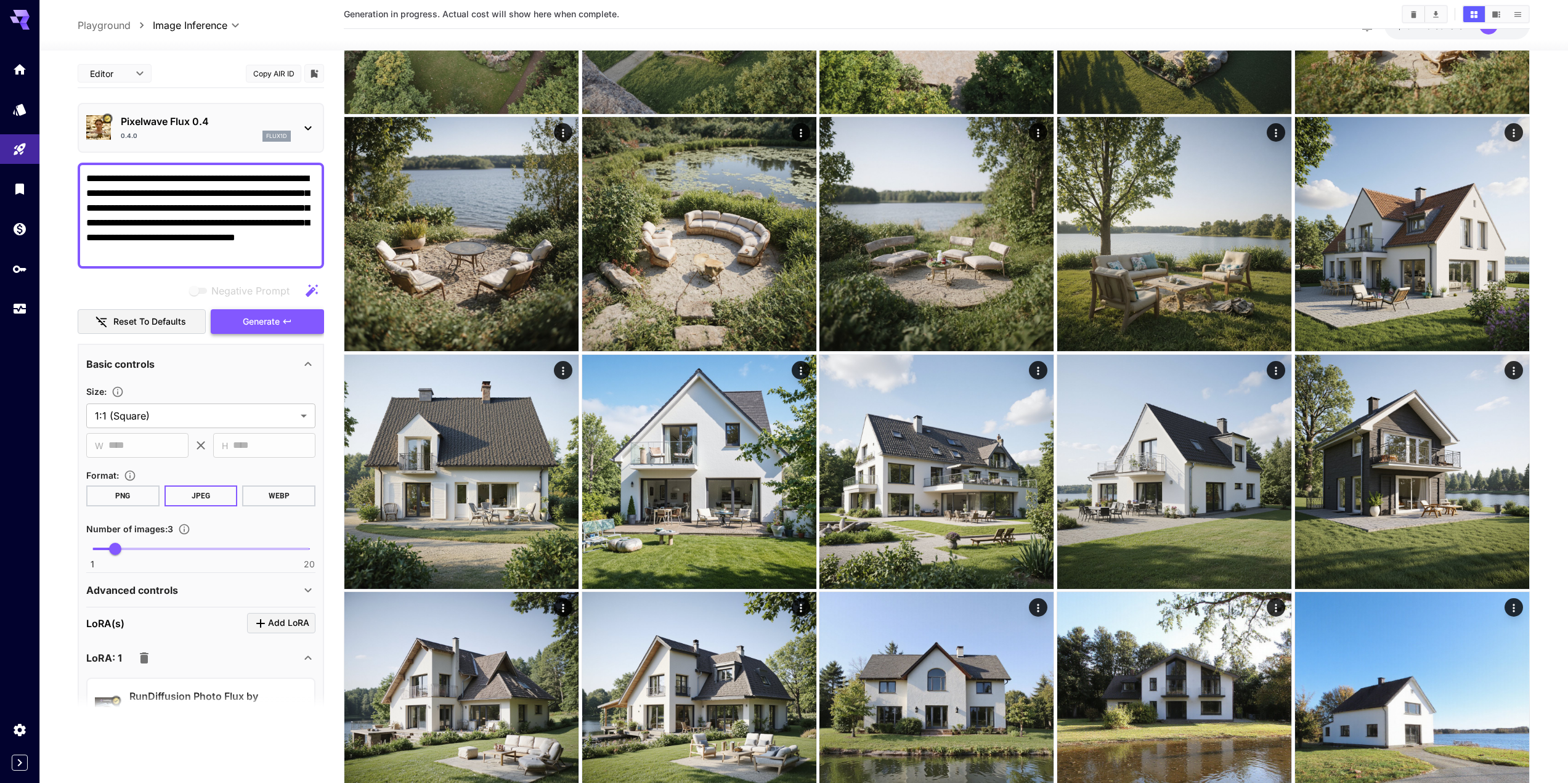
type textarea "**********"
click at [279, 317] on span "Generate" at bounding box center [261, 322] width 37 height 16
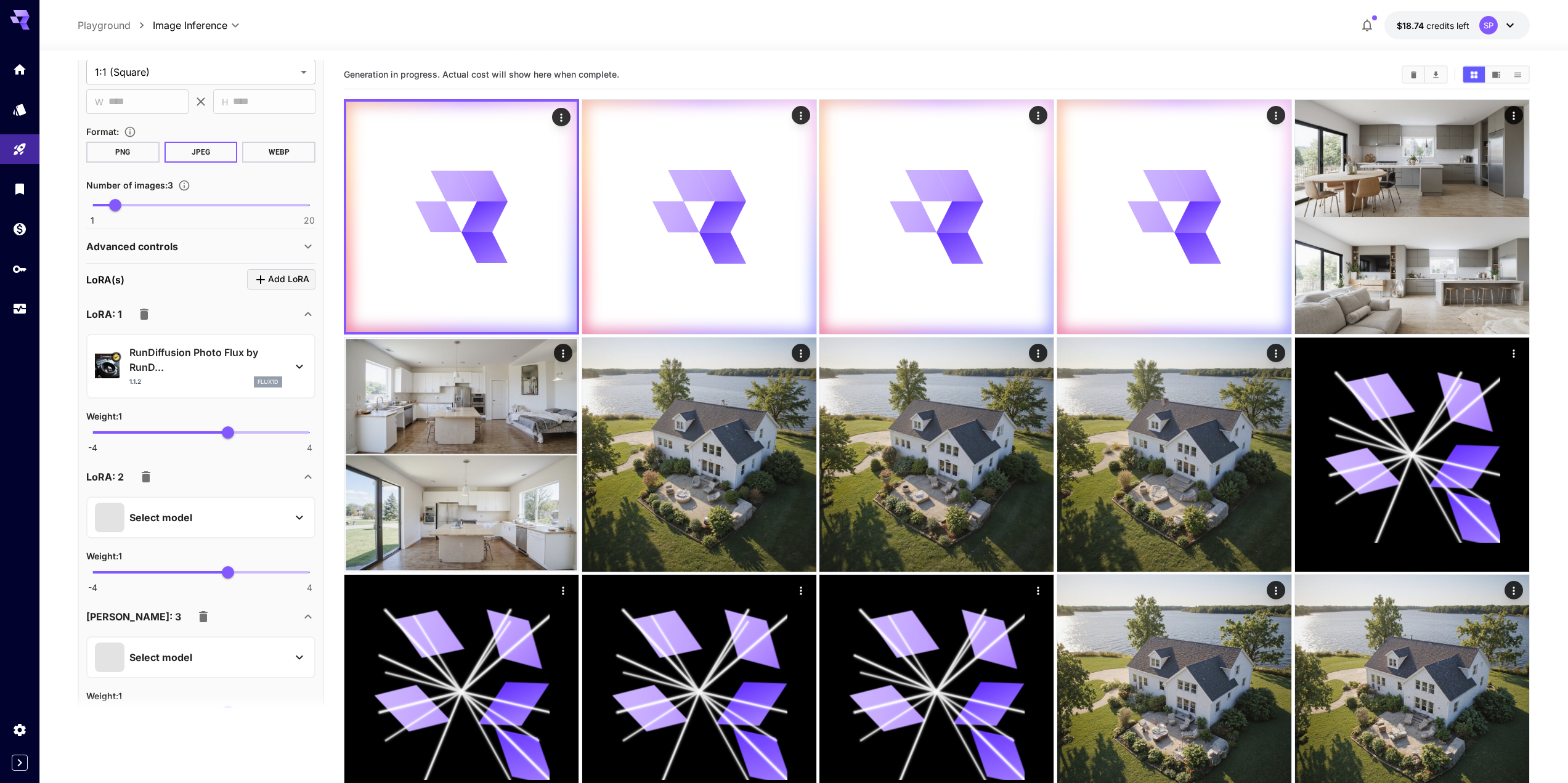
scroll to position [431, 0]
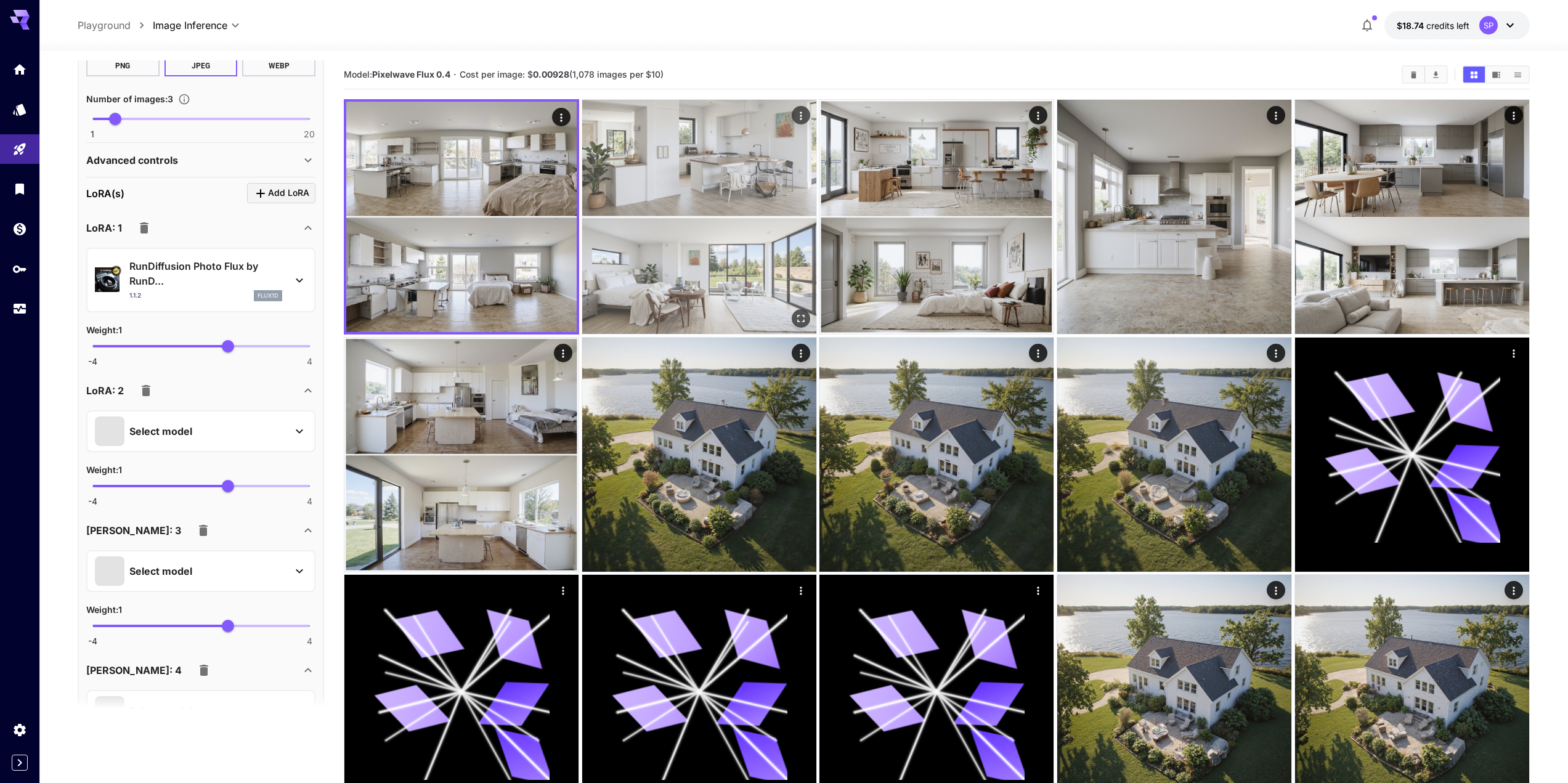
click at [778, 305] on img at bounding box center [699, 217] width 234 height 234
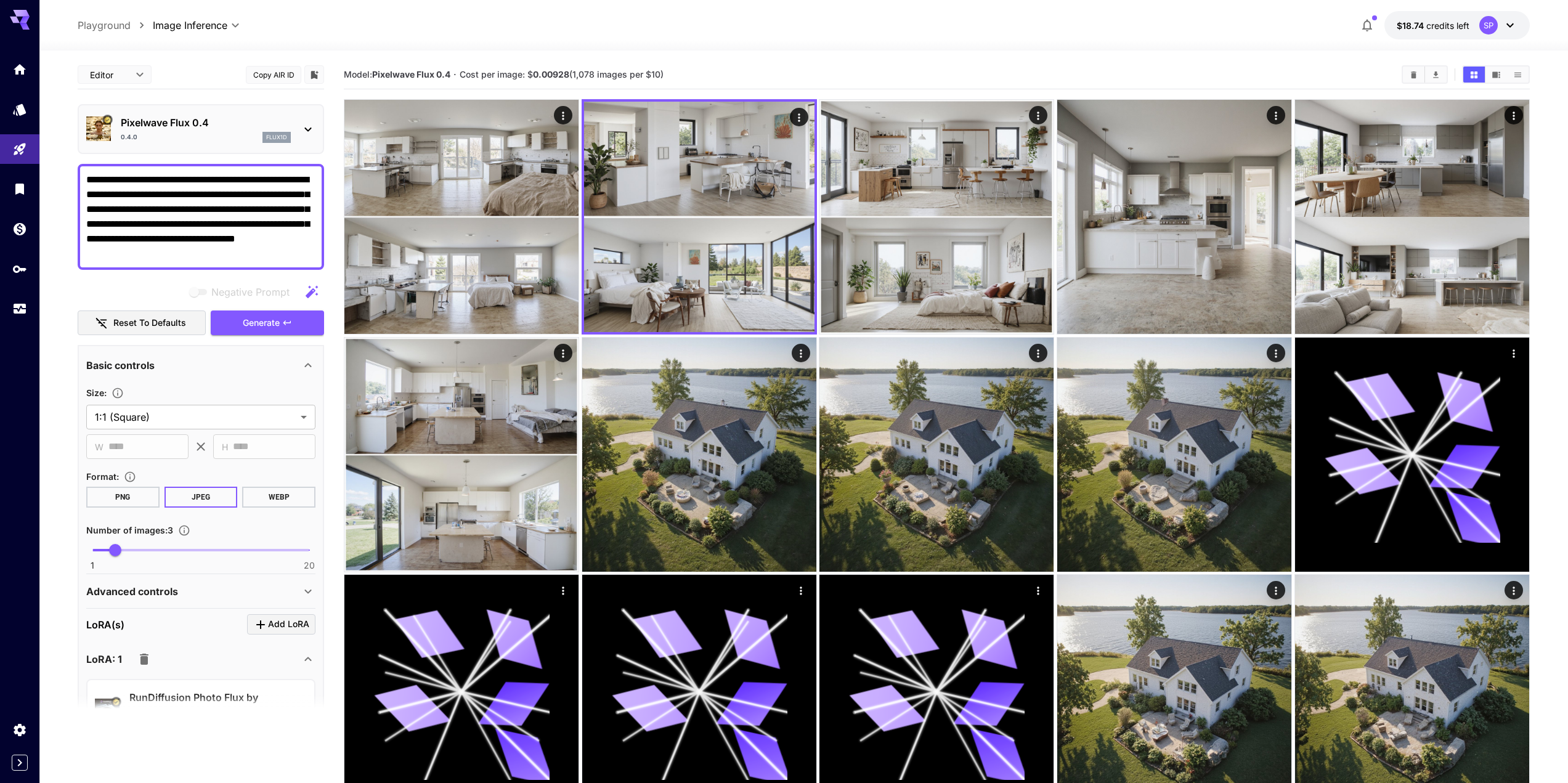
scroll to position [431, 0]
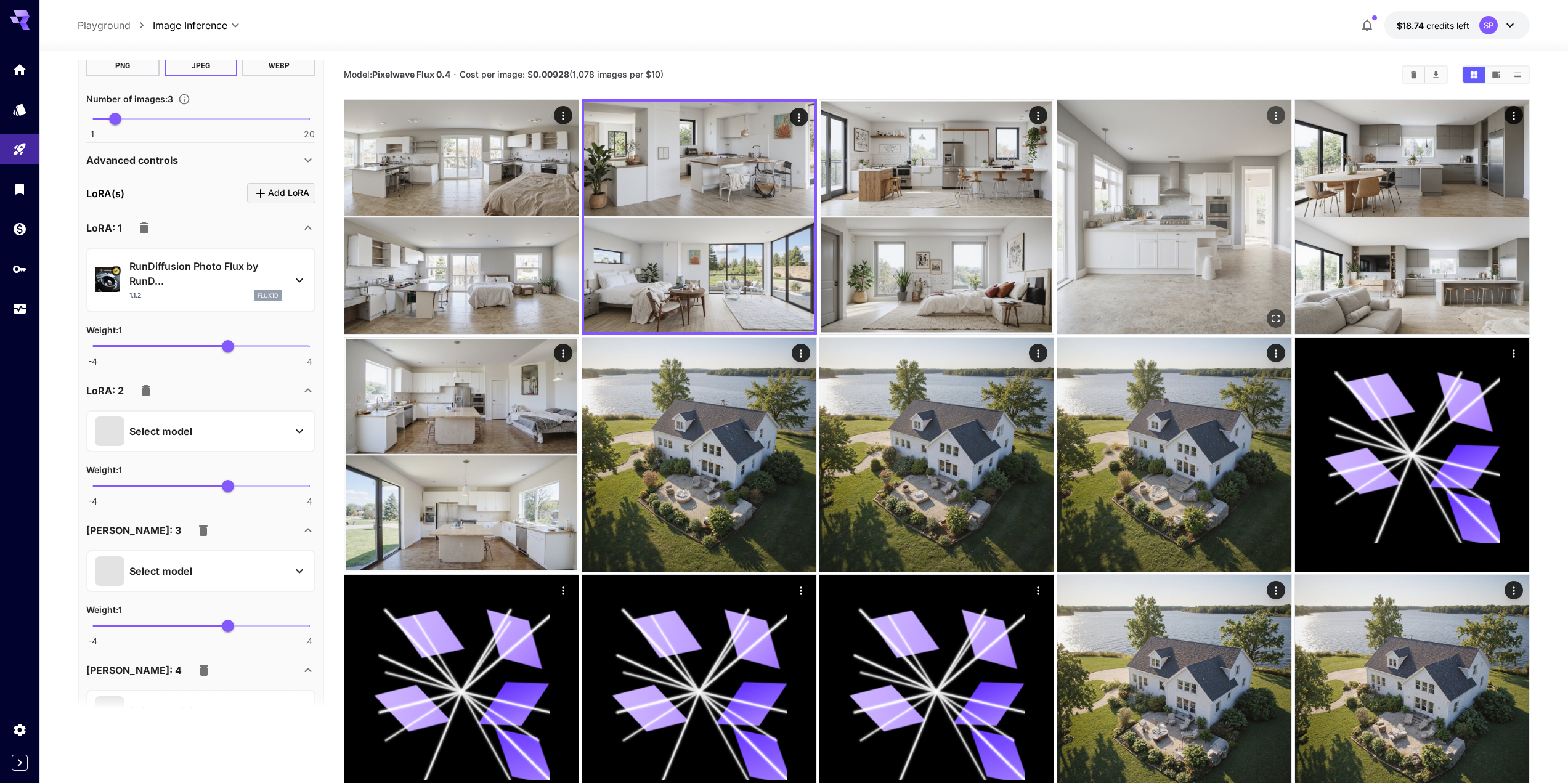
click at [1193, 274] on img at bounding box center [1174, 217] width 234 height 234
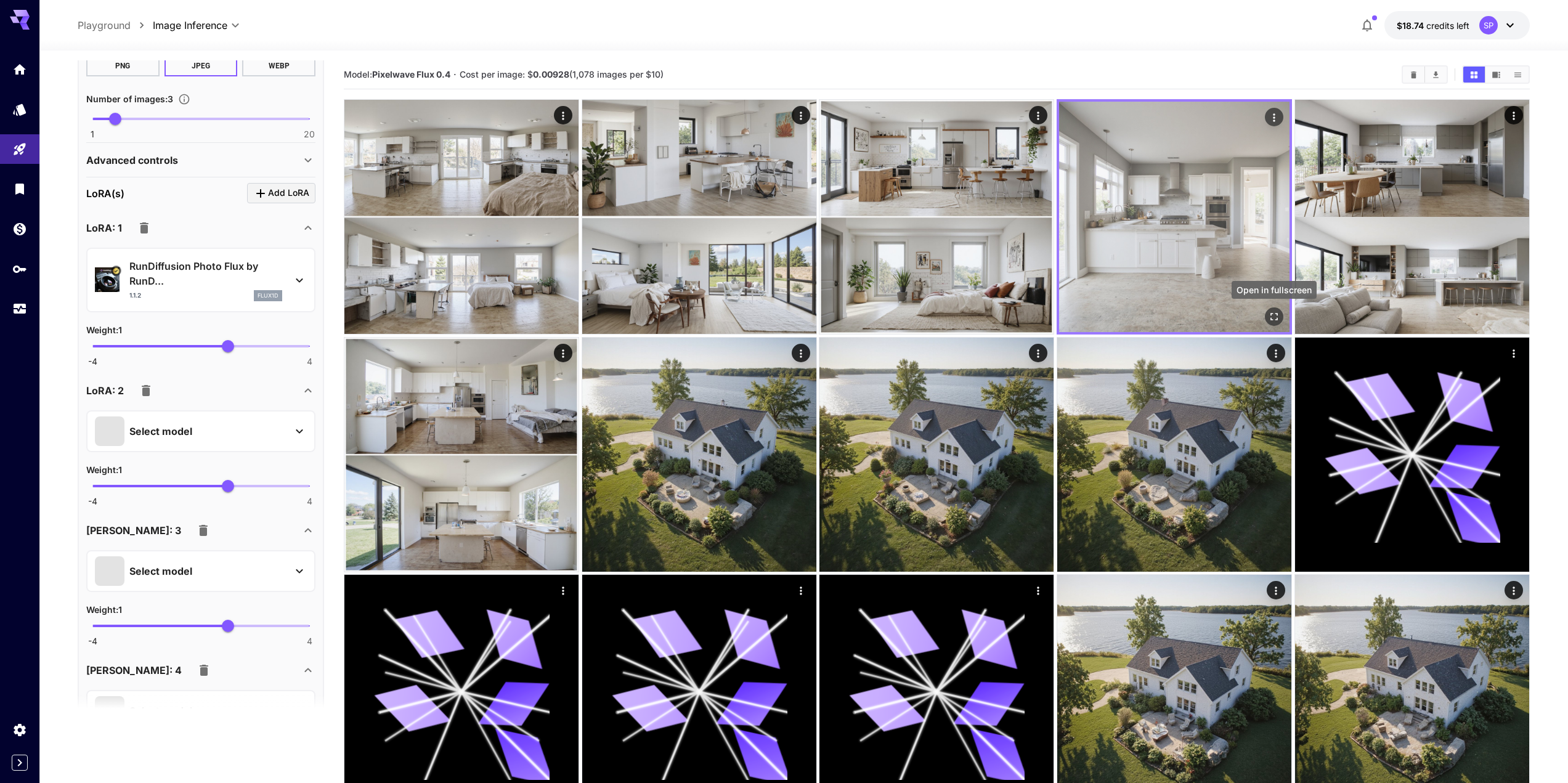
click at [1269, 314] on icon "Open in fullscreen" at bounding box center [1274, 316] width 12 height 12
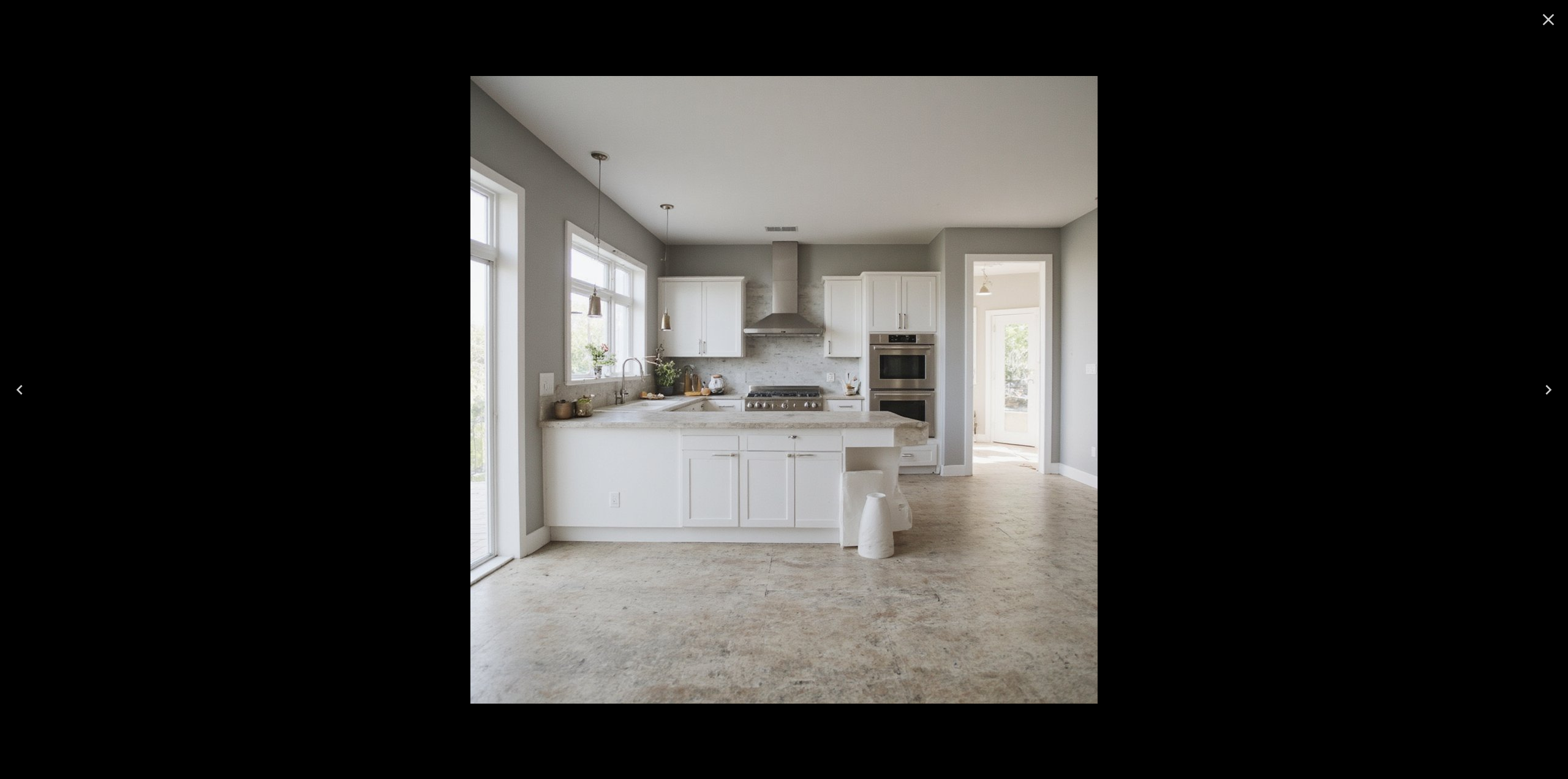
click at [1198, 338] on div at bounding box center [784, 390] width 1568 height 779
click at [1547, 18] on icon "Close" at bounding box center [1549, 20] width 11 height 11
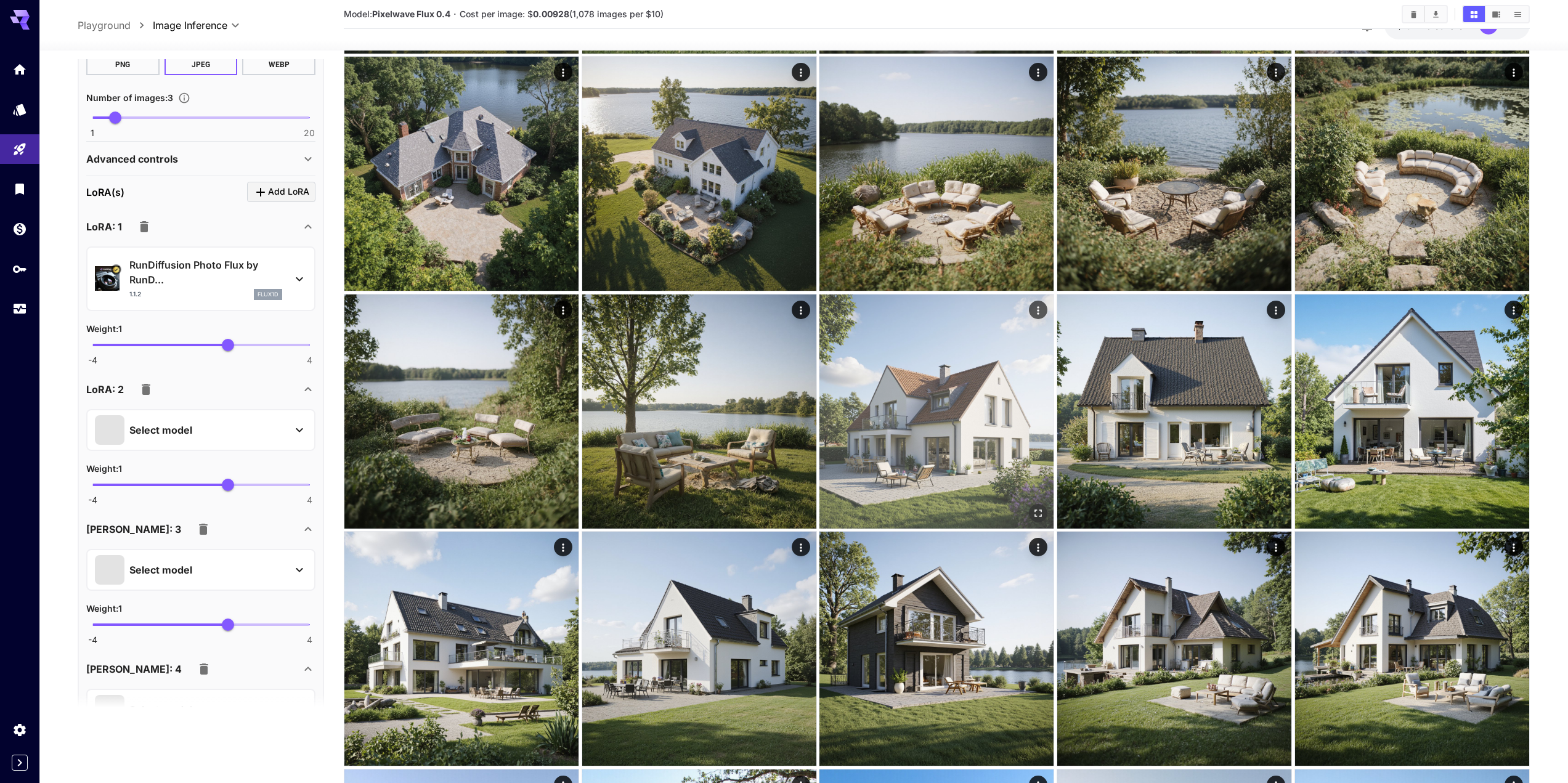
scroll to position [1232, 0]
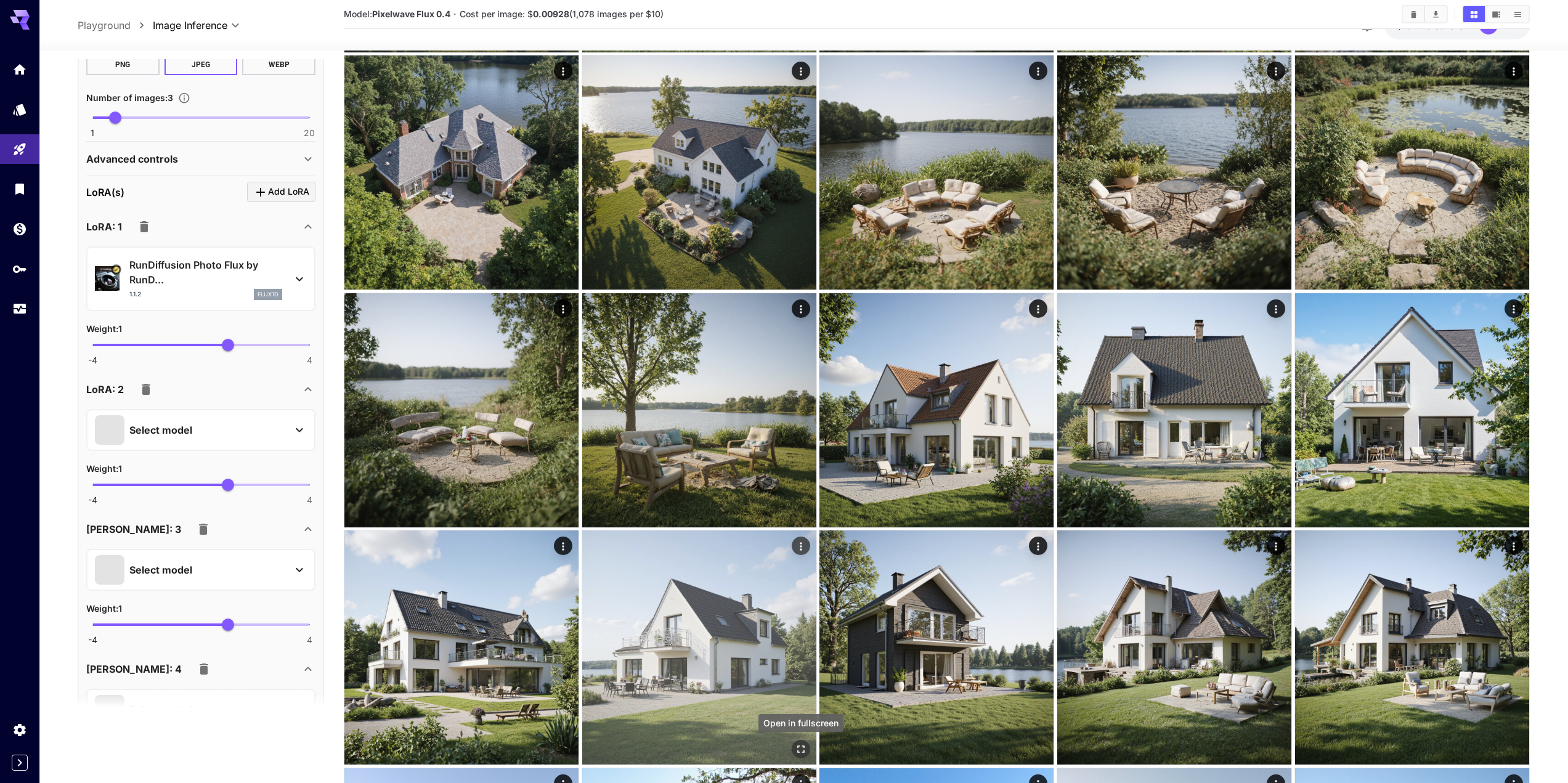
click at [800, 742] on button "Open in fullscreen" at bounding box center [801, 749] width 19 height 19
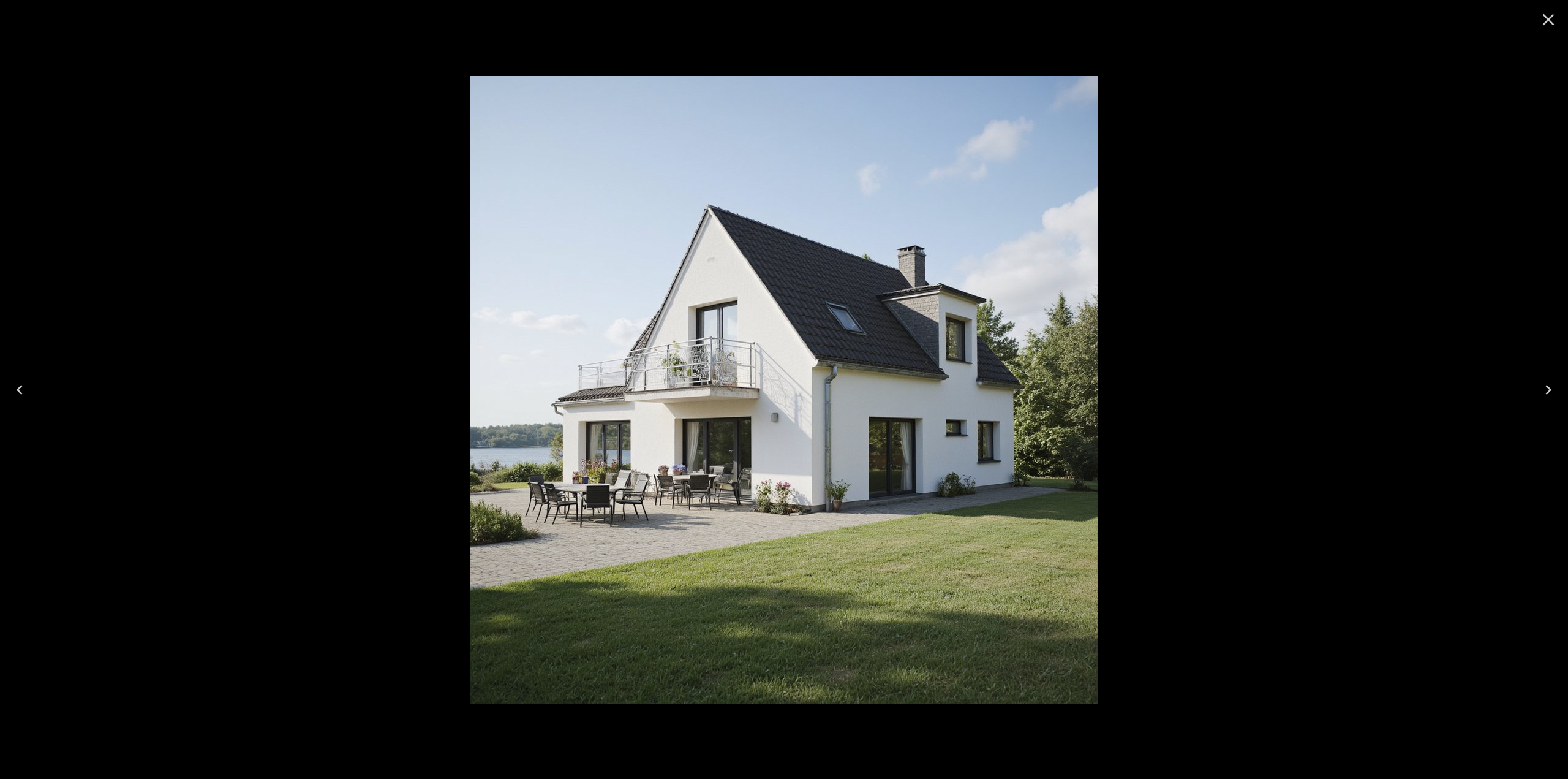
click at [1145, 452] on div at bounding box center [784, 390] width 1568 height 779
click at [1541, 21] on icon "Close" at bounding box center [1549, 20] width 20 height 20
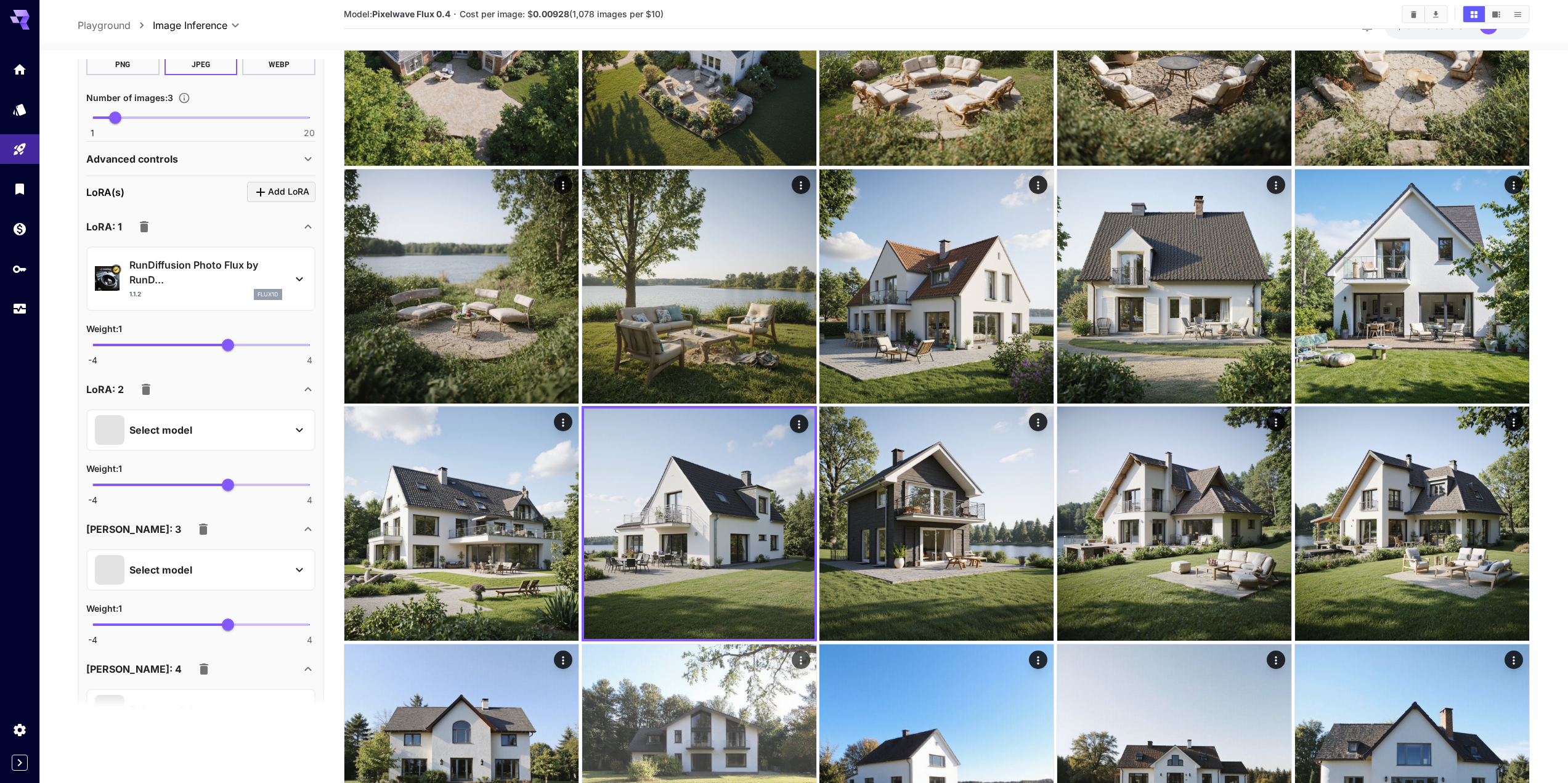
scroll to position [1478, 0]
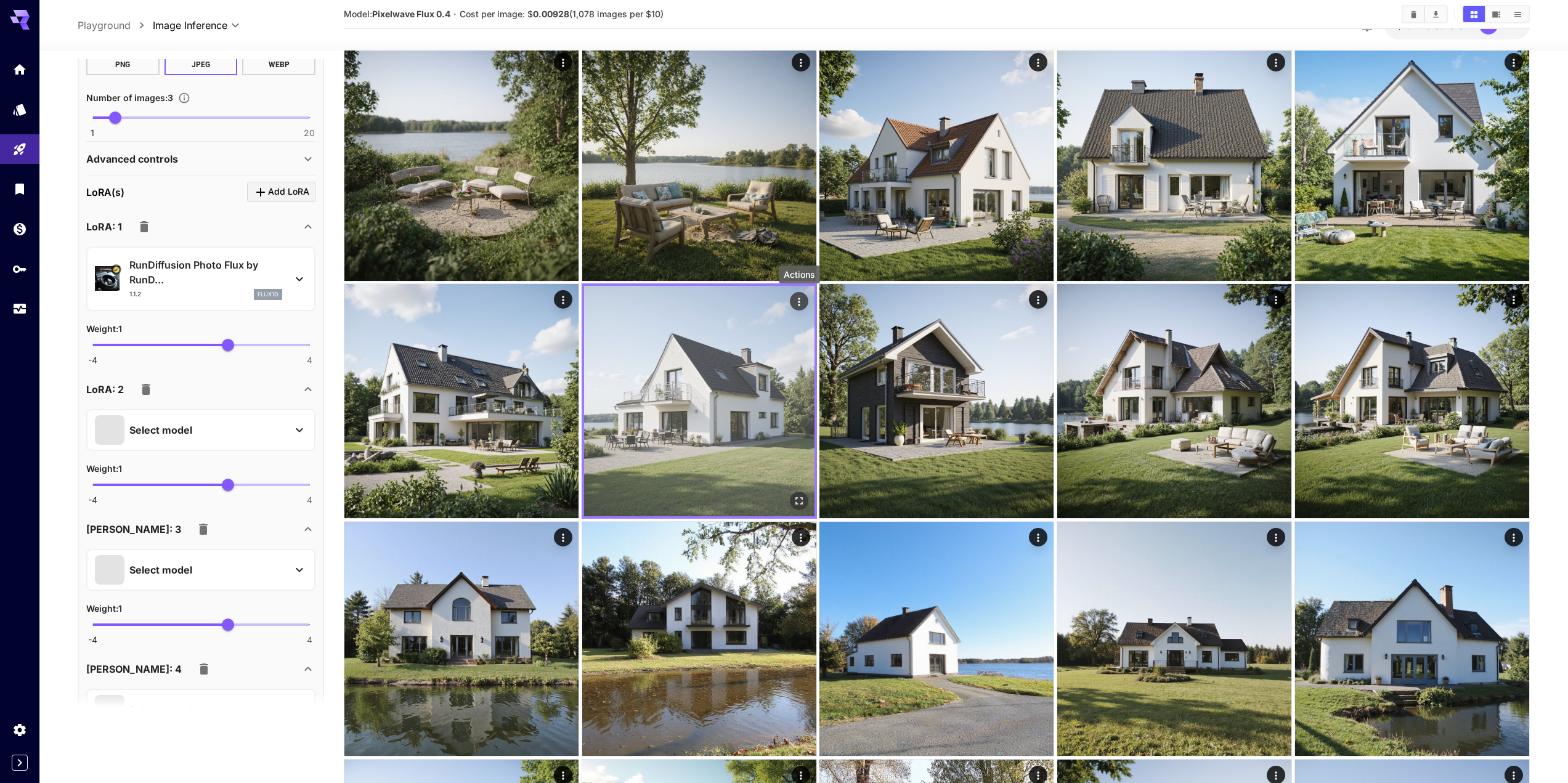
drag, startPoint x: 800, startPoint y: 302, endPoint x: 798, endPoint y: 292, distance: 10.2
click at [798, 292] on button "Actions" at bounding box center [799, 301] width 19 height 19
click at [796, 301] on icon "Actions" at bounding box center [799, 302] width 12 height 12
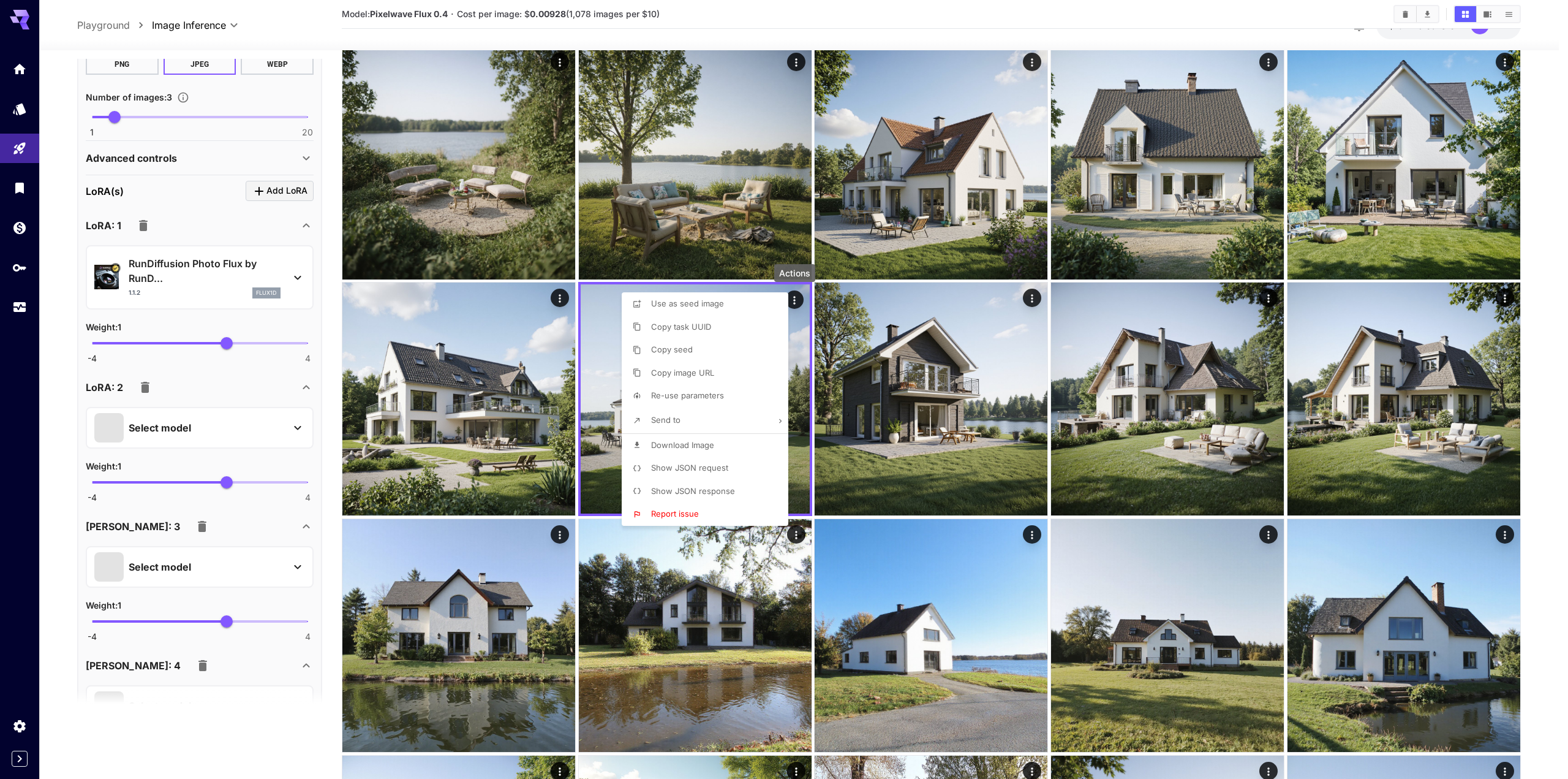
click at [702, 447] on span "Download Image" at bounding box center [682, 445] width 63 height 10
click at [1545, 306] on div at bounding box center [784, 390] width 1568 height 779
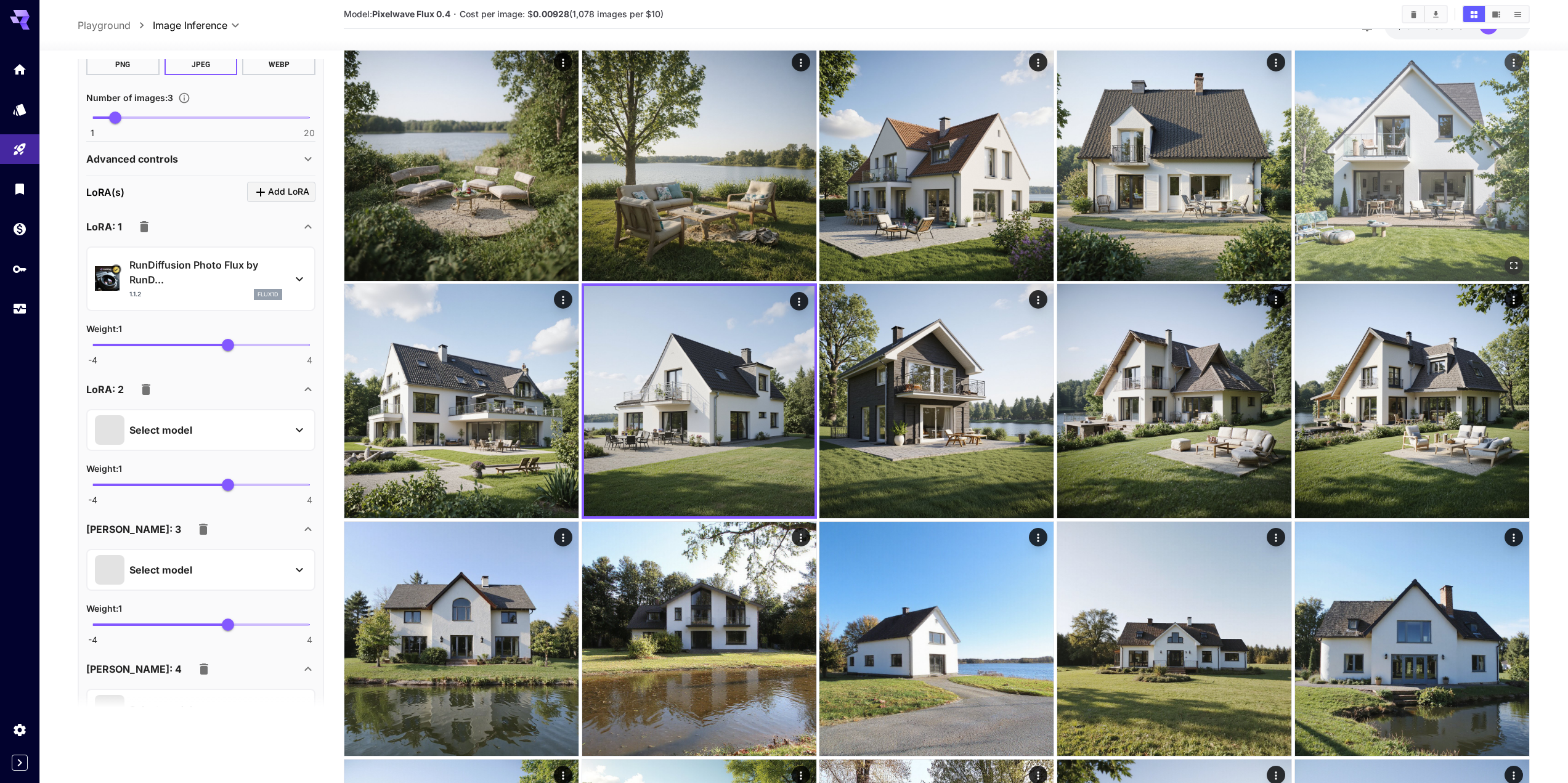
click at [1514, 55] on div "Actions" at bounding box center [1514, 62] width 12 height 15
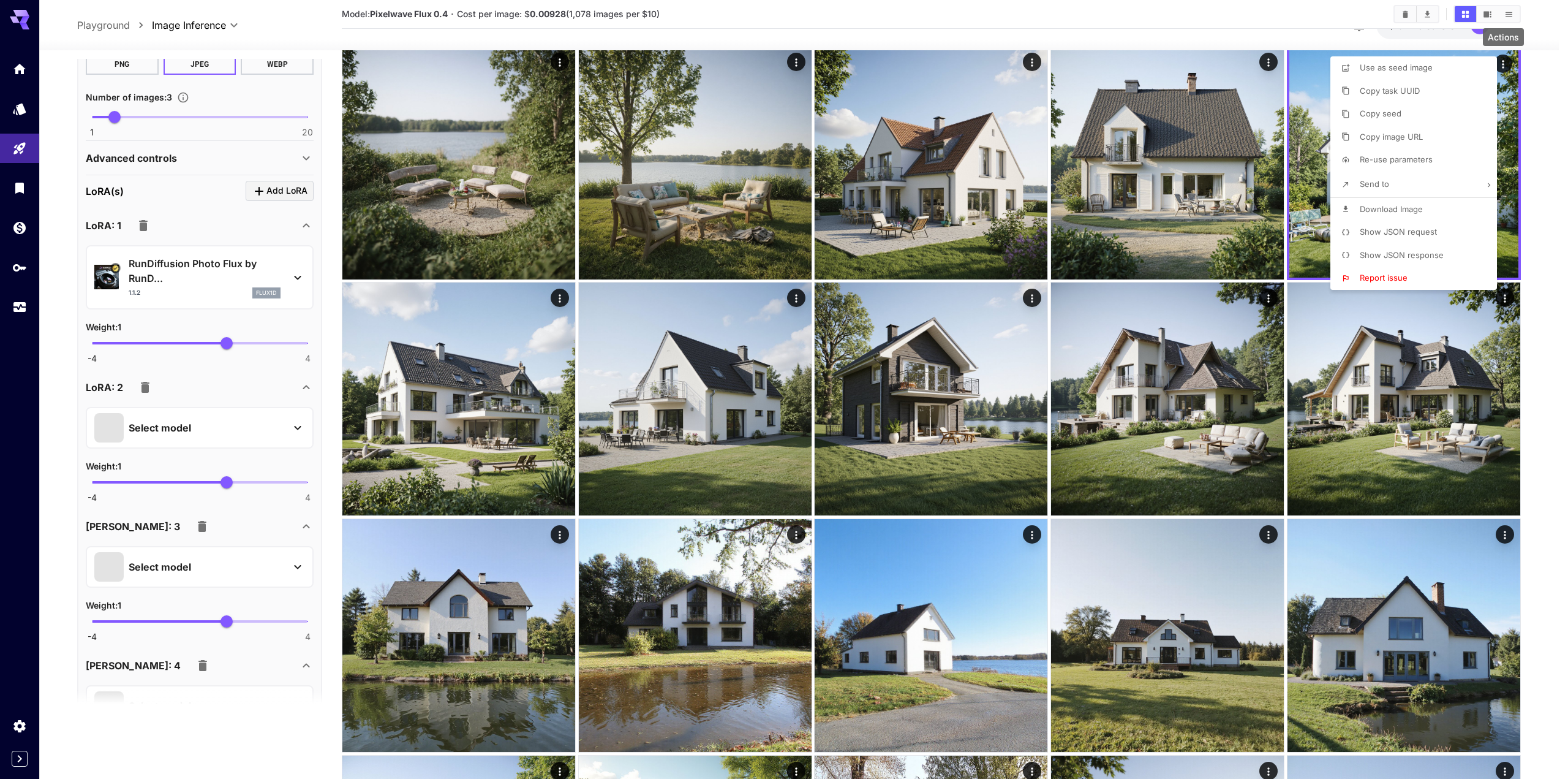
click at [1396, 214] on p "Download Image" at bounding box center [1391, 209] width 63 height 12
click at [1559, 239] on div at bounding box center [784, 390] width 1568 height 779
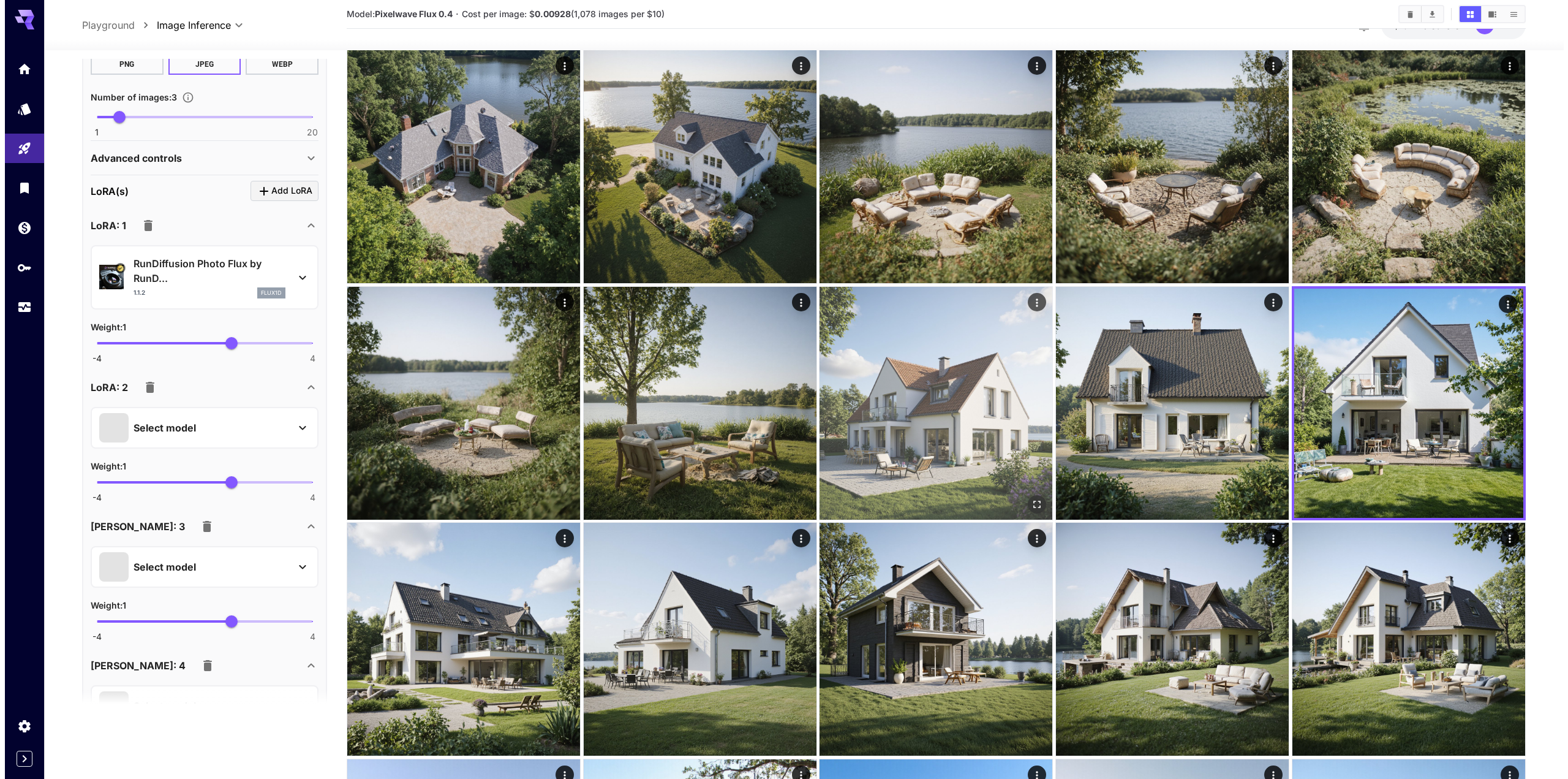
scroll to position [1164, 0]
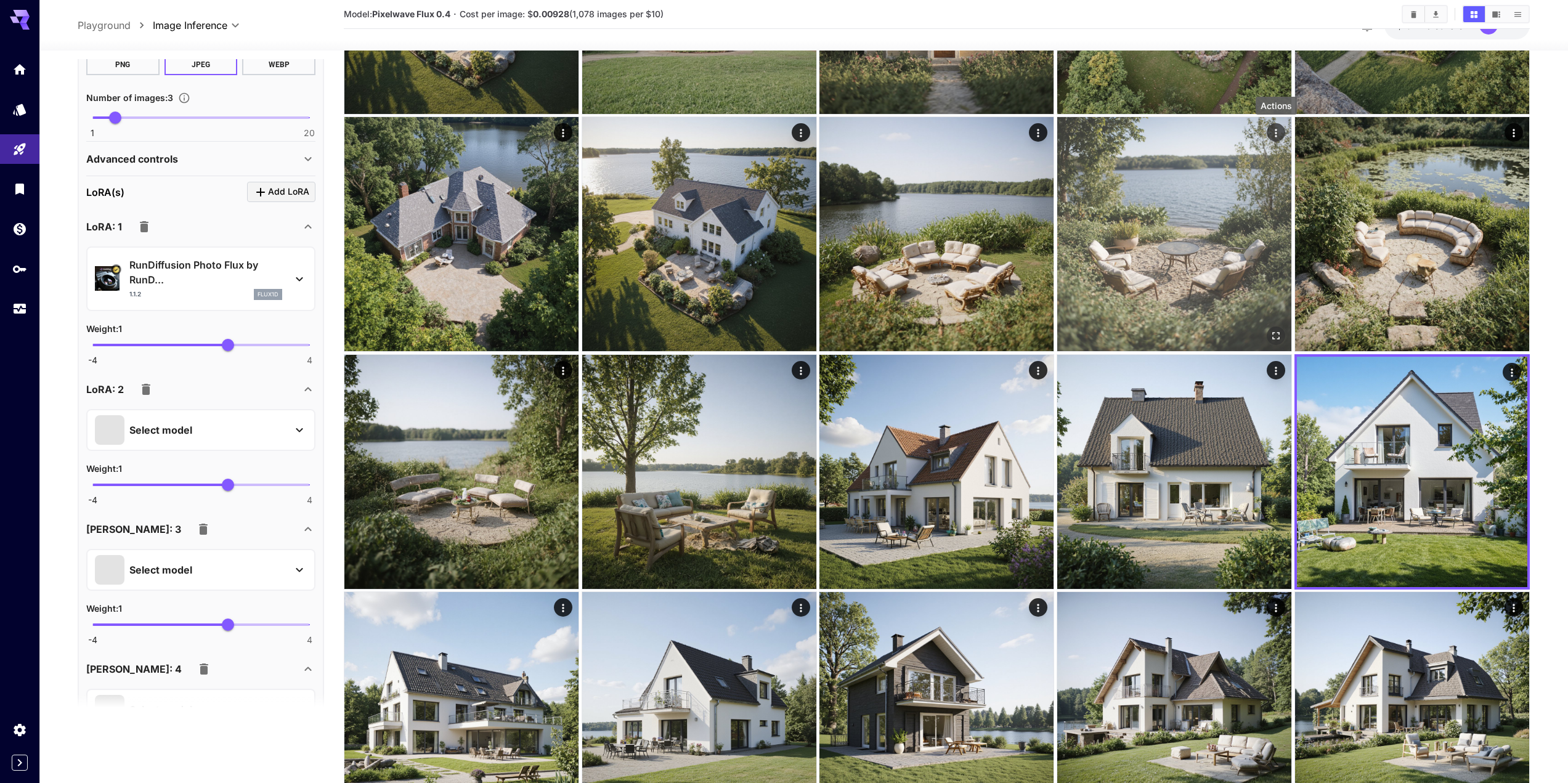
click at [1273, 138] on icon "Actions" at bounding box center [1276, 133] width 12 height 12
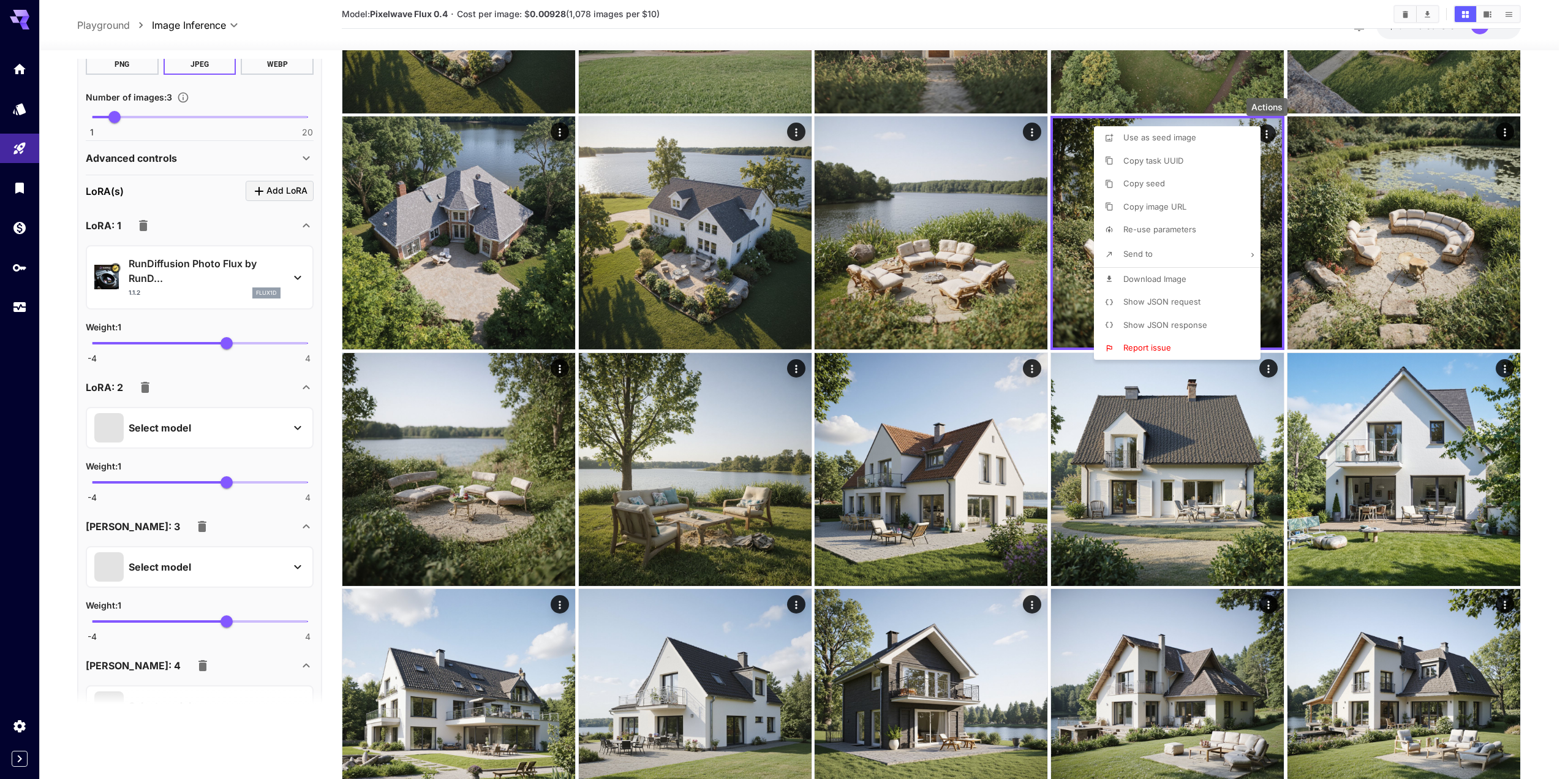
click at [1177, 285] on li "Download Image" at bounding box center [1181, 279] width 174 height 23
drag, startPoint x: 1544, startPoint y: 194, endPoint x: 1527, endPoint y: 199, distance: 17.7
click at [1543, 194] on div at bounding box center [784, 390] width 1568 height 779
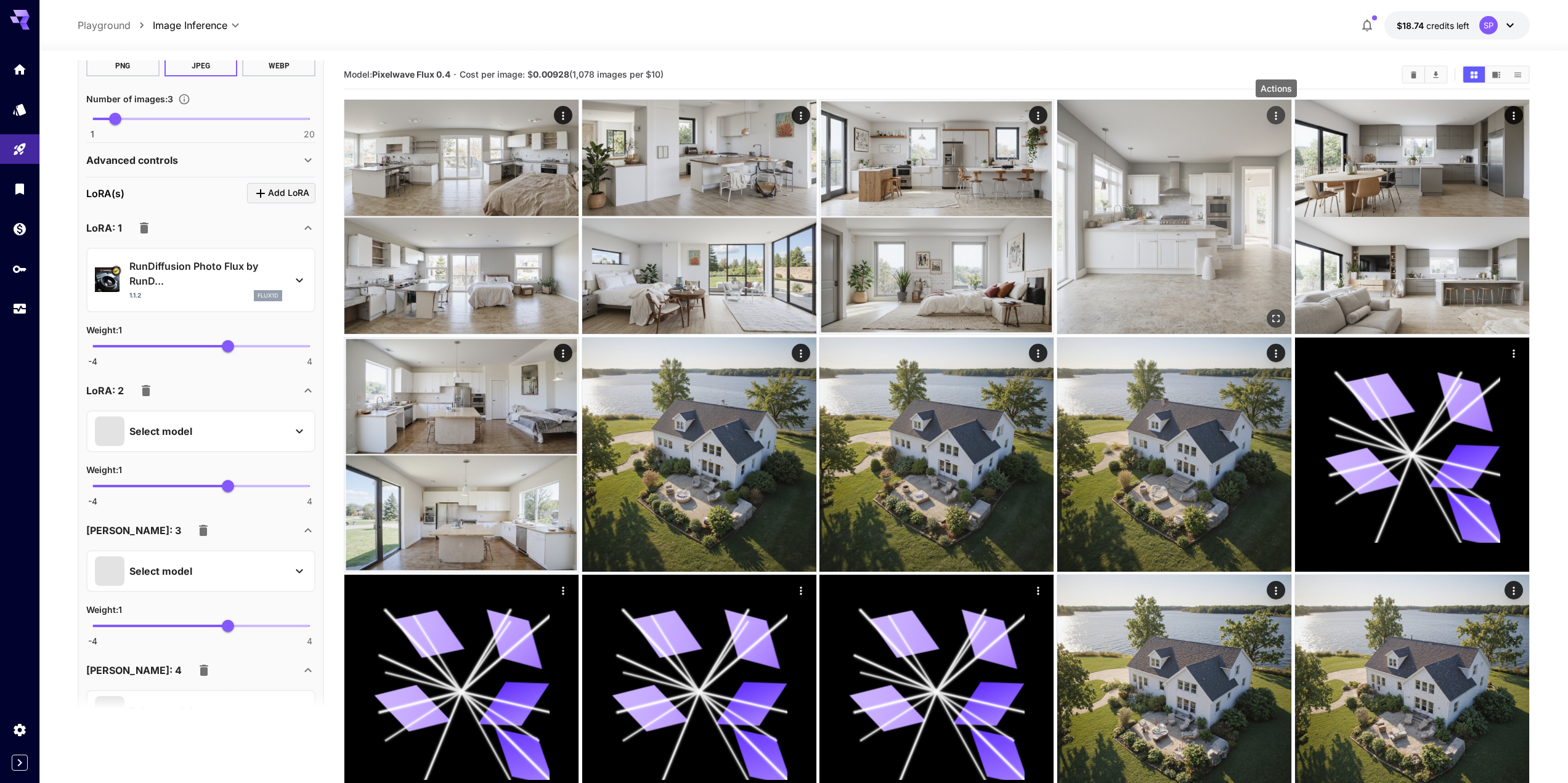
click at [1278, 123] on button "Actions" at bounding box center [1276, 116] width 19 height 19
click at [1278, 112] on icon "Actions" at bounding box center [1274, 117] width 12 height 12
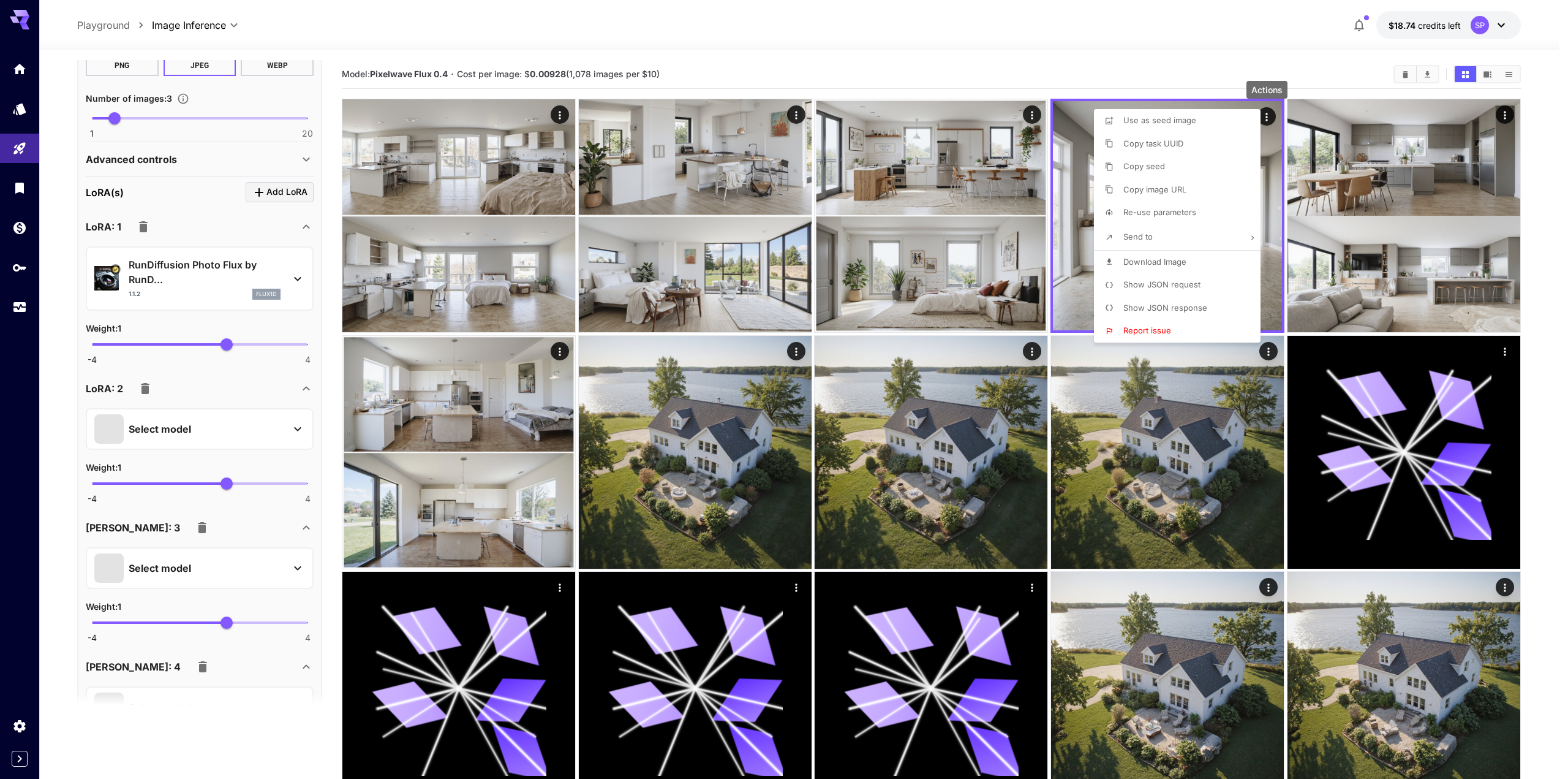
click at [1158, 260] on span "Download Image" at bounding box center [1155, 262] width 63 height 10
click at [1531, 450] on div at bounding box center [784, 390] width 1568 height 779
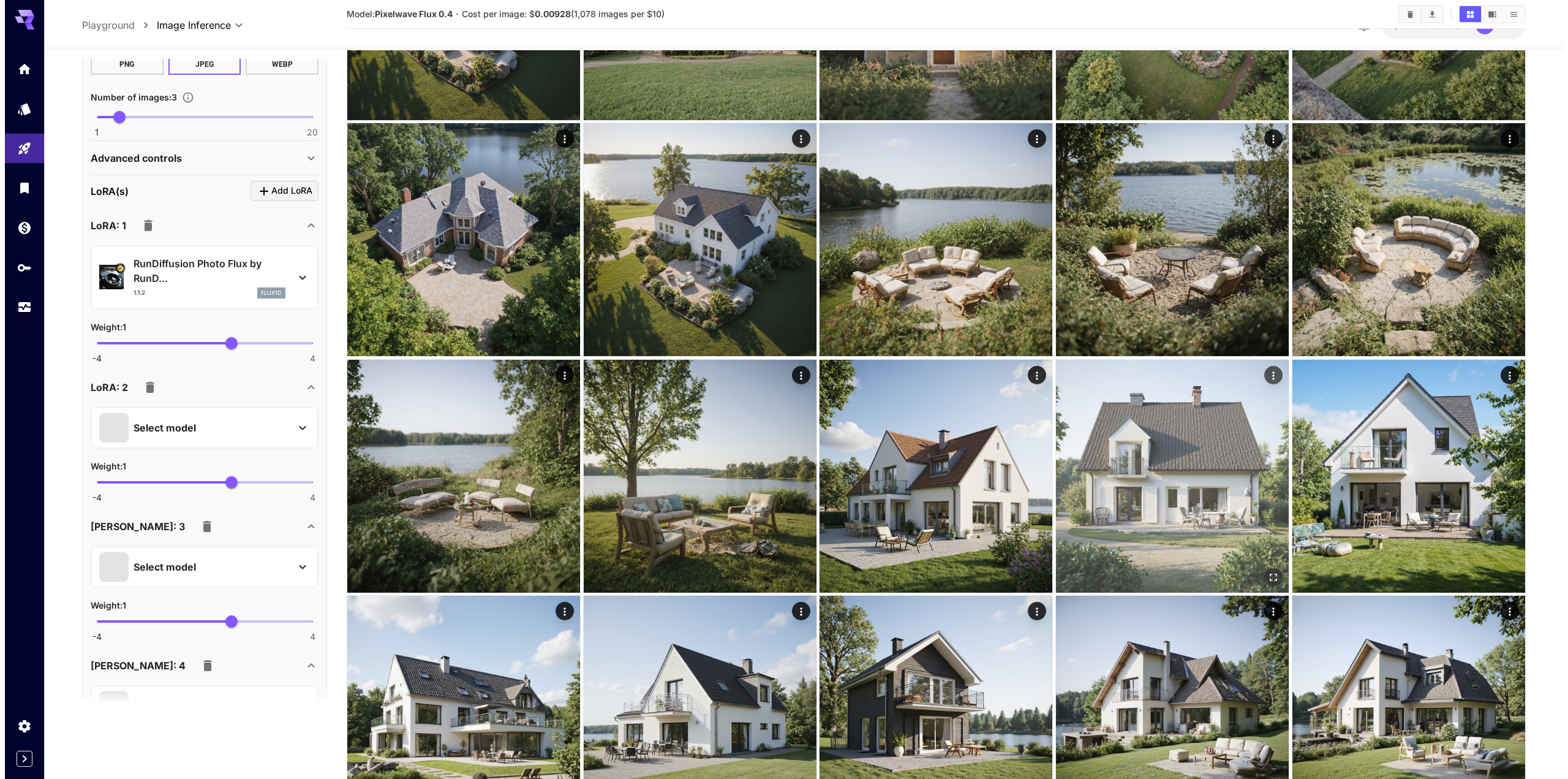
scroll to position [1410, 0]
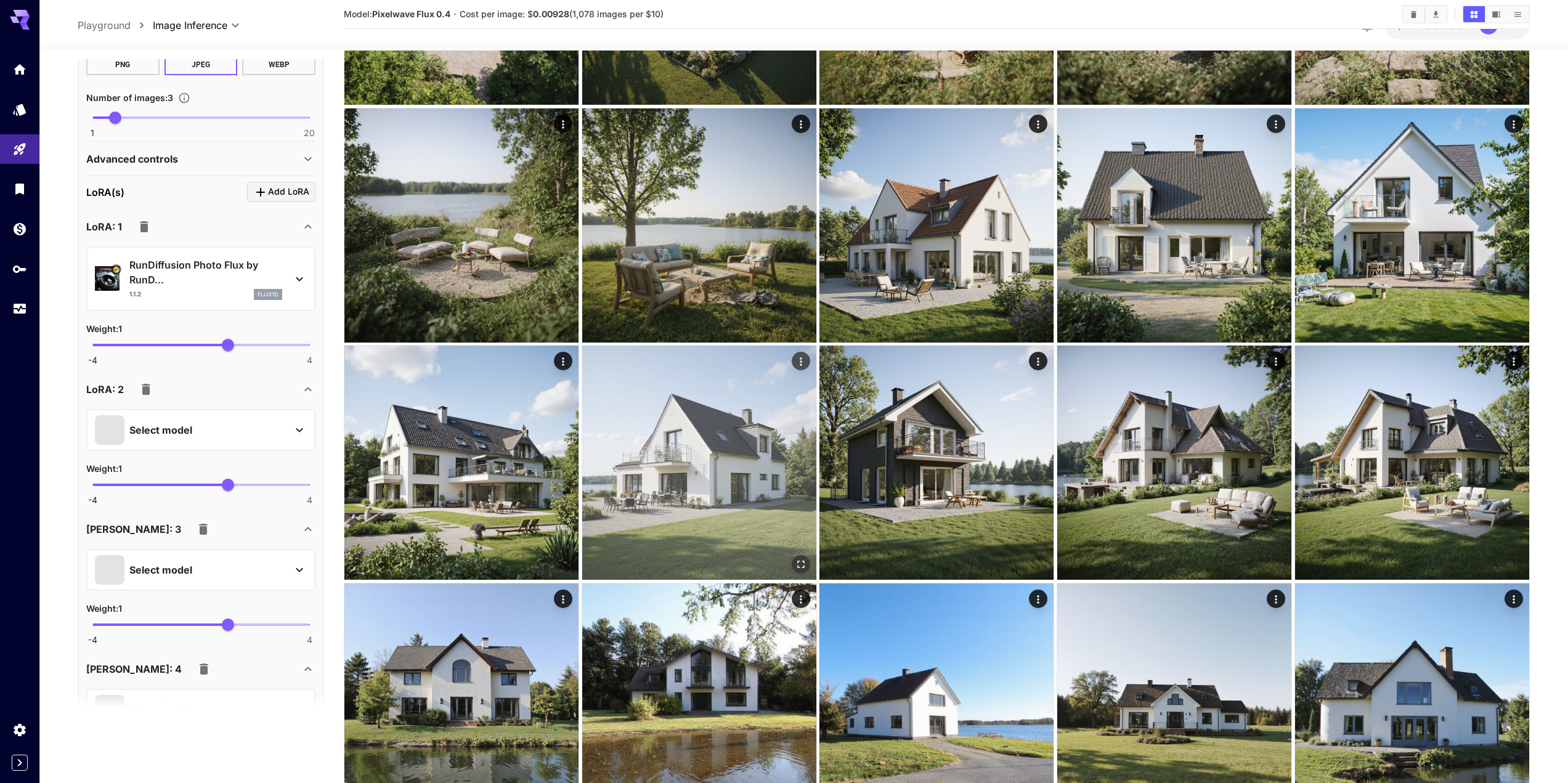
click at [803, 354] on div "Actions" at bounding box center [800, 361] width 12 height 15
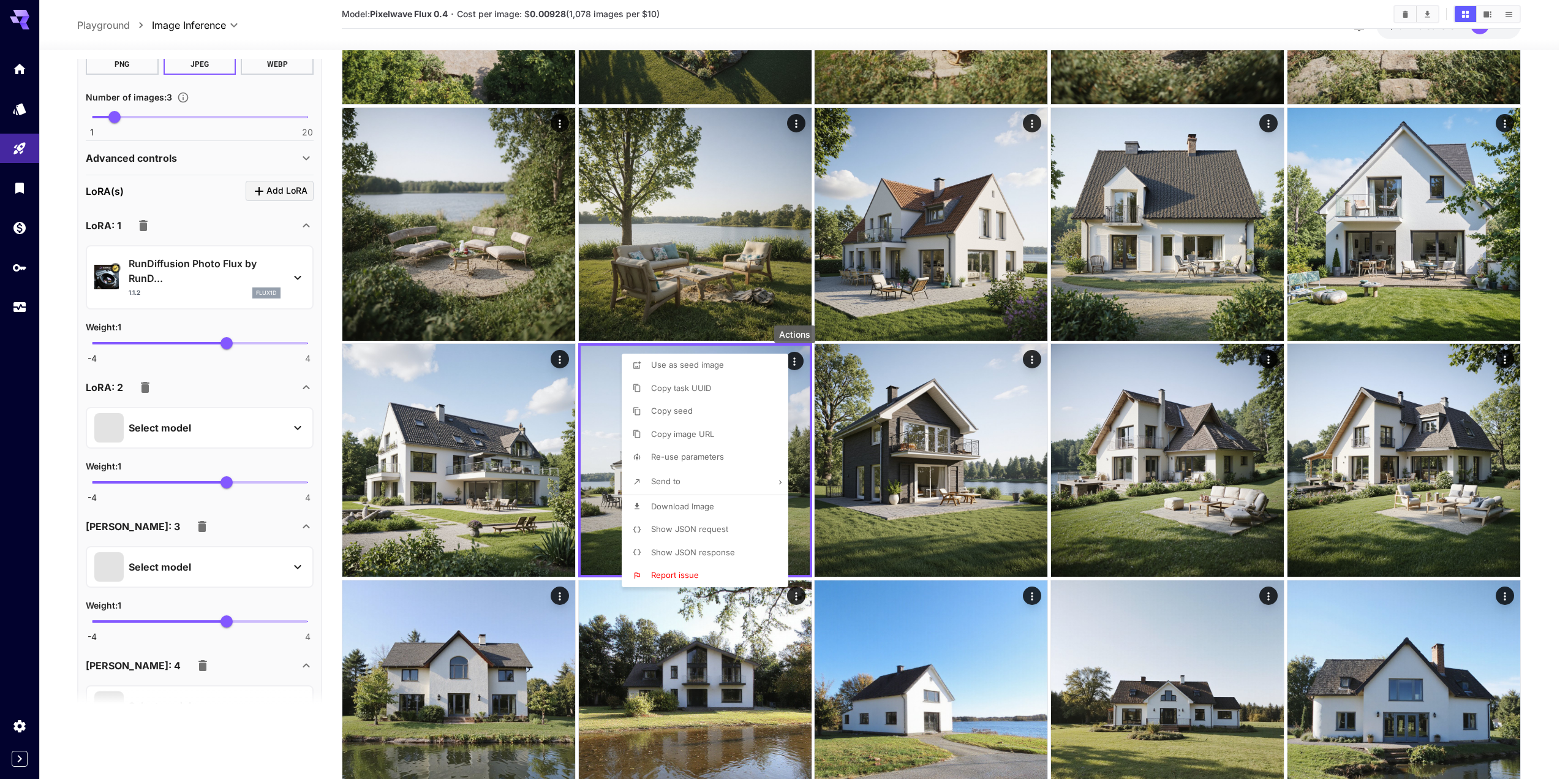
click at [678, 365] on span "Use as seed image" at bounding box center [687, 365] width 73 height 10
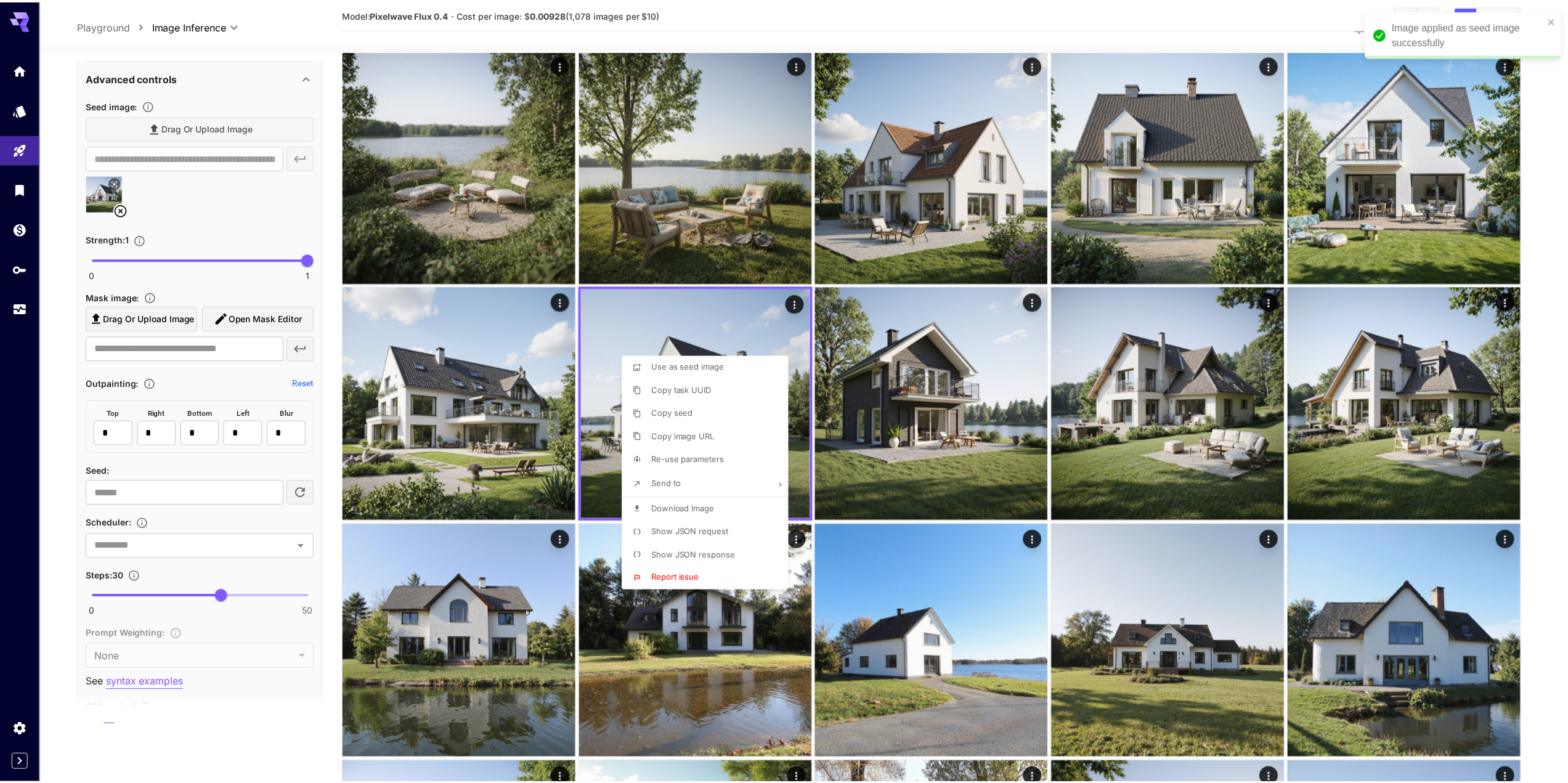
scroll to position [516, 0]
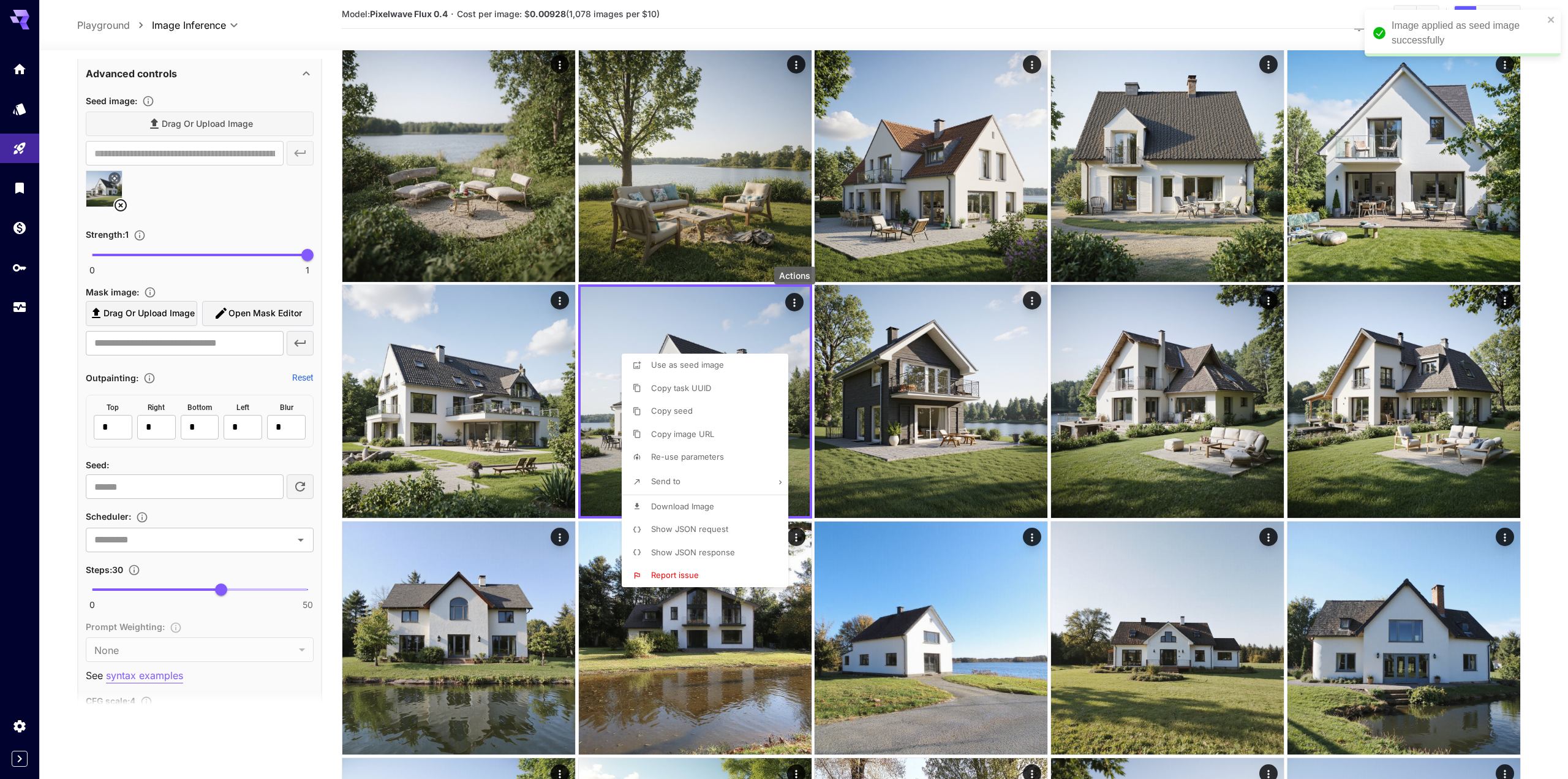
click at [220, 212] on div at bounding box center [784, 390] width 1568 height 779
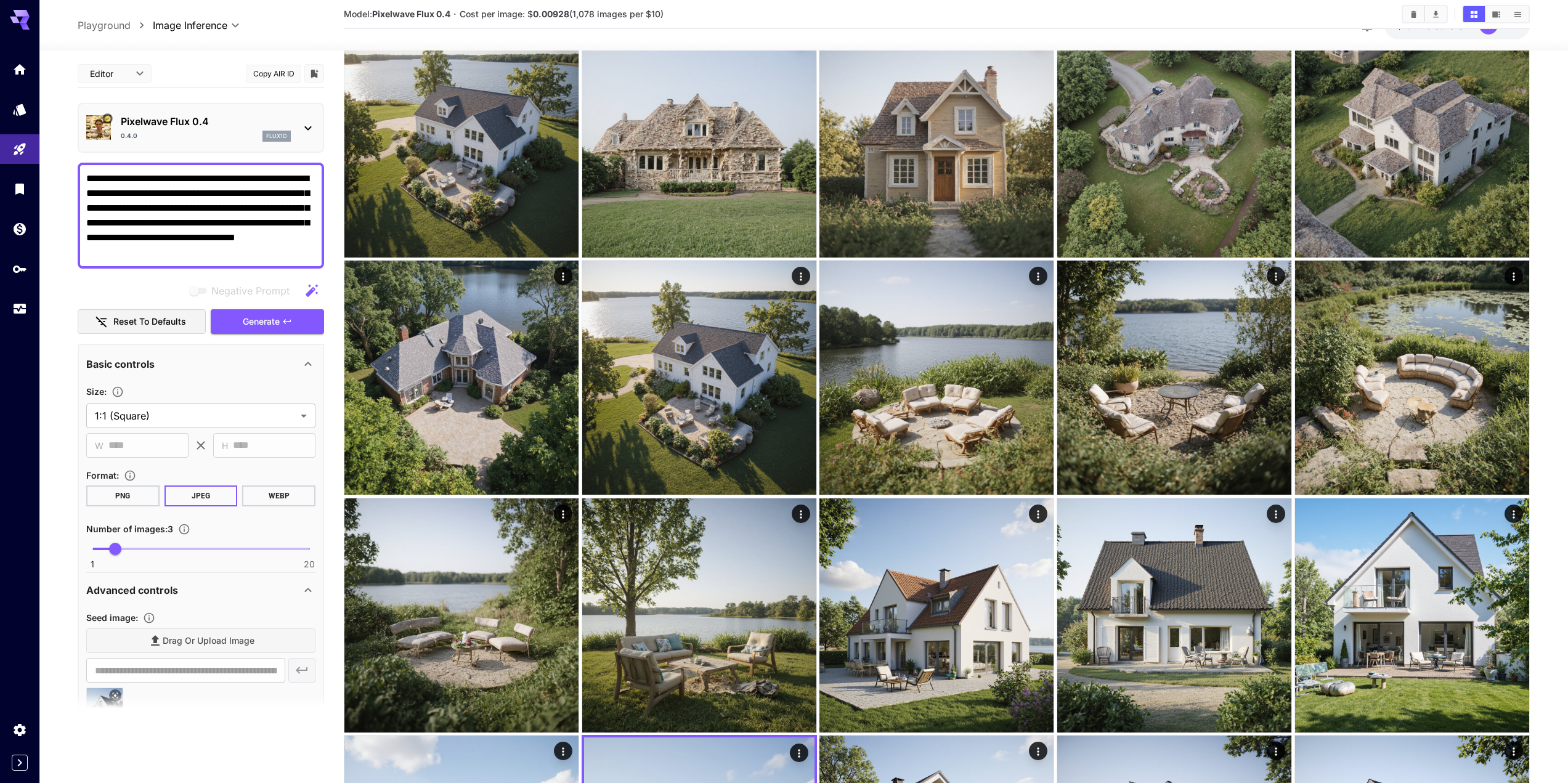
scroll to position [860, 0]
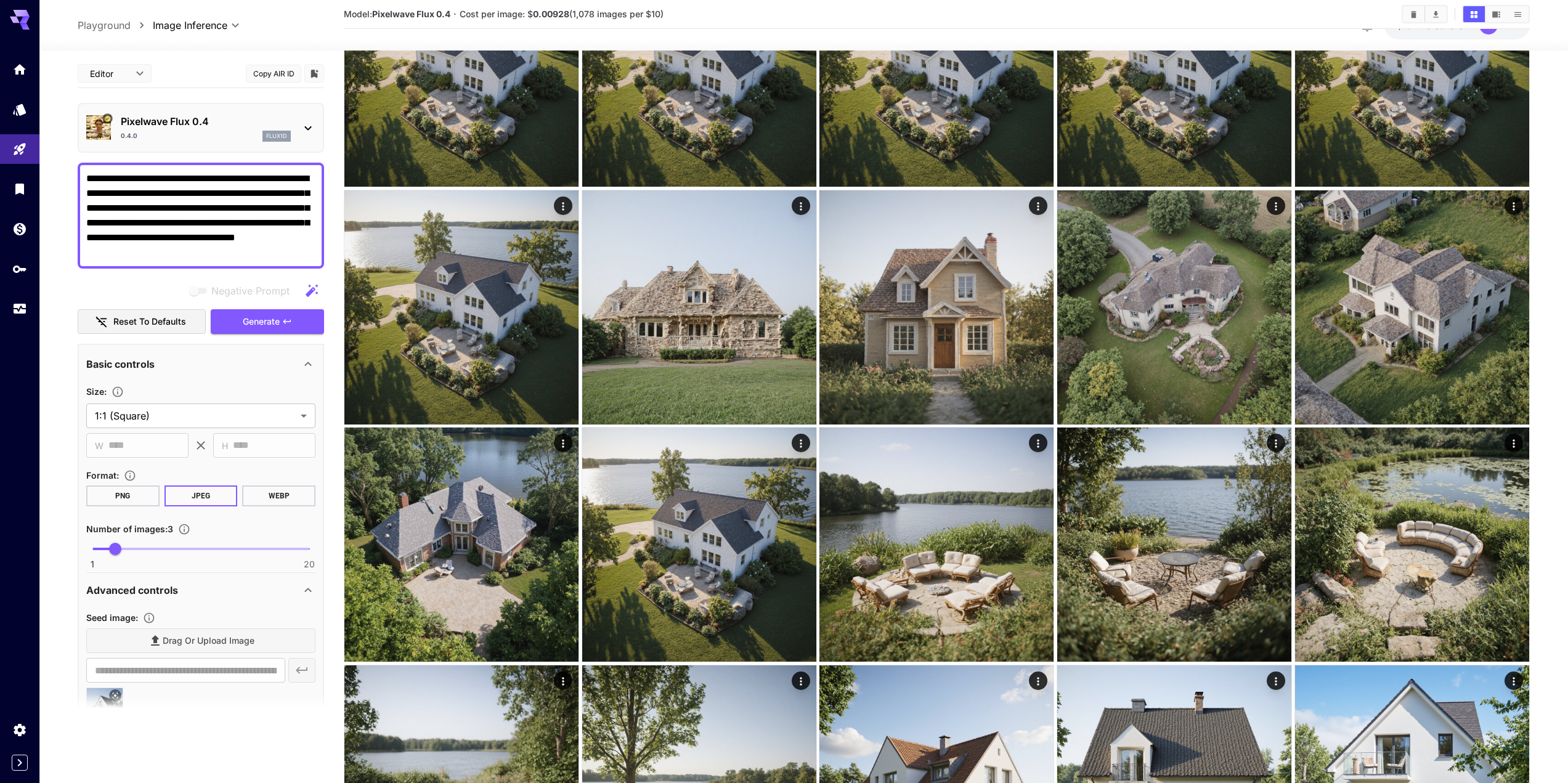
drag, startPoint x: 310, startPoint y: 175, endPoint x: 132, endPoint y: 176, distance: 178.0
click at [132, 176] on textarea "**********" at bounding box center [200, 215] width 229 height 88
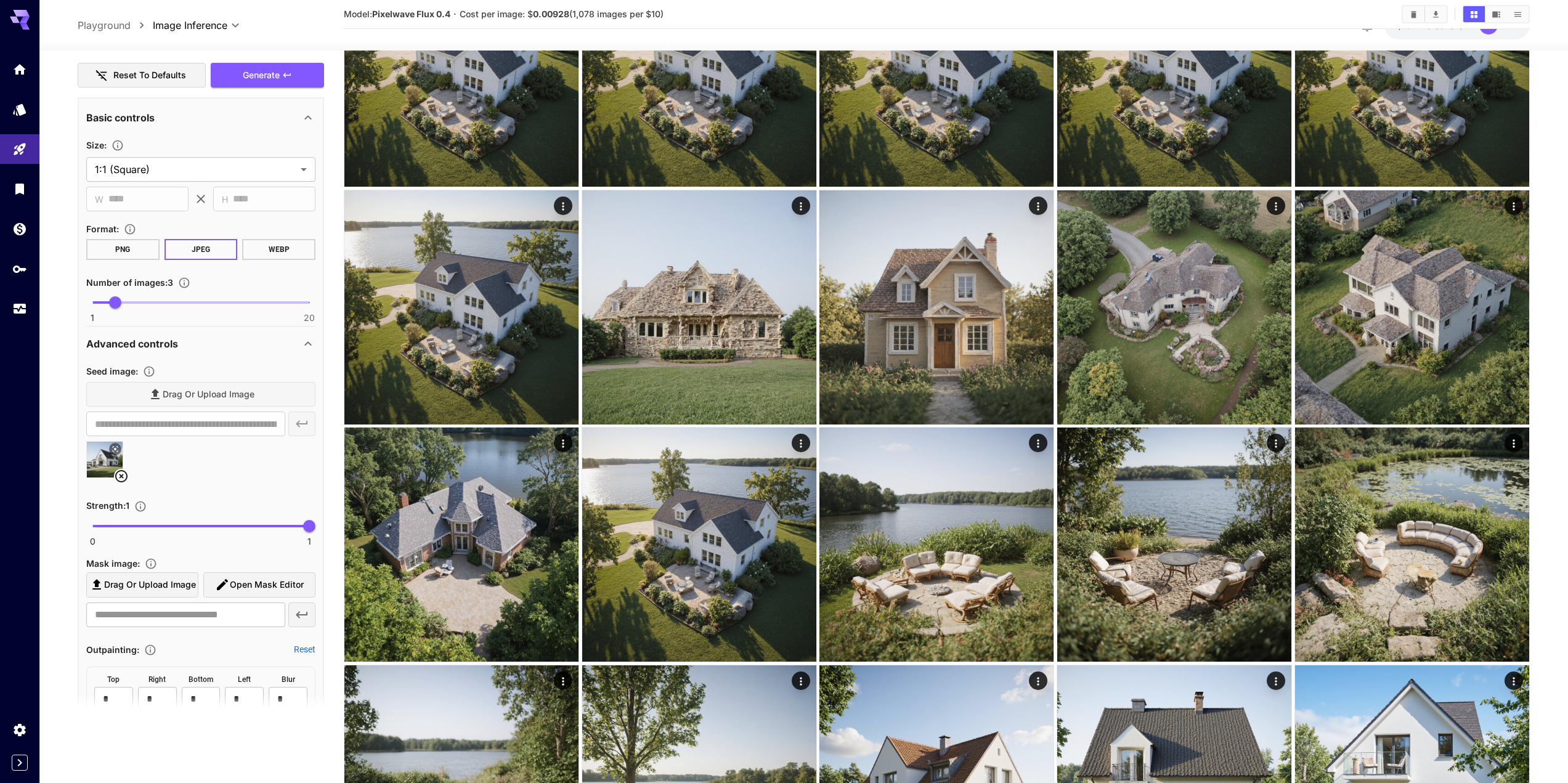
scroll to position [493, 0]
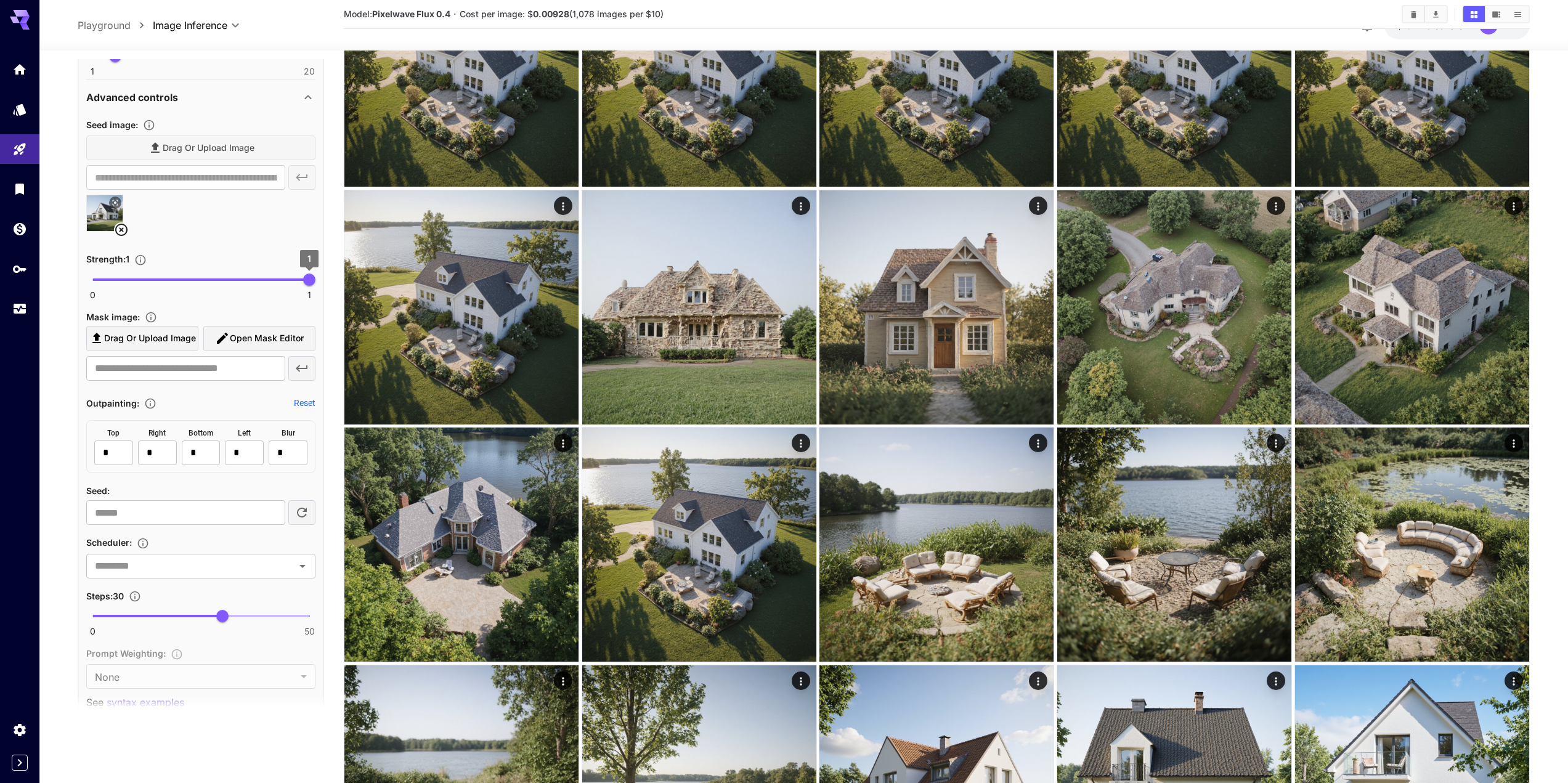
type textarea "**********"
type input "****"
click at [195, 277] on span "0.47" at bounding box center [193, 280] width 12 height 12
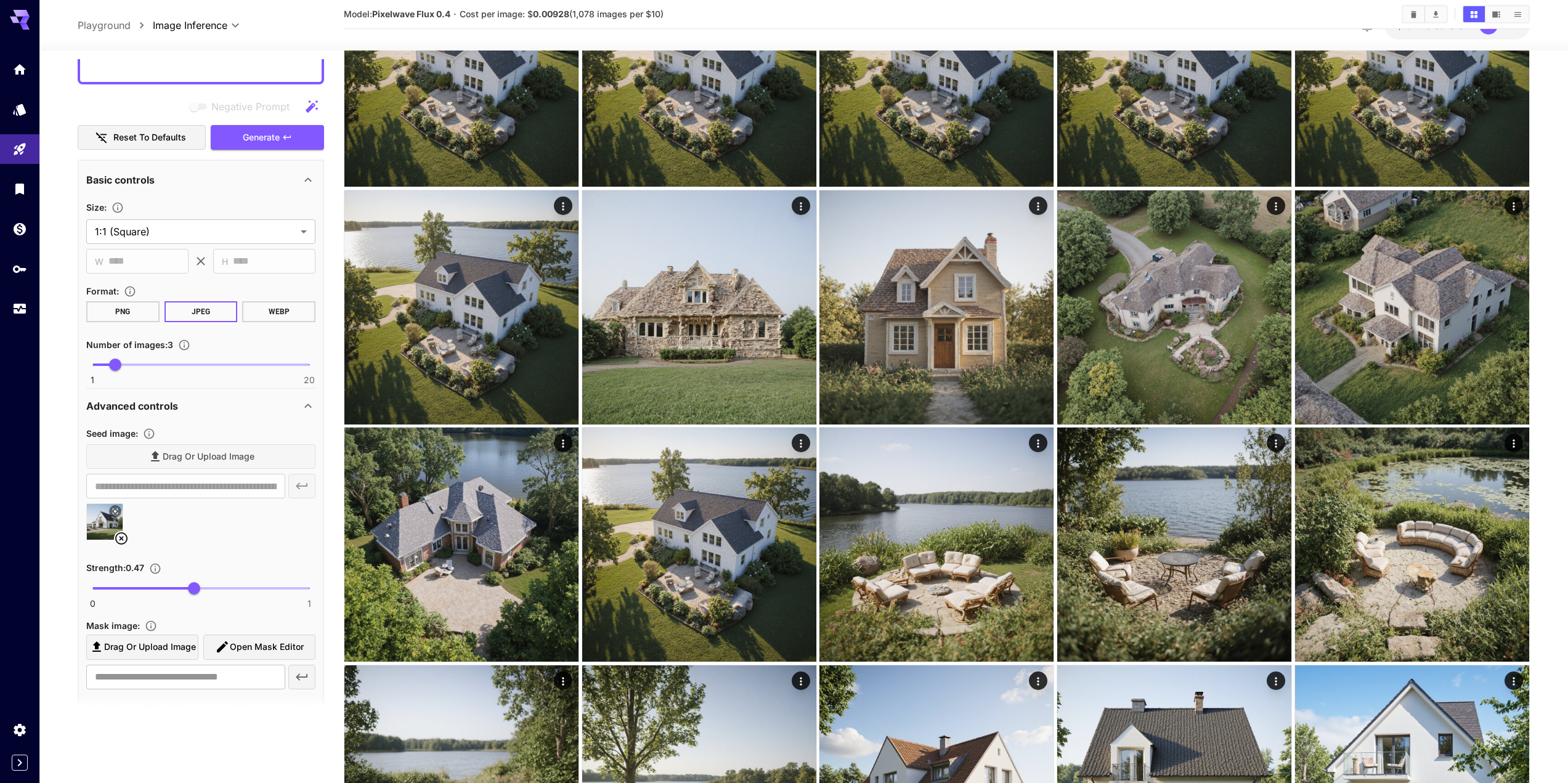
scroll to position [0, 0]
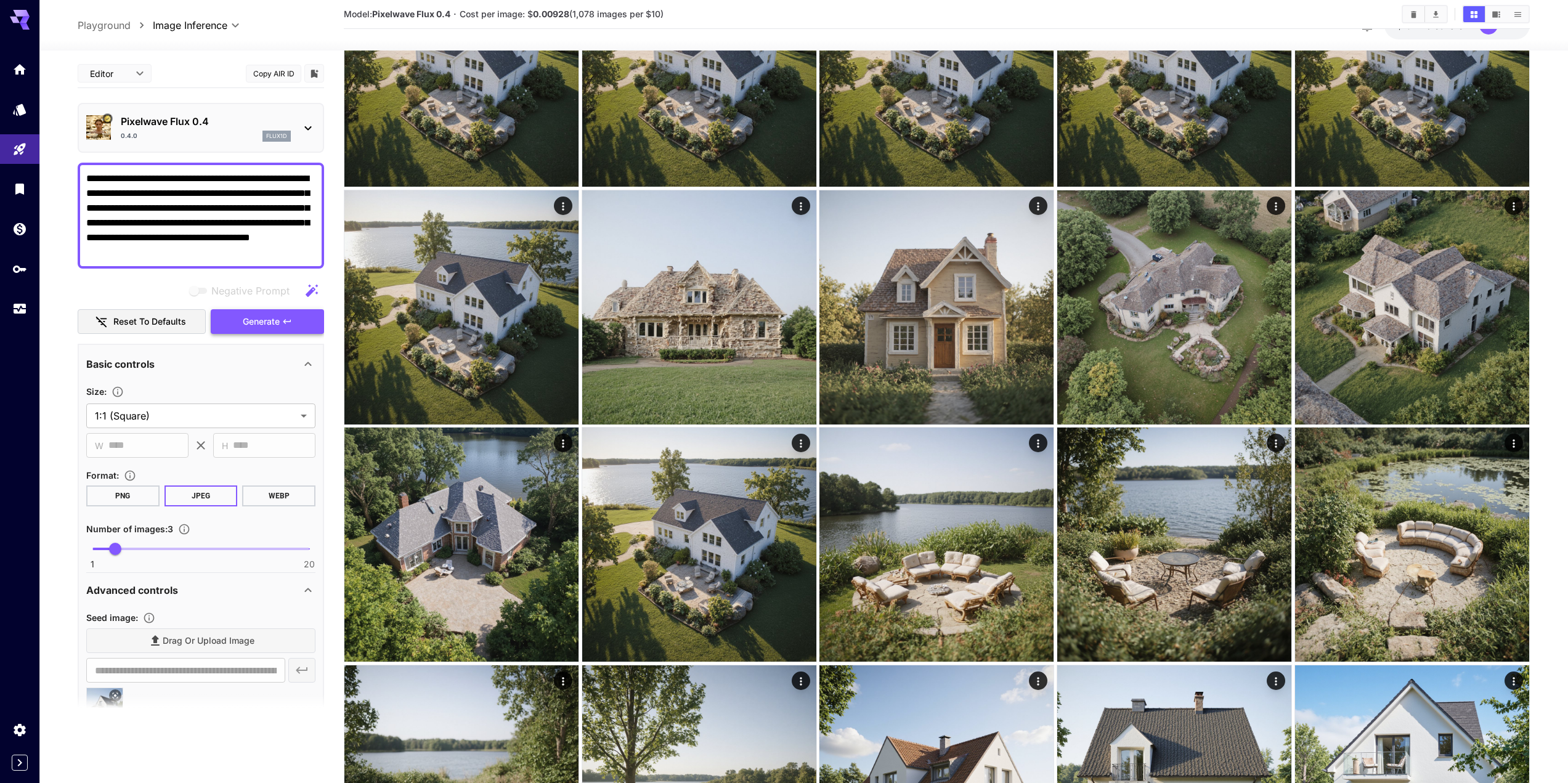
click at [240, 319] on button "Generate" at bounding box center [267, 322] width 113 height 25
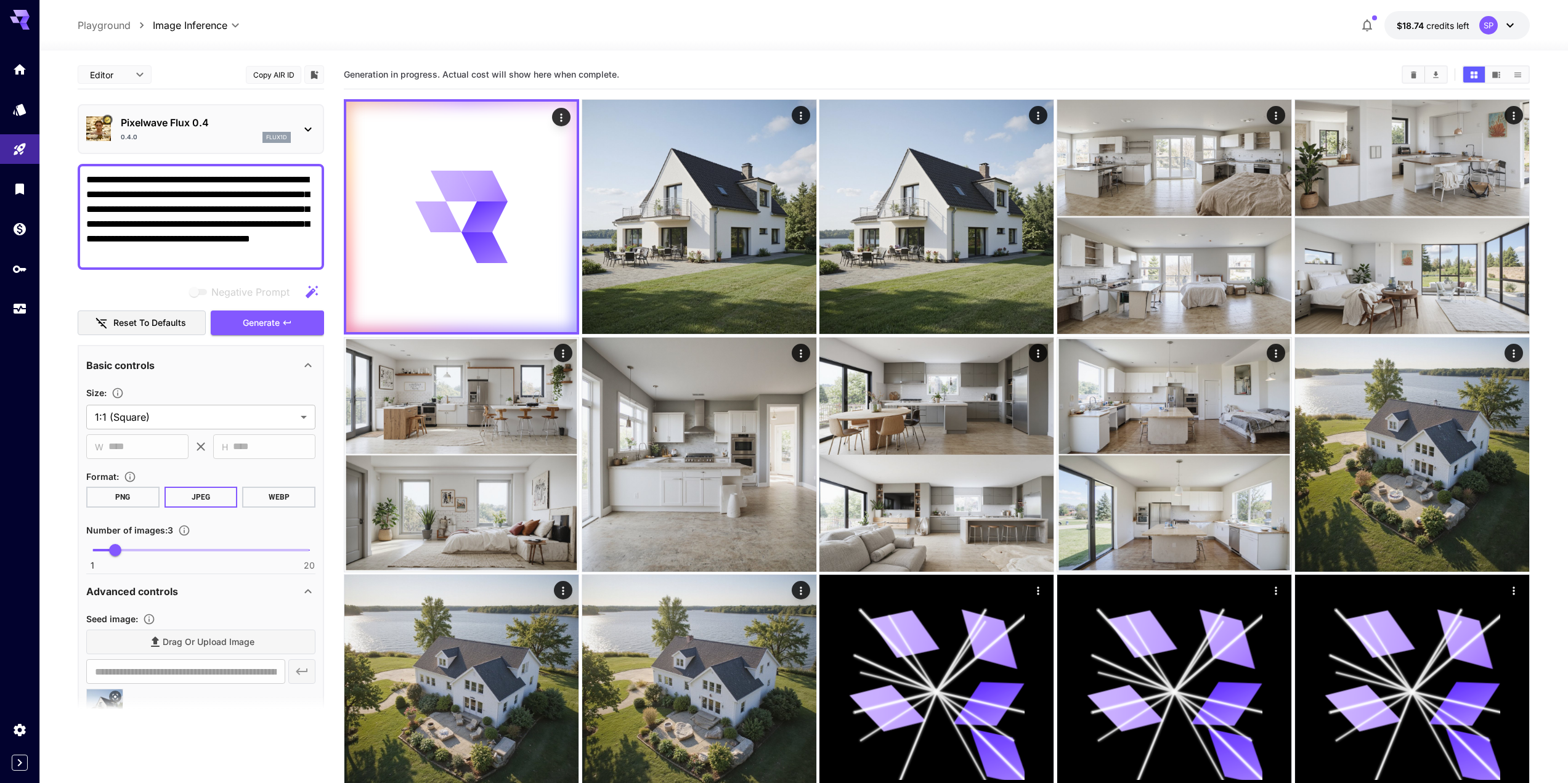
click at [168, 188] on textarea "**********" at bounding box center [200, 217] width 229 height 88
click at [170, 178] on textarea "**********" at bounding box center [200, 217] width 229 height 88
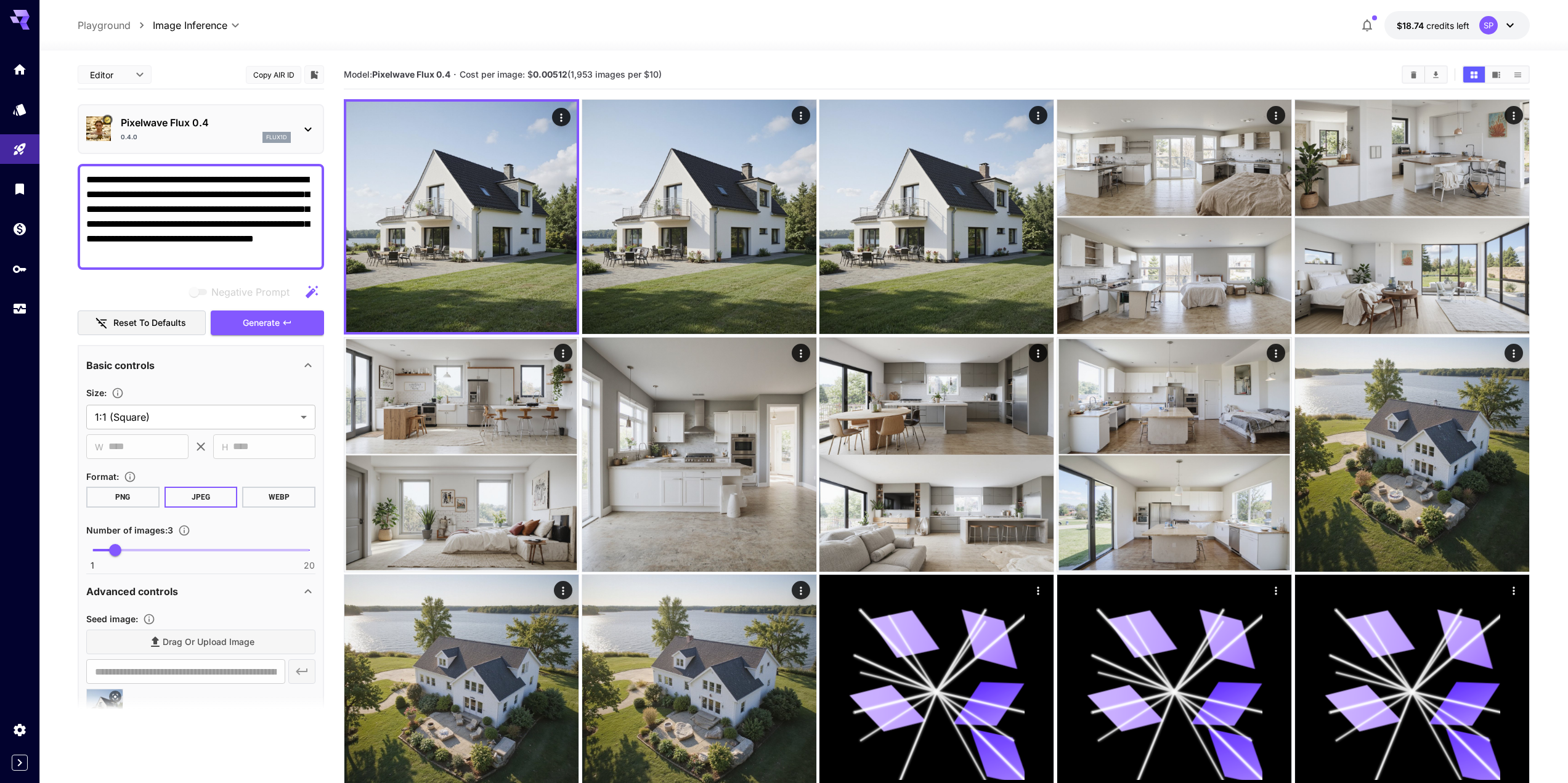
click at [138, 178] on textarea "**********" at bounding box center [200, 217] width 229 height 88
click at [209, 189] on textarea "**********" at bounding box center [200, 217] width 229 height 88
click at [120, 193] on textarea "**********" at bounding box center [200, 217] width 229 height 88
click at [119, 193] on textarea "**********" at bounding box center [200, 217] width 229 height 88
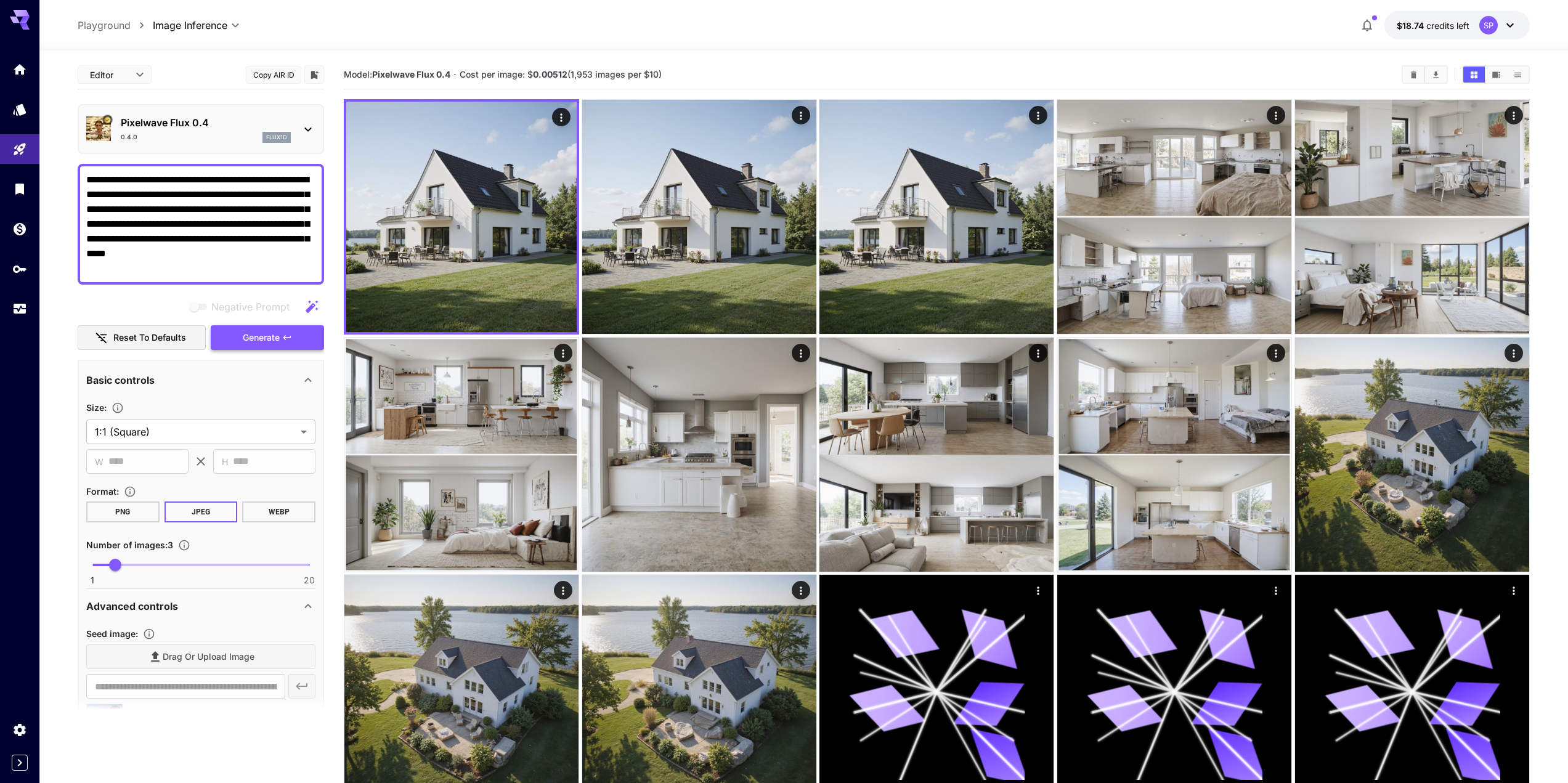
type textarea "**********"
click at [264, 329] on button "Generate" at bounding box center [267, 337] width 113 height 25
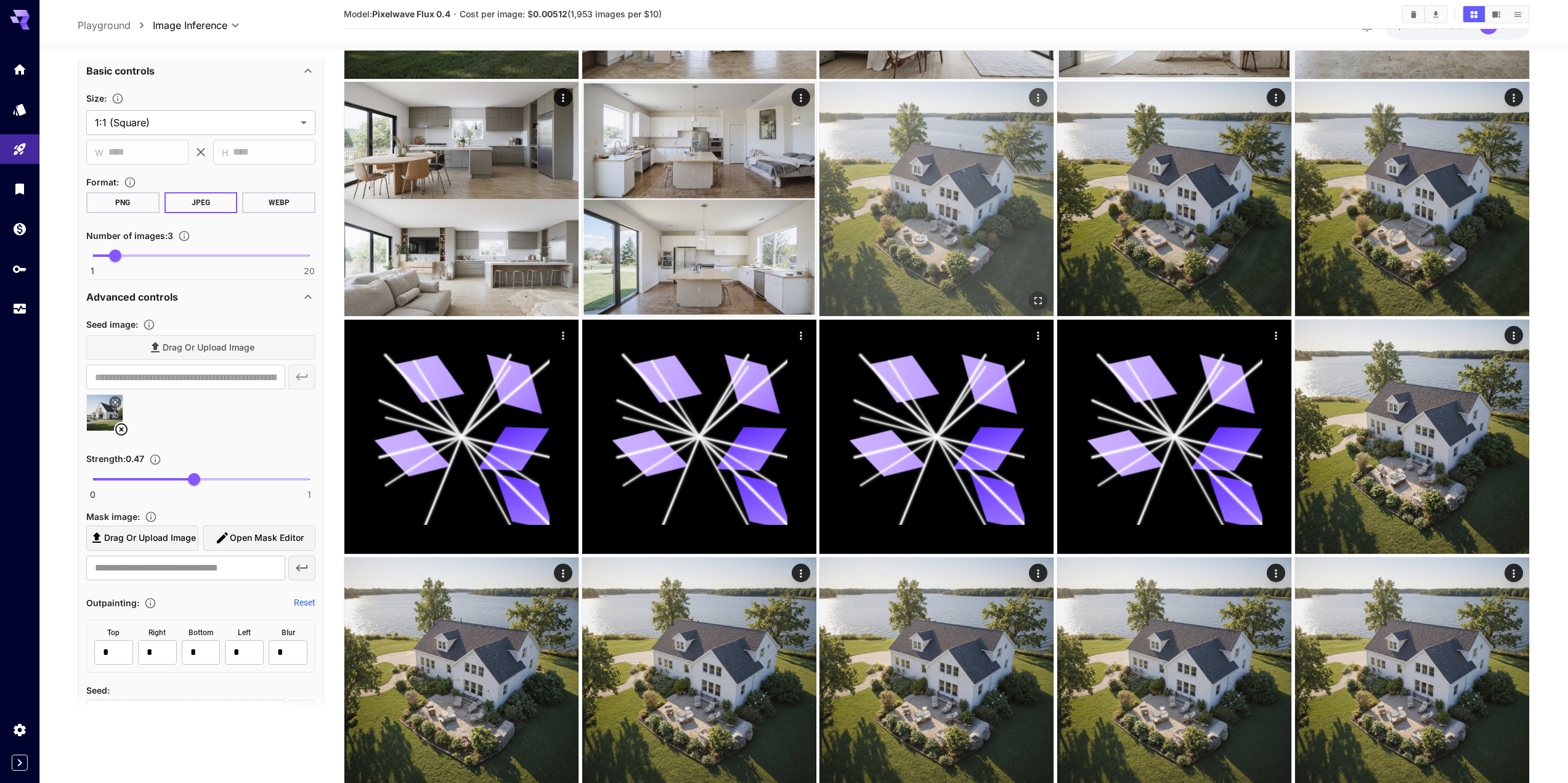
scroll to position [455, 0]
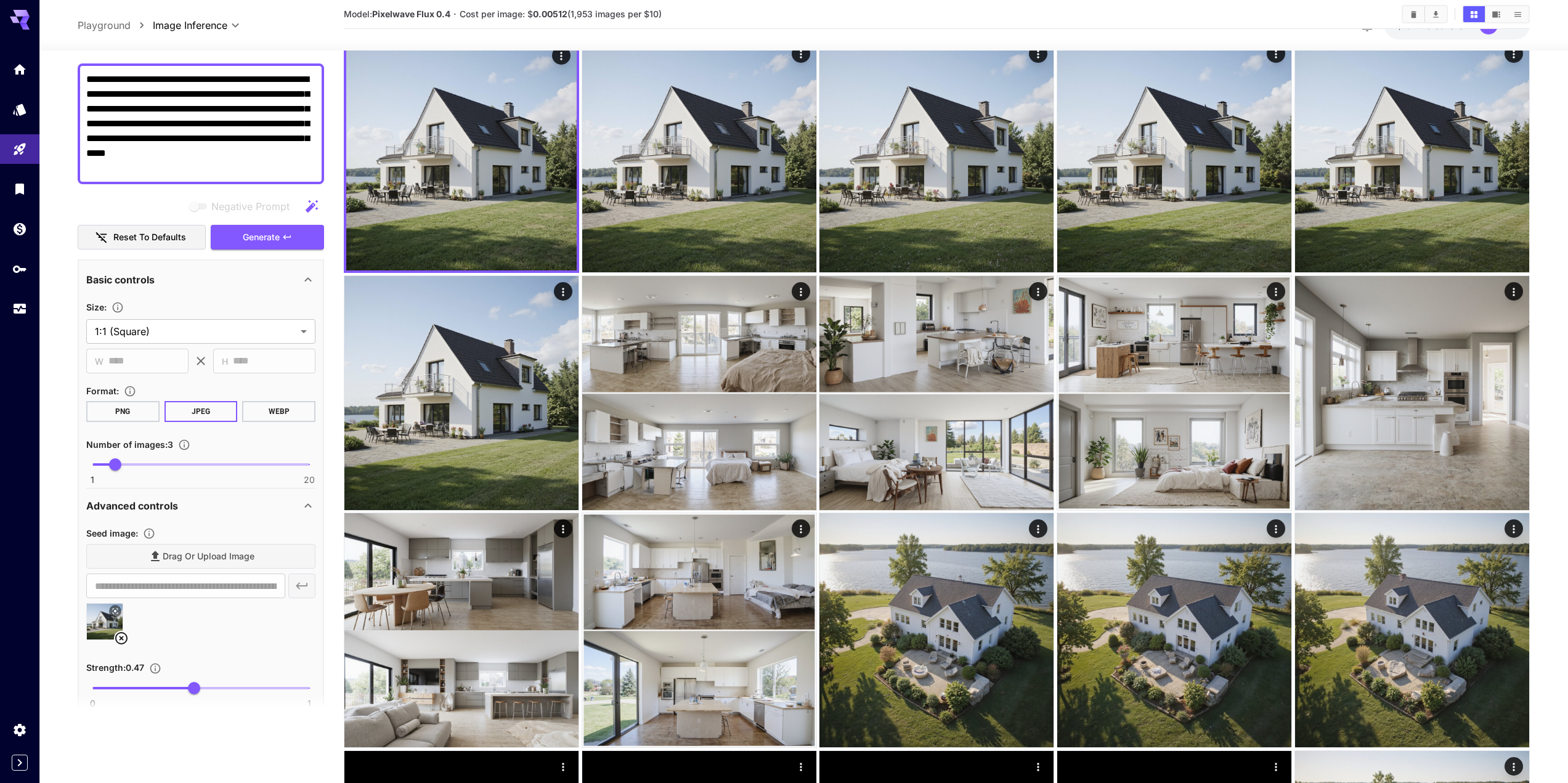
scroll to position [185, 0]
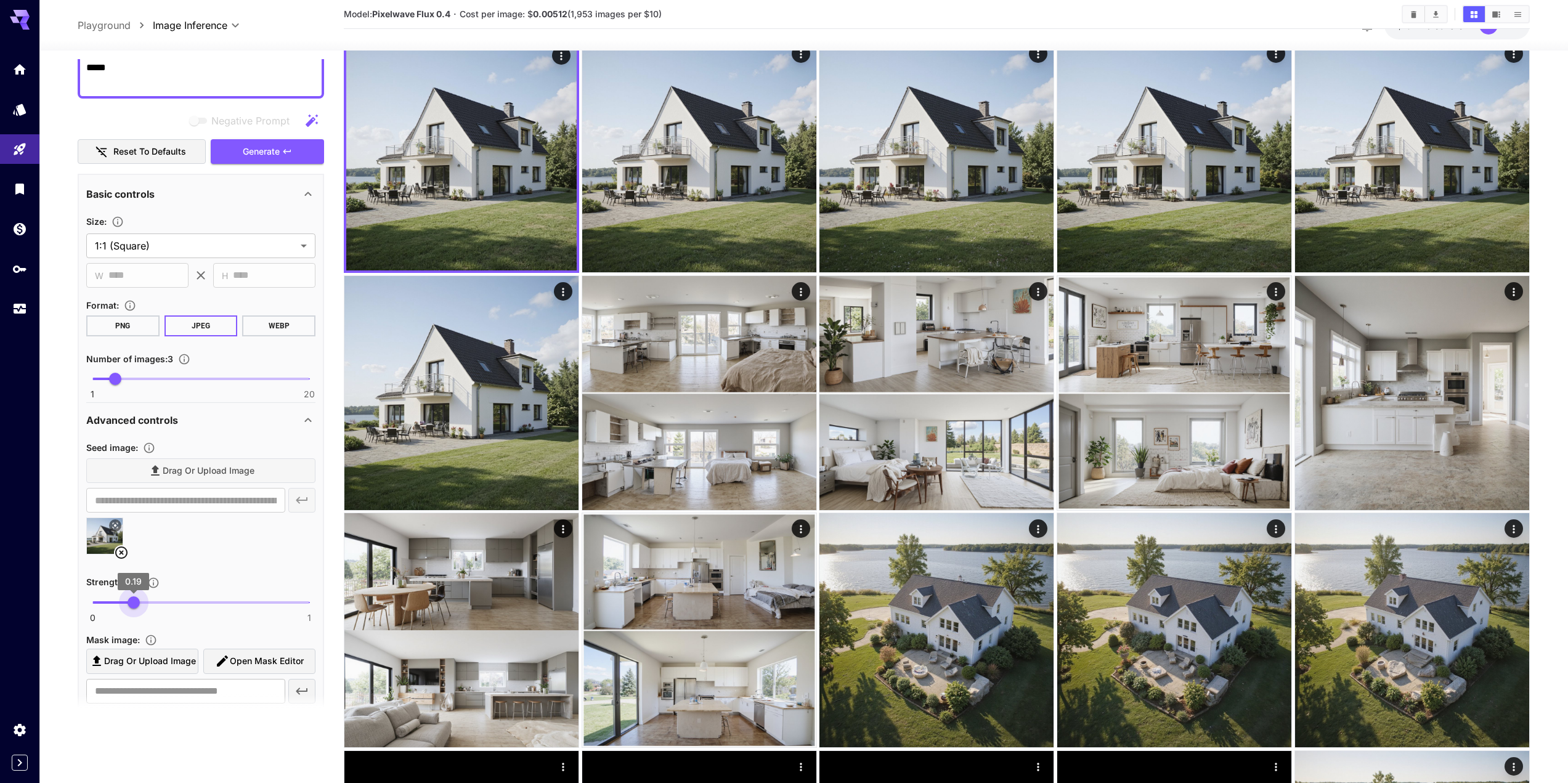
drag, startPoint x: 167, startPoint y: 600, endPoint x: 171, endPoint y: 494, distance: 106.1
click at [130, 600] on span "0.19" at bounding box center [133, 602] width 12 height 12
type input "****"
type input "*"
drag, startPoint x: 109, startPoint y: 380, endPoint x: 78, endPoint y: 392, distance: 33.2
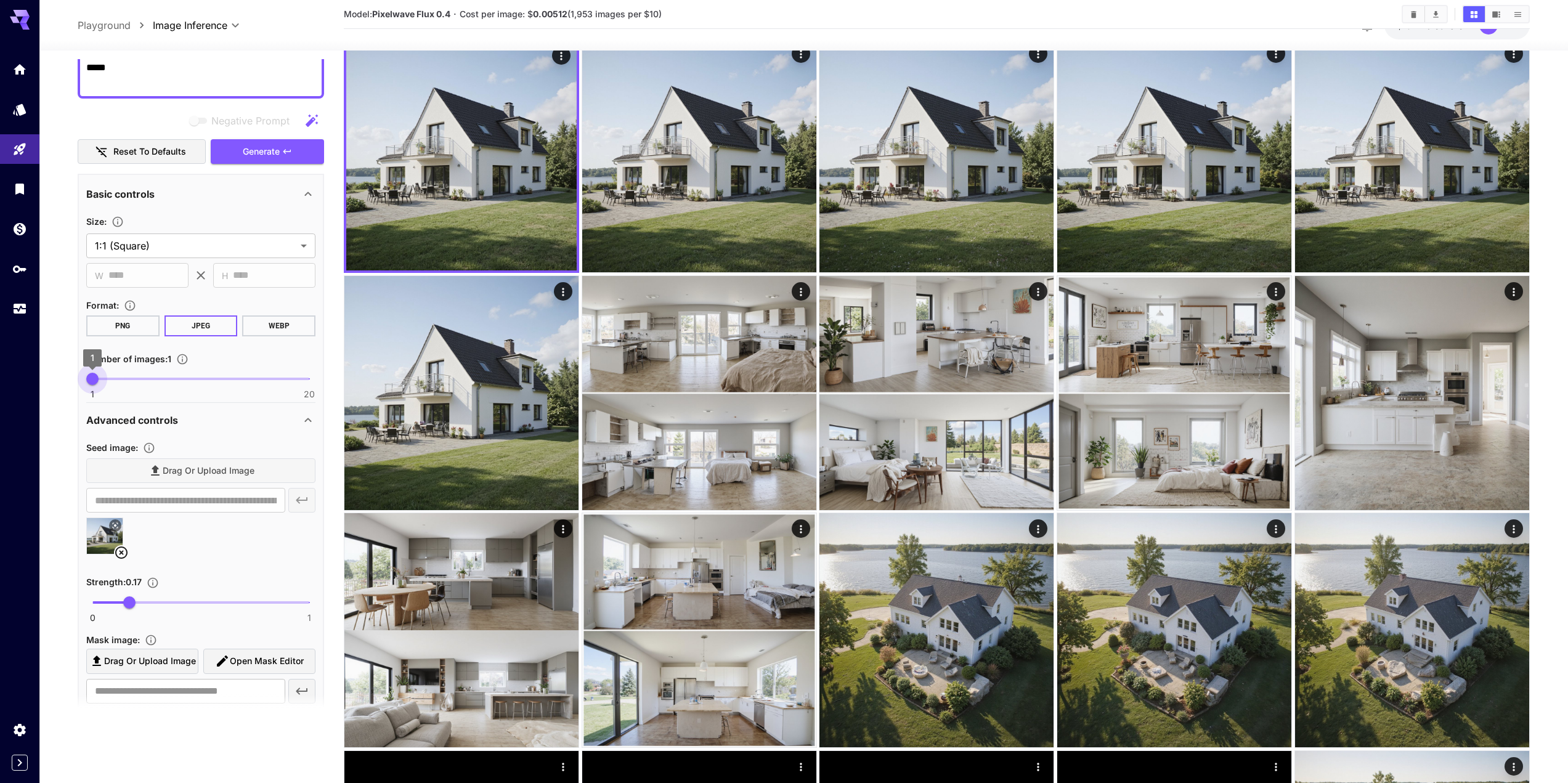
click at [253, 142] on button "Generate" at bounding box center [267, 151] width 113 height 25
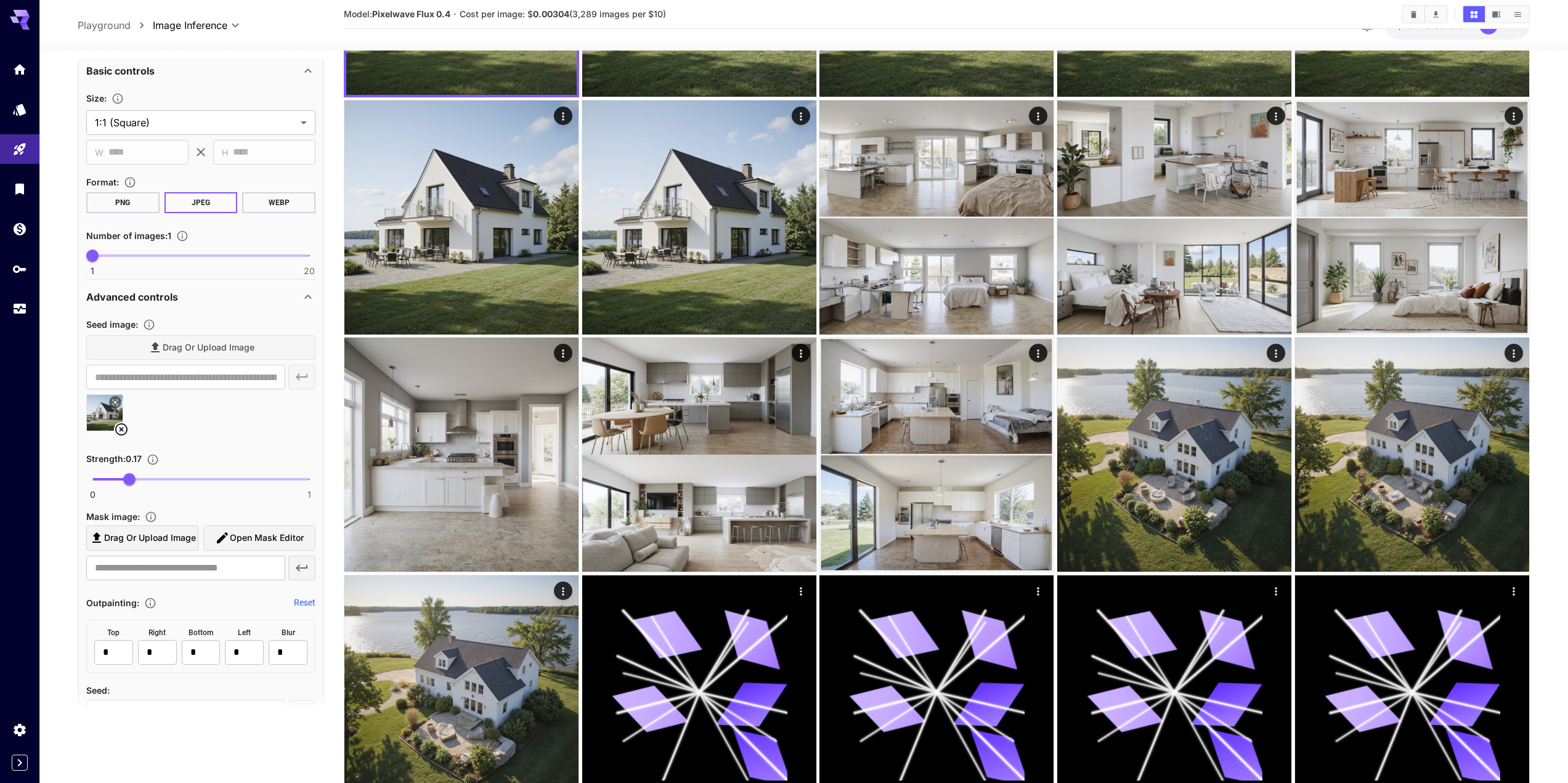
scroll to position [247, 0]
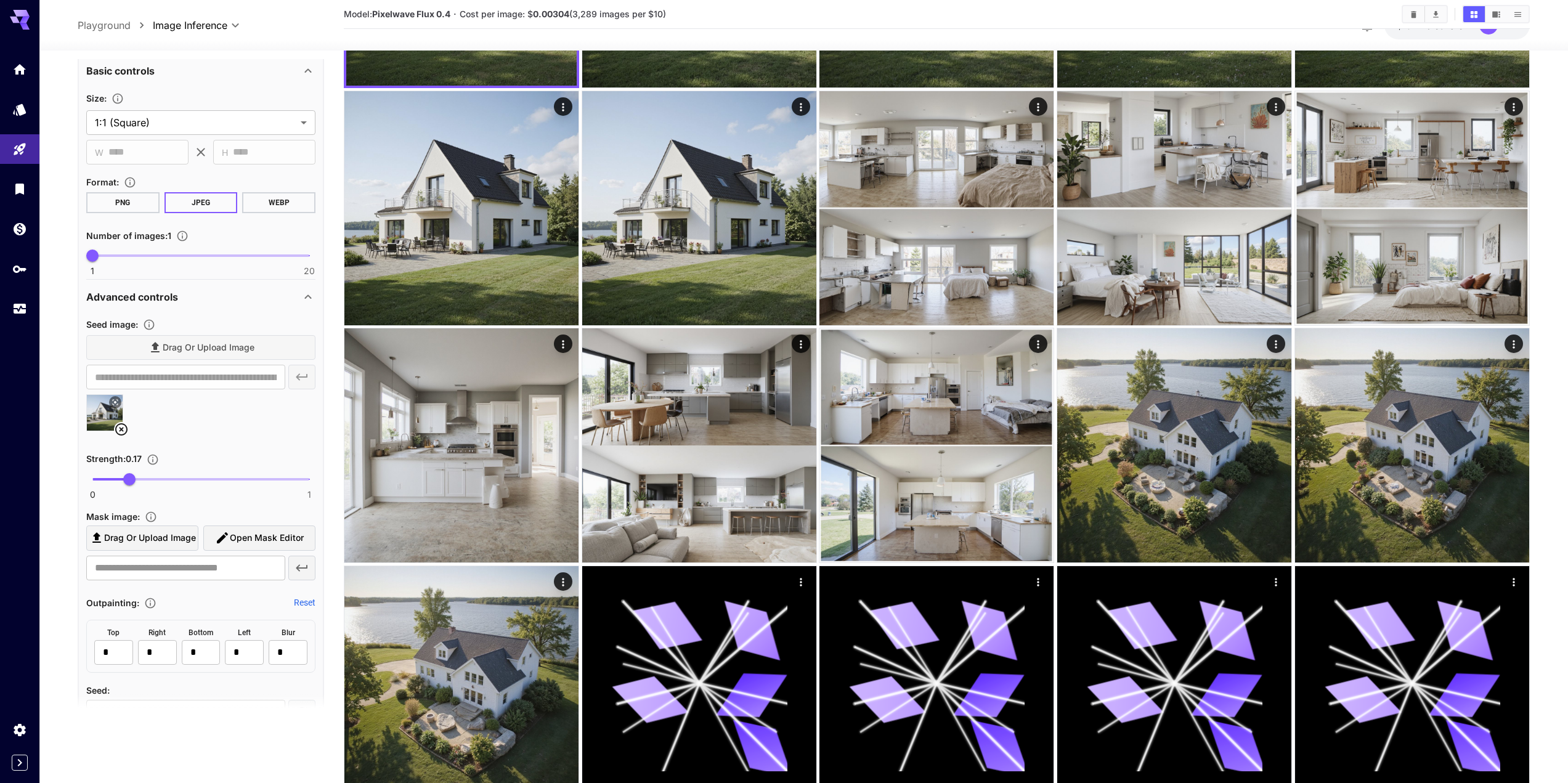
click at [123, 428] on icon at bounding box center [121, 429] width 15 height 15
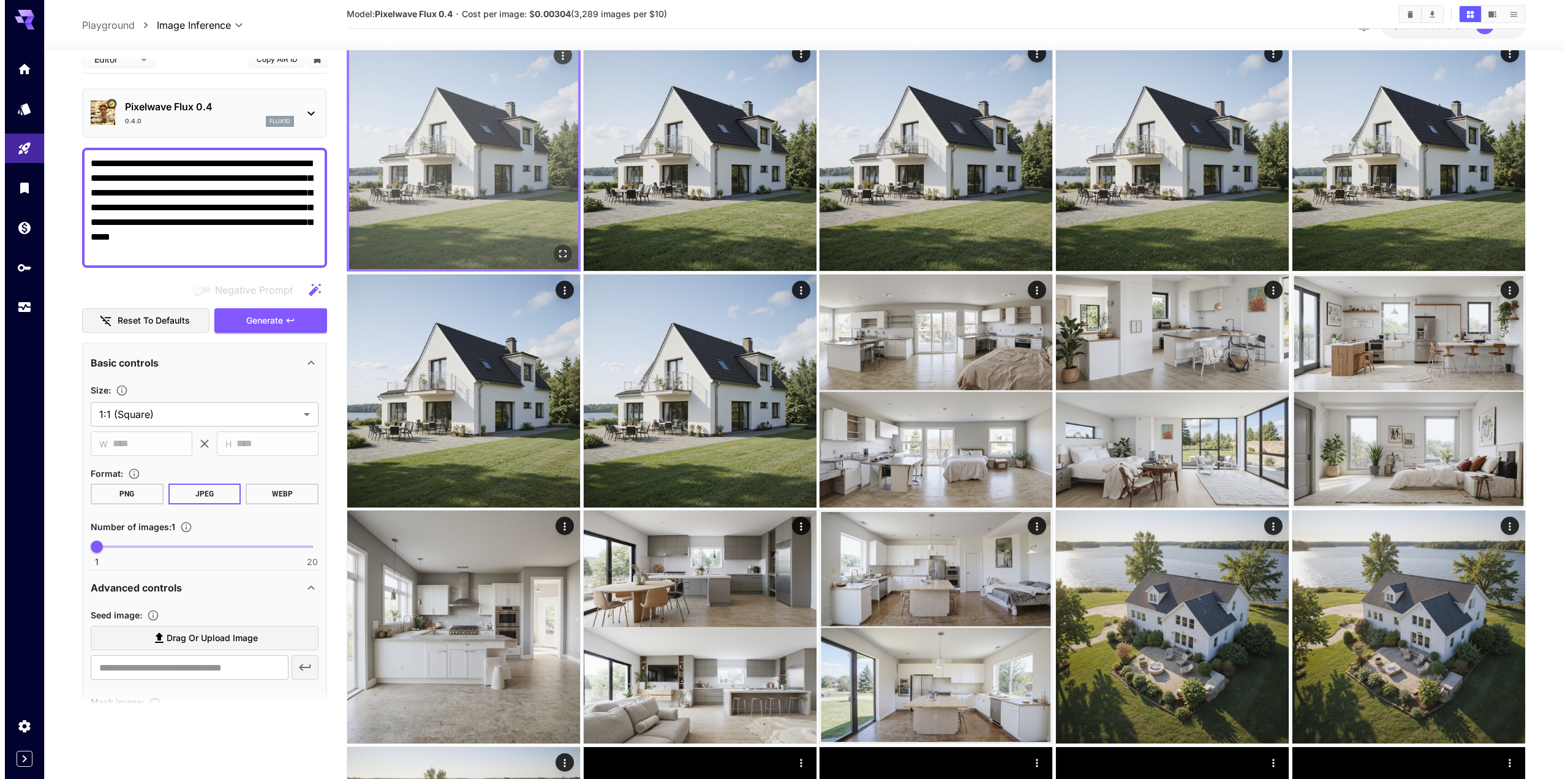
scroll to position [0, 0]
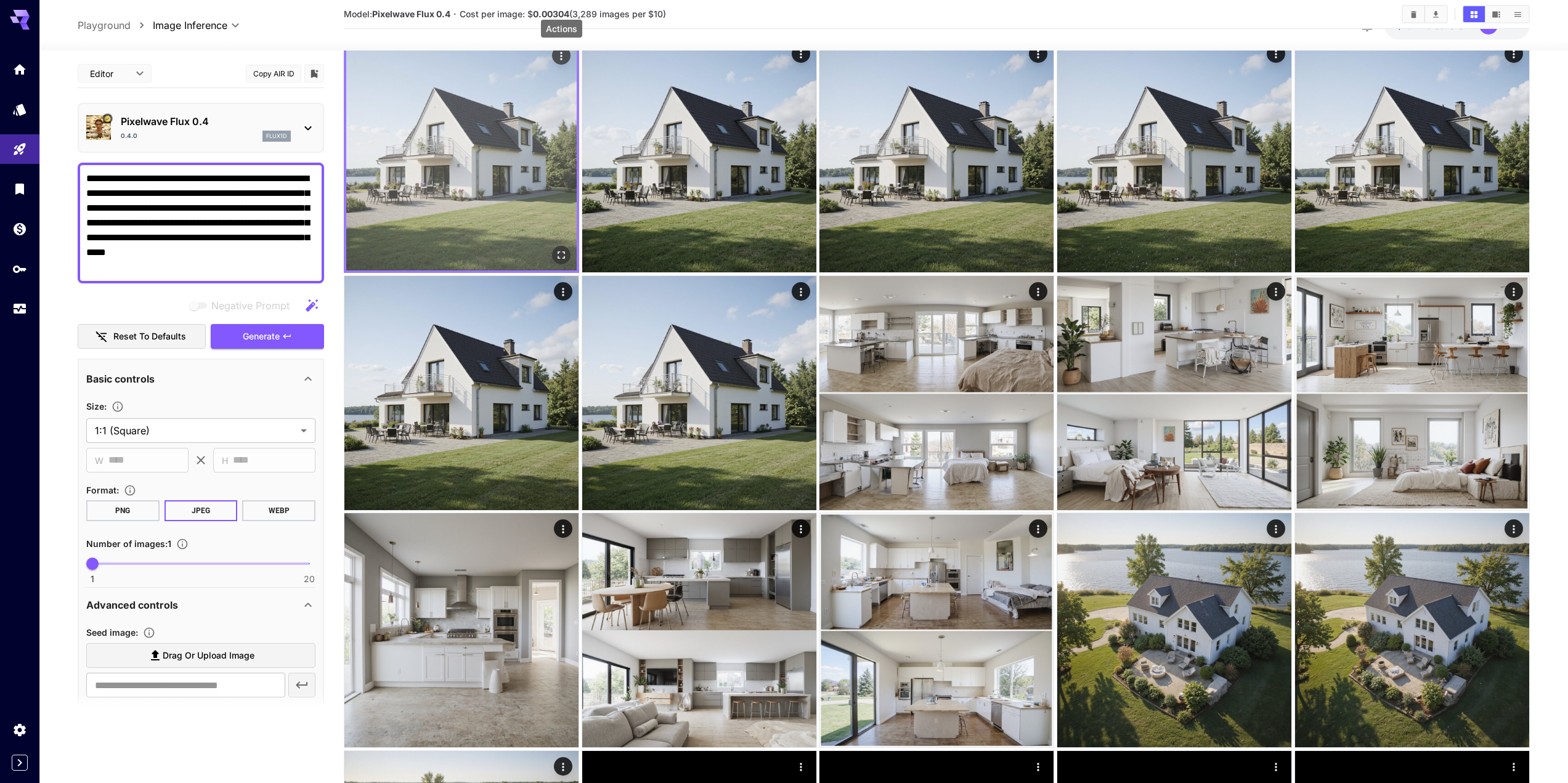
click at [564, 58] on icon "Actions" at bounding box center [561, 56] width 12 height 12
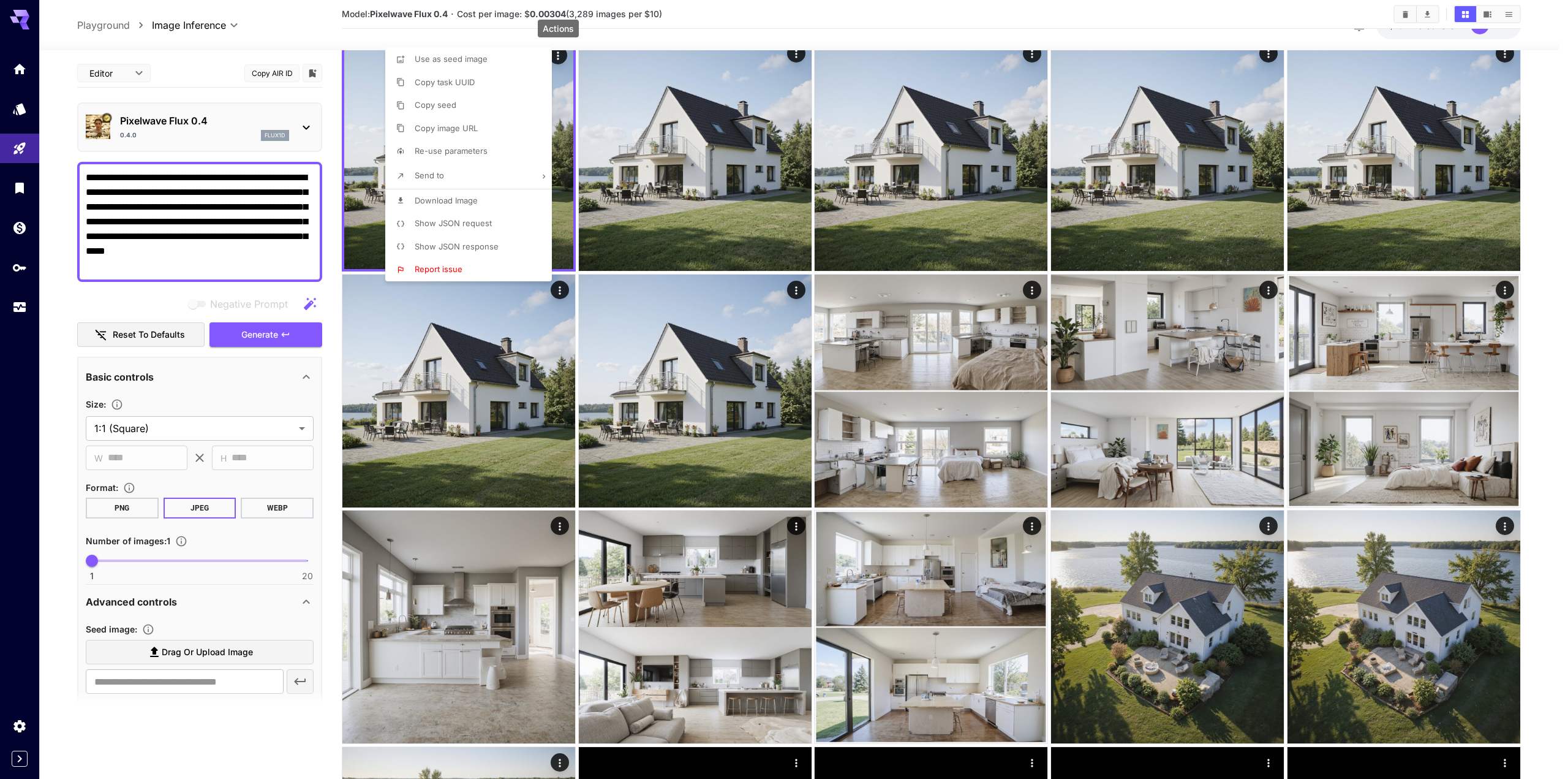
click at [459, 65] on li "Use as seed image" at bounding box center [472, 59] width 174 height 23
type input "**********"
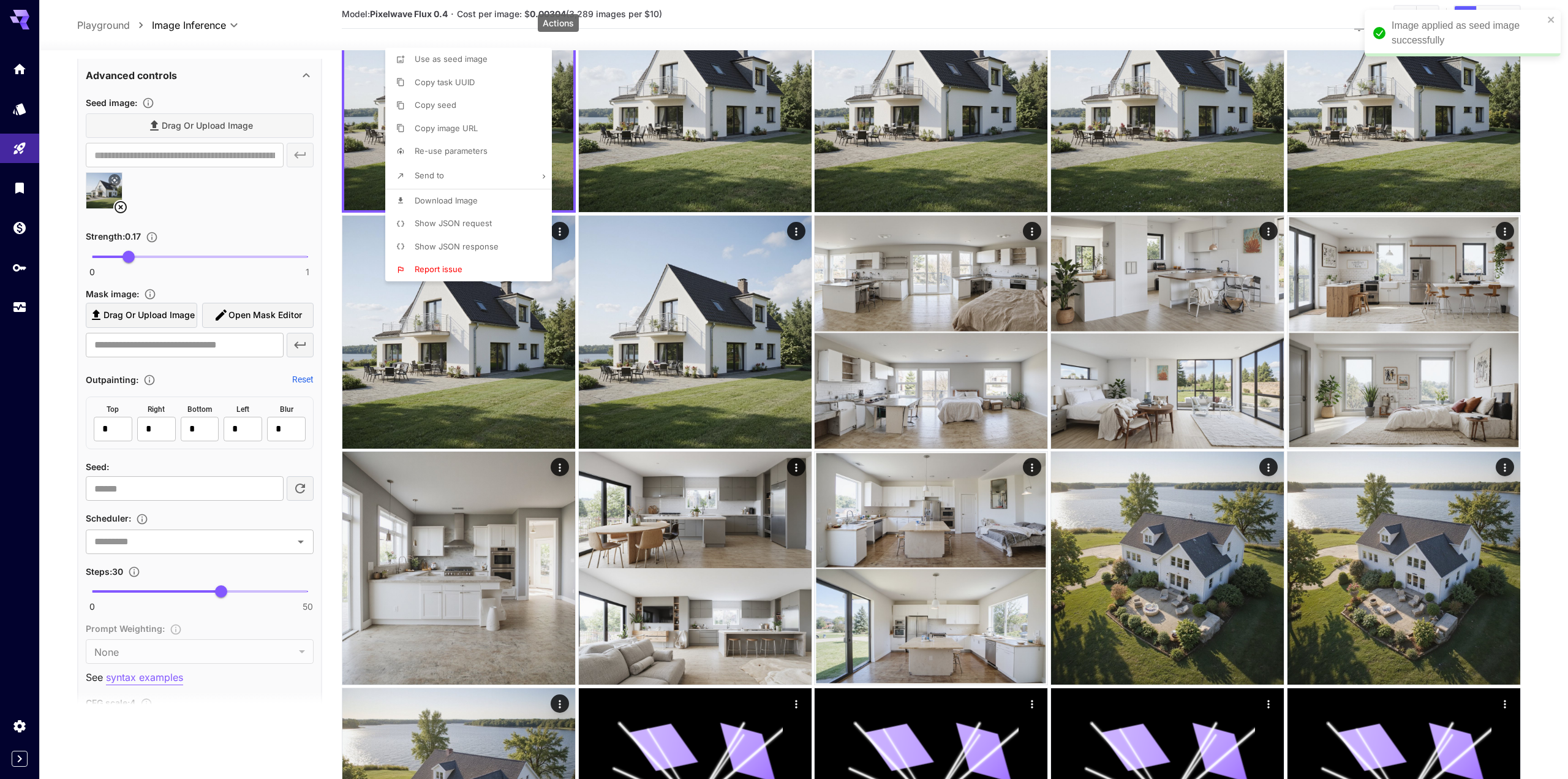
scroll to position [529, 0]
click at [281, 228] on div at bounding box center [784, 390] width 1568 height 779
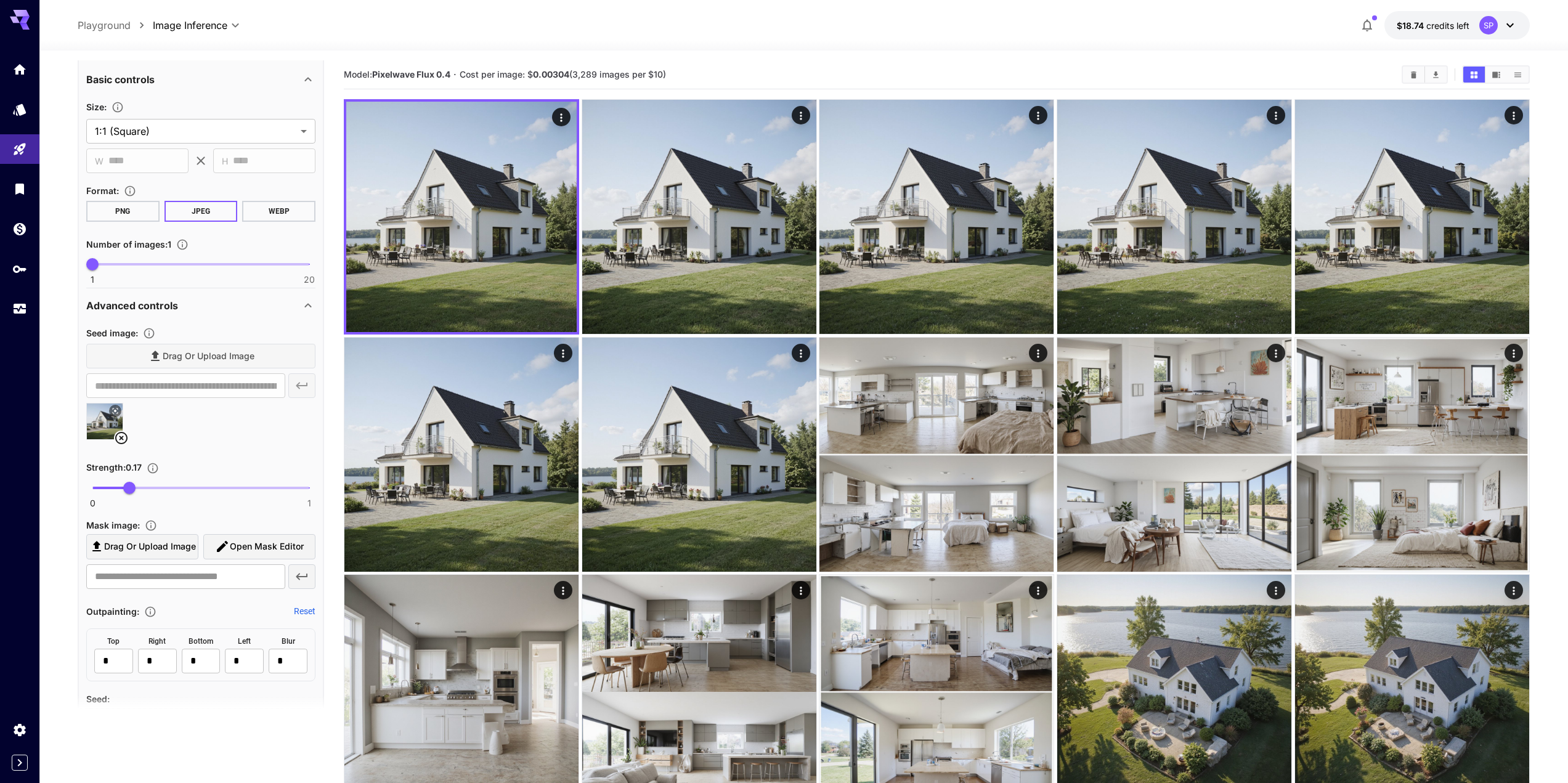
scroll to position [161, 0]
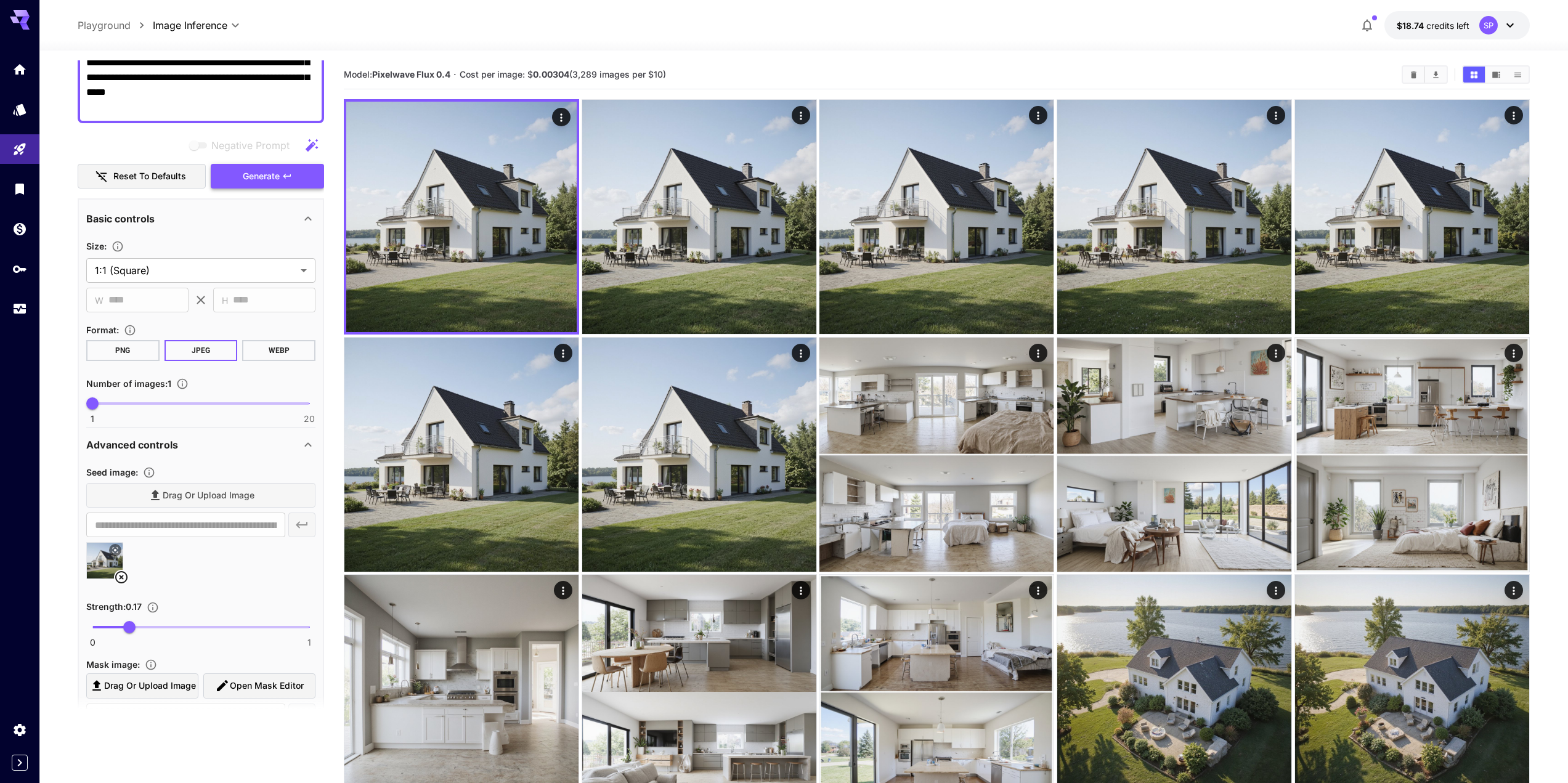
click at [244, 171] on span "Generate" at bounding box center [261, 177] width 37 height 16
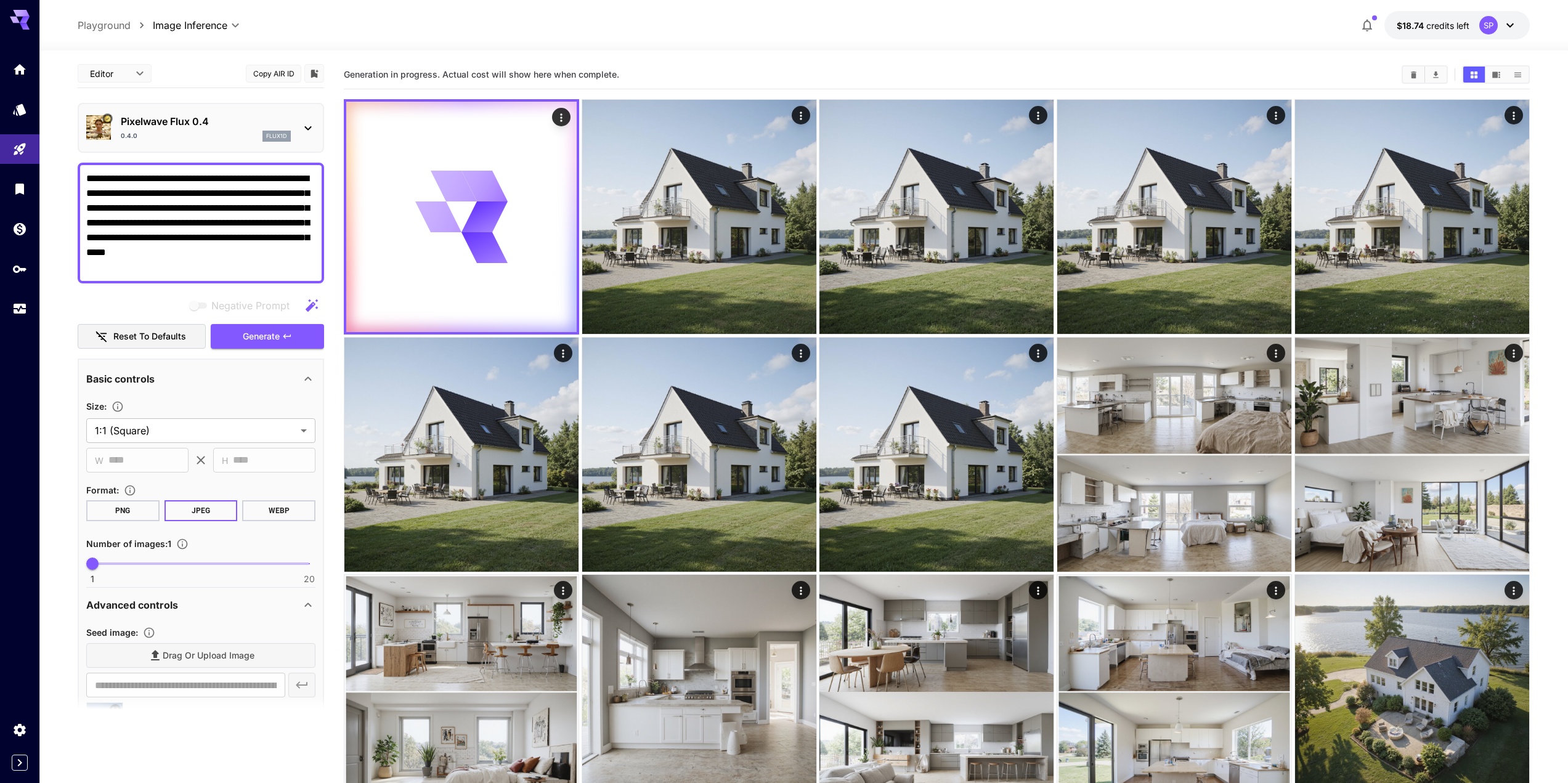
scroll to position [0, 0]
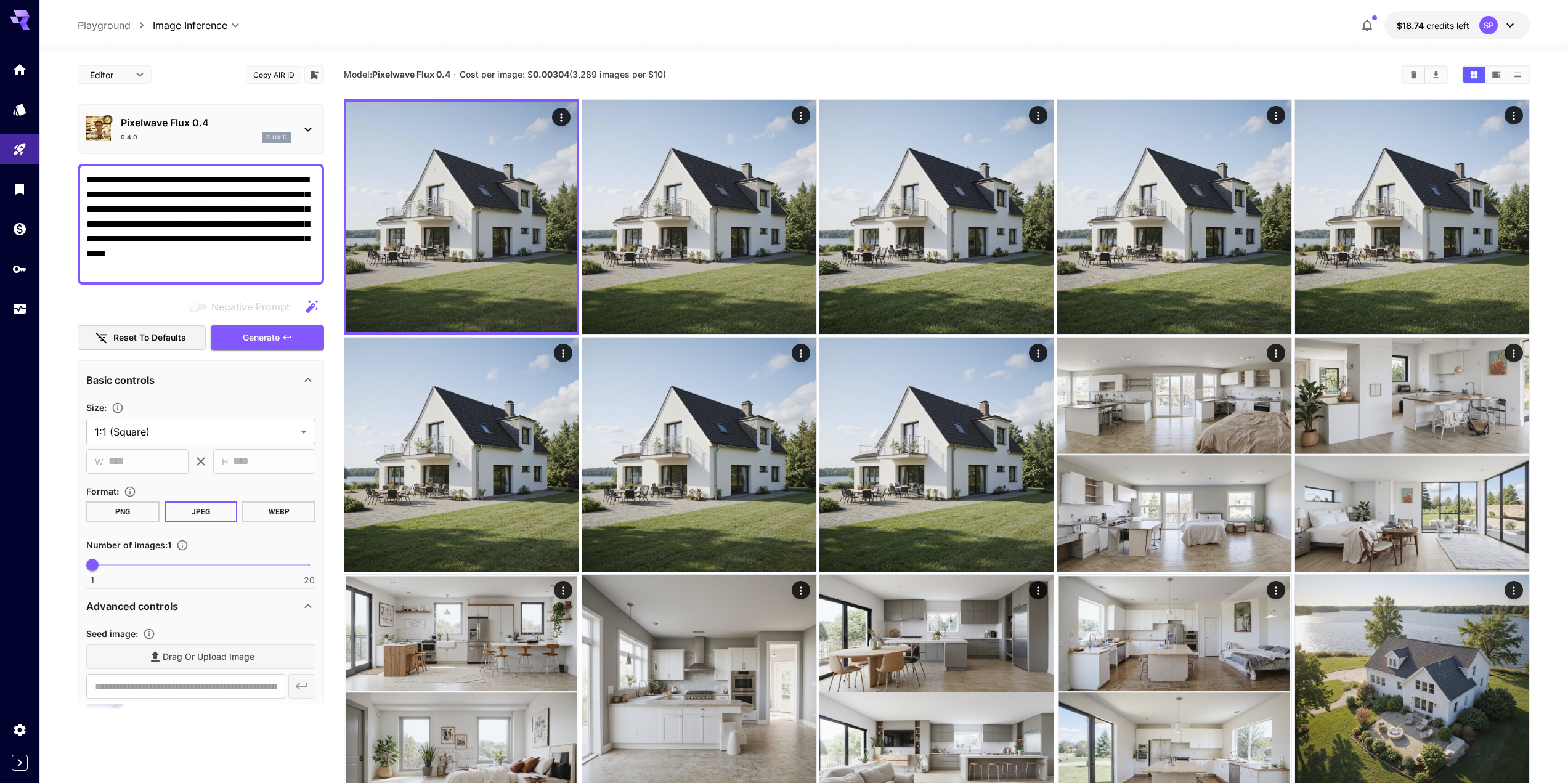
drag, startPoint x: 147, startPoint y: 176, endPoint x: 41, endPoint y: 165, distance: 106.6
type textarea "**********"
click at [300, 337] on button "Generate" at bounding box center [267, 337] width 113 height 25
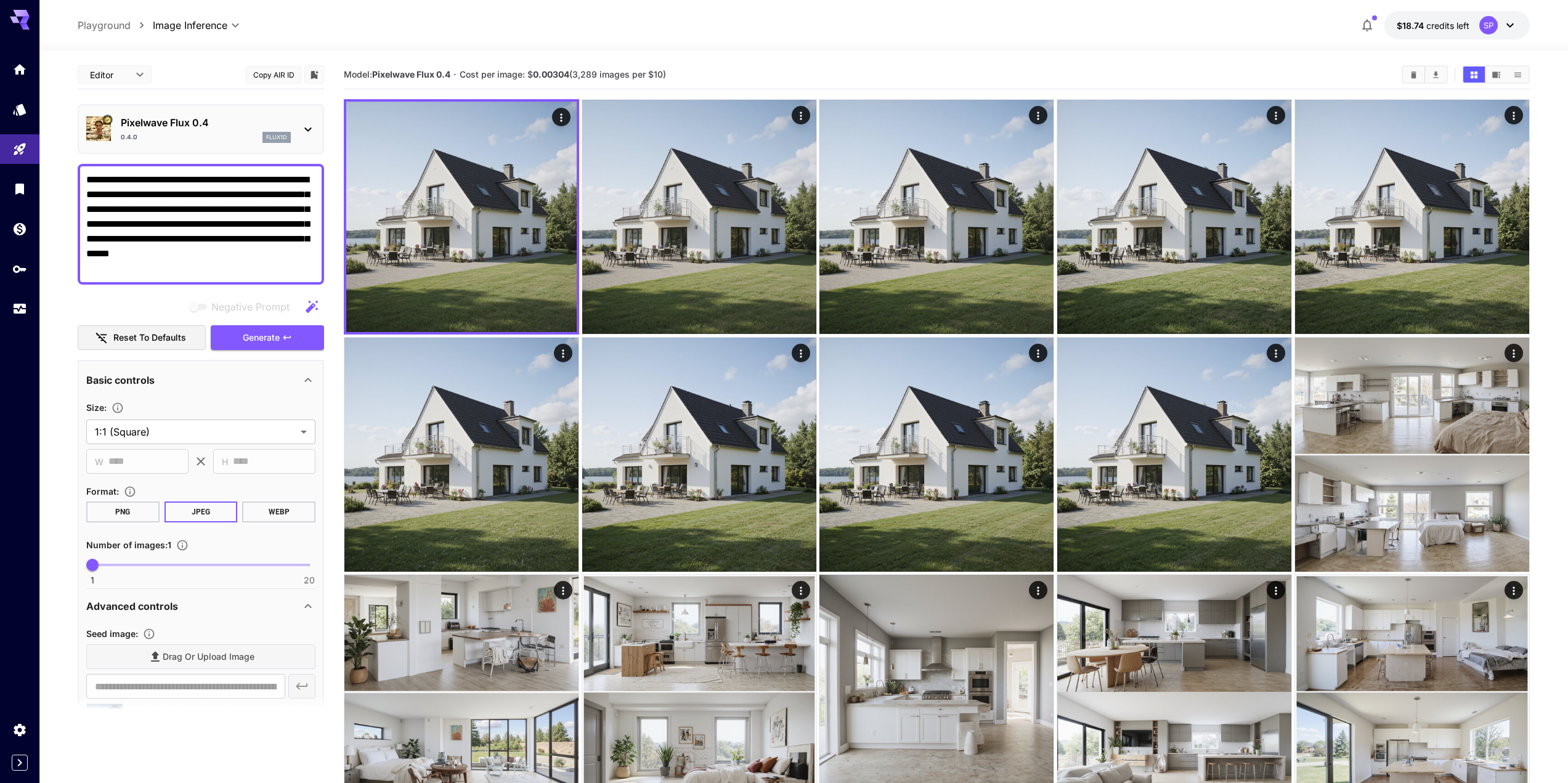
click at [295, 121] on div "Pixelwave Flux 0.4 0.4.0 flux1d" at bounding box center [200, 129] width 229 height 38
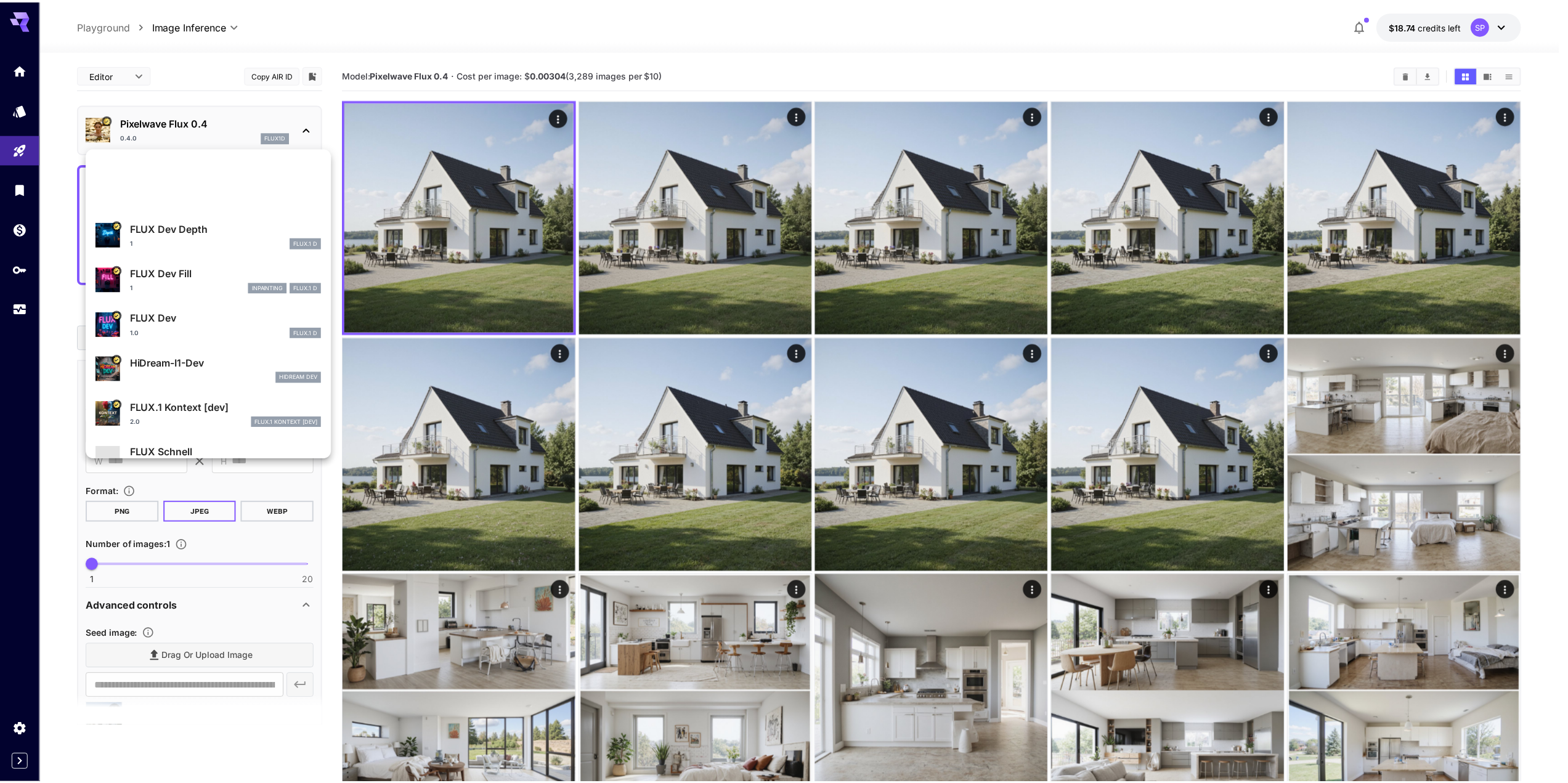
scroll to position [618, 0]
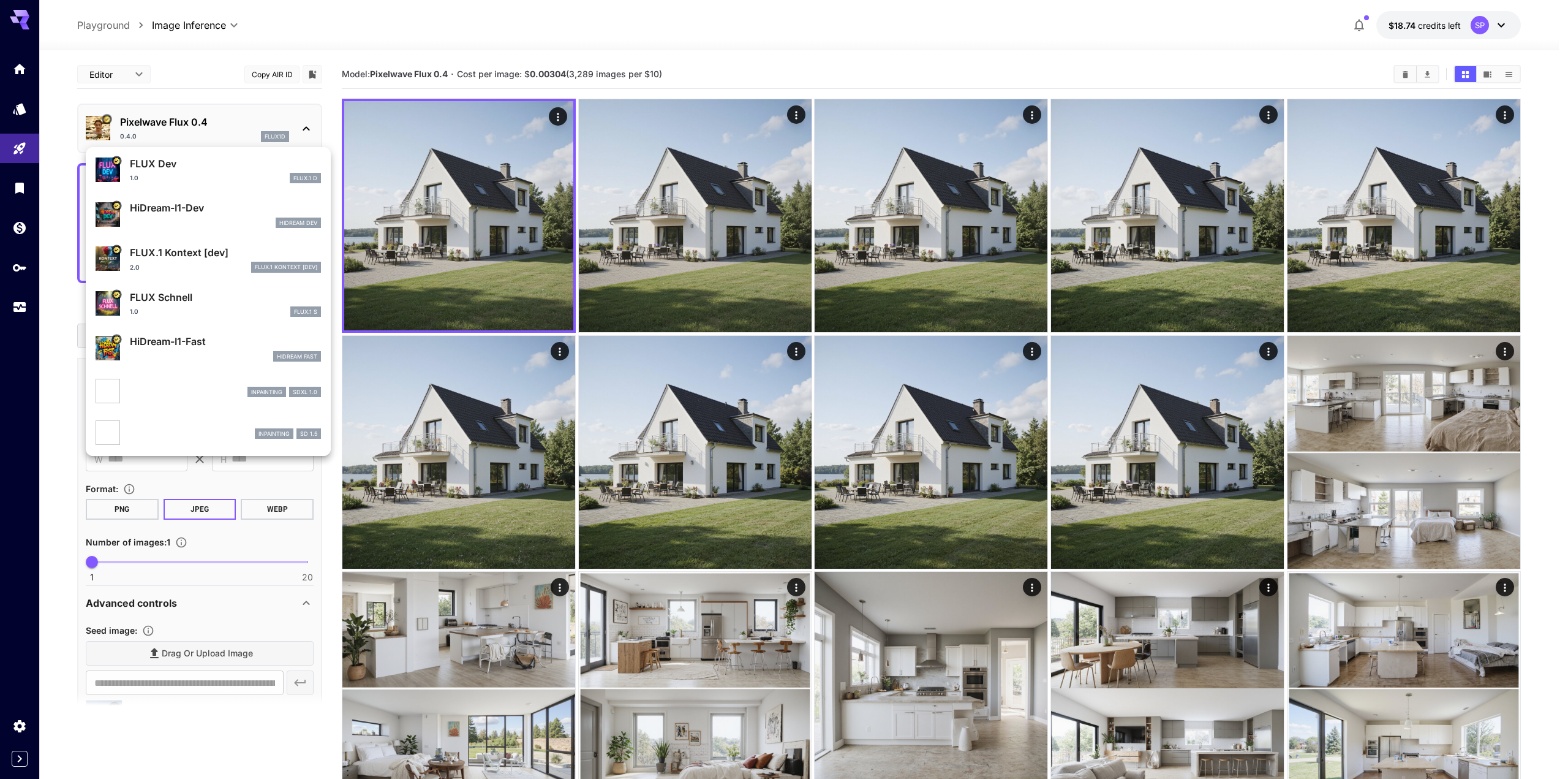
click at [167, 297] on p "FLUX Schnell" at bounding box center [226, 297] width 191 height 15
type input "*"
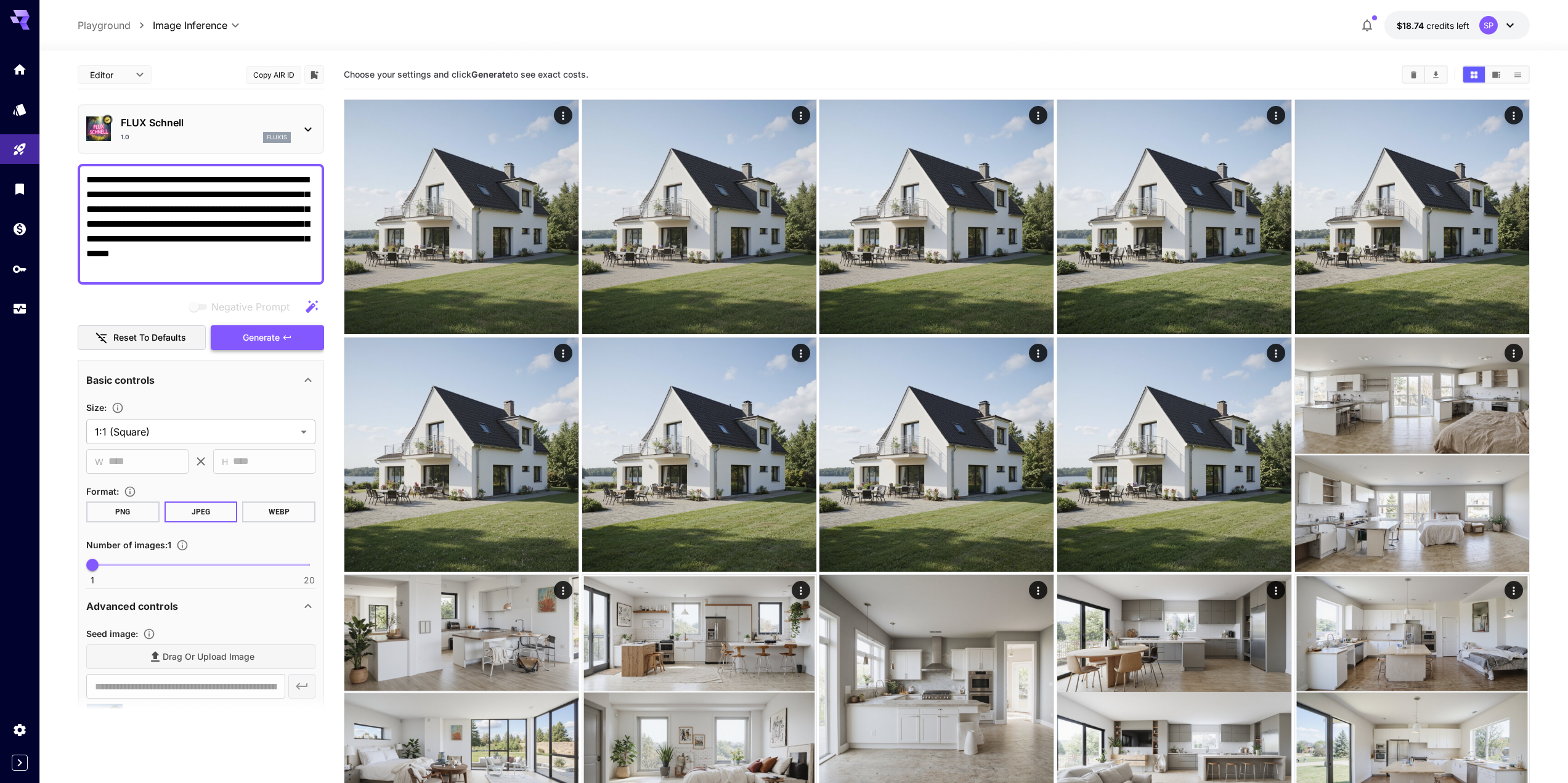
click at [269, 338] on span "Generate" at bounding box center [261, 338] width 37 height 16
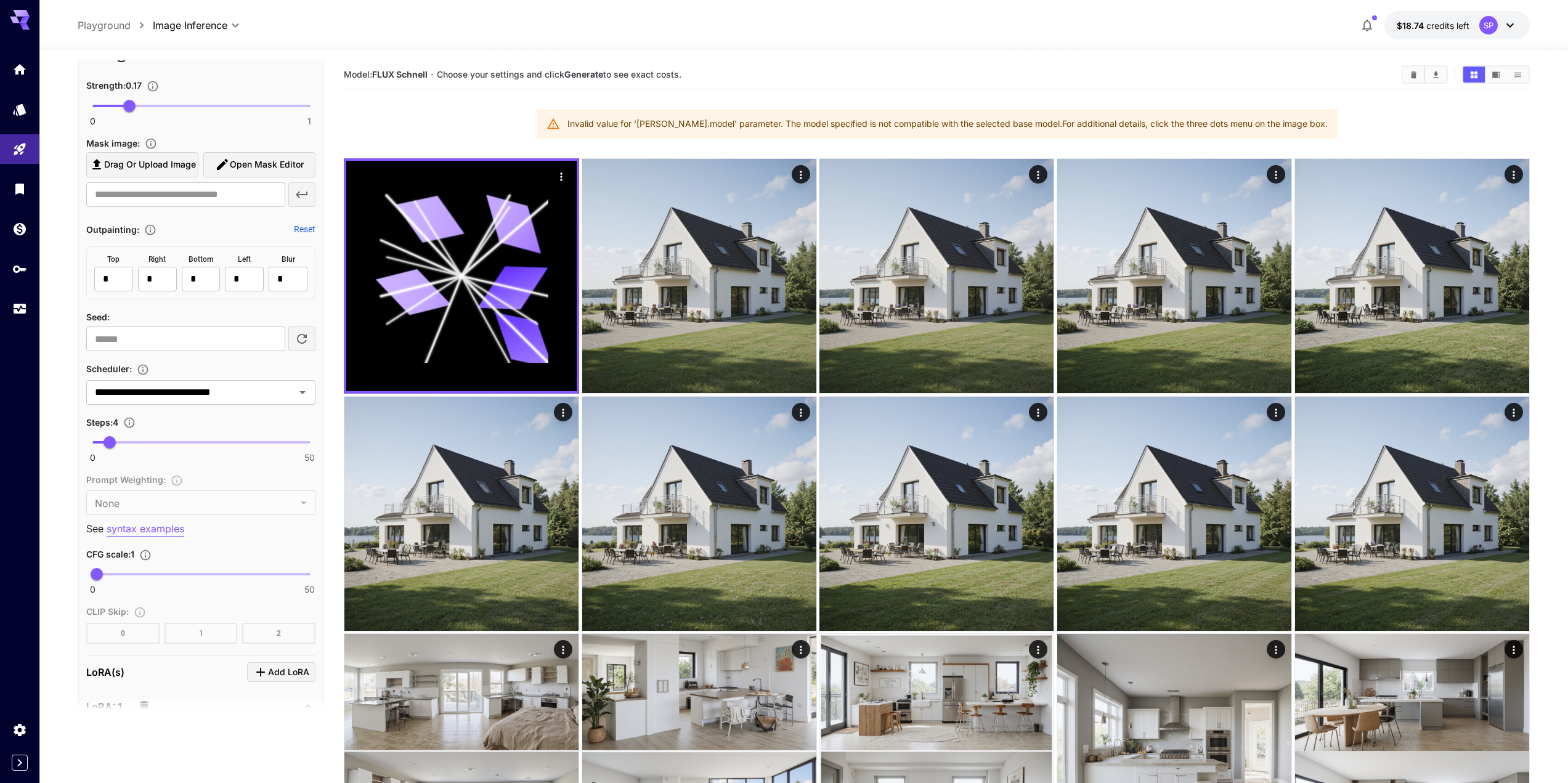
scroll to position [862, 0]
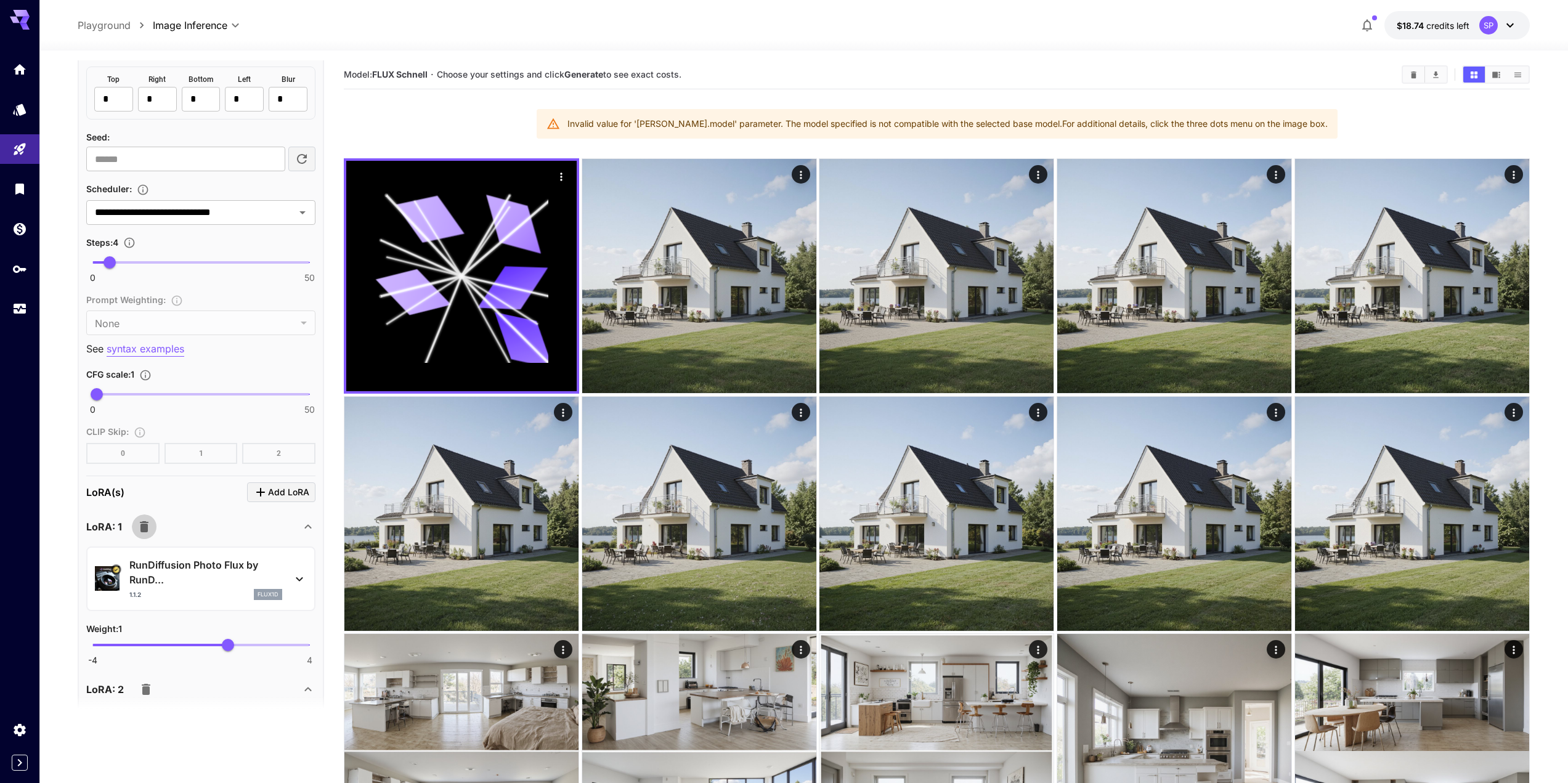
click at [140, 533] on icon "button" at bounding box center [144, 526] width 15 height 15
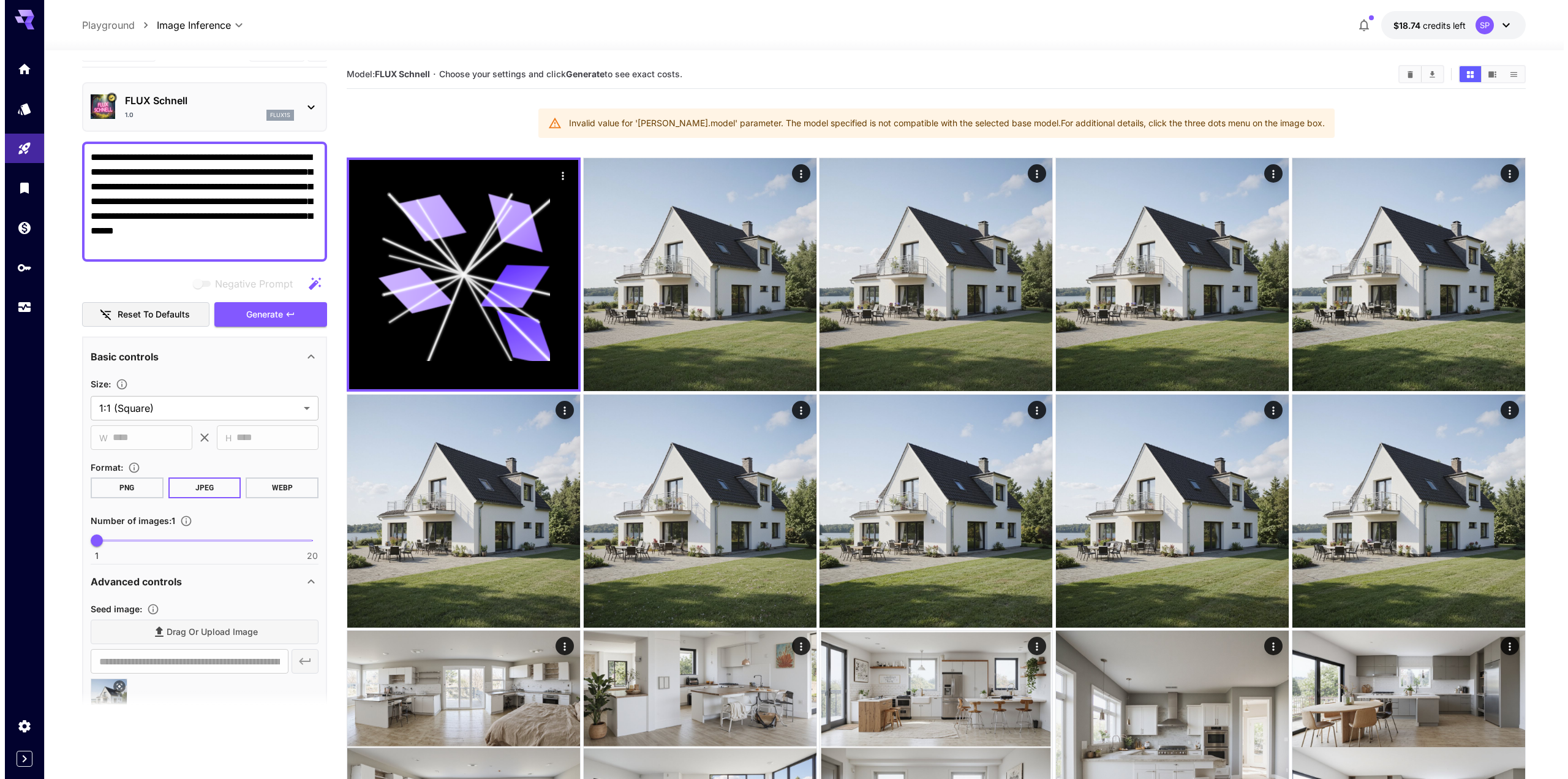
scroll to position [0, 0]
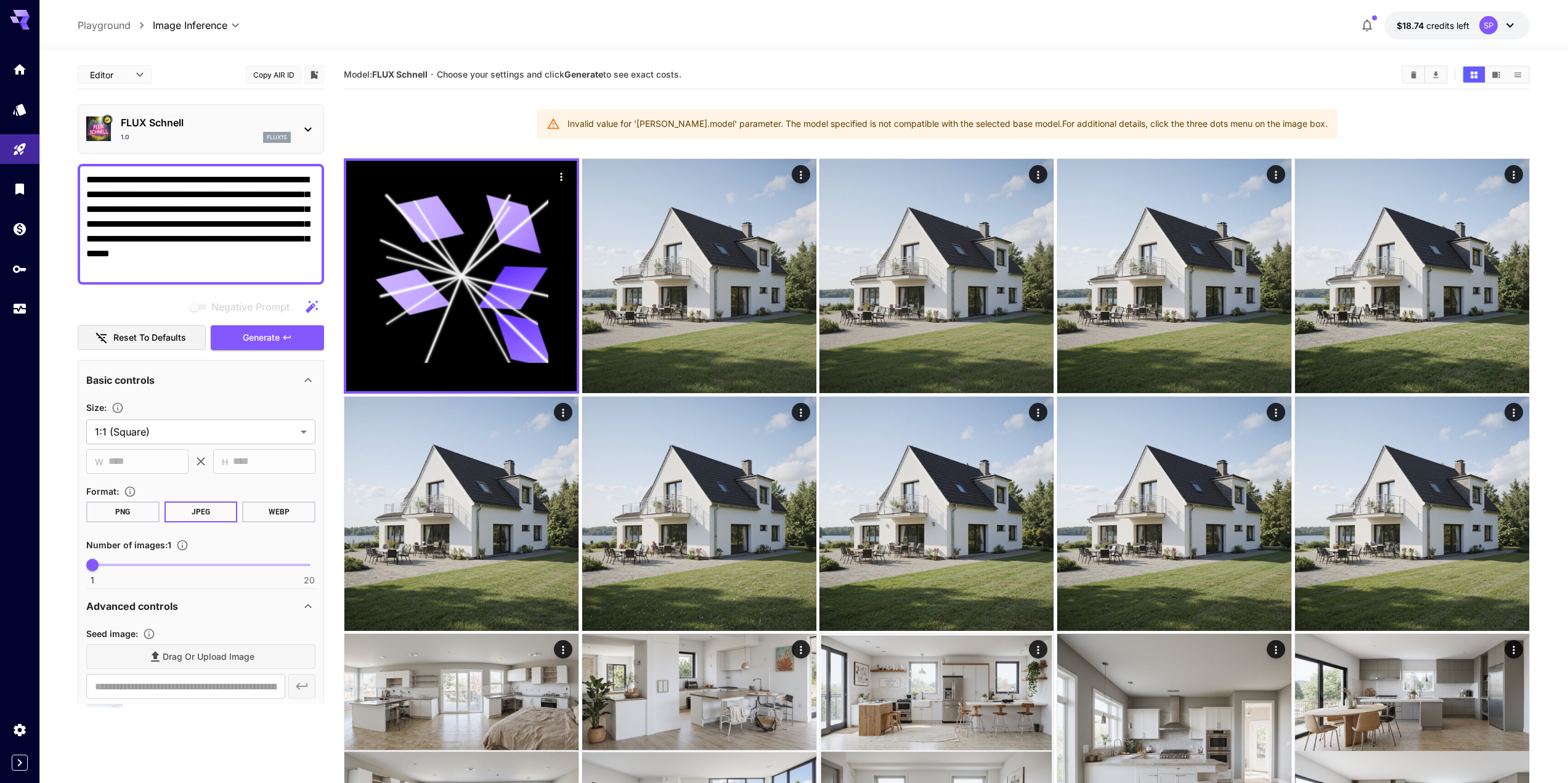
click at [252, 332] on span "Generate" at bounding box center [261, 338] width 37 height 16
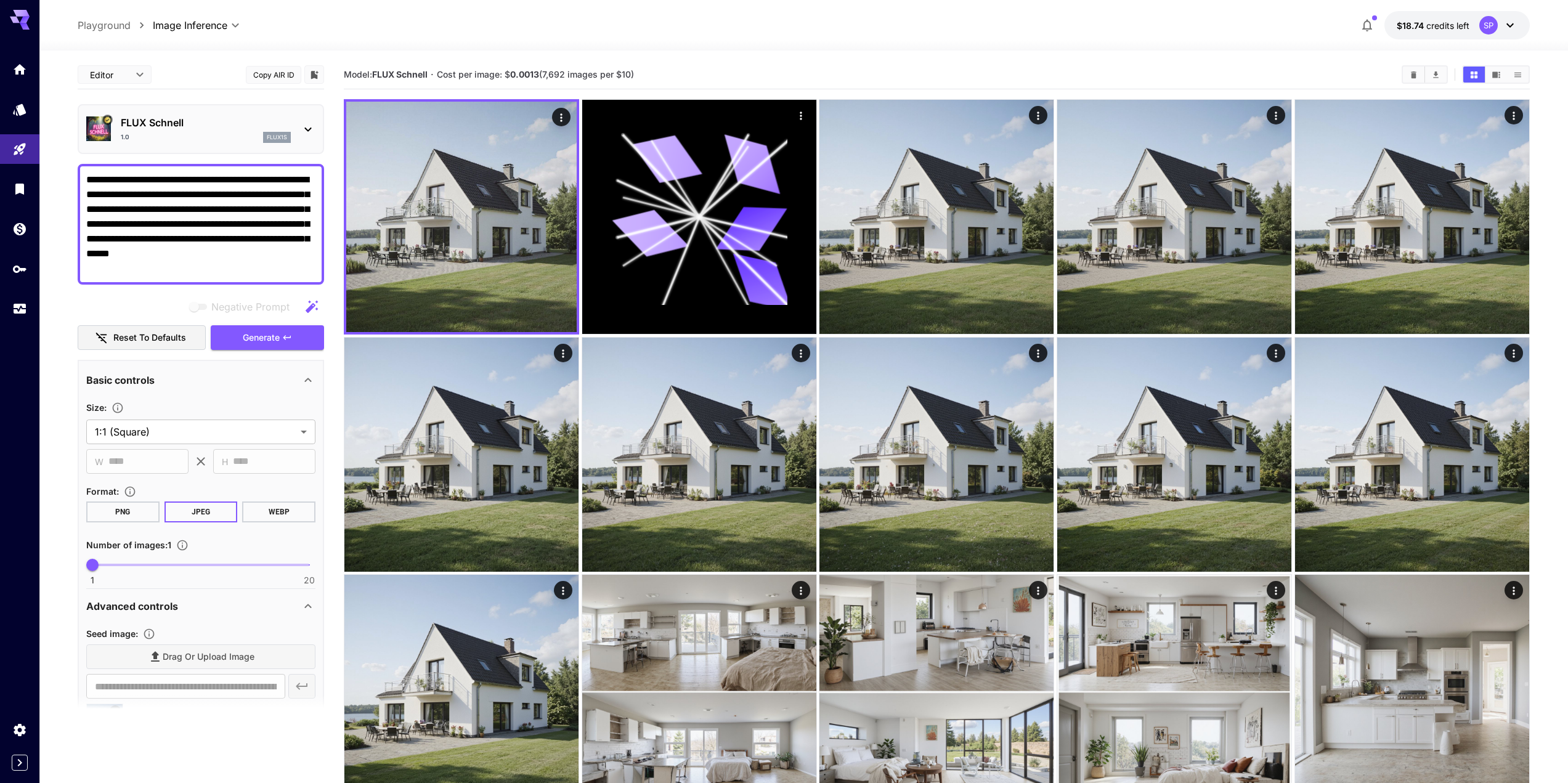
click at [259, 120] on p "FLUX Schnell" at bounding box center [205, 123] width 170 height 15
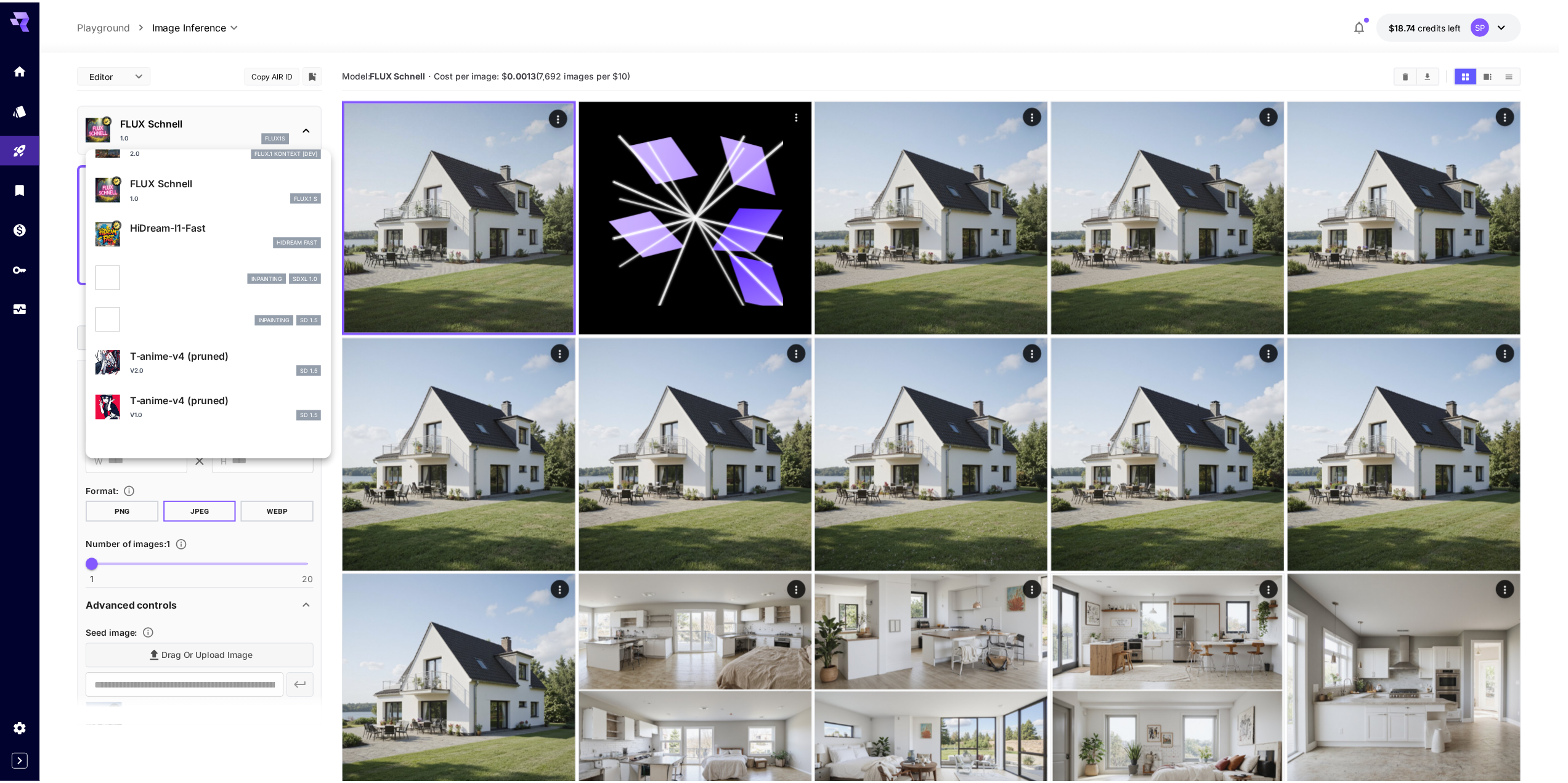
scroll to position [620, 0]
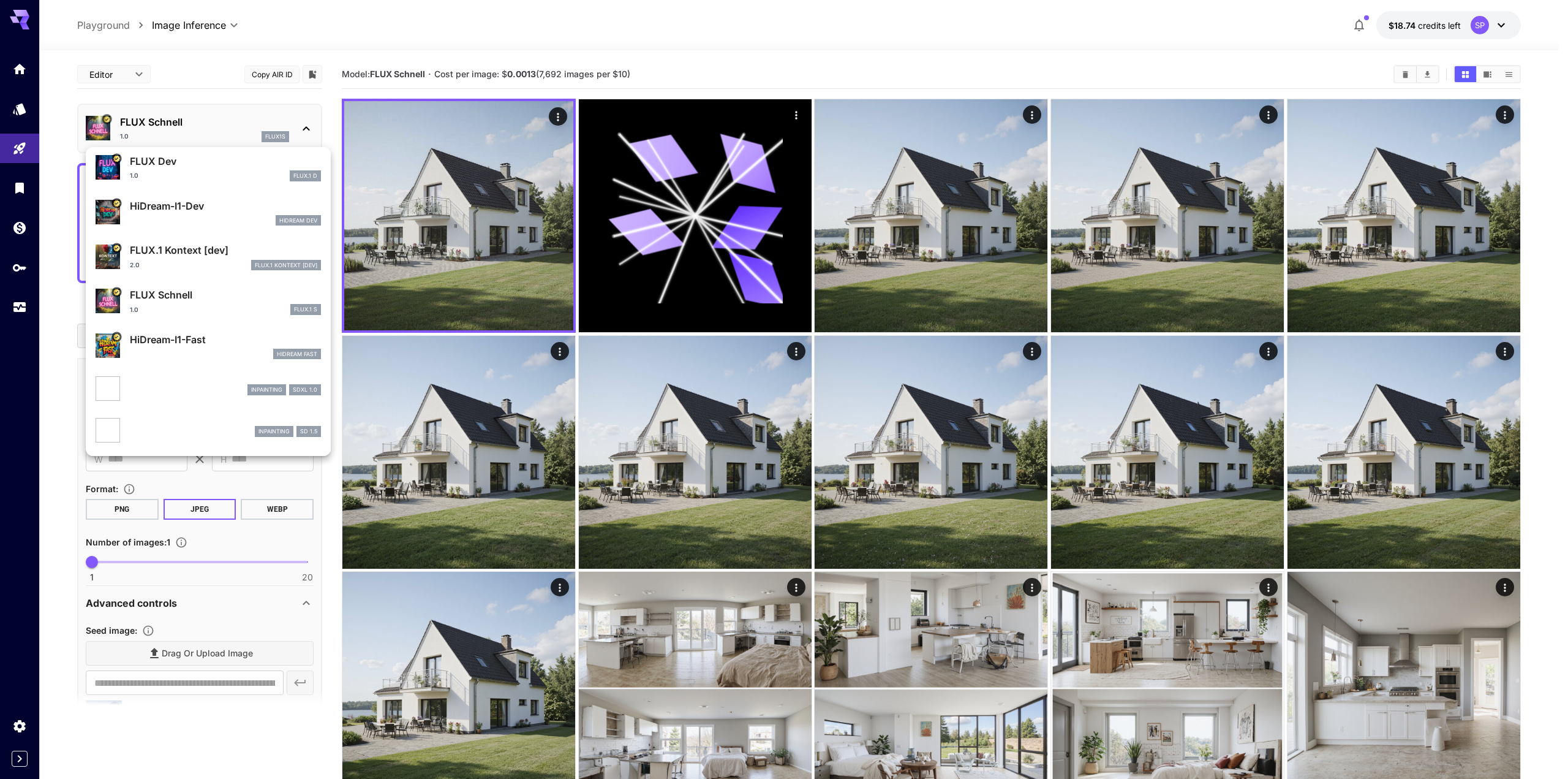
click at [178, 340] on p "HiDream-I1-Fast" at bounding box center [226, 339] width 191 height 15
type input "**"
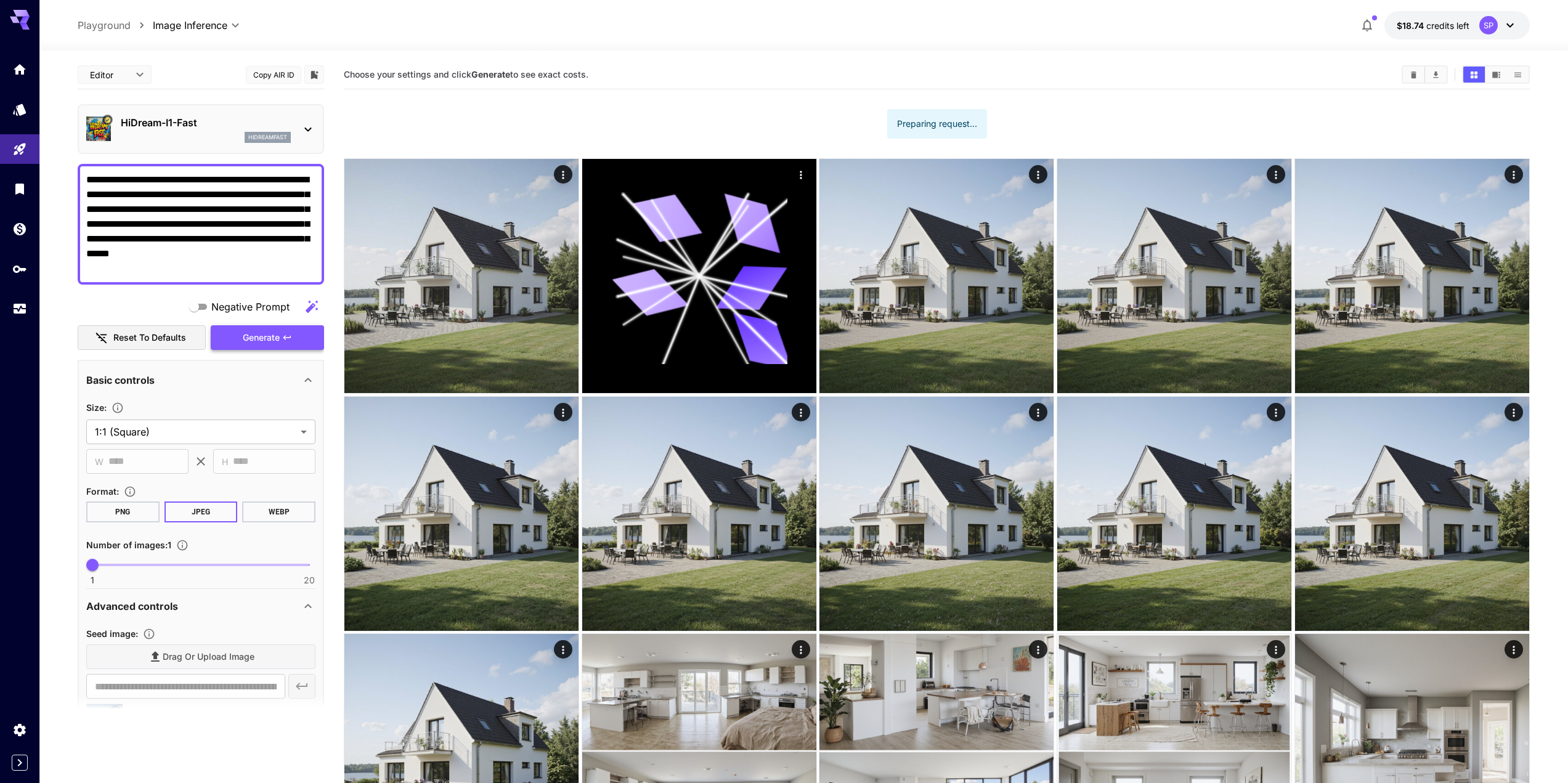
click at [260, 336] on span "Generate" at bounding box center [261, 338] width 37 height 16
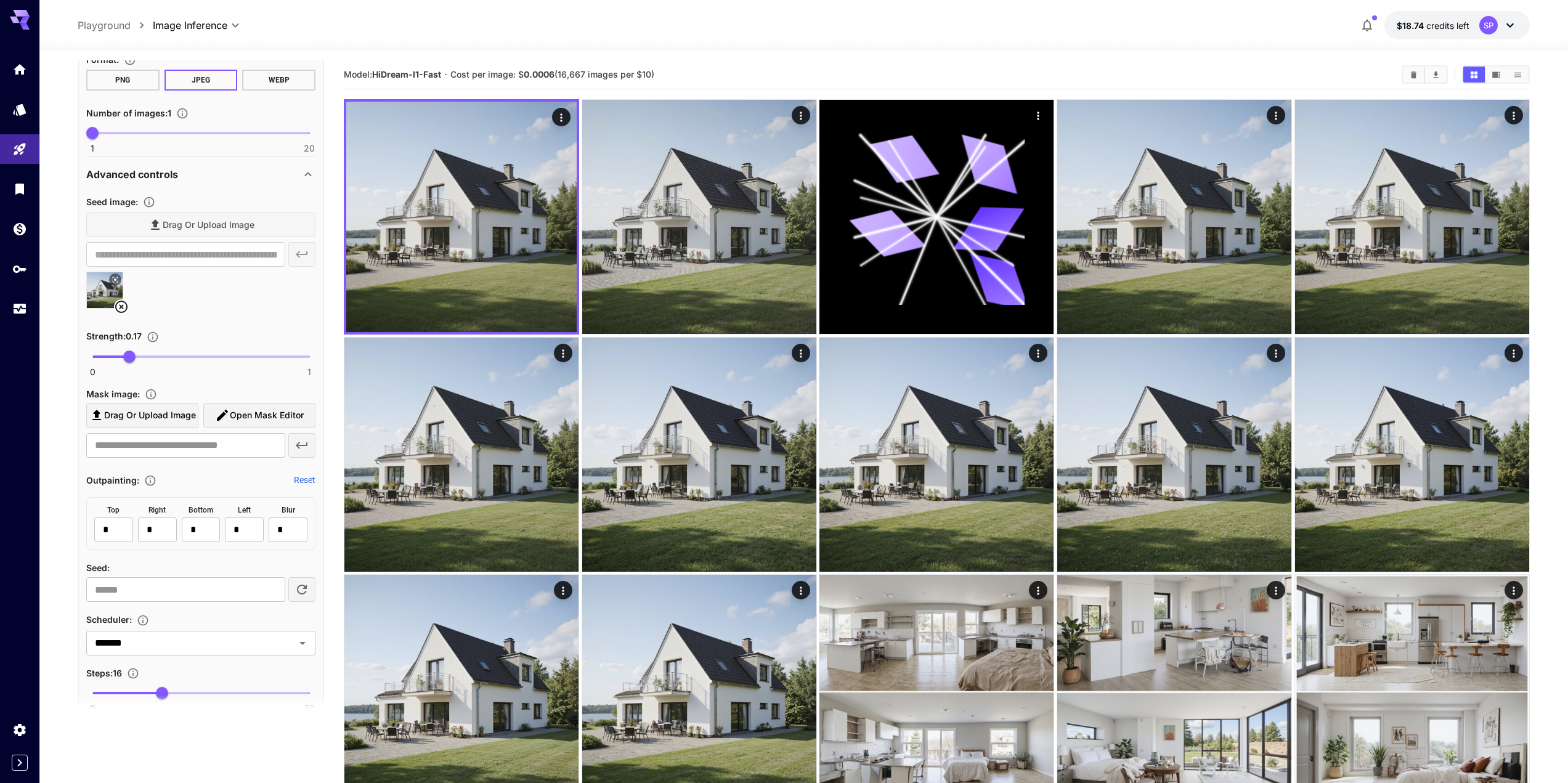
scroll to position [431, 0]
click at [215, 302] on div at bounding box center [200, 296] width 229 height 47
click at [120, 303] on icon at bounding box center [121, 307] width 15 height 15
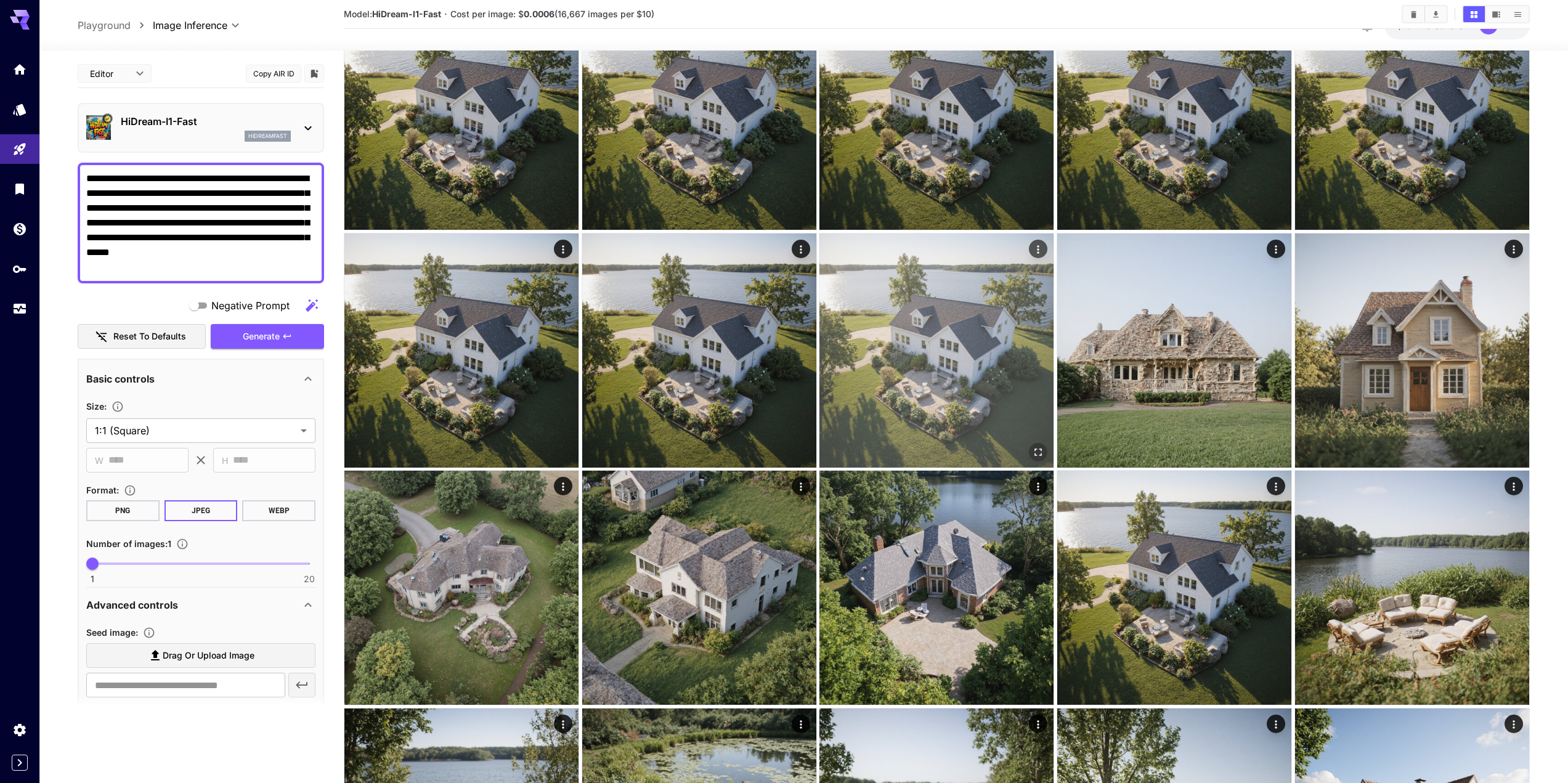
scroll to position [1294, 0]
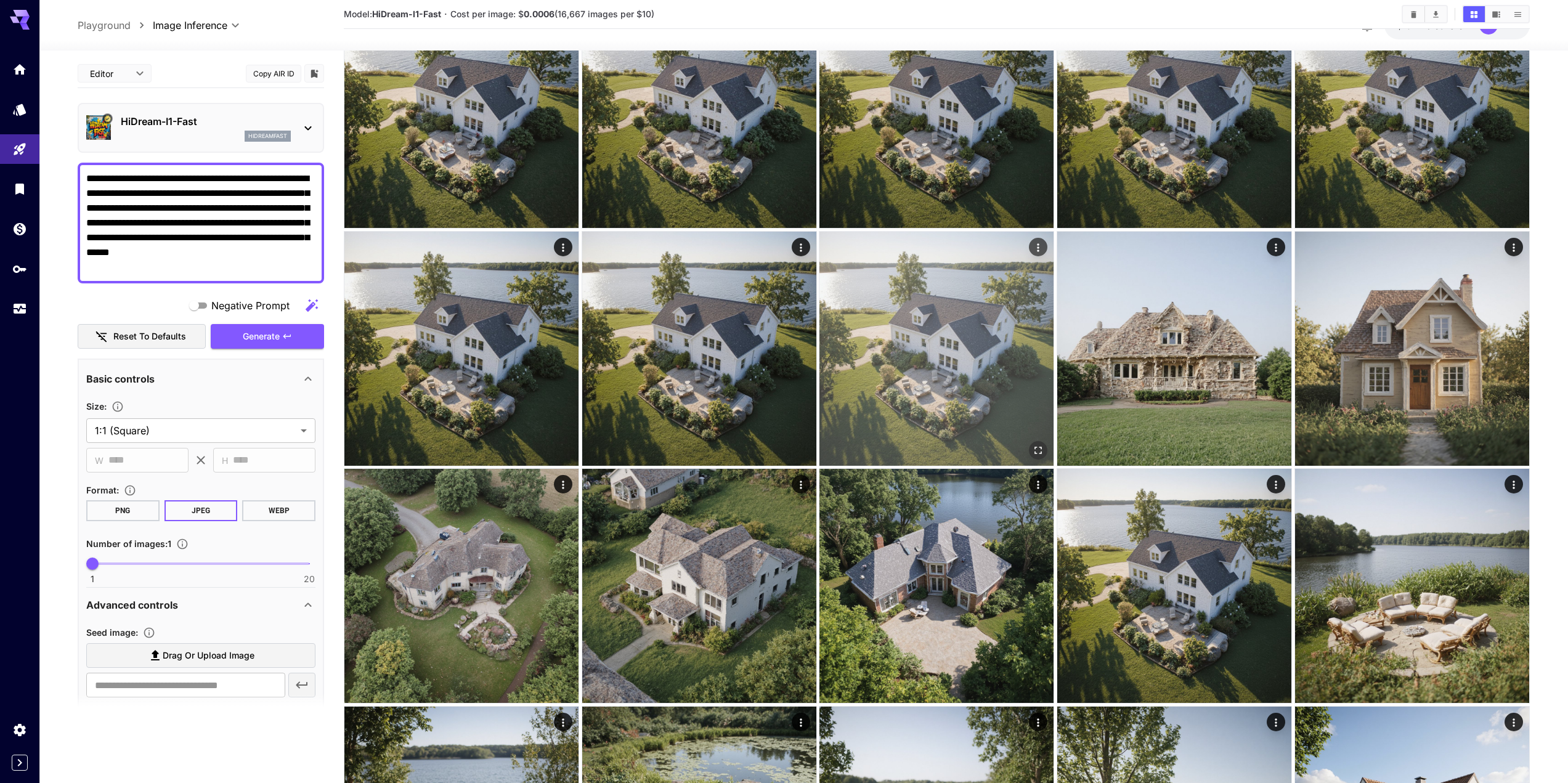
click at [1048, 242] on img at bounding box center [937, 349] width 234 height 234
click at [1037, 247] on icon "Actions" at bounding box center [1037, 249] width 2 height 8
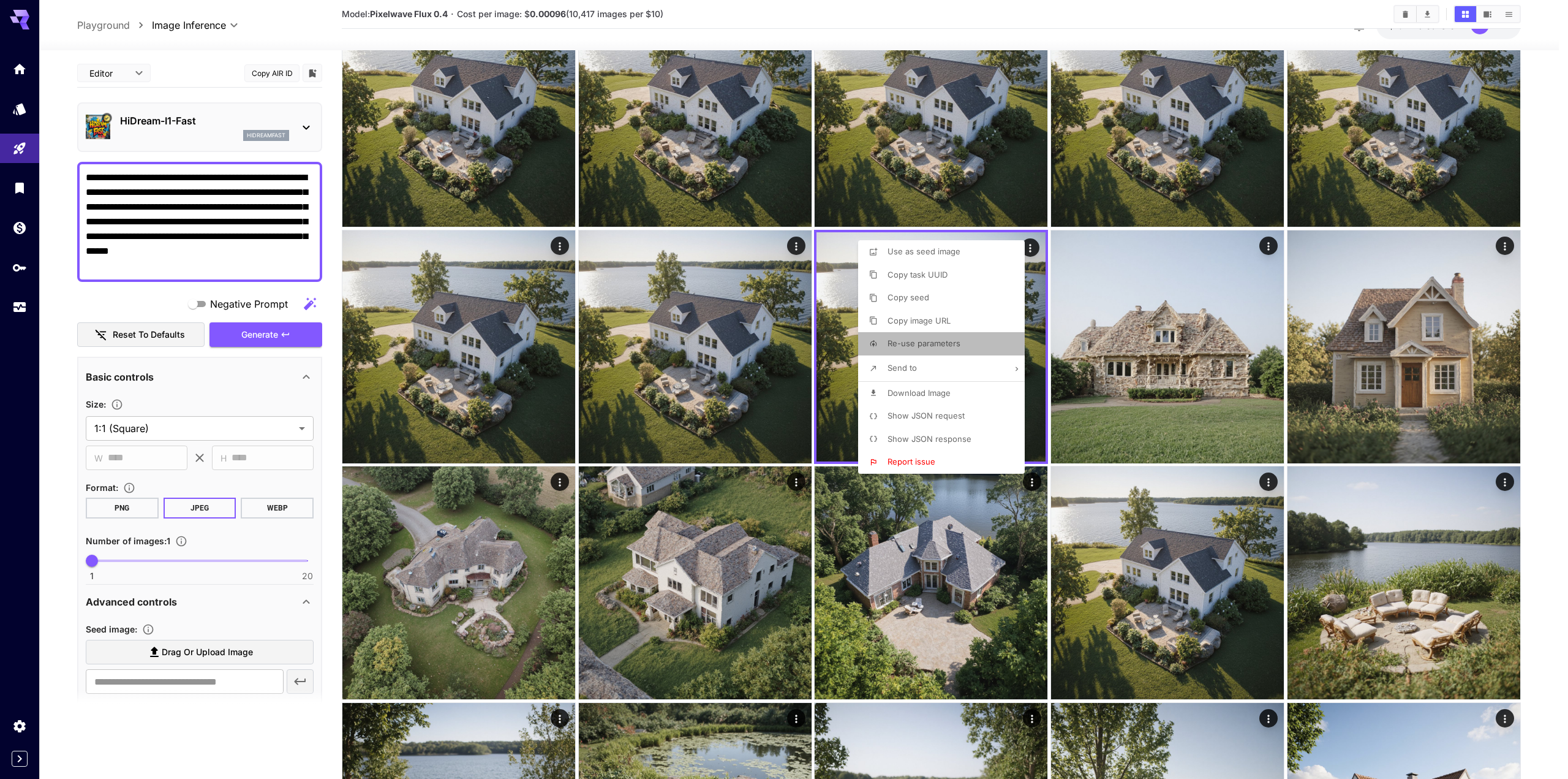
click at [945, 343] on span "Re-use parameters" at bounding box center [924, 343] width 73 height 10
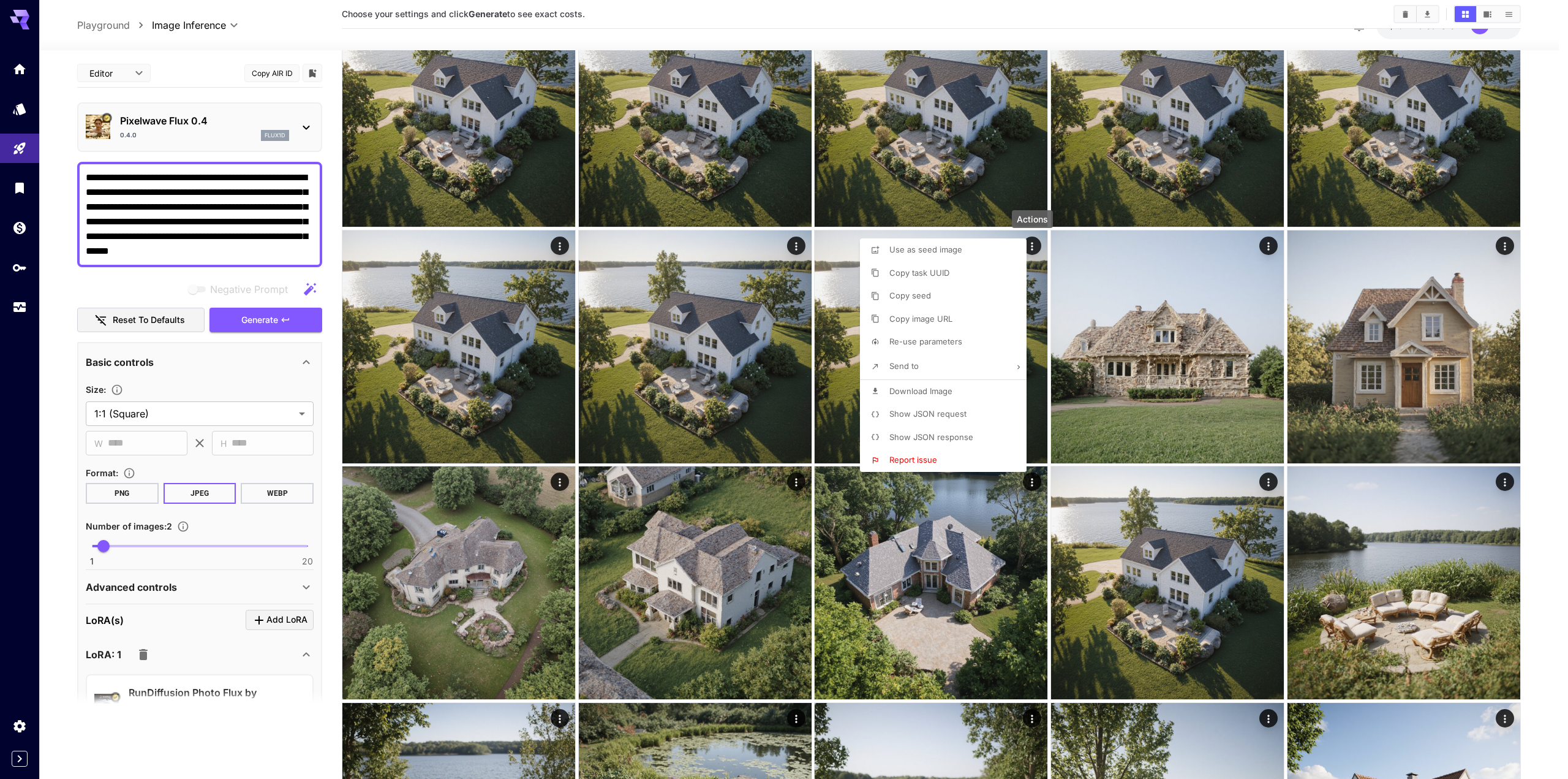
click at [263, 324] on div at bounding box center [784, 390] width 1568 height 779
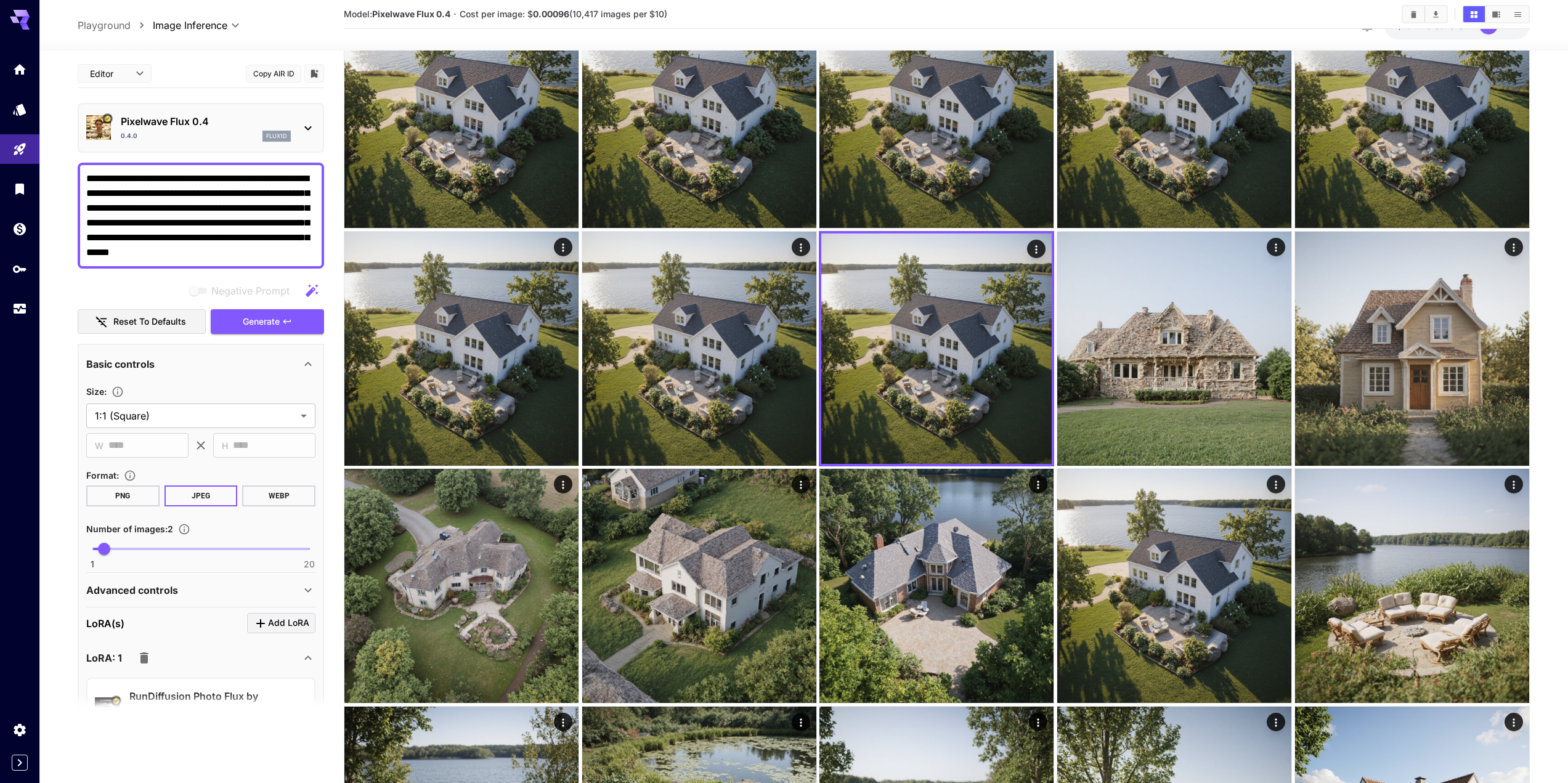
click at [265, 326] on span "Generate" at bounding box center [261, 322] width 37 height 16
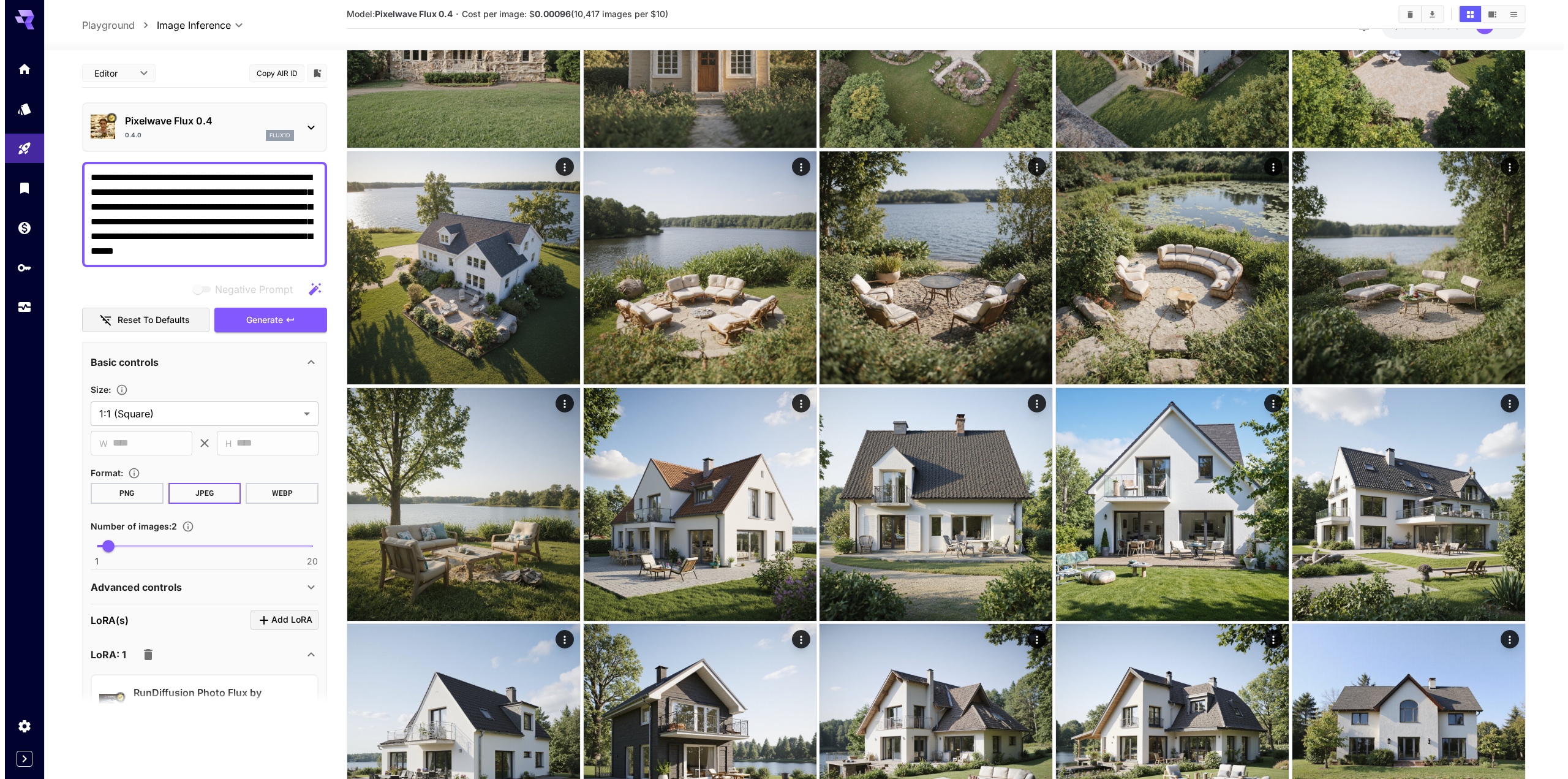
scroll to position [1593, 0]
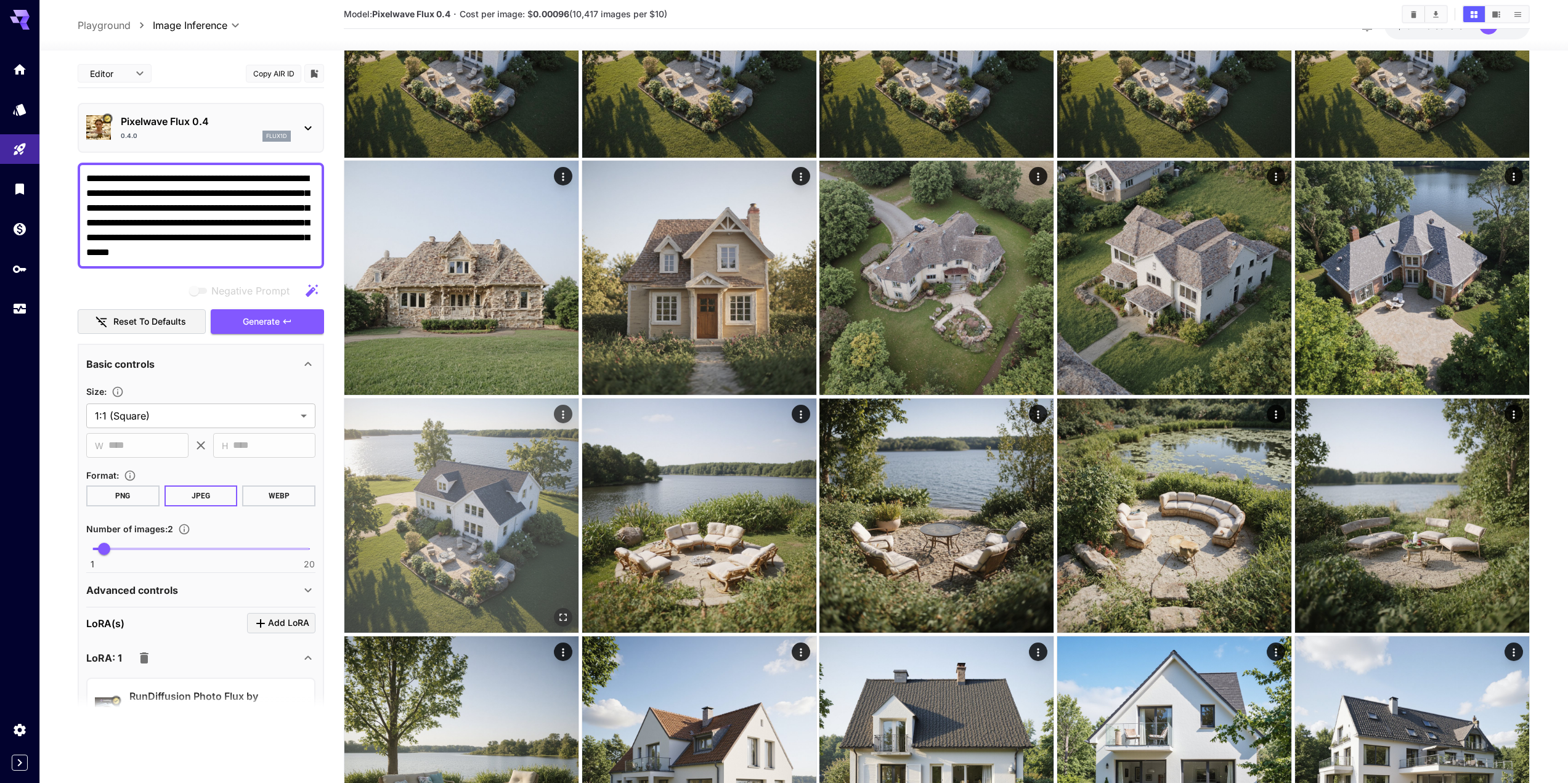
click at [552, 413] on img at bounding box center [462, 516] width 234 height 234
click at [564, 415] on icon "Actions" at bounding box center [561, 416] width 12 height 12
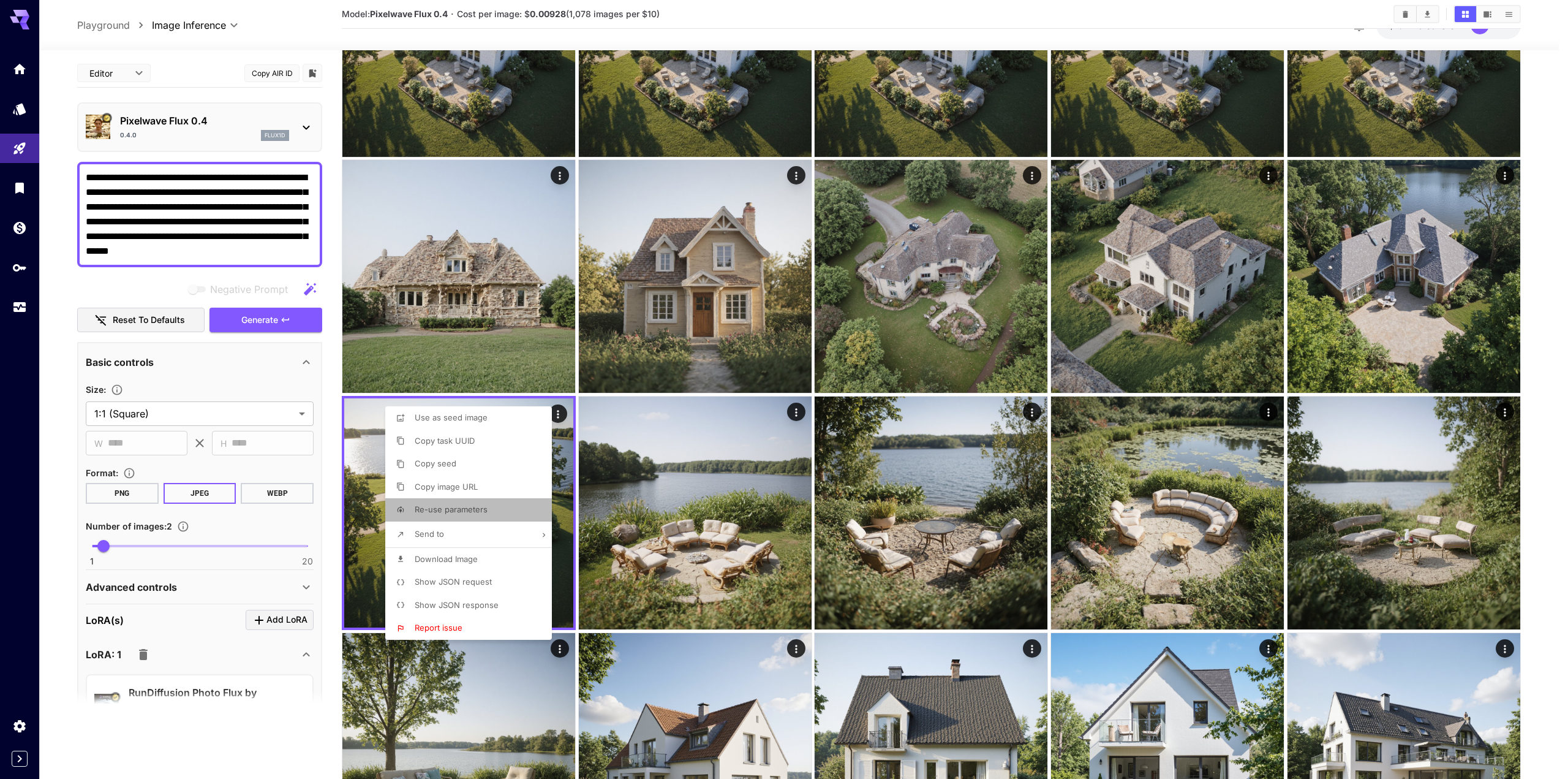
click at [490, 508] on li "Re-use parameters" at bounding box center [472, 509] width 174 height 23
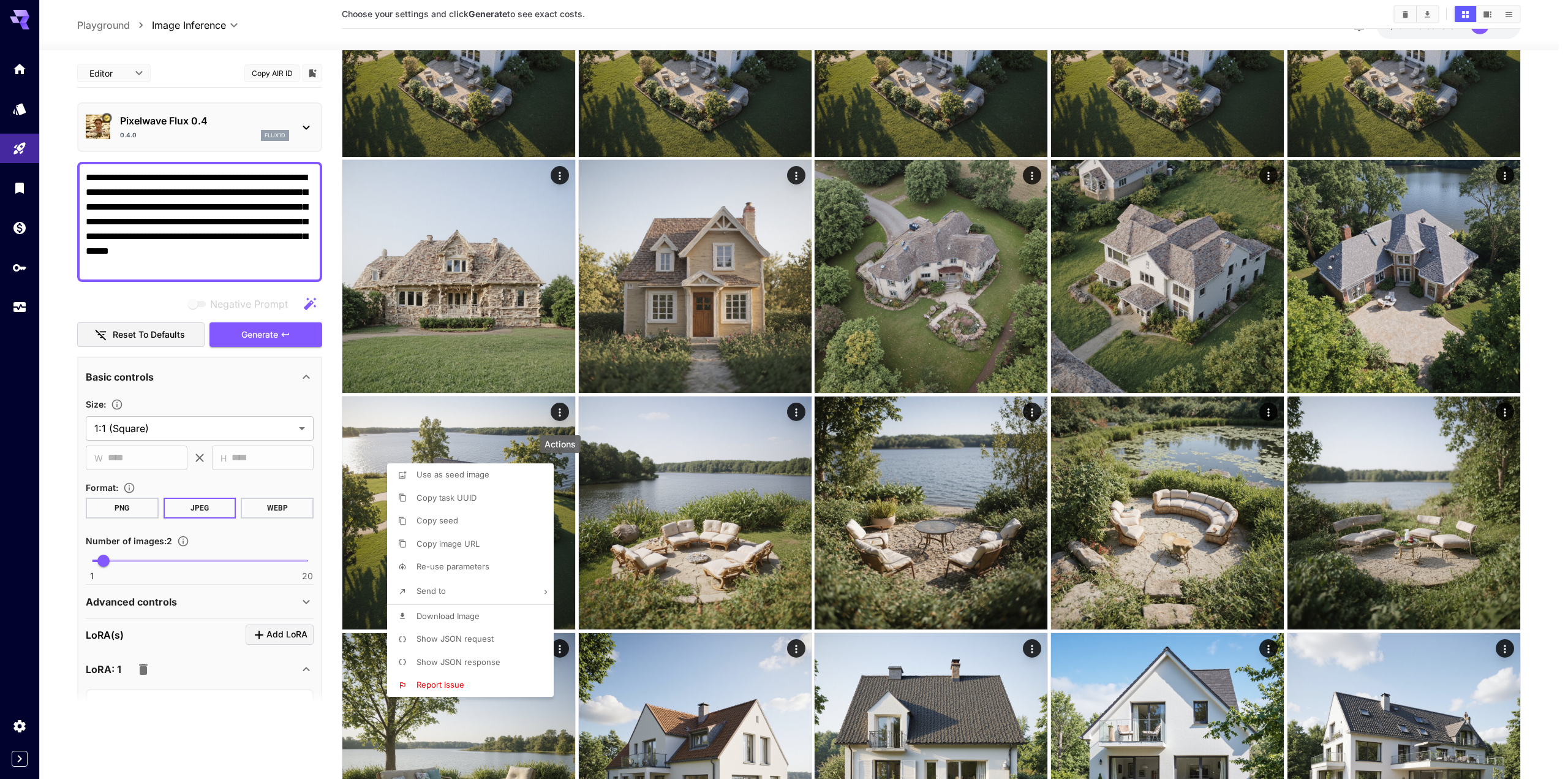
drag, startPoint x: 829, startPoint y: 556, endPoint x: 799, endPoint y: 619, distance: 69.8
click at [828, 559] on div at bounding box center [784, 390] width 1568 height 779
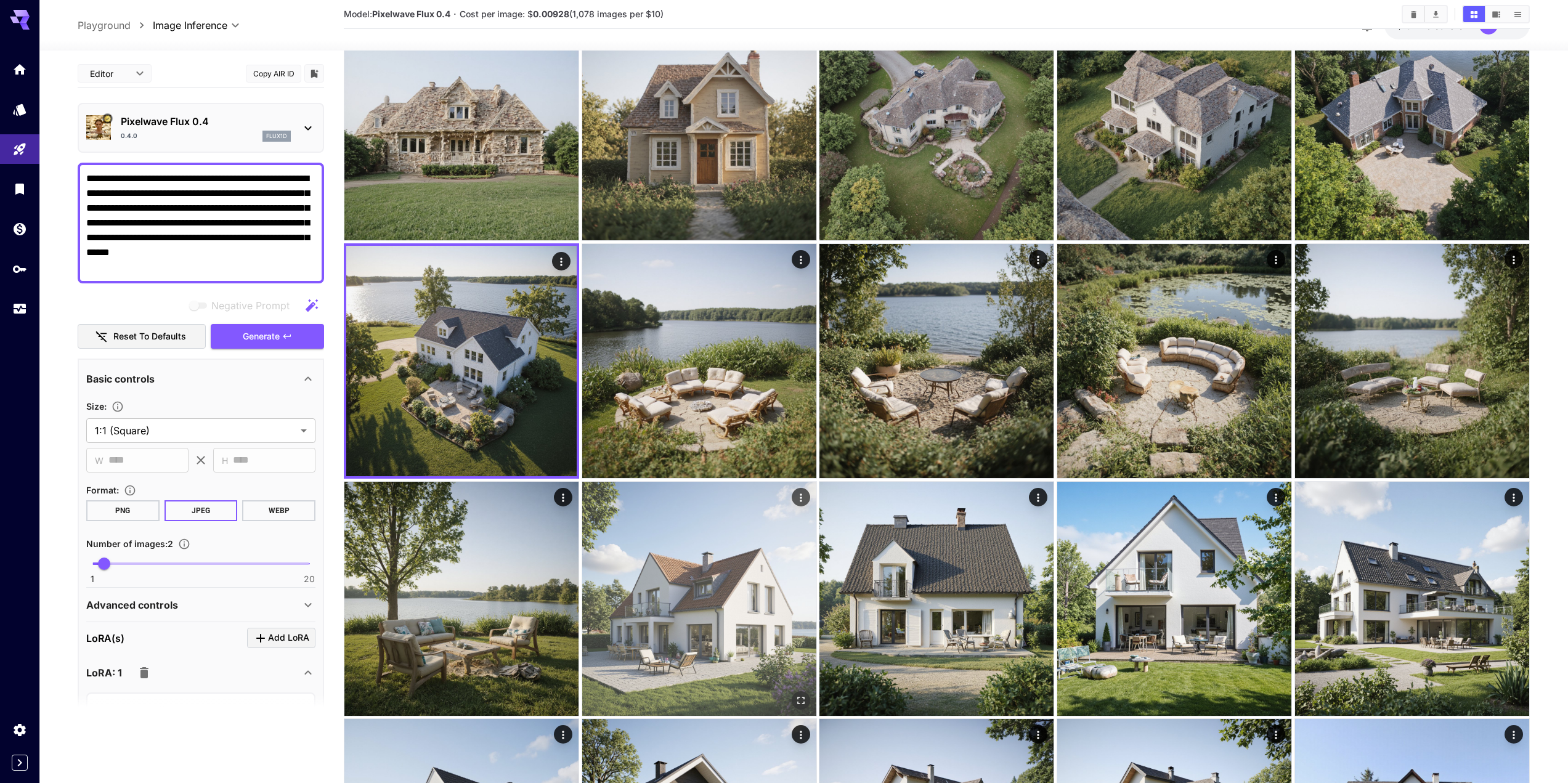
scroll to position [1848, 0]
